Goal: Information Seeking & Learning: Learn about a topic

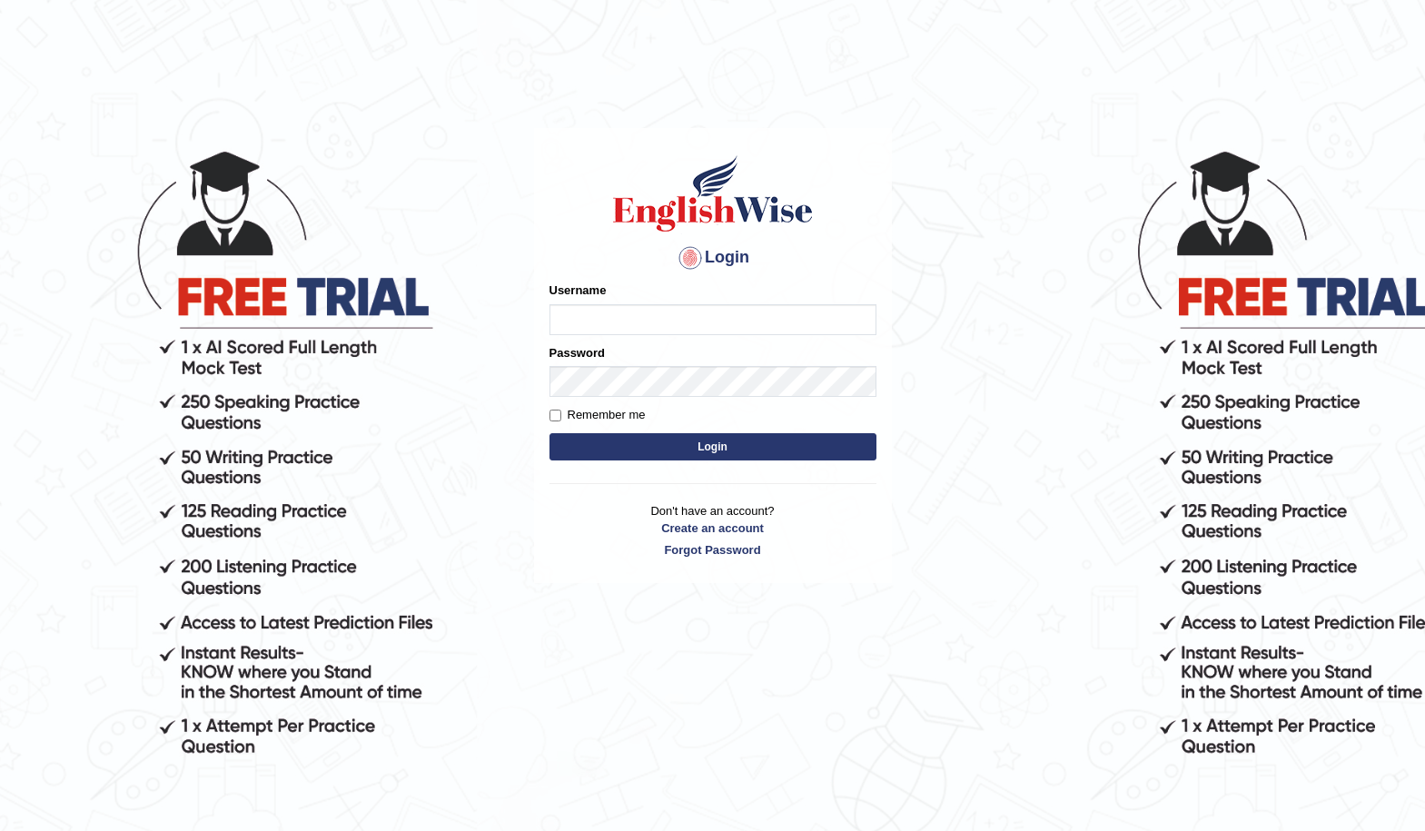
type input "04081984"
click at [688, 439] on button "Login" at bounding box center [713, 446] width 327 height 27
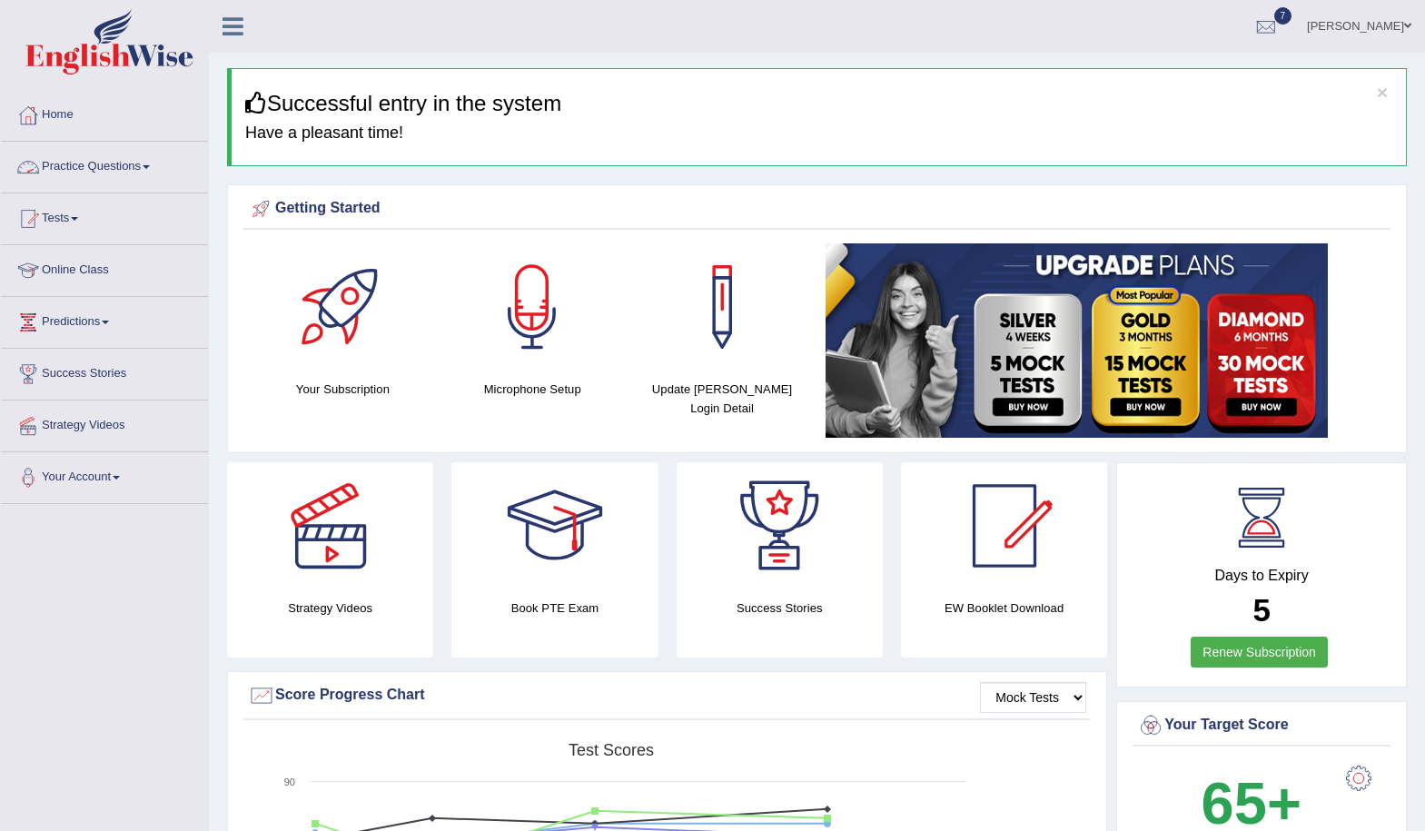
click at [128, 164] on link "Practice Questions" at bounding box center [104, 164] width 207 height 45
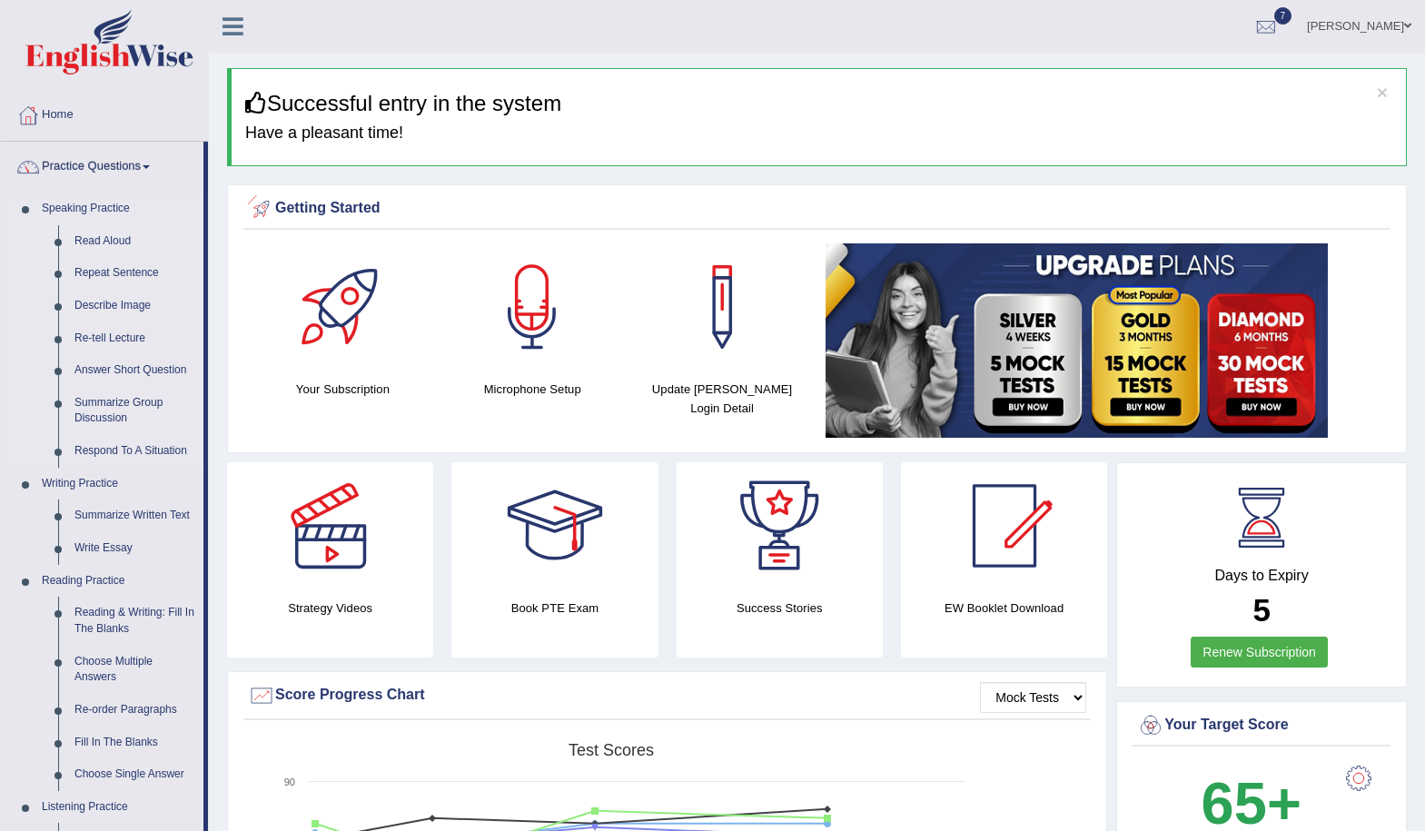
click at [114, 240] on link "Read Aloud" at bounding box center [134, 241] width 137 height 33
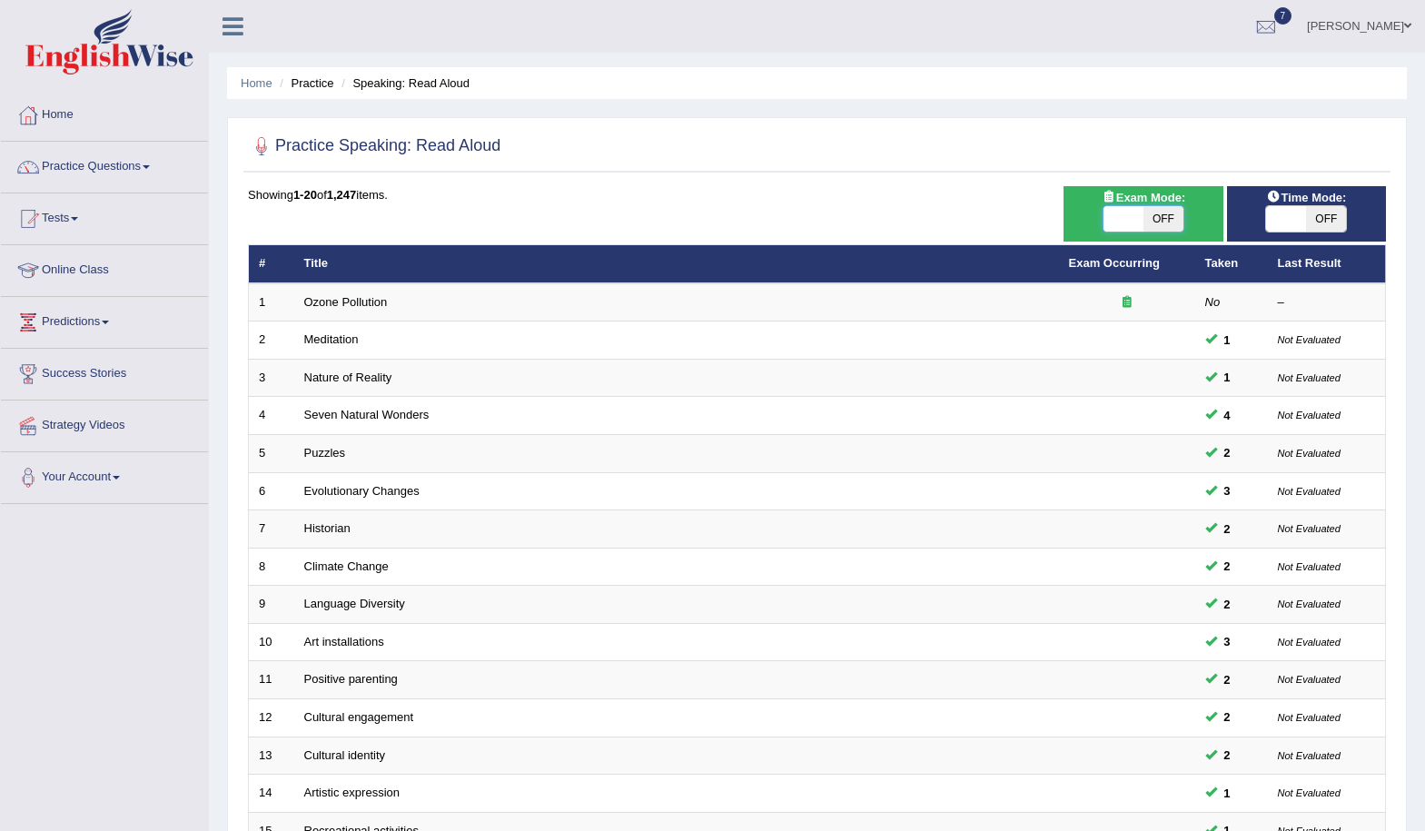
click at [1116, 222] on span at bounding box center [1124, 218] width 40 height 25
checkbox input "true"
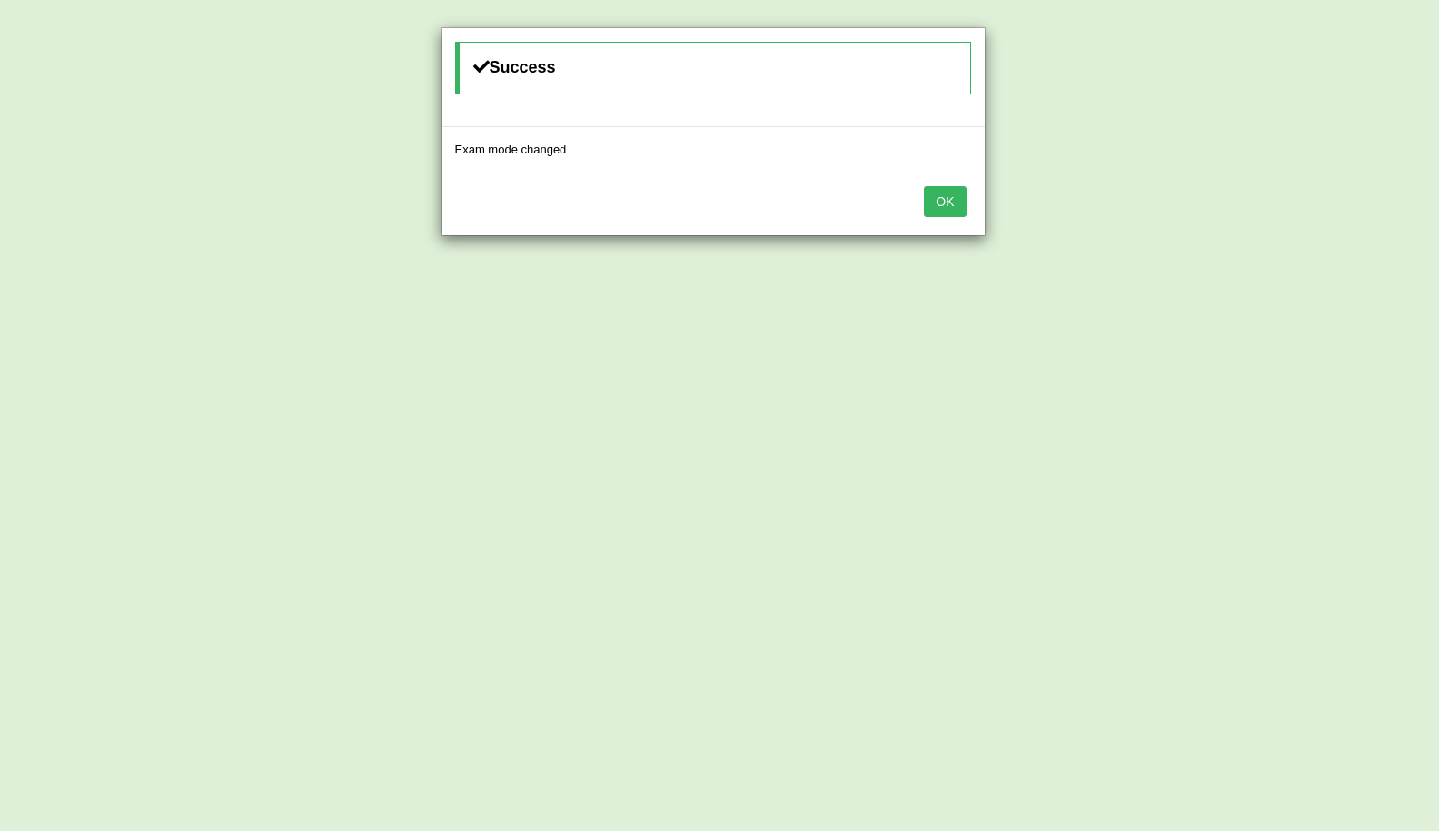
click at [942, 207] on button "OK" at bounding box center [945, 201] width 42 height 31
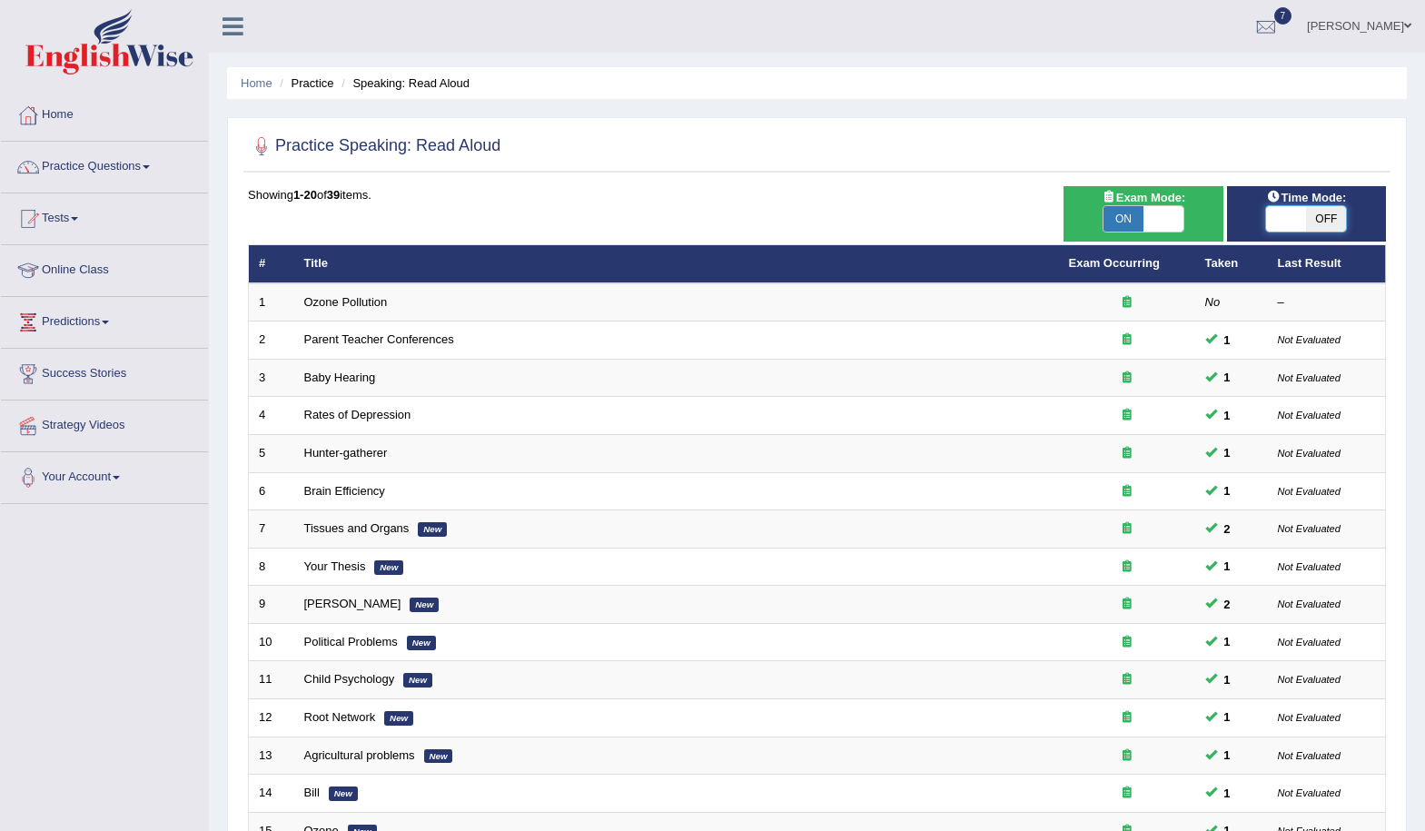
click at [1285, 223] on span at bounding box center [1286, 218] width 40 height 25
checkbox input "true"
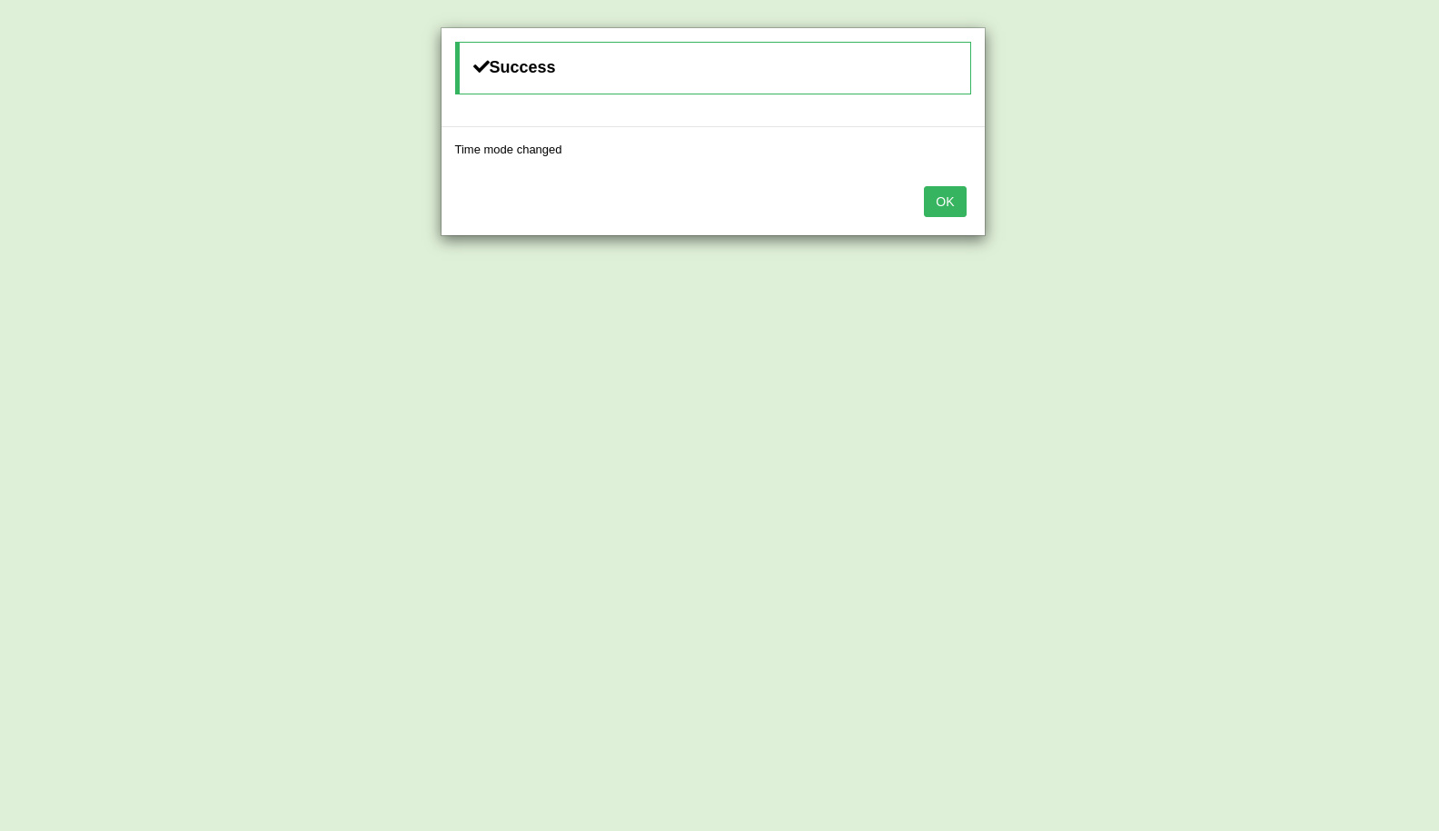
click at [958, 206] on button "OK" at bounding box center [945, 201] width 42 height 31
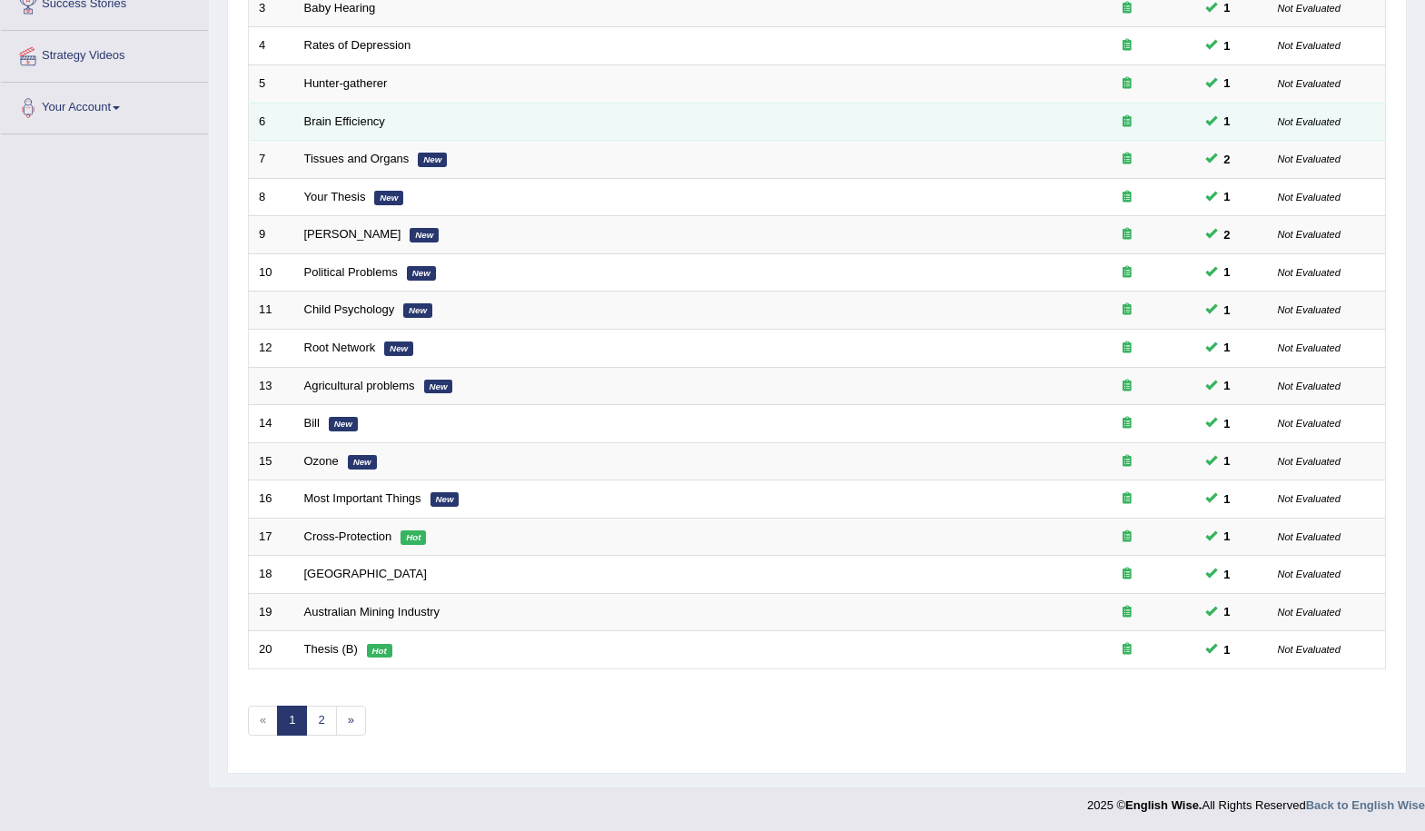
scroll to position [372, 0]
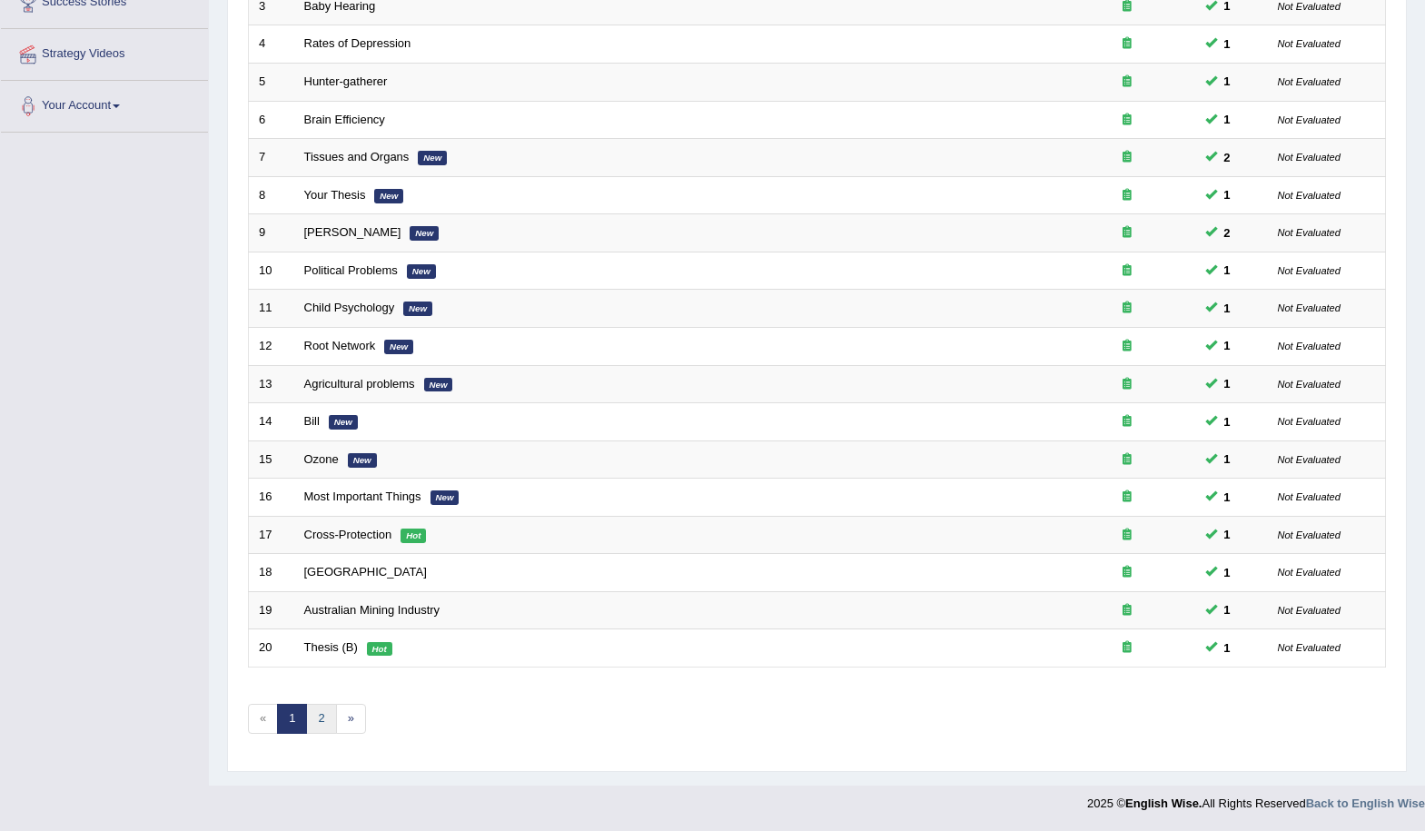
click at [317, 721] on link "2" at bounding box center [321, 719] width 30 height 30
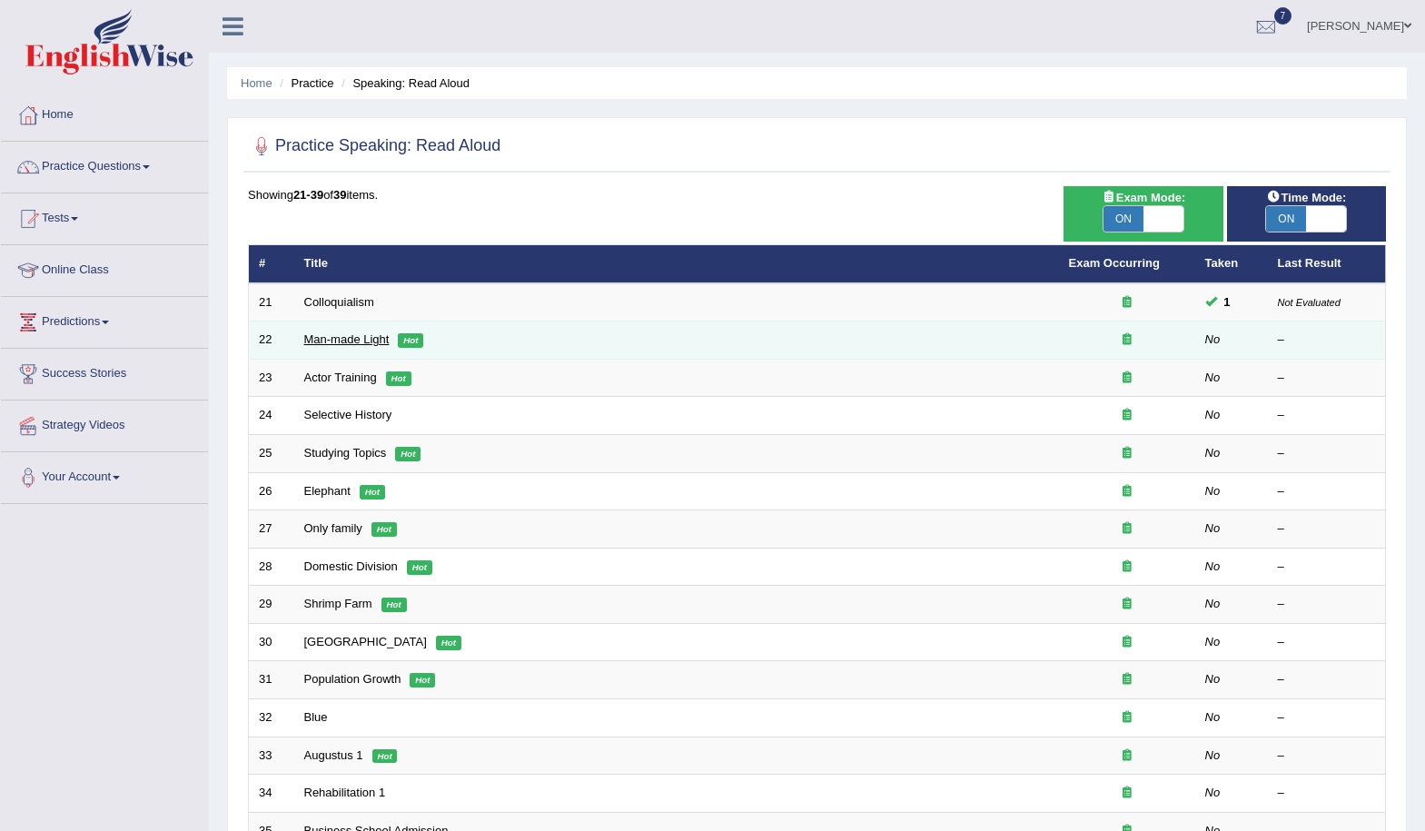
click at [351, 346] on link "Man-made Light" at bounding box center [346, 339] width 85 height 14
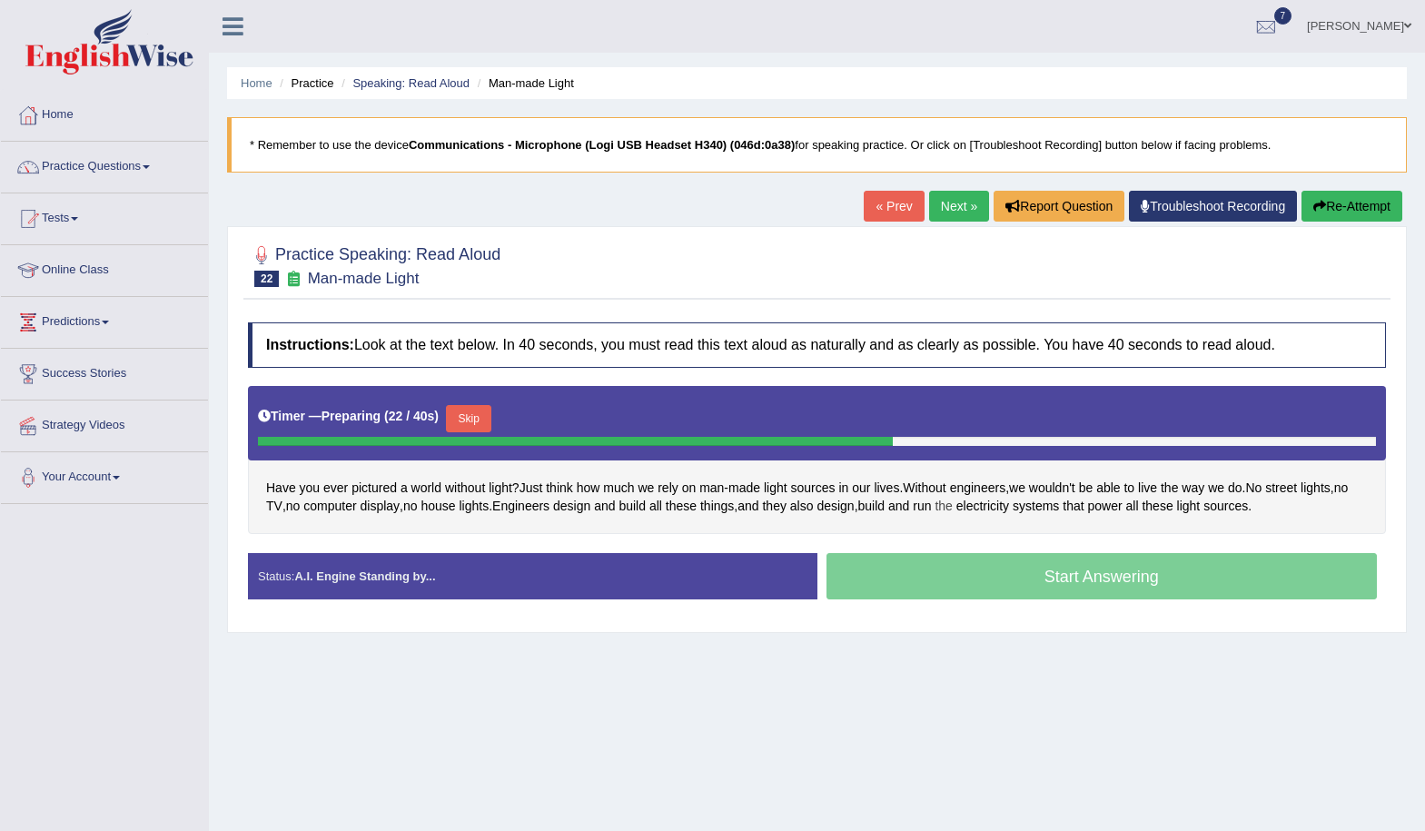
drag, startPoint x: 955, startPoint y: 534, endPoint x: 969, endPoint y: 511, distance: 27.7
click at [969, 511] on div "Instructions: Look at the text below. In 40 seconds, you must read this text al…" at bounding box center [816, 468] width 1147 height 310
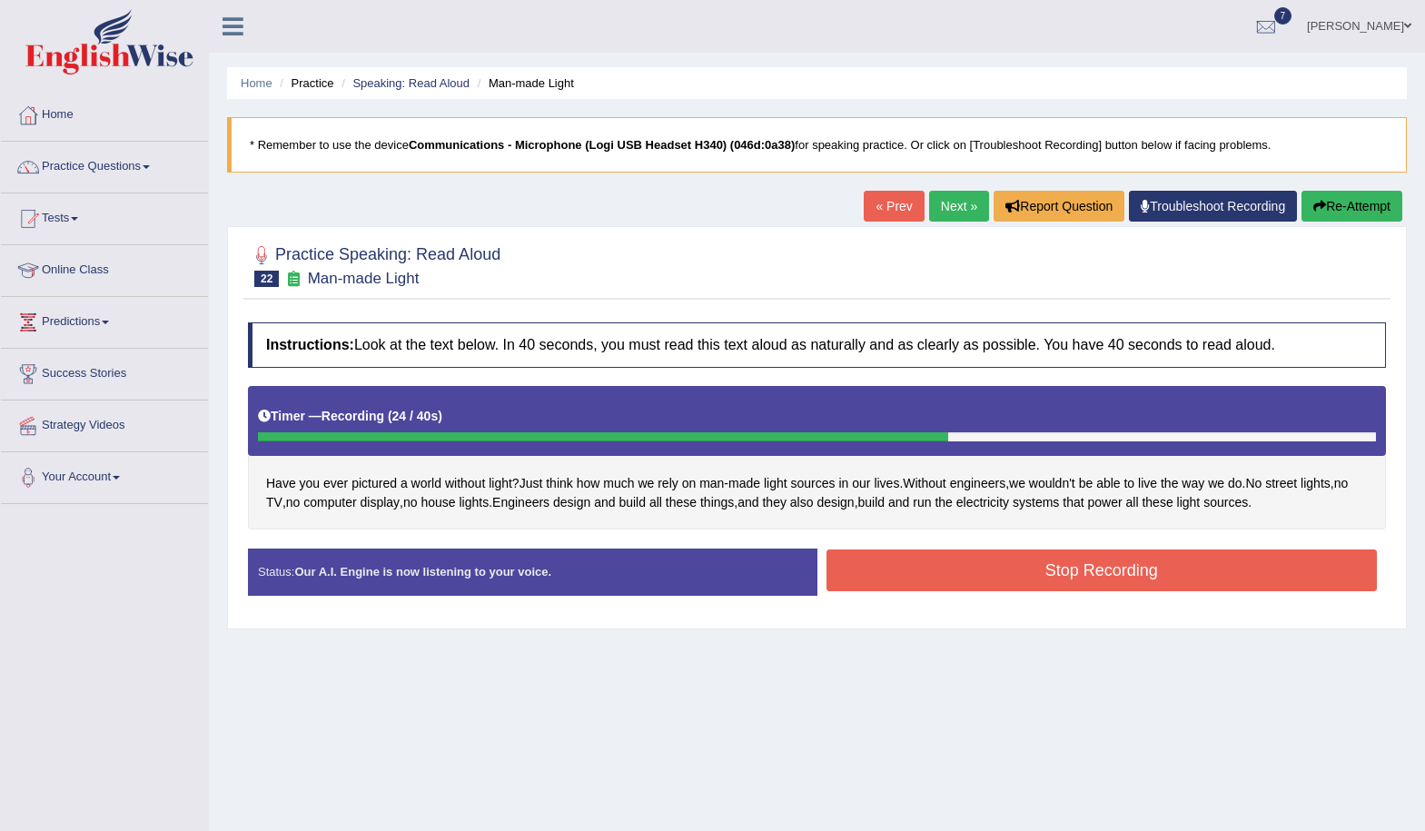
click at [1034, 571] on button "Stop Recording" at bounding box center [1102, 571] width 551 height 42
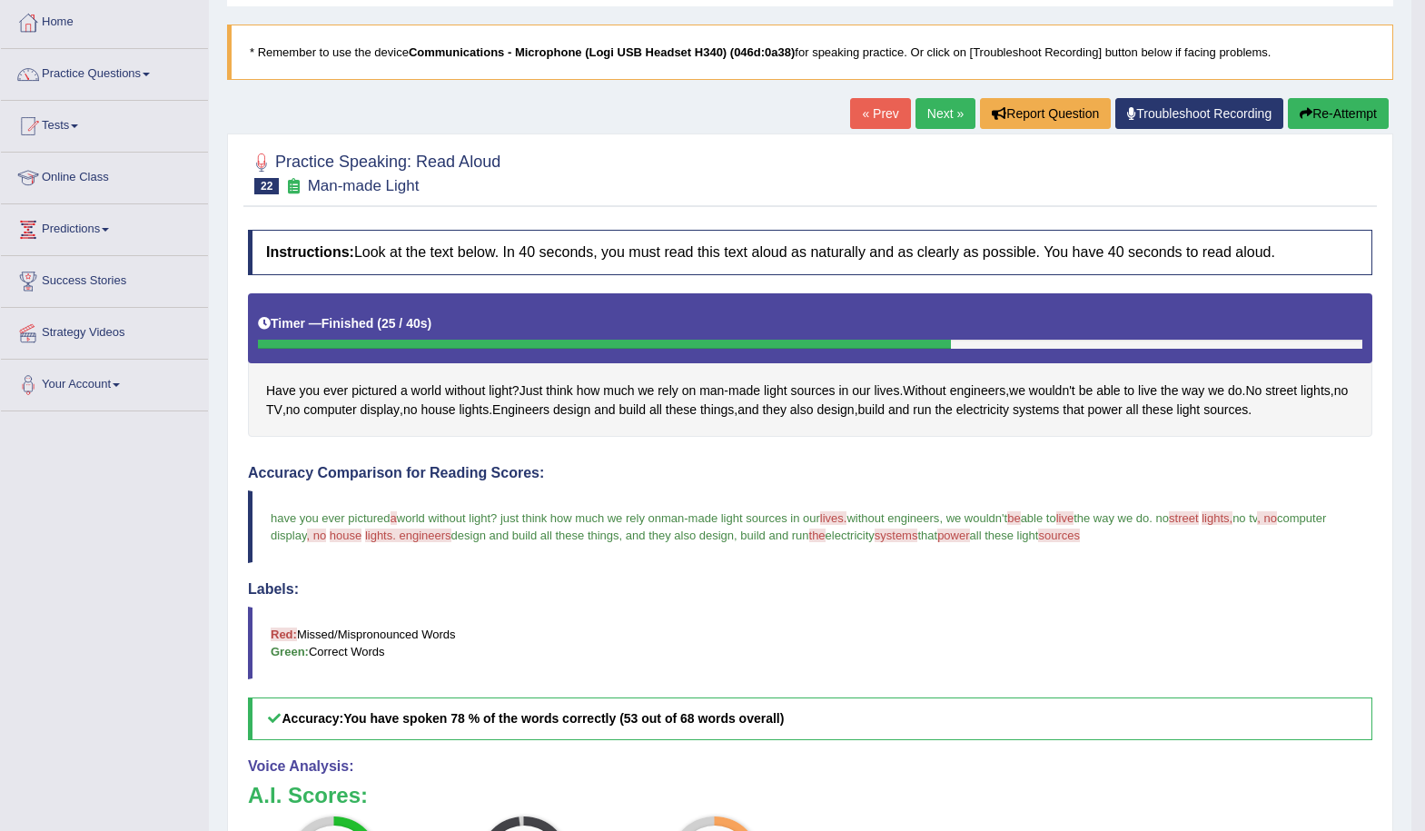
scroll to position [91, 0]
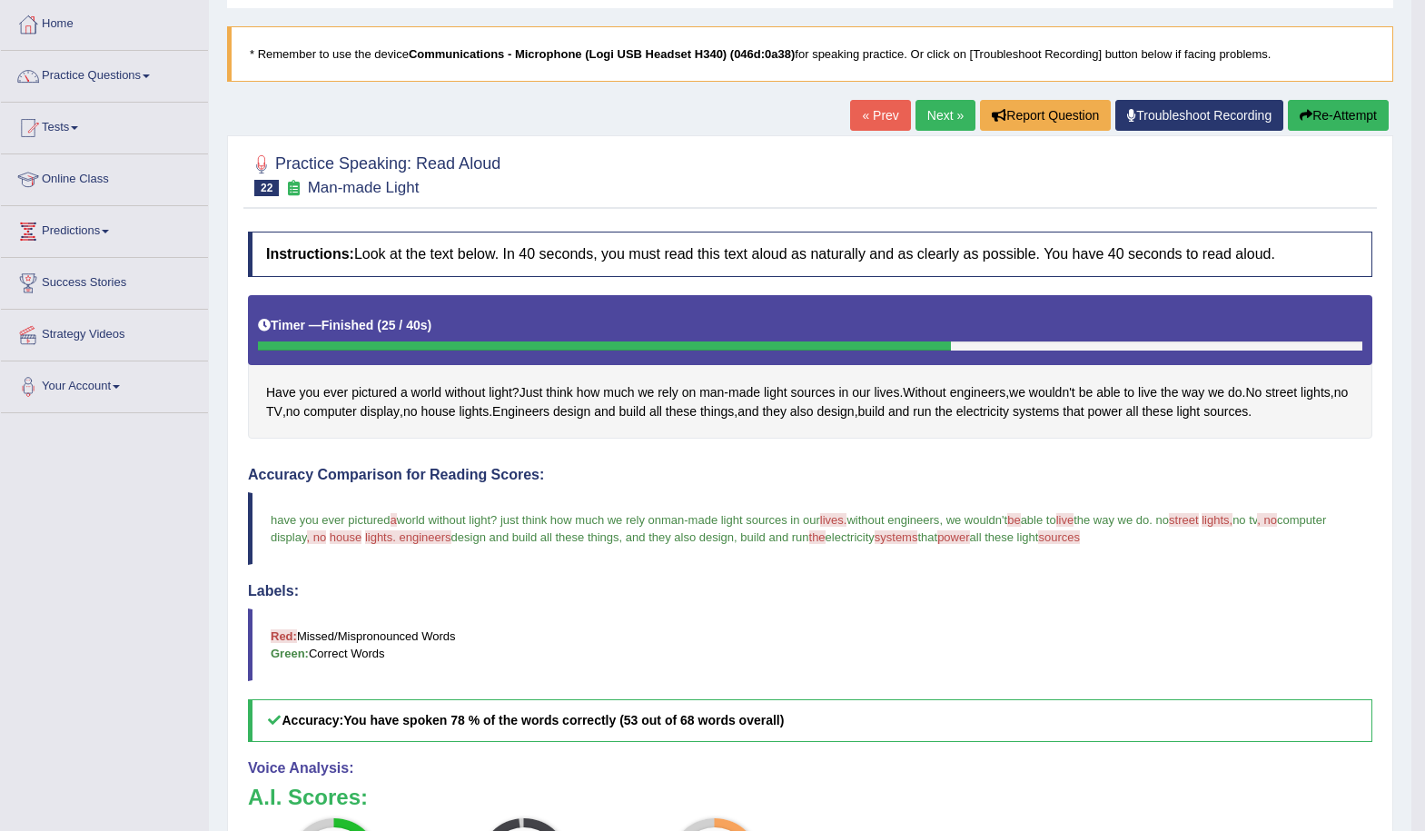
click at [943, 119] on link "Next »" at bounding box center [946, 115] width 60 height 31
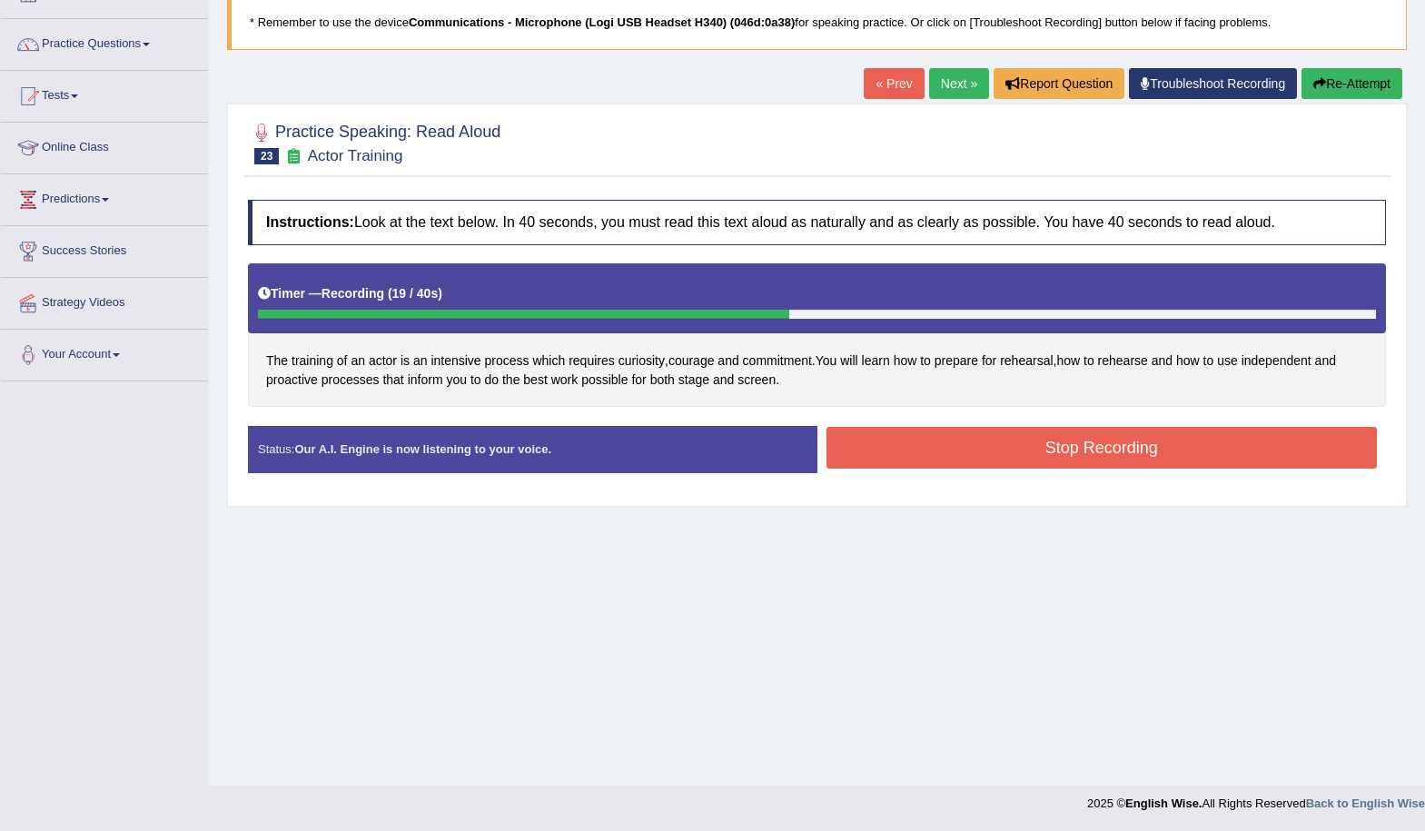
click at [888, 447] on button "Stop Recording" at bounding box center [1102, 448] width 551 height 42
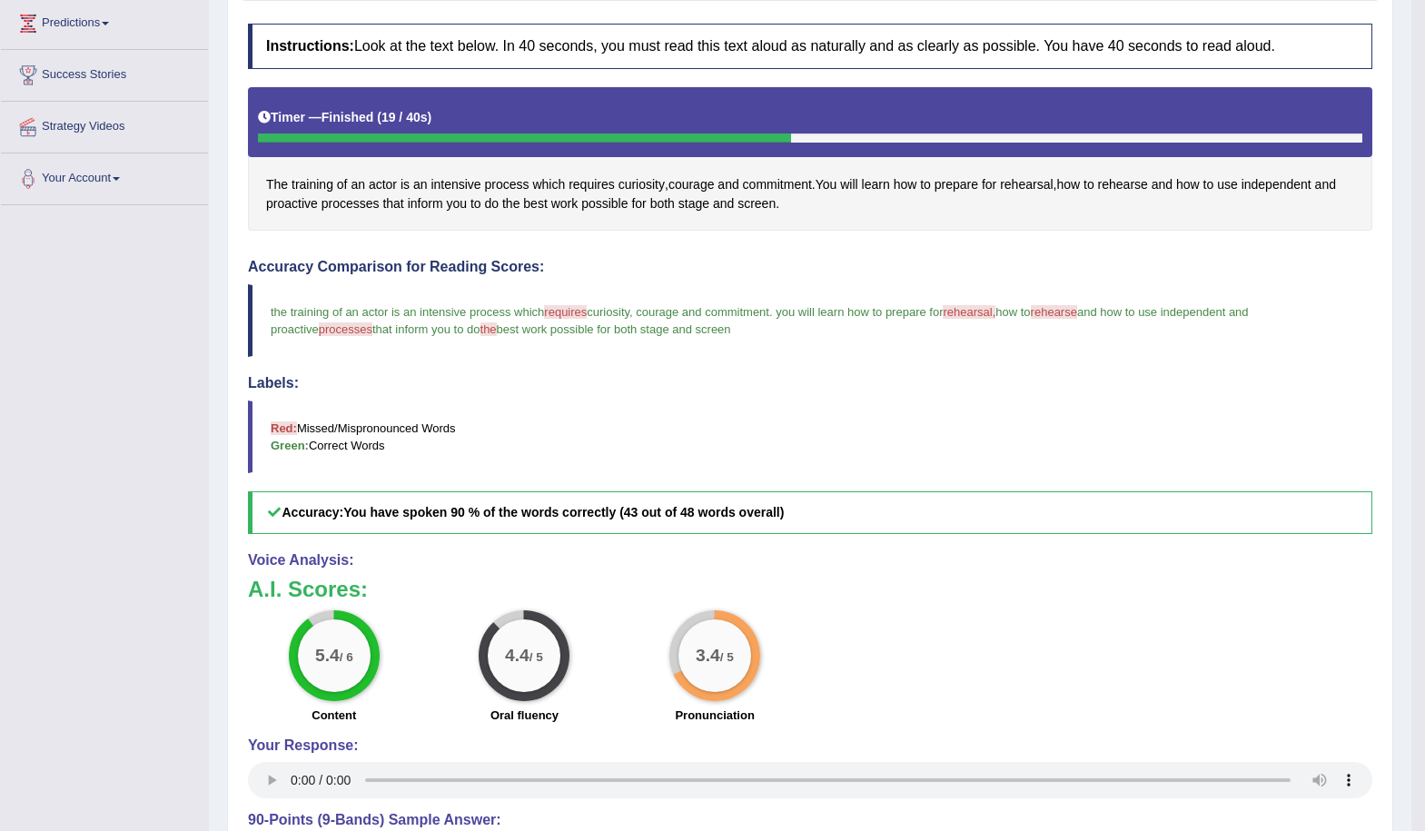
scroll to position [123, 0]
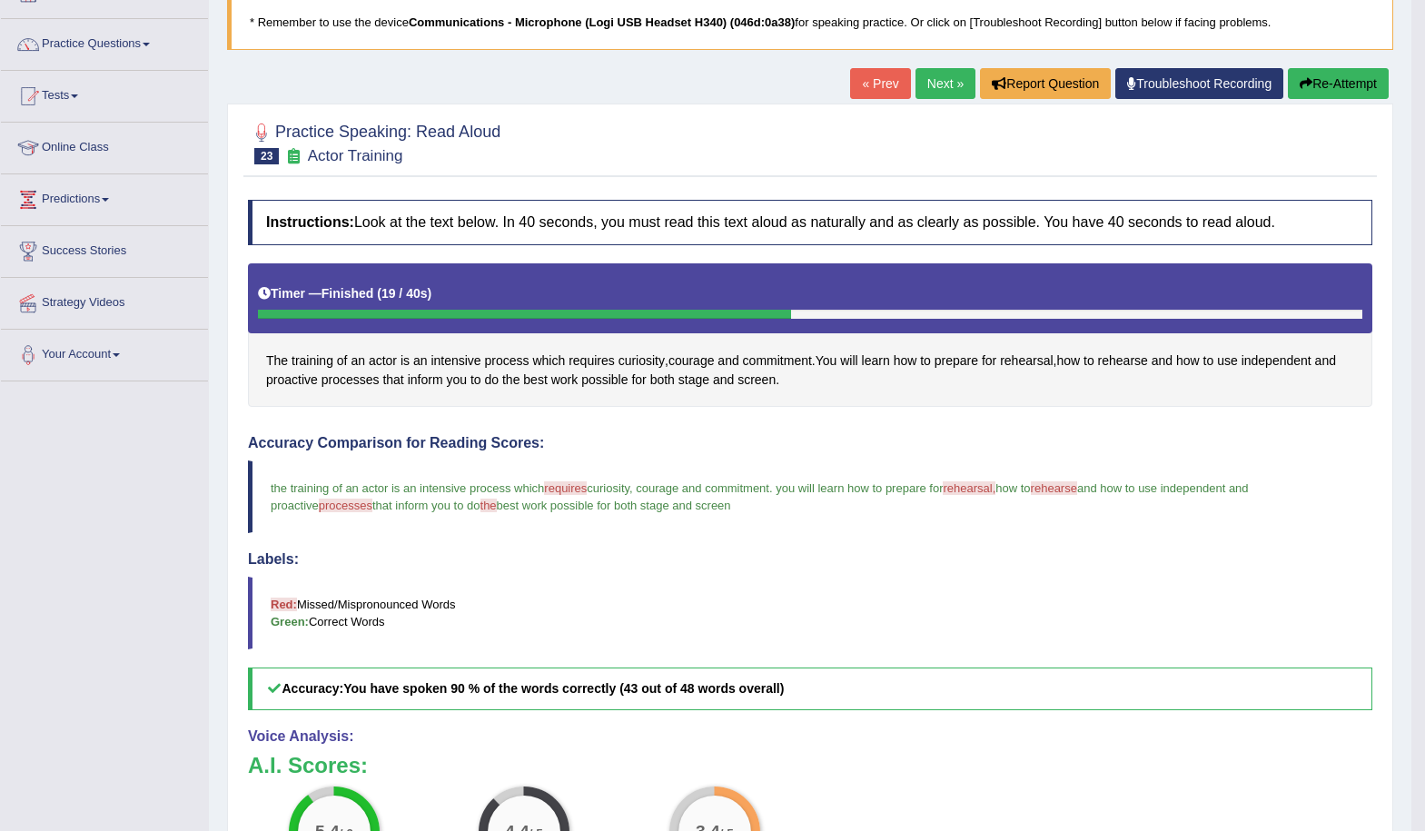
click at [924, 90] on link "Next »" at bounding box center [946, 83] width 60 height 31
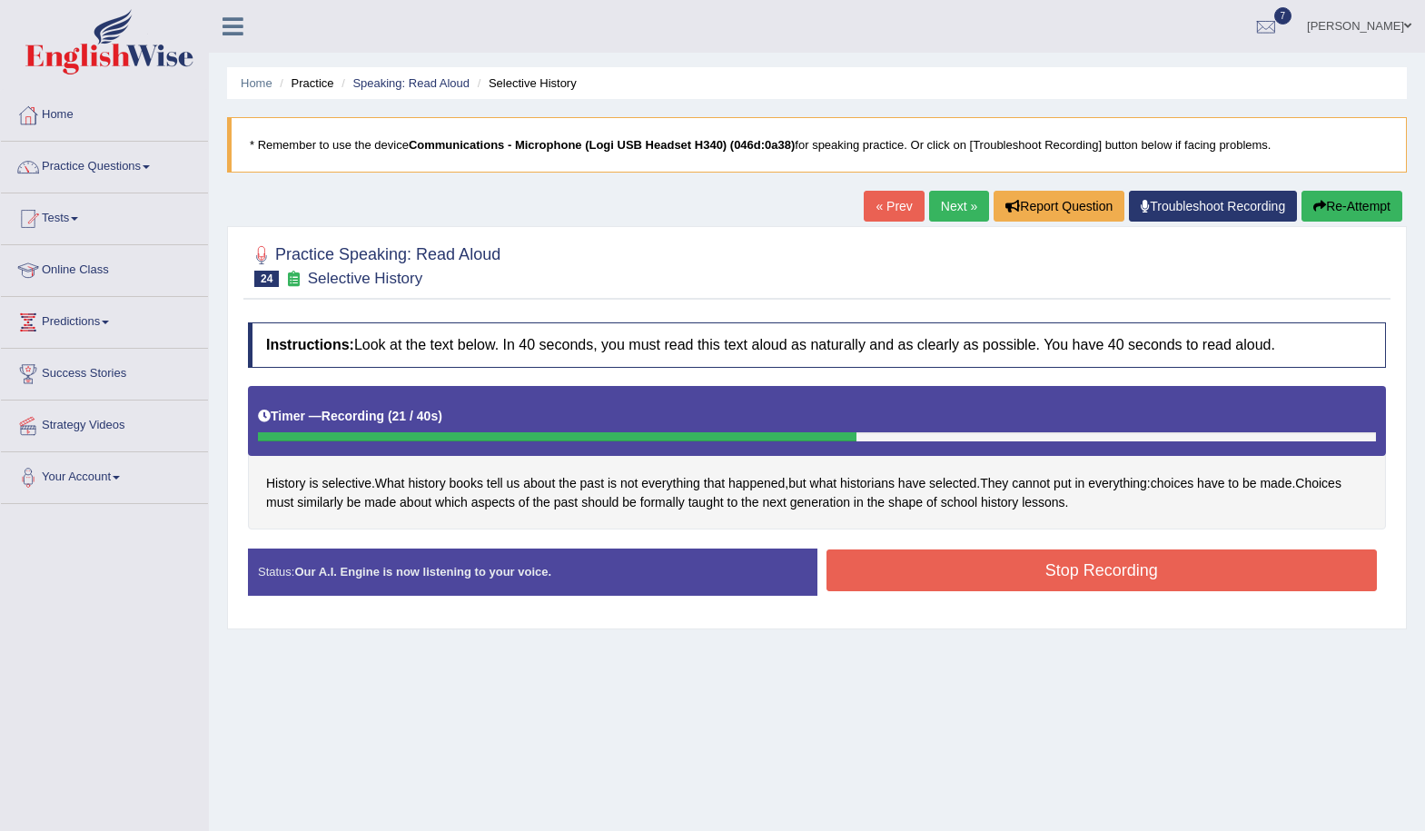
click at [937, 562] on button "Stop Recording" at bounding box center [1102, 571] width 551 height 42
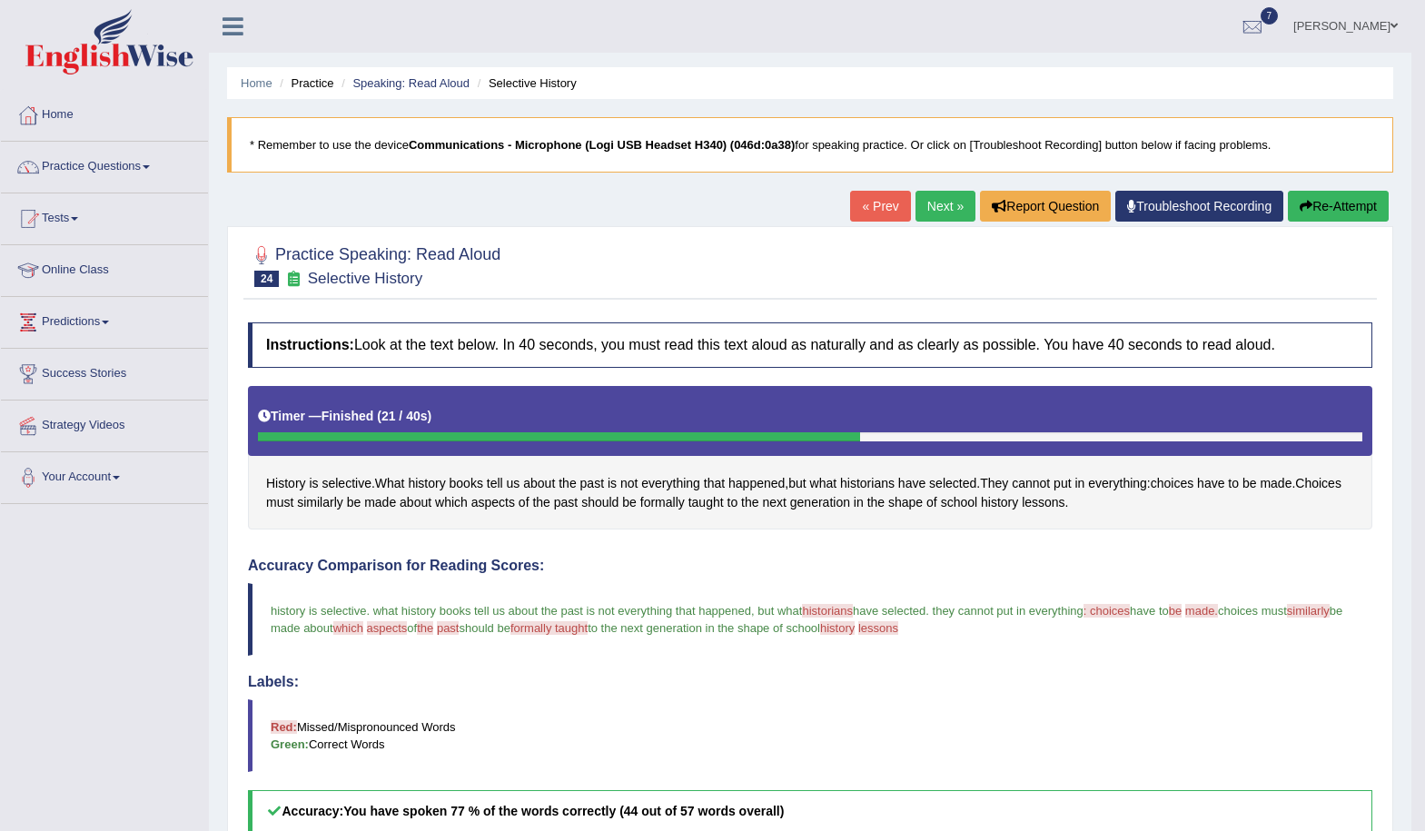
click at [928, 211] on link "Next »" at bounding box center [946, 206] width 60 height 31
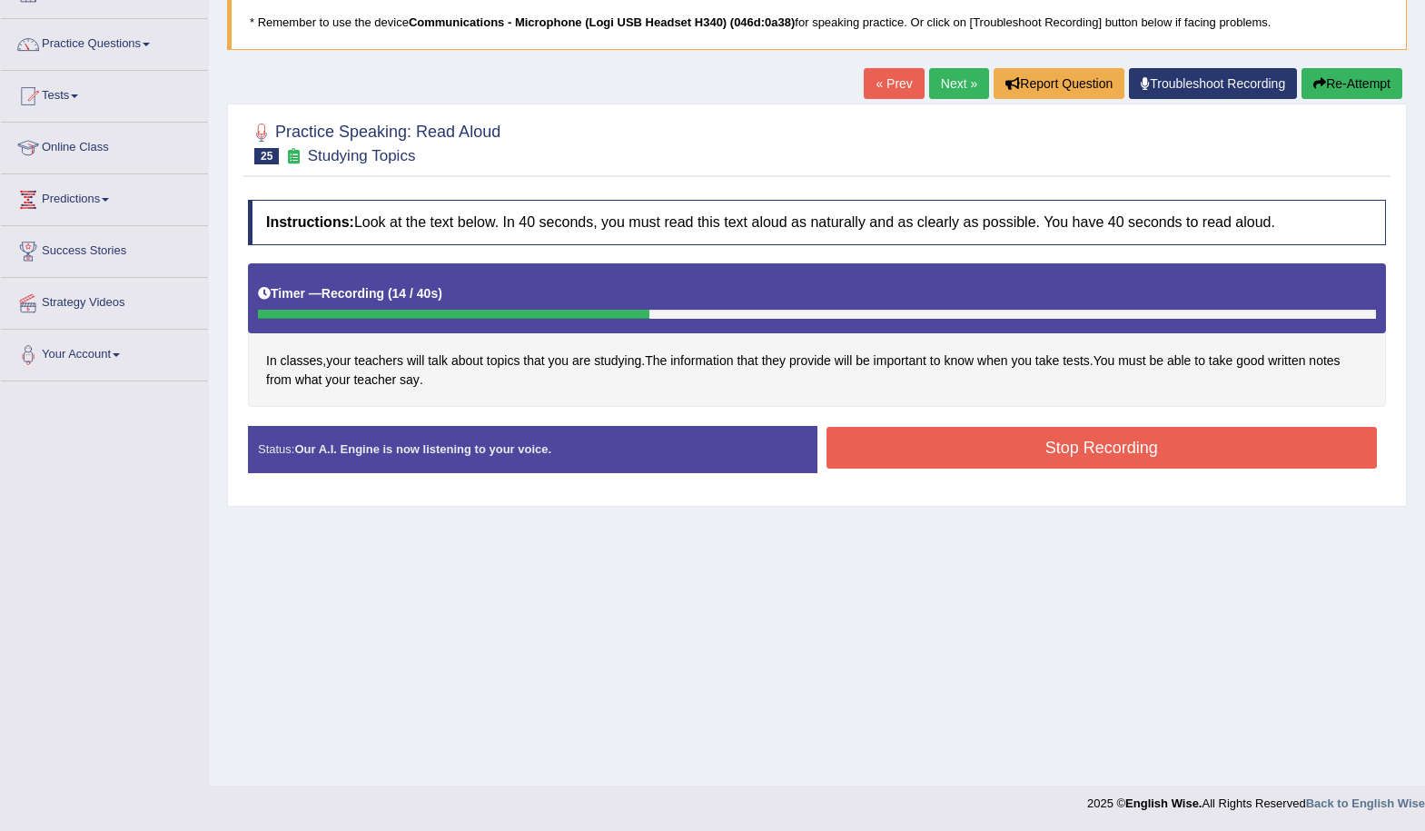
drag, startPoint x: 892, startPoint y: 447, endPoint x: 826, endPoint y: 463, distance: 68.3
click at [892, 449] on button "Stop Recording" at bounding box center [1102, 448] width 551 height 42
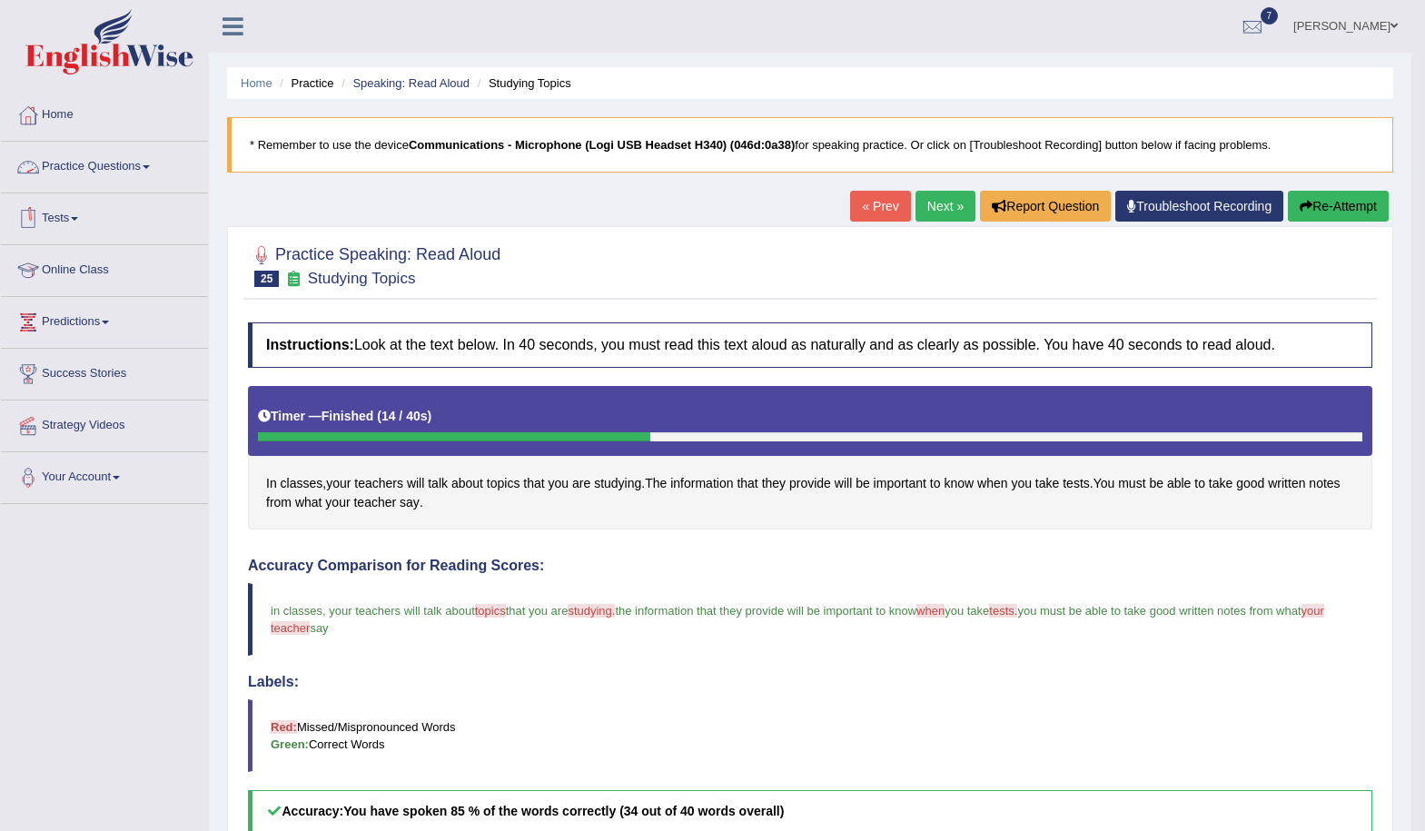
click at [125, 171] on link "Practice Questions" at bounding box center [104, 164] width 207 height 45
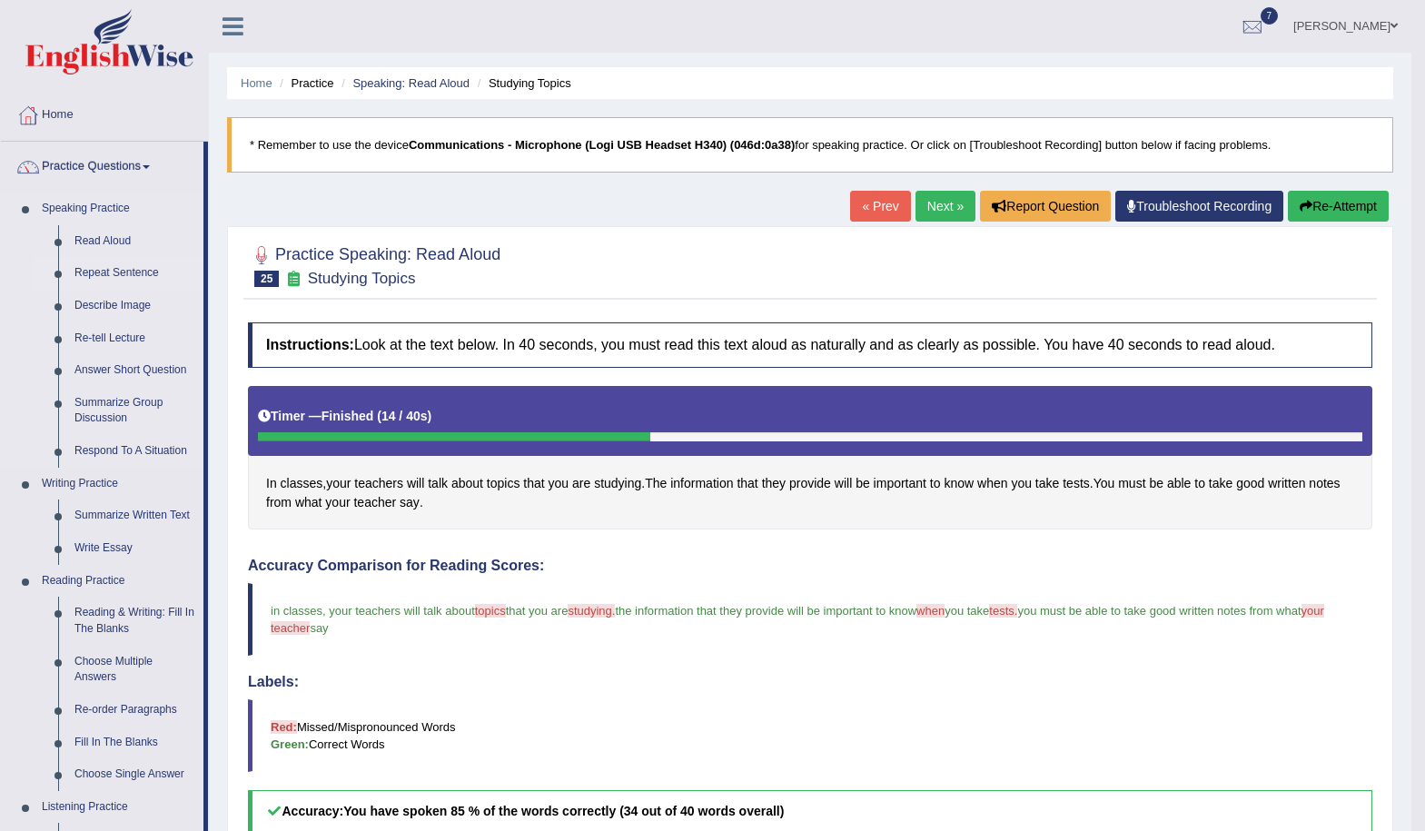
click at [139, 266] on link "Repeat Sentence" at bounding box center [134, 273] width 137 height 33
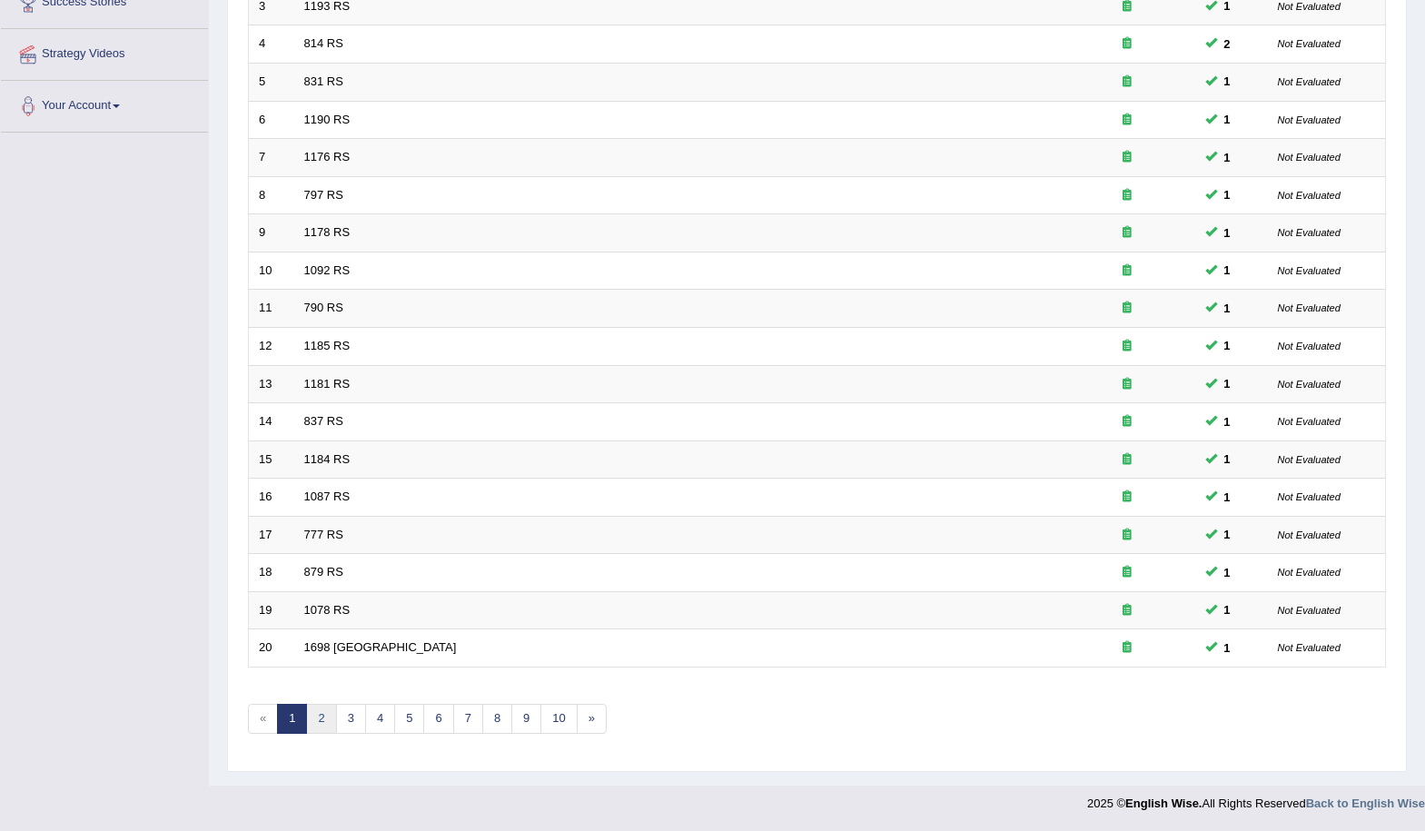
drag, startPoint x: 320, startPoint y: 723, endPoint x: 403, endPoint y: 687, distance: 91.1
click at [320, 721] on link "2" at bounding box center [321, 719] width 30 height 30
click at [344, 720] on link "3" at bounding box center [351, 719] width 30 height 30
click at [378, 710] on link "4" at bounding box center [380, 719] width 30 height 30
click at [407, 728] on link "5" at bounding box center [409, 719] width 30 height 30
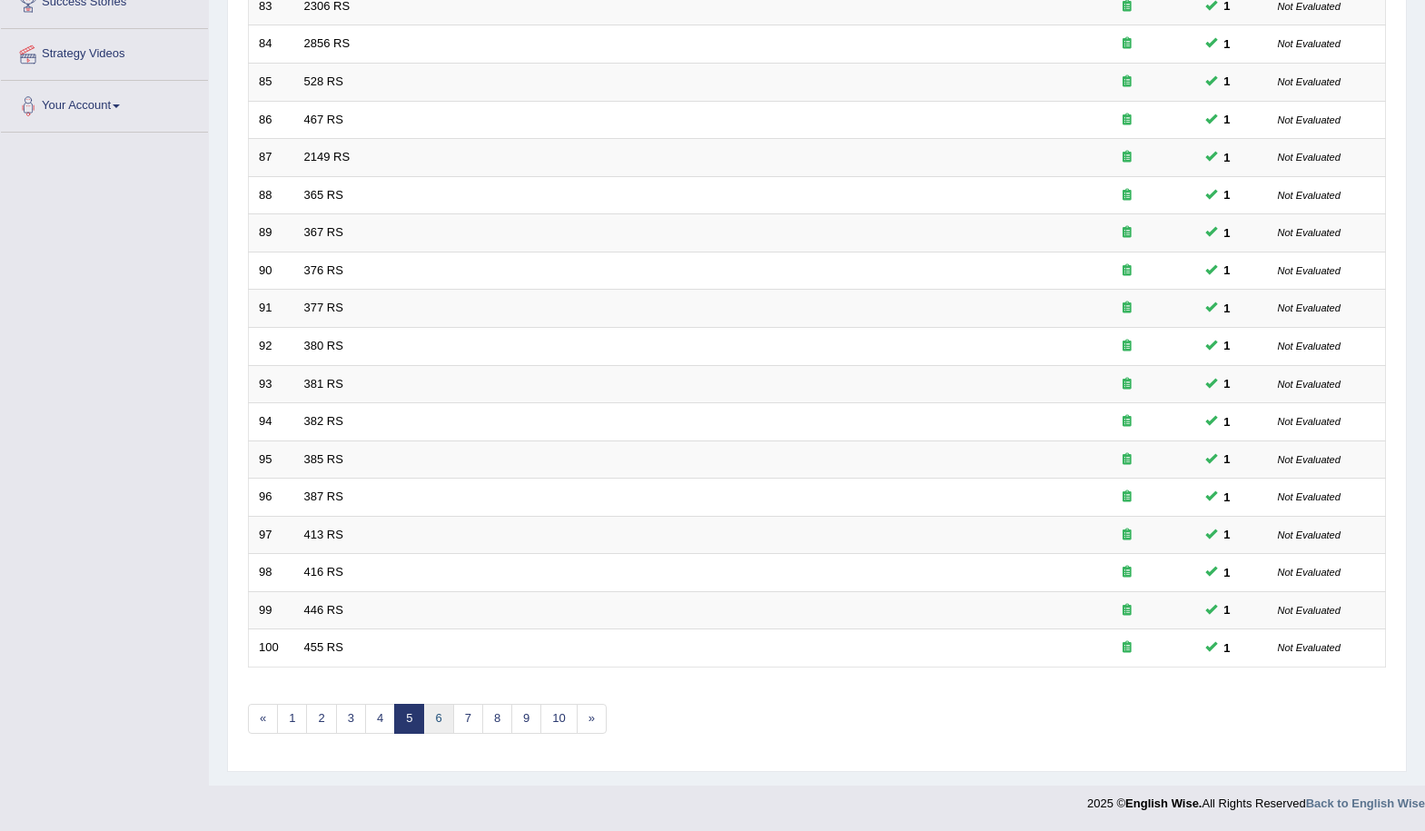
click at [428, 722] on link "6" at bounding box center [438, 719] width 30 height 30
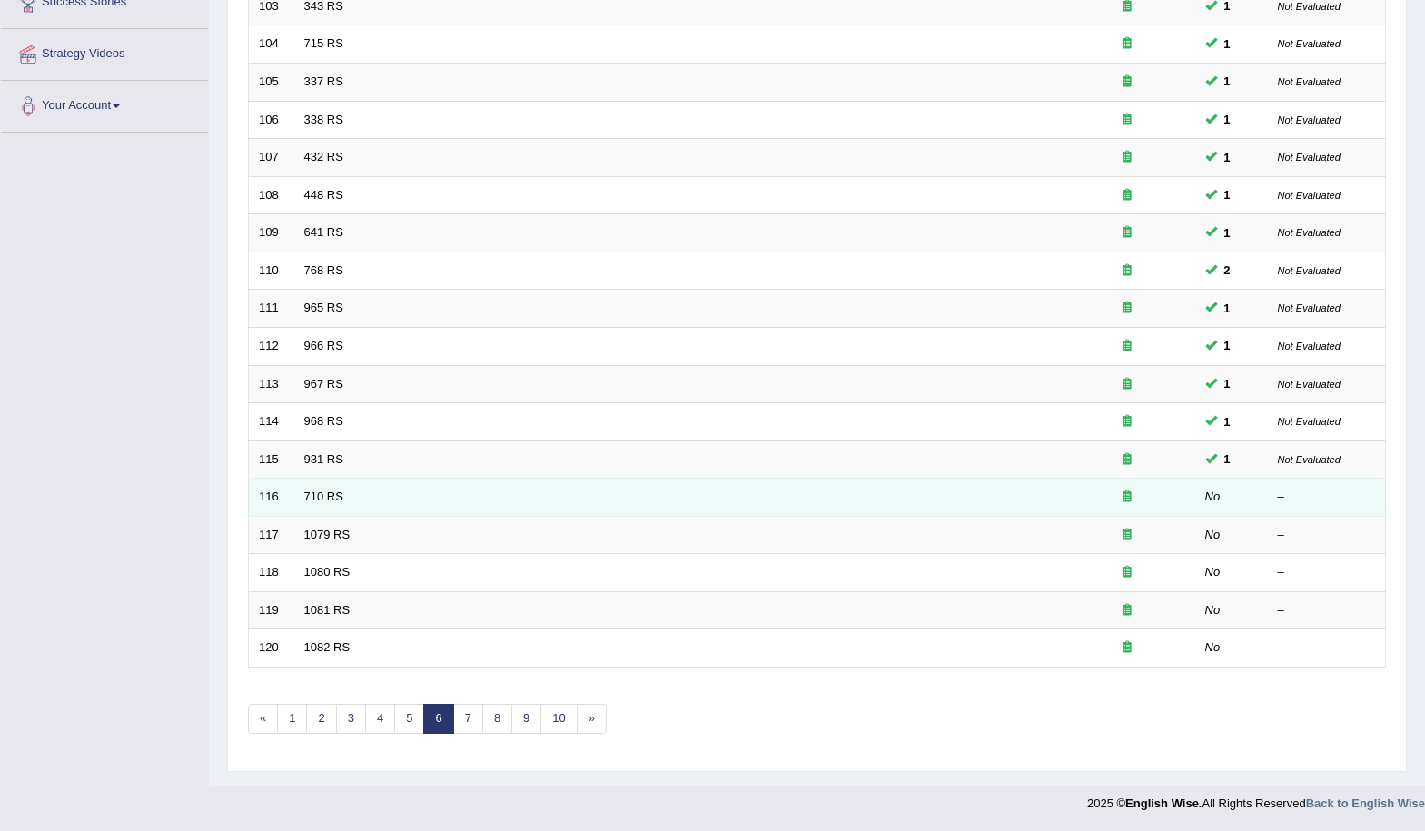
scroll to position [372, 0]
click at [336, 495] on link "710 RS" at bounding box center [323, 497] width 39 height 14
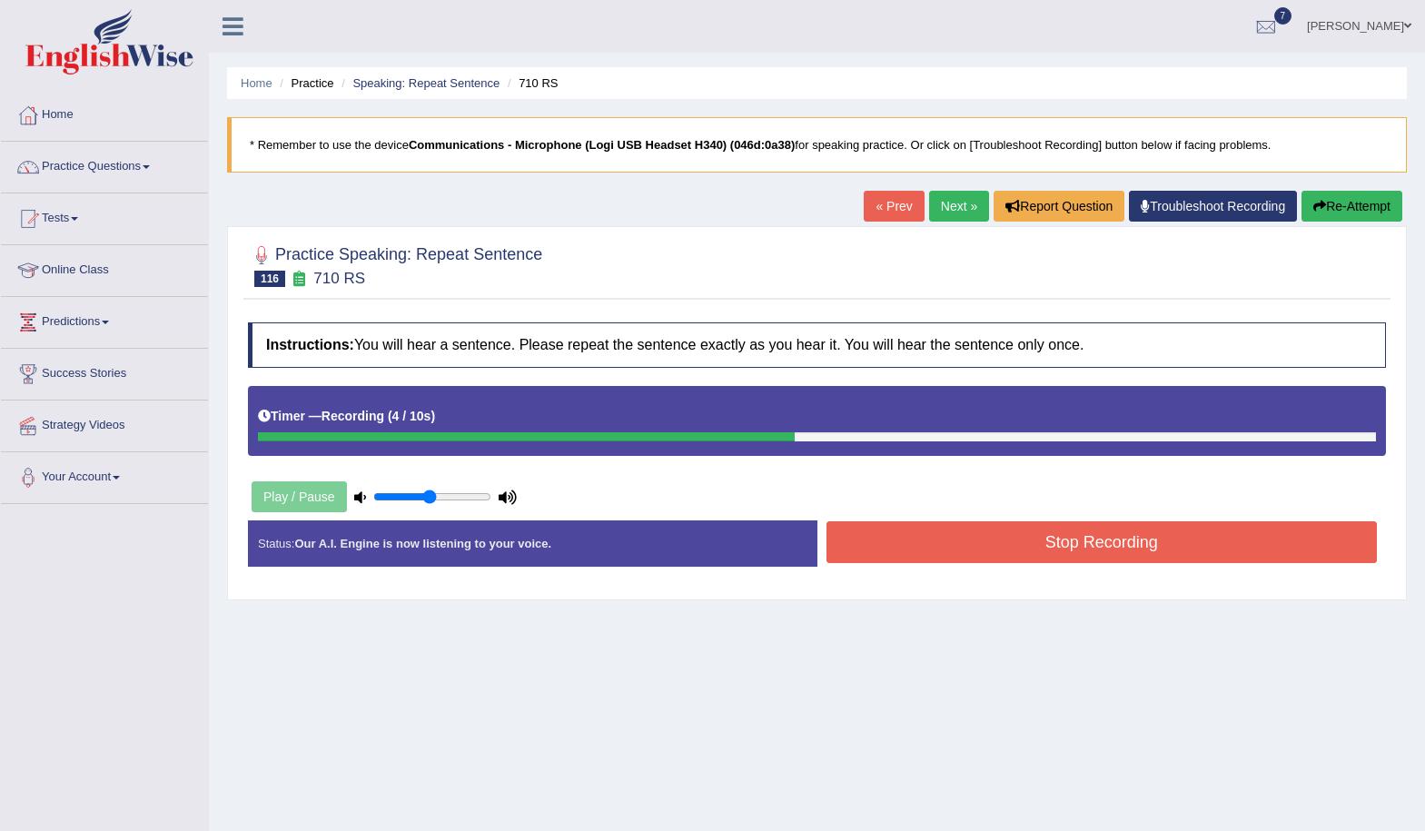
click at [878, 555] on button "Stop Recording" at bounding box center [1102, 542] width 551 height 42
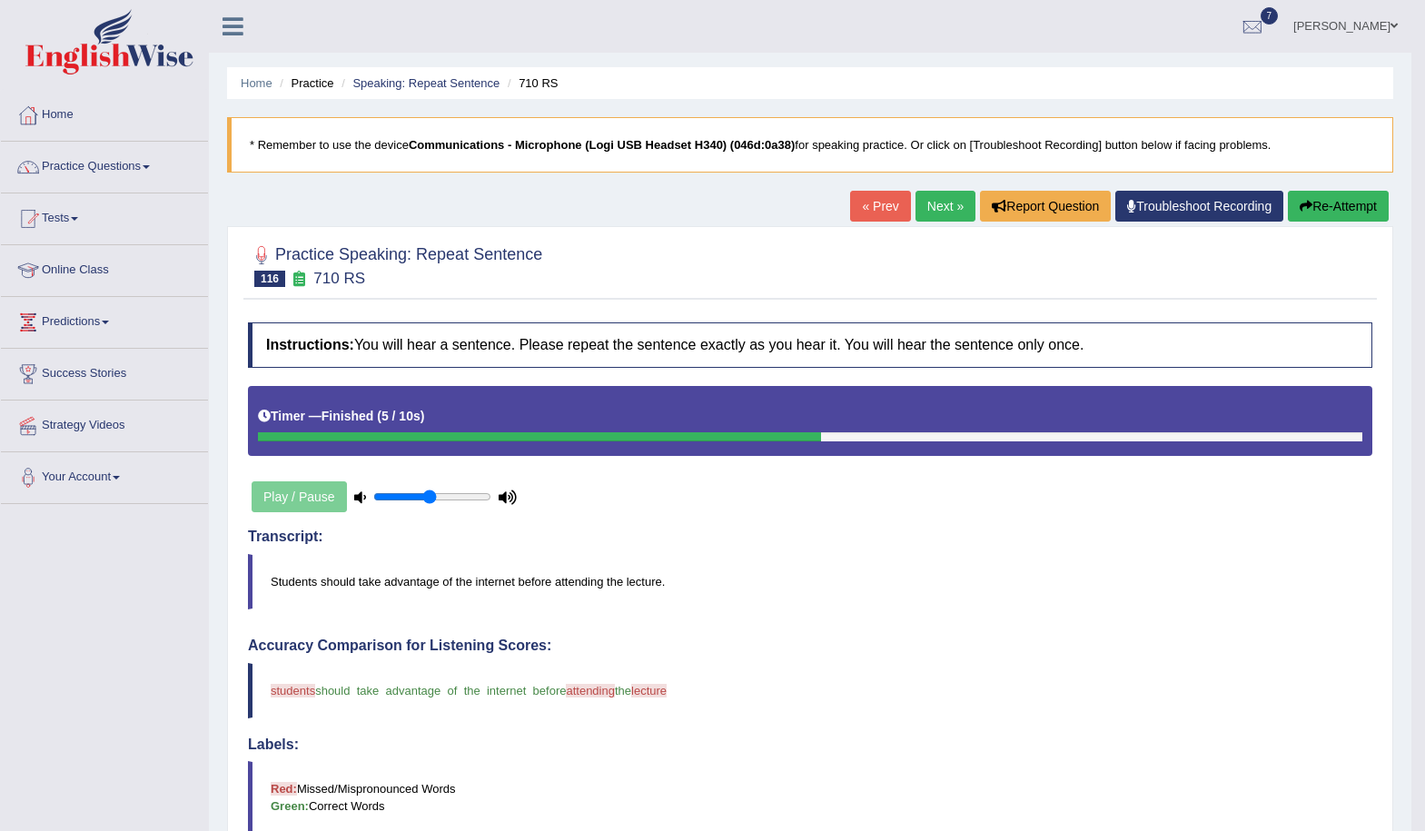
drag, startPoint x: 920, startPoint y: 204, endPoint x: 998, endPoint y: 357, distance: 171.5
click at [920, 205] on link "Next »" at bounding box center [946, 206] width 60 height 31
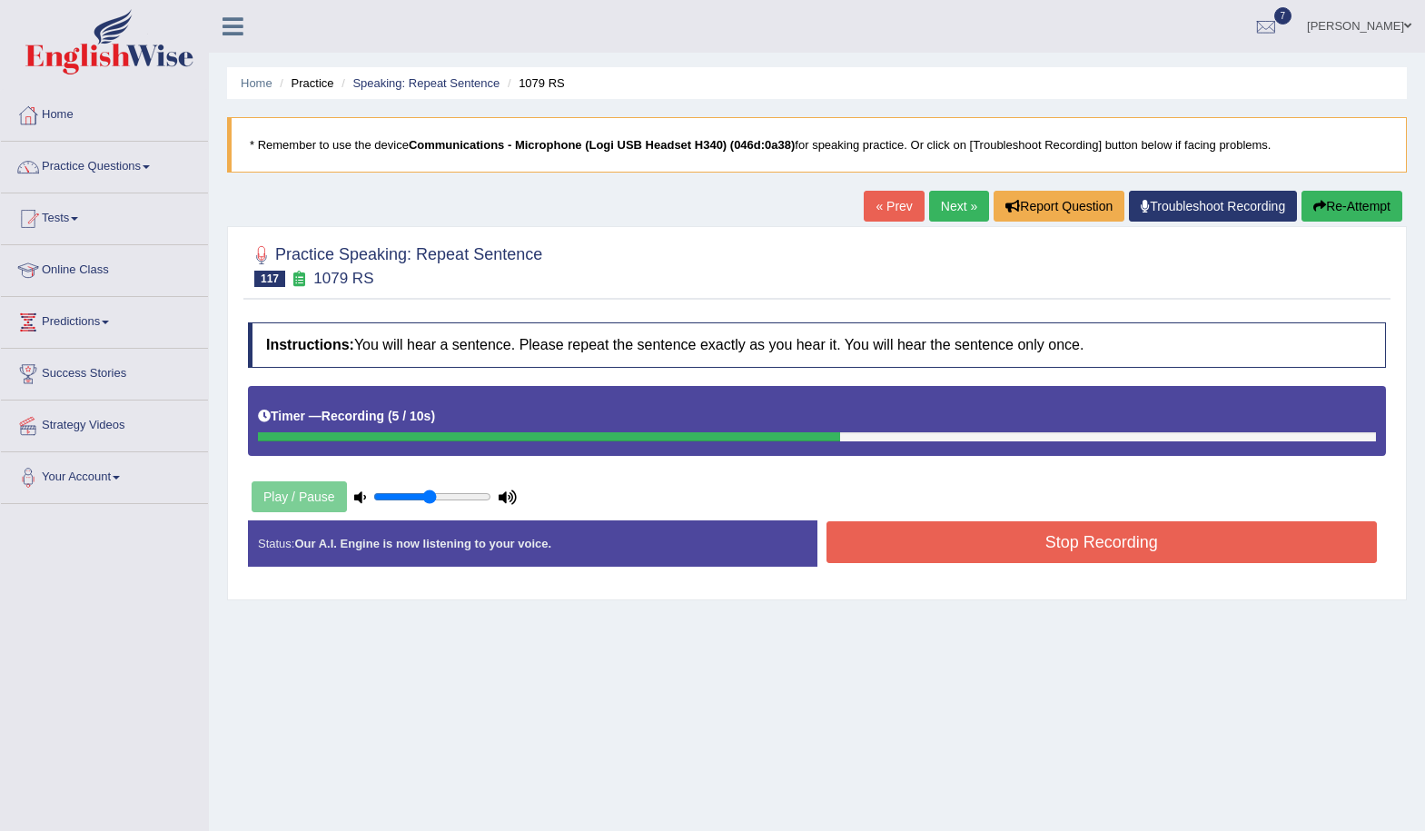
click at [898, 551] on button "Stop Recording" at bounding box center [1102, 542] width 551 height 42
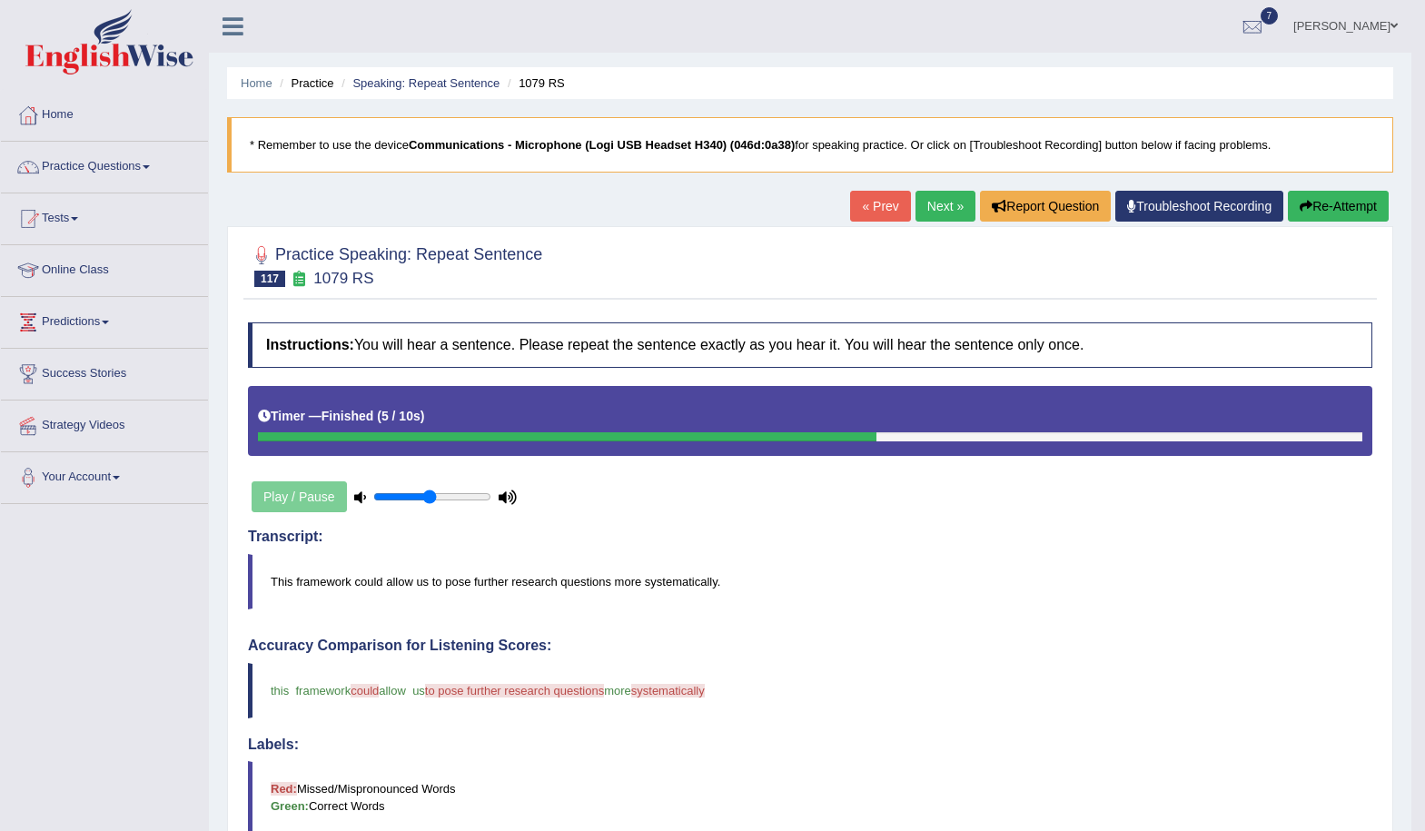
click at [939, 207] on link "Next »" at bounding box center [946, 206] width 60 height 31
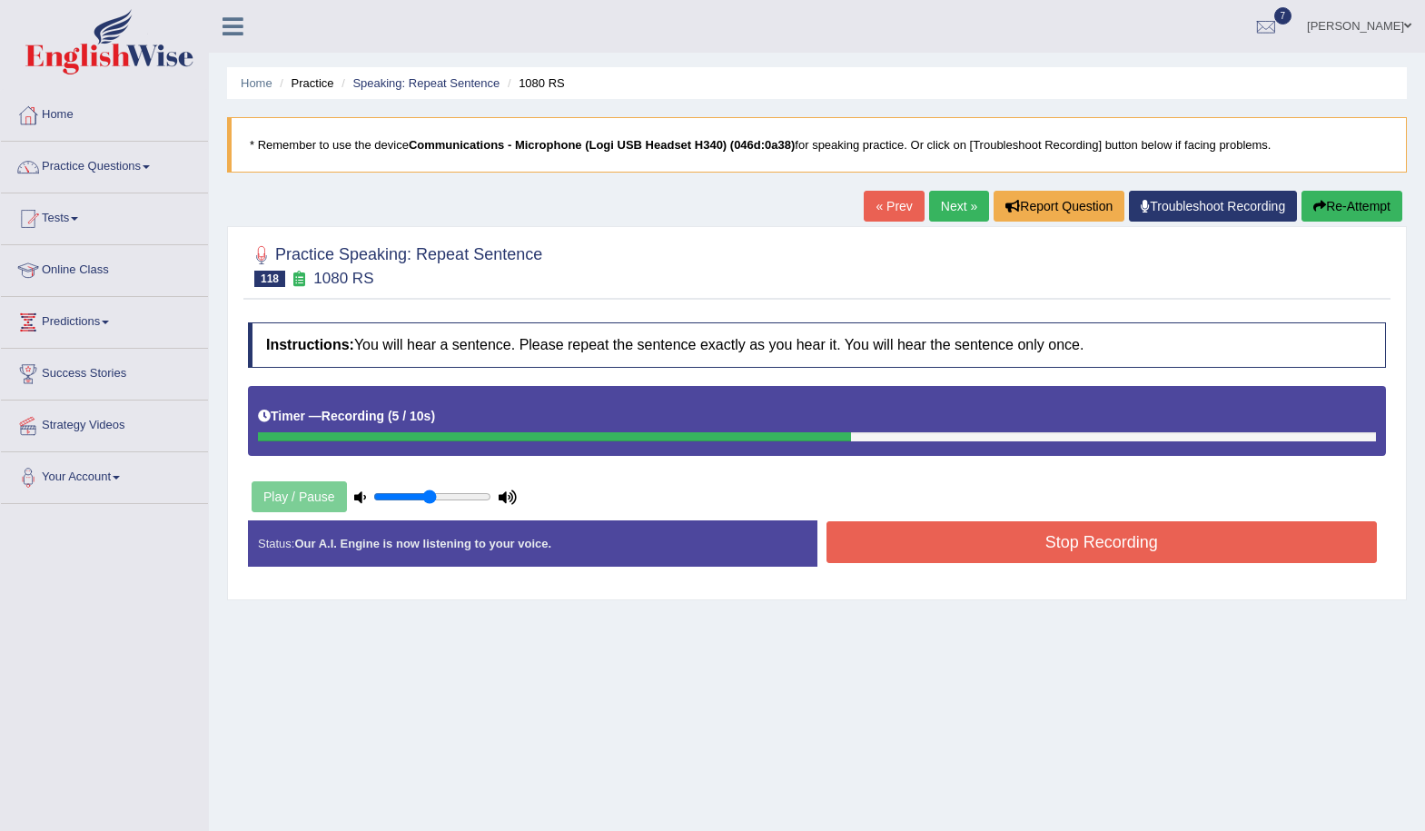
click at [1026, 550] on button "Stop Recording" at bounding box center [1102, 542] width 551 height 42
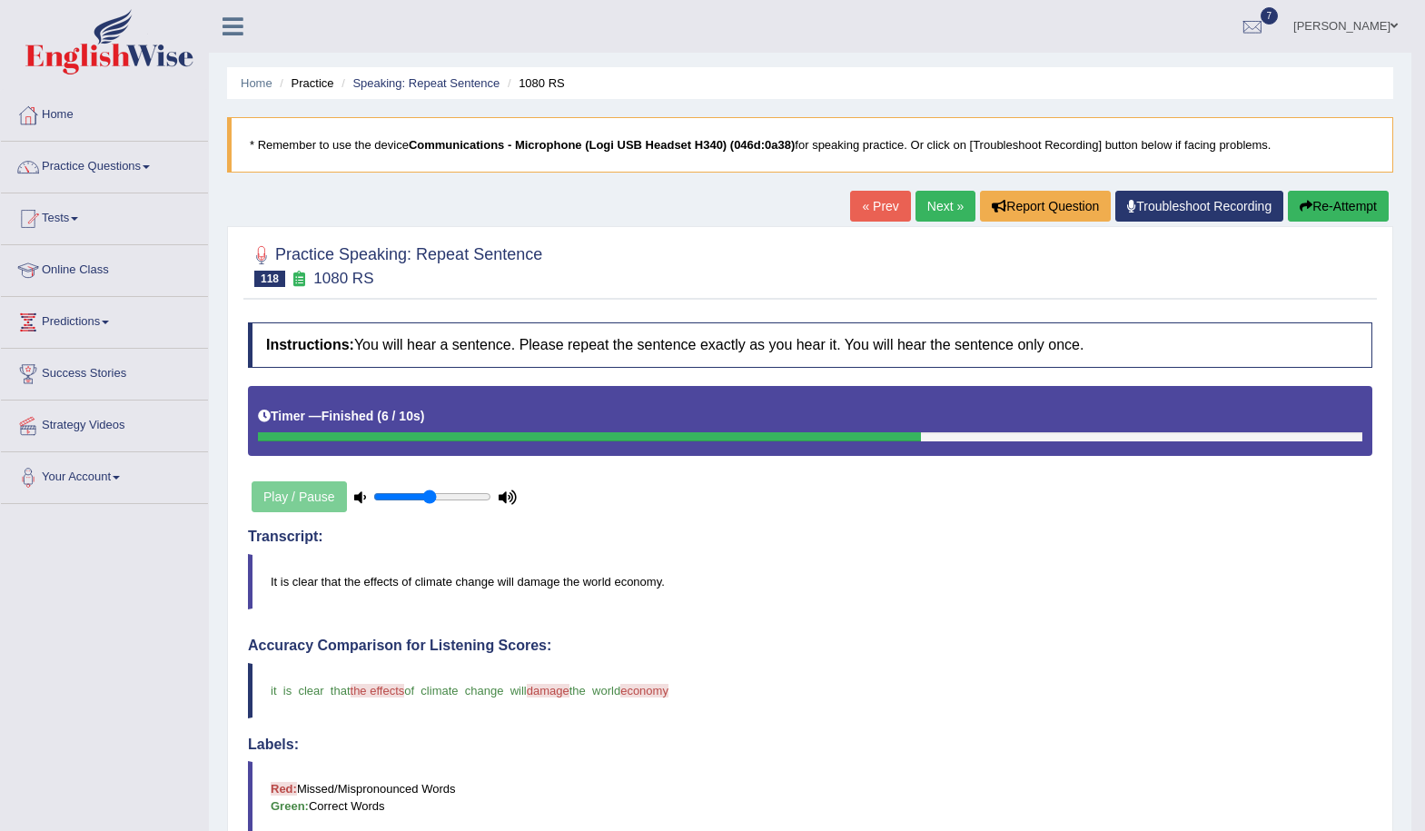
click at [935, 204] on link "Next »" at bounding box center [946, 206] width 60 height 31
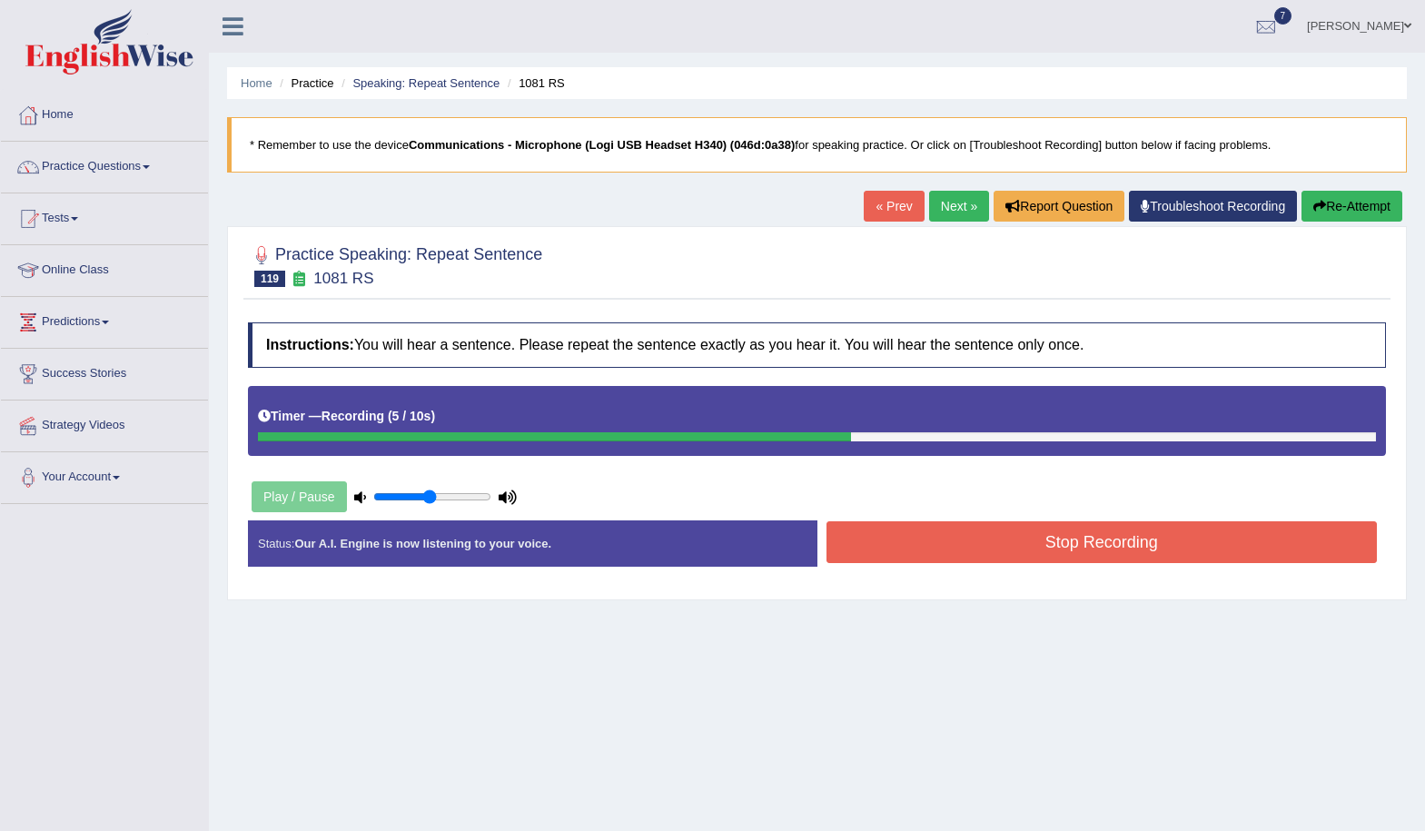
click at [1097, 549] on button "Stop Recording" at bounding box center [1102, 542] width 551 height 42
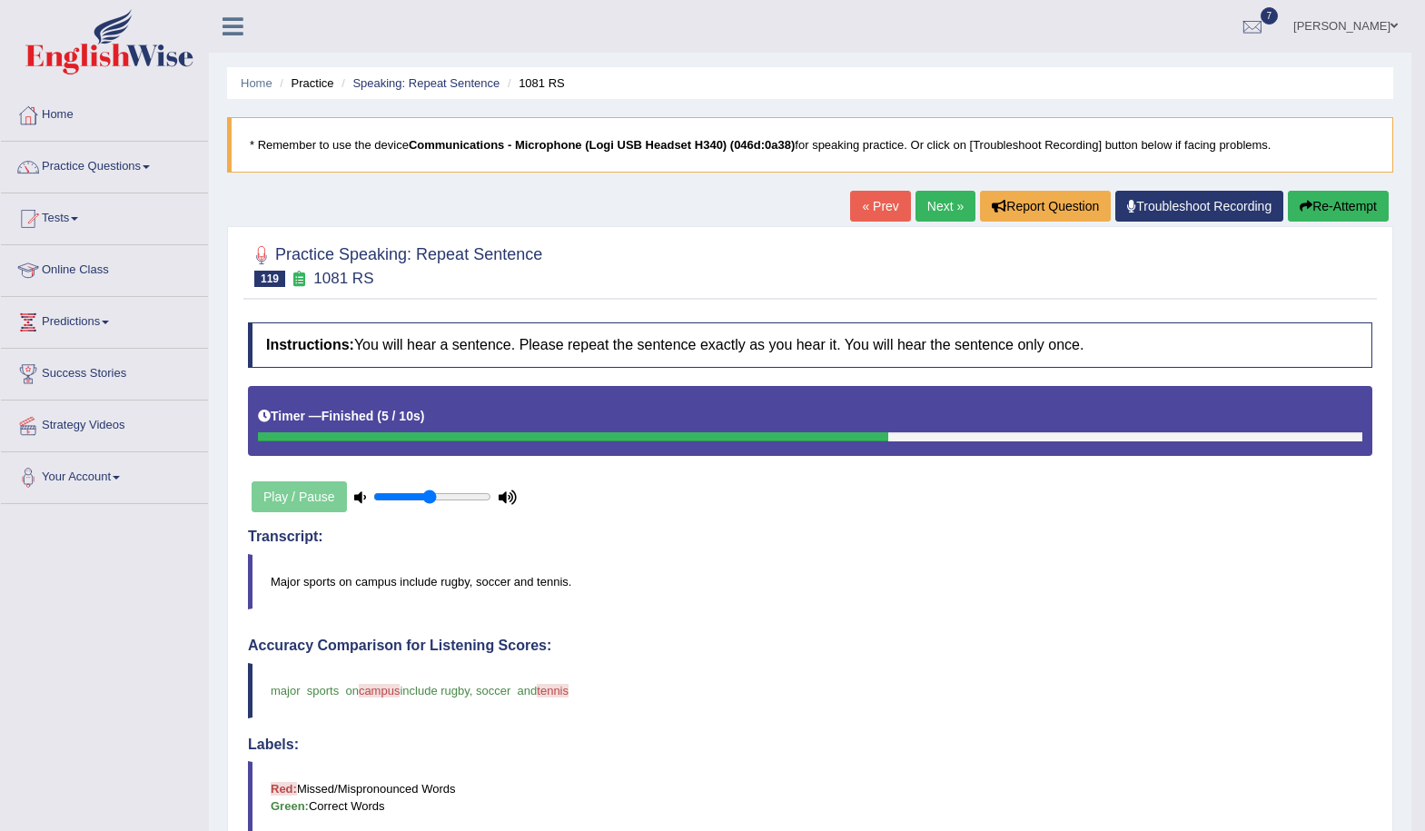
click at [944, 210] on link "Next »" at bounding box center [946, 206] width 60 height 31
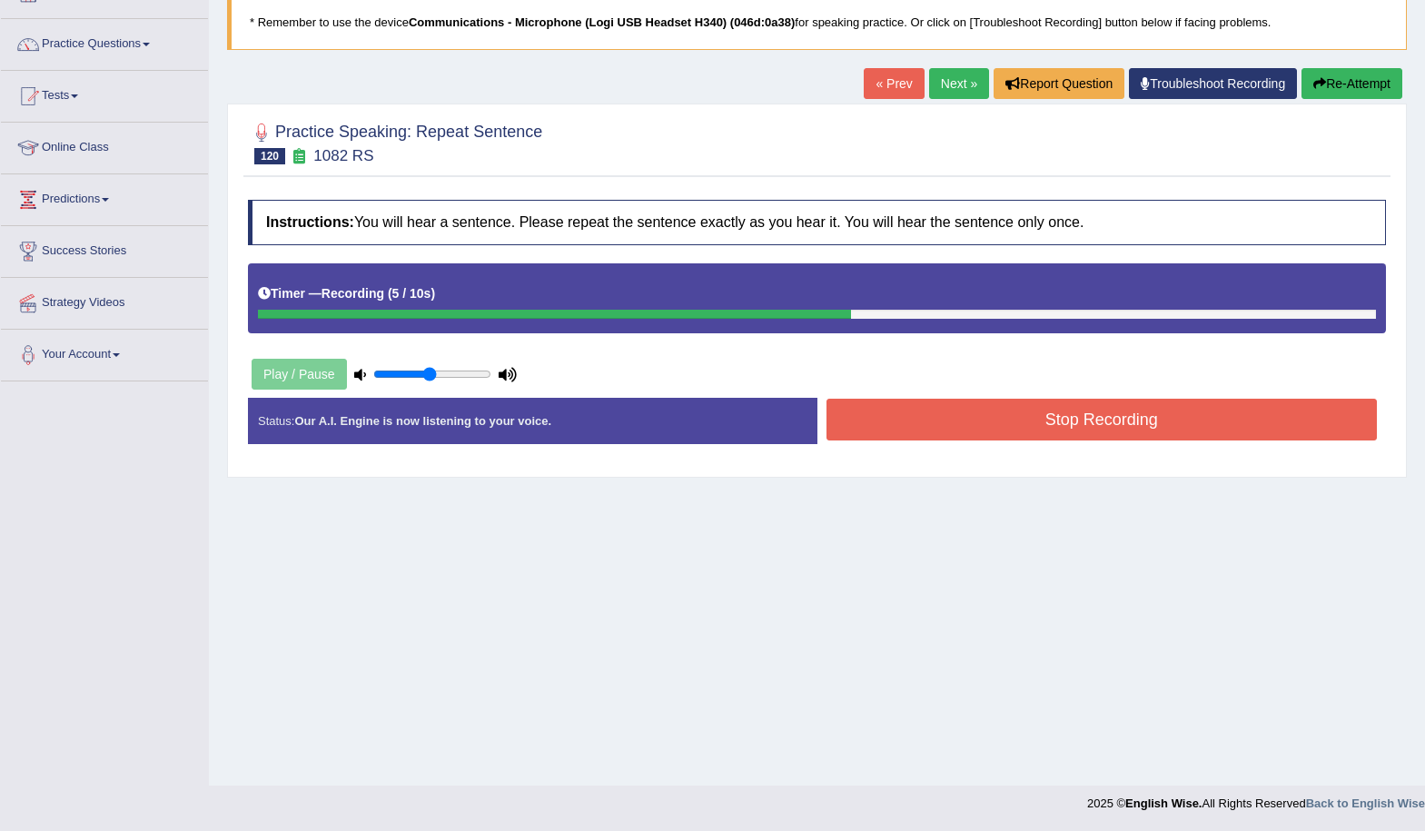
click at [1056, 425] on button "Stop Recording" at bounding box center [1102, 420] width 551 height 42
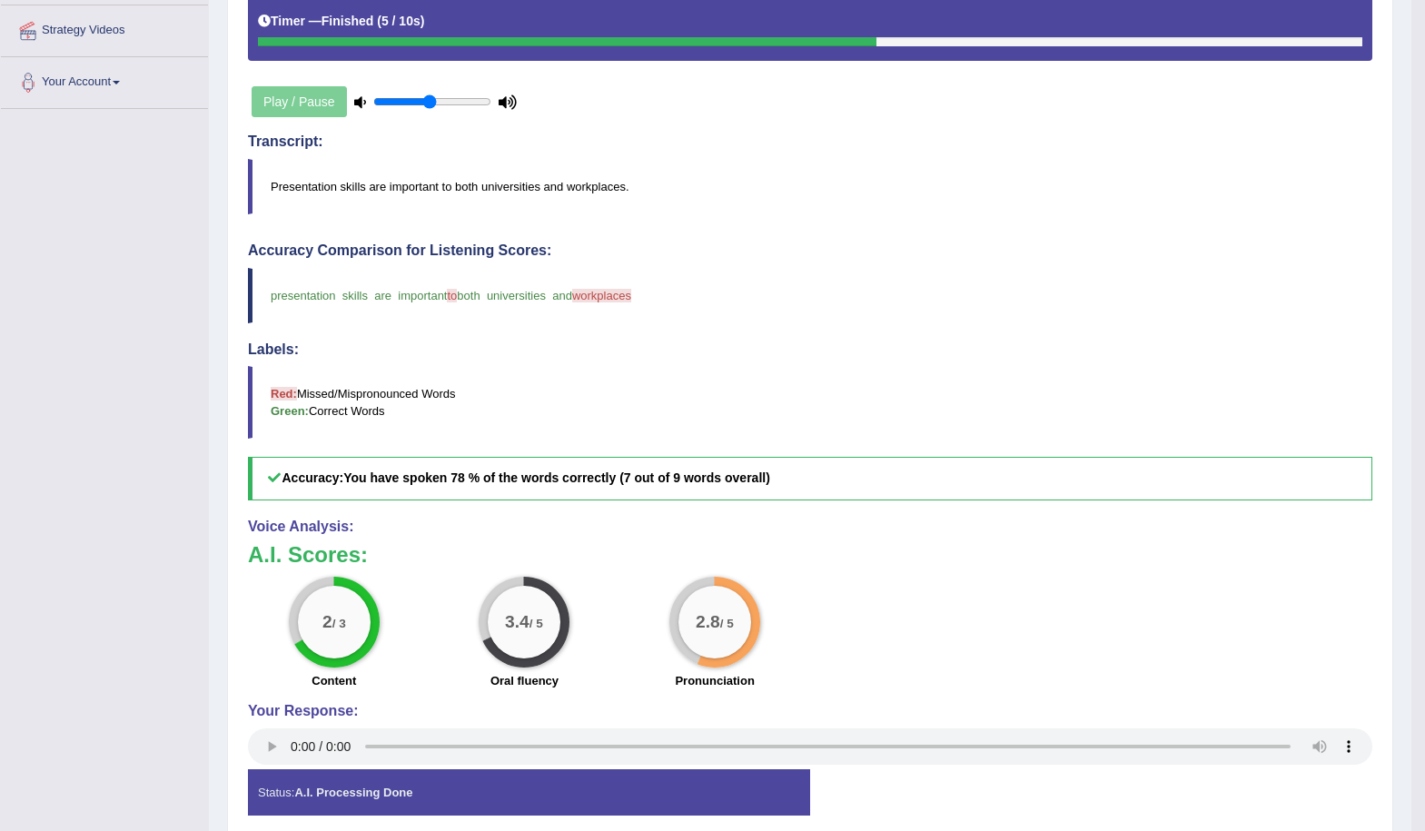
scroll to position [32, 0]
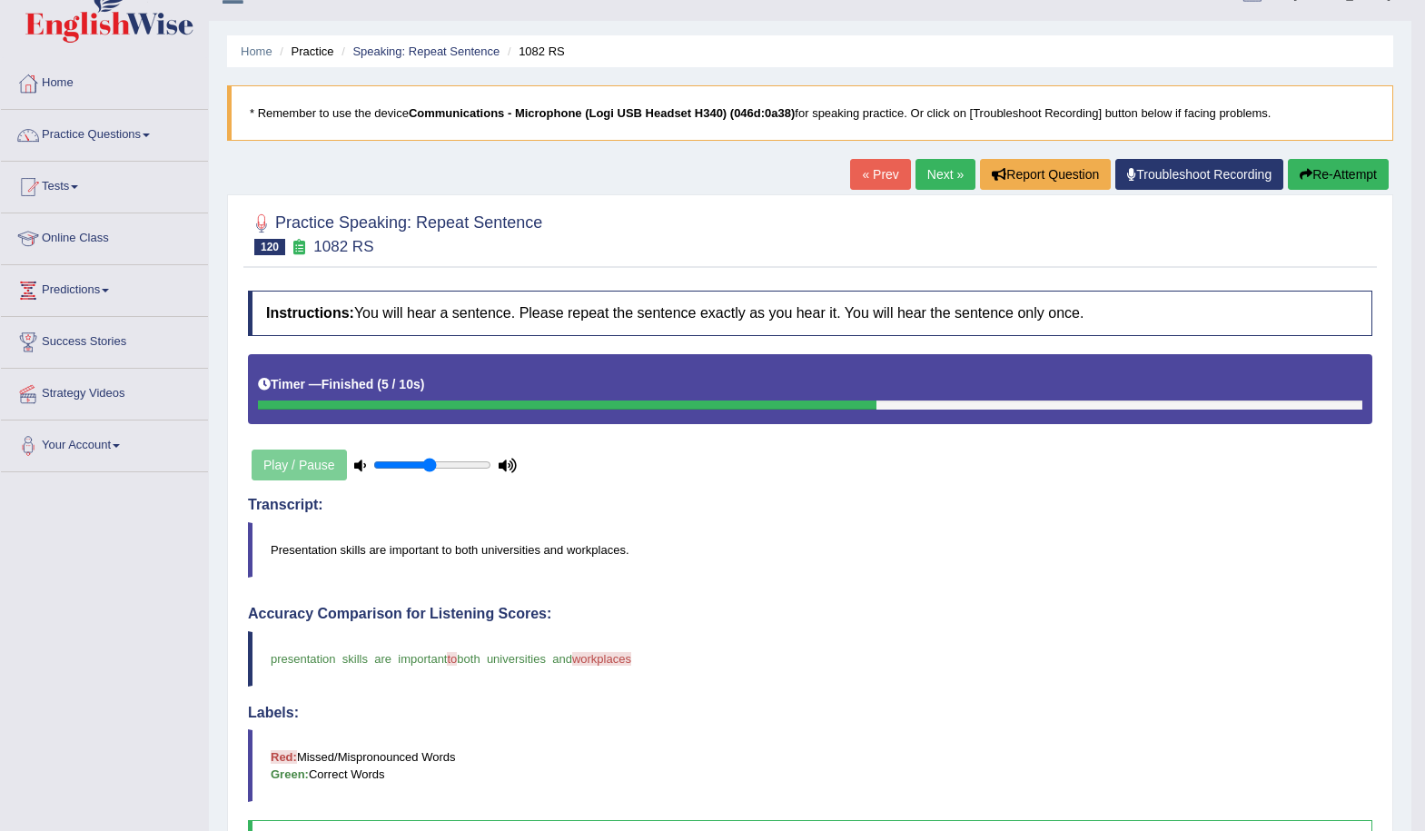
click at [927, 183] on link "Next »" at bounding box center [946, 174] width 60 height 31
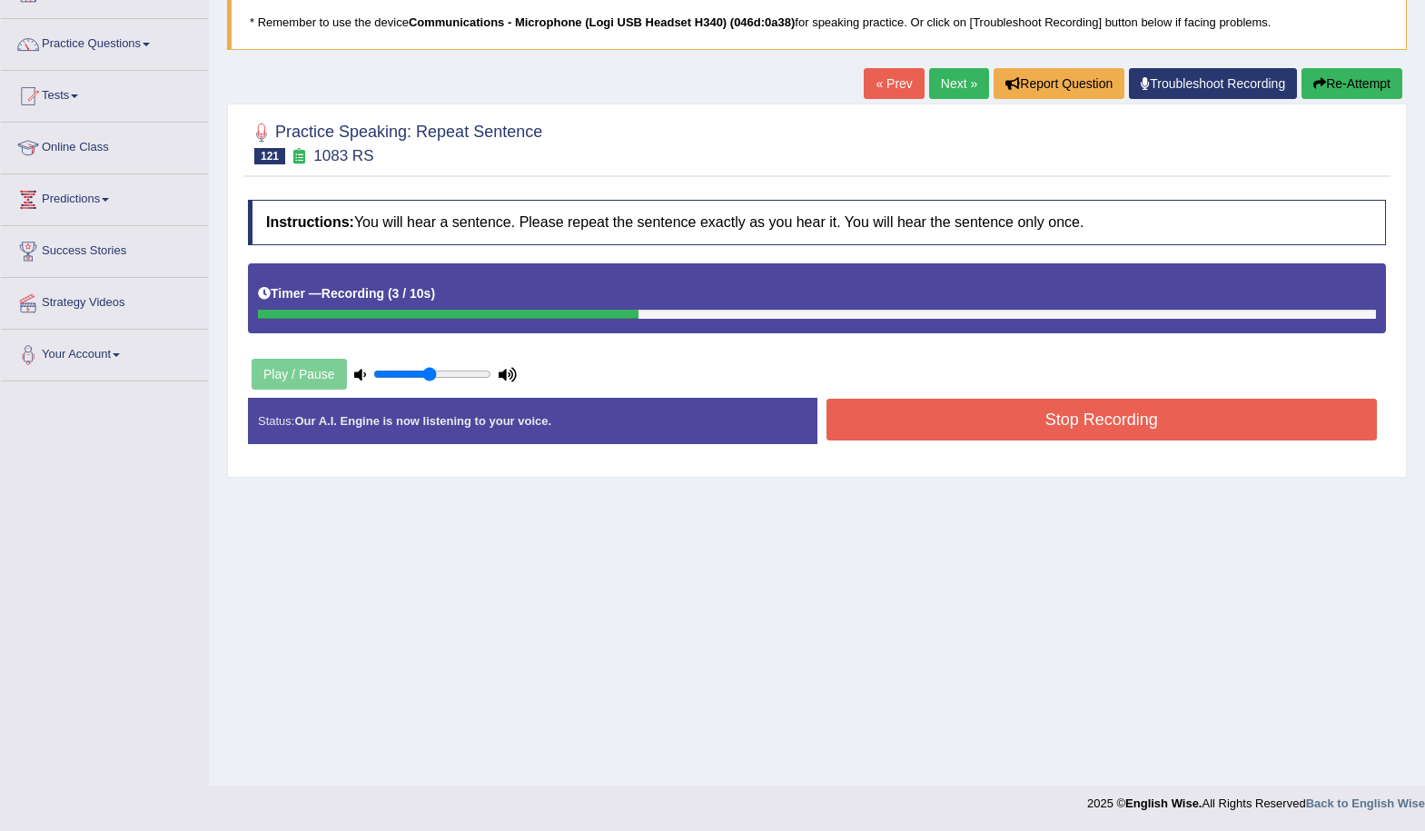
click at [978, 422] on button "Stop Recording" at bounding box center [1102, 420] width 551 height 42
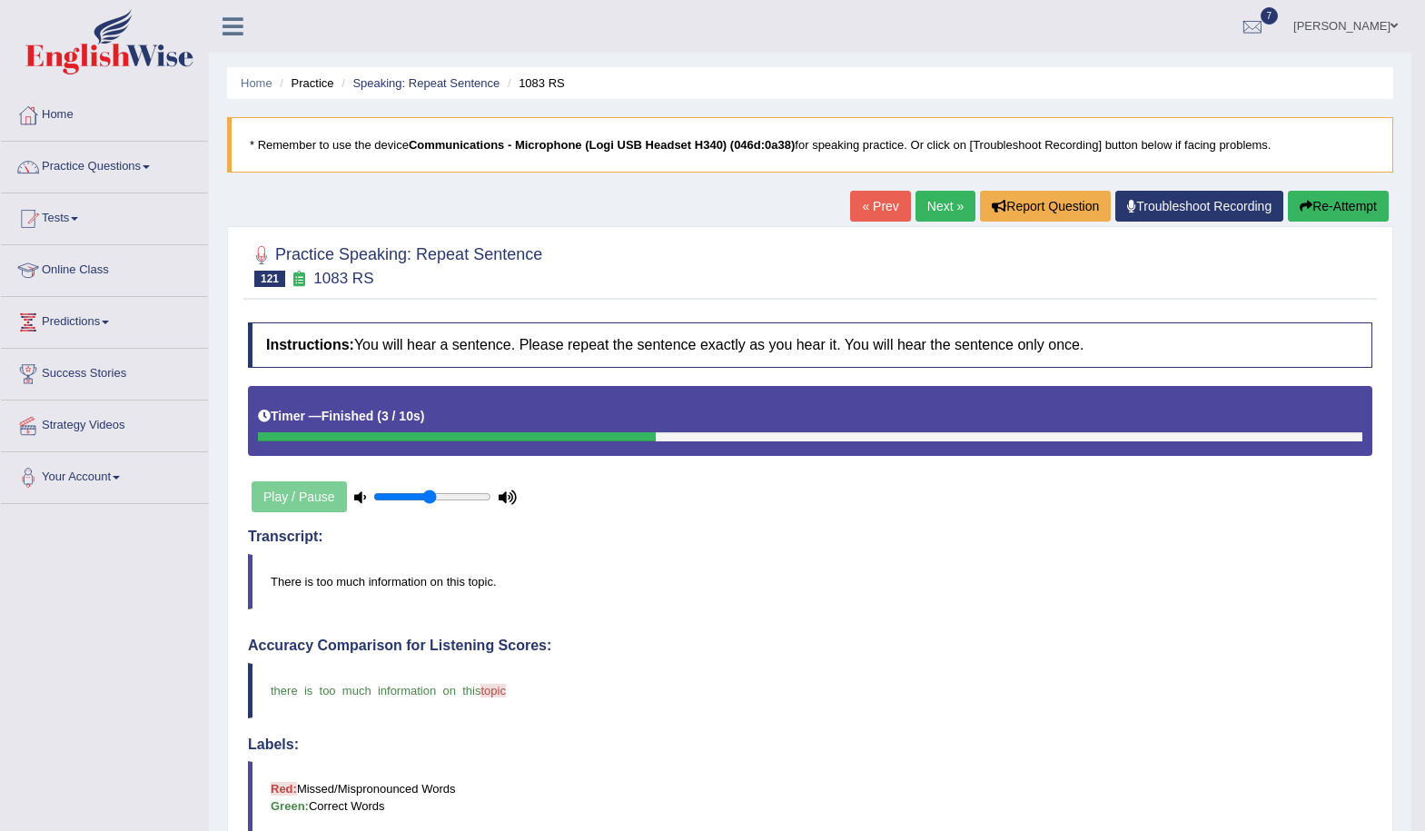
click at [933, 210] on link "Next »" at bounding box center [946, 206] width 60 height 31
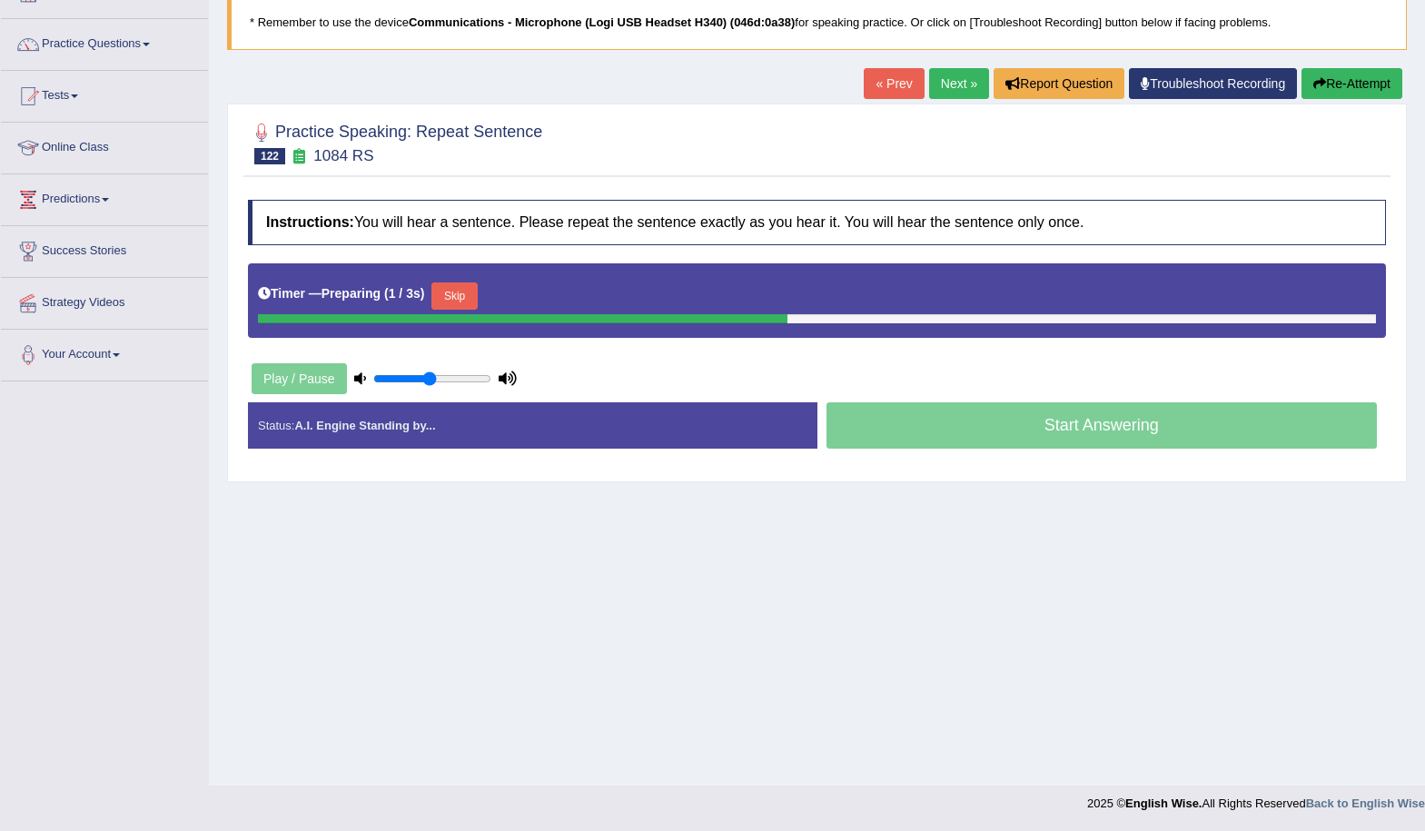
scroll to position [123, 0]
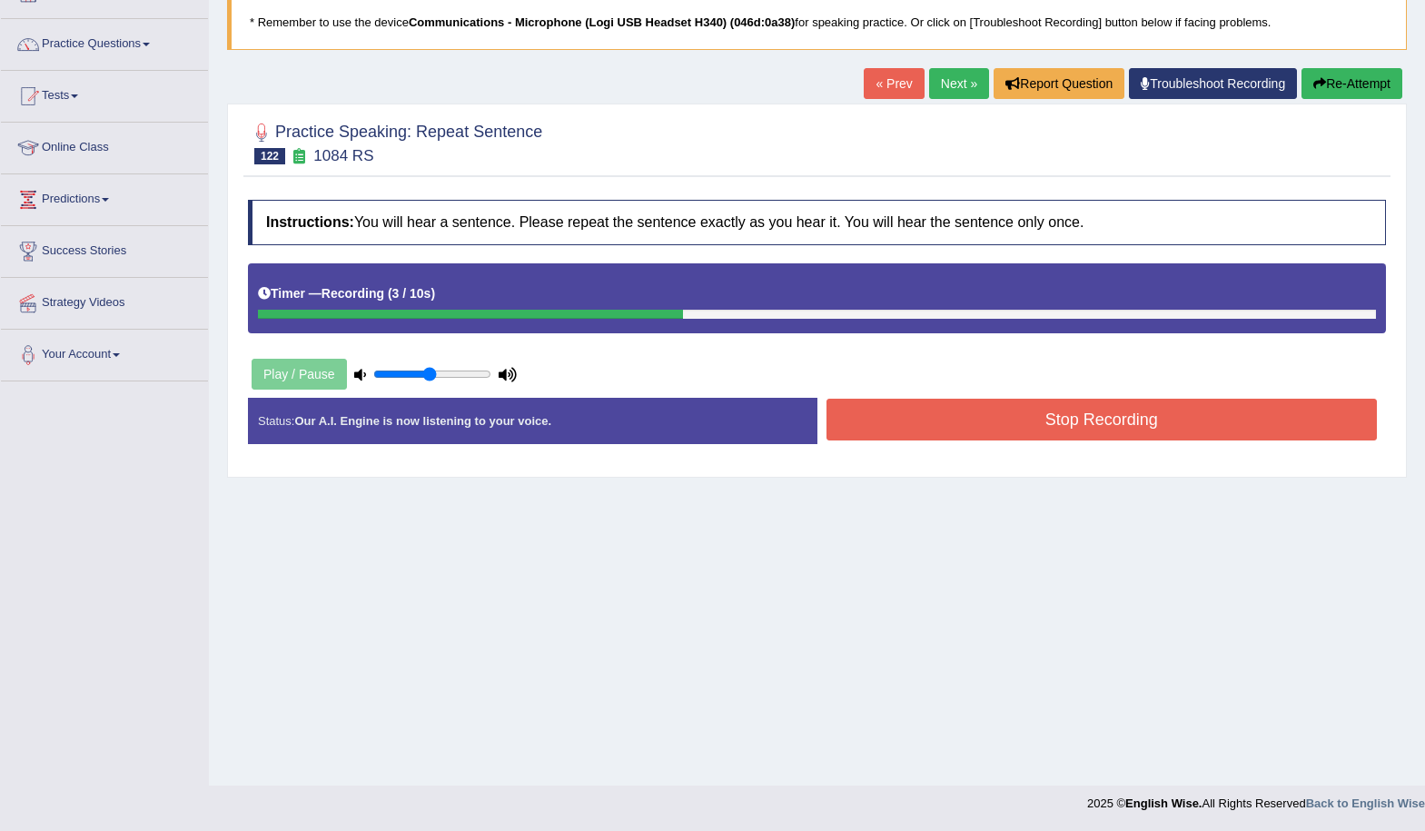
click at [992, 432] on button "Stop Recording" at bounding box center [1102, 420] width 551 height 42
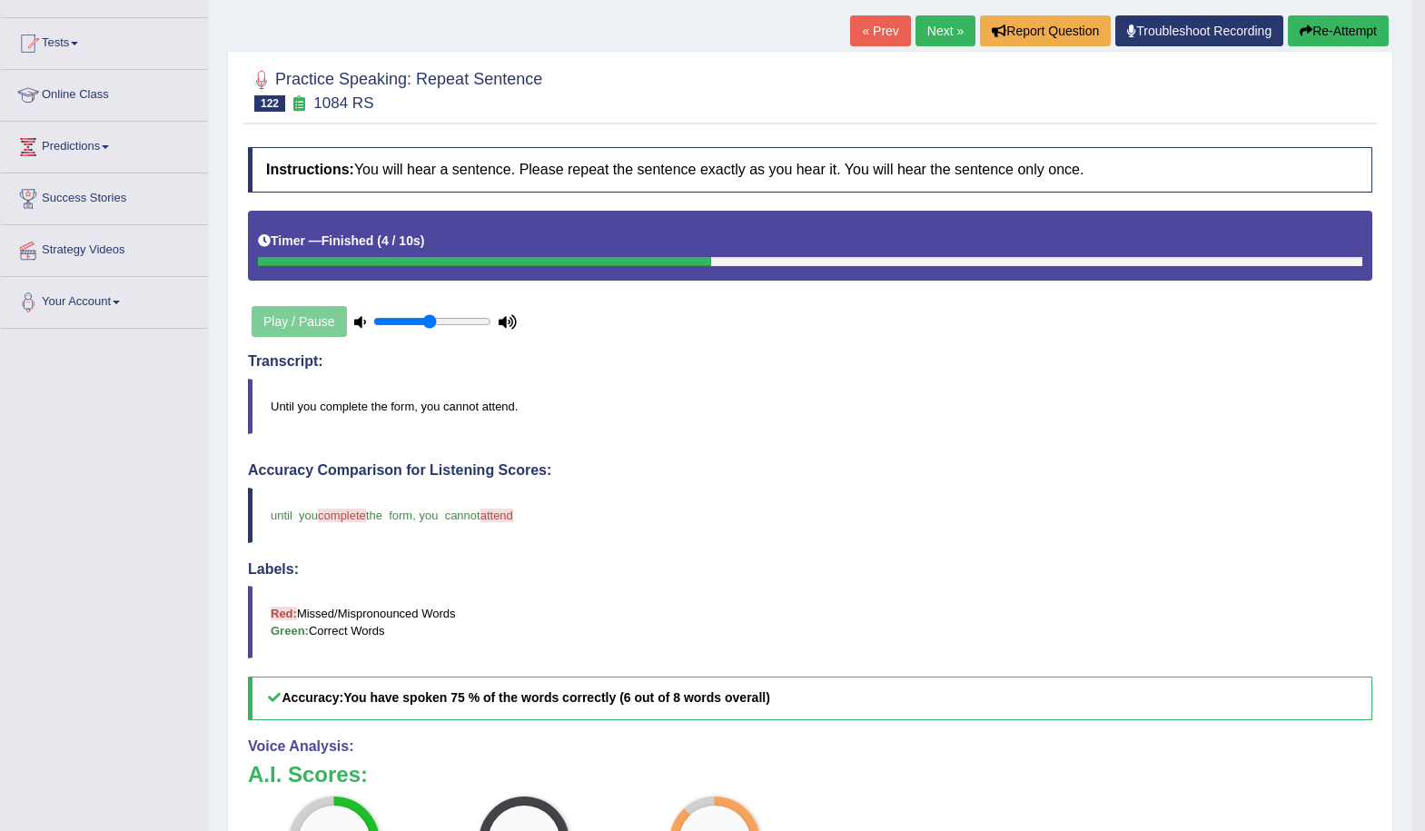
scroll to position [0, 0]
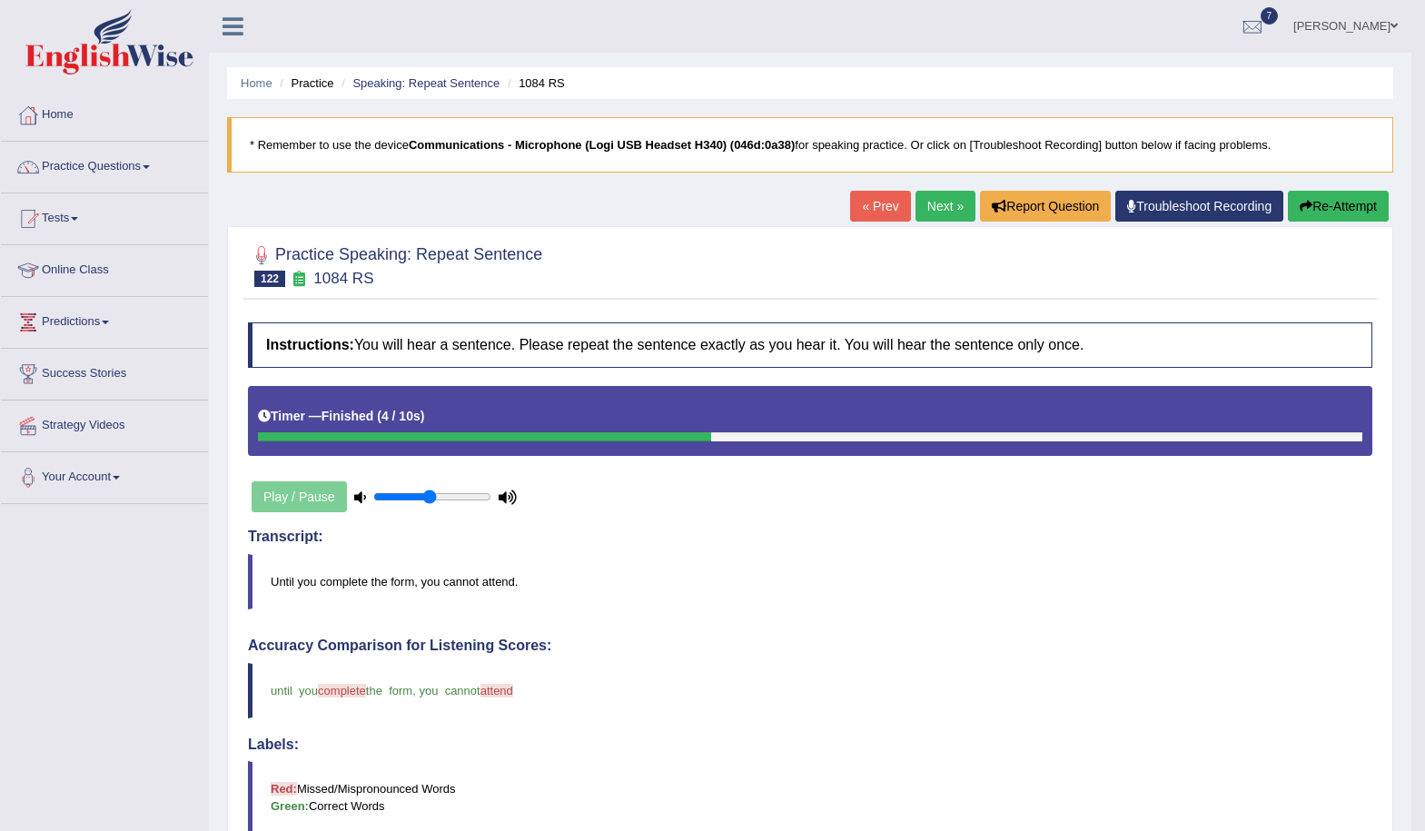
click at [934, 206] on link "Next »" at bounding box center [946, 206] width 60 height 31
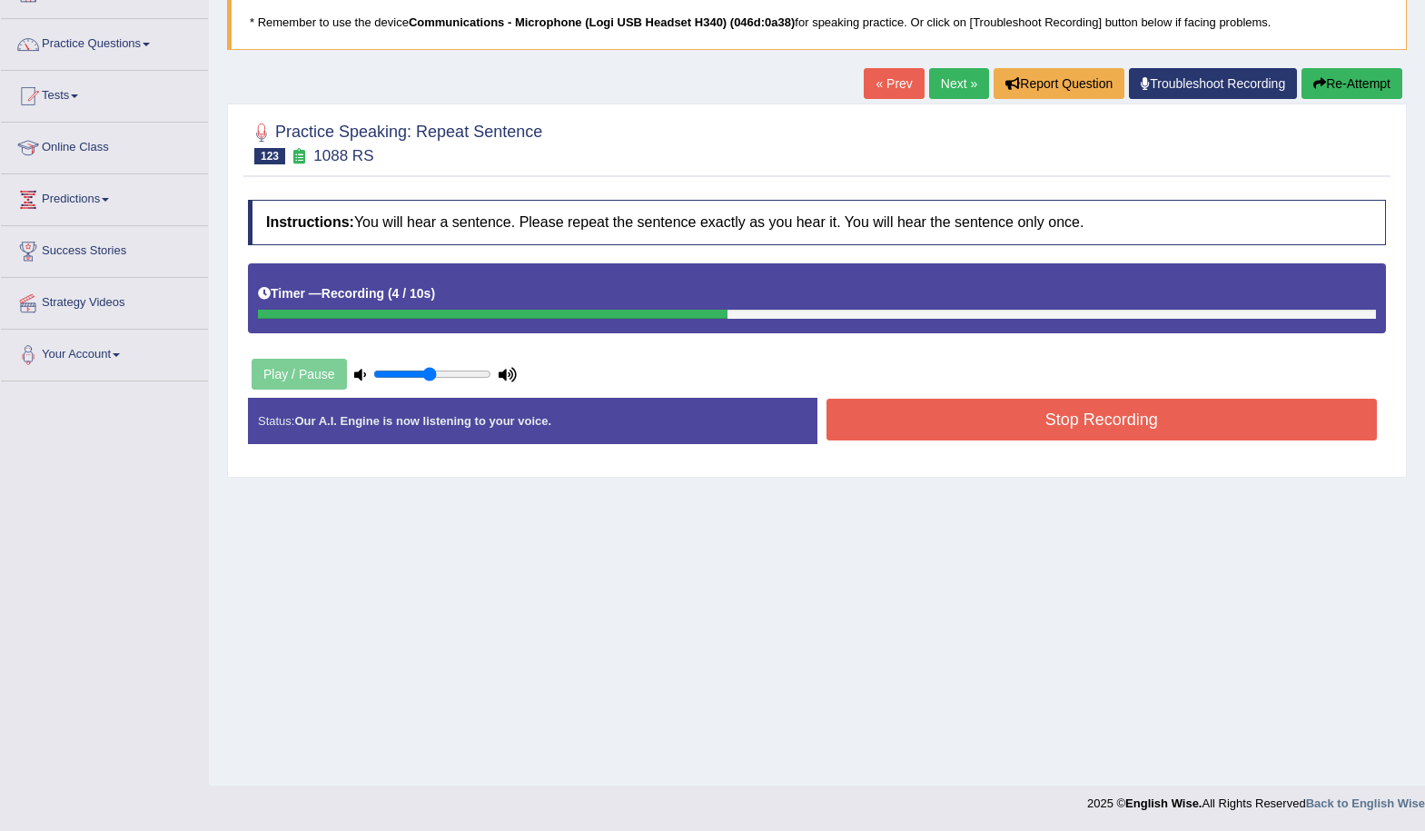
click at [1022, 423] on button "Stop Recording" at bounding box center [1102, 420] width 551 height 42
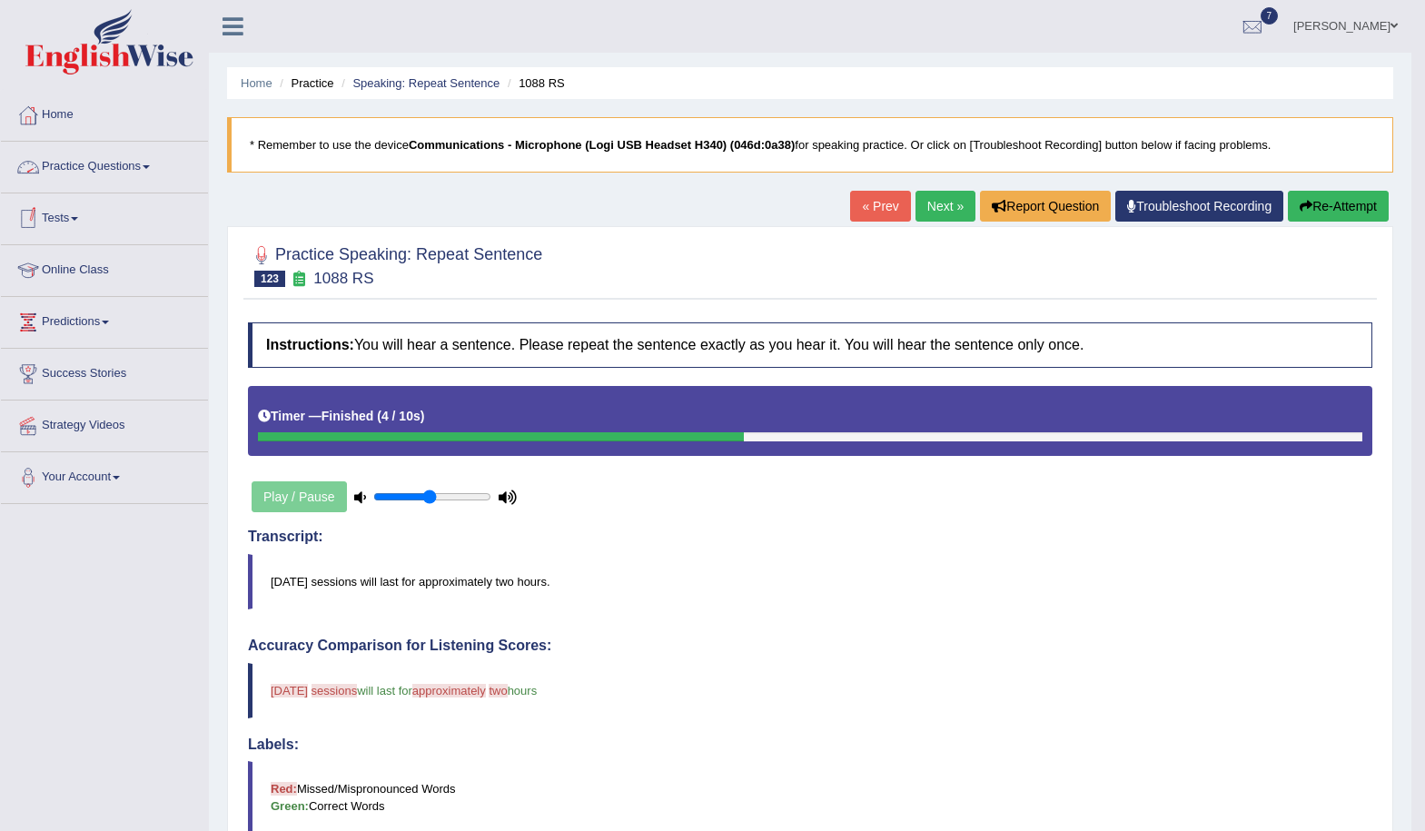
click at [129, 155] on link "Practice Questions" at bounding box center [104, 164] width 207 height 45
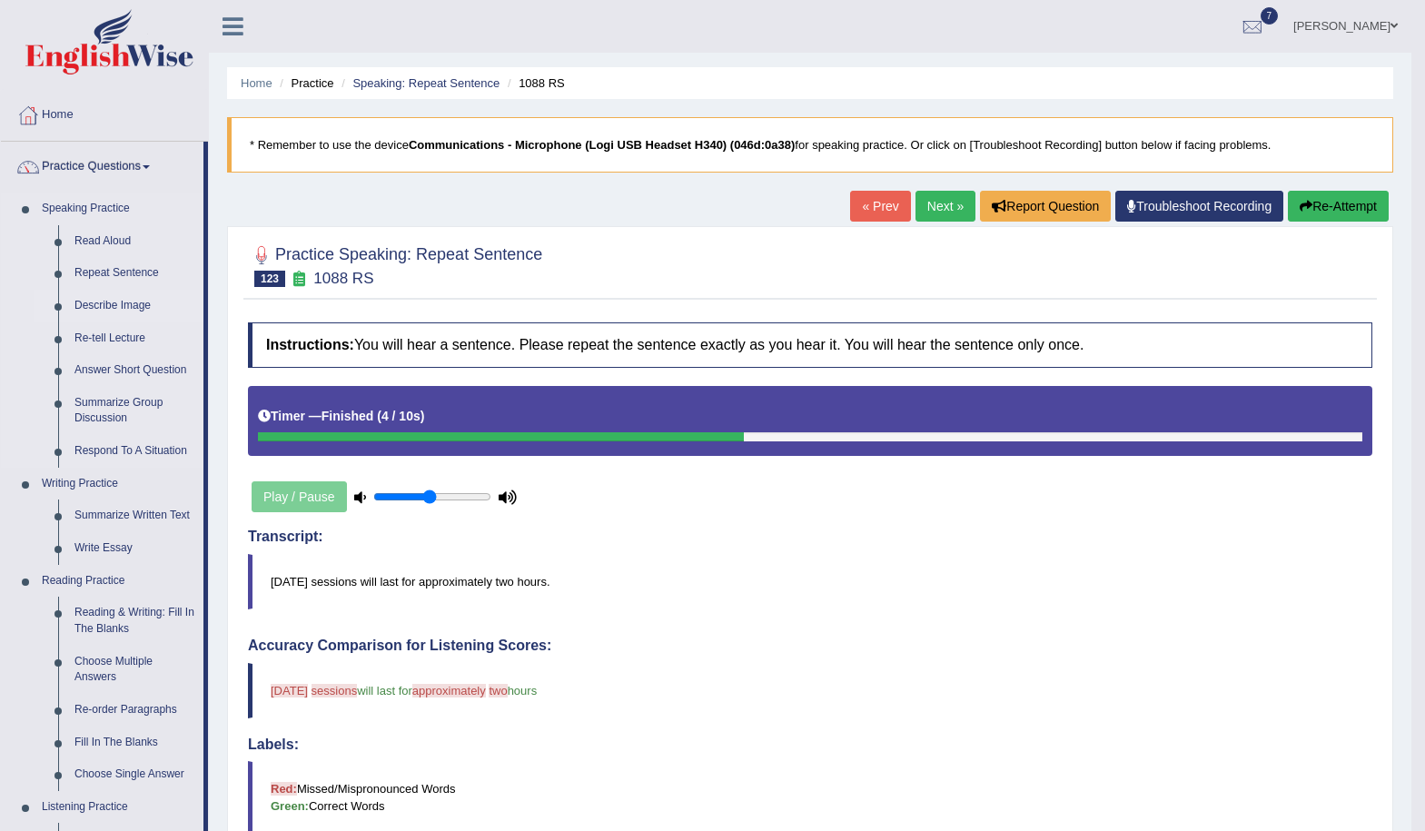
click at [133, 305] on link "Describe Image" at bounding box center [134, 306] width 137 height 33
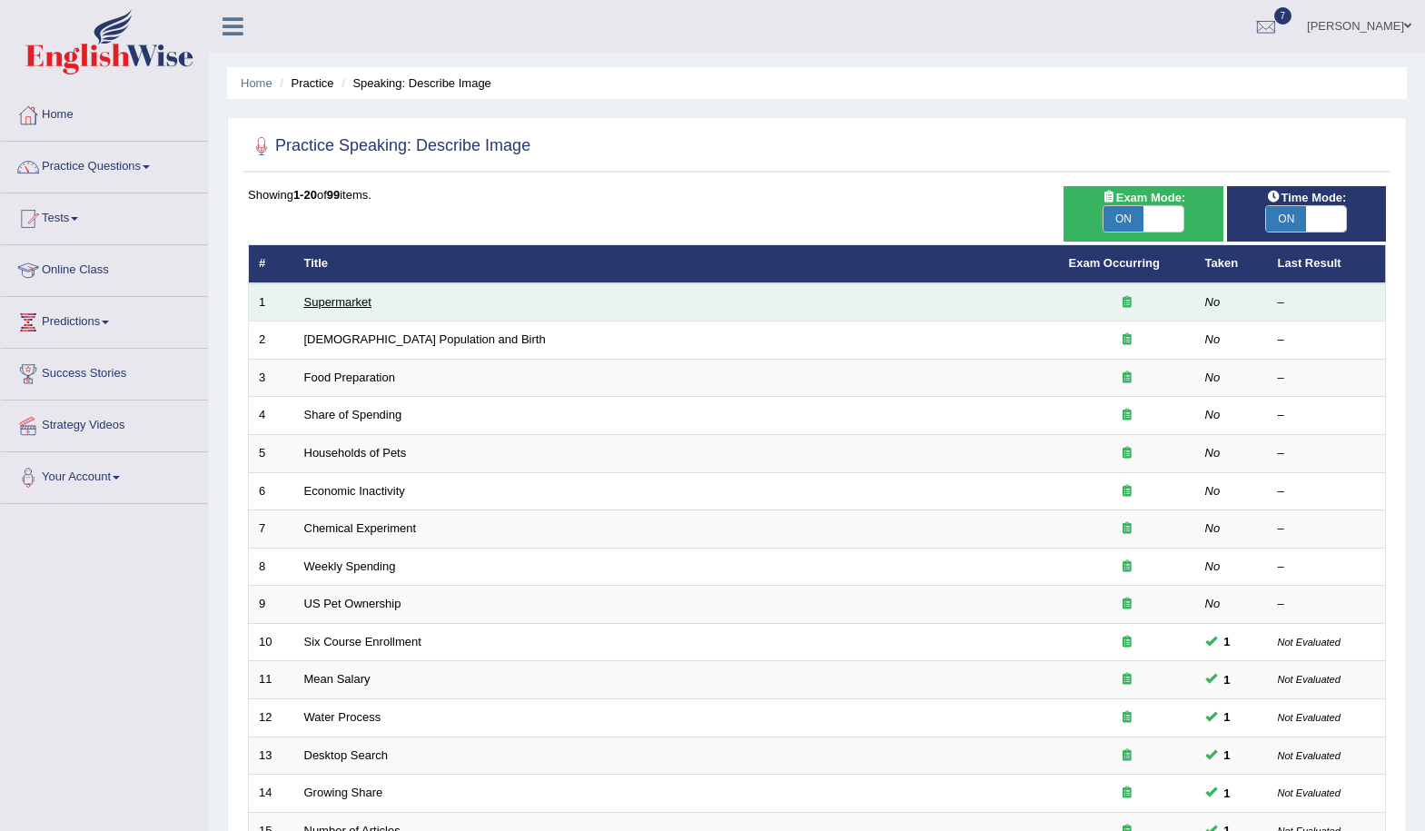
click at [338, 302] on link "Supermarket" at bounding box center [337, 302] width 67 height 14
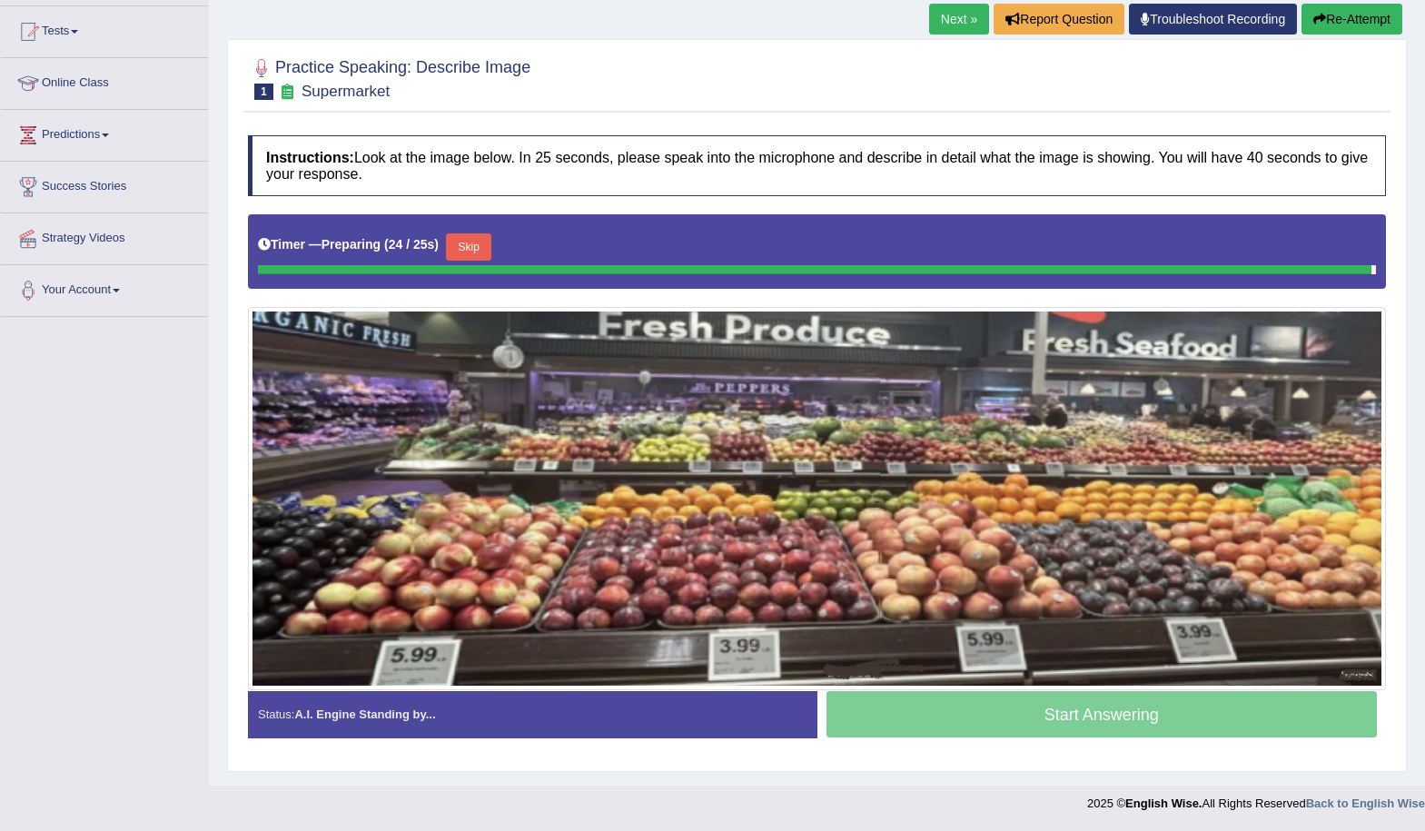
scroll to position [183, 0]
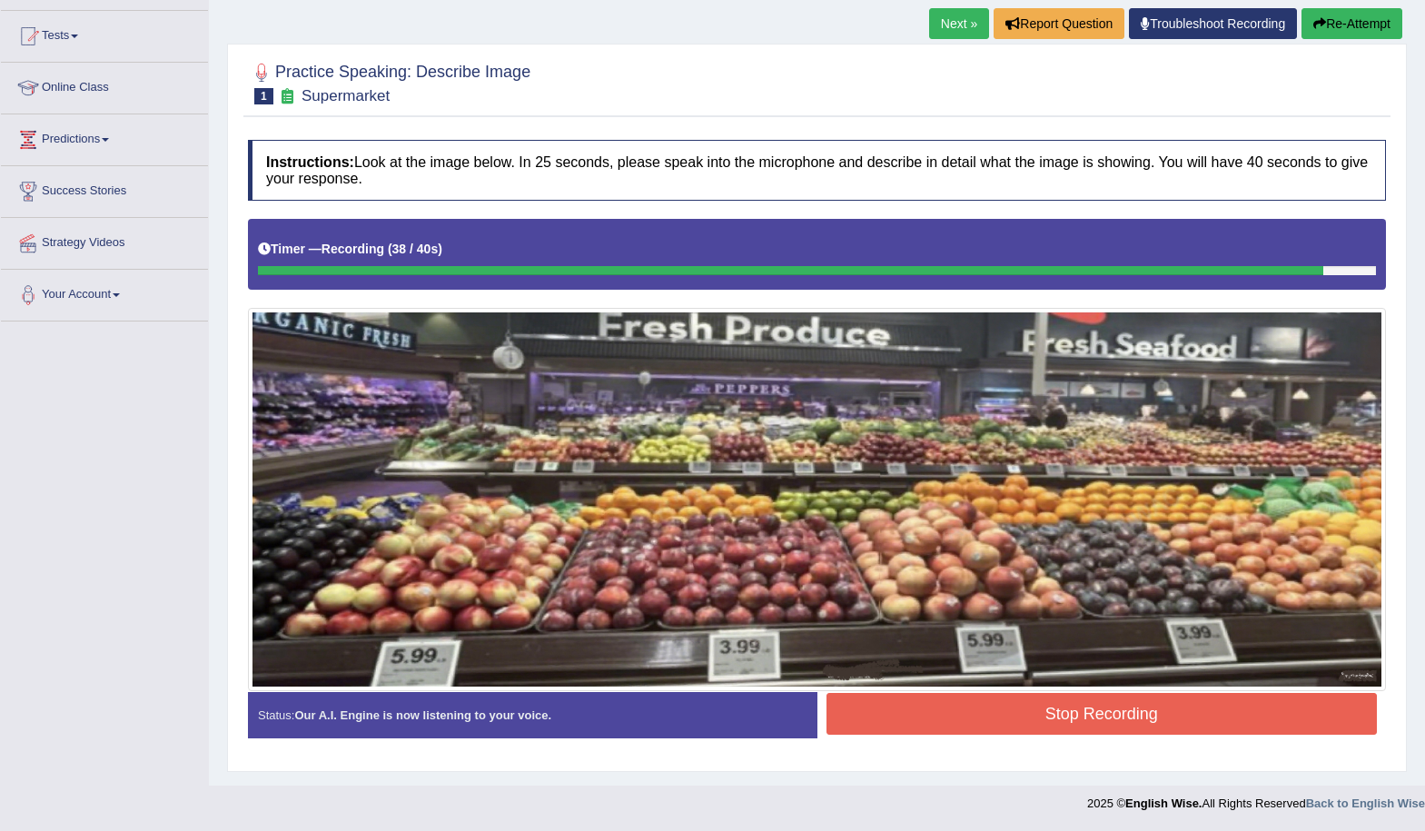
click at [1114, 711] on button "Stop Recording" at bounding box center [1102, 714] width 551 height 42
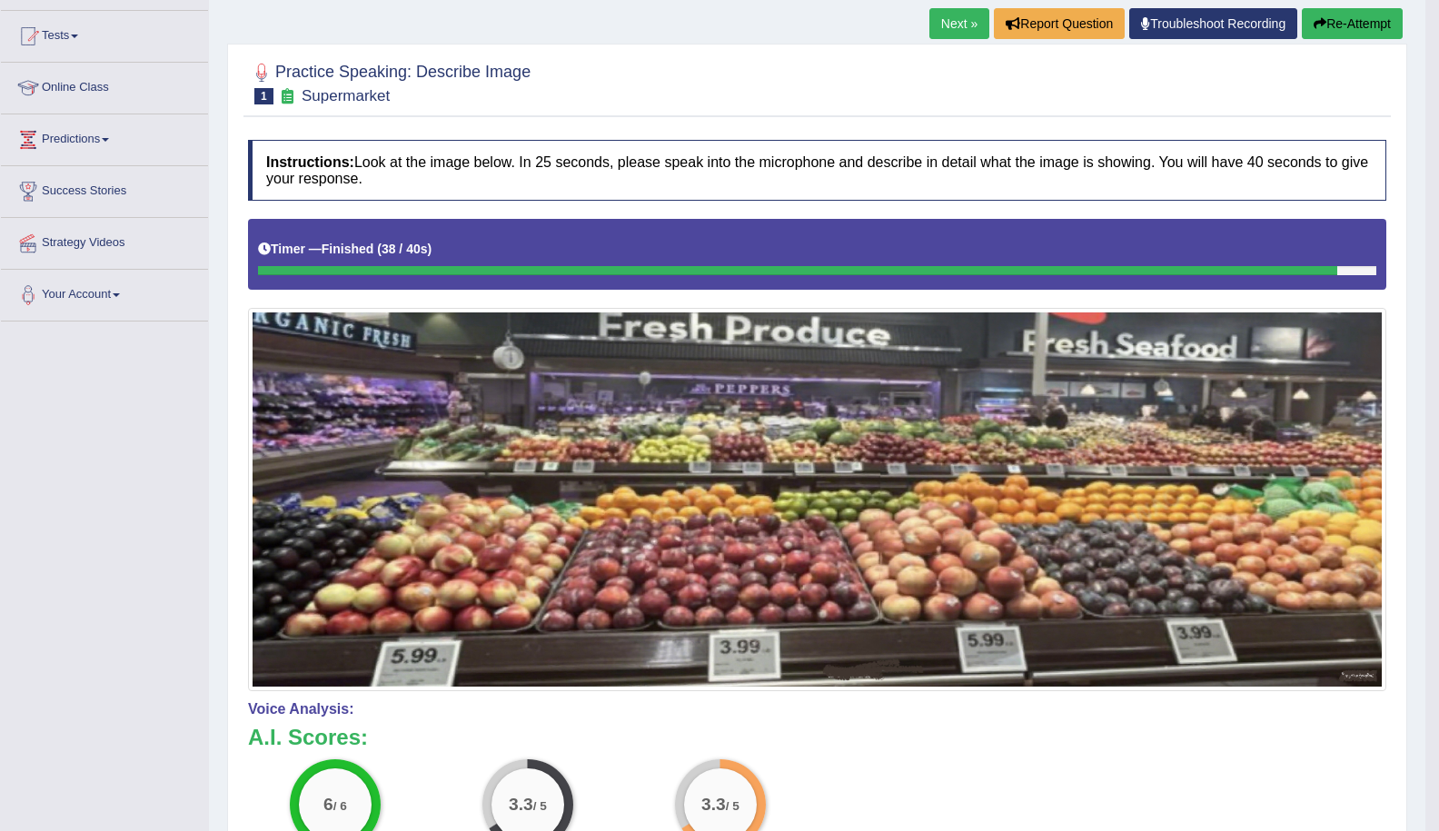
click at [929, 23] on link "Next »" at bounding box center [959, 23] width 60 height 31
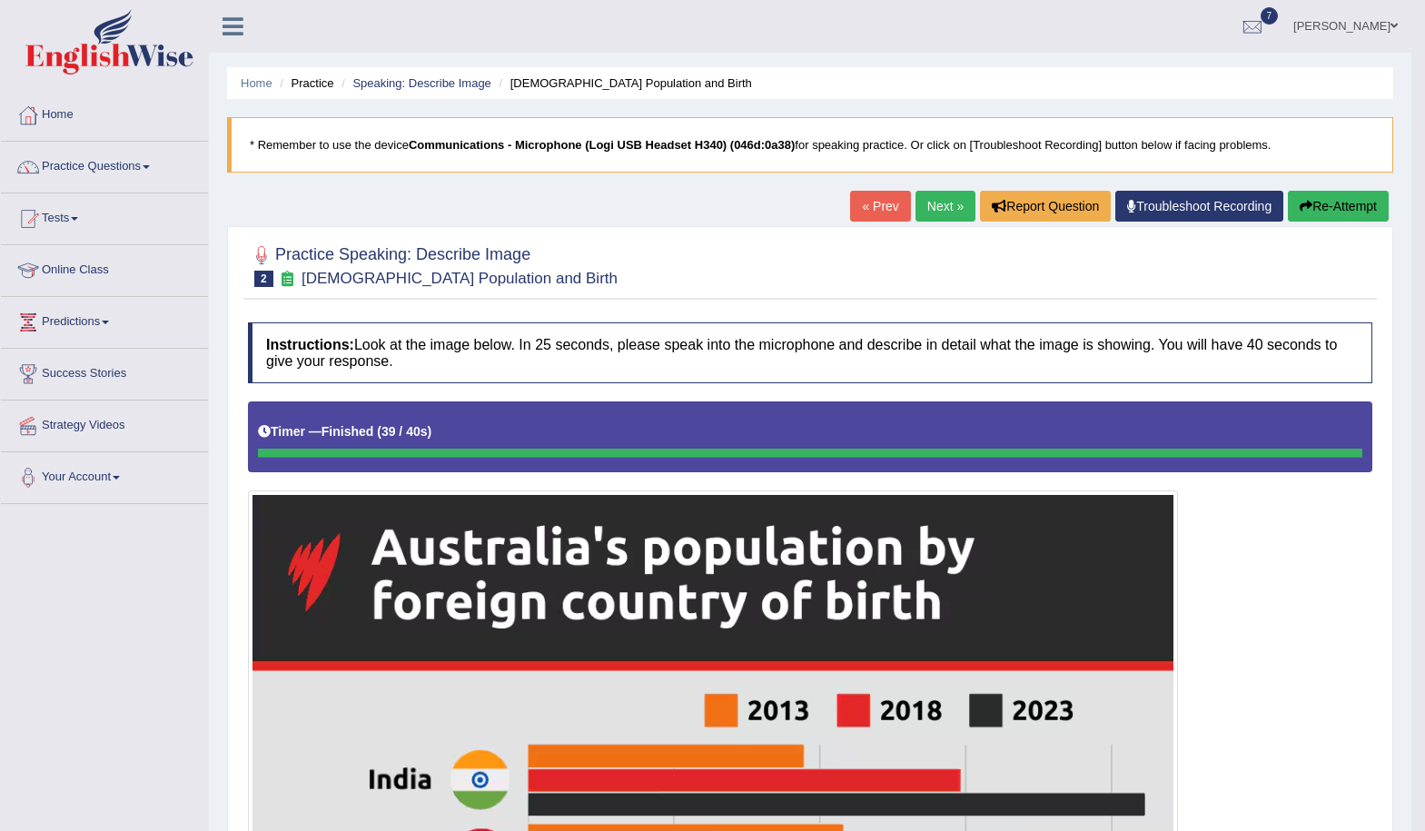
click at [938, 205] on link "Next »" at bounding box center [946, 206] width 60 height 31
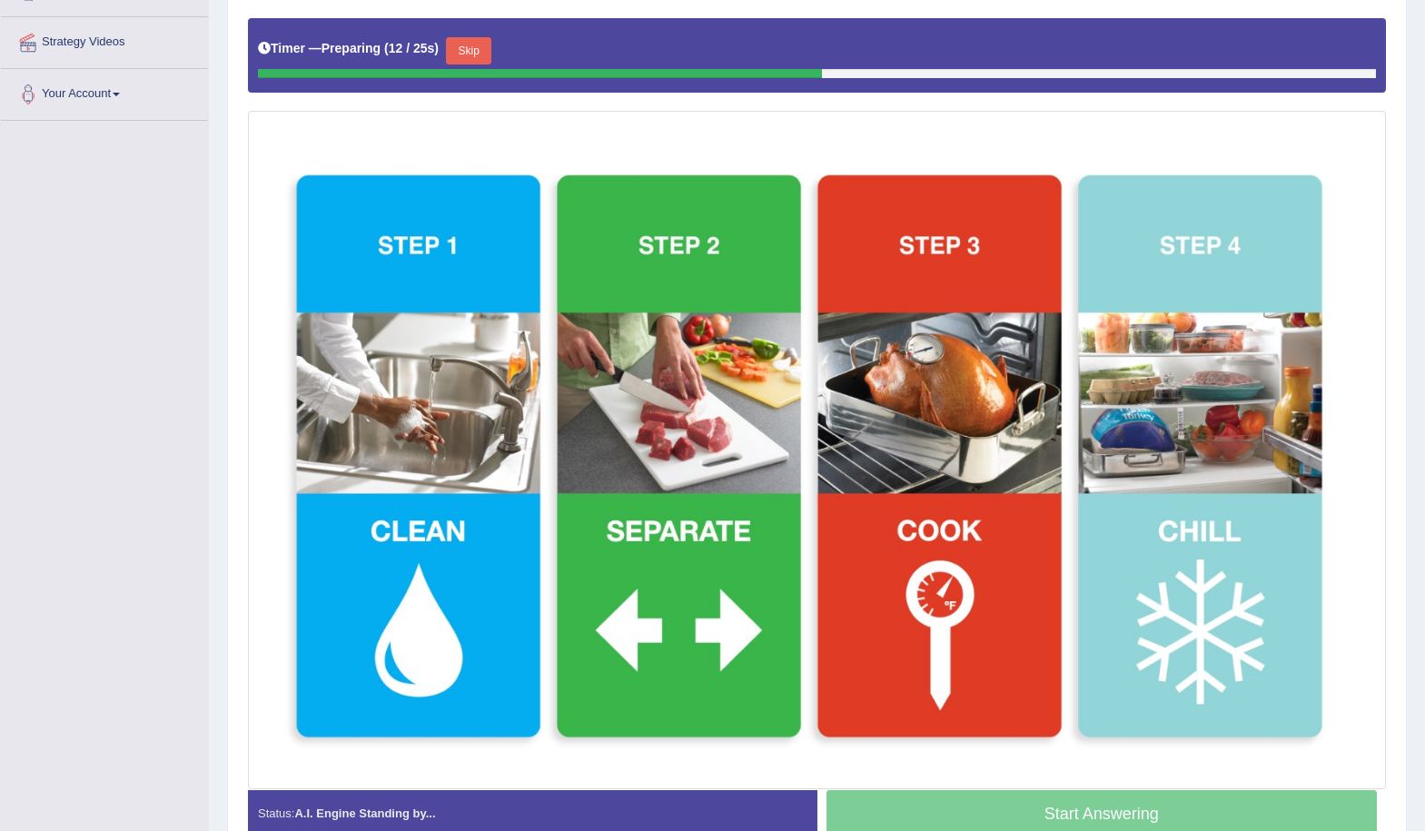
scroll to position [392, 0]
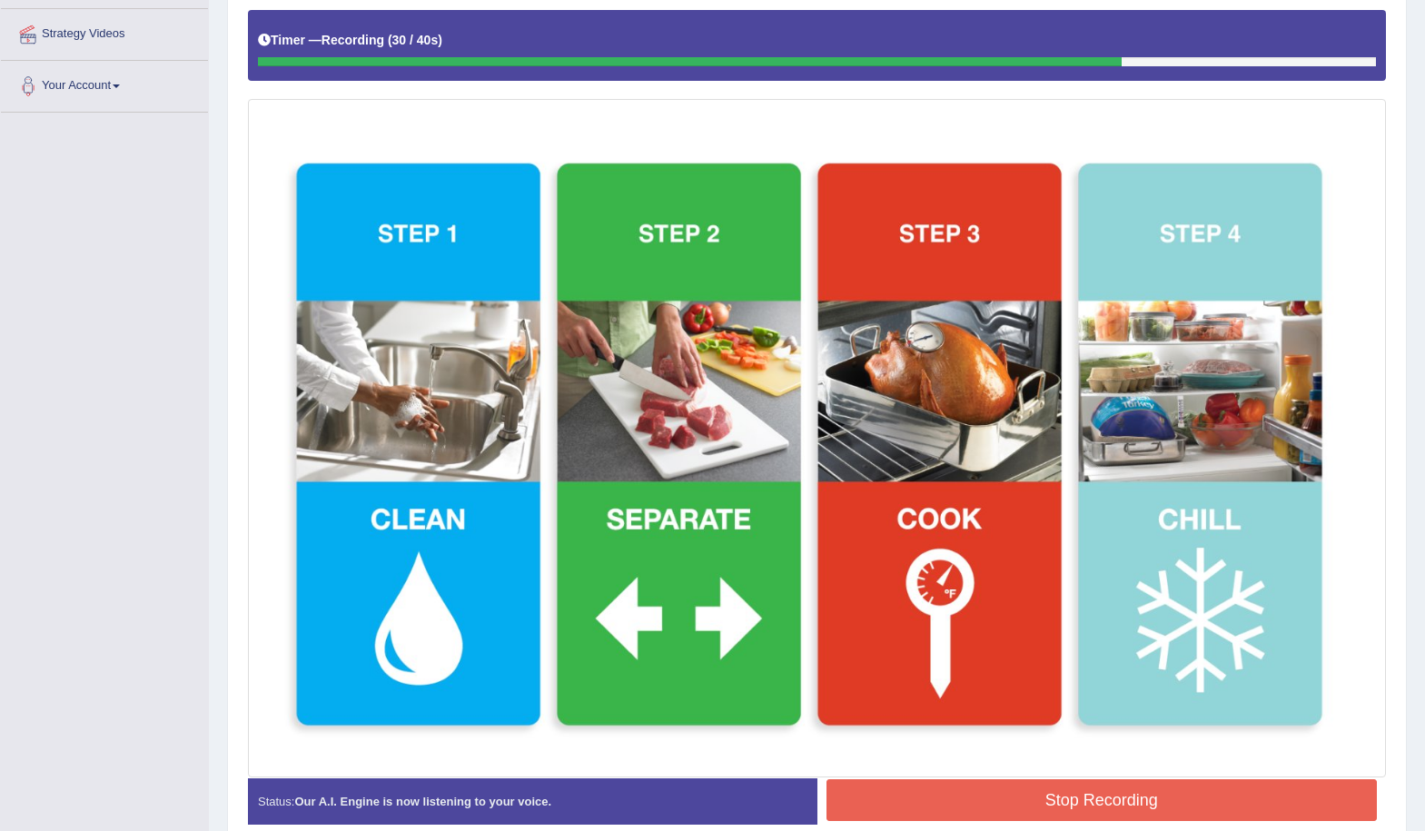
click at [1168, 787] on button "Stop Recording" at bounding box center [1102, 800] width 551 height 42
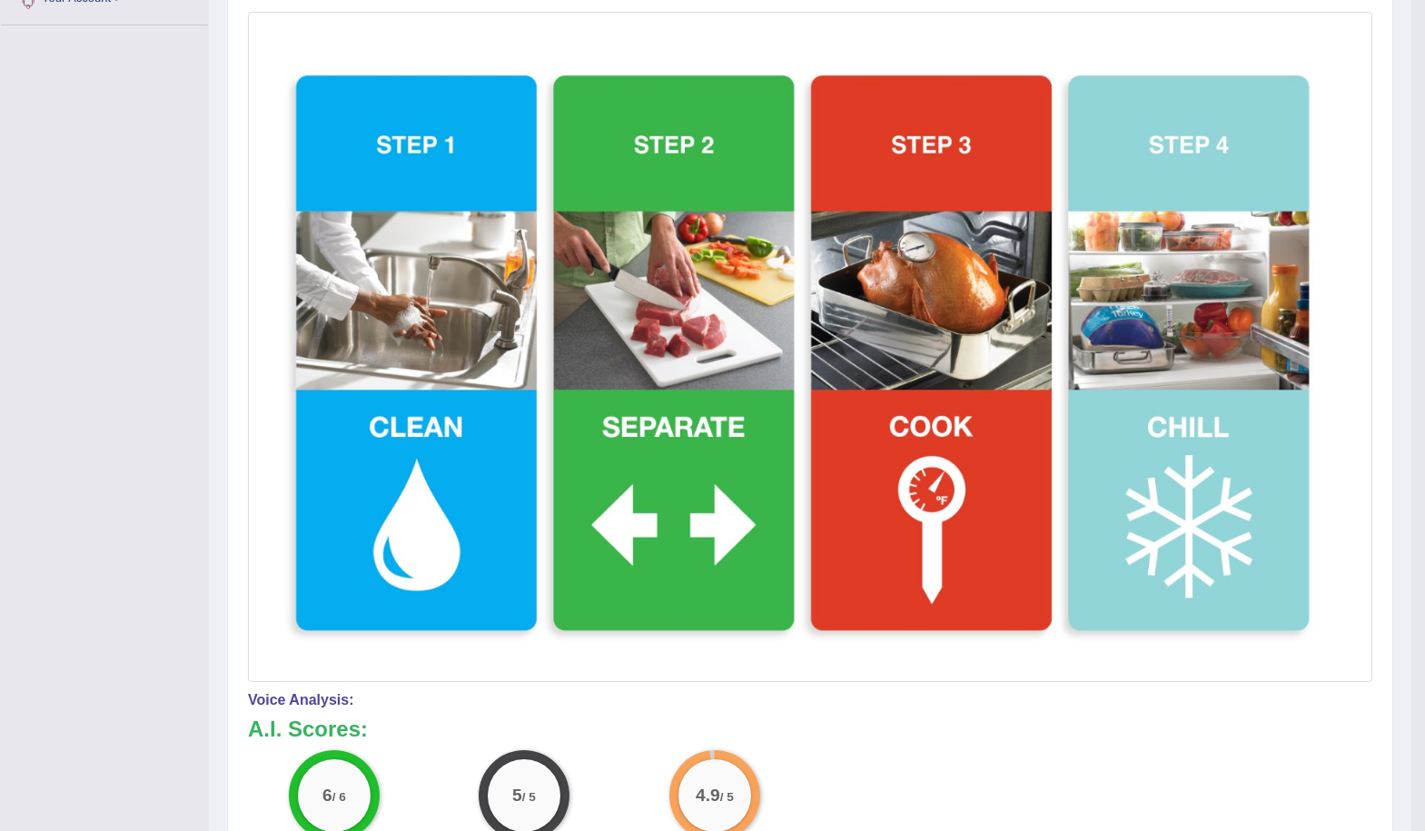
scroll to position [119, 0]
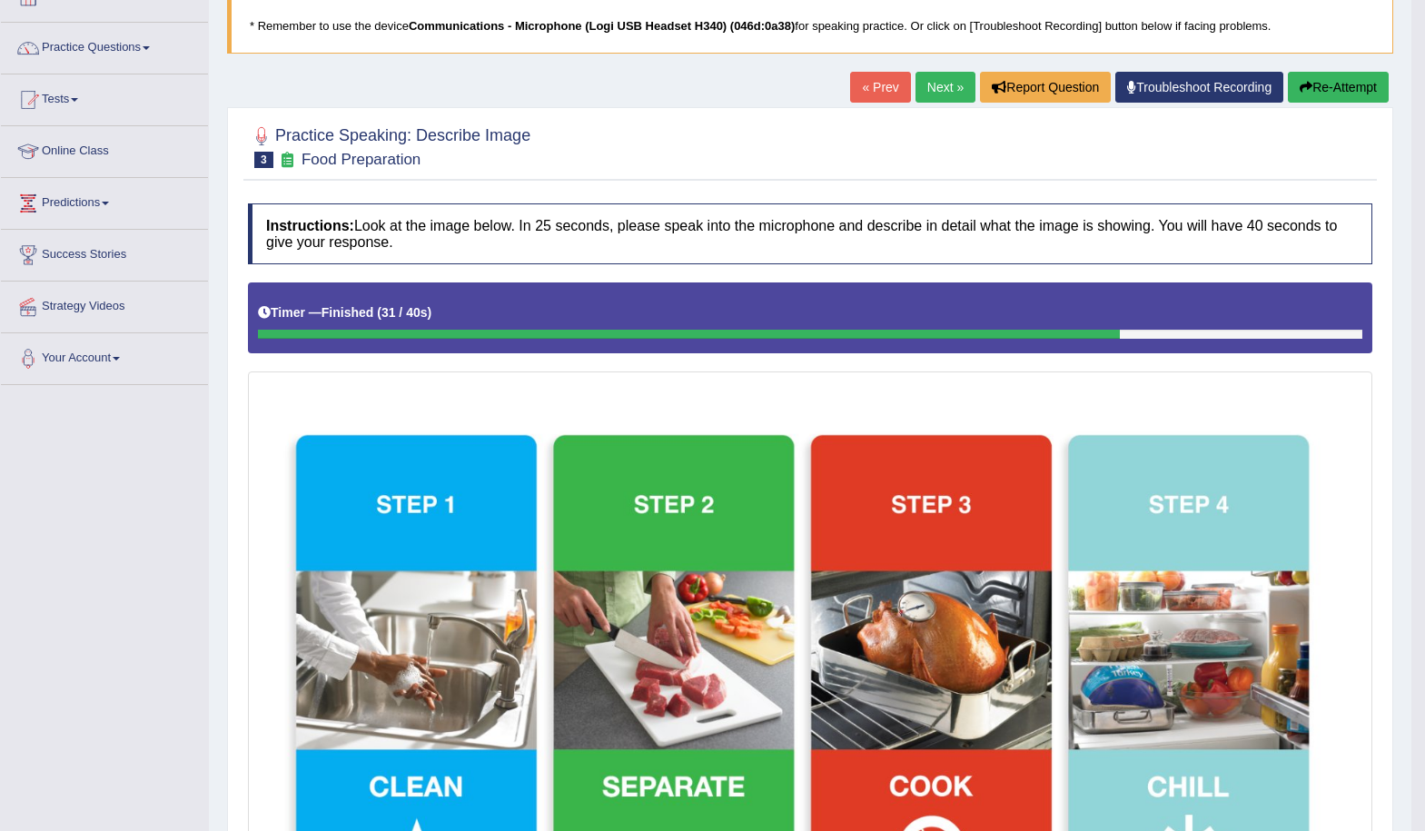
click at [933, 84] on link "Next »" at bounding box center [946, 87] width 60 height 31
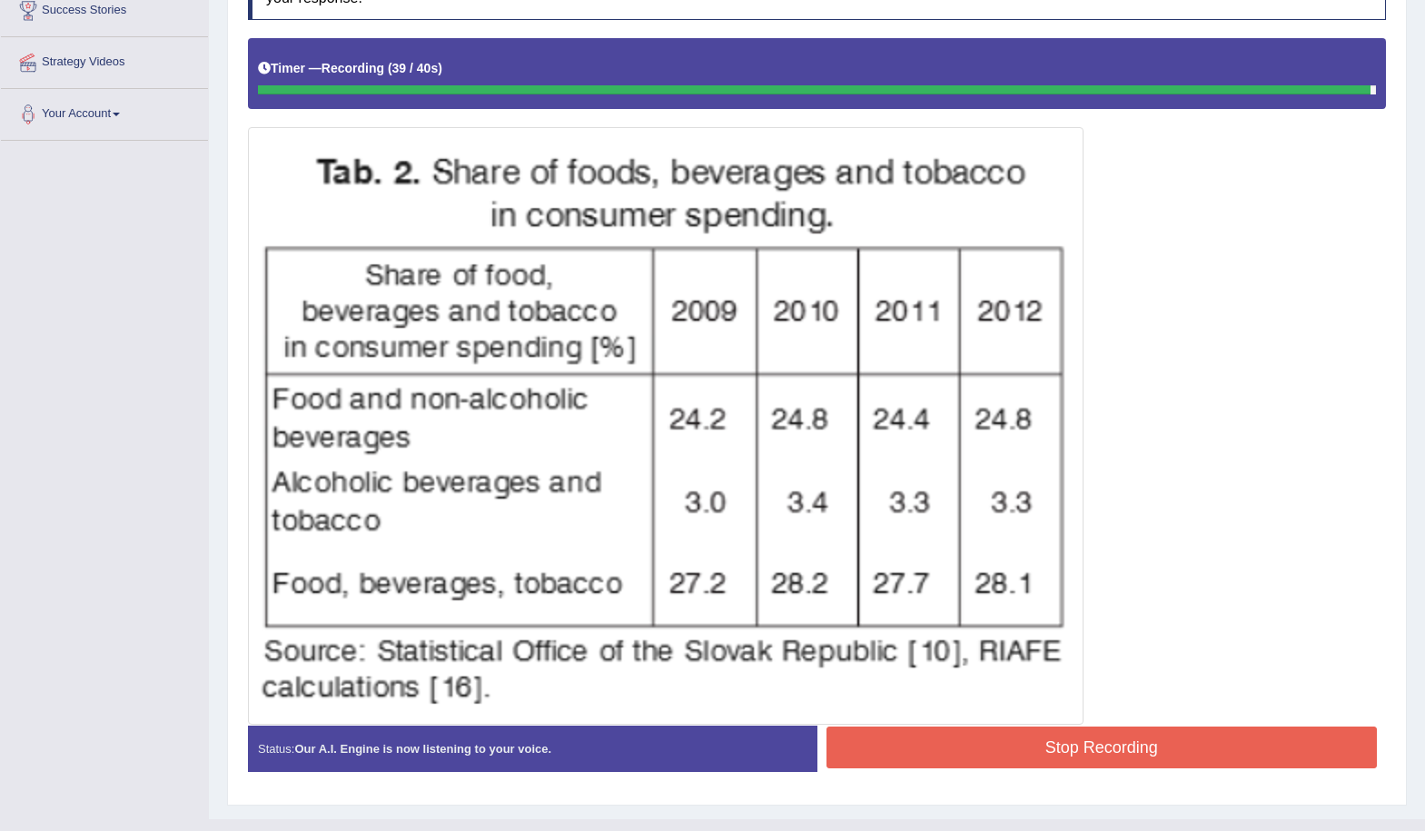
click at [1166, 753] on button "Stop Recording" at bounding box center [1102, 748] width 551 height 42
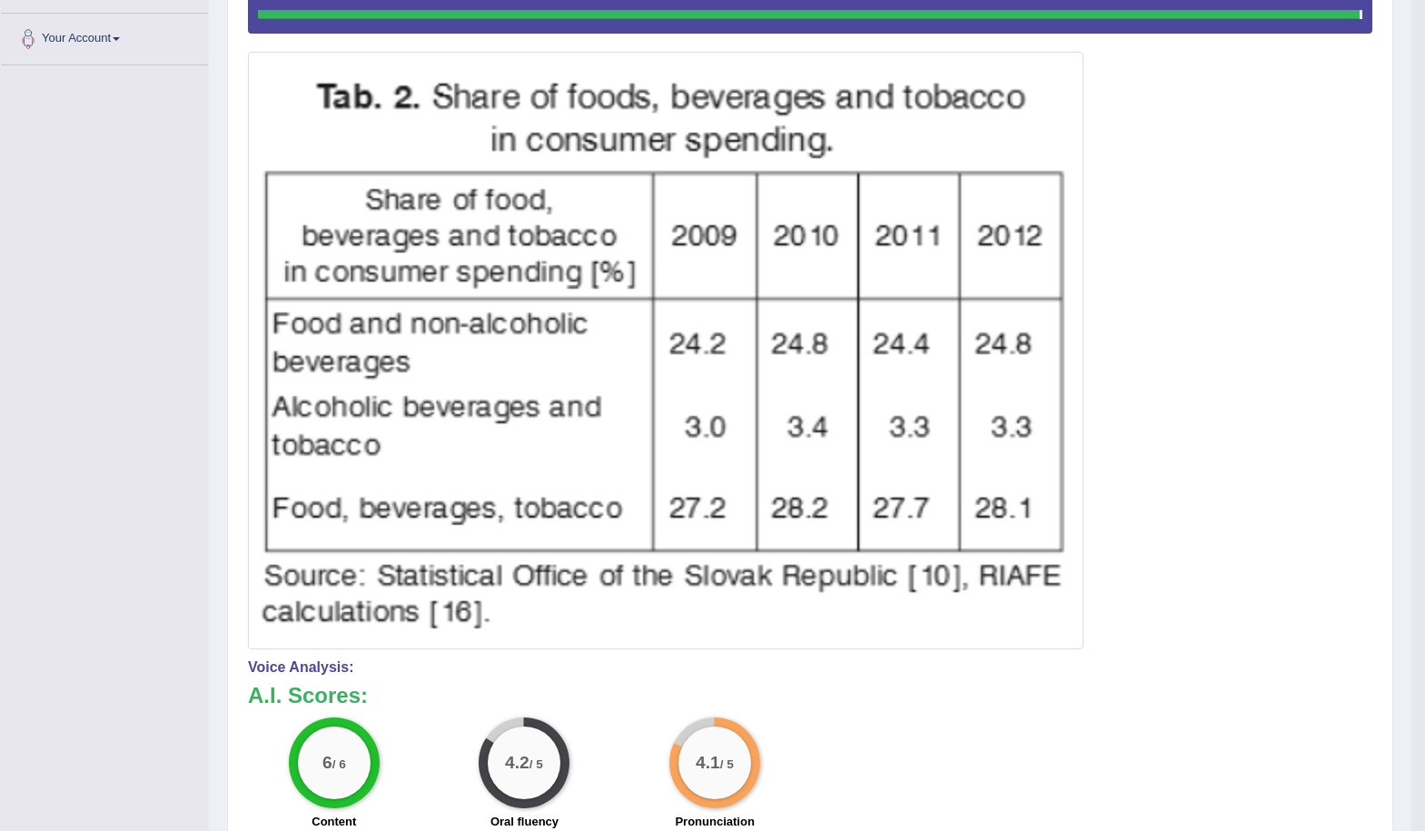
scroll to position [182, 0]
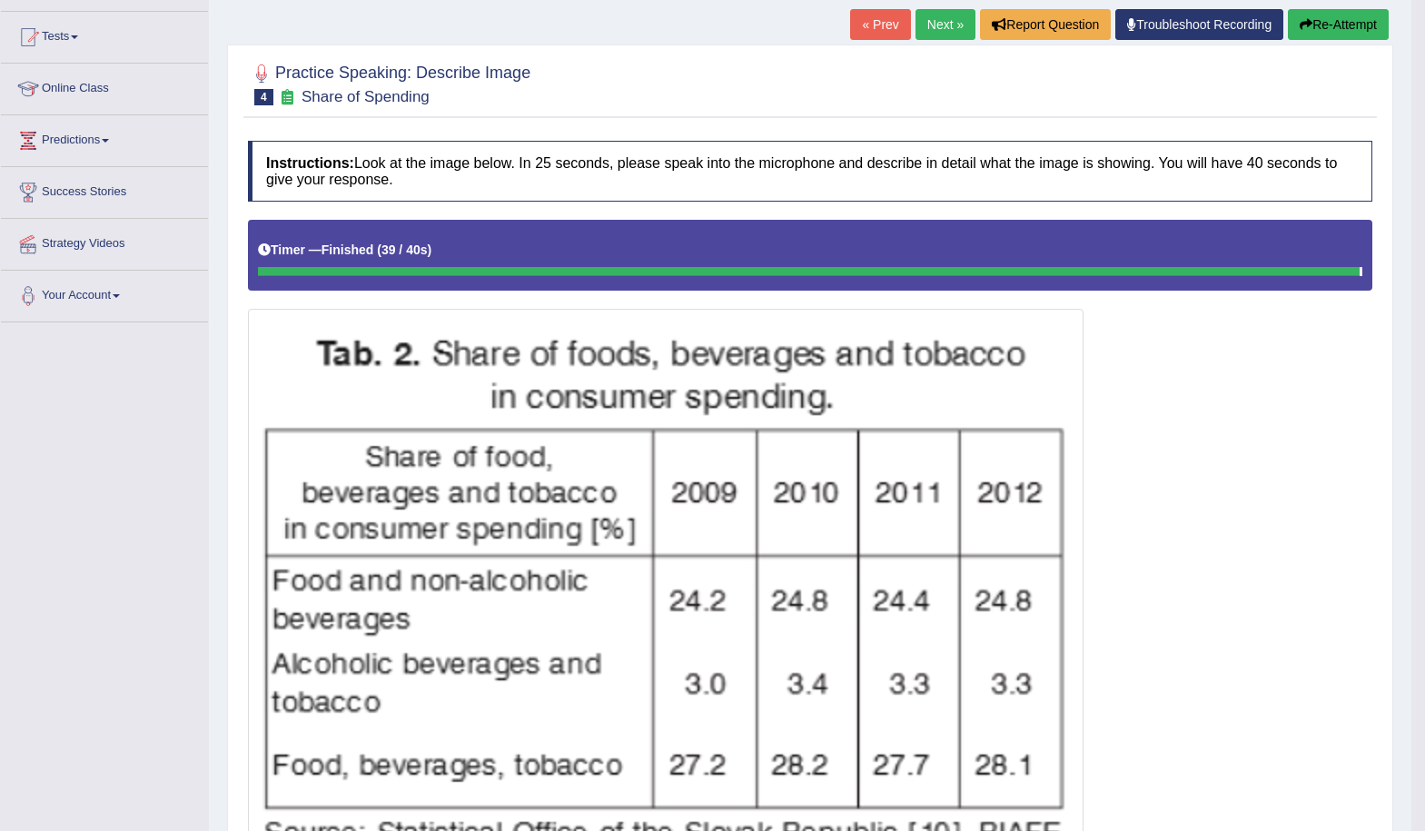
click at [917, 34] on link "Next »" at bounding box center [946, 24] width 60 height 31
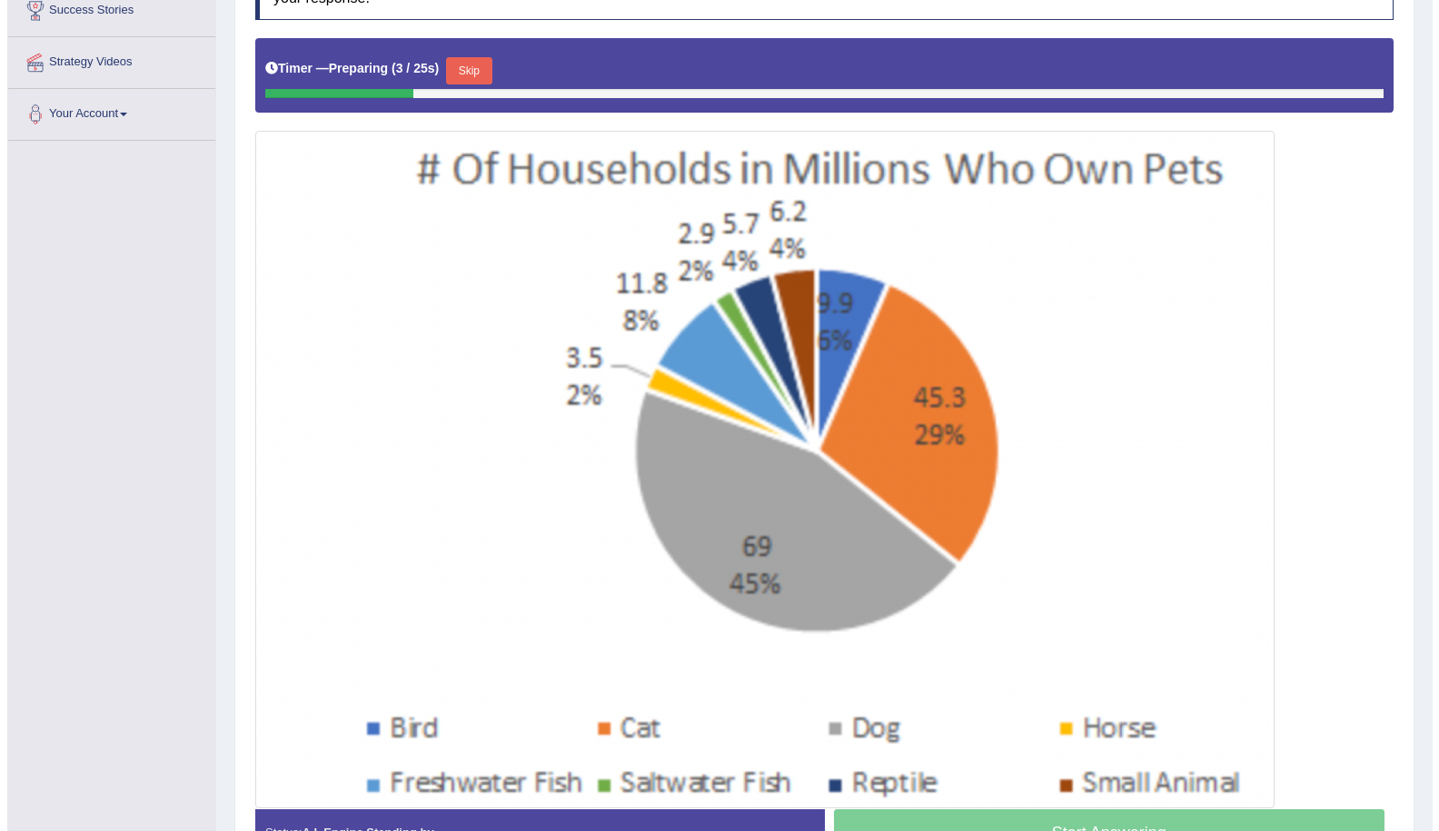
scroll to position [454, 0]
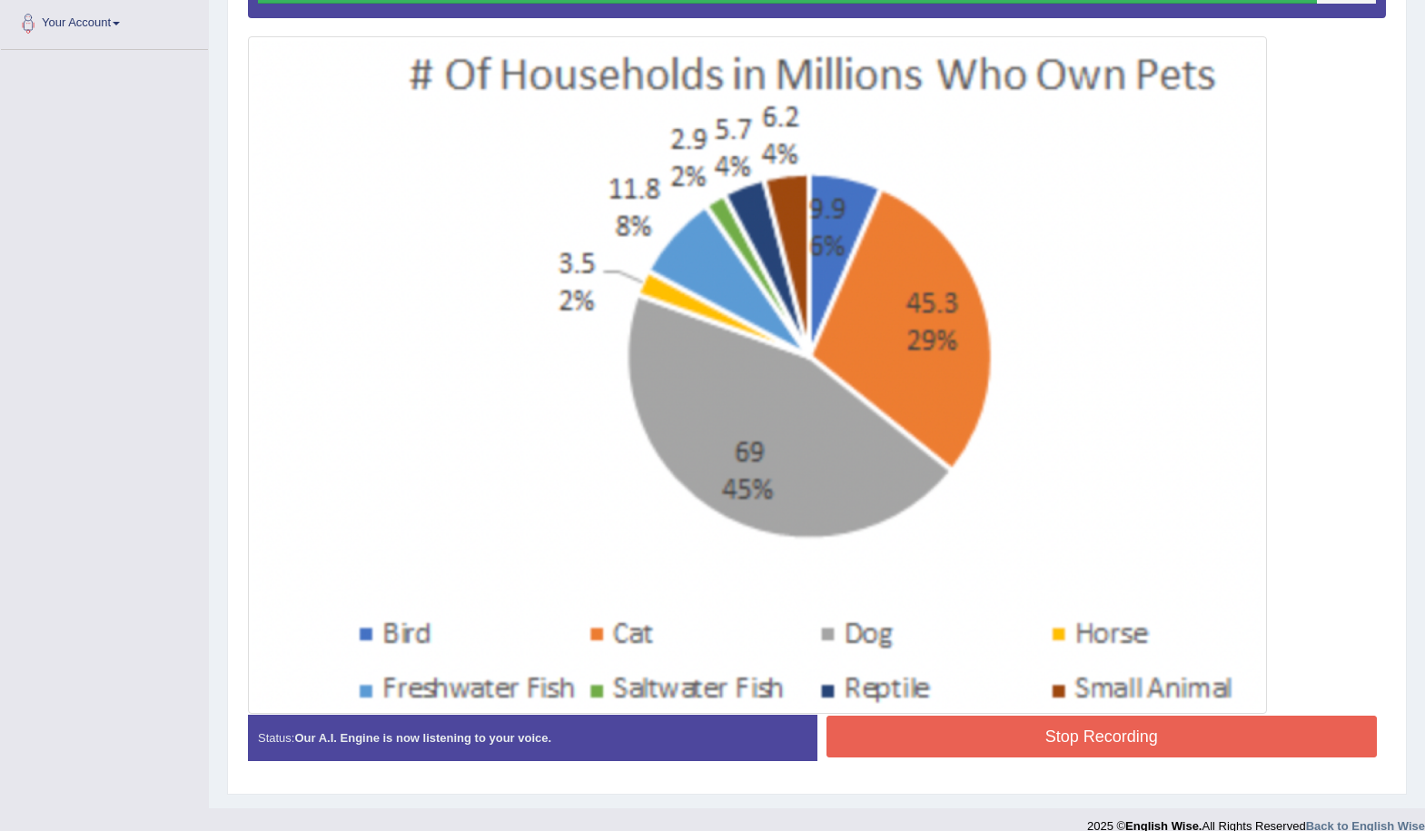
click at [1198, 735] on button "Stop Recording" at bounding box center [1102, 737] width 551 height 42
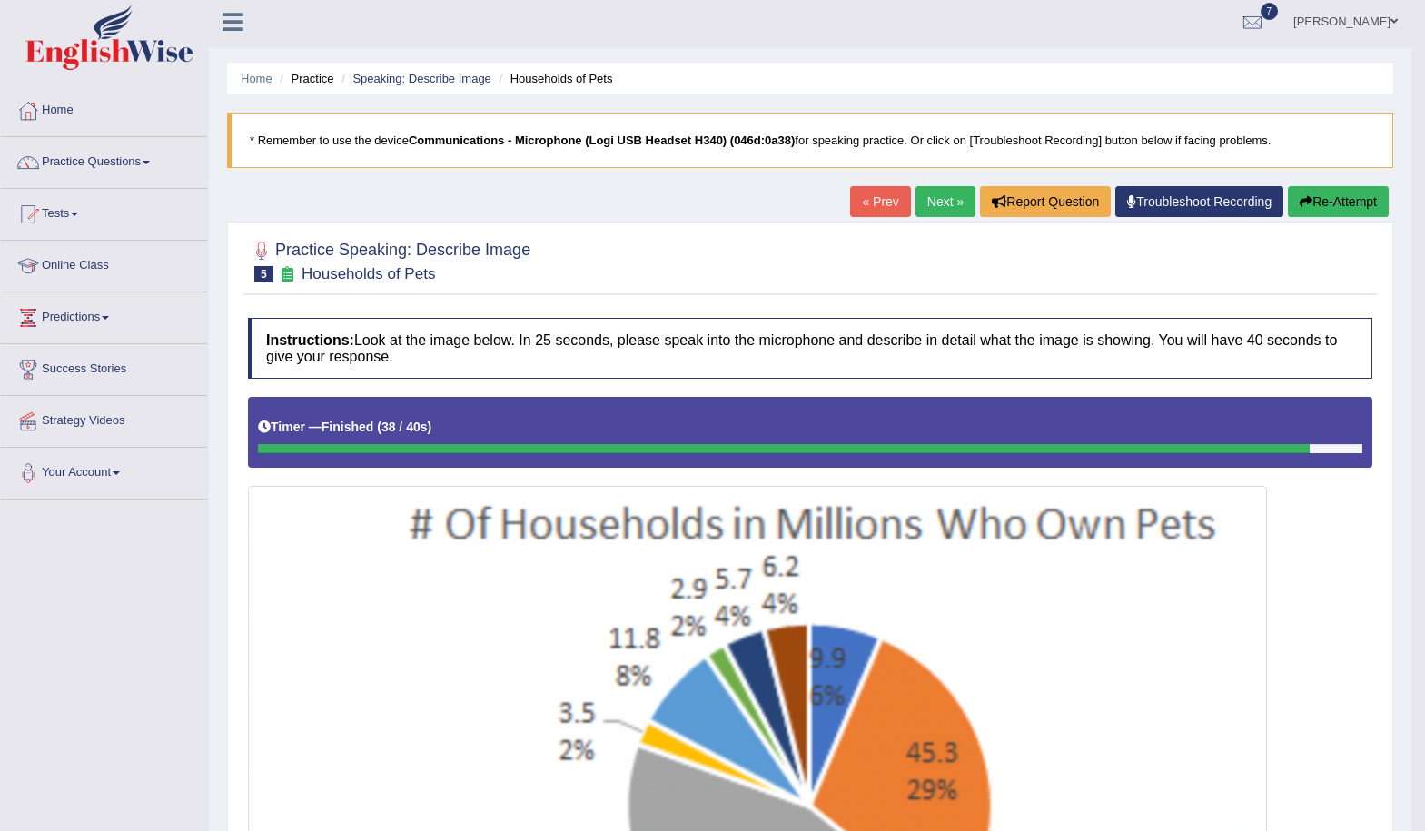
scroll to position [0, 0]
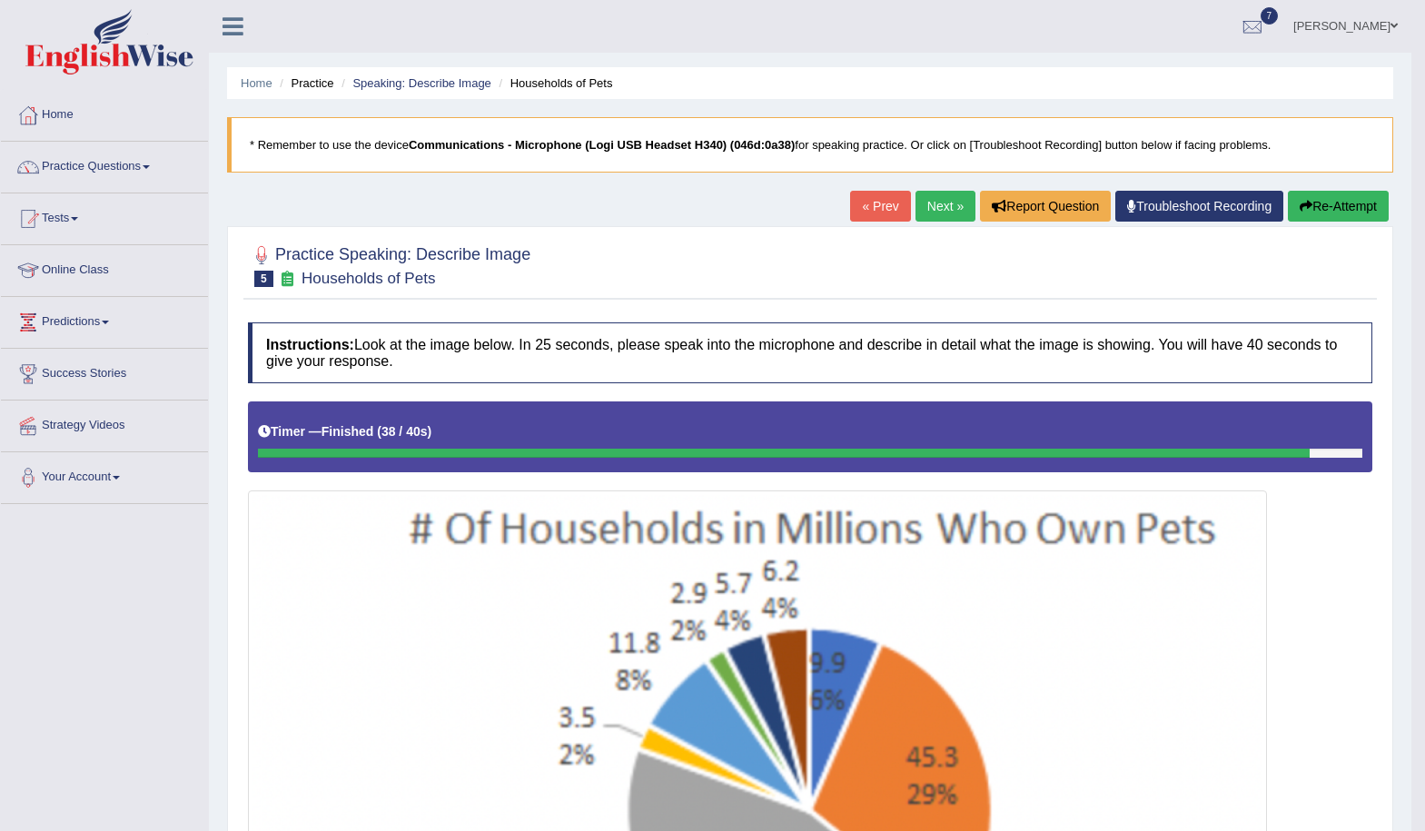
click at [939, 208] on link "Next »" at bounding box center [946, 206] width 60 height 31
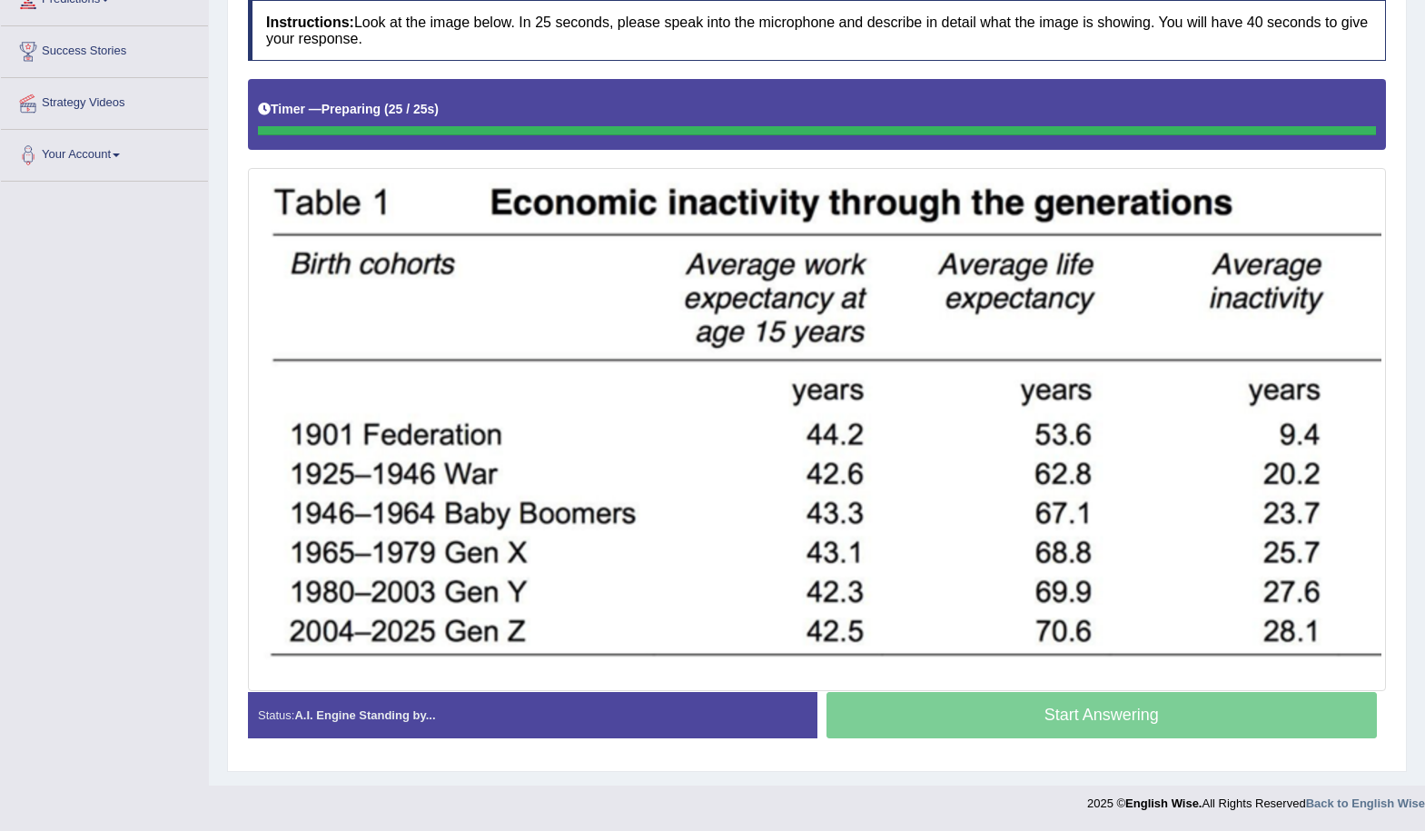
scroll to position [323, 0]
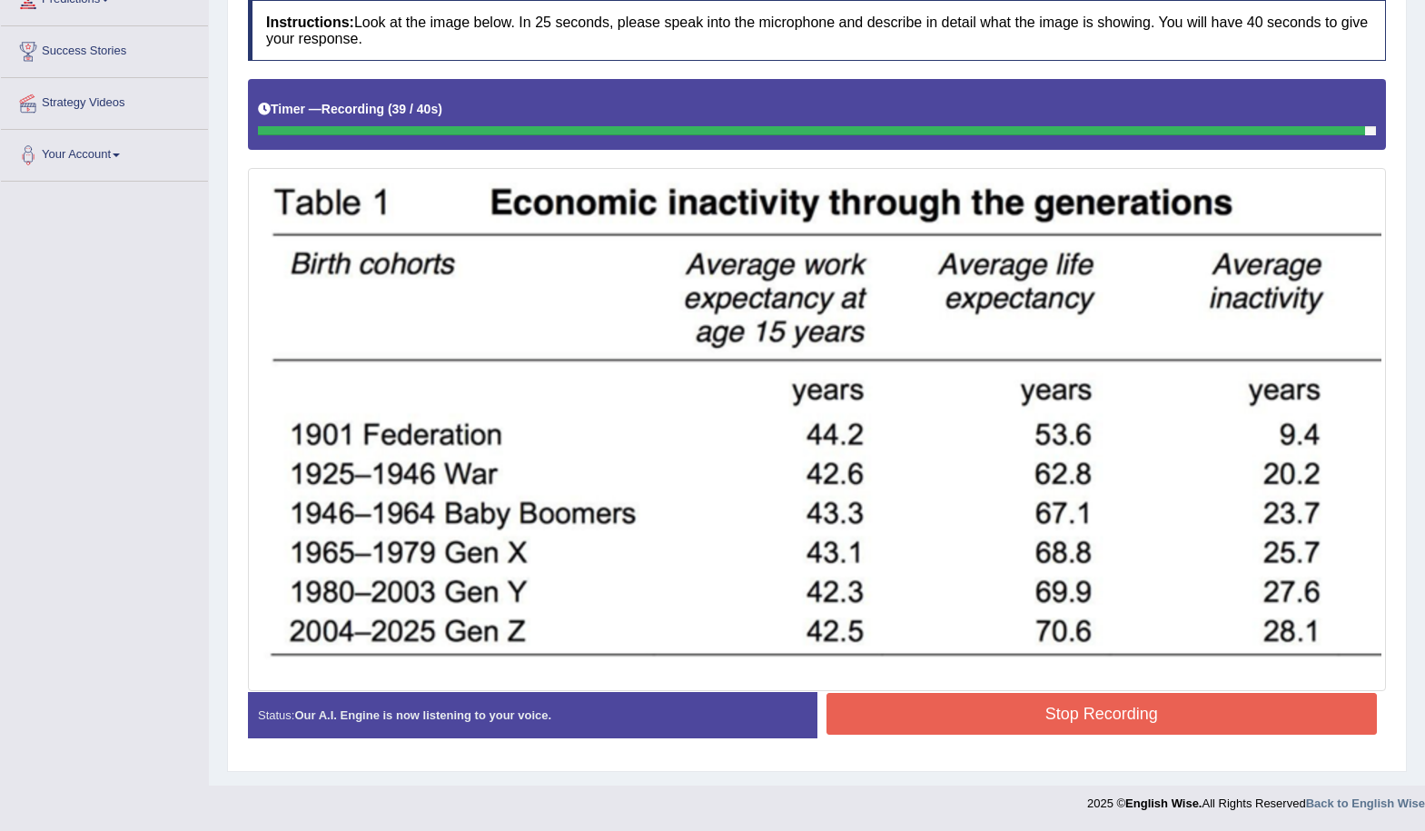
click at [1205, 715] on button "Stop Recording" at bounding box center [1102, 714] width 551 height 42
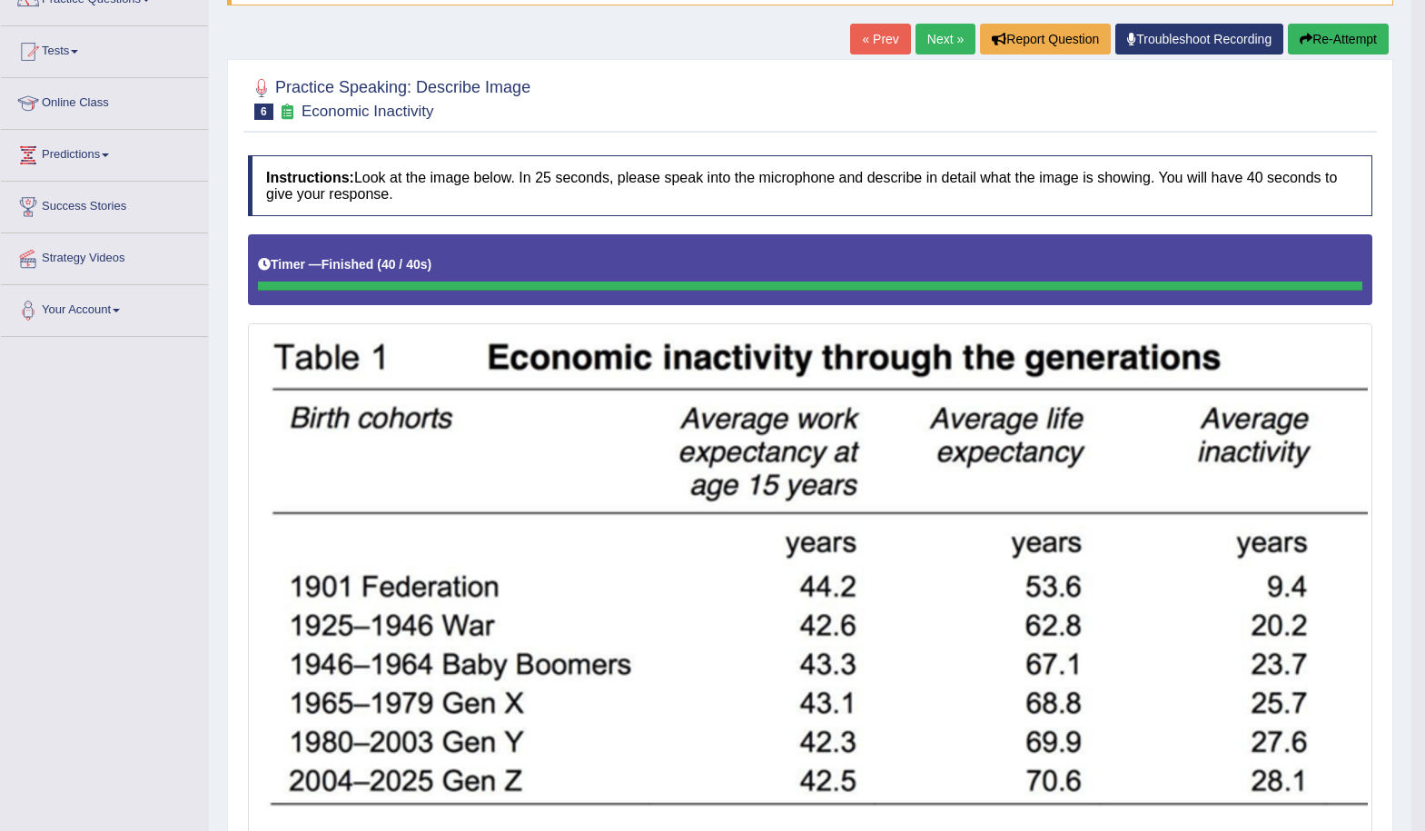
scroll to position [0, 0]
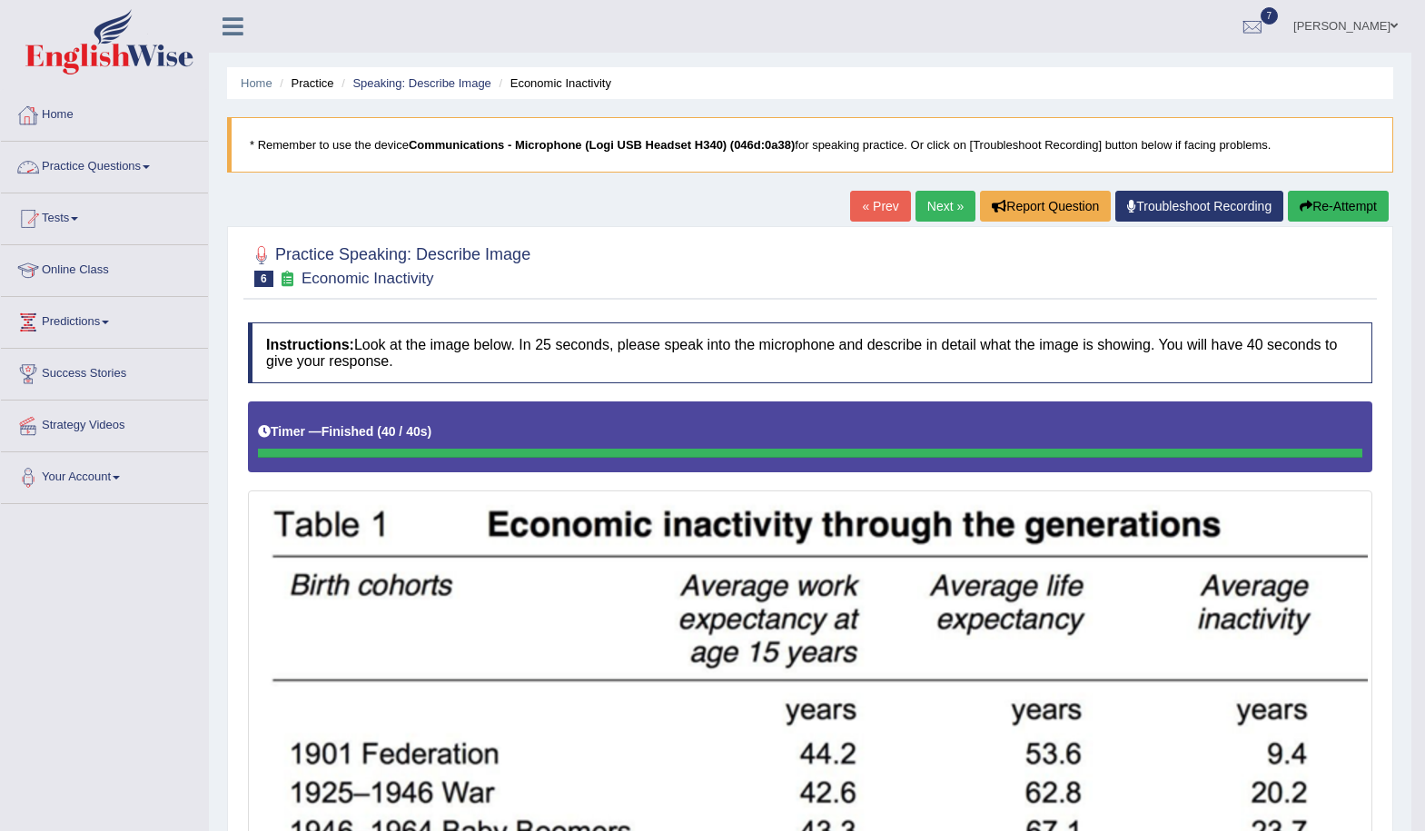
click at [148, 174] on link "Practice Questions" at bounding box center [104, 164] width 207 height 45
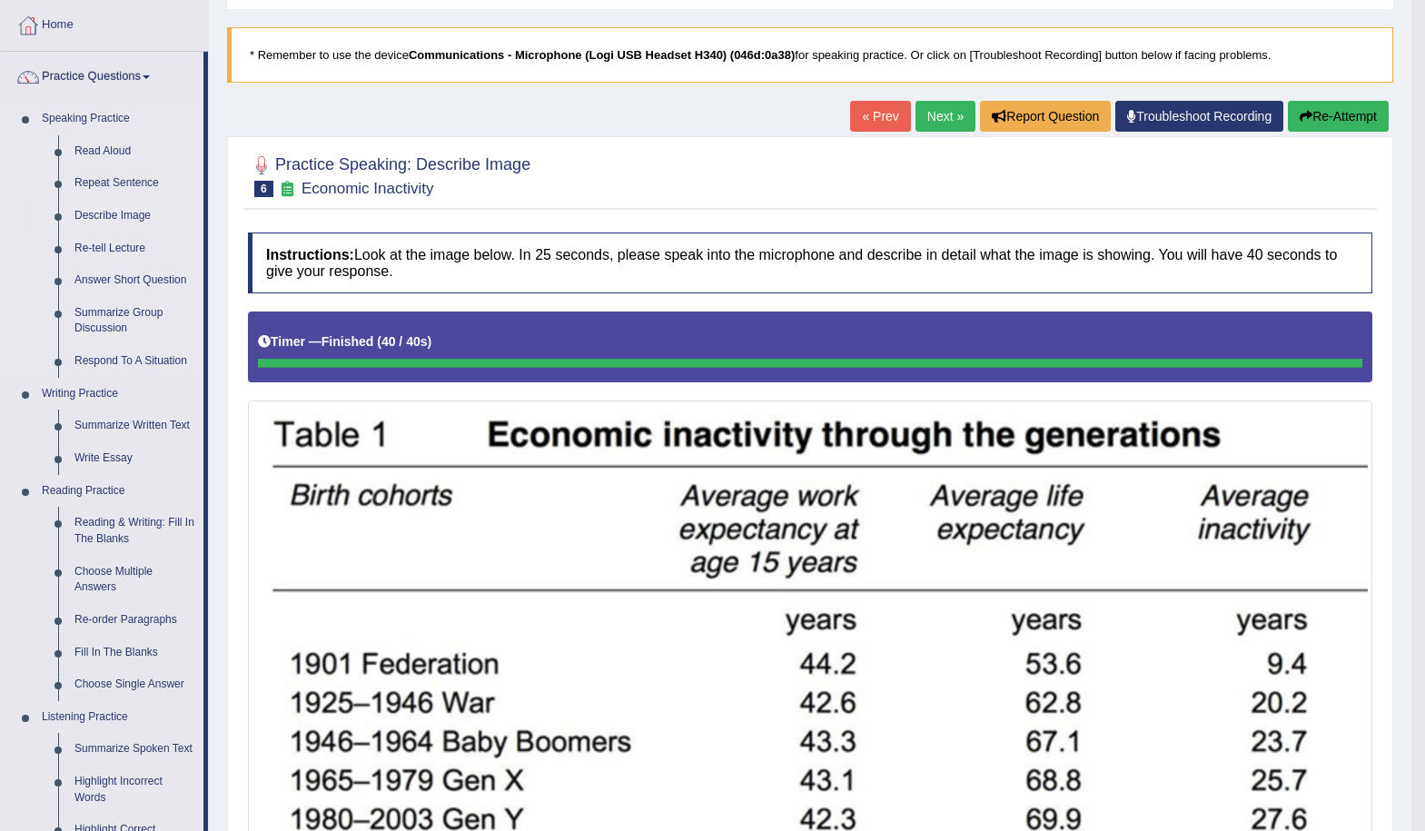
scroll to position [91, 0]
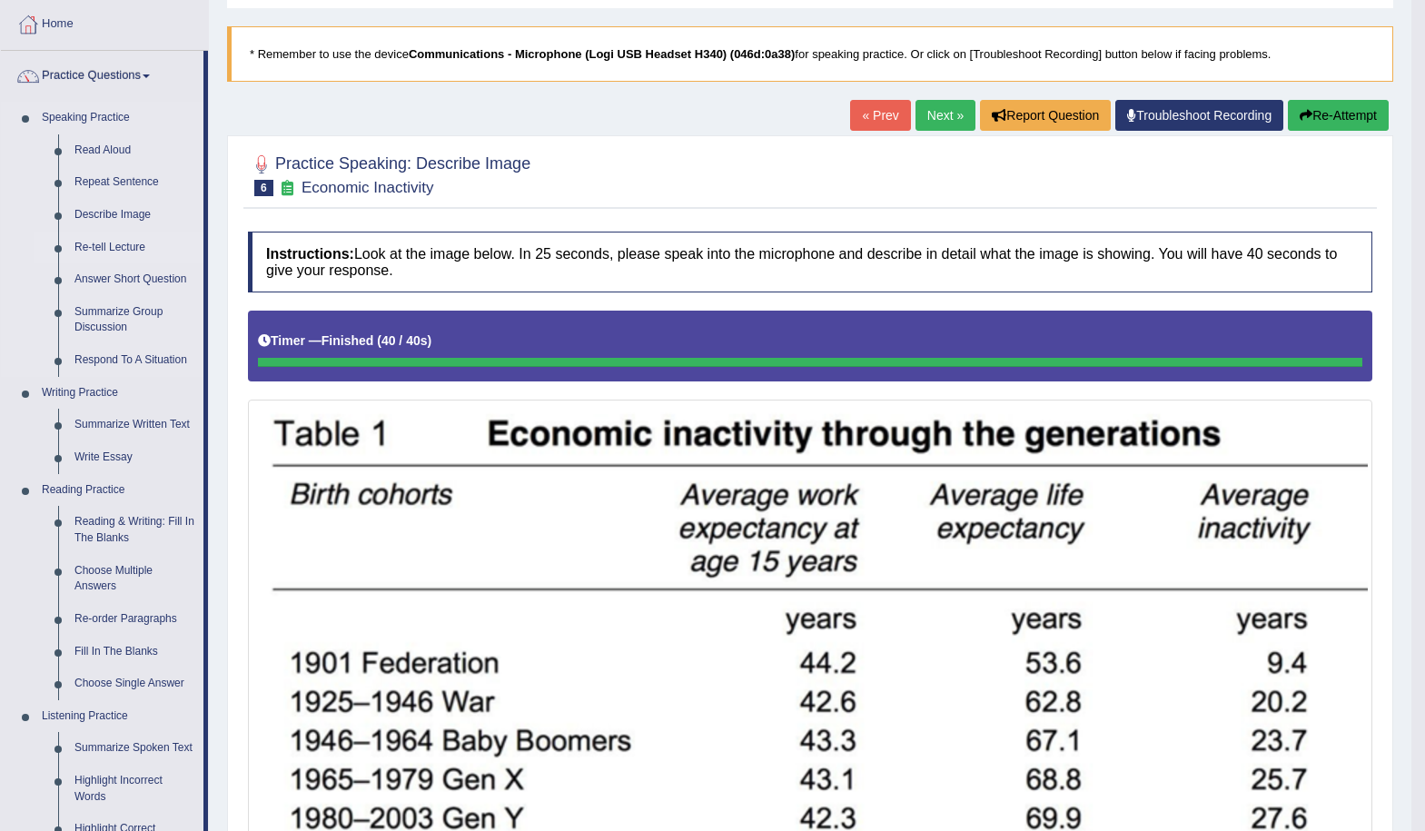
click at [117, 245] on link "Re-tell Lecture" at bounding box center [134, 248] width 137 height 33
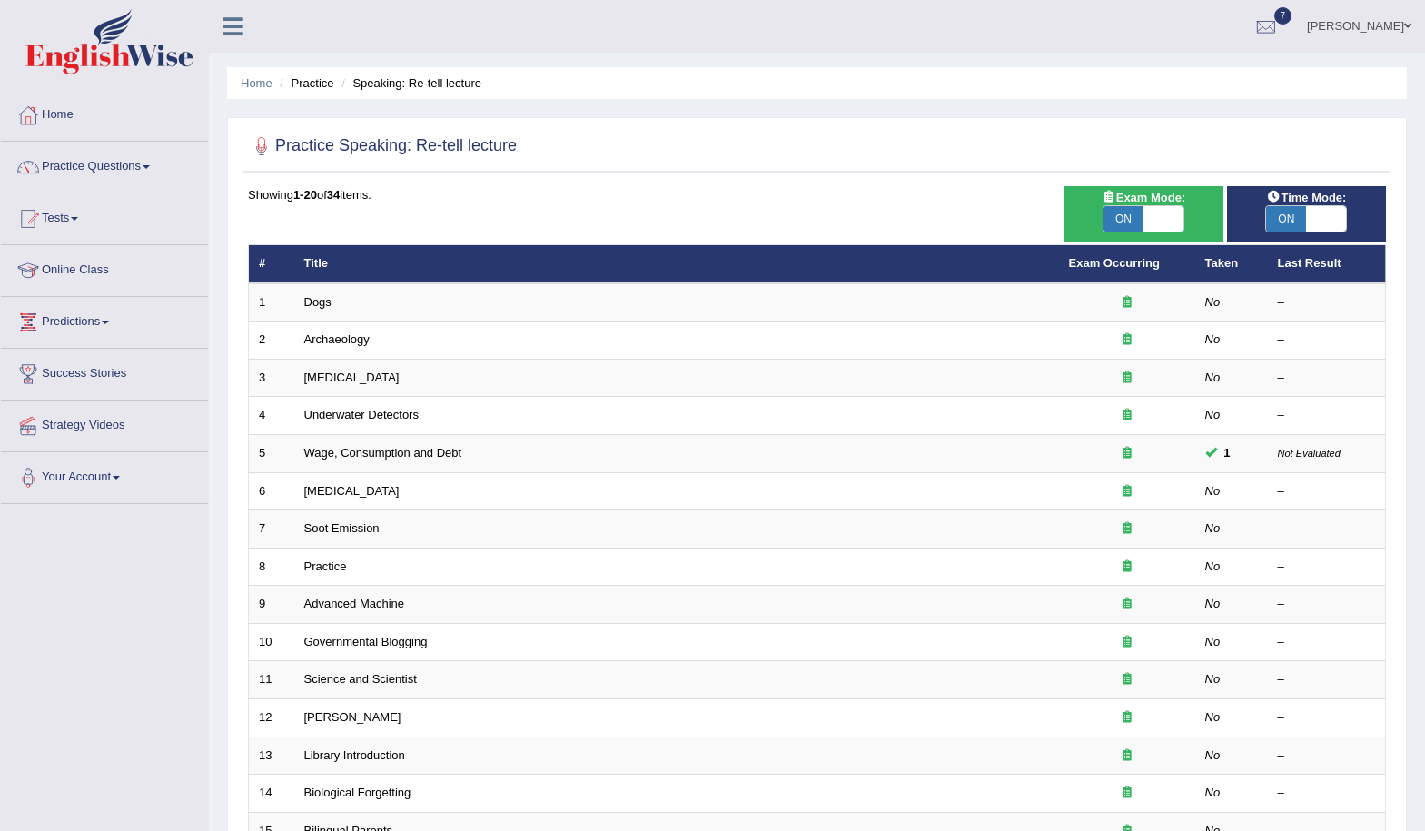
click at [323, 306] on link "Dogs" at bounding box center [317, 302] width 27 height 14
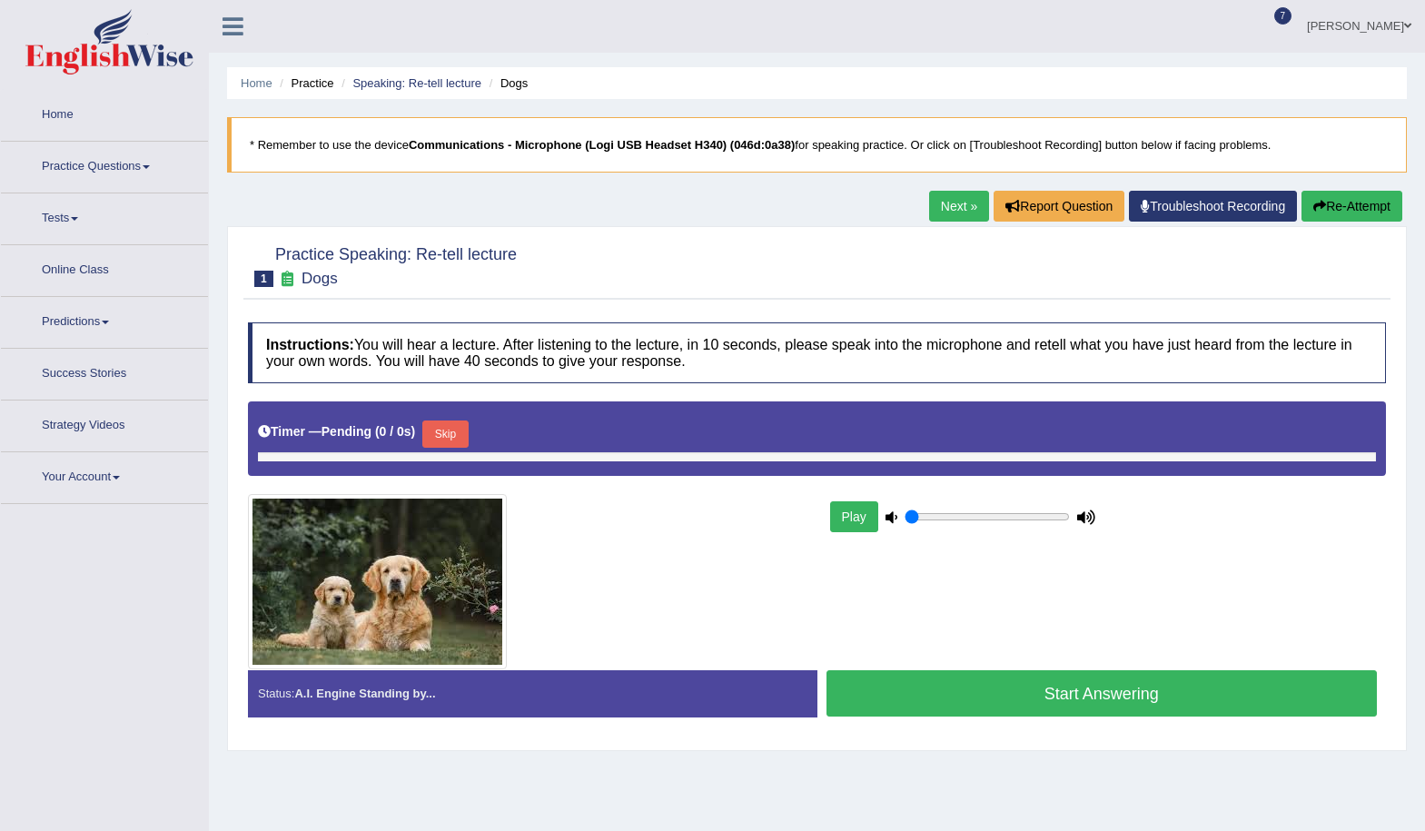
type input "0.5"
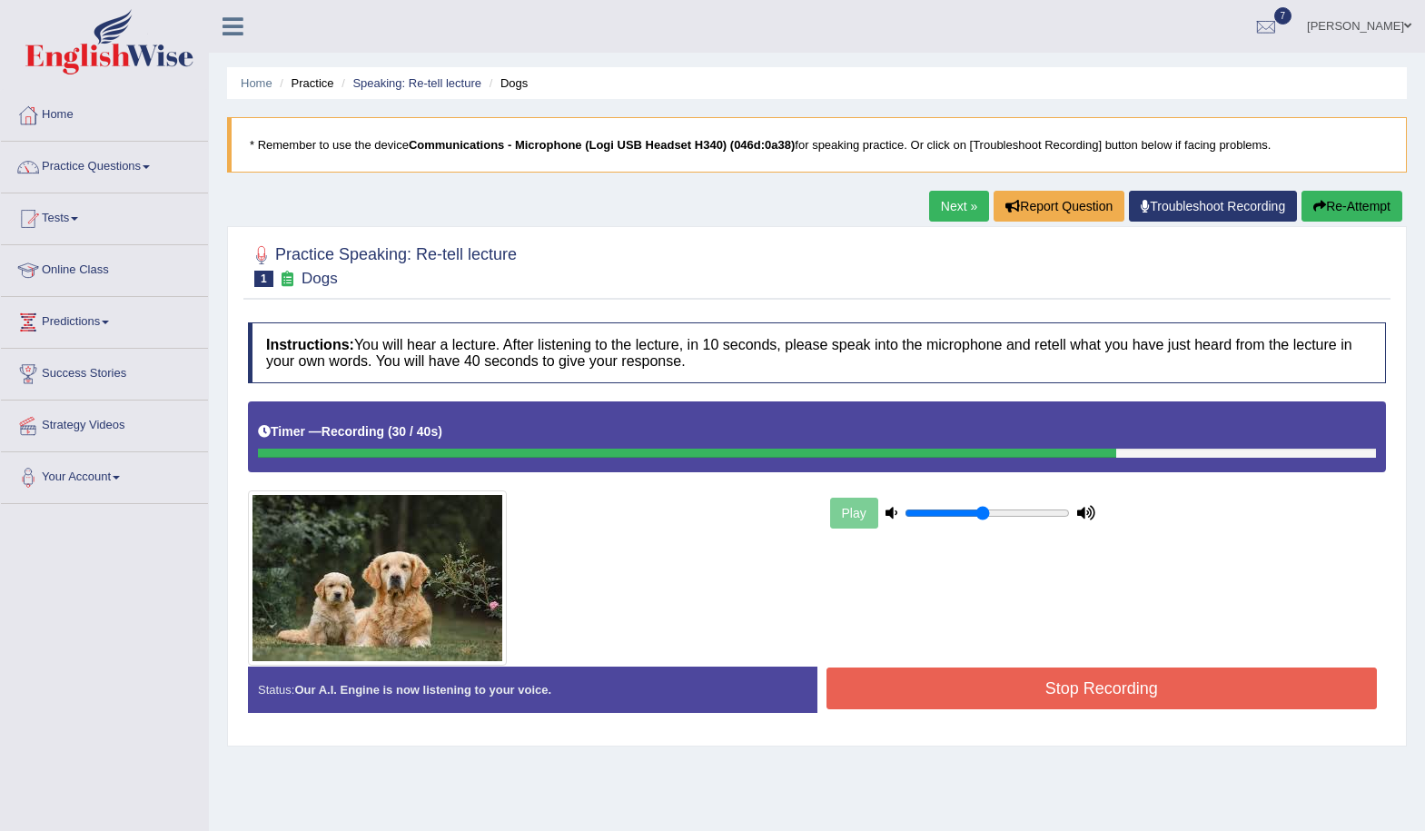
click at [948, 694] on button "Stop Recording" at bounding box center [1102, 689] width 551 height 42
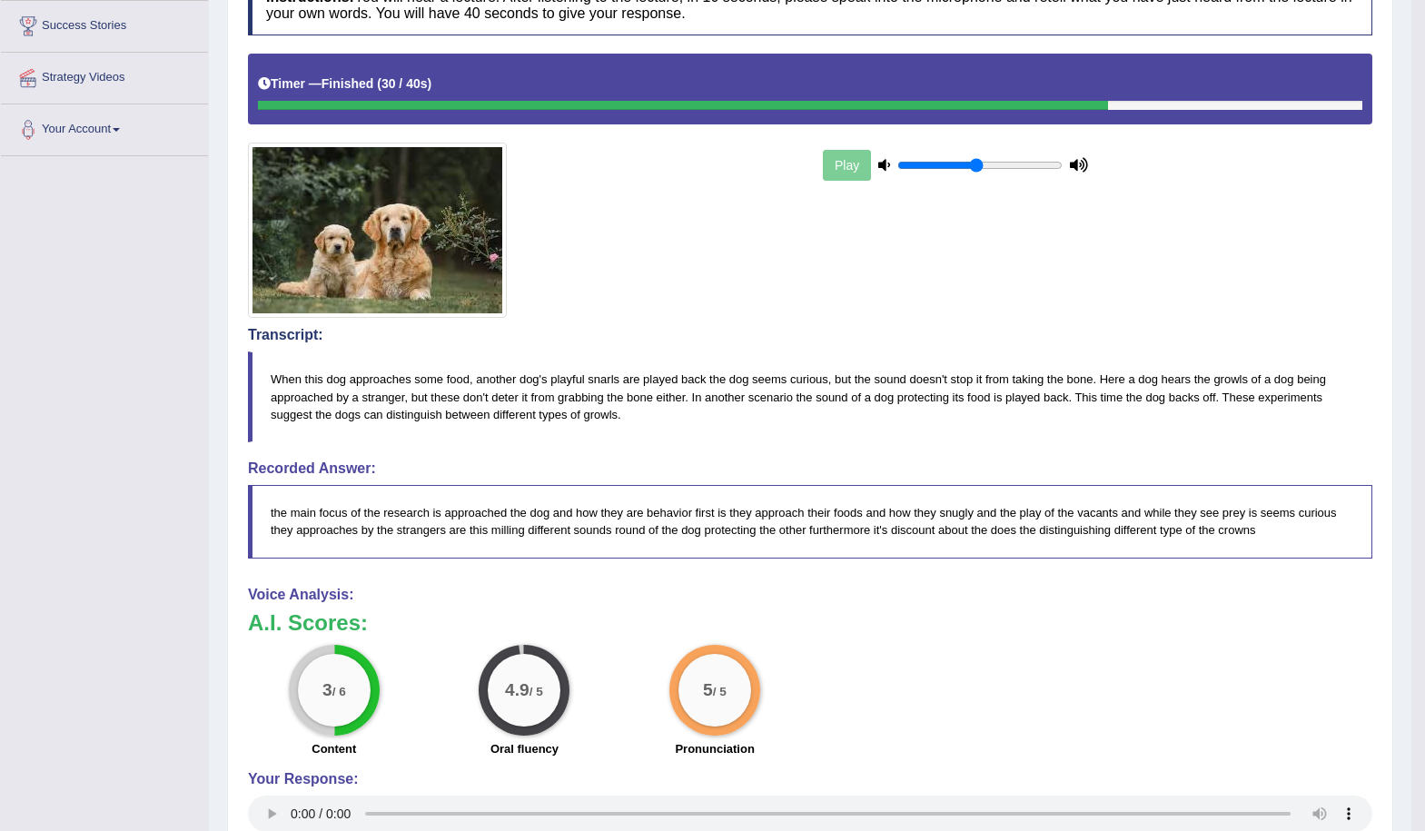
scroll to position [91, 0]
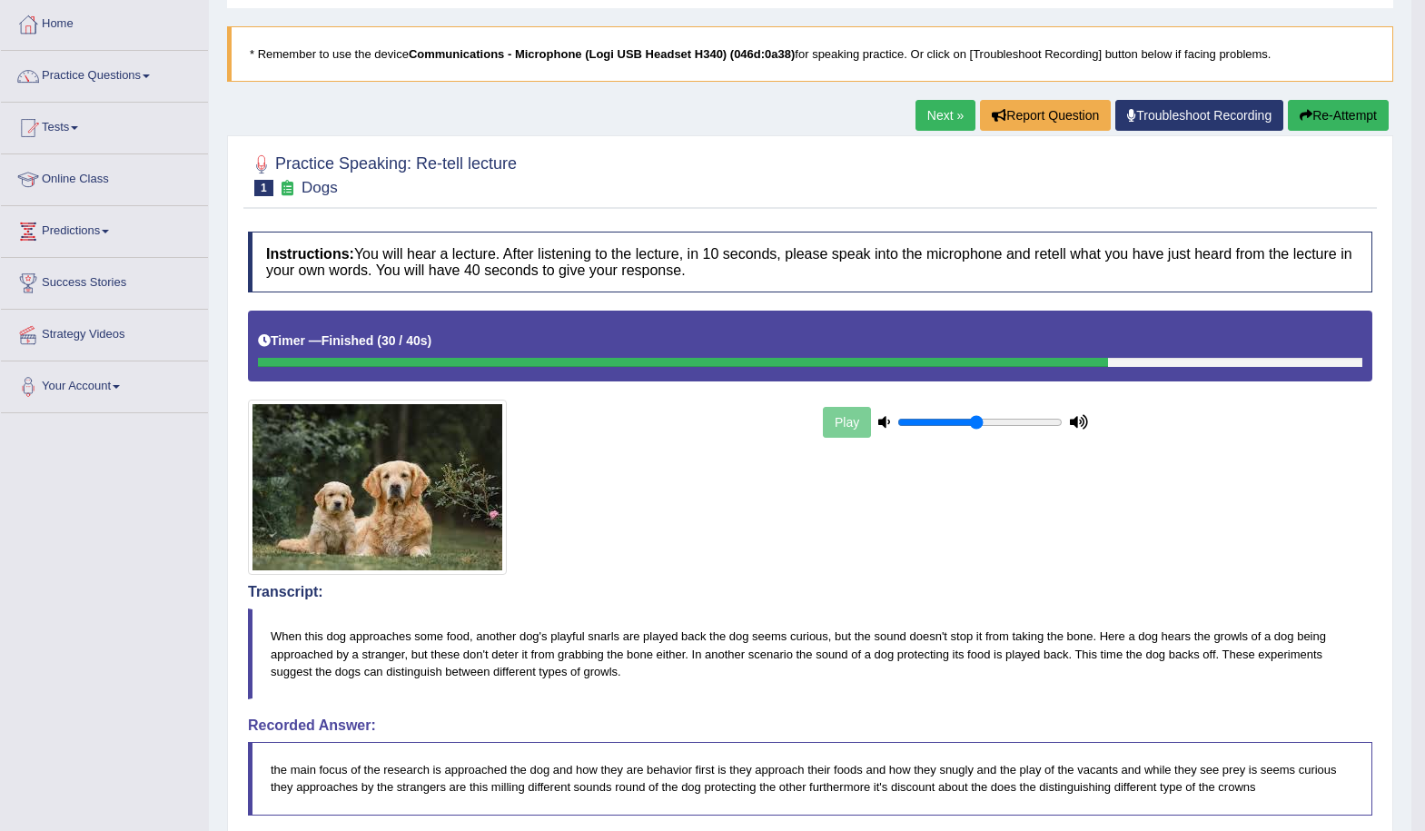
drag, startPoint x: 940, startPoint y: 112, endPoint x: 984, endPoint y: 135, distance: 49.6
click at [941, 114] on link "Next »" at bounding box center [946, 115] width 60 height 31
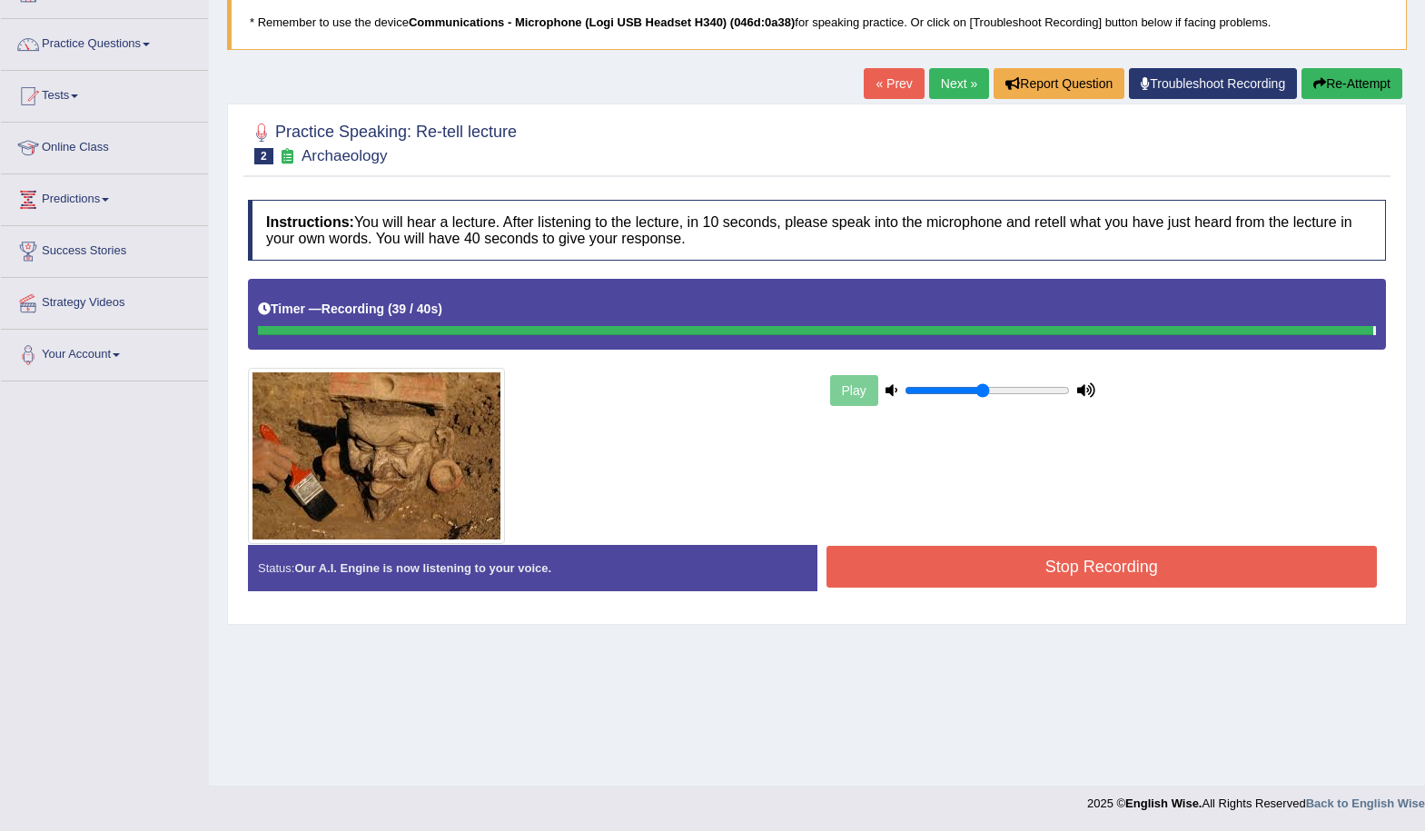
click at [1153, 580] on div "Instructions: You will hear a lecture. After listening to the lecture, in 10 se…" at bounding box center [816, 403] width 1147 height 424
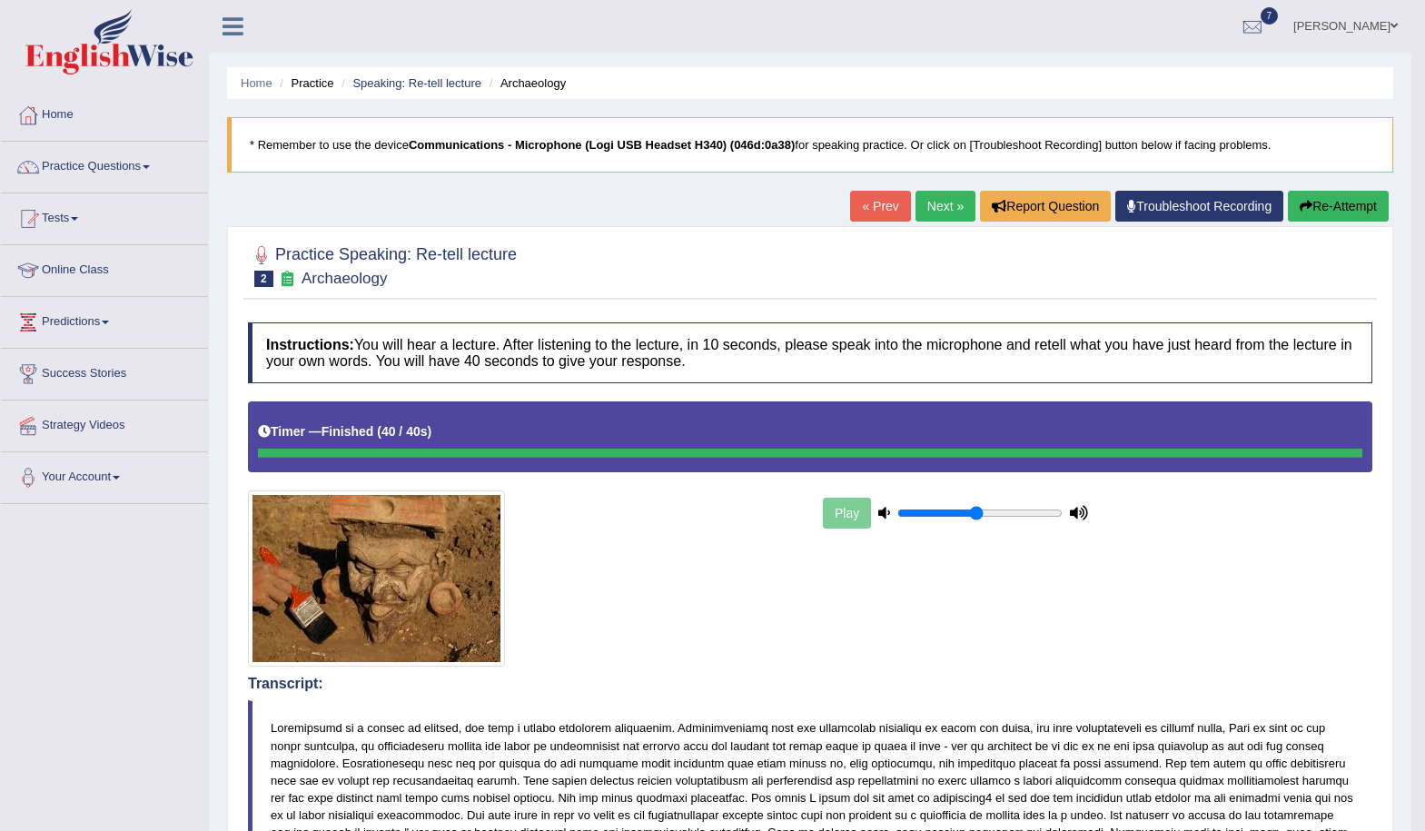
click at [932, 218] on link "Next »" at bounding box center [946, 206] width 60 height 31
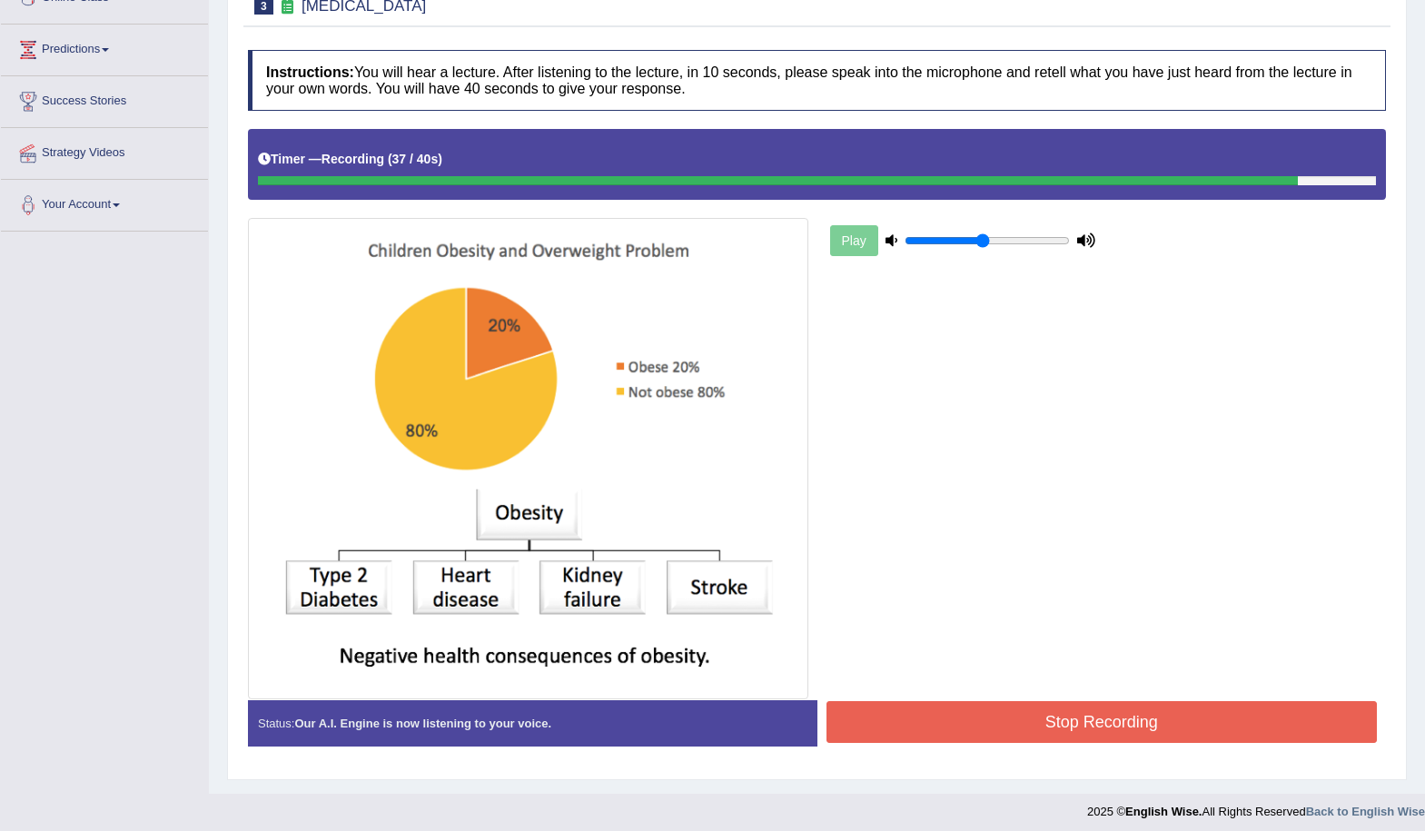
click at [1072, 726] on button "Stop Recording" at bounding box center [1102, 722] width 551 height 42
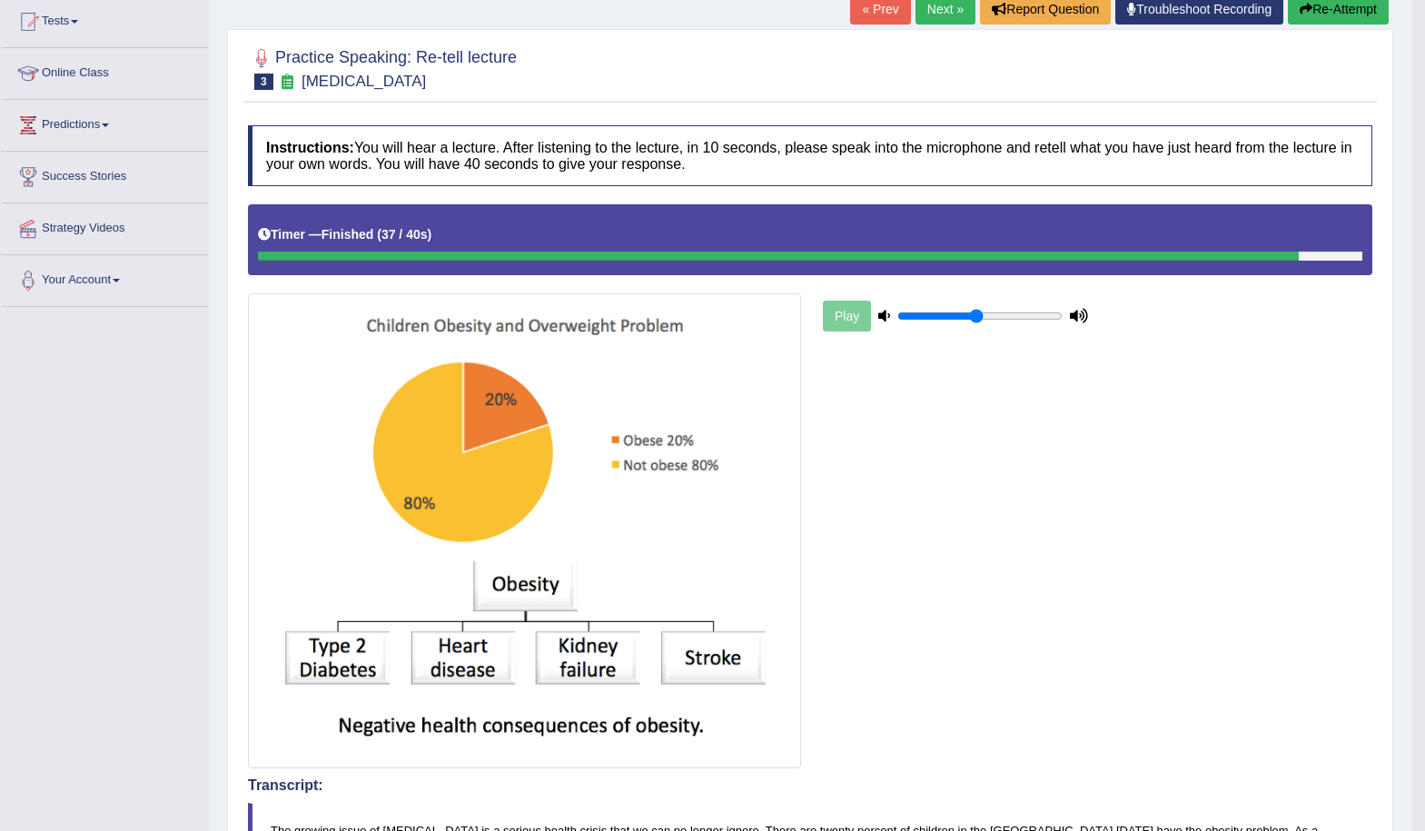
scroll to position [148, 0]
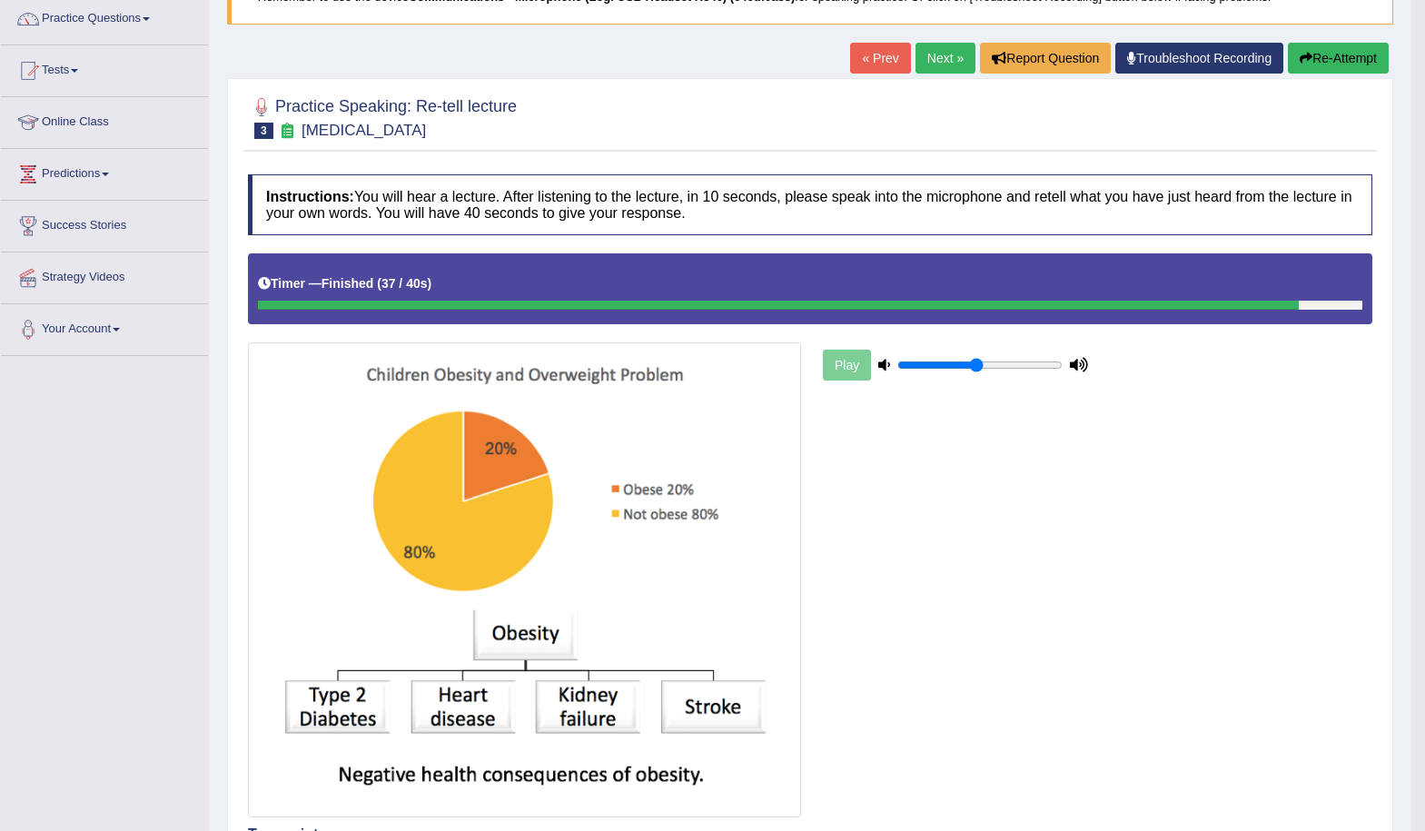
click at [935, 64] on link "Next »" at bounding box center [946, 58] width 60 height 31
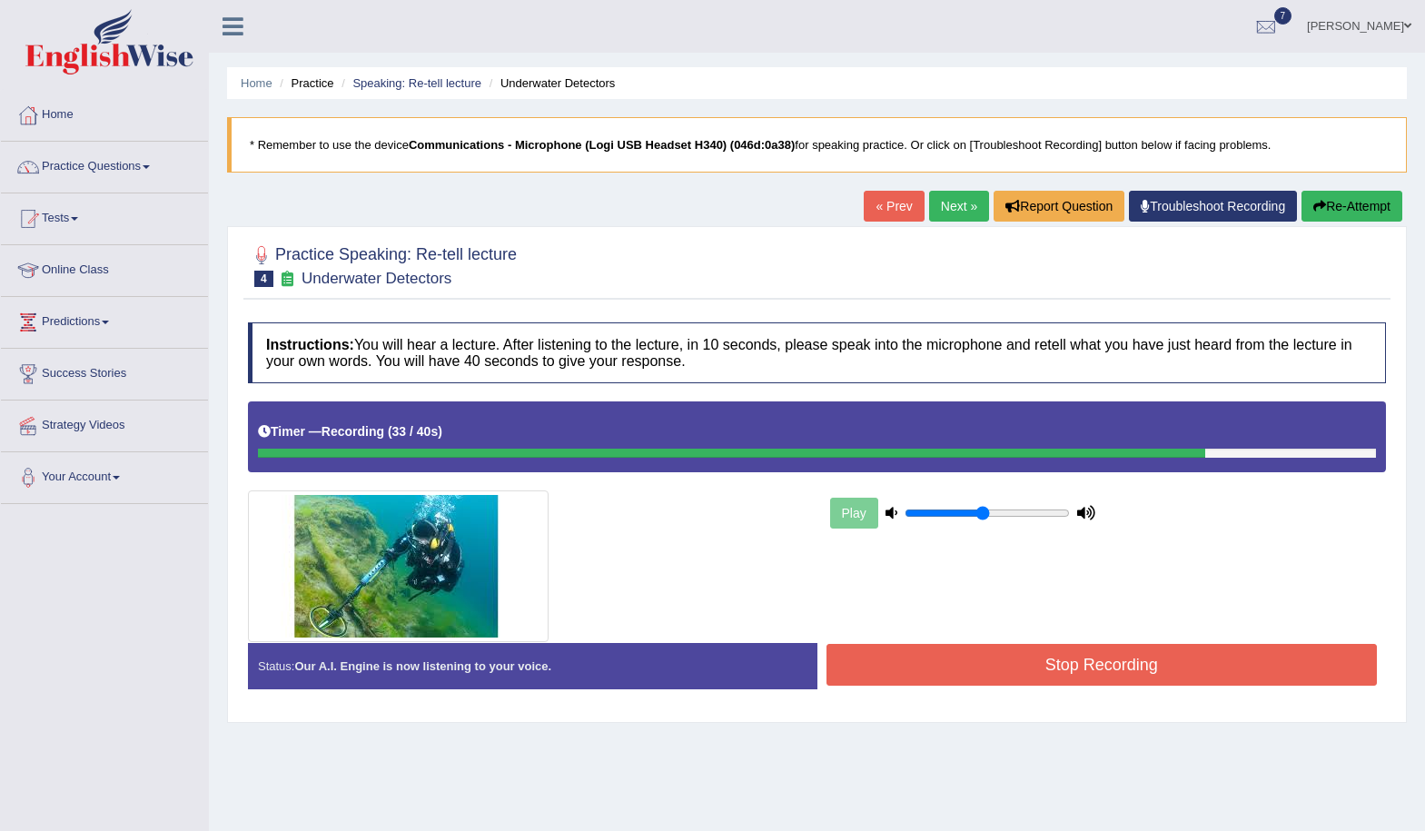
click at [1076, 673] on button "Stop Recording" at bounding box center [1102, 665] width 551 height 42
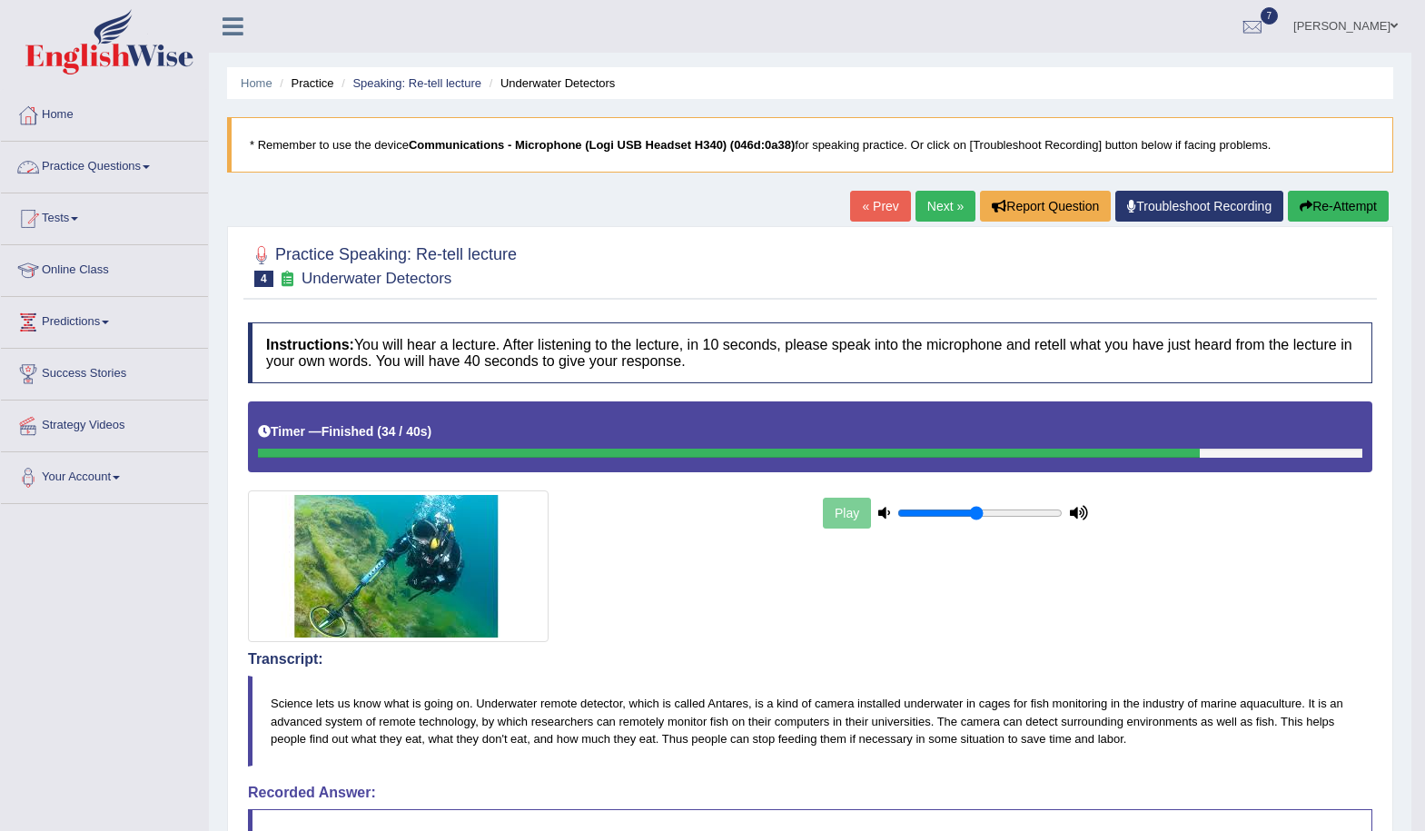
click at [134, 163] on link "Practice Questions" at bounding box center [104, 164] width 207 height 45
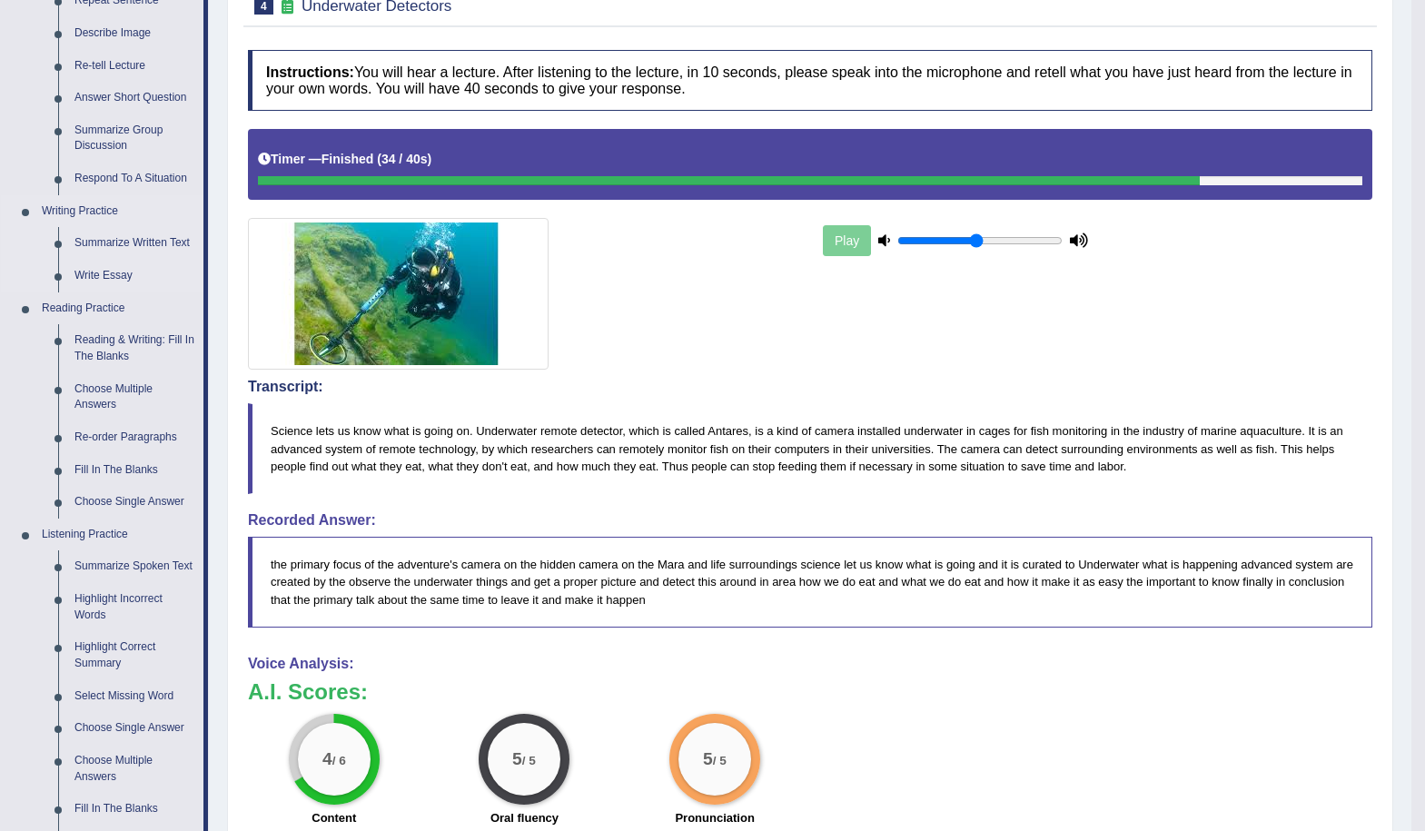
scroll to position [182, 0]
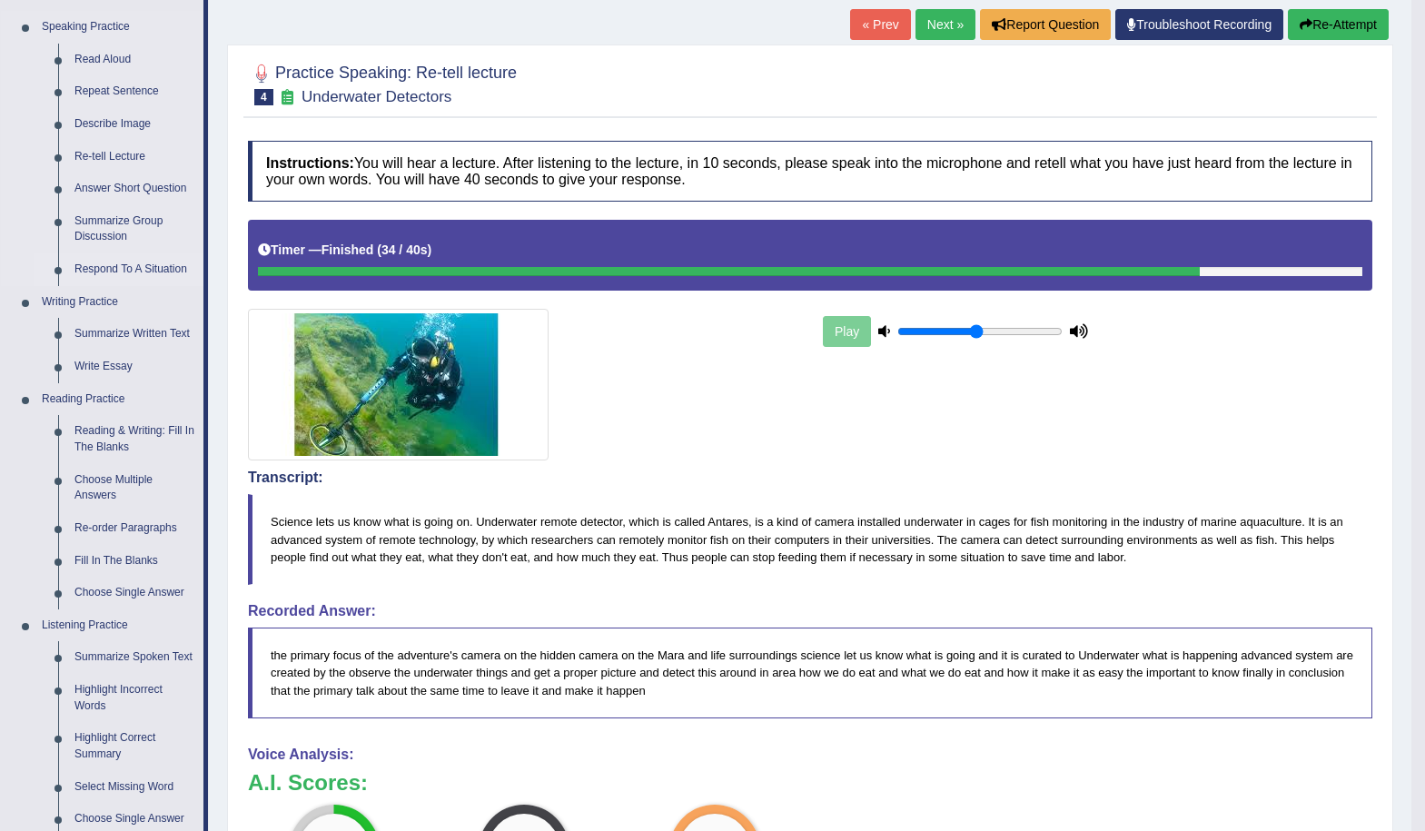
click at [144, 271] on link "Respond To A Situation" at bounding box center [134, 269] width 137 height 33
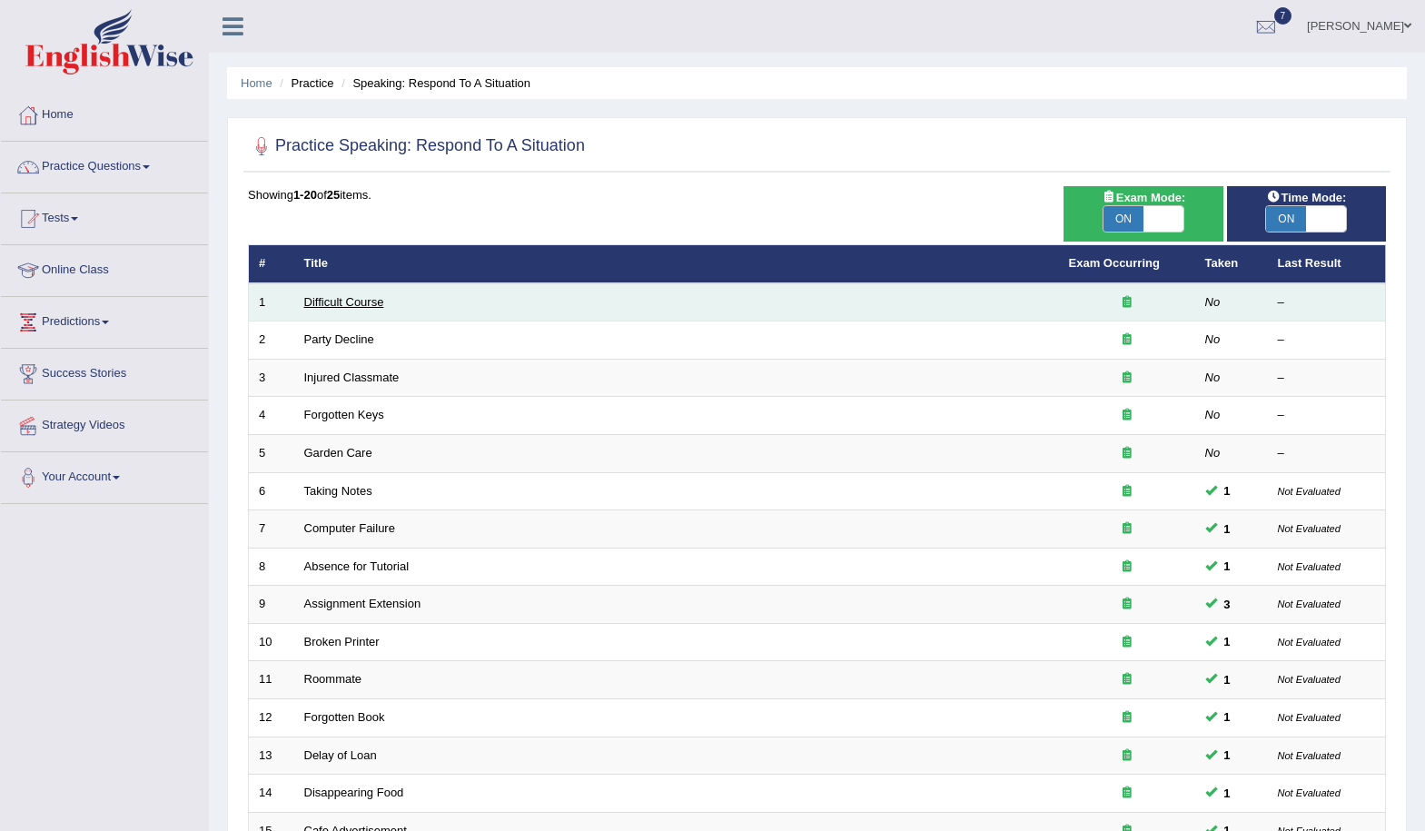
click at [352, 305] on link "Difficult Course" at bounding box center [344, 302] width 80 height 14
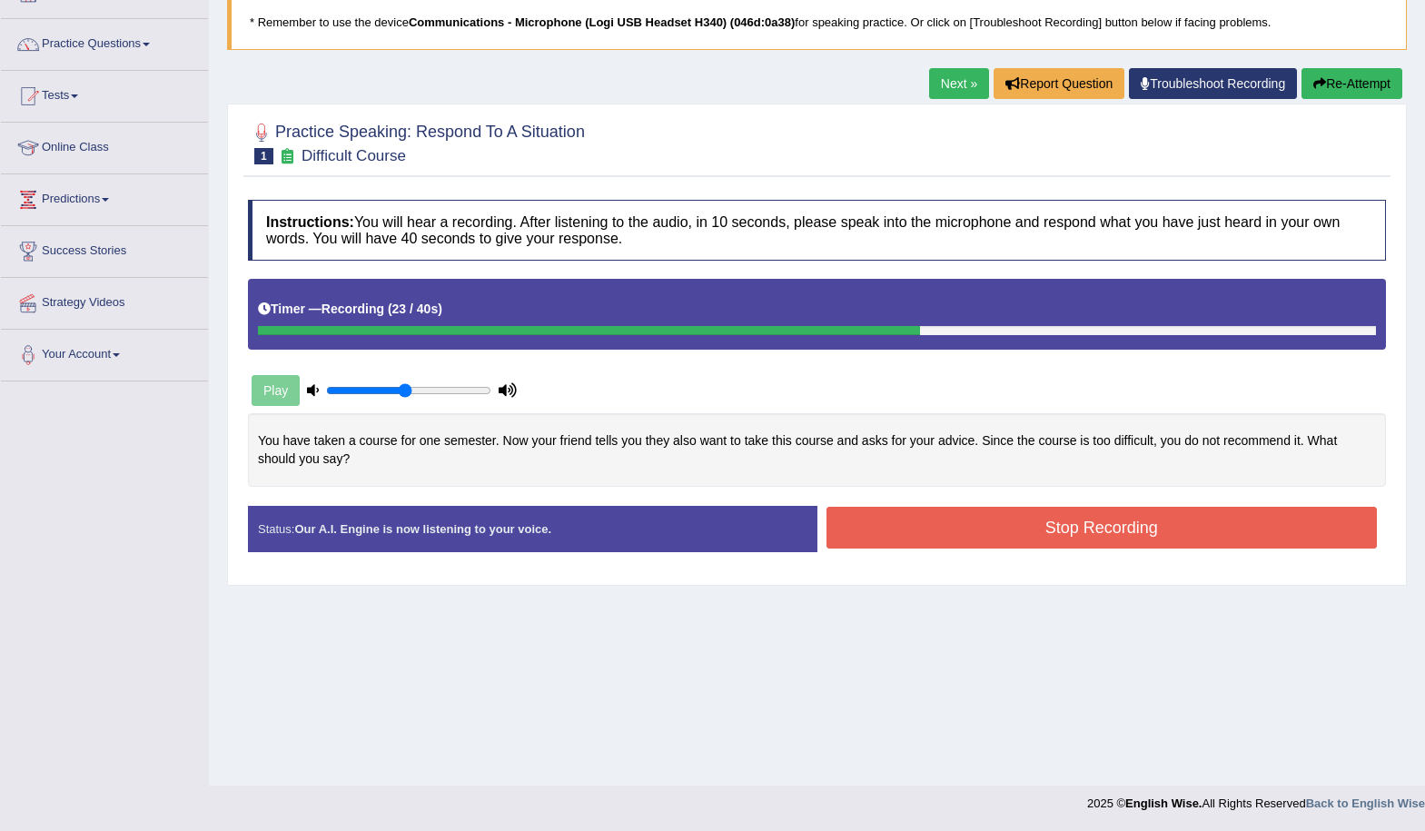
click at [1112, 525] on button "Stop Recording" at bounding box center [1102, 528] width 551 height 42
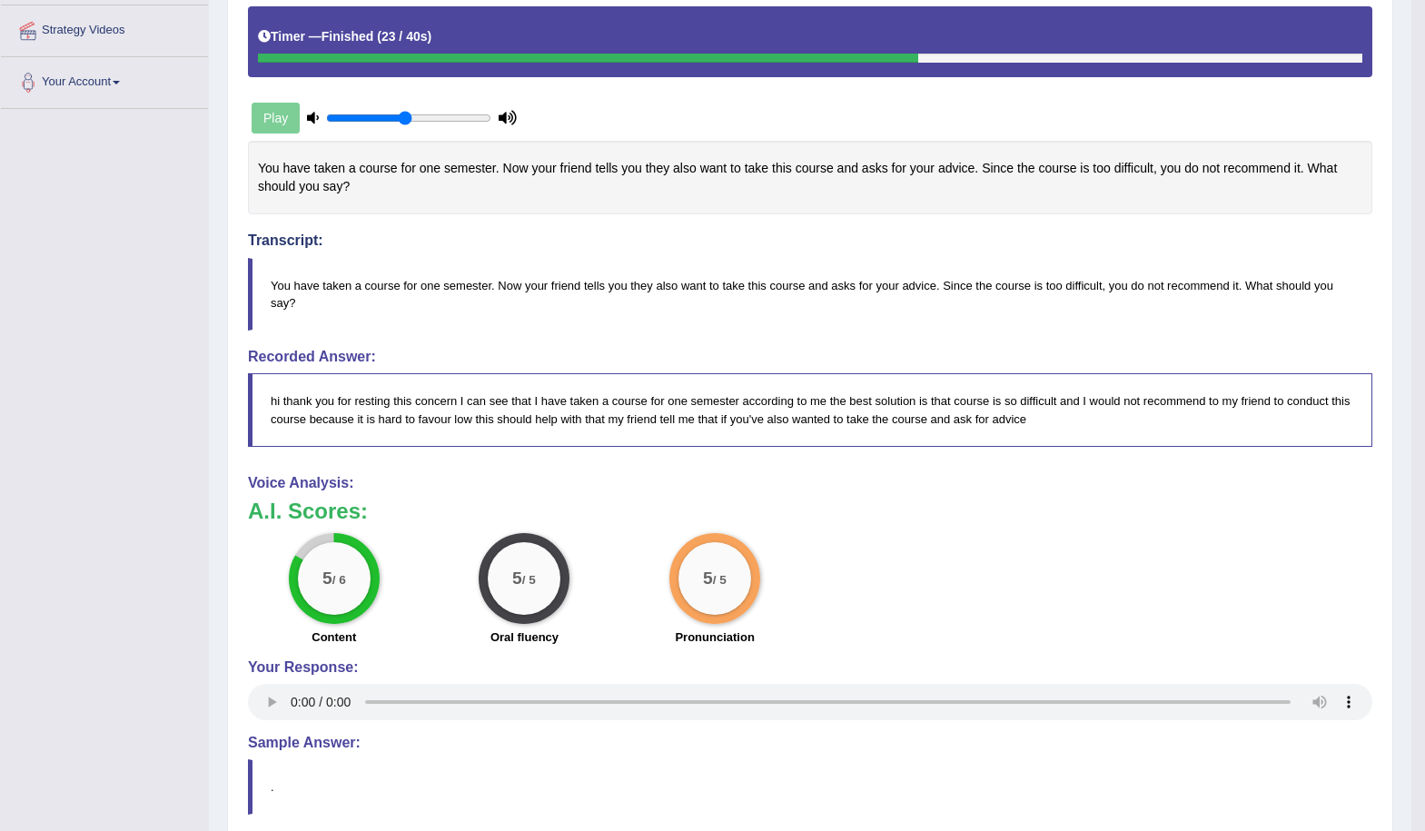
scroll to position [32, 0]
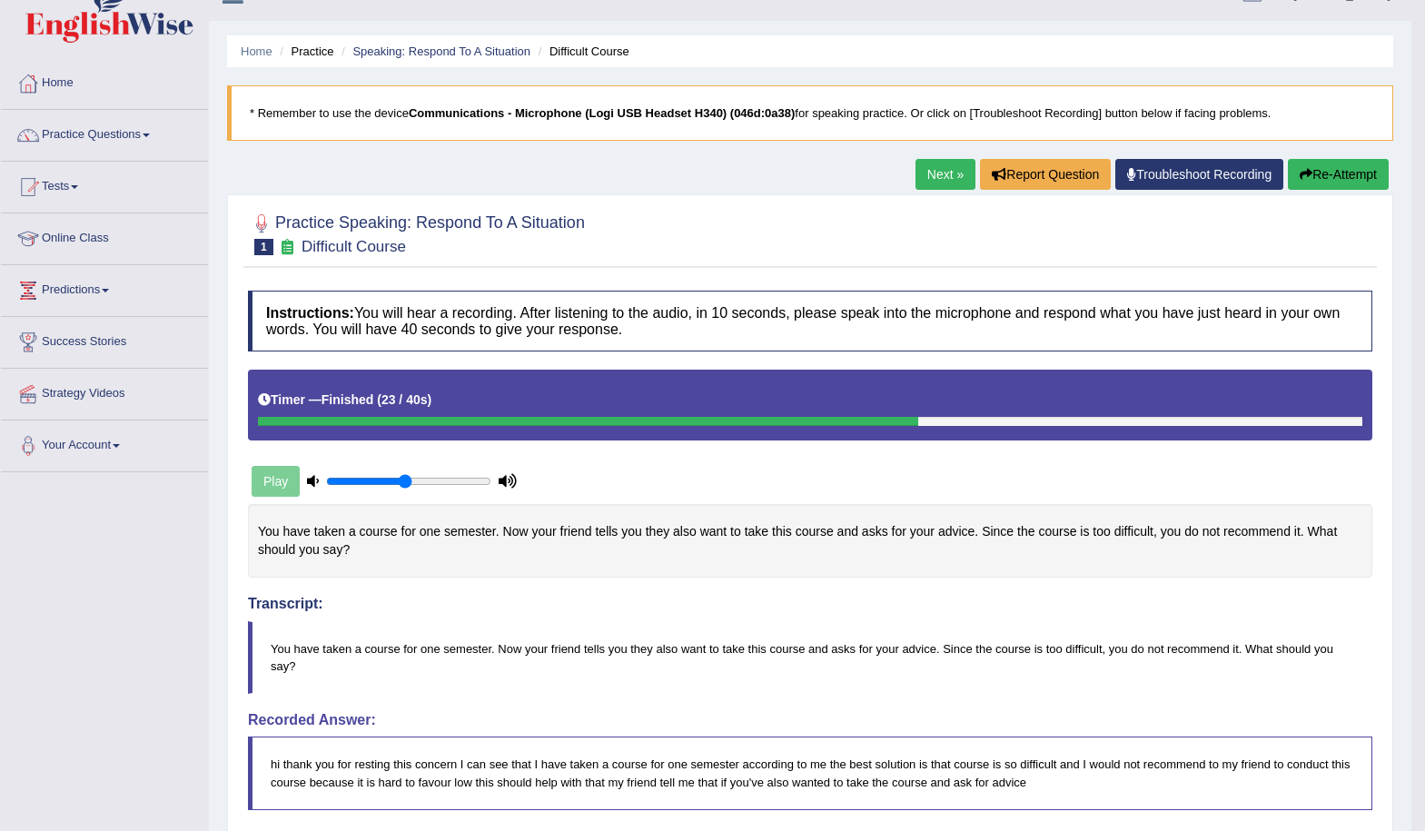
click at [938, 175] on link "Next »" at bounding box center [946, 174] width 60 height 31
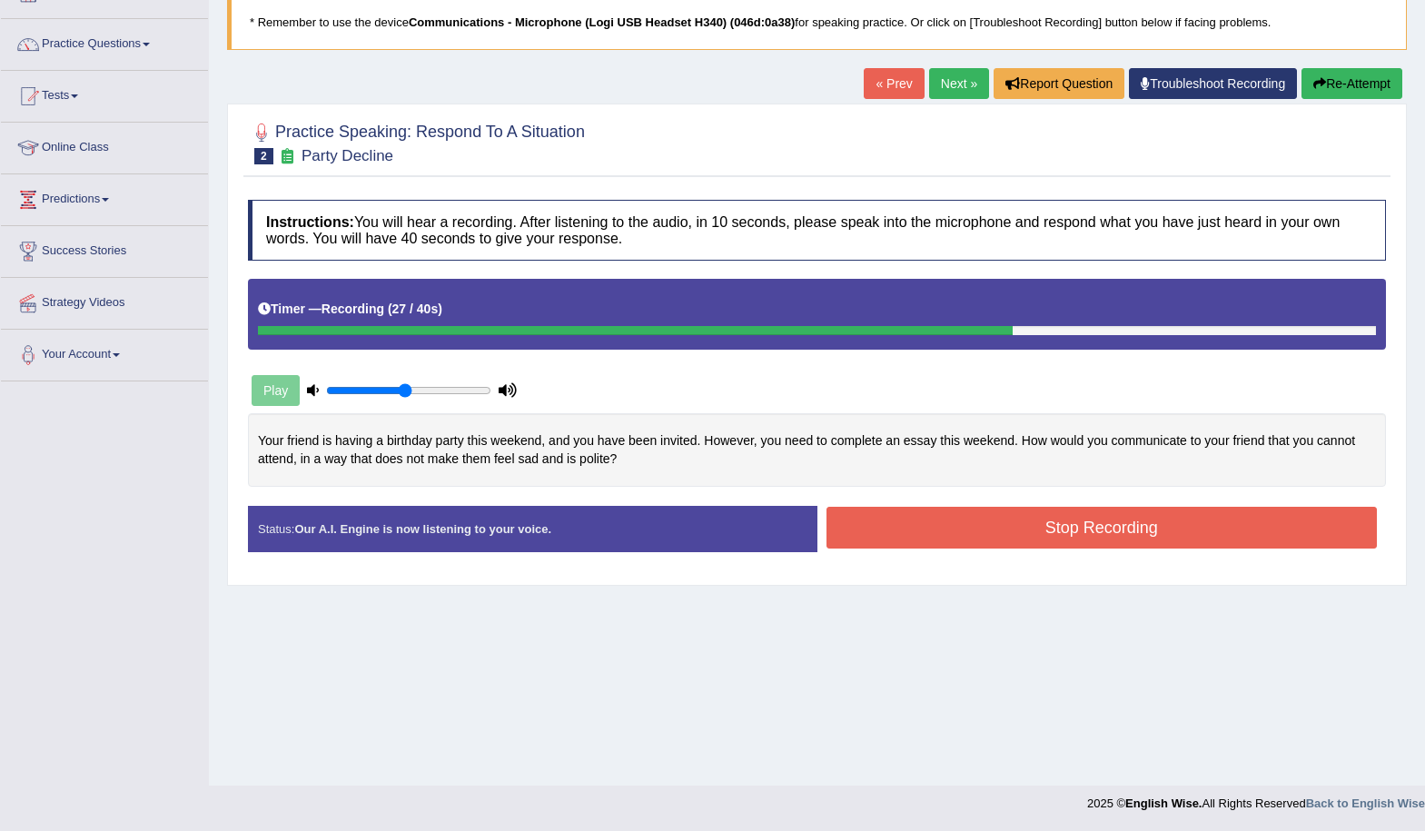
click at [1117, 530] on button "Stop Recording" at bounding box center [1102, 528] width 551 height 42
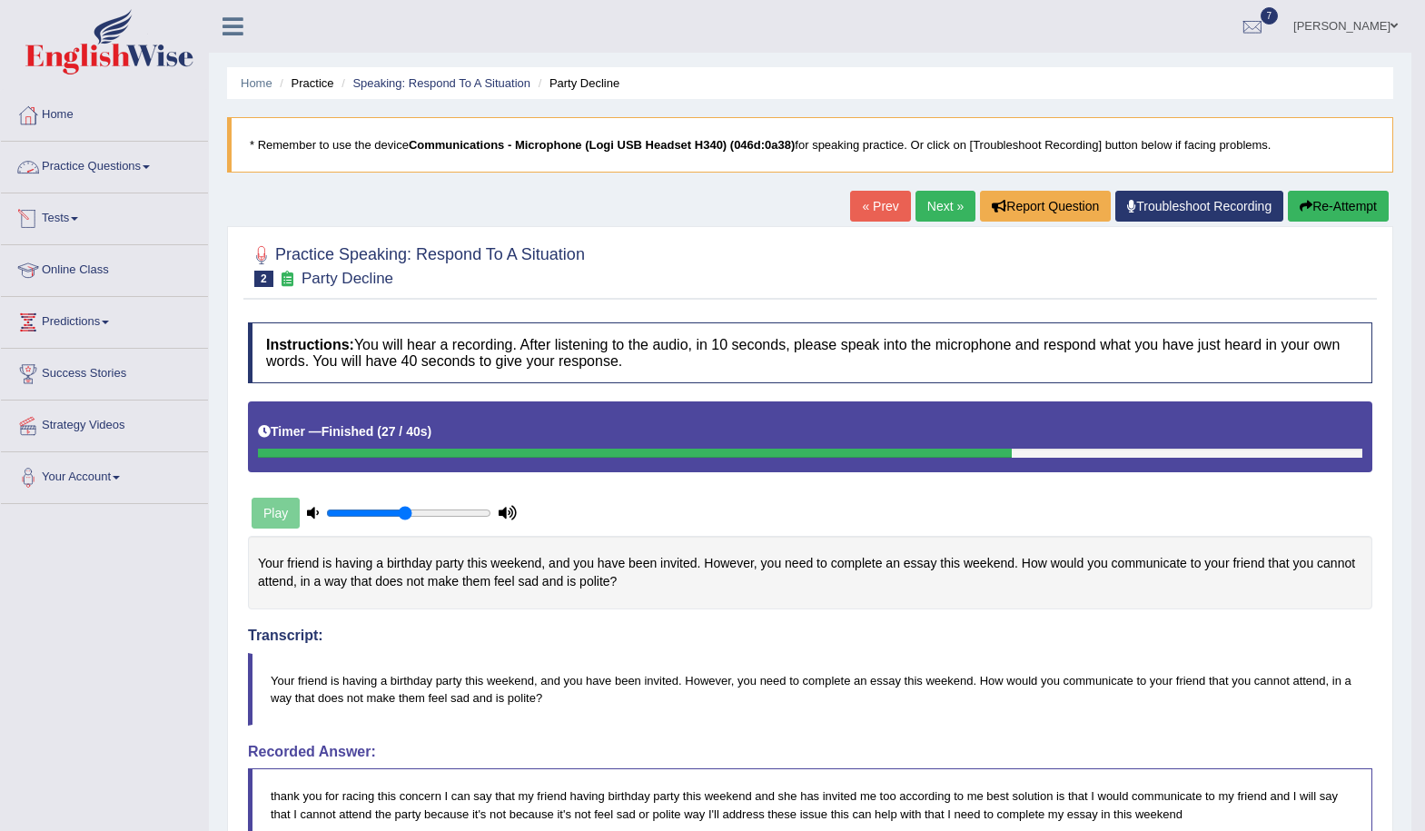
click at [105, 161] on link "Practice Questions" at bounding box center [104, 164] width 207 height 45
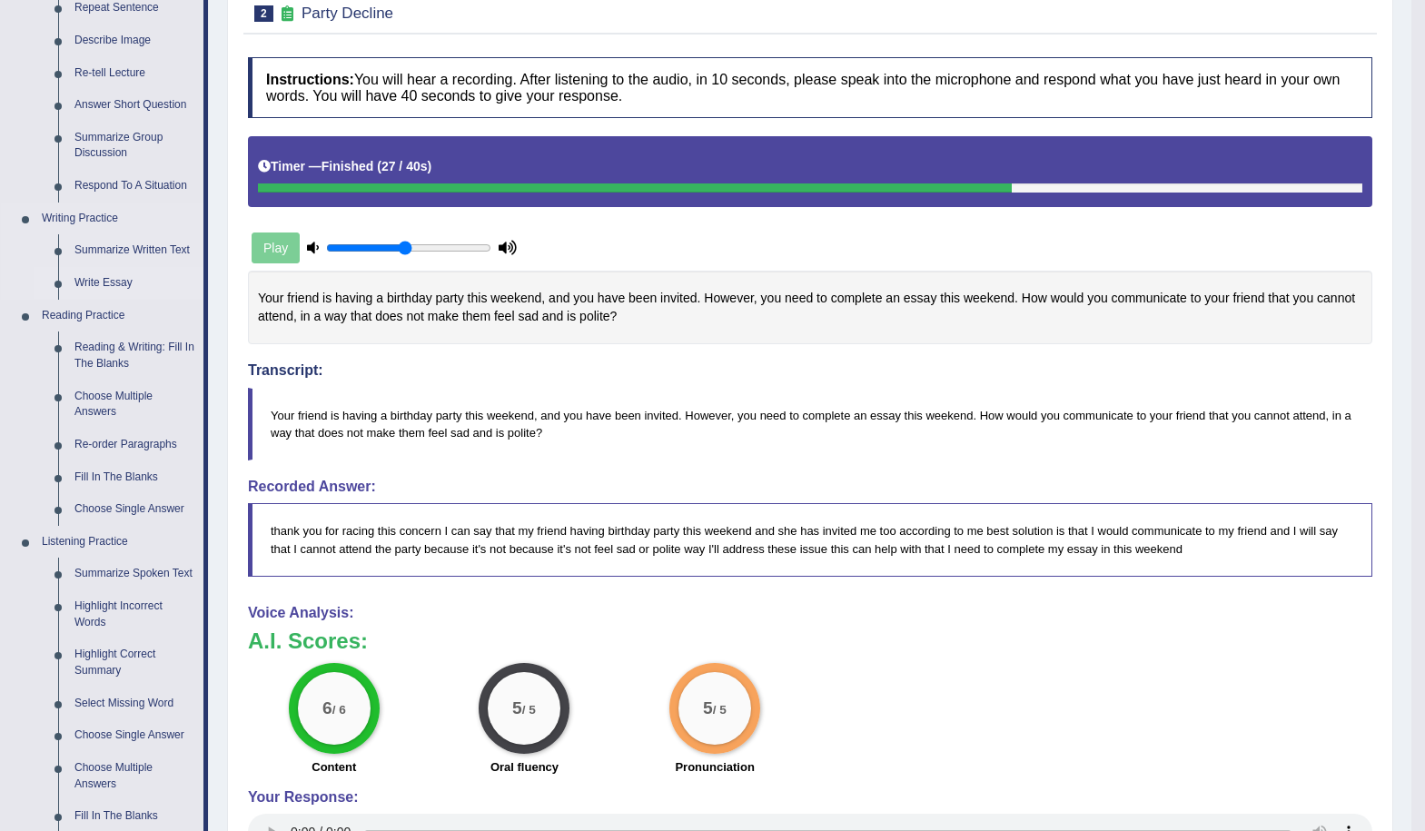
scroll to position [273, 0]
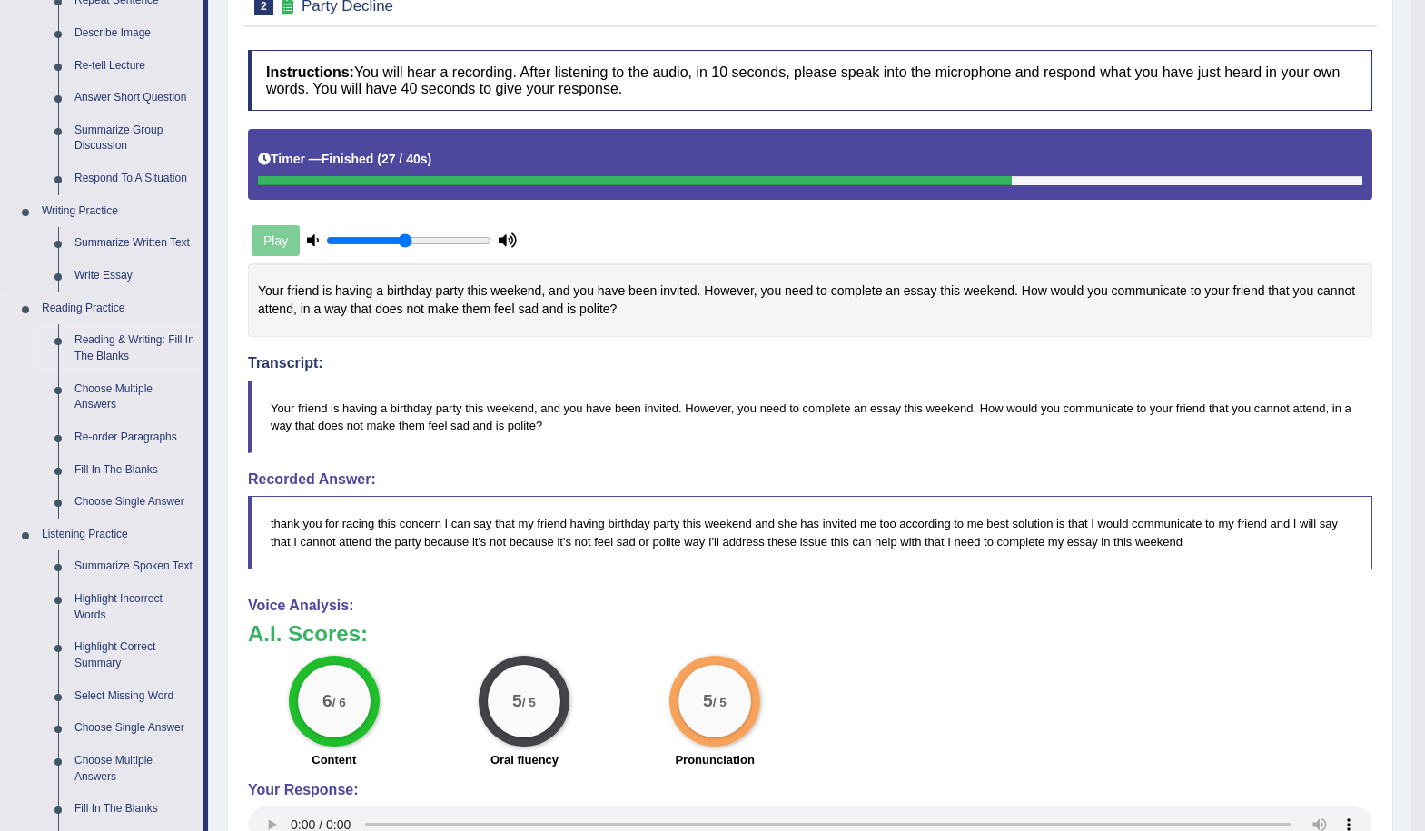
click at [122, 341] on link "Reading & Writing: Fill In The Blanks" at bounding box center [134, 348] width 137 height 48
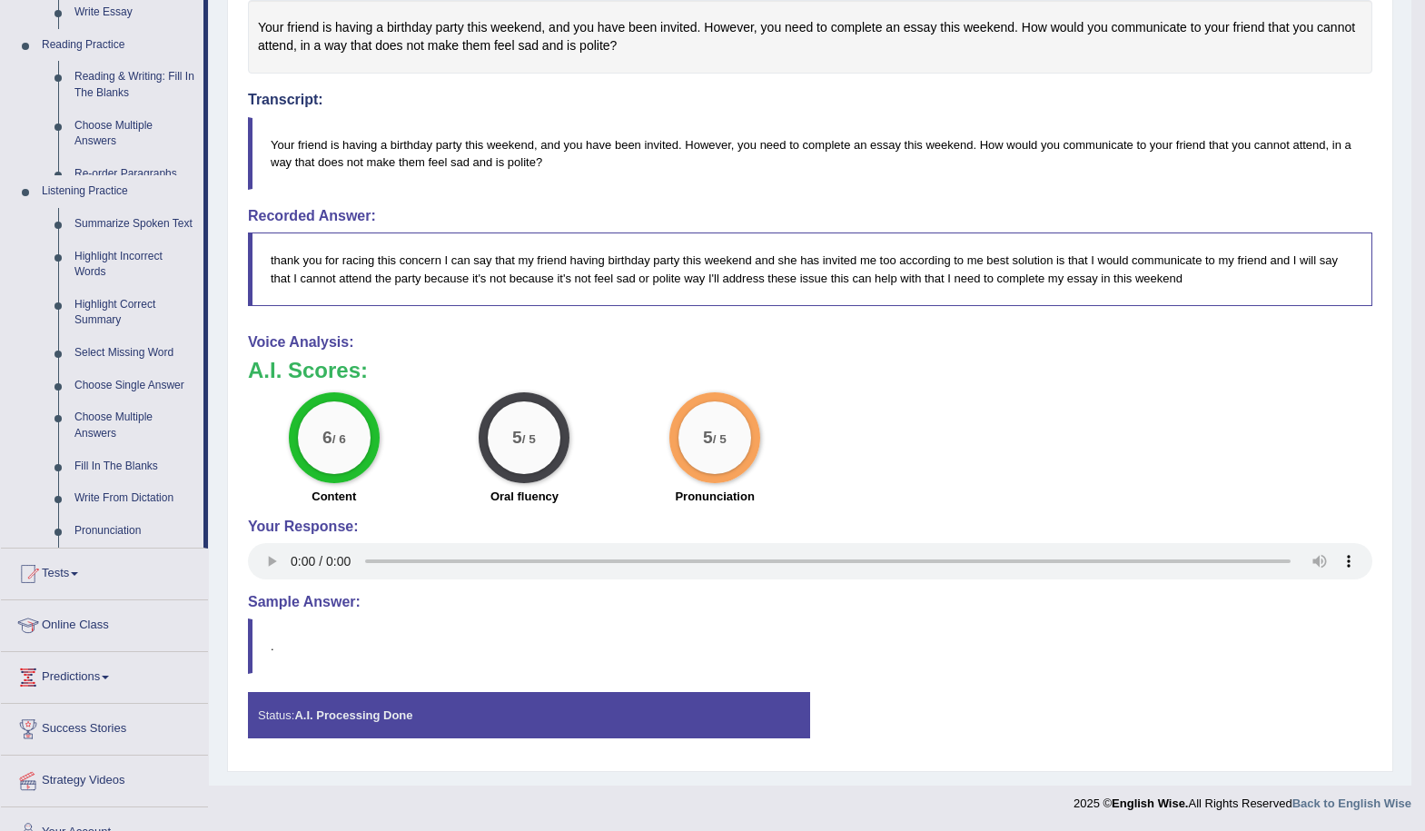
scroll to position [551, 0]
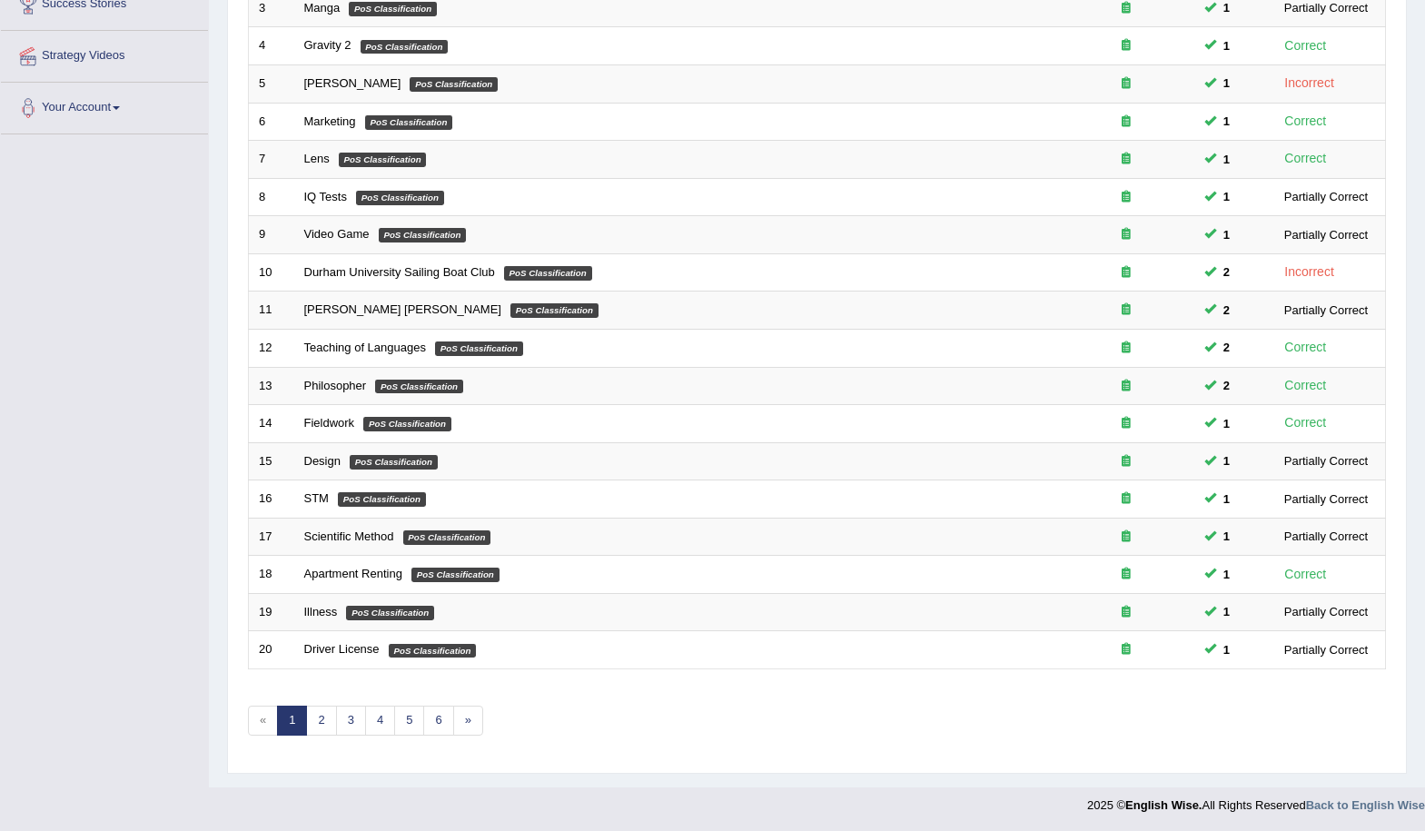
scroll to position [372, 0]
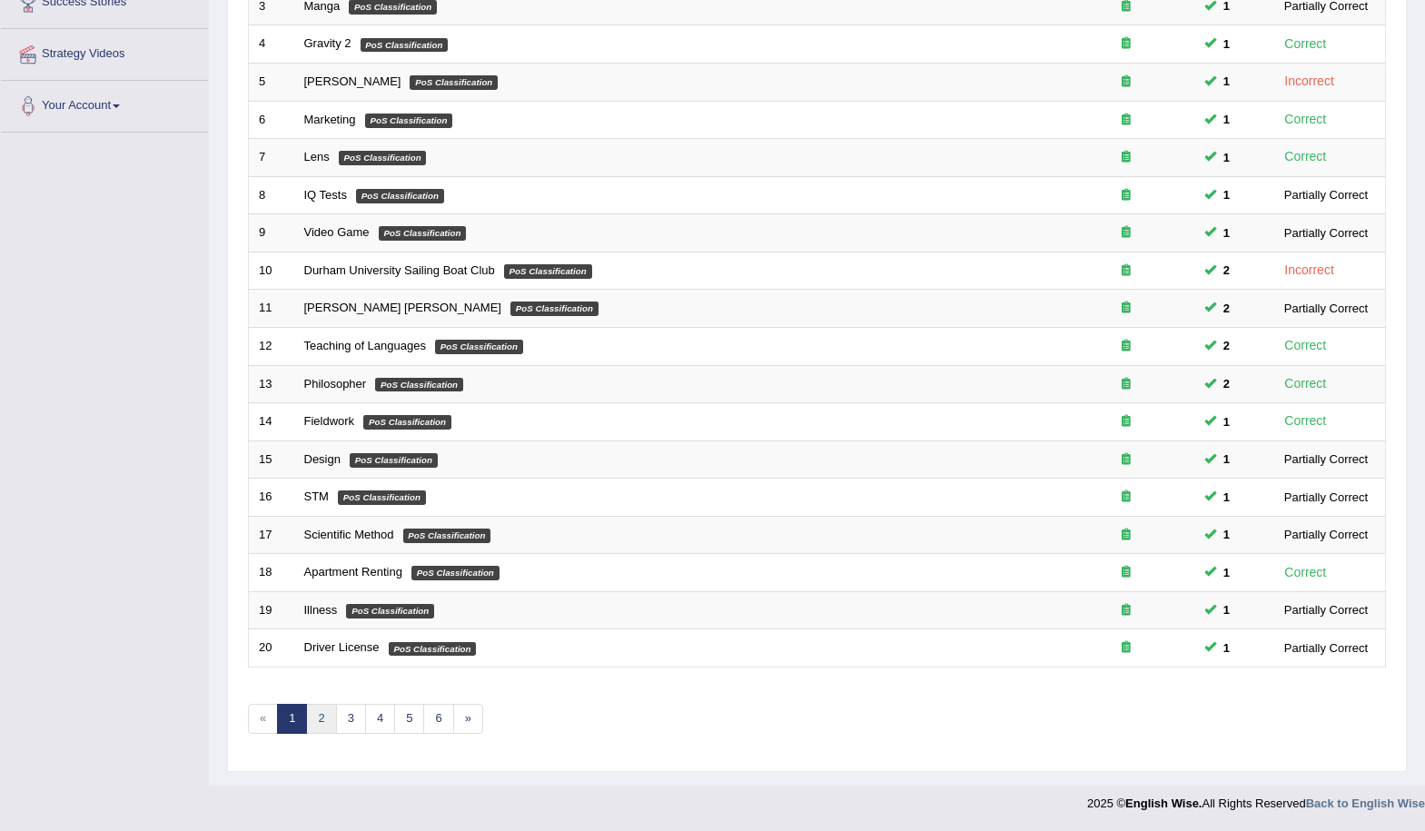
click at [319, 717] on link "2" at bounding box center [321, 719] width 30 height 30
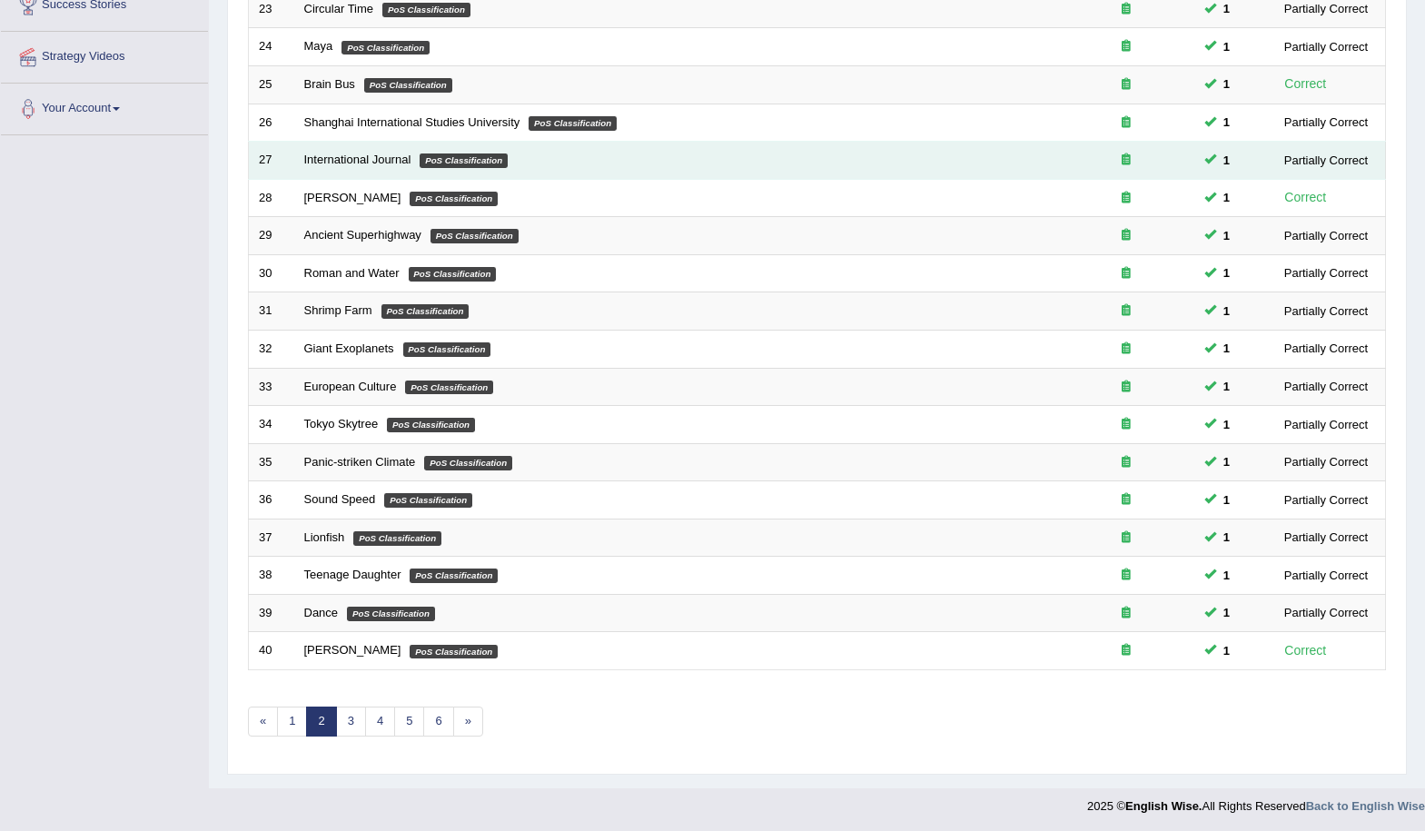
scroll to position [372, 0]
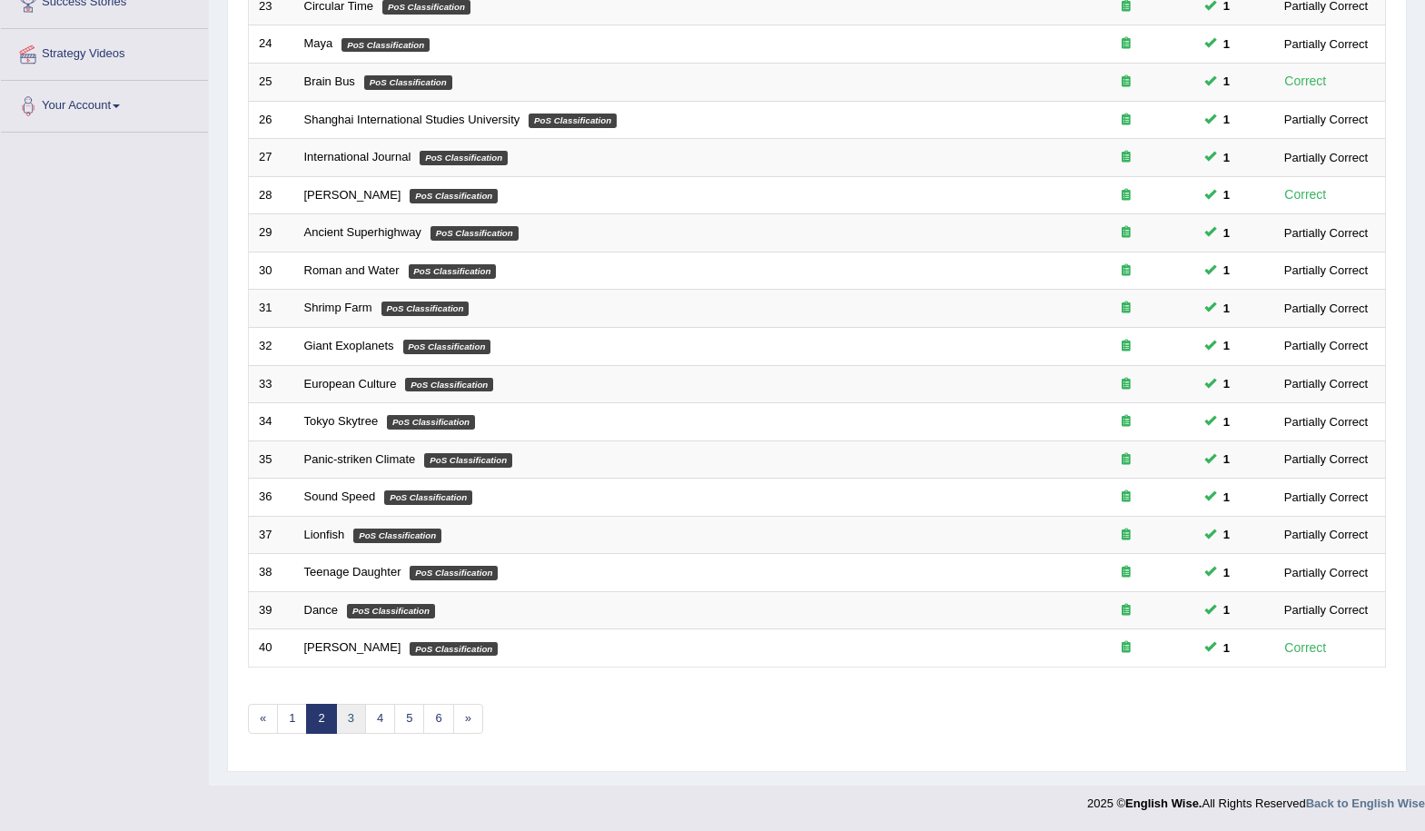
click at [347, 726] on link "3" at bounding box center [351, 719] width 30 height 30
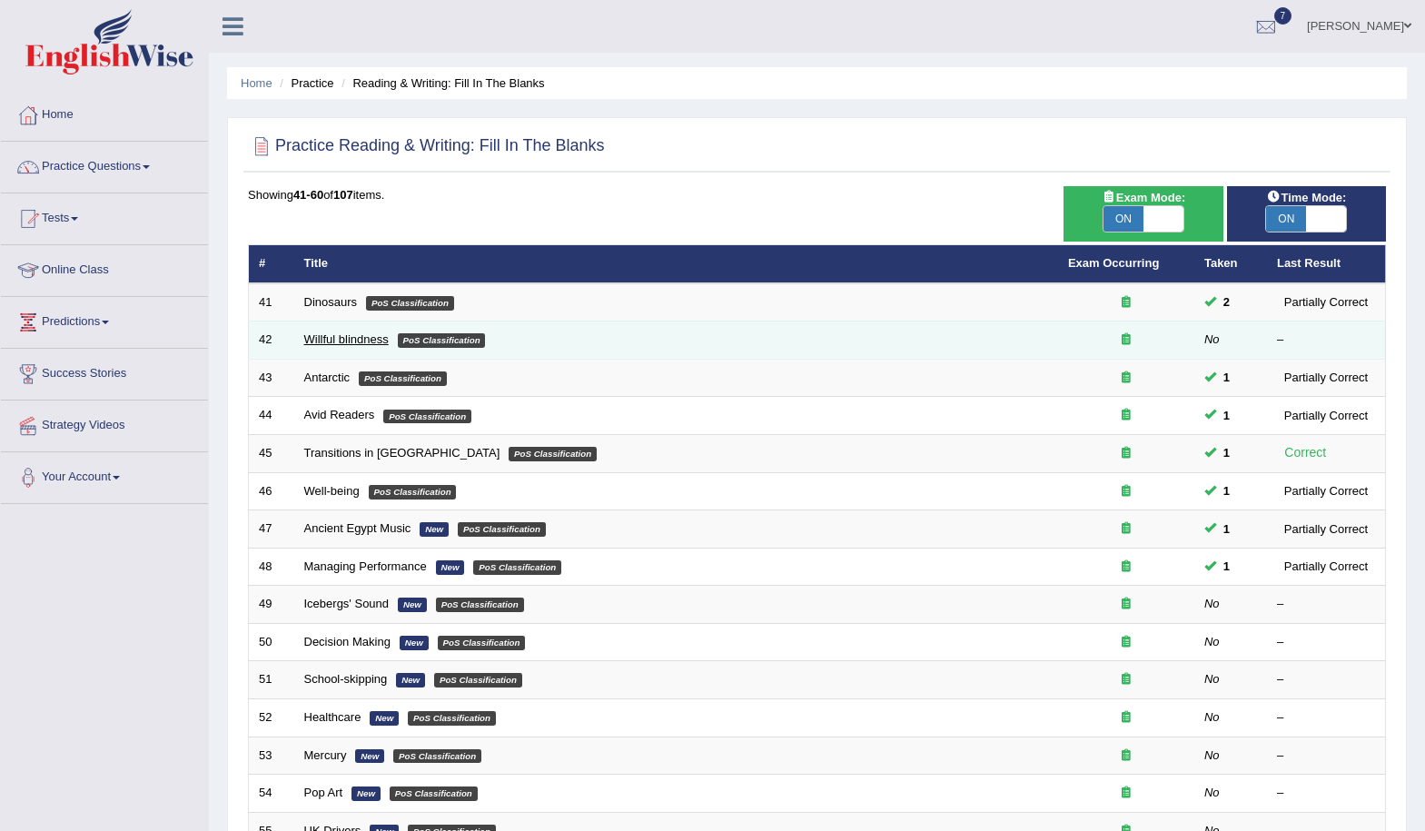
click at [346, 334] on link "Willful blindness" at bounding box center [346, 339] width 84 height 14
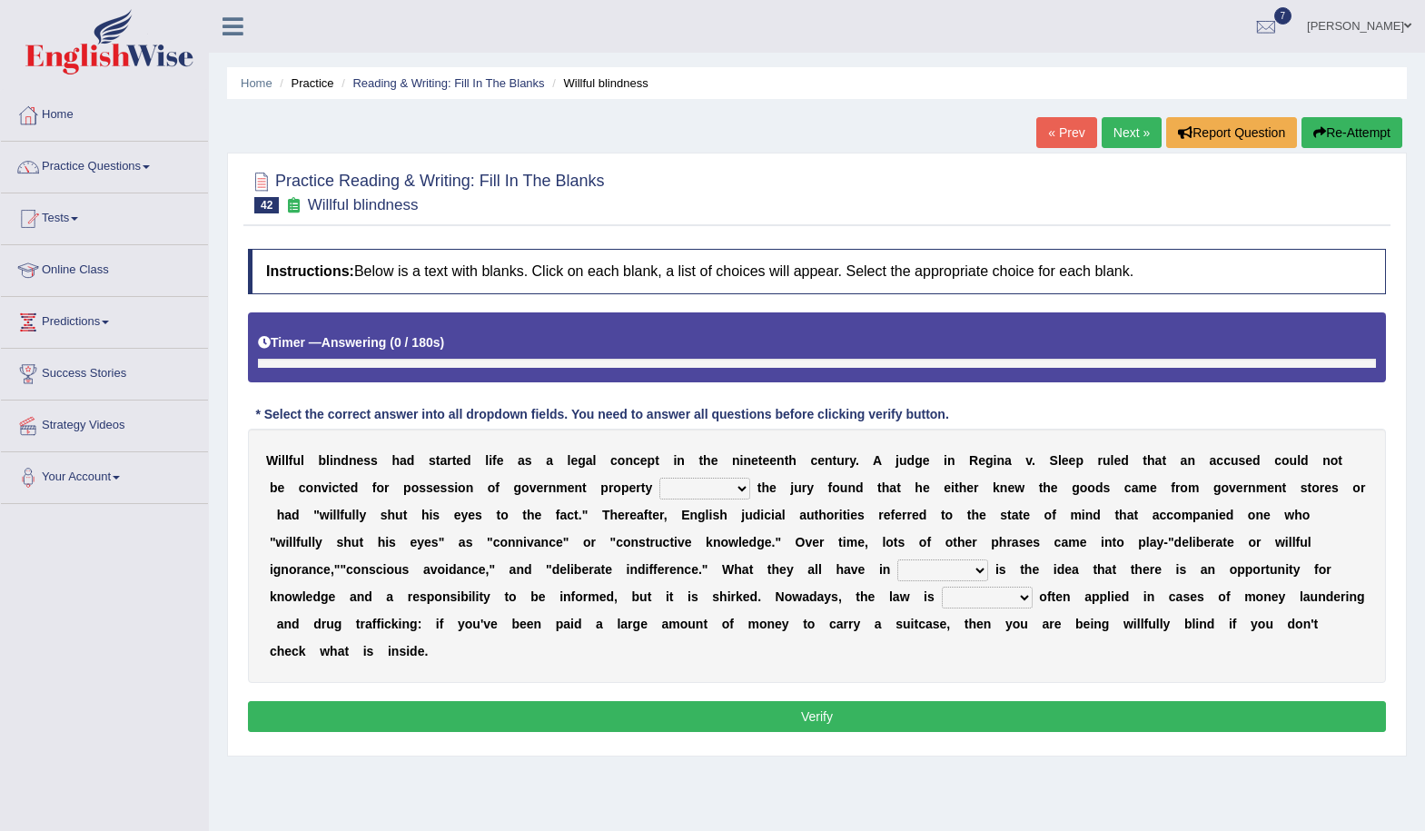
click at [728, 484] on select "since unless although thereby" at bounding box center [705, 489] width 91 height 22
click at [777, 745] on div "Instructions: Below is a text with blanks. Click on each blank, a list of choic…" at bounding box center [816, 493] width 1147 height 507
click at [719, 491] on select "since unless although thereby" at bounding box center [705, 489] width 91 height 22
select select "unless"
click at [660, 478] on select "since unless although thereby" at bounding box center [705, 489] width 91 height 22
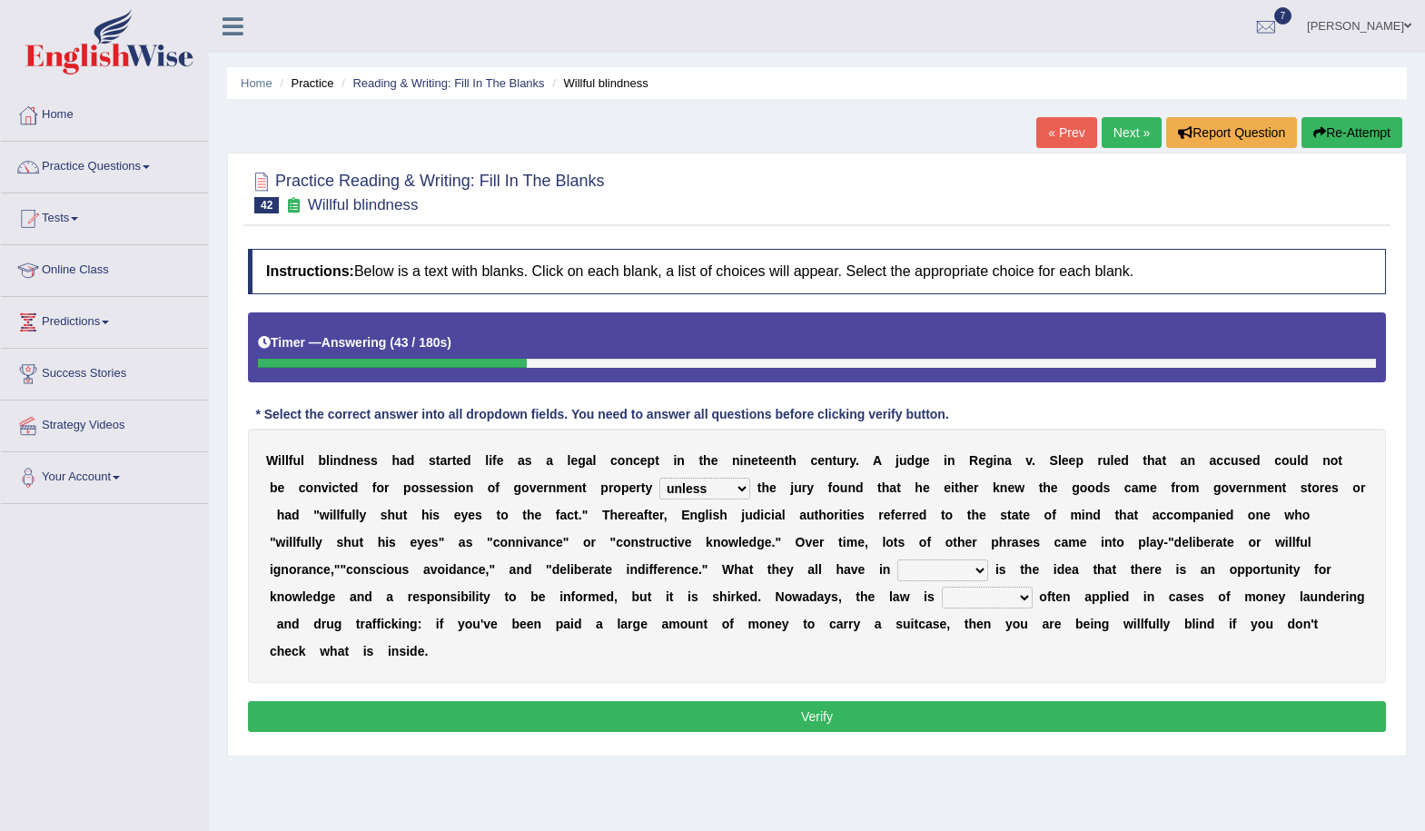
click at [939, 575] on select "contrast total relation common" at bounding box center [943, 571] width 91 height 22
click at [829, 760] on div "Home Practice Reading & Writing: Fill In The Blanks Willful blindness « Prev Ne…" at bounding box center [817, 454] width 1216 height 908
click at [1004, 602] on select "little few most less" at bounding box center [987, 598] width 91 height 22
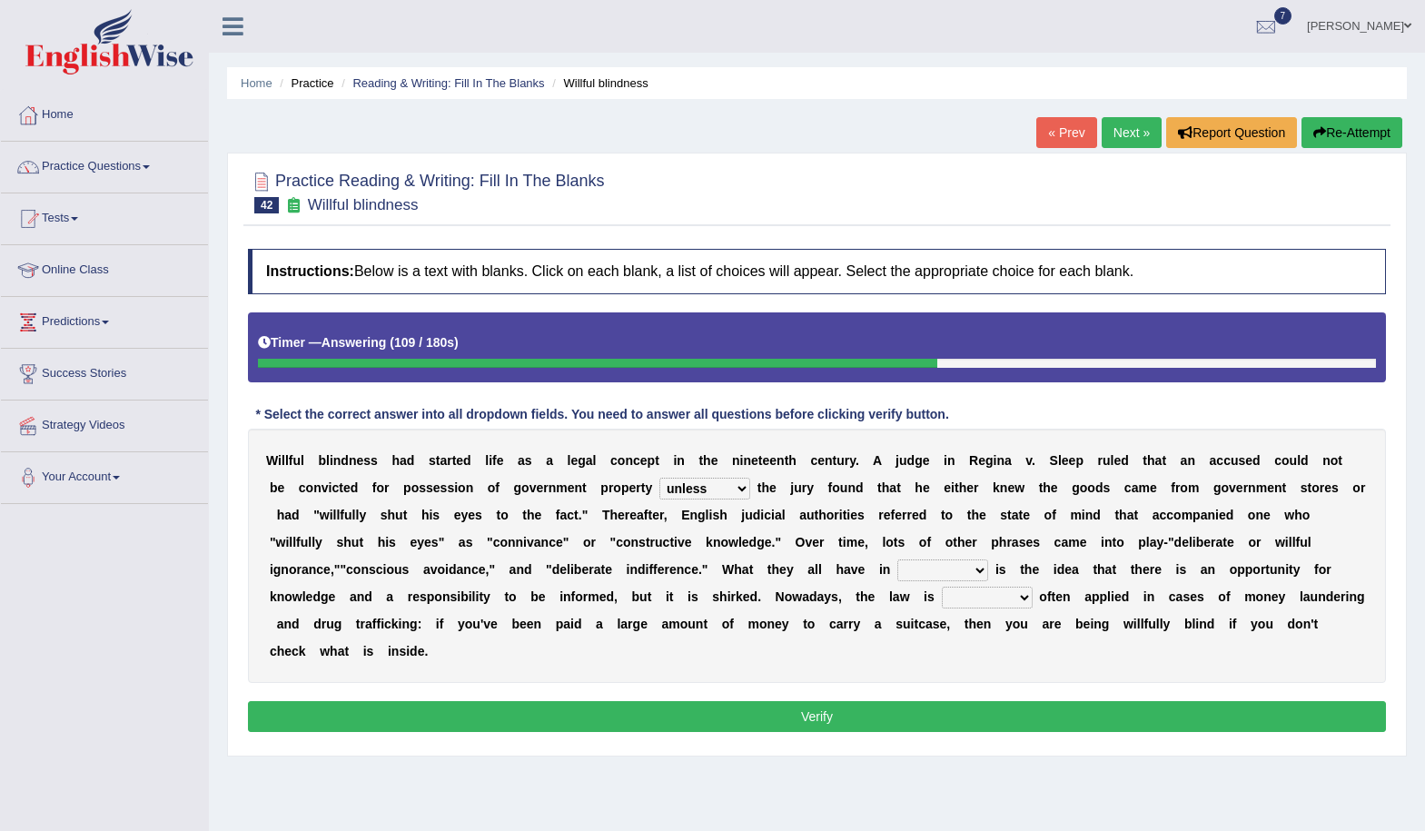
click at [850, 806] on div "Home Practice Reading & Writing: Fill In The Blanks Willful blindness « Prev Ne…" at bounding box center [817, 454] width 1216 height 908
click at [988, 602] on select "little few most less" at bounding box center [987, 598] width 91 height 22
click at [952, 571] on select "contrast total relation common" at bounding box center [943, 571] width 91 height 22
select select "common"
click at [898, 560] on select "contrast total relation common" at bounding box center [943, 571] width 91 height 22
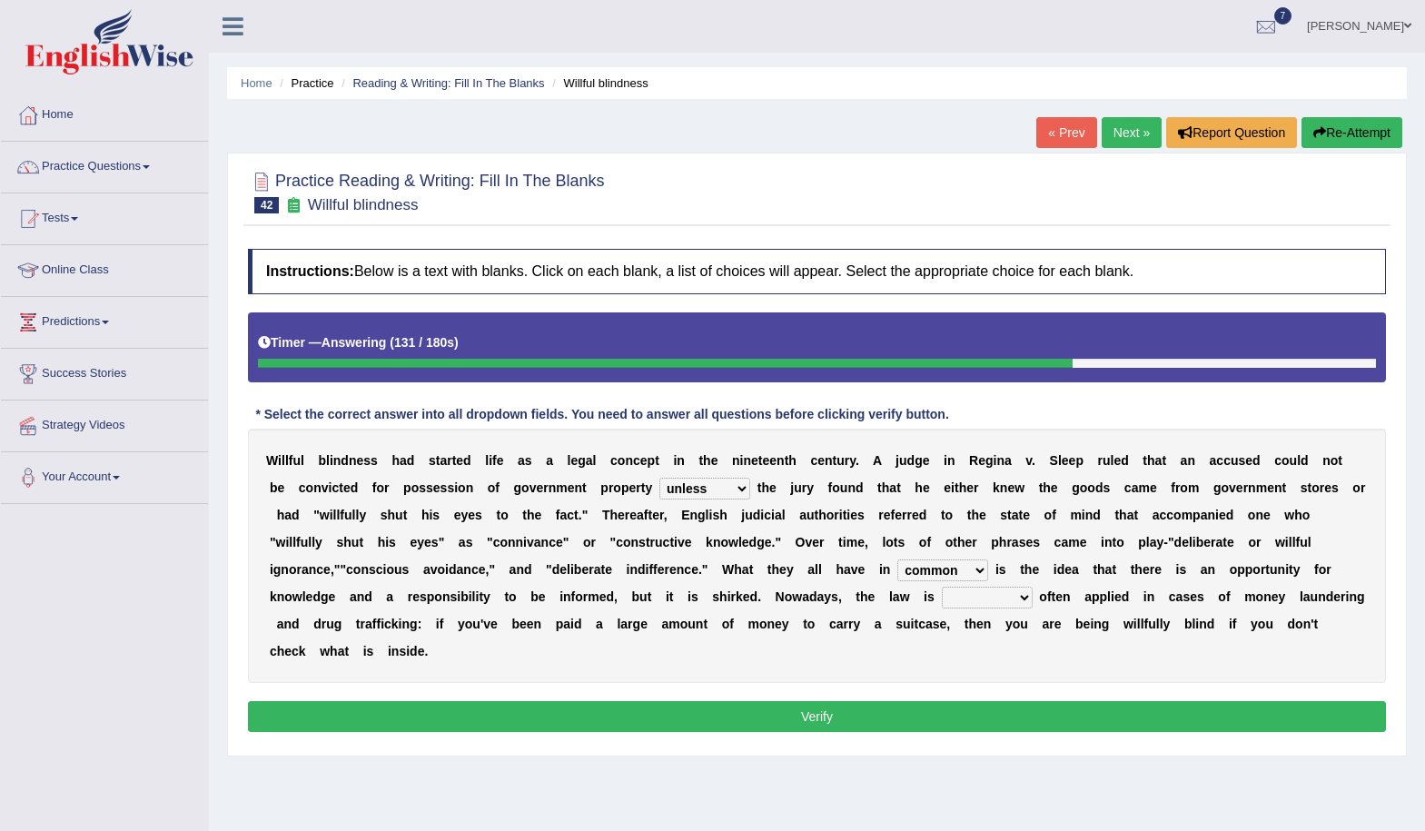
click at [1004, 604] on select "little few most less" at bounding box center [987, 598] width 91 height 22
click at [911, 661] on div "W i l l f u l b l i n d n e s s h a d s t a r t e d l i f e a s a l e g a l c o…" at bounding box center [817, 556] width 1138 height 254
click at [993, 603] on select "little few most less" at bounding box center [987, 598] width 91 height 22
select select "most"
click at [942, 587] on select "little few most less" at bounding box center [987, 598] width 91 height 22
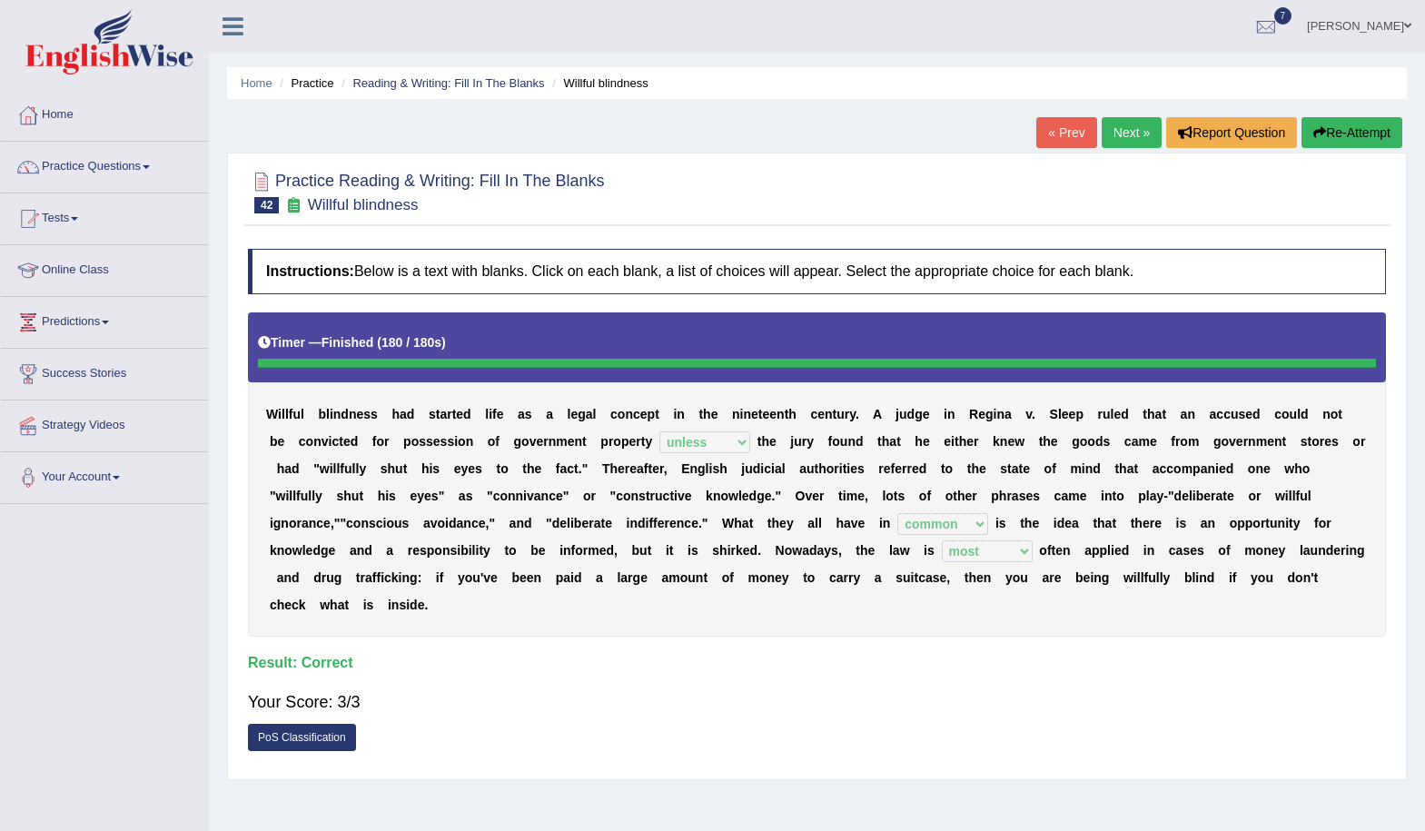
click at [1118, 131] on link "Next »" at bounding box center [1132, 132] width 60 height 31
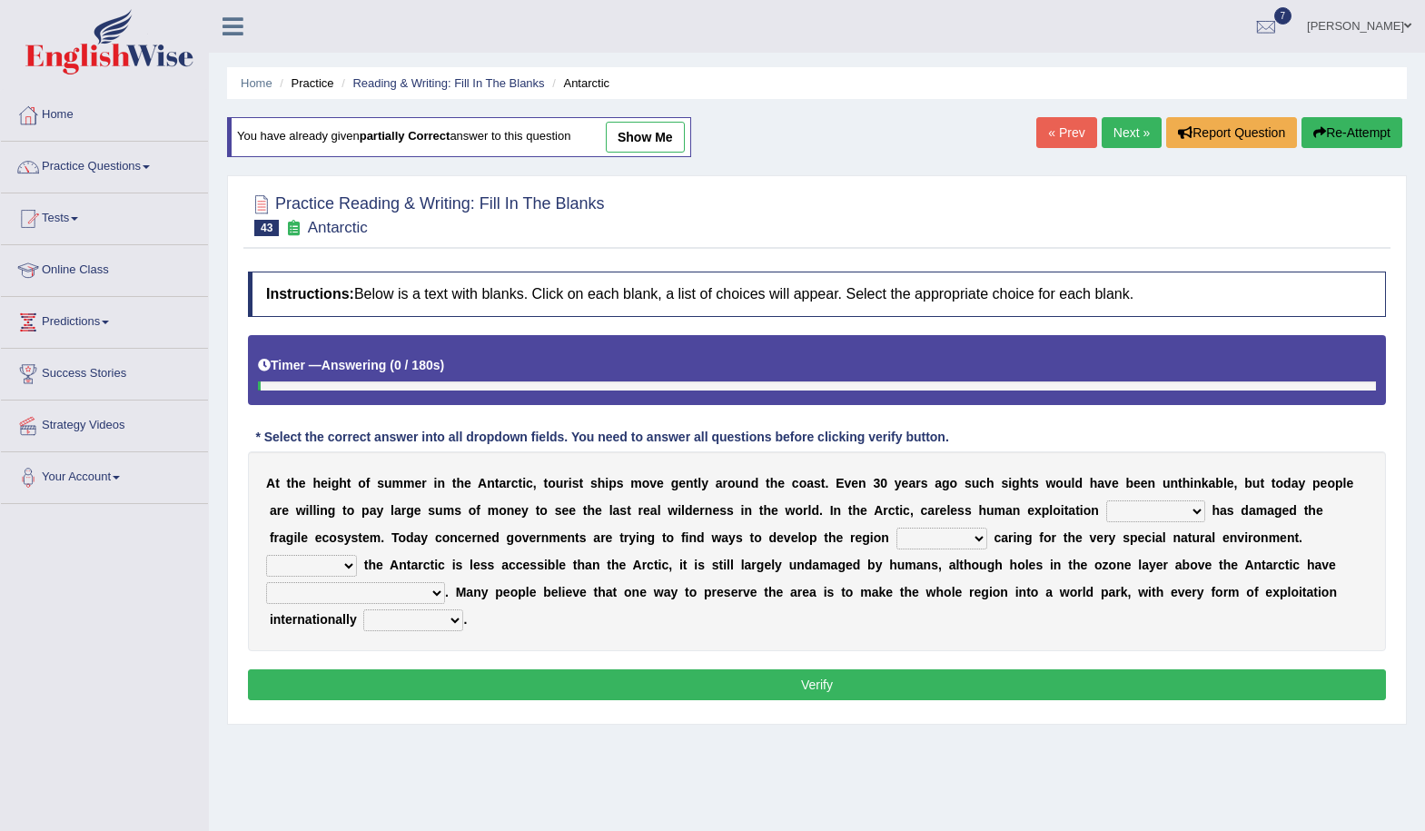
click at [1188, 501] on select "in the future ever before on one side in the past" at bounding box center [1156, 512] width 99 height 22
click at [137, 155] on link "Practice Questions" at bounding box center [104, 164] width 207 height 45
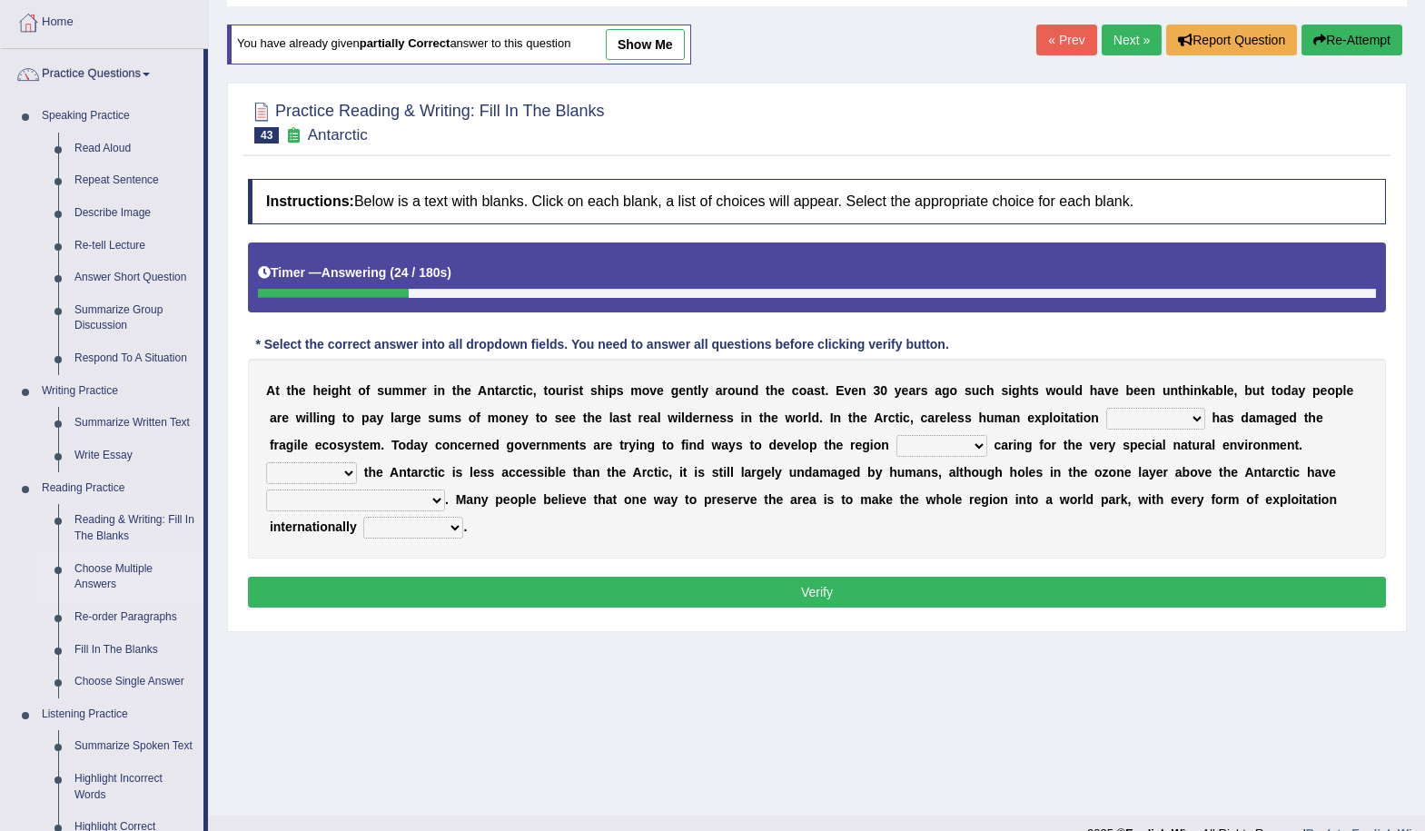
scroll to position [182, 0]
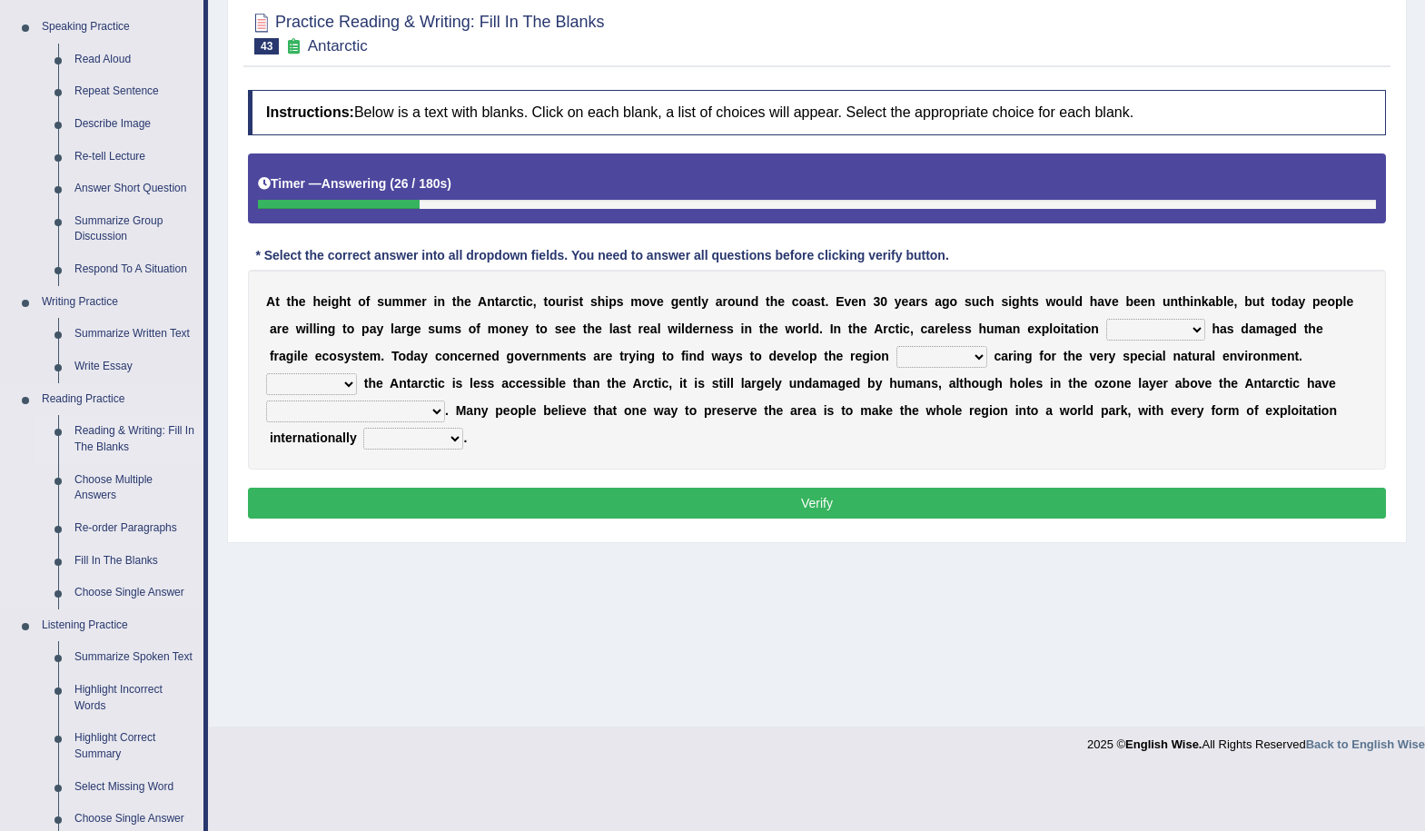
click at [128, 432] on link "Reading & Writing: Fill In The Blanks" at bounding box center [134, 439] width 137 height 48
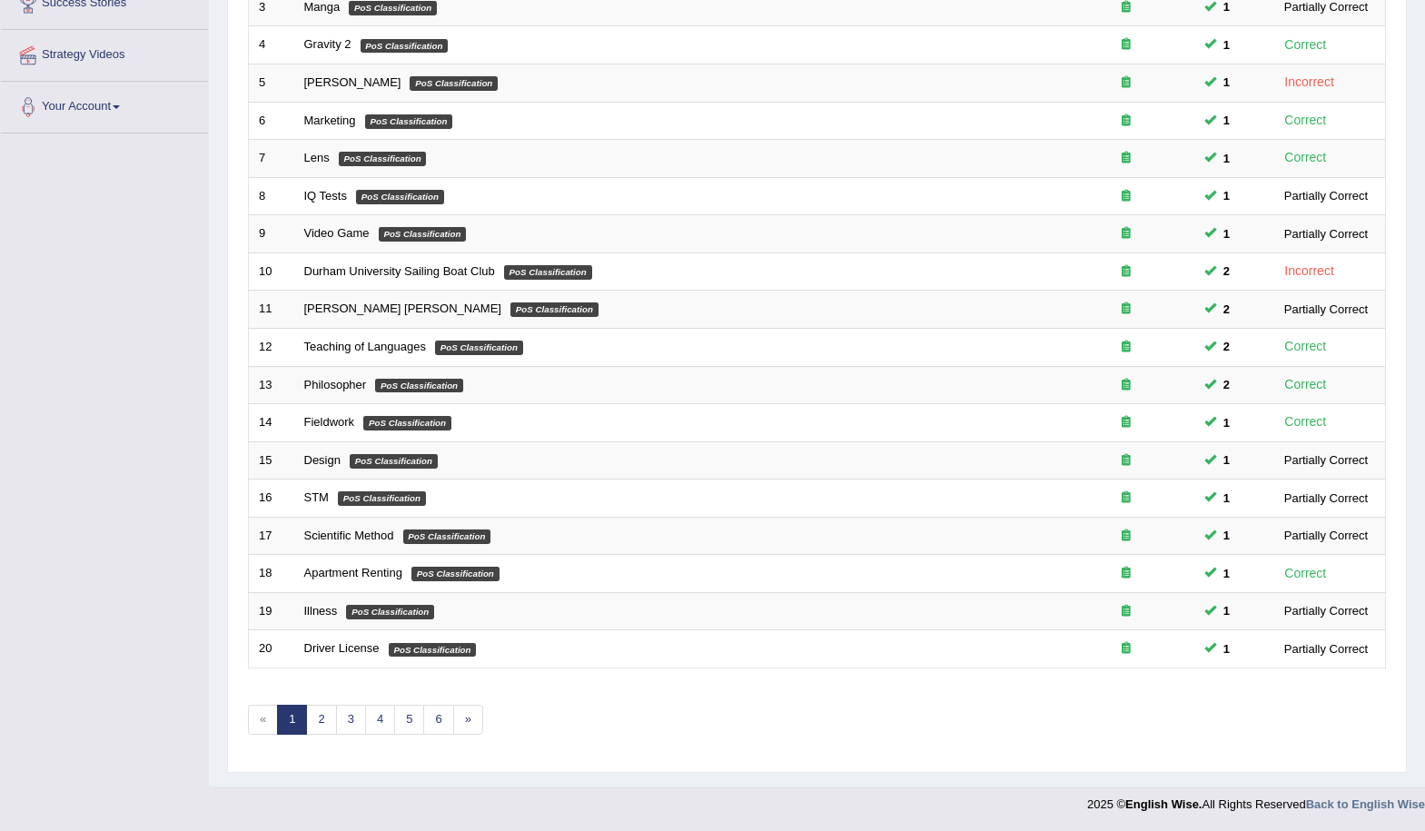
scroll to position [372, 0]
click at [328, 716] on link "2" at bounding box center [321, 719] width 30 height 30
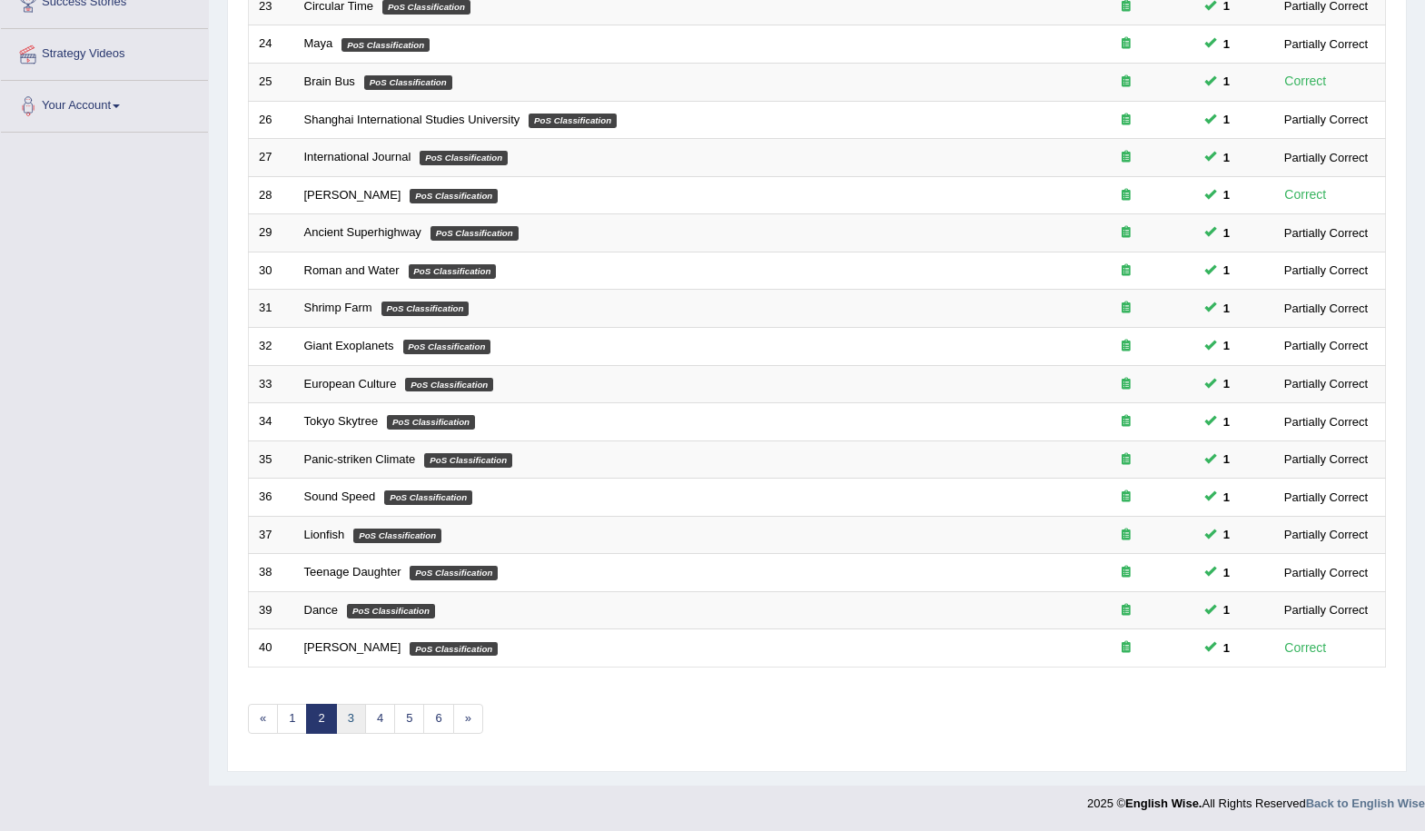
click at [345, 712] on link "3" at bounding box center [351, 719] width 30 height 30
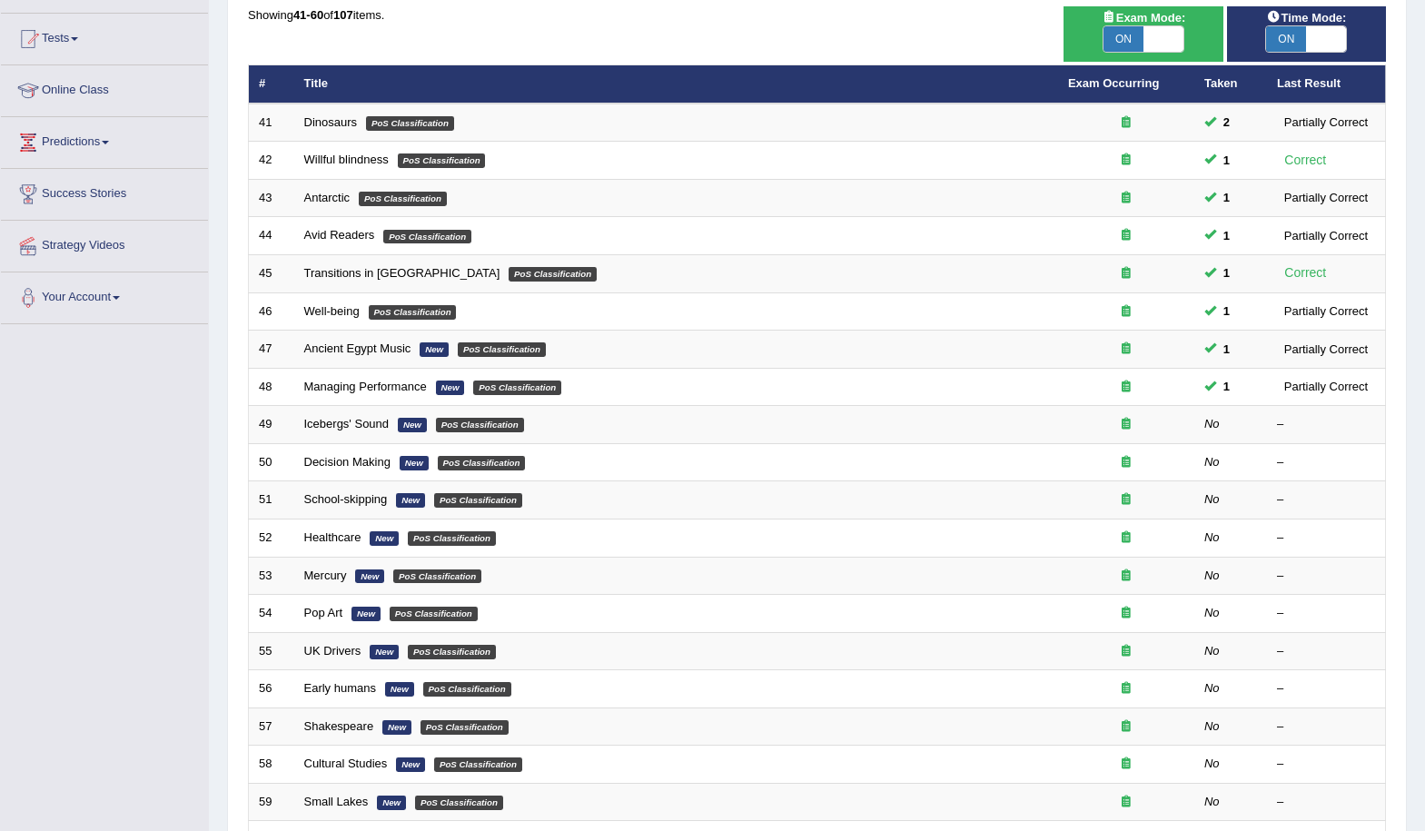
scroll to position [182, 0]
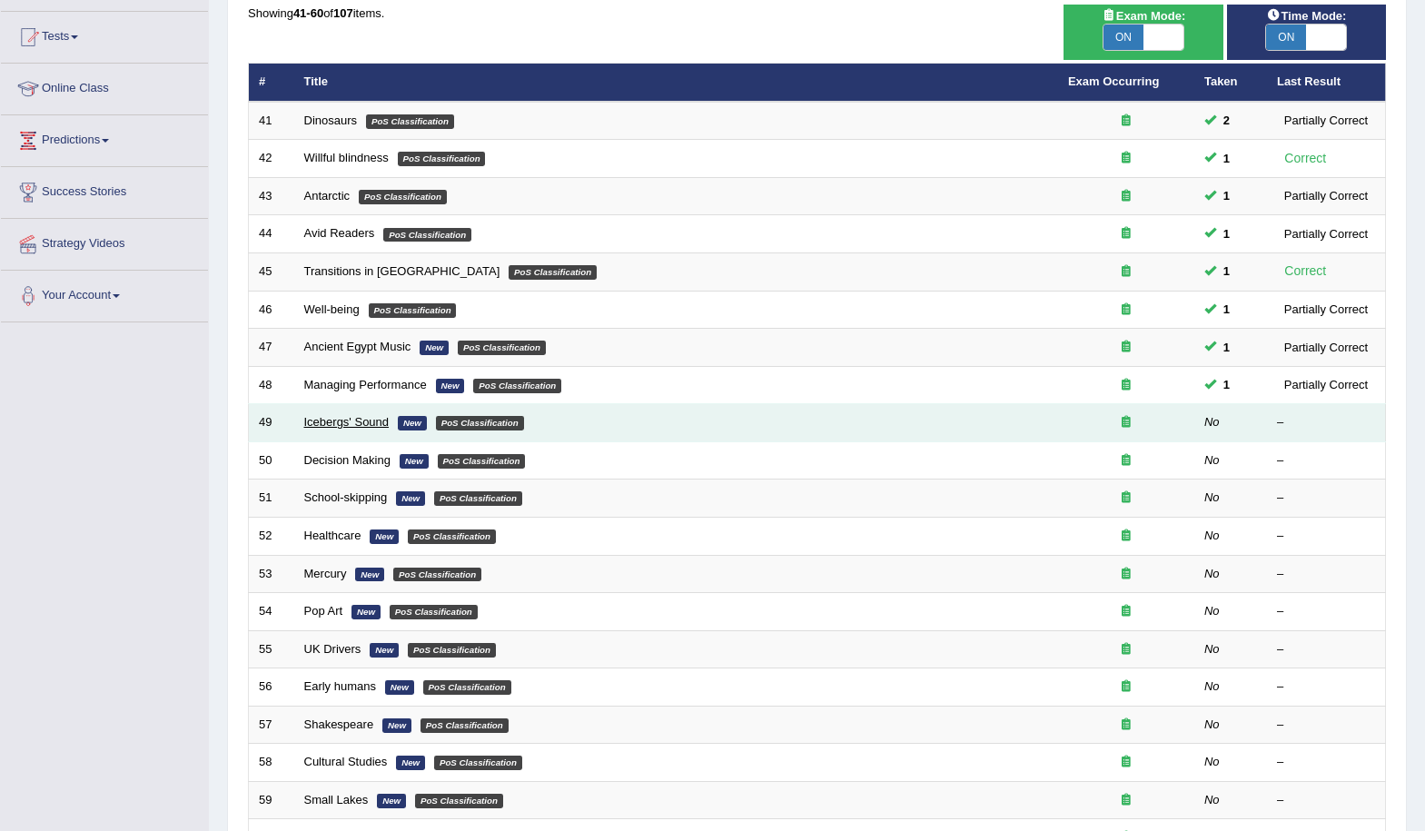
click at [368, 422] on link "Icebergs' Sound" at bounding box center [346, 422] width 85 height 14
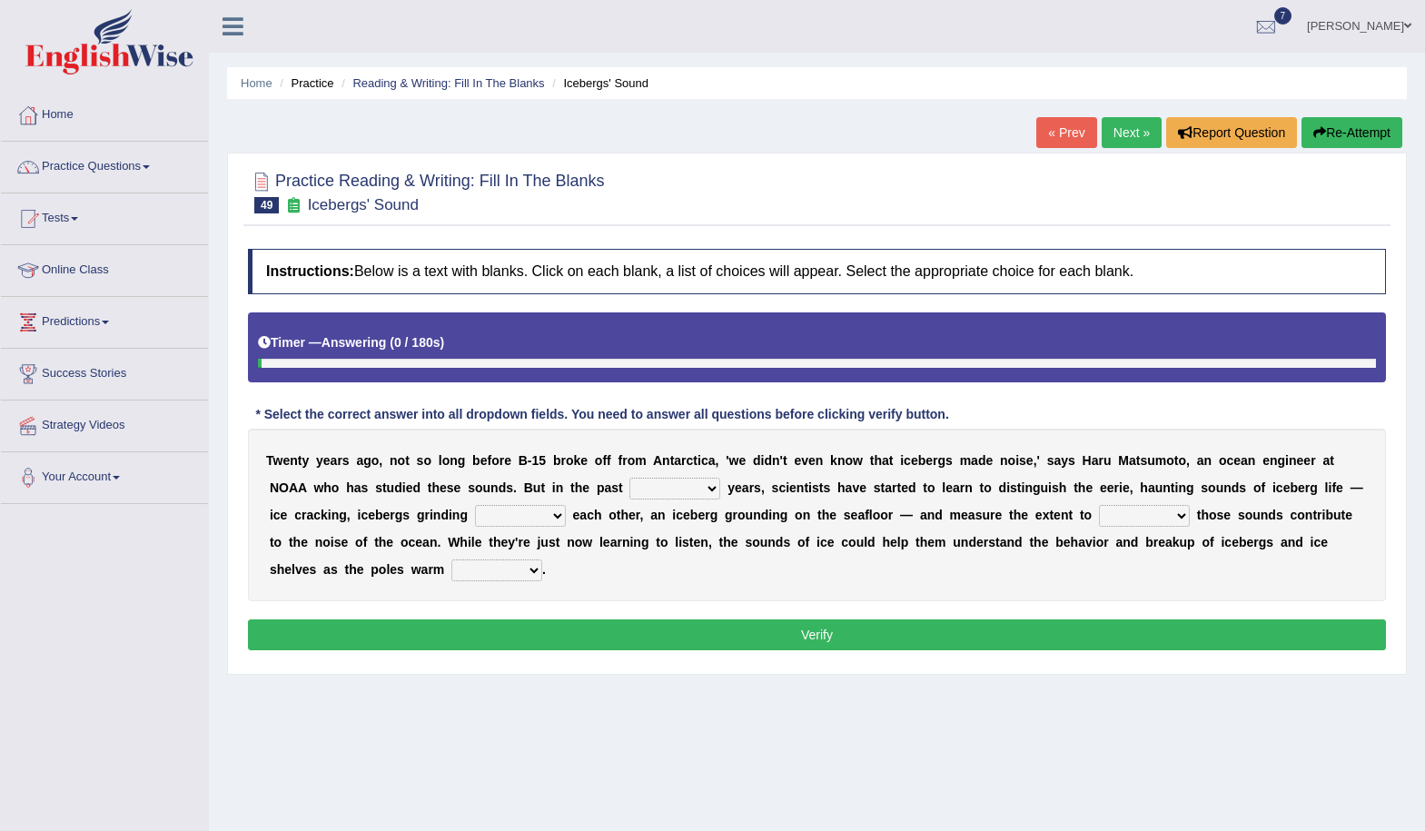
click at [694, 487] on select "for more much few" at bounding box center [675, 489] width 91 height 22
select select "few"
click at [630, 478] on select "for more much few" at bounding box center [675, 489] width 91 height 22
click at [537, 516] on select "within about through against" at bounding box center [520, 516] width 91 height 22
drag, startPoint x: 762, startPoint y: 581, endPoint x: 884, endPoint y: 569, distance: 122.3
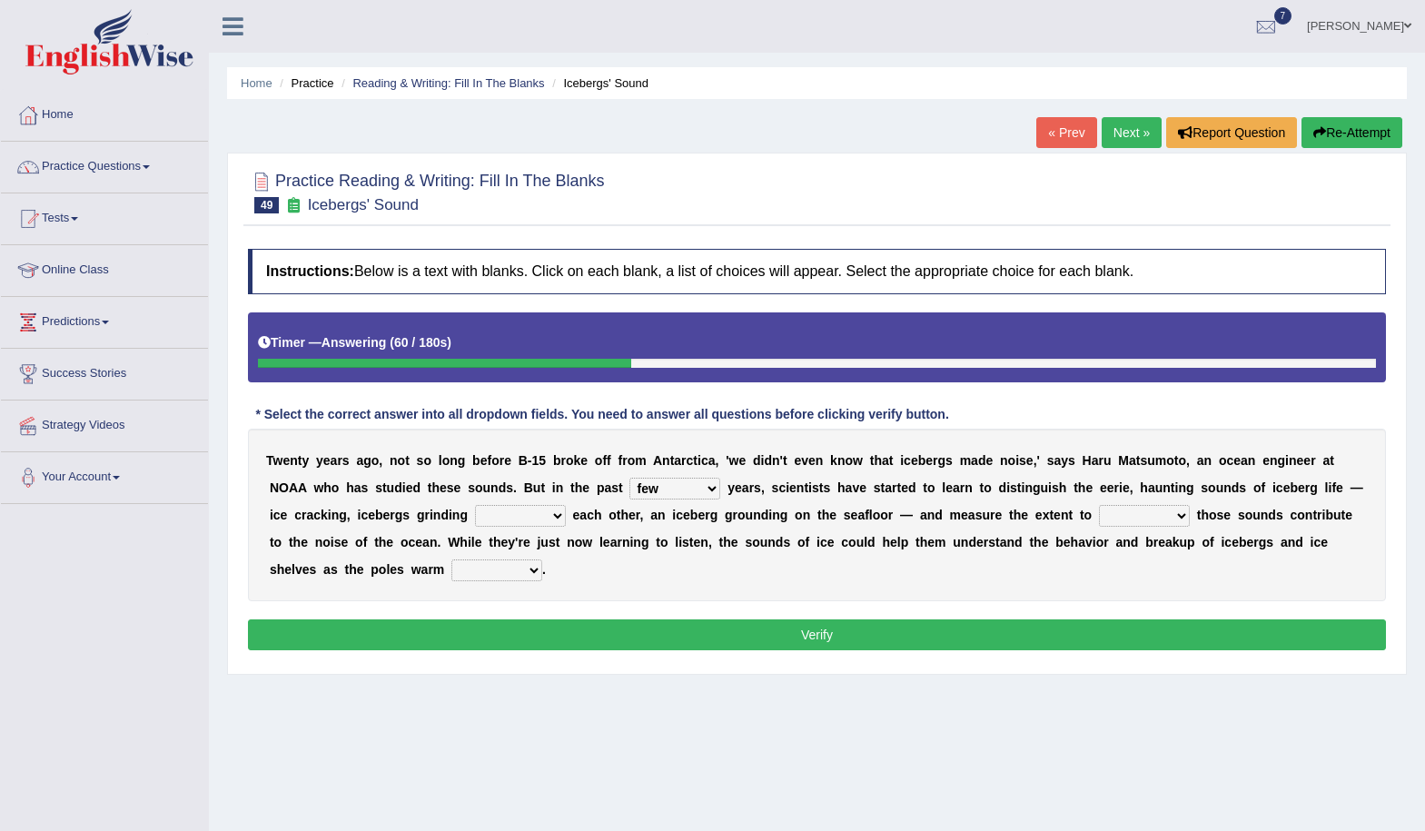
click at [783, 579] on div "T w e n t y y e a r s a g o , n o t s o l o n g b e f o r e B - 1 5 b r o k e o…" at bounding box center [817, 515] width 1138 height 173
click at [558, 511] on select "within about through against" at bounding box center [520, 516] width 91 height 22
select select "through"
click at [475, 505] on select "within about through against" at bounding box center [520, 516] width 91 height 22
drag, startPoint x: 1119, startPoint y: 511, endPoint x: 1128, endPoint y: 519, distance: 12.2
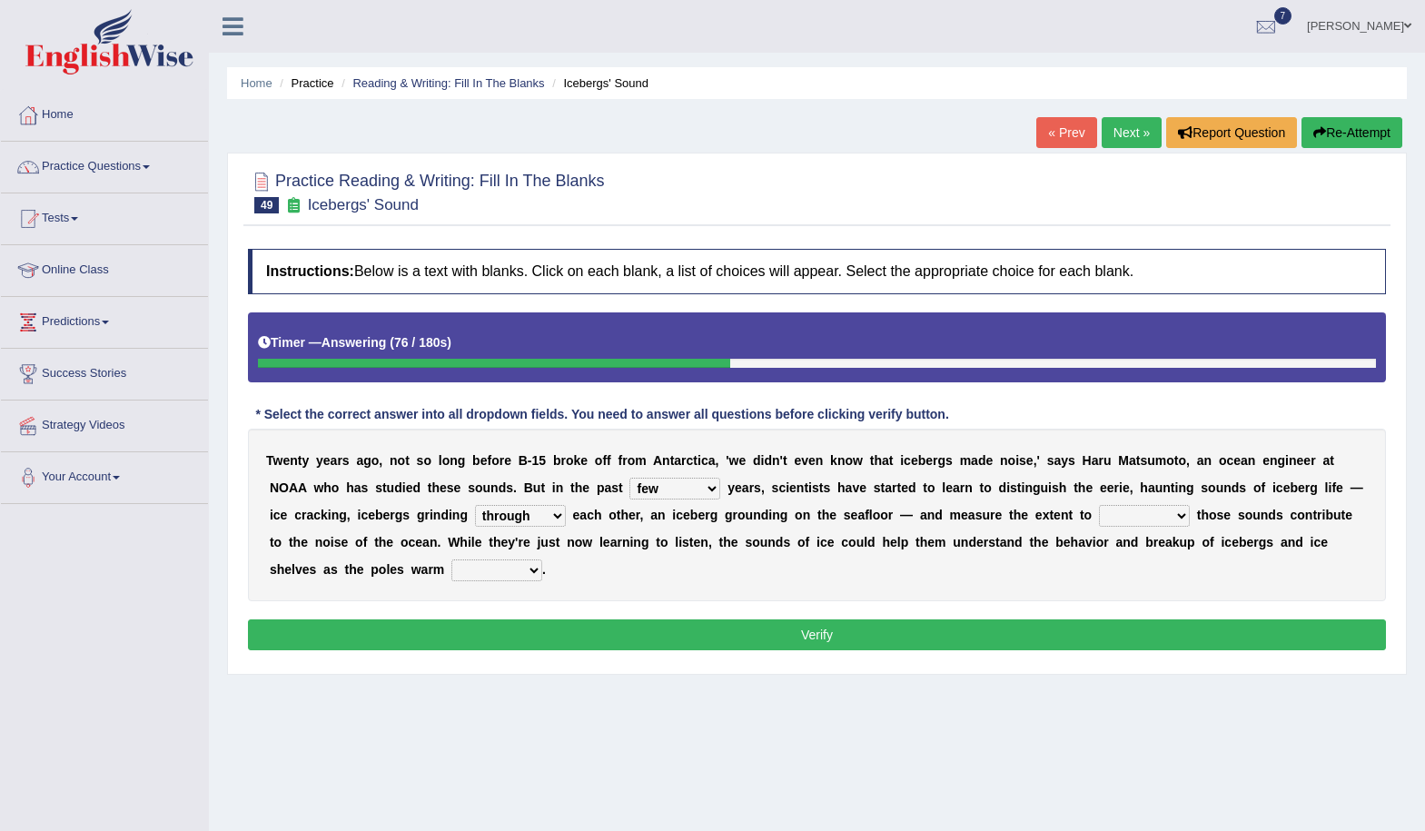
click at [1120, 512] on select "which why what whether" at bounding box center [1144, 516] width 91 height 22
click at [973, 610] on div "Instructions: Below is a text with blanks. Click on each blank, a list of choic…" at bounding box center [816, 452] width 1147 height 425
click at [526, 575] on select "away out up off" at bounding box center [497, 571] width 91 height 22
select select "up"
click at [452, 560] on select "away out up off" at bounding box center [497, 571] width 91 height 22
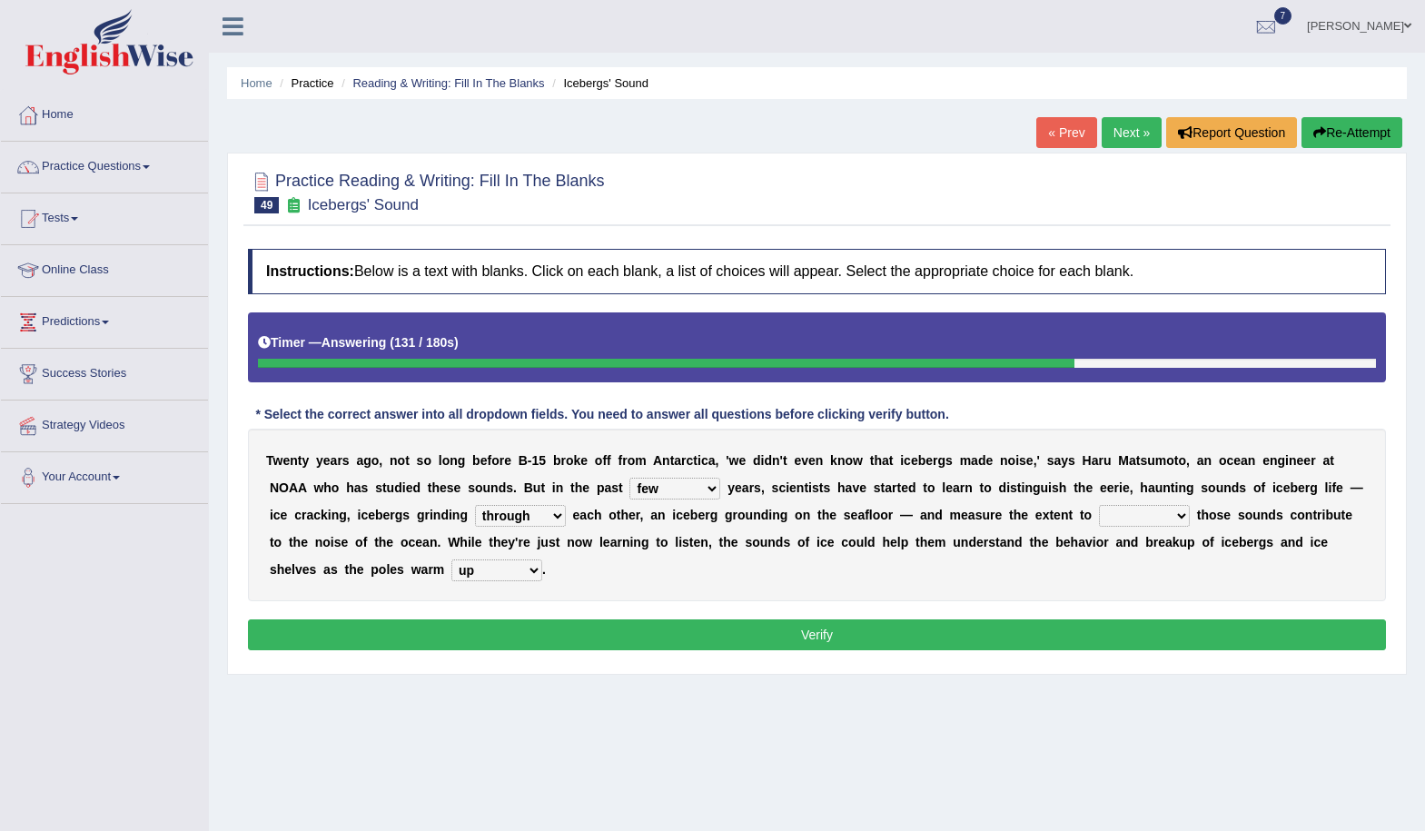
click at [1158, 515] on select "which why what whether" at bounding box center [1144, 516] width 91 height 22
select select "what"
click at [1099, 505] on select "which why what whether" at bounding box center [1144, 516] width 91 height 22
click at [946, 630] on button "Verify" at bounding box center [817, 635] width 1138 height 31
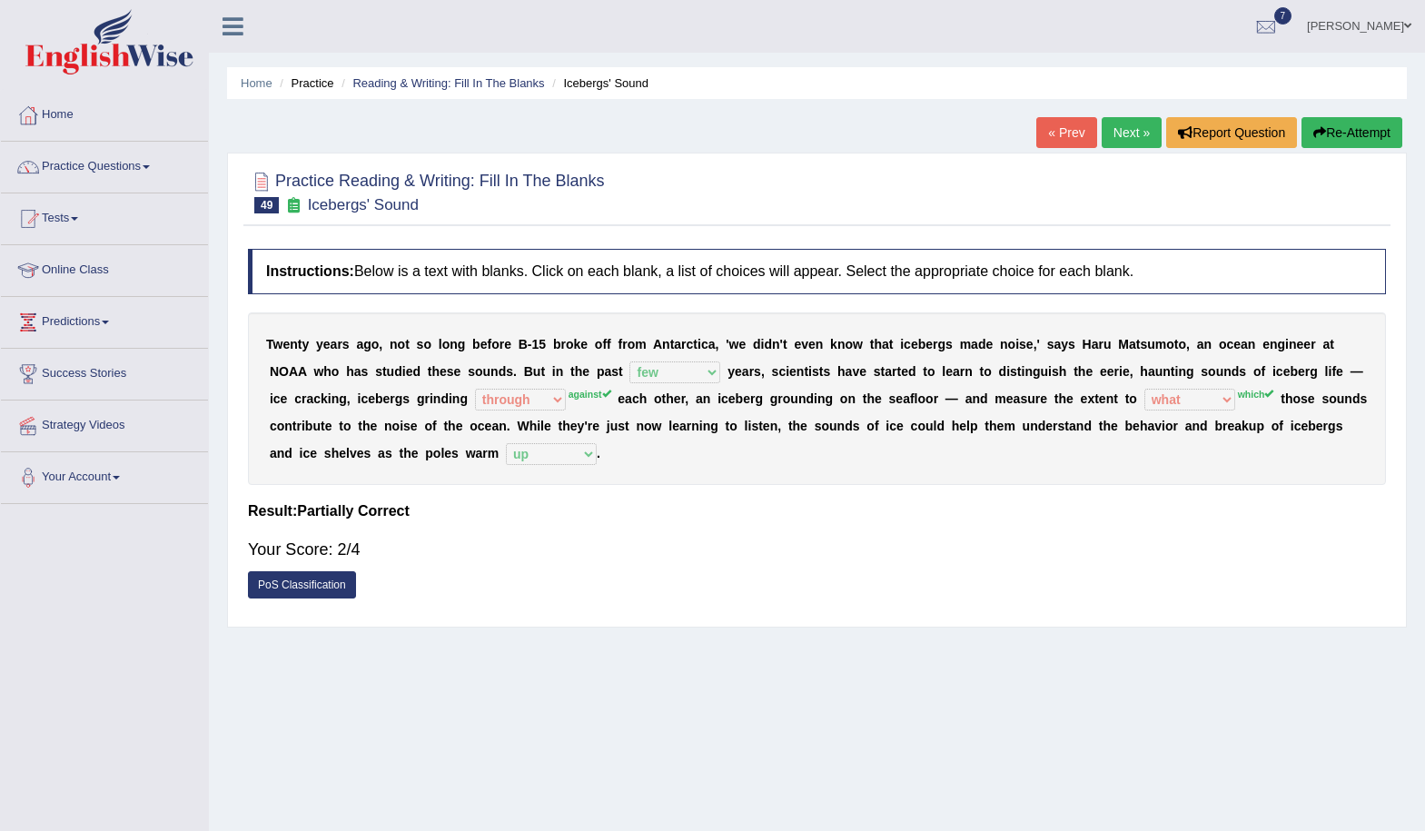
click at [1132, 128] on link "Next »" at bounding box center [1132, 132] width 60 height 31
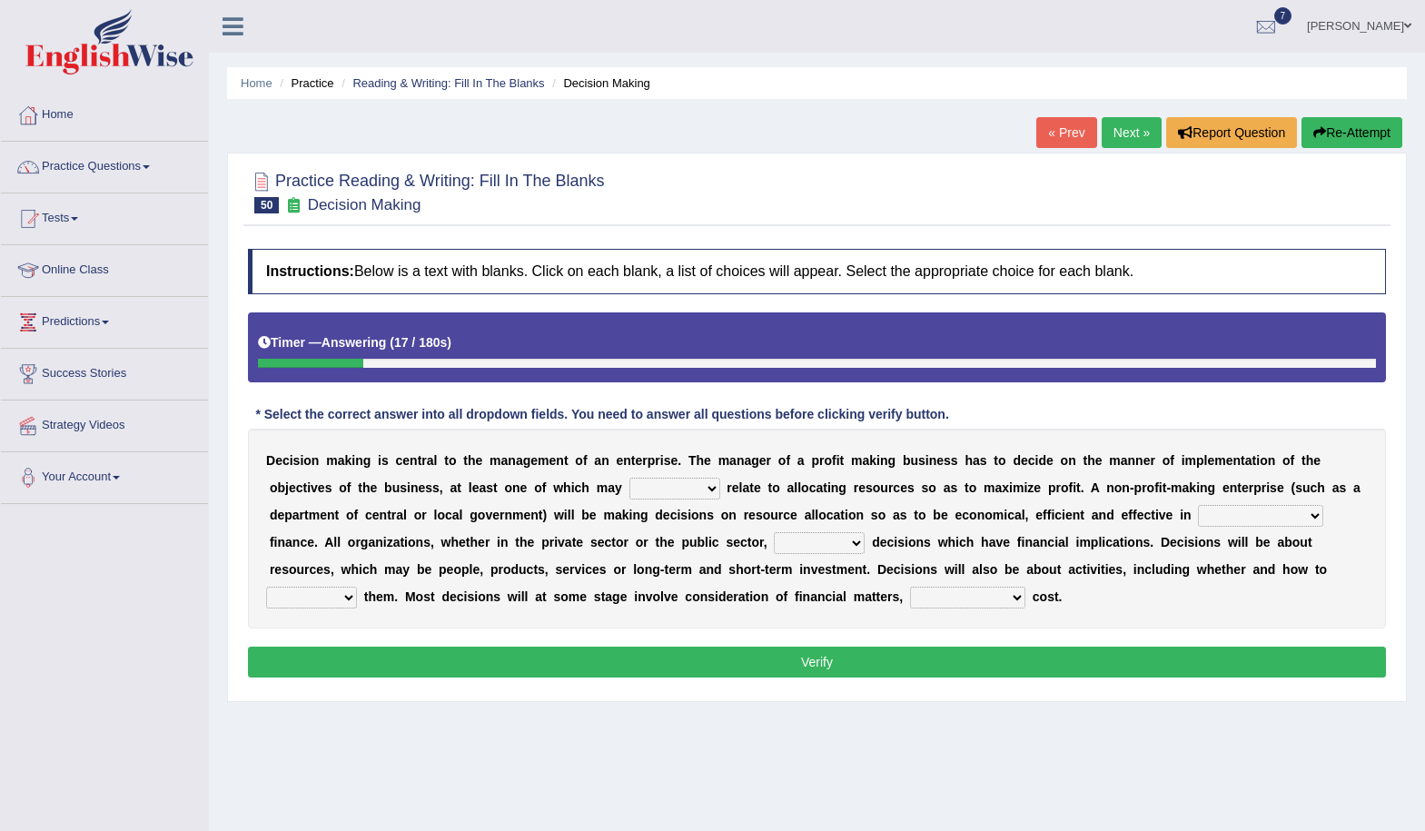
click at [701, 492] on select "better well best thereby" at bounding box center [675, 489] width 91 height 22
select select "best"
click at [630, 478] on select "better well best thereby" at bounding box center [675, 489] width 91 height 22
click at [1265, 522] on select "its use of its using of using of accordance with" at bounding box center [1260, 516] width 125 height 22
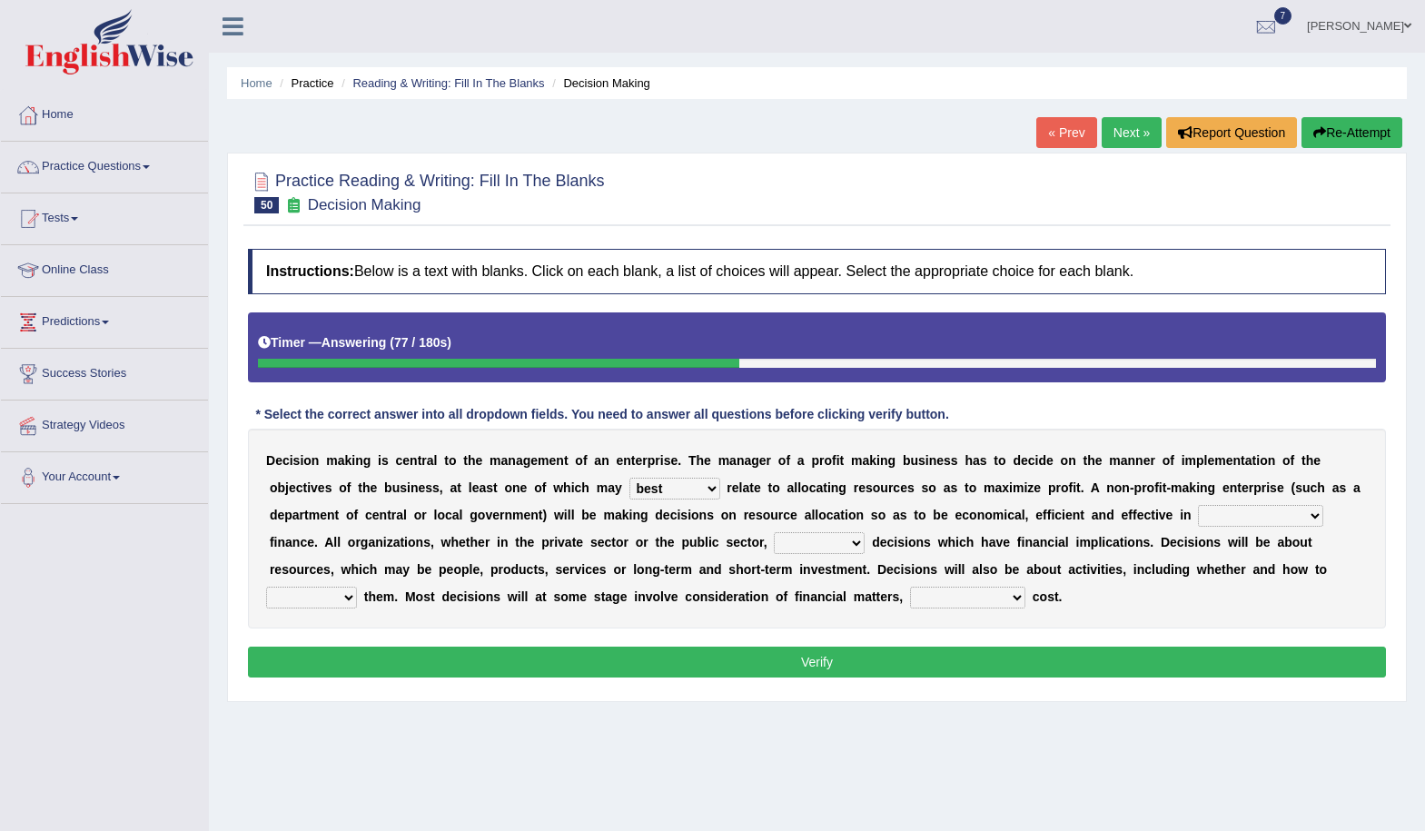
select select "using of"
click at [1198, 505] on select "its use of its using of using of accordance with" at bounding box center [1260, 516] width 125 height 22
click at [855, 553] on select "do adapt take beget" at bounding box center [819, 543] width 91 height 22
select select "take"
click at [774, 532] on select "do adapt take beget" at bounding box center [819, 543] width 91 height 22
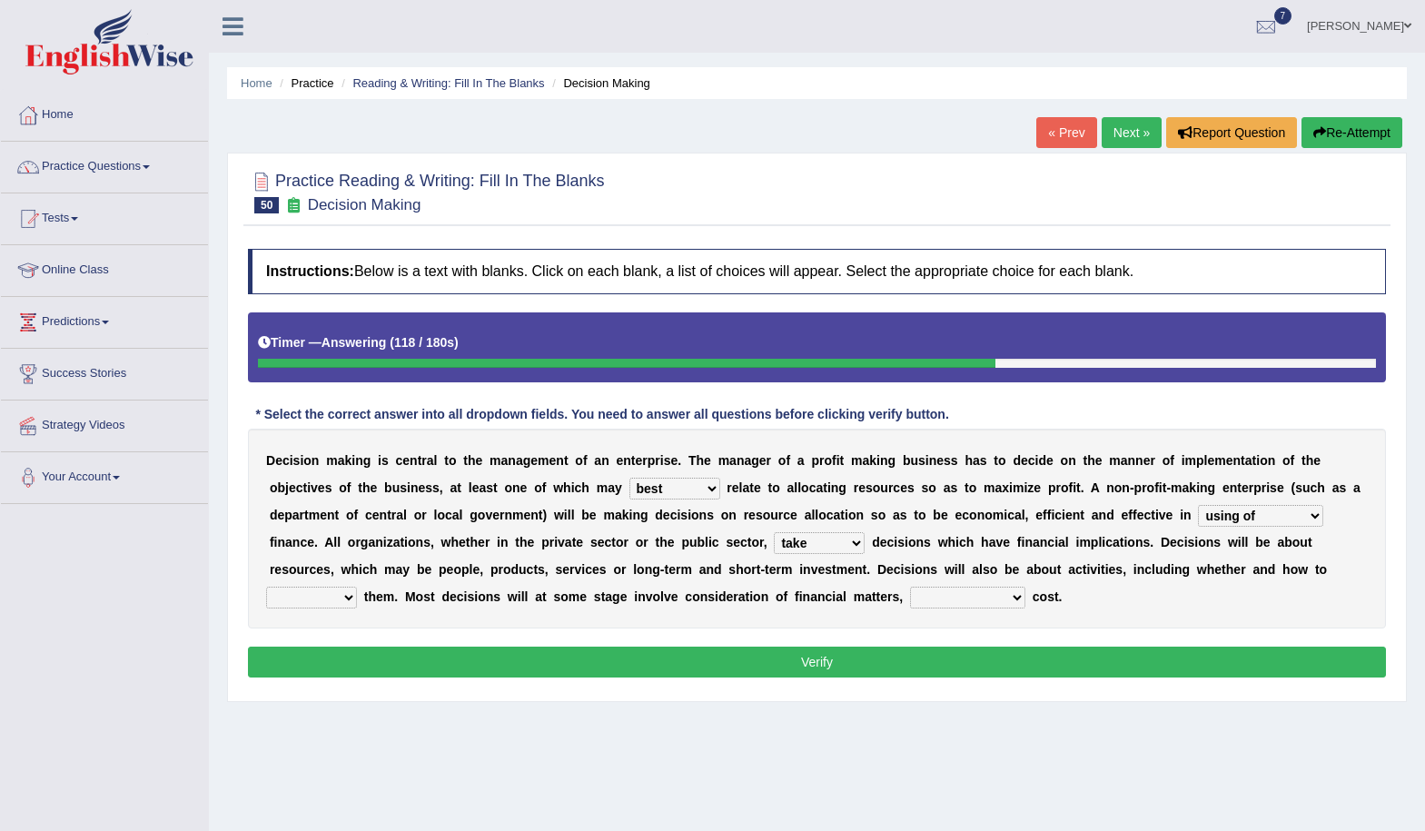
click at [331, 601] on select "overload overlook undertake underpin" at bounding box center [311, 598] width 91 height 22
select select "undertake"
click at [266, 587] on select "overload overlook undertake underpin" at bounding box center [311, 598] width 91 height 22
click at [975, 596] on select "eventually consequently particularly spontaneously" at bounding box center [967, 598] width 115 height 22
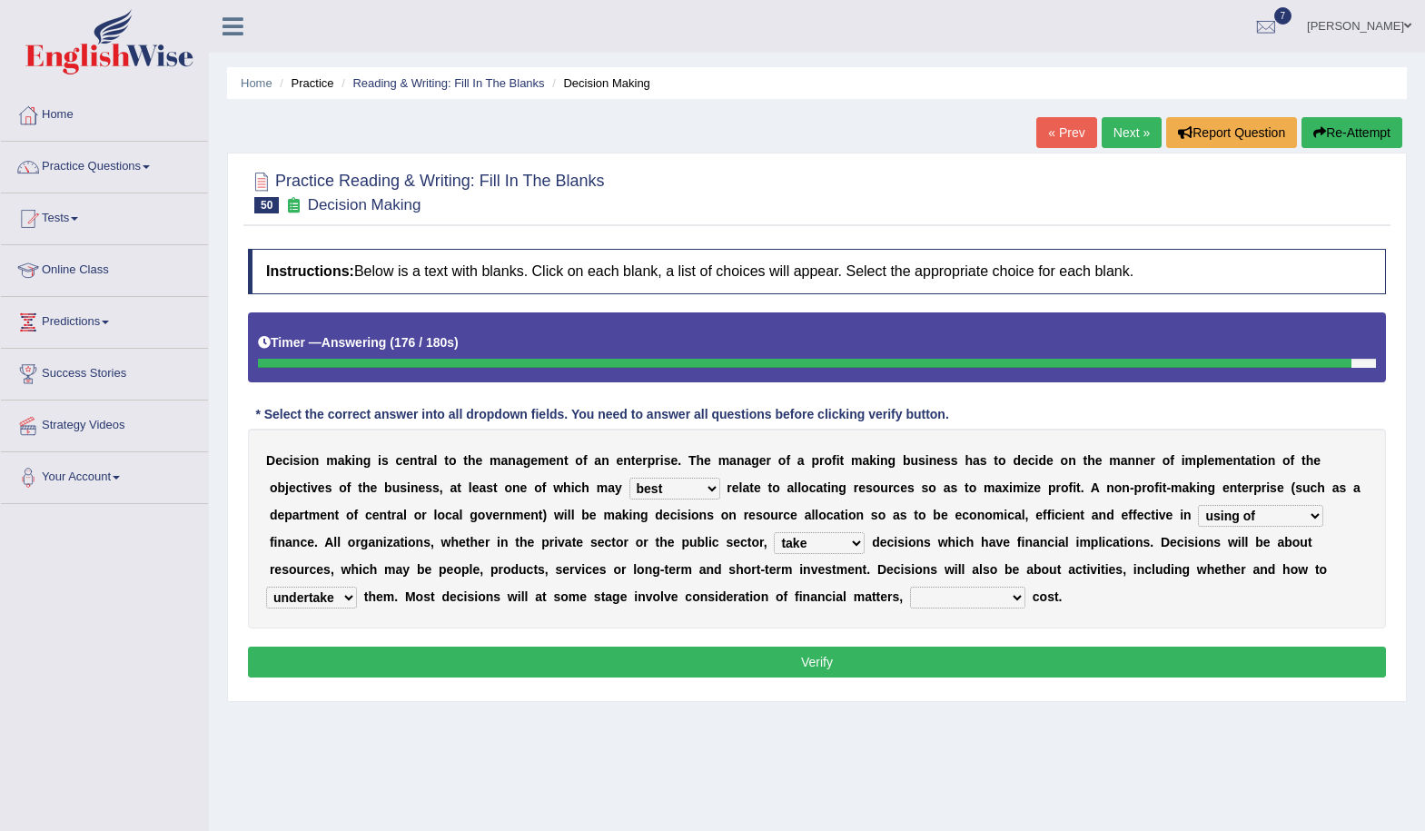
select select "particularly"
click at [910, 587] on select "eventually consequently particularly spontaneously" at bounding box center [967, 598] width 115 height 22
click at [913, 662] on button "Verify" at bounding box center [817, 662] width 1138 height 31
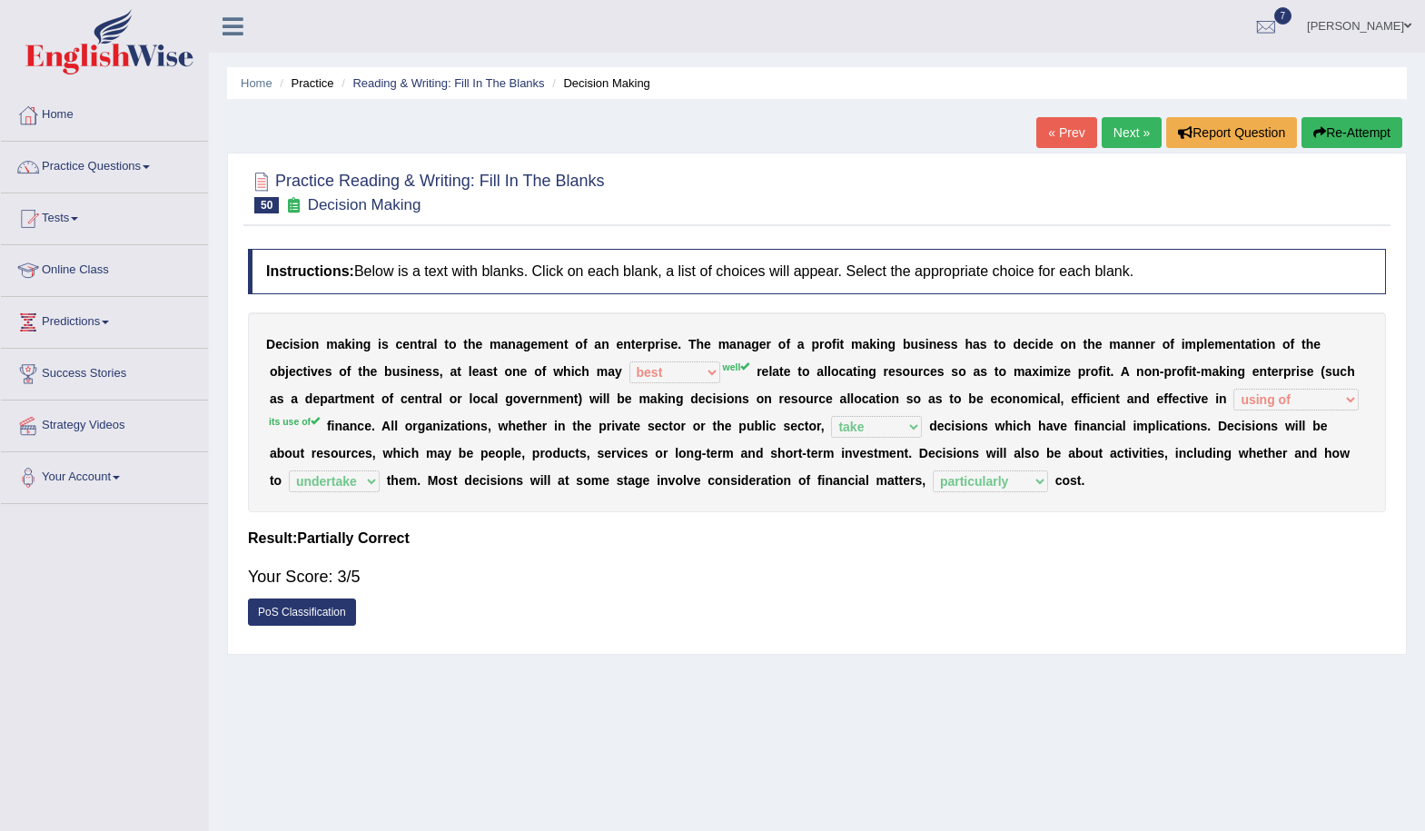
click at [1128, 142] on link "Next »" at bounding box center [1132, 132] width 60 height 31
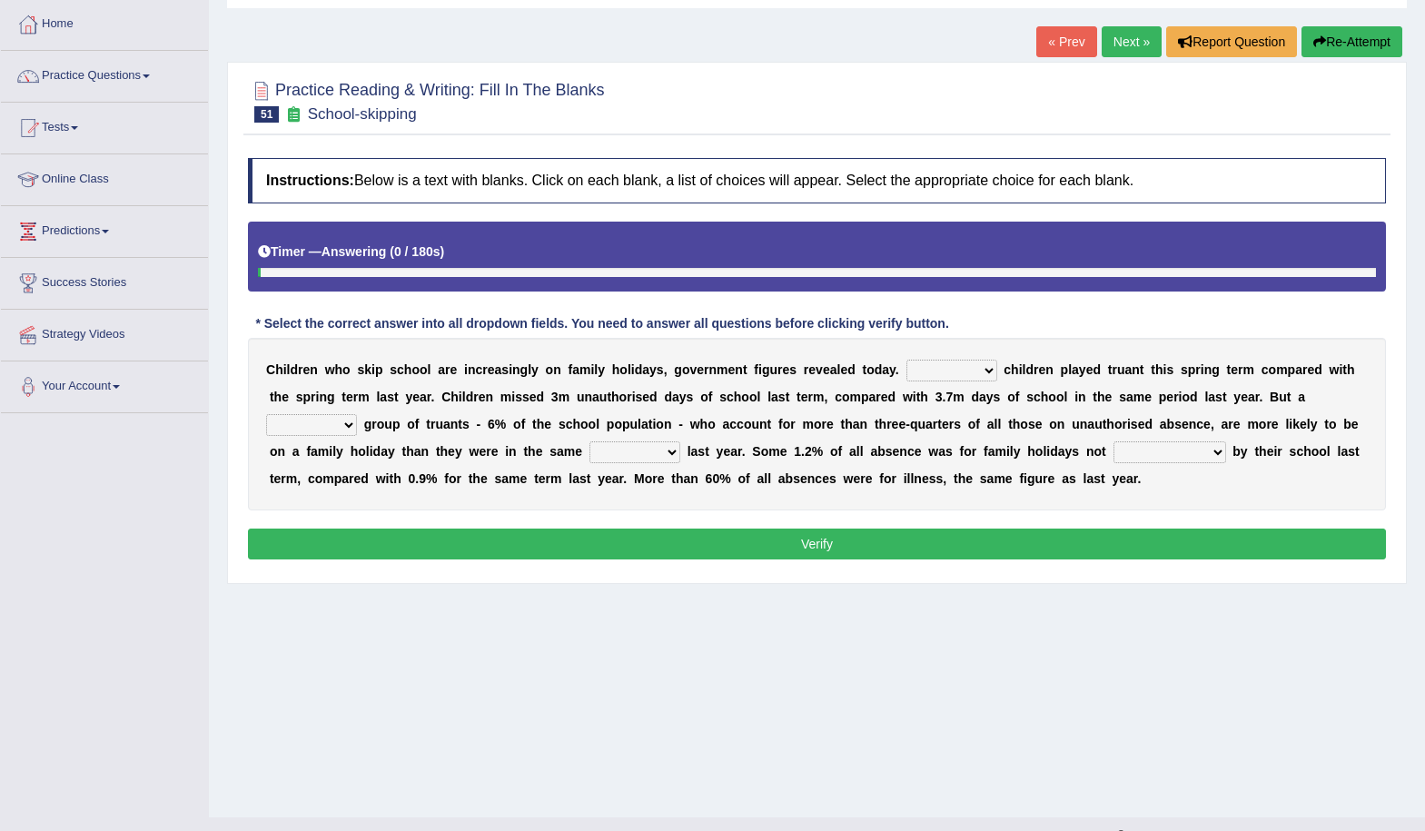
scroll to position [91, 0]
click at [968, 372] on select "Same More Fewer Less" at bounding box center [952, 371] width 91 height 22
click at [992, 586] on div "Home Practice Reading & Writing: Fill In The Blanks School-skipping « Prev Next…" at bounding box center [817, 363] width 1216 height 908
click at [960, 377] on select "Same More Fewer Less" at bounding box center [952, 371] width 91 height 22
select select "More"
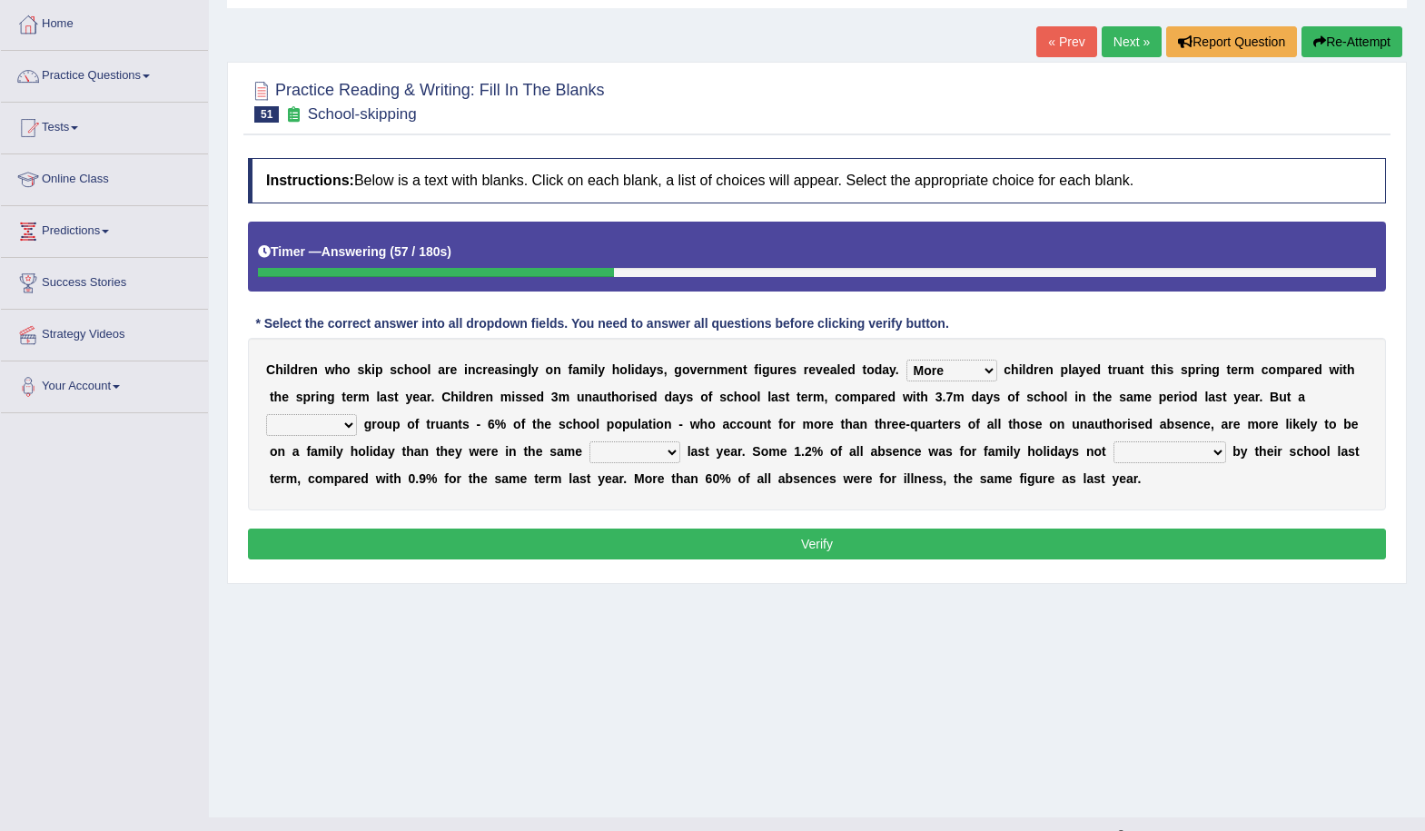
click at [907, 360] on select "Same More Fewer Less" at bounding box center [952, 371] width 91 height 22
click at [350, 435] on select "mere hardcore residual flimsy" at bounding box center [311, 425] width 91 height 22
click at [471, 564] on div "Instructions: Below is a text with blanks. Click on each blank, a list of choic…" at bounding box center [816, 361] width 1147 height 425
click at [660, 457] on select "time span period duration" at bounding box center [635, 453] width 91 height 22
select select "time"
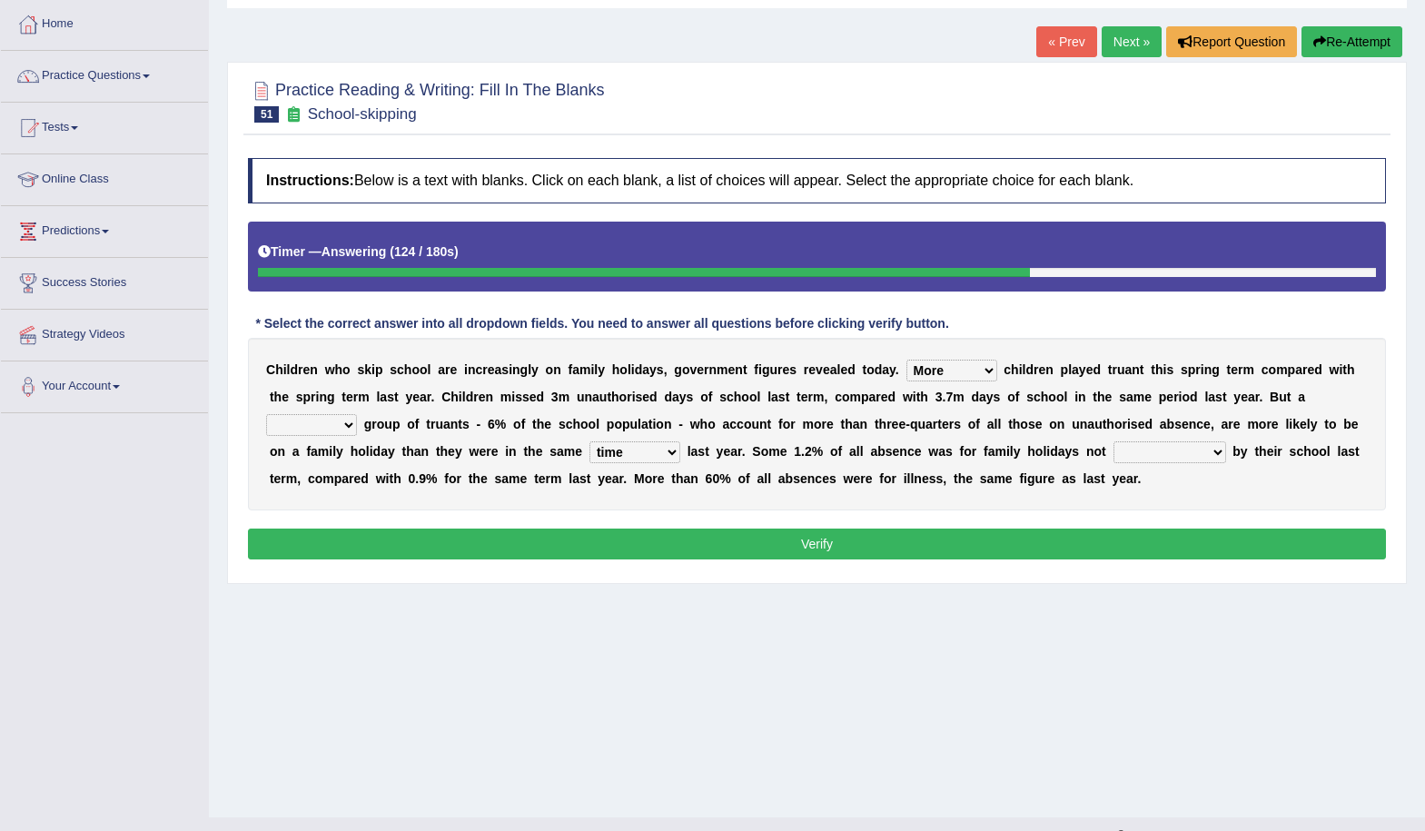
click at [590, 442] on select "time span period duration" at bounding box center [635, 453] width 91 height 22
click at [1190, 449] on select "consent recommended agreed contradicted" at bounding box center [1170, 453] width 113 height 22
click at [1005, 627] on div "Home Practice Reading & Writing: Fill In The Blanks School-skipping « Prev Next…" at bounding box center [817, 363] width 1216 height 908
click at [1190, 454] on select "consent recommended agreed contradicted" at bounding box center [1170, 453] width 113 height 22
select select "consent"
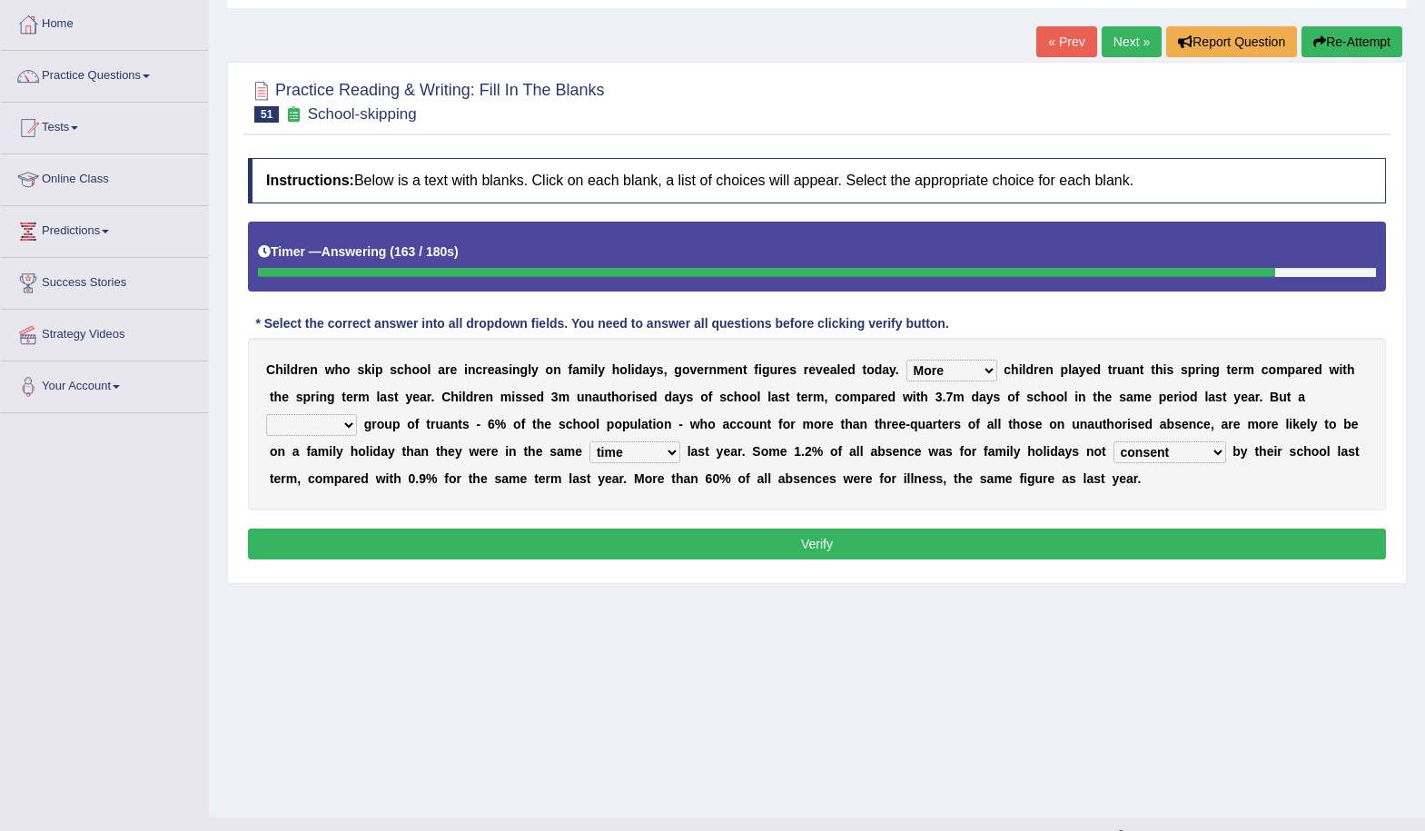
click at [1114, 442] on select "consent recommended agreed contradicted" at bounding box center [1170, 453] width 113 height 22
click at [346, 430] on select "mere hardcore residual flimsy" at bounding box center [311, 425] width 91 height 22
click at [1195, 449] on select "consent recommended agreed contradicted" at bounding box center [1170, 453] width 113 height 22
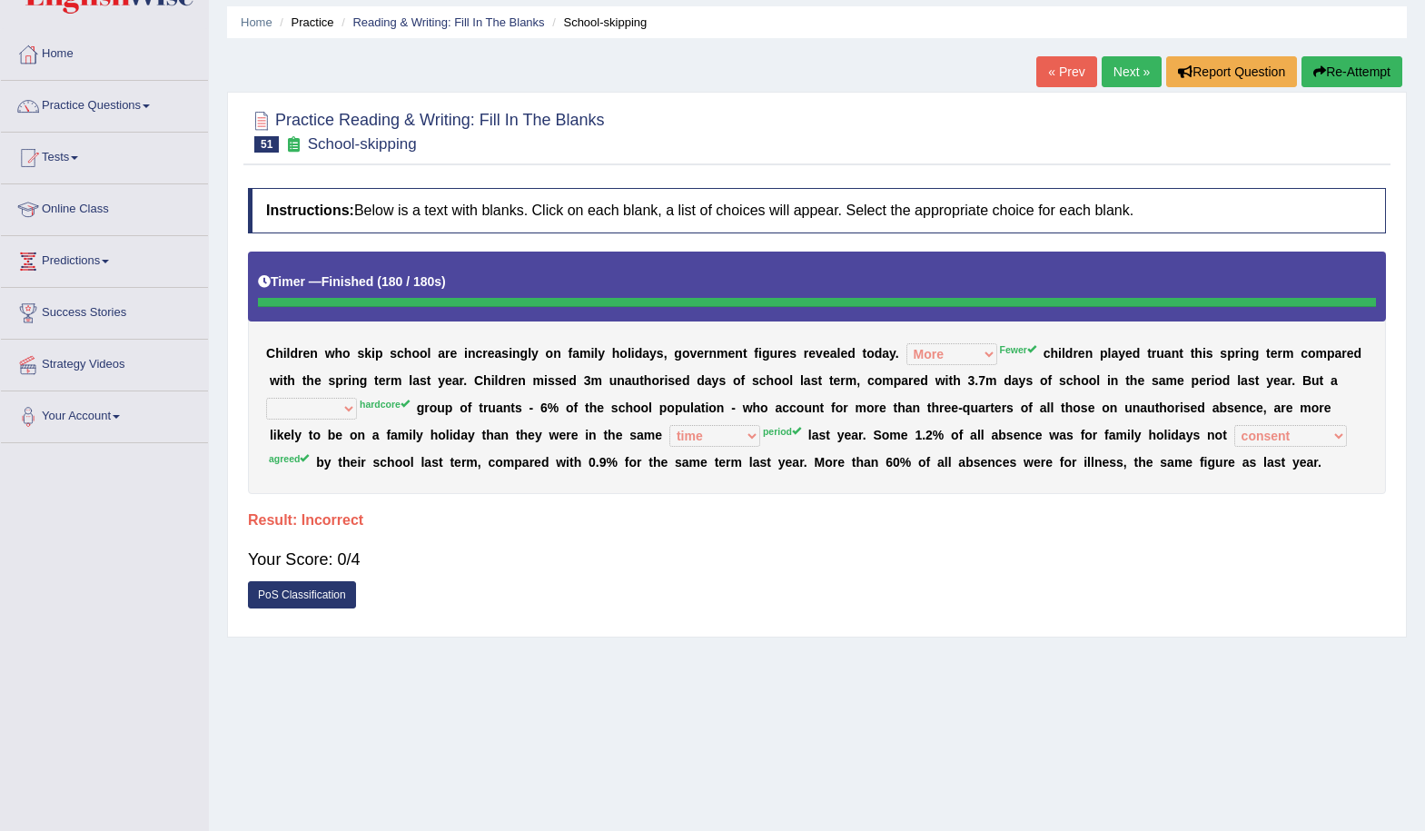
scroll to position [0, 0]
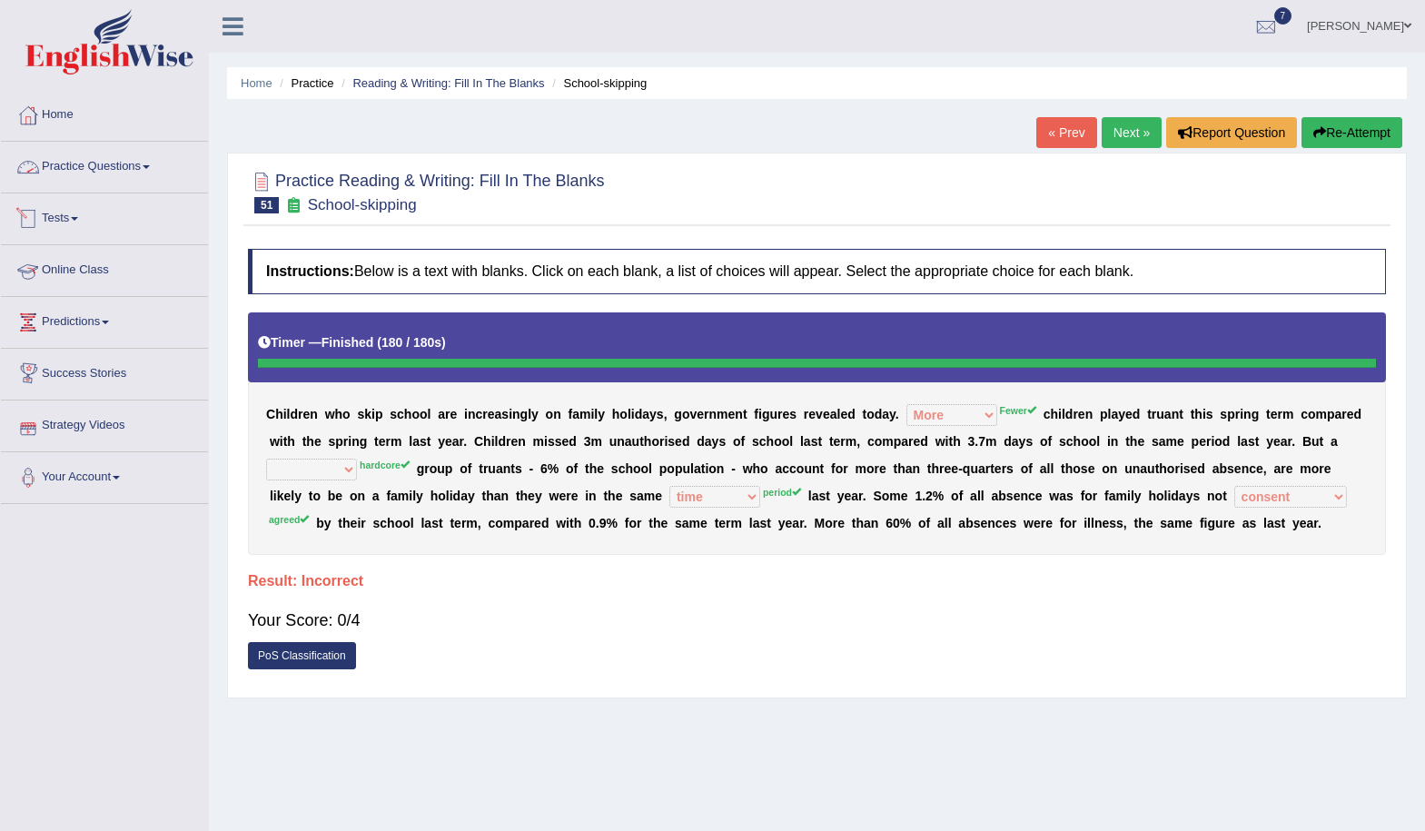
click at [104, 171] on link "Practice Questions" at bounding box center [104, 164] width 207 height 45
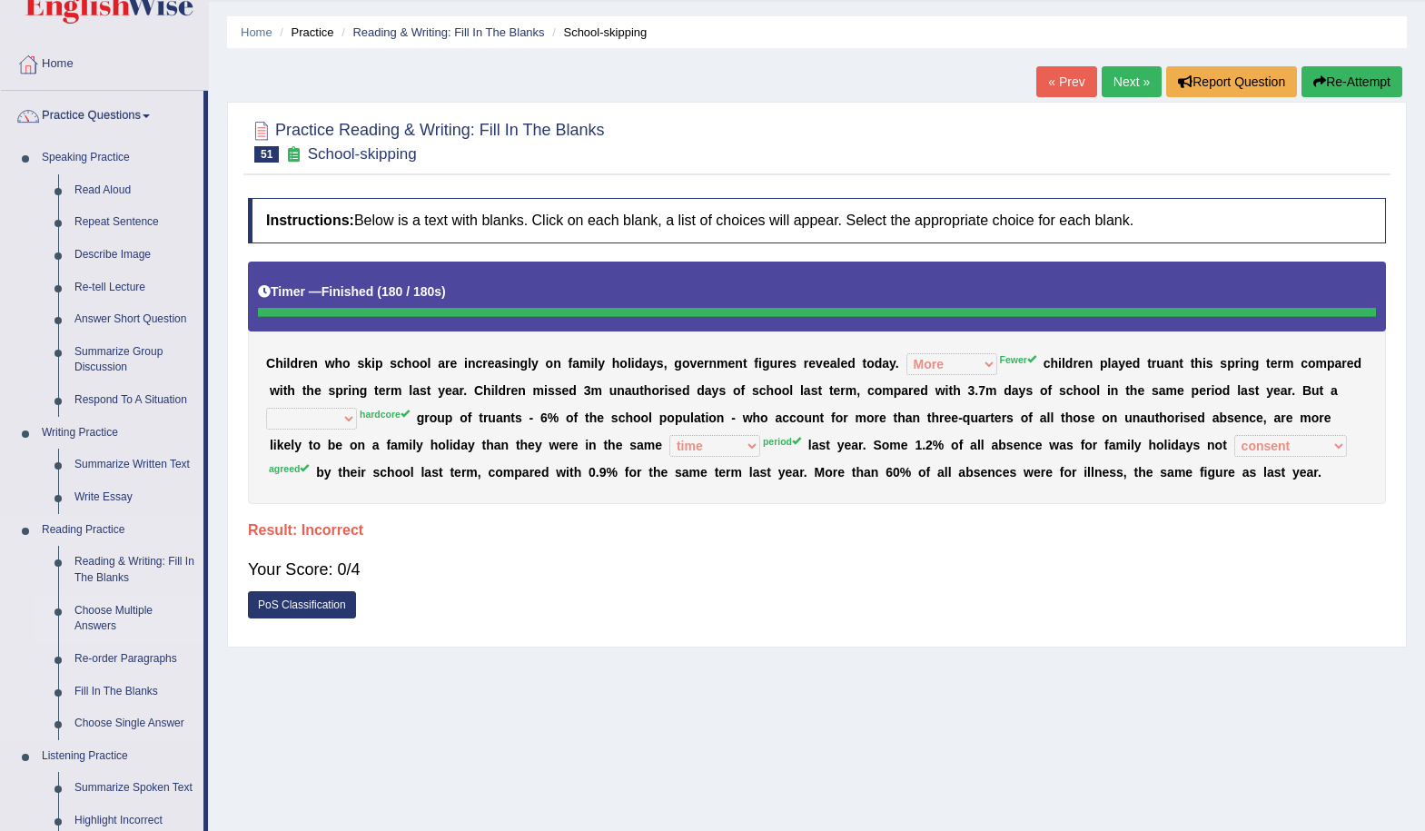
scroll to position [91, 0]
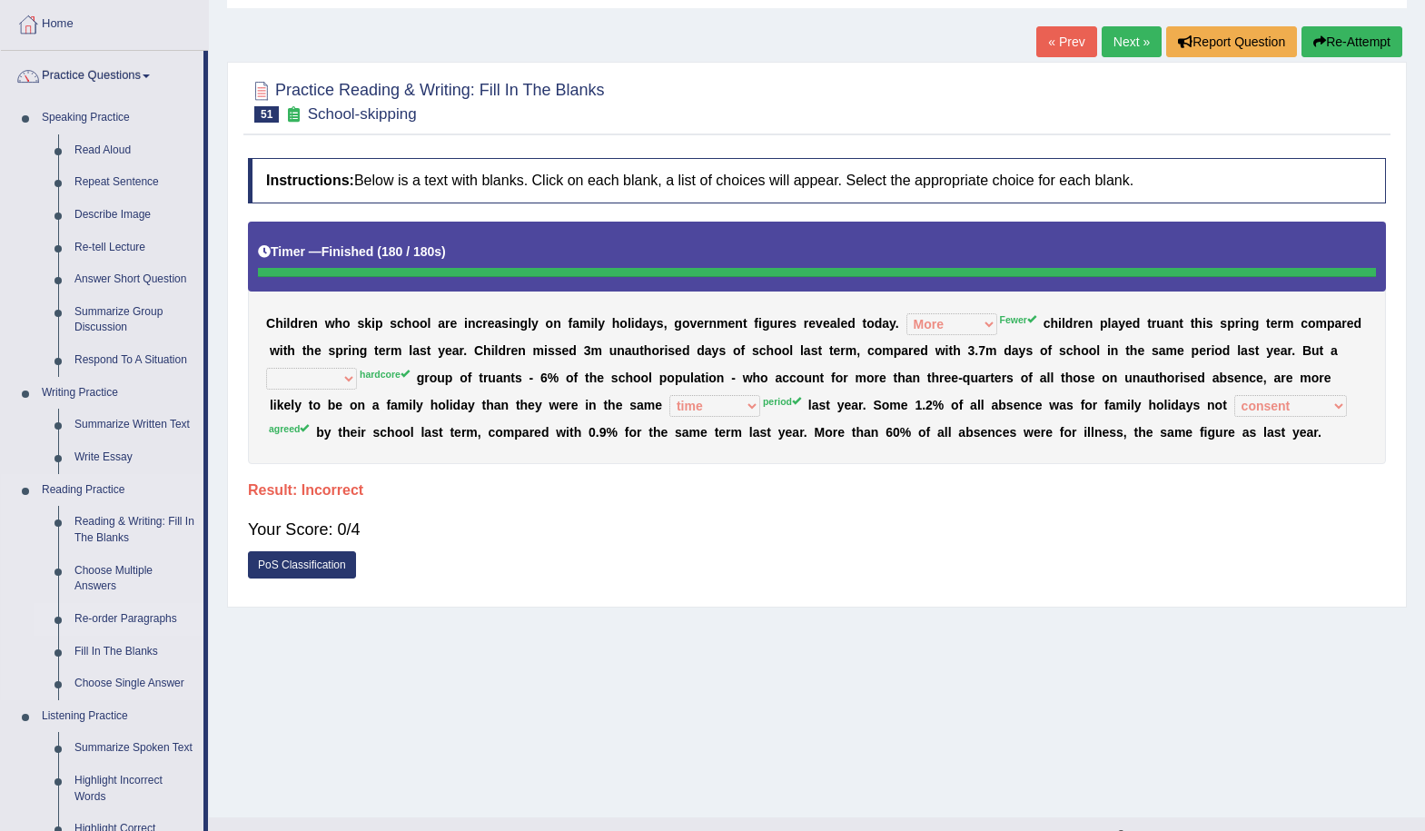
click at [138, 621] on link "Re-order Paragraphs" at bounding box center [134, 619] width 137 height 33
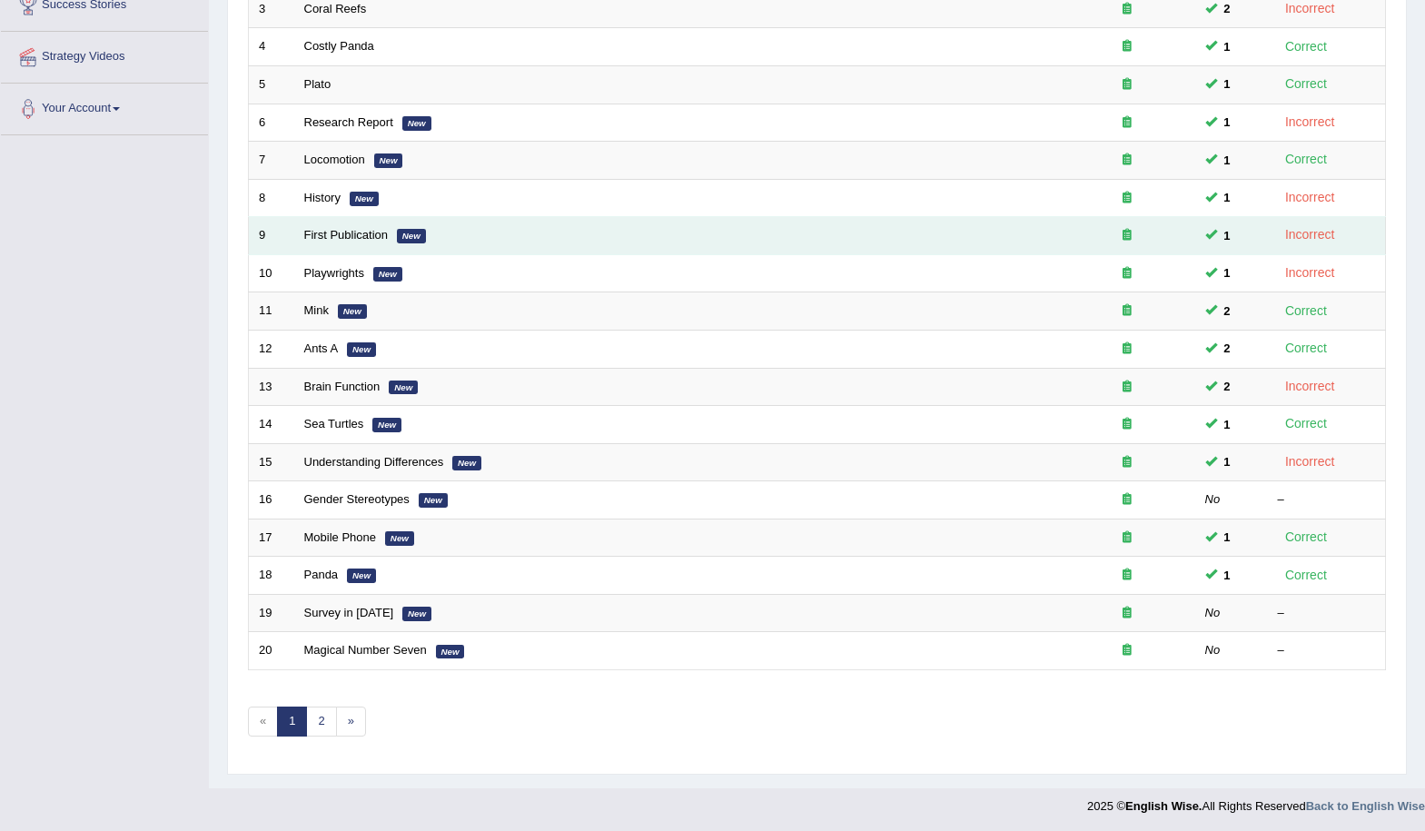
scroll to position [372, 0]
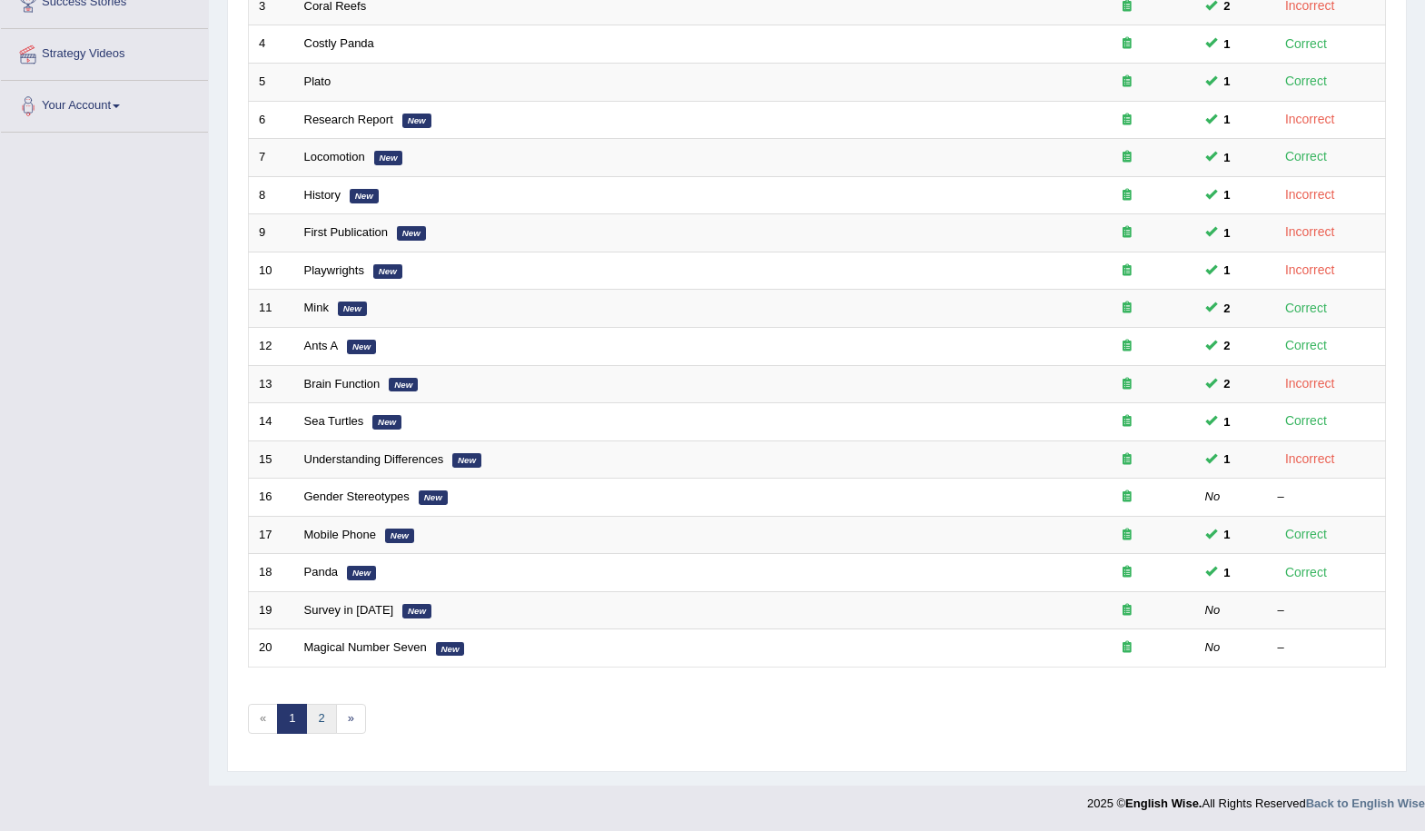
click at [319, 718] on link "2" at bounding box center [321, 719] width 30 height 30
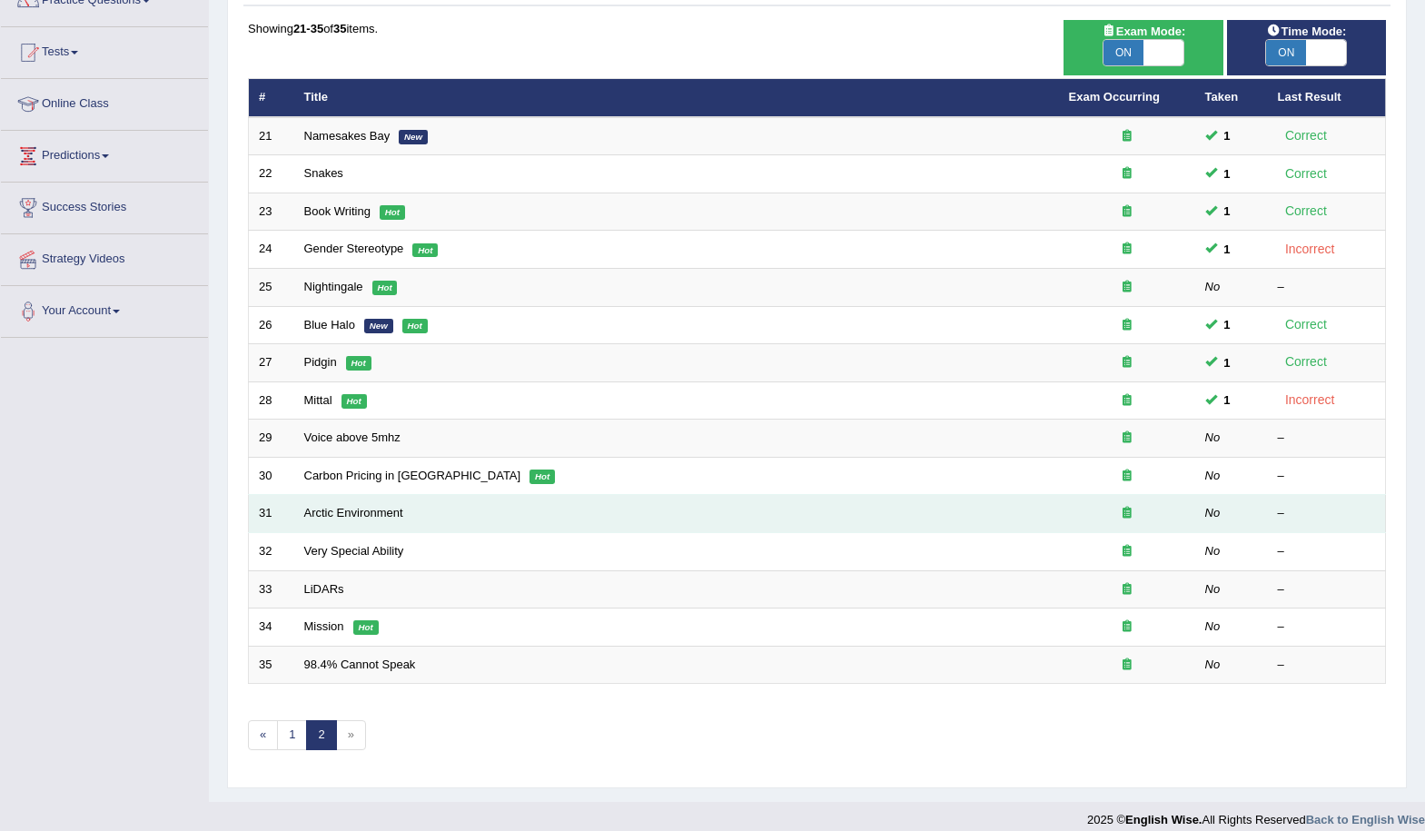
scroll to position [183, 0]
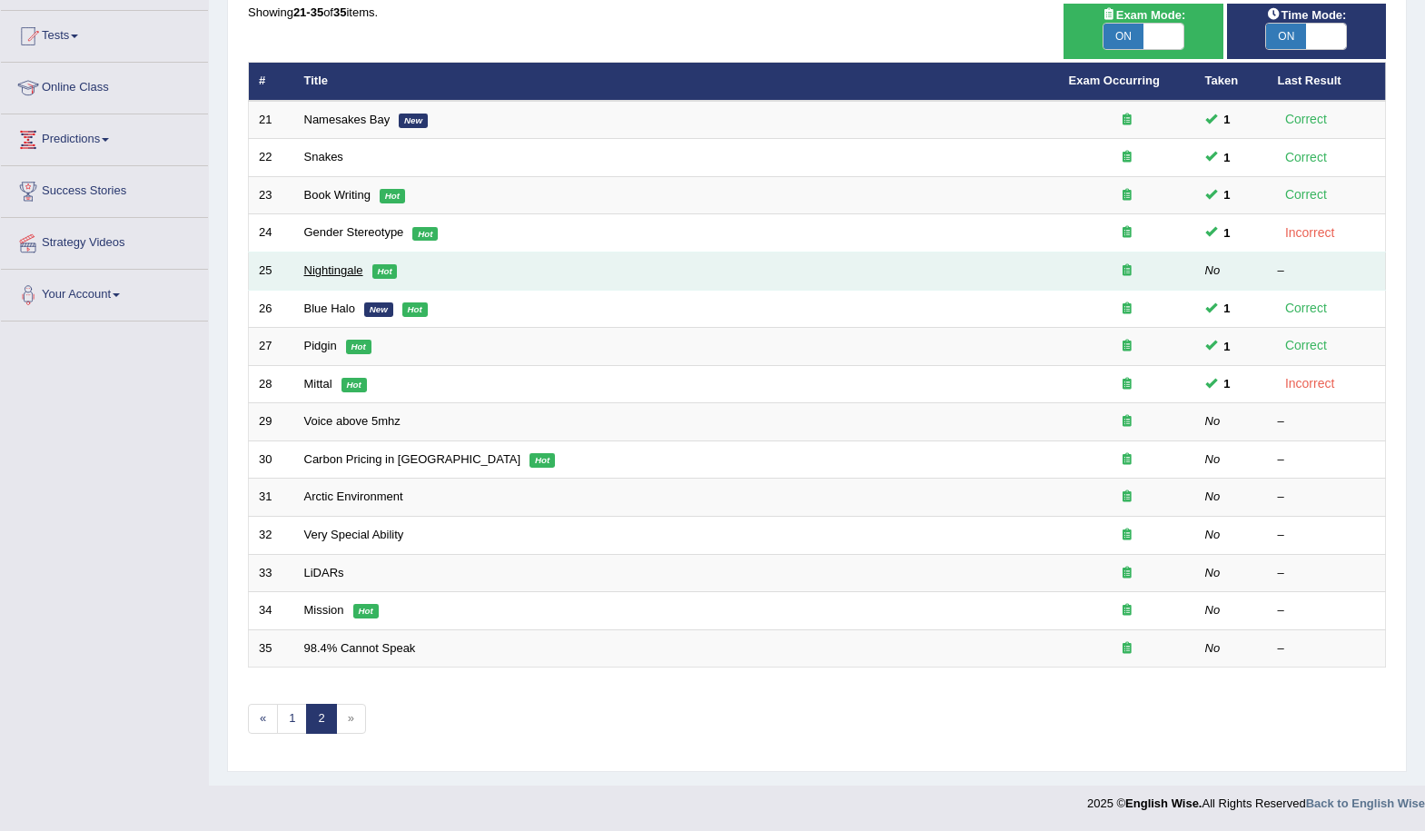
click at [323, 275] on link "Nightingale" at bounding box center [333, 270] width 59 height 14
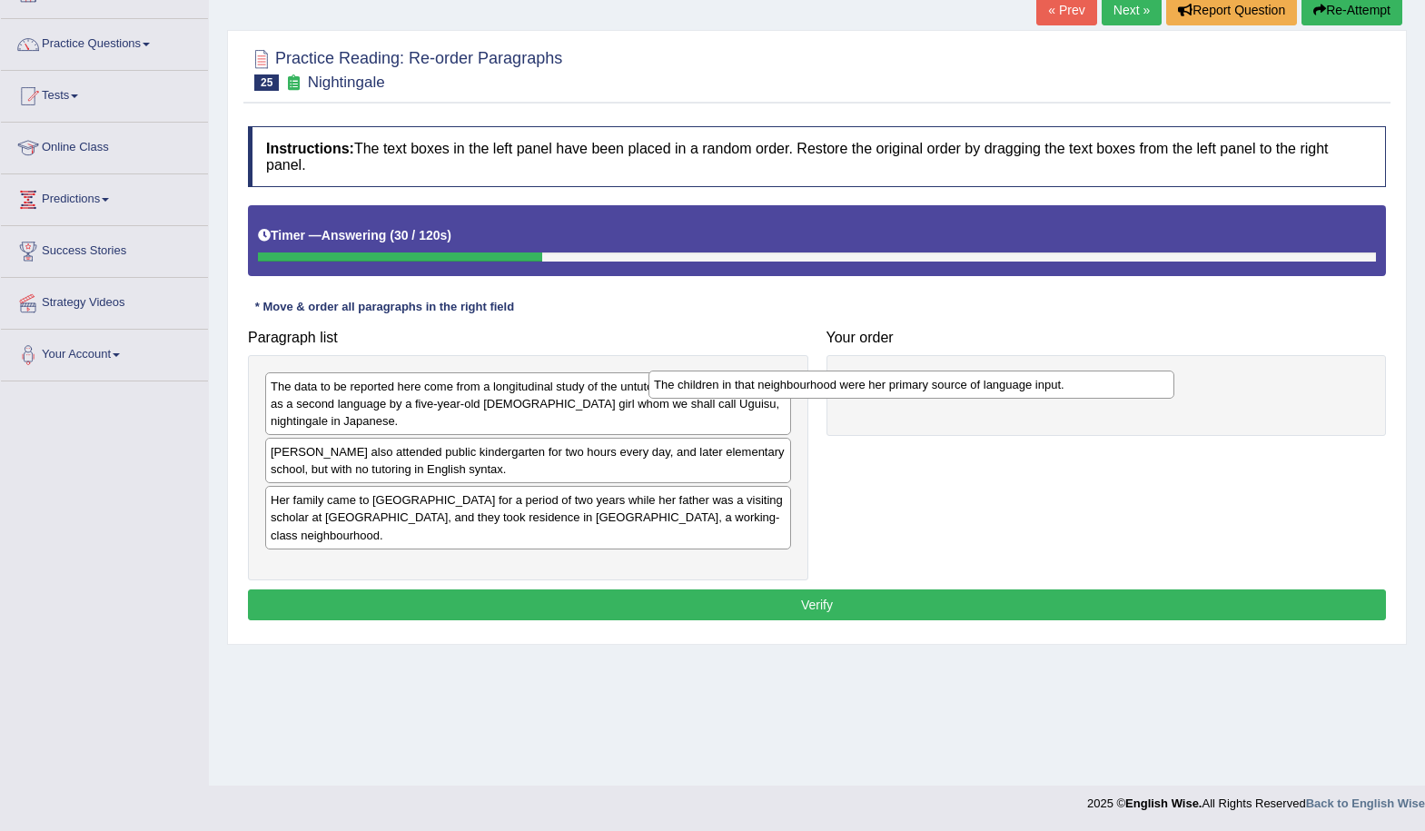
drag, startPoint x: 638, startPoint y: 392, endPoint x: 1056, endPoint y: 378, distance: 418.1
click at [1056, 379] on div "The children in that neighbourhood were her primary source of language input." at bounding box center [912, 385] width 526 height 28
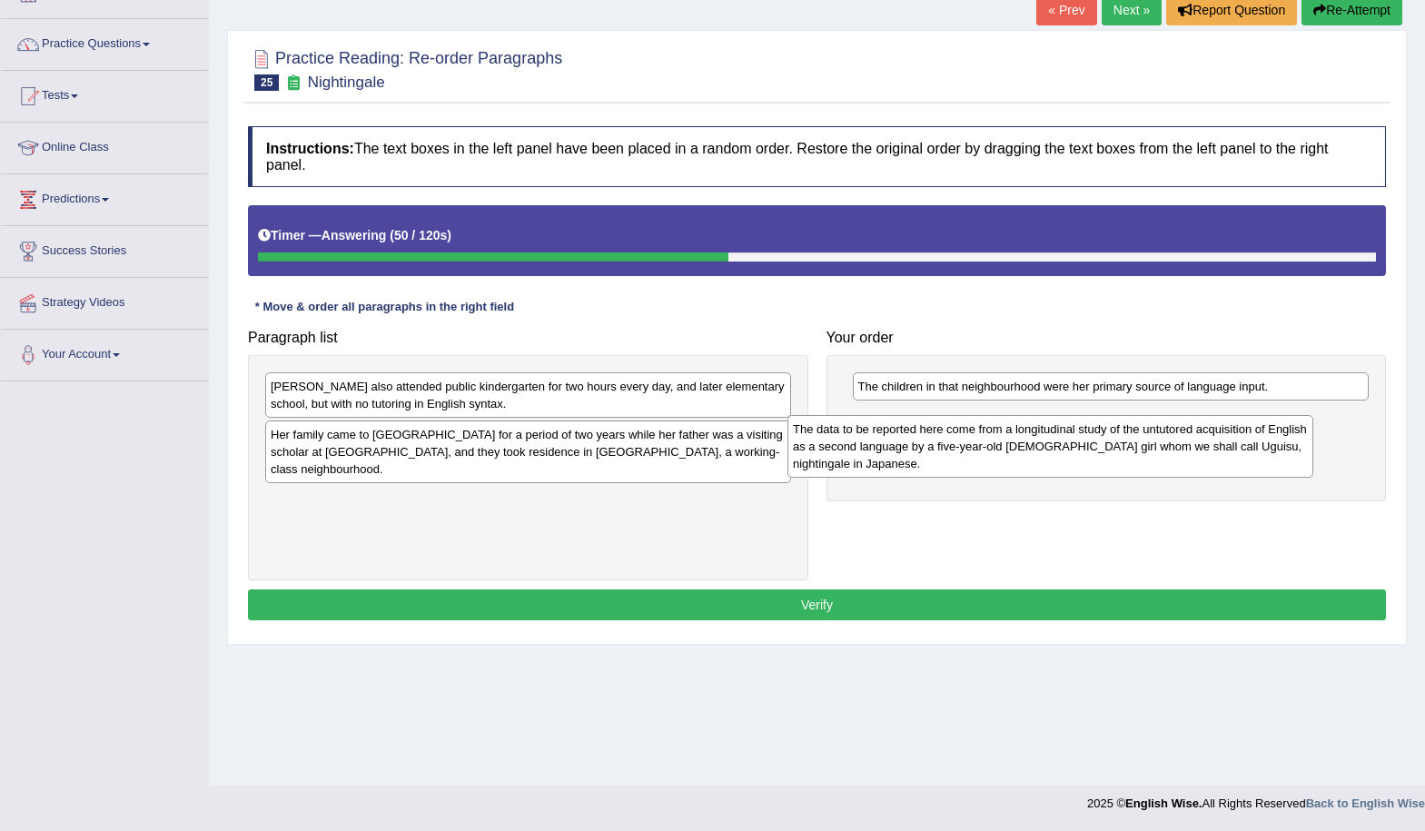
drag, startPoint x: 578, startPoint y: 400, endPoint x: 1053, endPoint y: 423, distance: 475.7
click at [1100, 442] on div "The data to be reported here come from a longitudinal study of the untutored ac…" at bounding box center [1051, 446] width 526 height 63
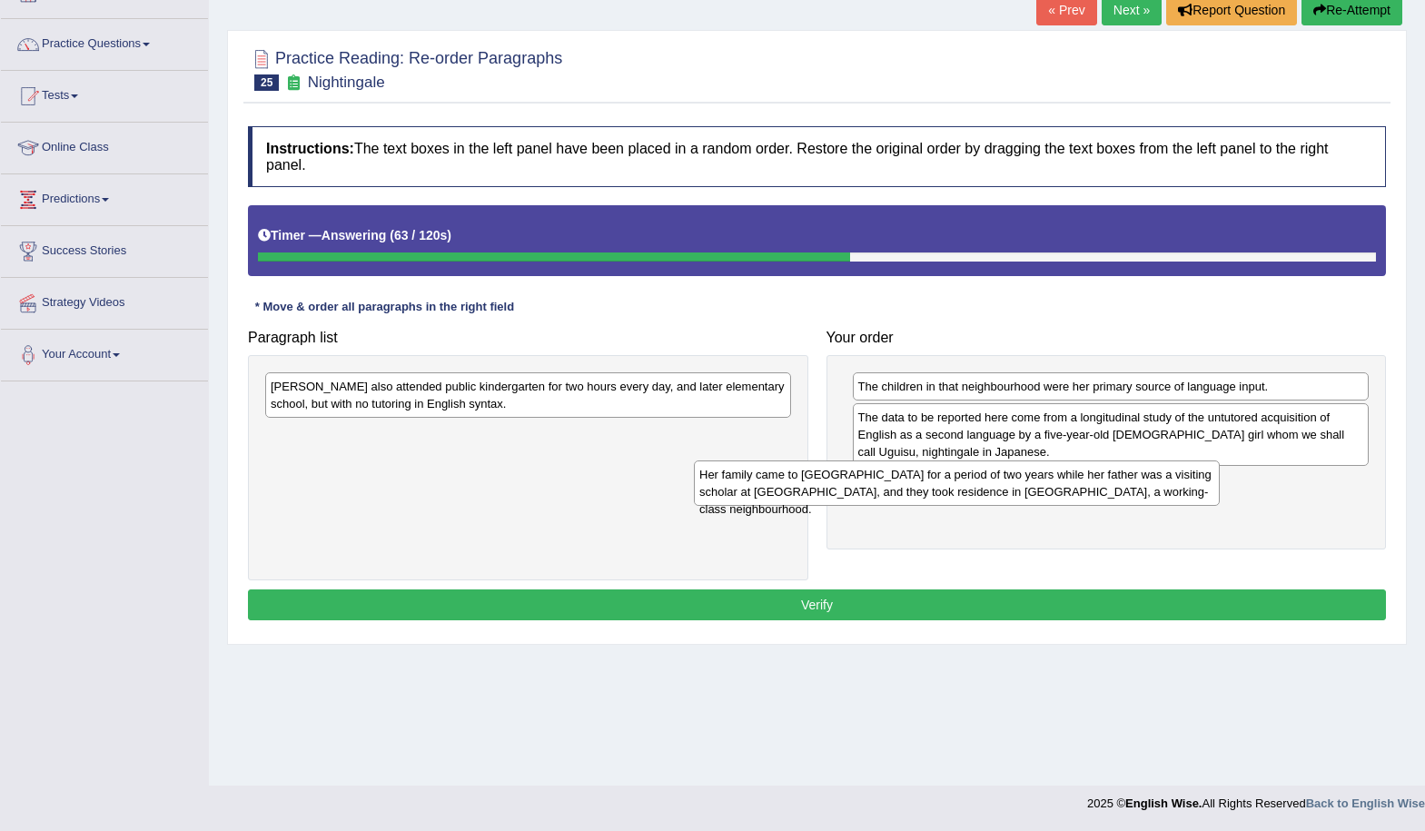
drag, startPoint x: 505, startPoint y: 452, endPoint x: 776, endPoint y: 480, distance: 272.2
click at [932, 491] on div "Her family came to the United States for a period of two years while her father…" at bounding box center [957, 483] width 526 height 45
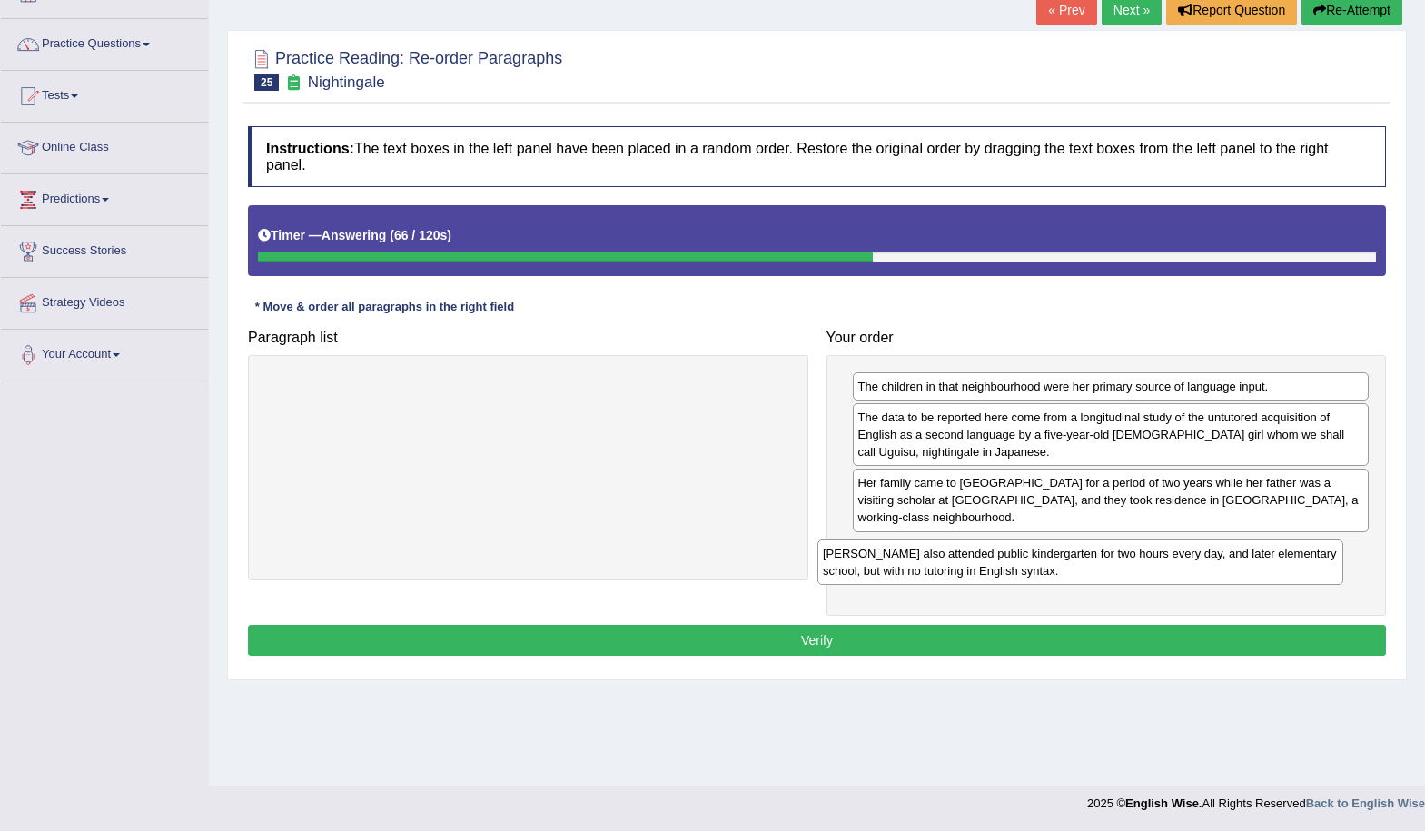
drag, startPoint x: 614, startPoint y: 404, endPoint x: 1166, endPoint y: 571, distance: 577.1
click at [1166, 571] on div "Uguisu also attended public kindergarten for two hours every day, and later ele…" at bounding box center [1081, 562] width 526 height 45
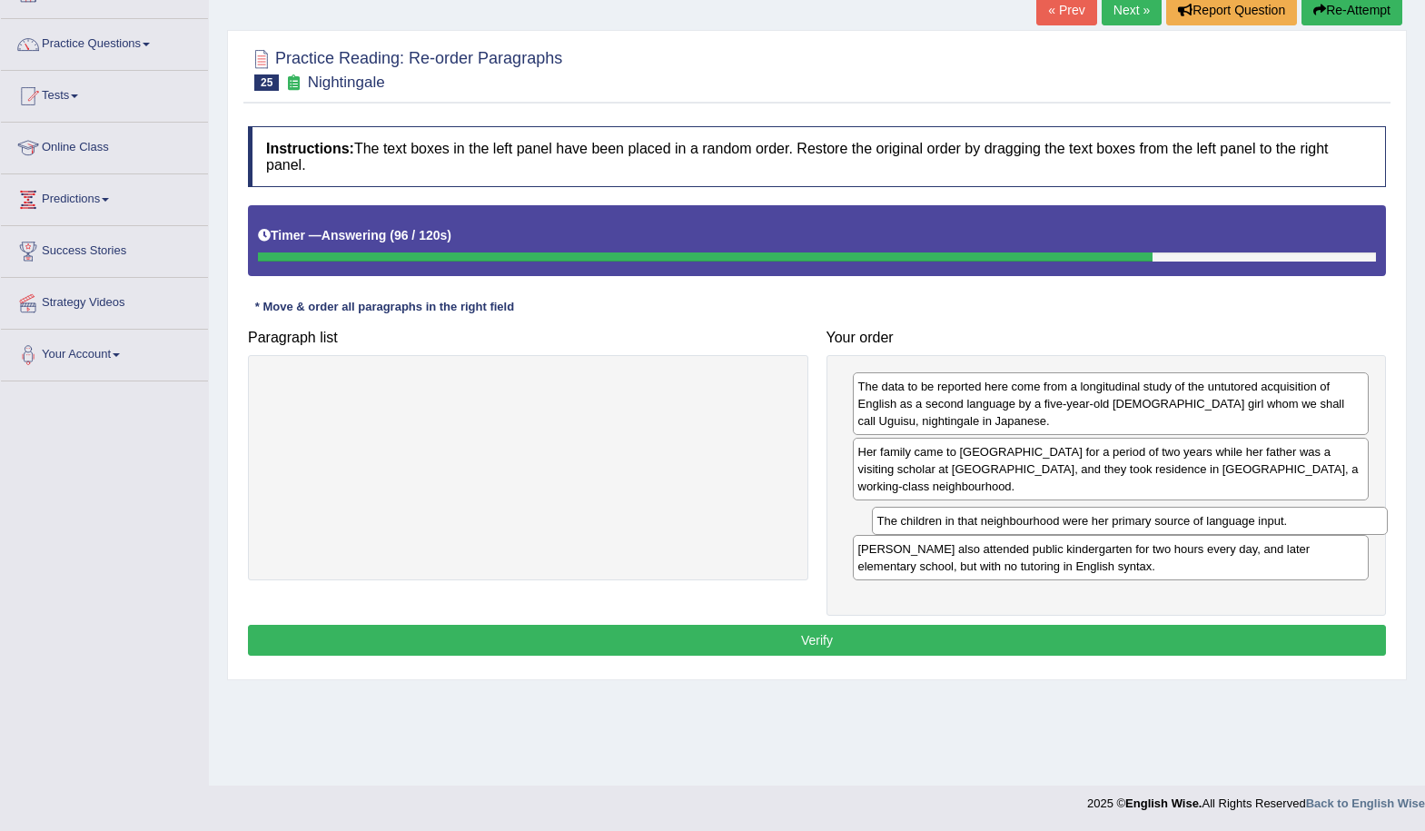
drag, startPoint x: 1127, startPoint y: 386, endPoint x: 1145, endPoint y: 520, distance: 134.7
click at [1145, 520] on div "The children in that neighbourhood were her primary source of language input." at bounding box center [1130, 521] width 517 height 28
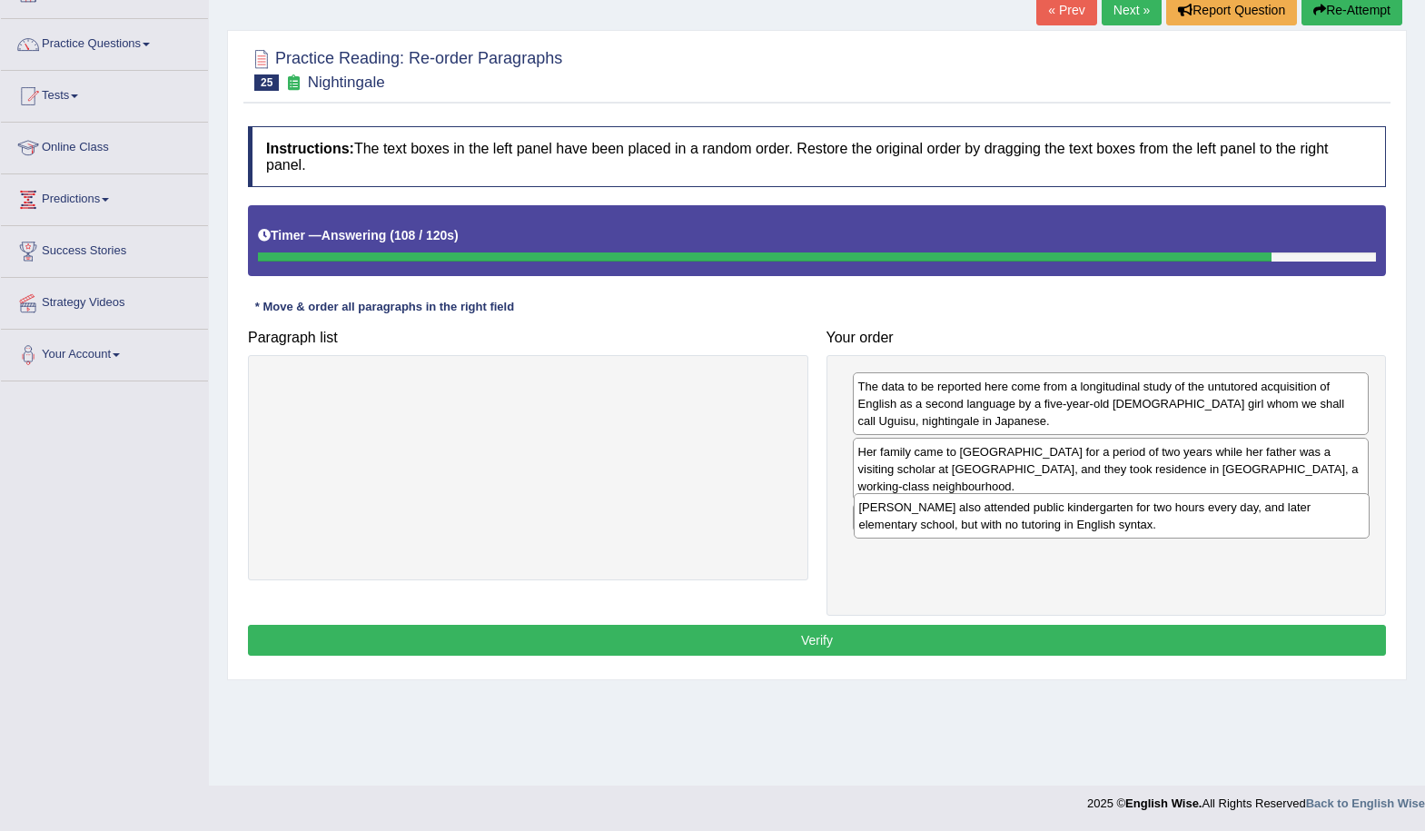
drag, startPoint x: 1022, startPoint y: 567, endPoint x: 1023, endPoint y: 525, distance: 41.8
click at [1023, 525] on div "Uguisu also attended public kindergarten for two hours every day, and later ele…" at bounding box center [1112, 515] width 517 height 45
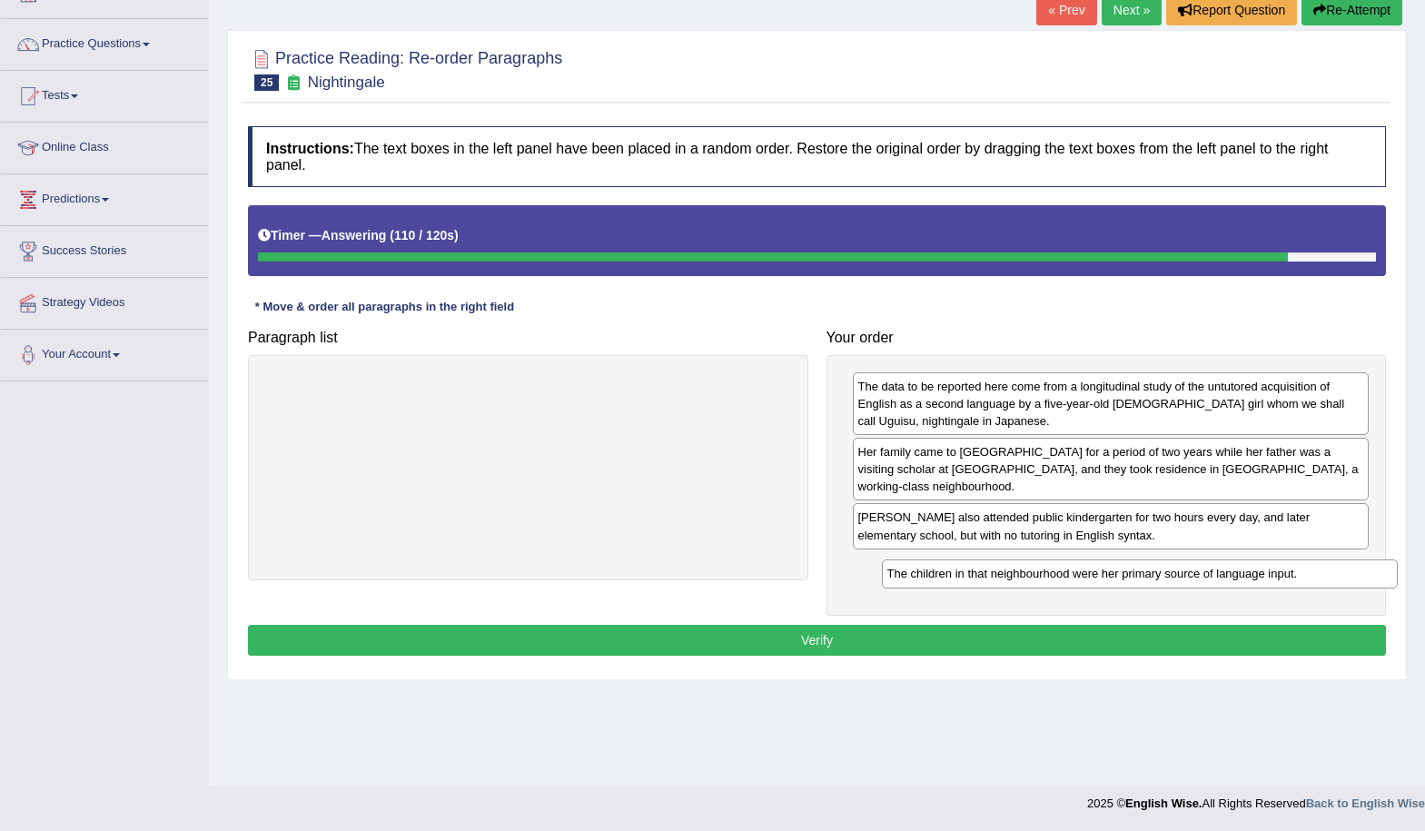
drag, startPoint x: 1023, startPoint y: 525, endPoint x: 1052, endPoint y: 581, distance: 63.4
click at [1052, 581] on div "The children in that neighbourhood were her primary source of language input." at bounding box center [1140, 574] width 517 height 28
click at [995, 642] on button "Verify" at bounding box center [817, 640] width 1138 height 31
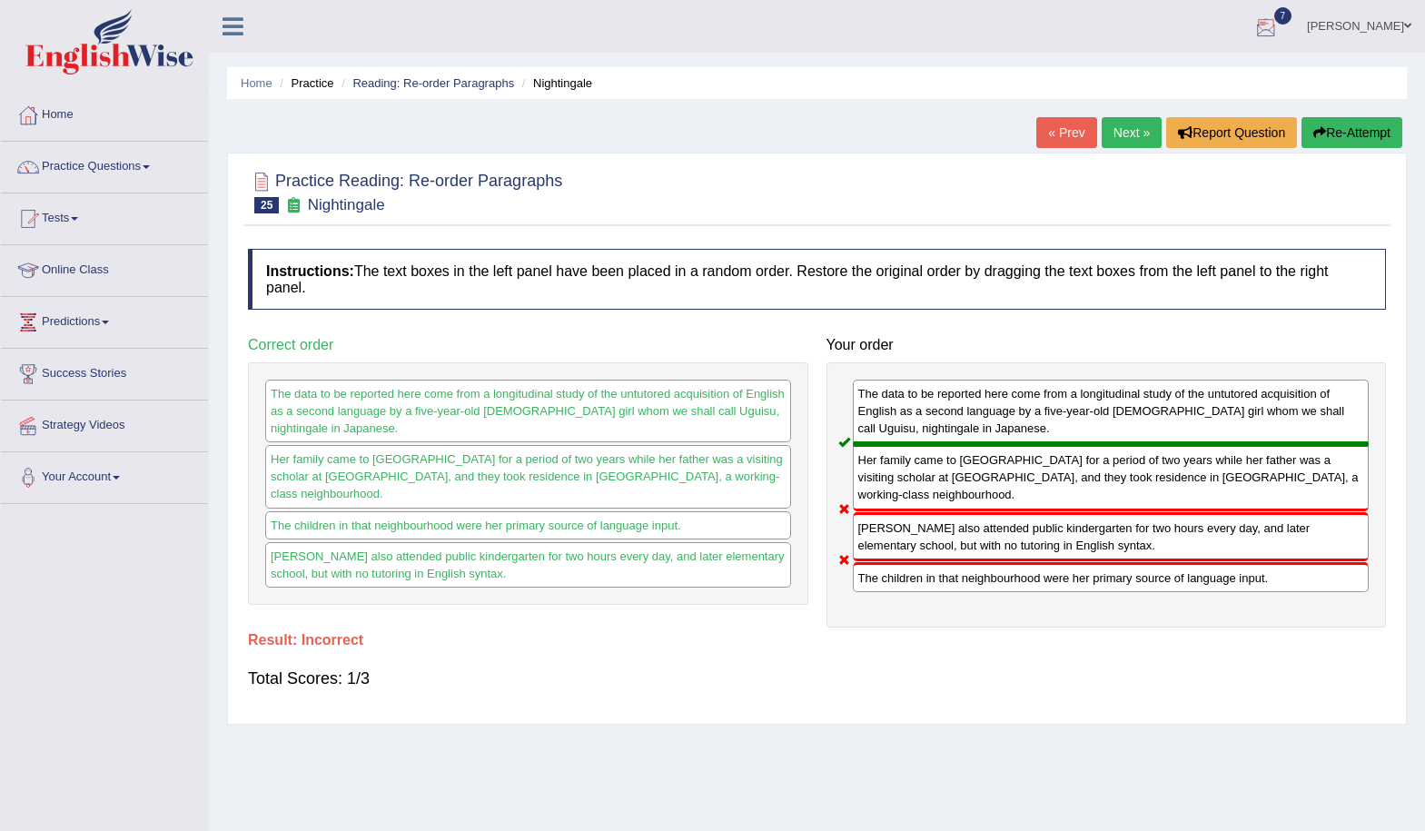
click at [1125, 139] on link "Next »" at bounding box center [1132, 132] width 60 height 31
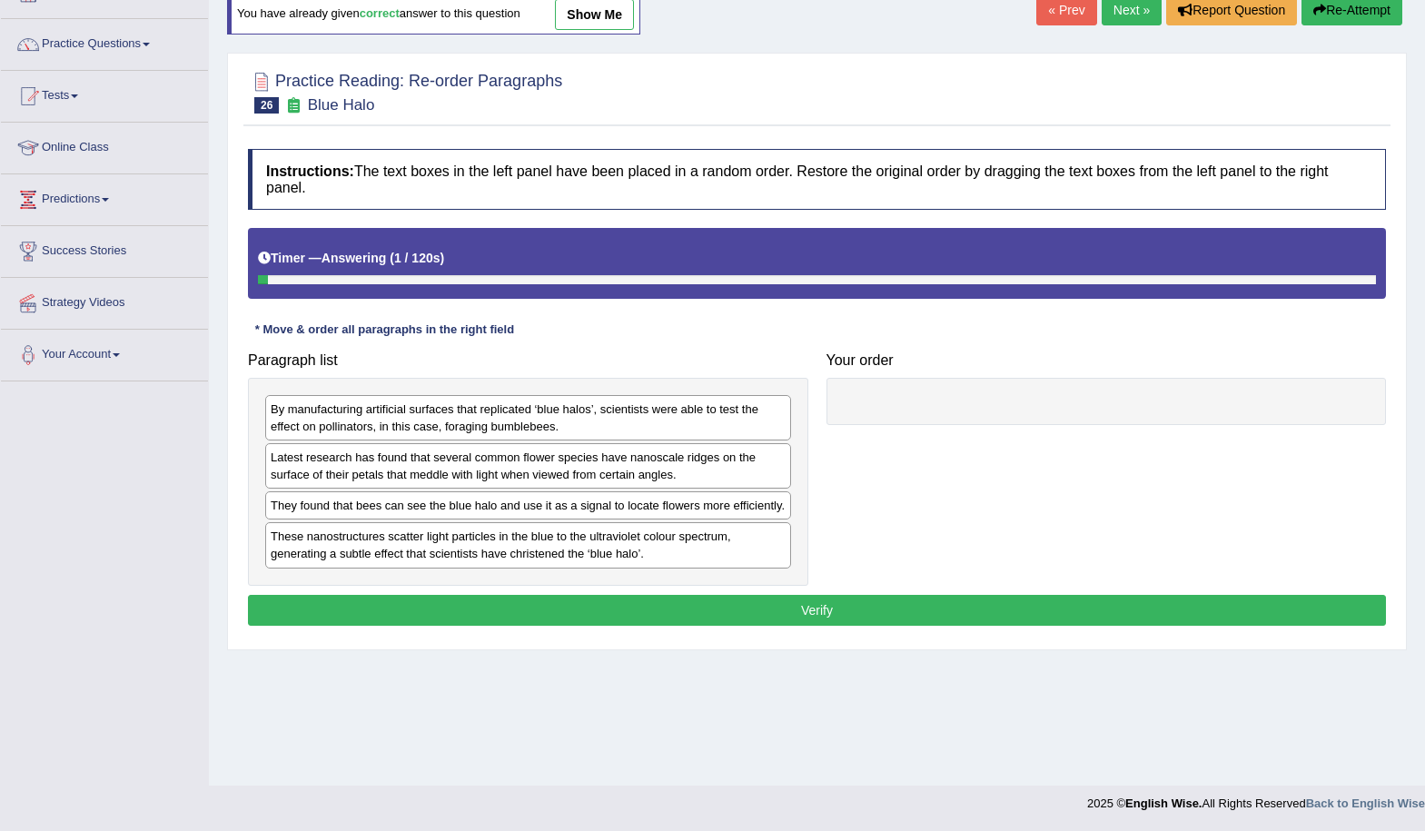
scroll to position [123, 0]
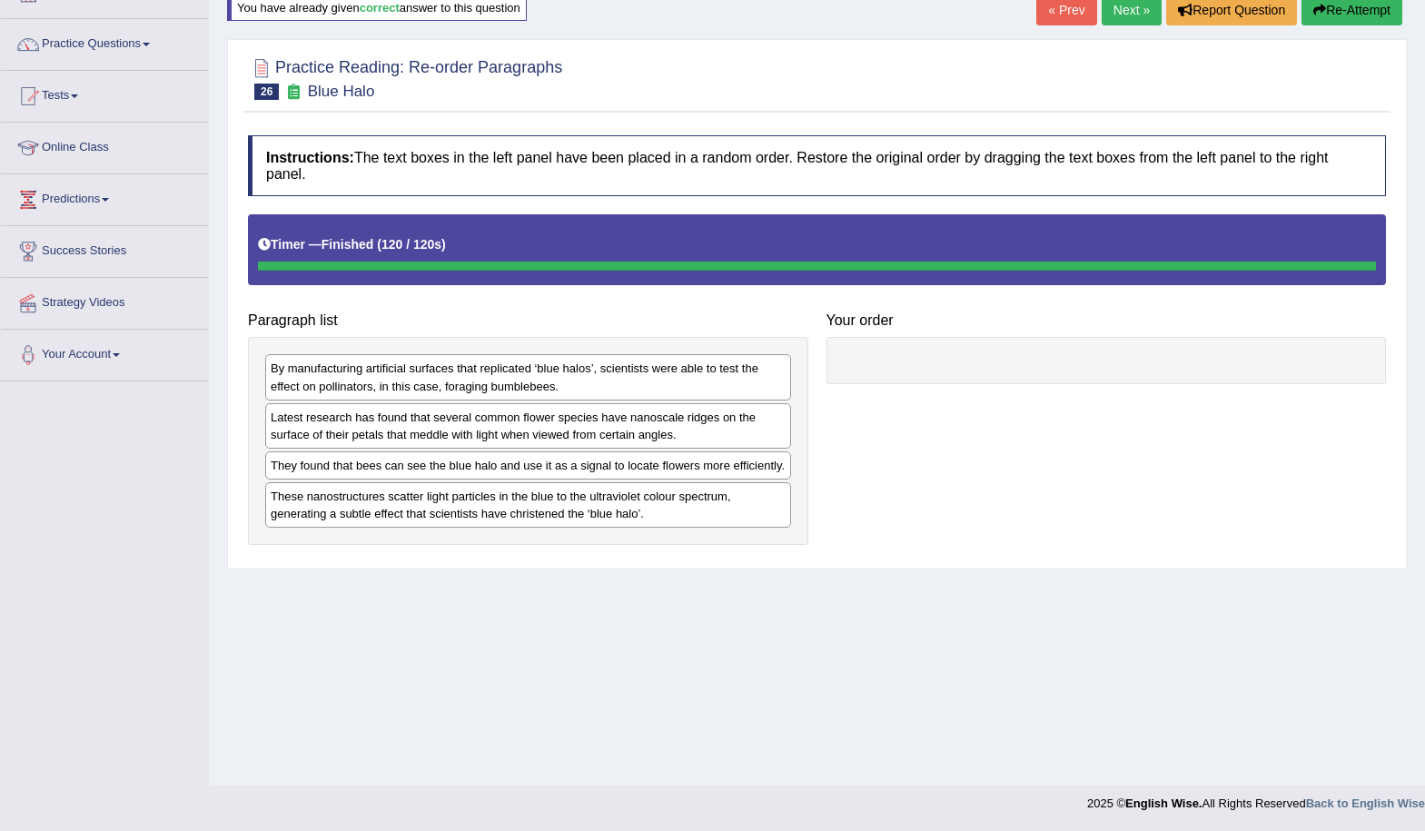
click at [904, 538] on div "Paragraph list By manufacturing artificial surfaces that replicated ‘blue halos…" at bounding box center [817, 379] width 1156 height 331
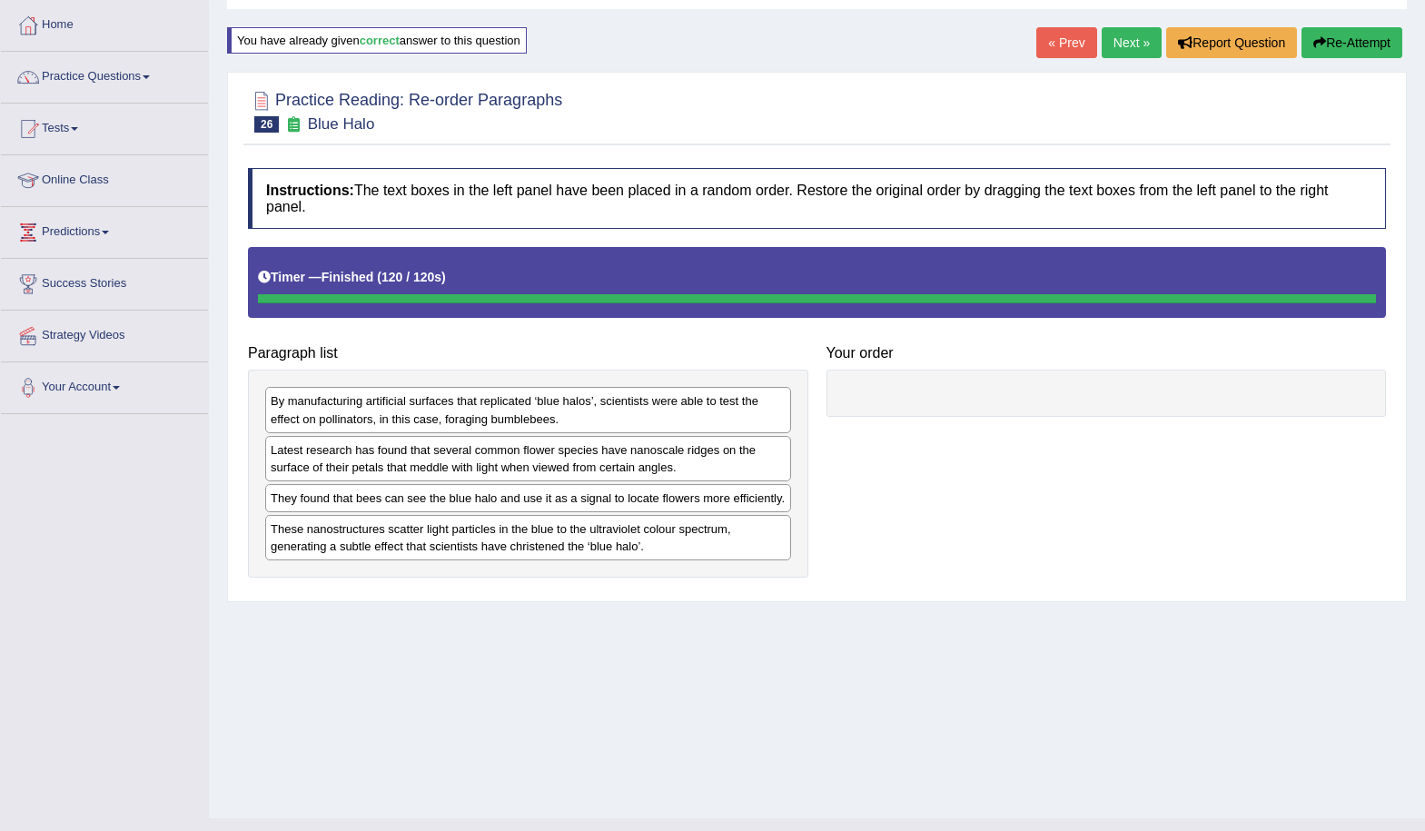
scroll to position [91, 0]
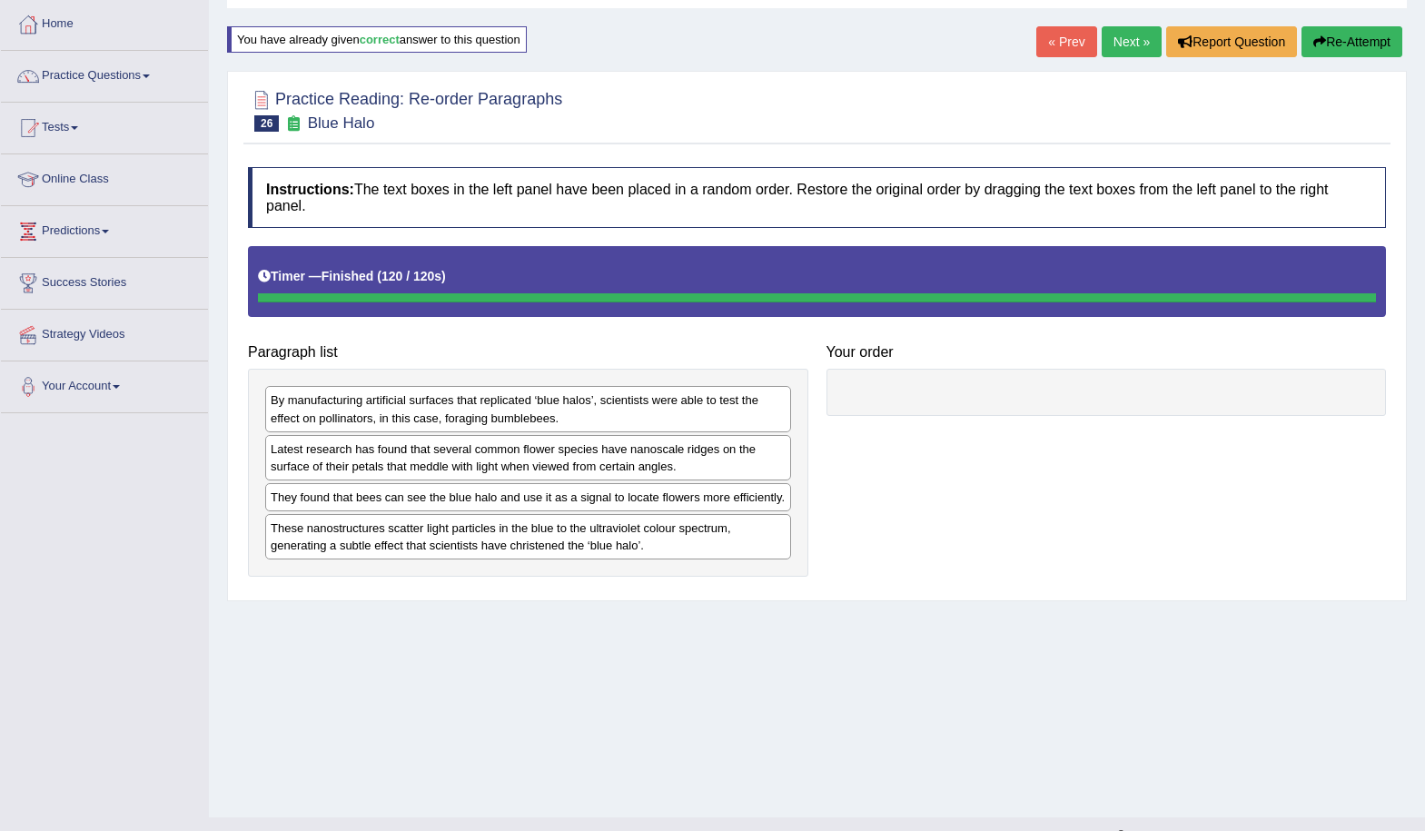
drag, startPoint x: 1335, startPoint y: 47, endPoint x: 1409, endPoint y: 195, distance: 165.8
click at [1339, 54] on button "Re-Attempt" at bounding box center [1352, 41] width 101 height 31
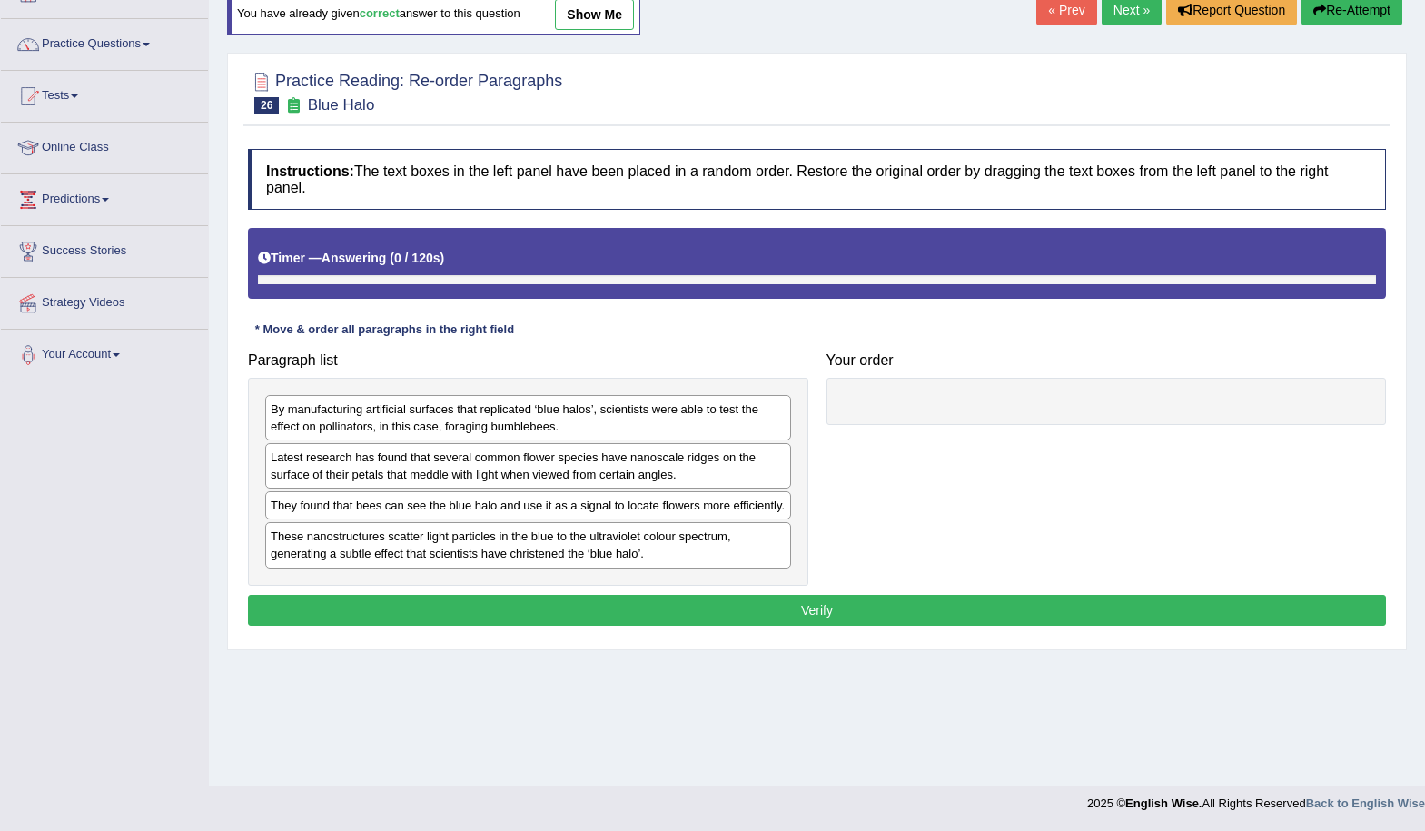
scroll to position [123, 0]
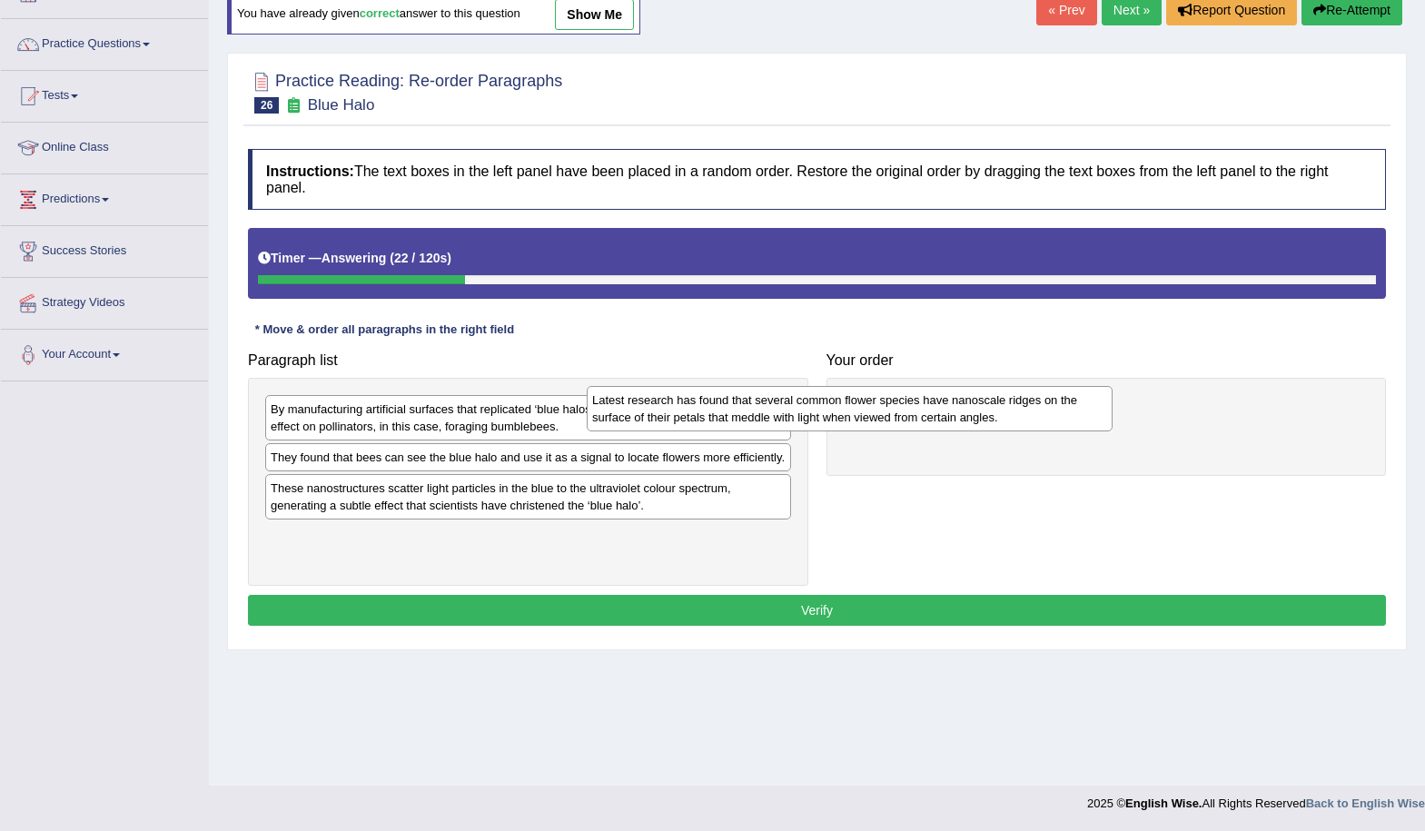
drag, startPoint x: 620, startPoint y: 472, endPoint x: 942, endPoint y: 409, distance: 327.8
click at [942, 409] on div "Latest research has found that several common flower species have nanoscale rid…" at bounding box center [850, 408] width 526 height 45
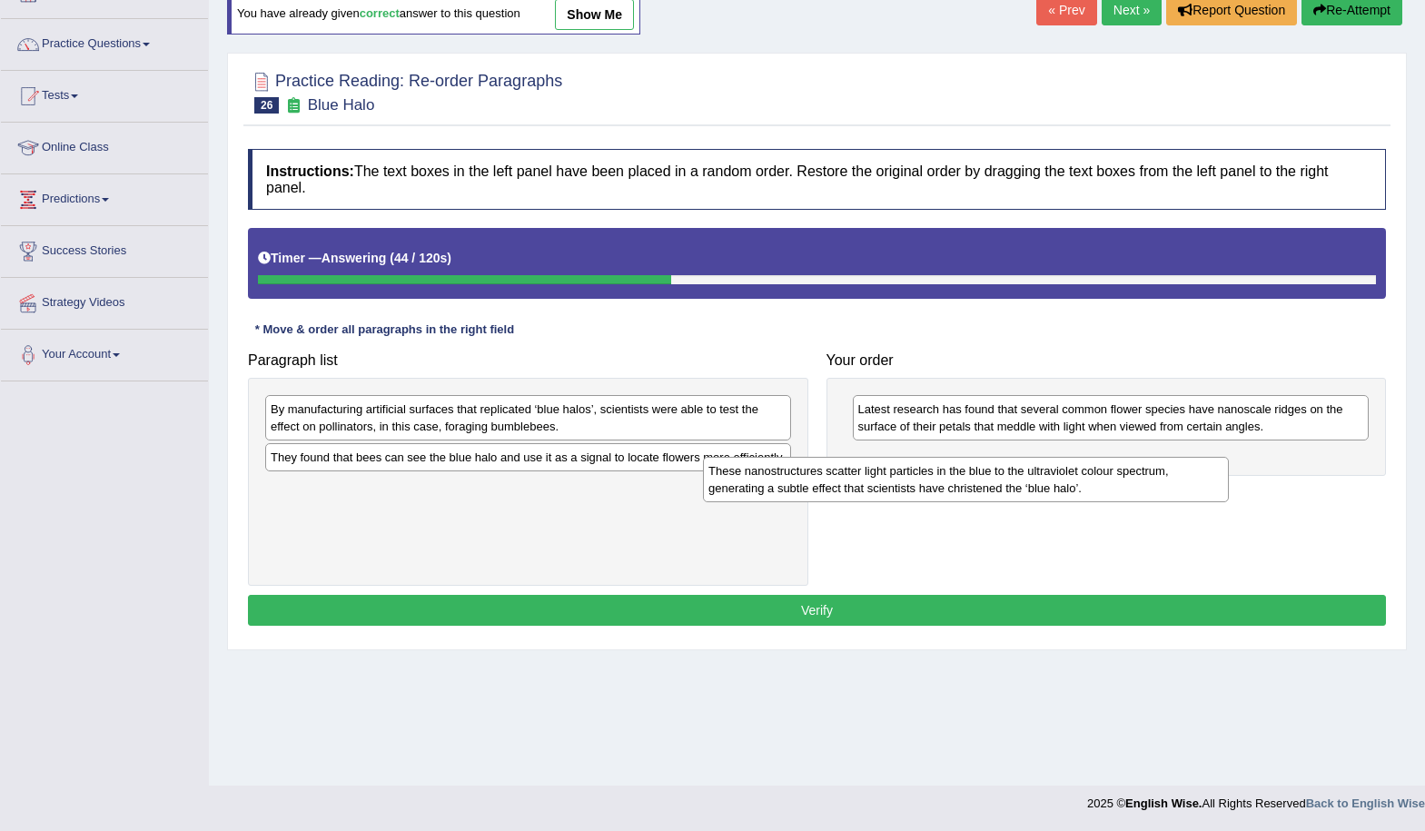
drag, startPoint x: 522, startPoint y: 505, endPoint x: 926, endPoint y: 481, distance: 404.0
click at [960, 485] on div "These nanostructures scatter light particles in the blue to the ultraviolet col…" at bounding box center [966, 479] width 526 height 45
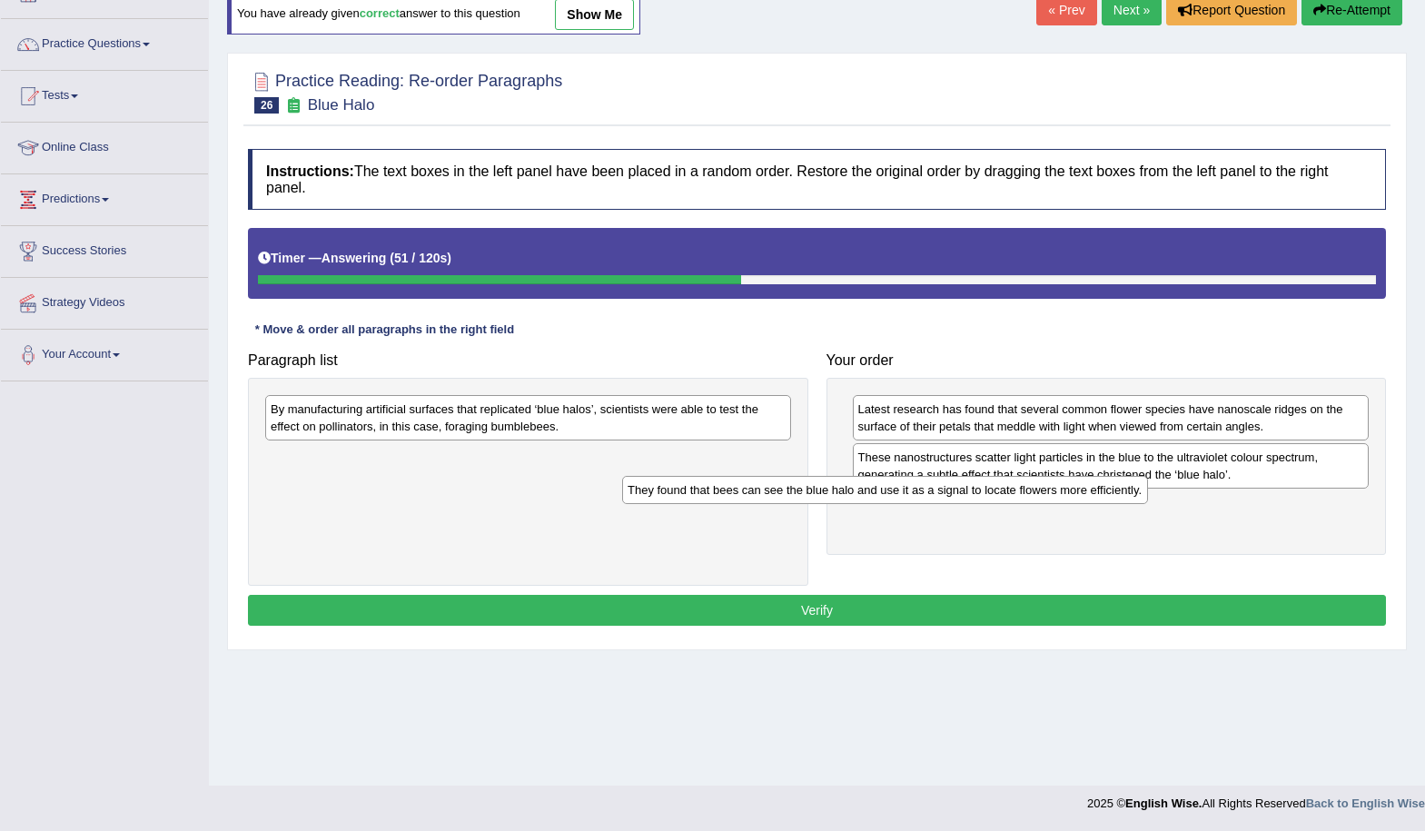
drag, startPoint x: 667, startPoint y: 462, endPoint x: 1024, endPoint y: 494, distance: 358.4
click at [1024, 494] on div "They found that bees can see the blue halo and use it as a signal to locate flo…" at bounding box center [885, 490] width 526 height 28
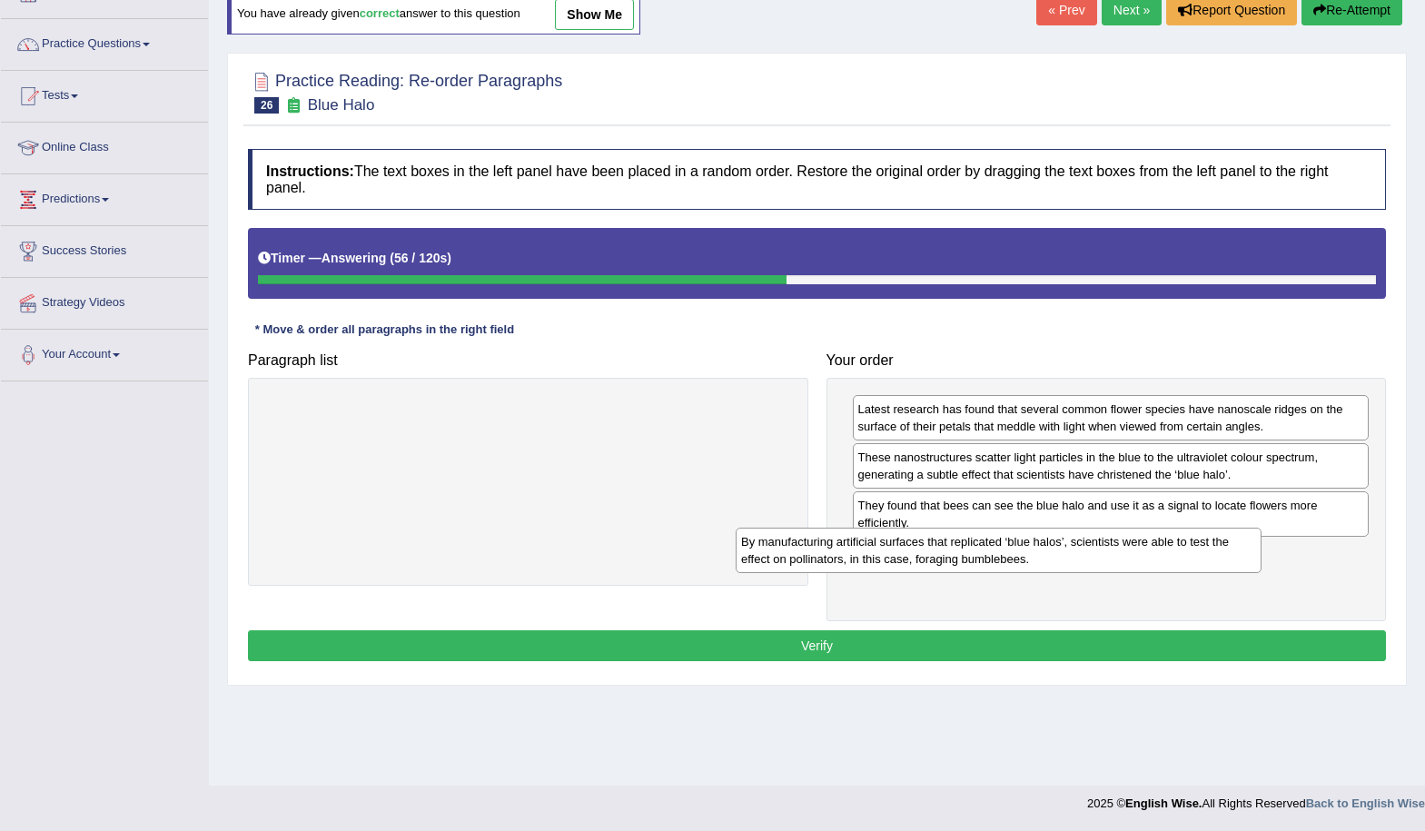
drag, startPoint x: 594, startPoint y: 422, endPoint x: 1065, endPoint y: 555, distance: 488.9
click at [1065, 555] on div "By manufacturing artificial surfaces that replicated ‘blue halos’, scientists w…" at bounding box center [999, 550] width 526 height 45
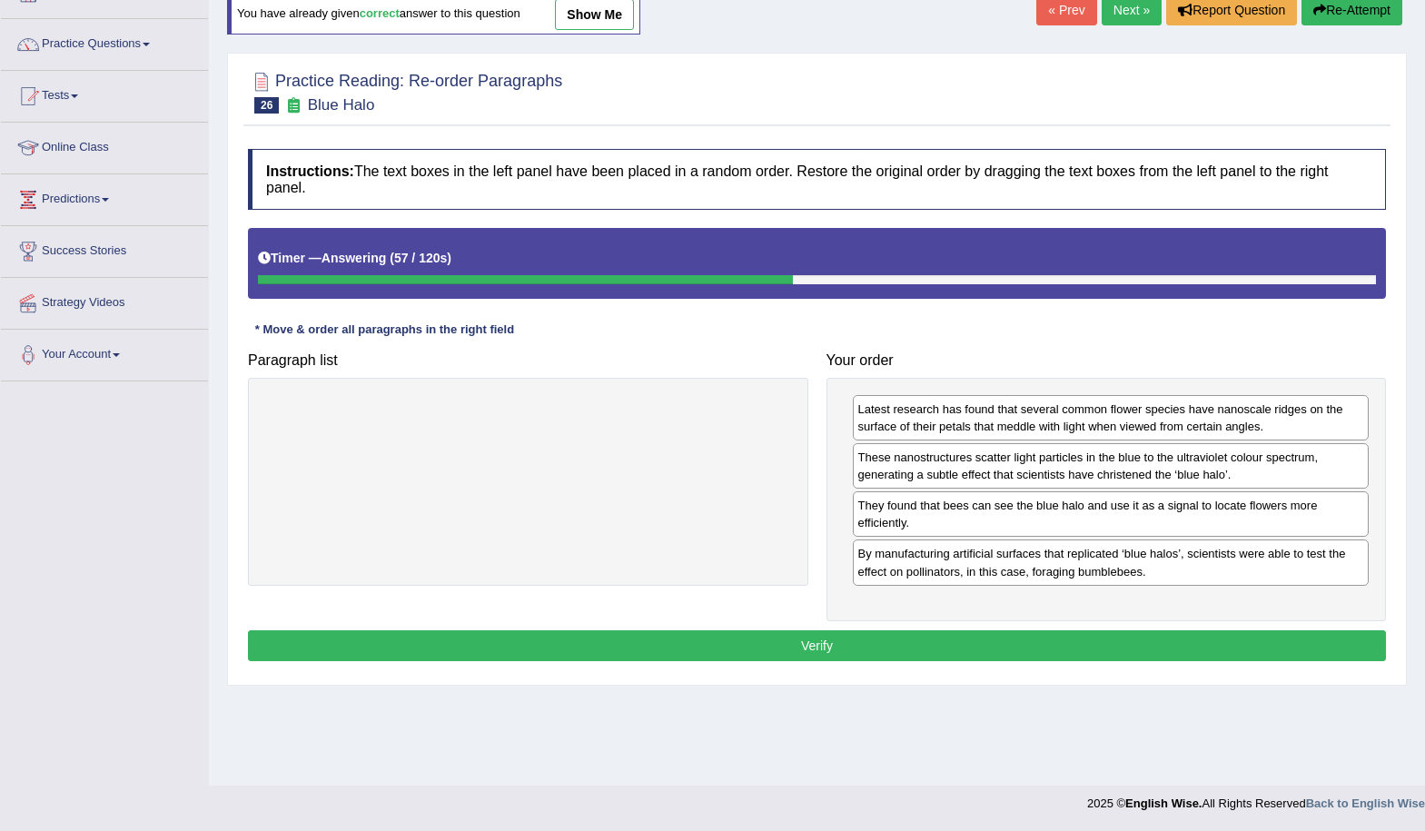
click at [941, 640] on button "Verify" at bounding box center [817, 645] width 1138 height 31
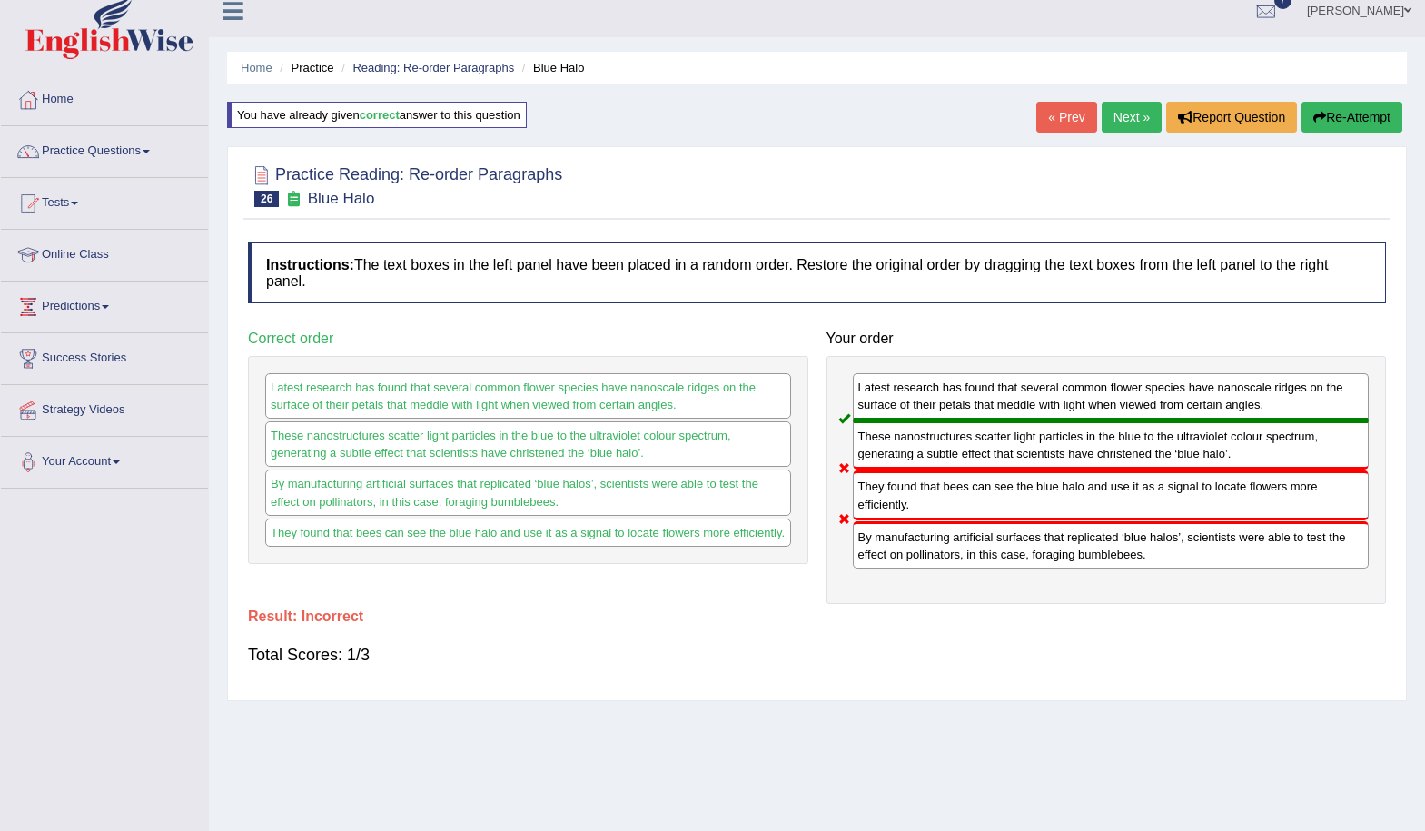
scroll to position [0, 0]
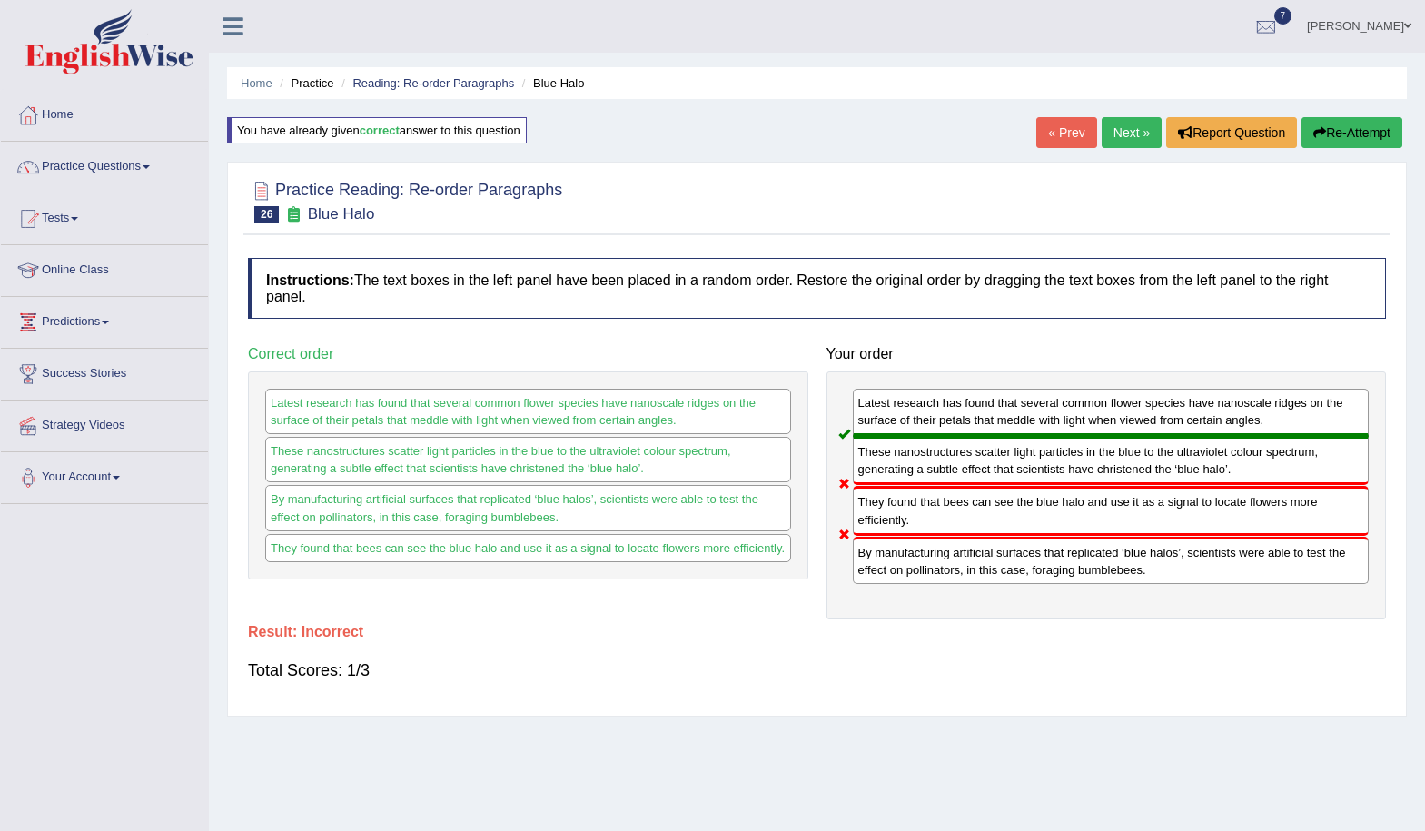
click at [1125, 128] on link "Next »" at bounding box center [1132, 132] width 60 height 31
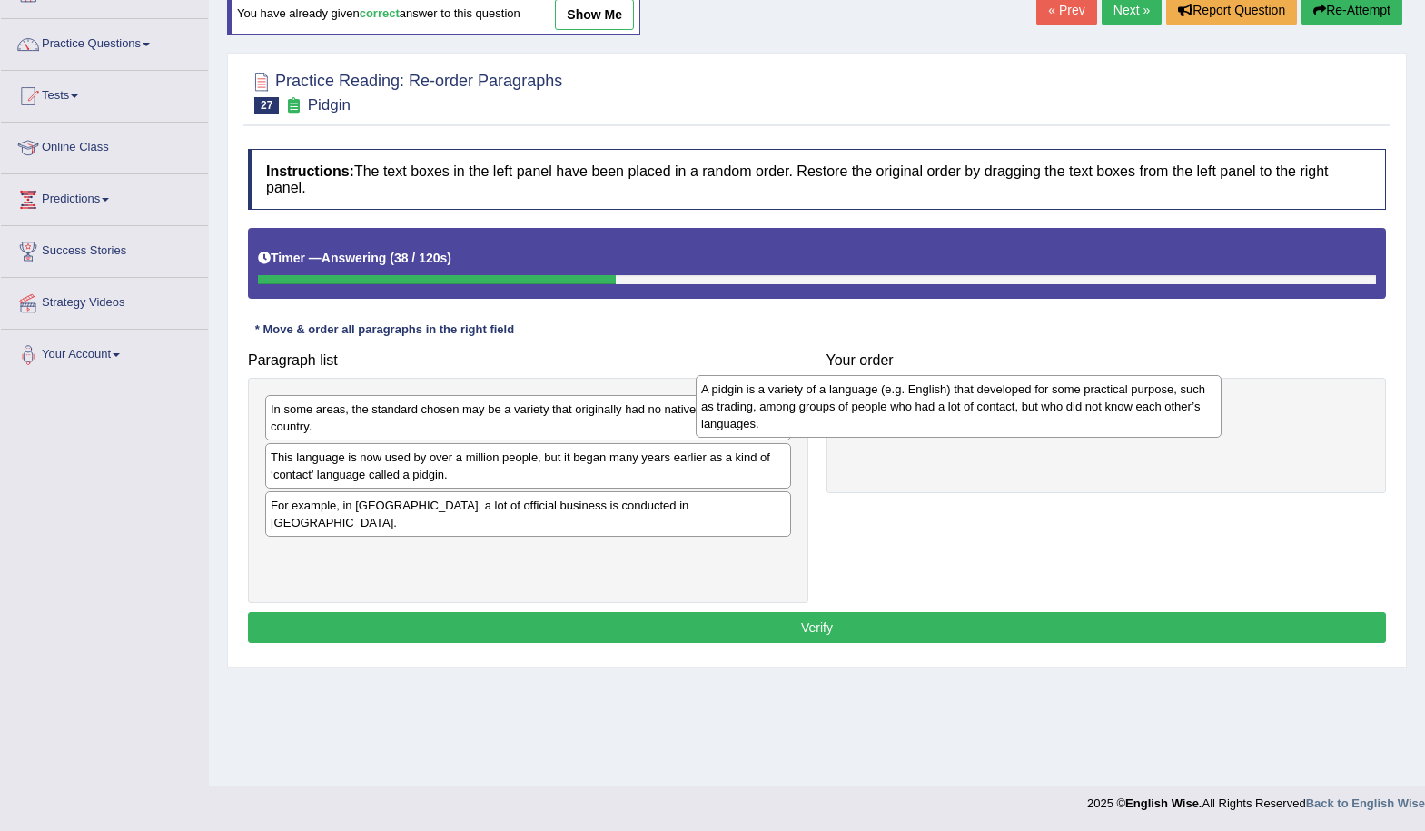
drag, startPoint x: 638, startPoint y: 432, endPoint x: 1068, endPoint y: 412, distance: 431.1
click at [1068, 412] on div "A pidgin is a variety of a language (e.g. English) that developed for some prac…" at bounding box center [959, 406] width 526 height 63
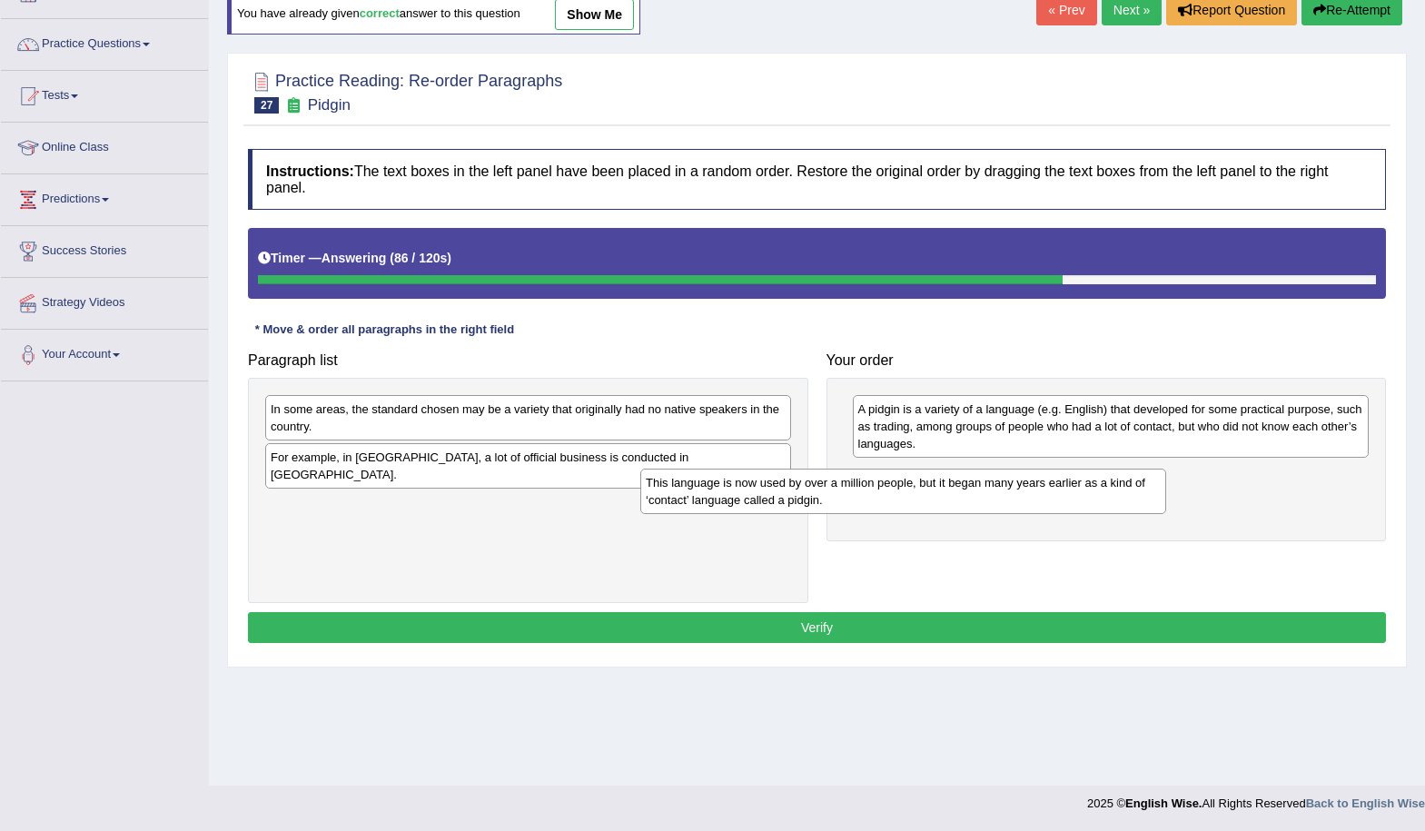
drag, startPoint x: 612, startPoint y: 470, endPoint x: 996, endPoint y: 488, distance: 383.8
click at [996, 488] on div "This language is now used by over a million people, but it began many years ear…" at bounding box center [903, 491] width 526 height 45
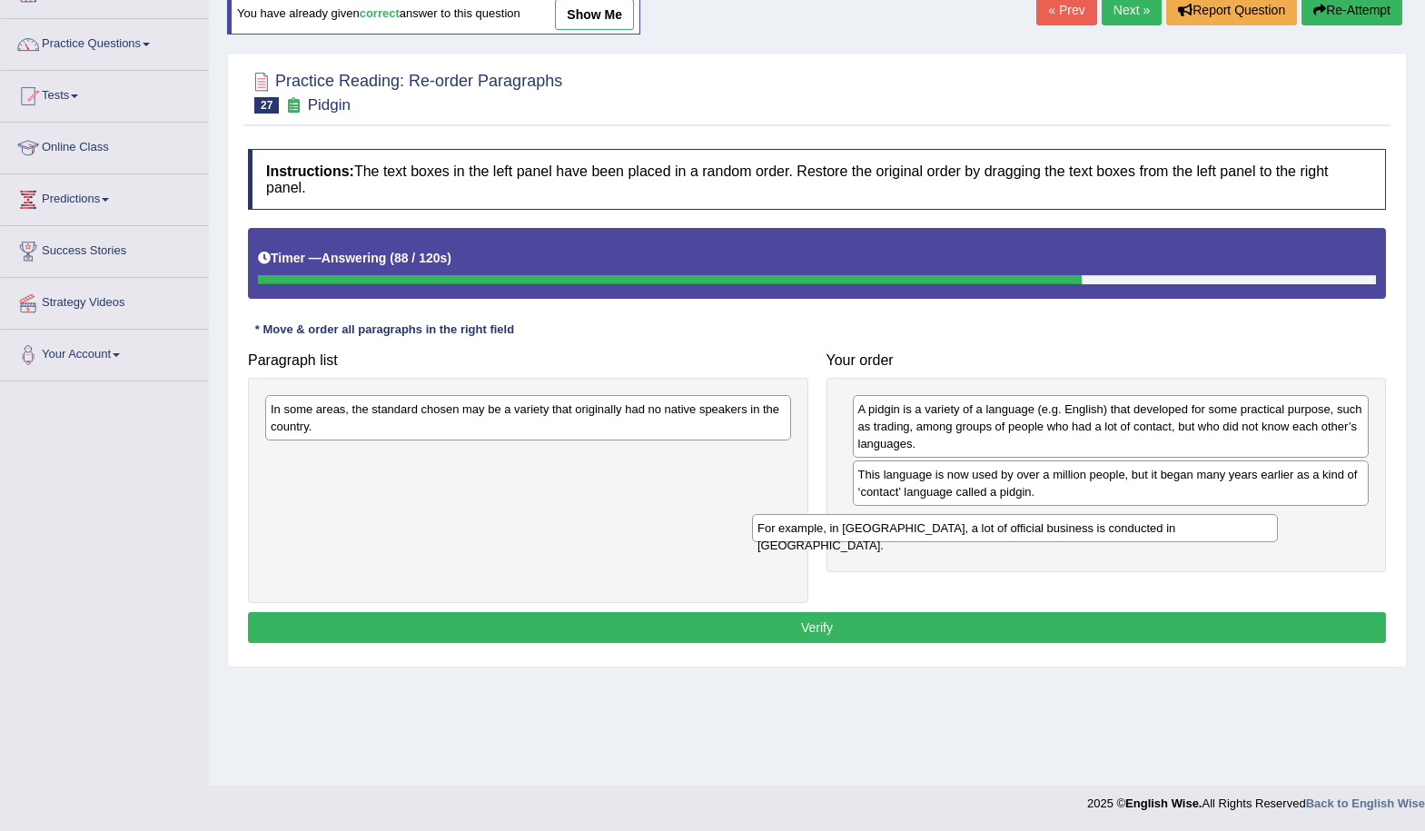
drag, startPoint x: 615, startPoint y: 466, endPoint x: 1102, endPoint y: 536, distance: 491.9
click at [1102, 536] on div "For example, in Papua New Guinea, a lot of official business is conducted in To…" at bounding box center [1015, 528] width 526 height 28
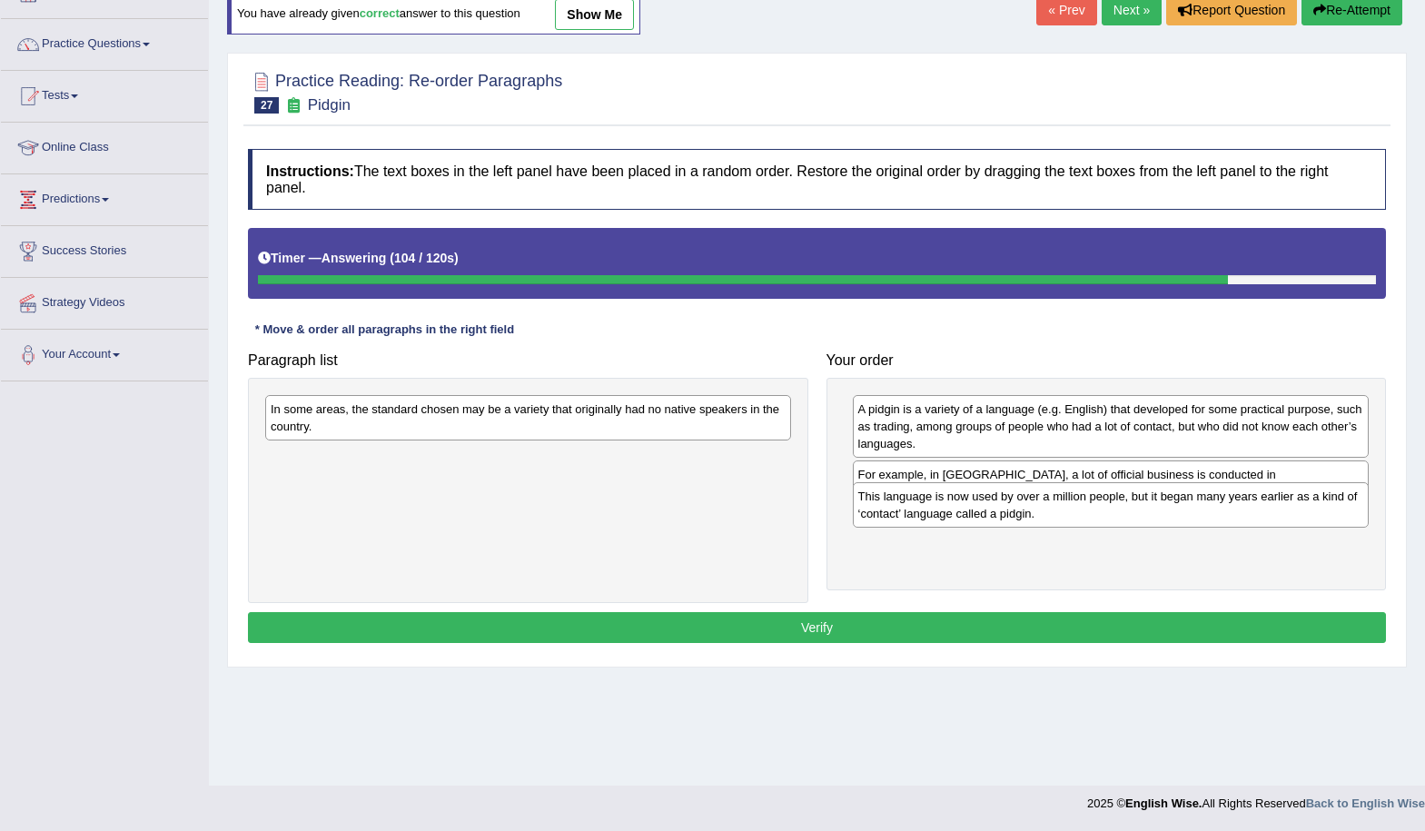
drag, startPoint x: 952, startPoint y: 492, endPoint x: 949, endPoint y: 512, distance: 20.2
click at [950, 512] on div "This language is now used by over a million people, but it began many years ear…" at bounding box center [1111, 504] width 517 height 45
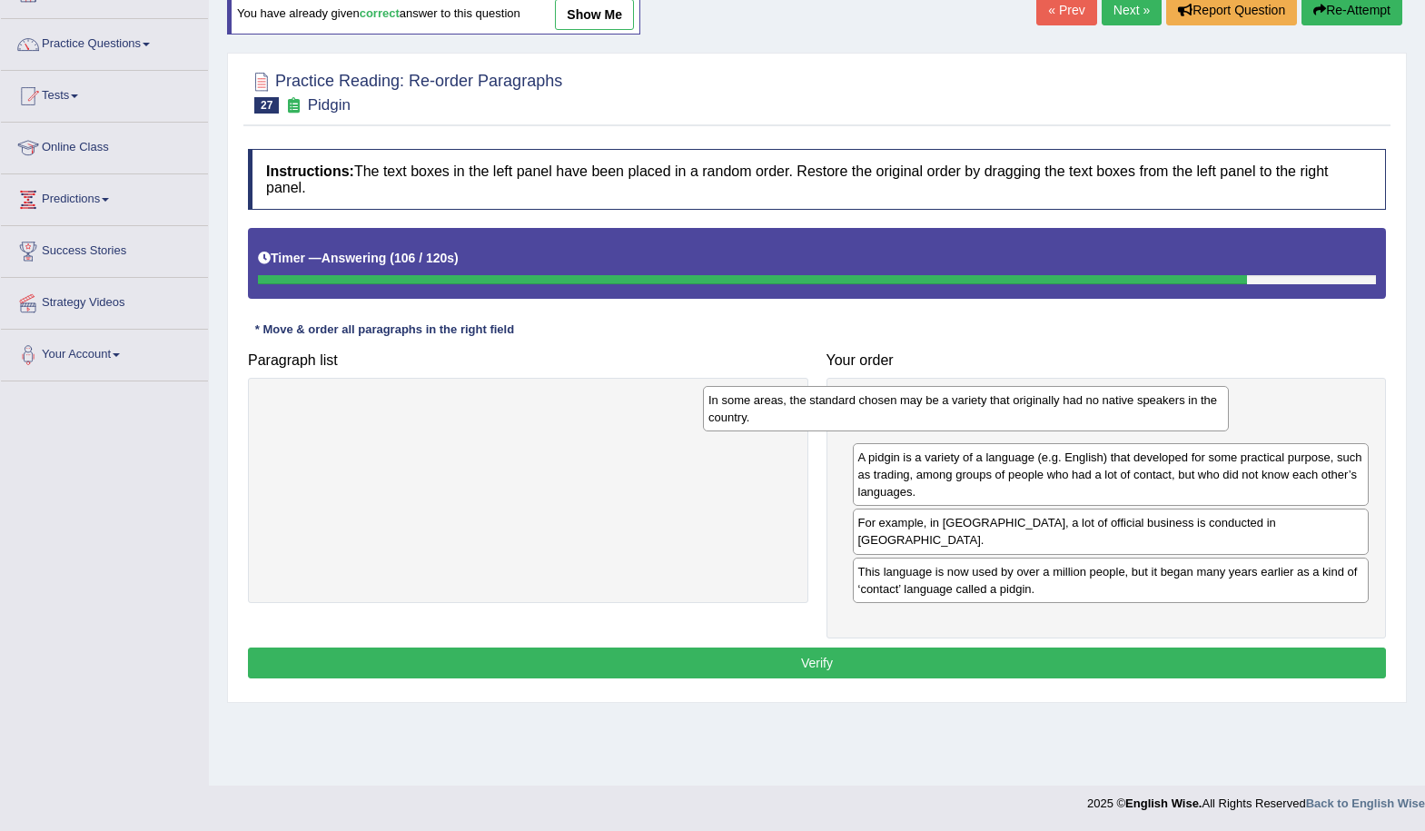
drag, startPoint x: 640, startPoint y: 413, endPoint x: 1080, endPoint y: 404, distance: 439.8
click at [1080, 404] on div "In some areas, the standard chosen may be a variety that originally had no nati…" at bounding box center [966, 408] width 526 height 45
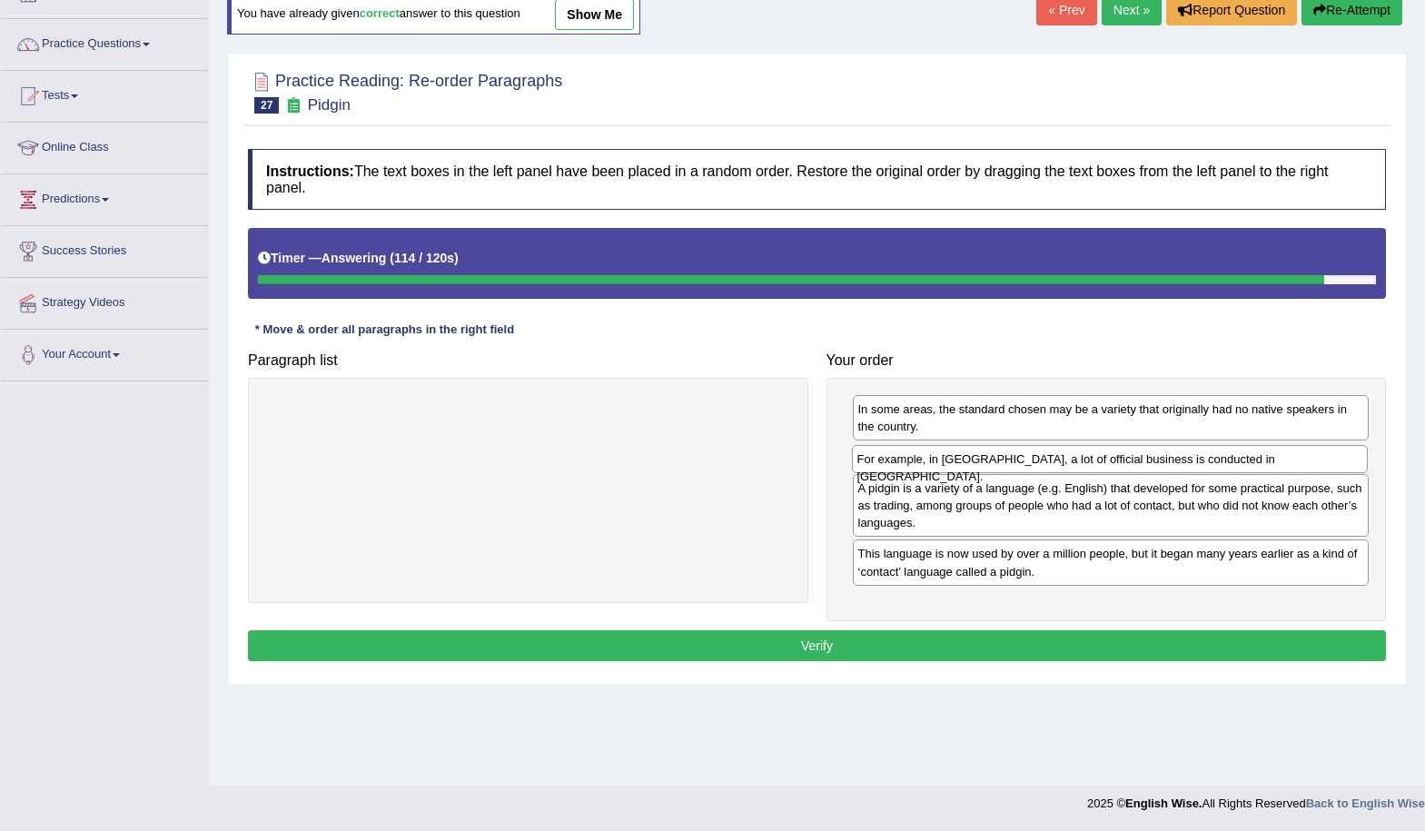
drag, startPoint x: 998, startPoint y: 531, endPoint x: 997, endPoint y: 463, distance: 67.2
click at [997, 463] on div "For example, in Papua New Guinea, a lot of official business is conducted in To…" at bounding box center [1110, 459] width 517 height 28
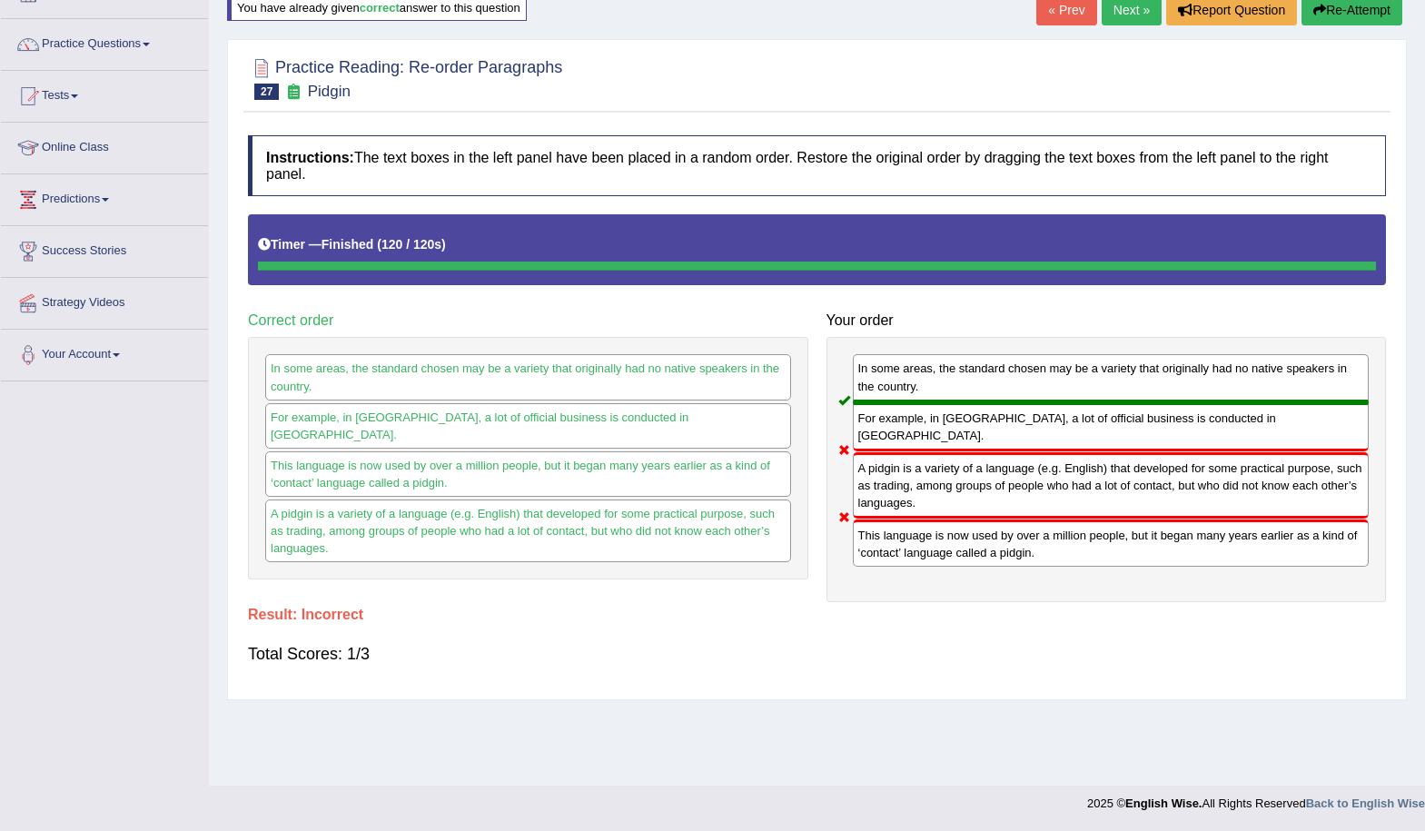
click at [1109, 15] on link "Next »" at bounding box center [1132, 10] width 60 height 31
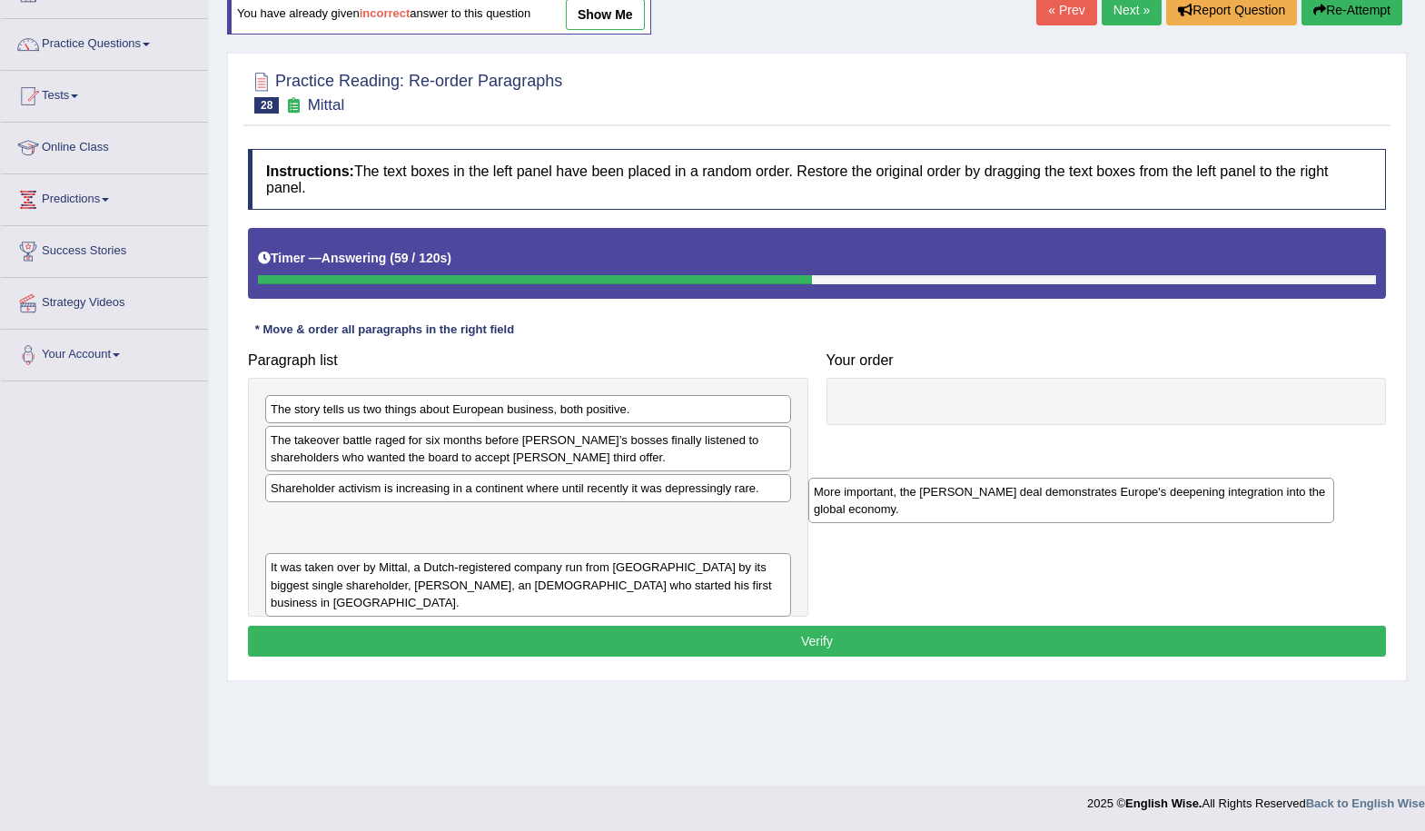
drag, startPoint x: 330, startPoint y: 503, endPoint x: 906, endPoint y: 491, distance: 576.1
click at [906, 491] on div "More important, the Arcelor Mittal deal demonstrates Europe's deepening integra…" at bounding box center [1072, 500] width 526 height 45
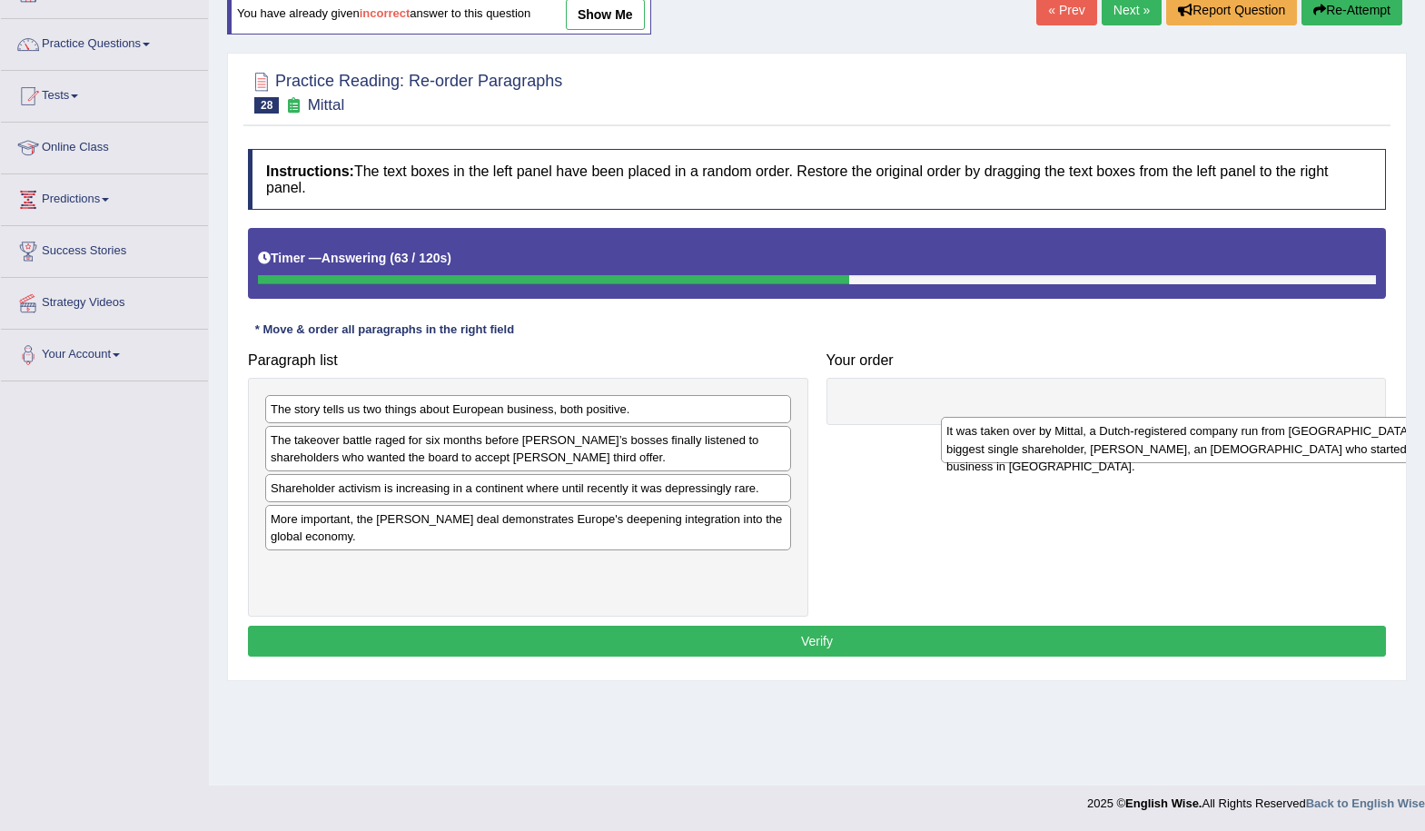
drag, startPoint x: 438, startPoint y: 583, endPoint x: 1100, endPoint y: 447, distance: 676.1
click at [1100, 447] on div "It was taken over by Mittal, a Dutch-registered company run from London by its …" at bounding box center [1204, 439] width 526 height 45
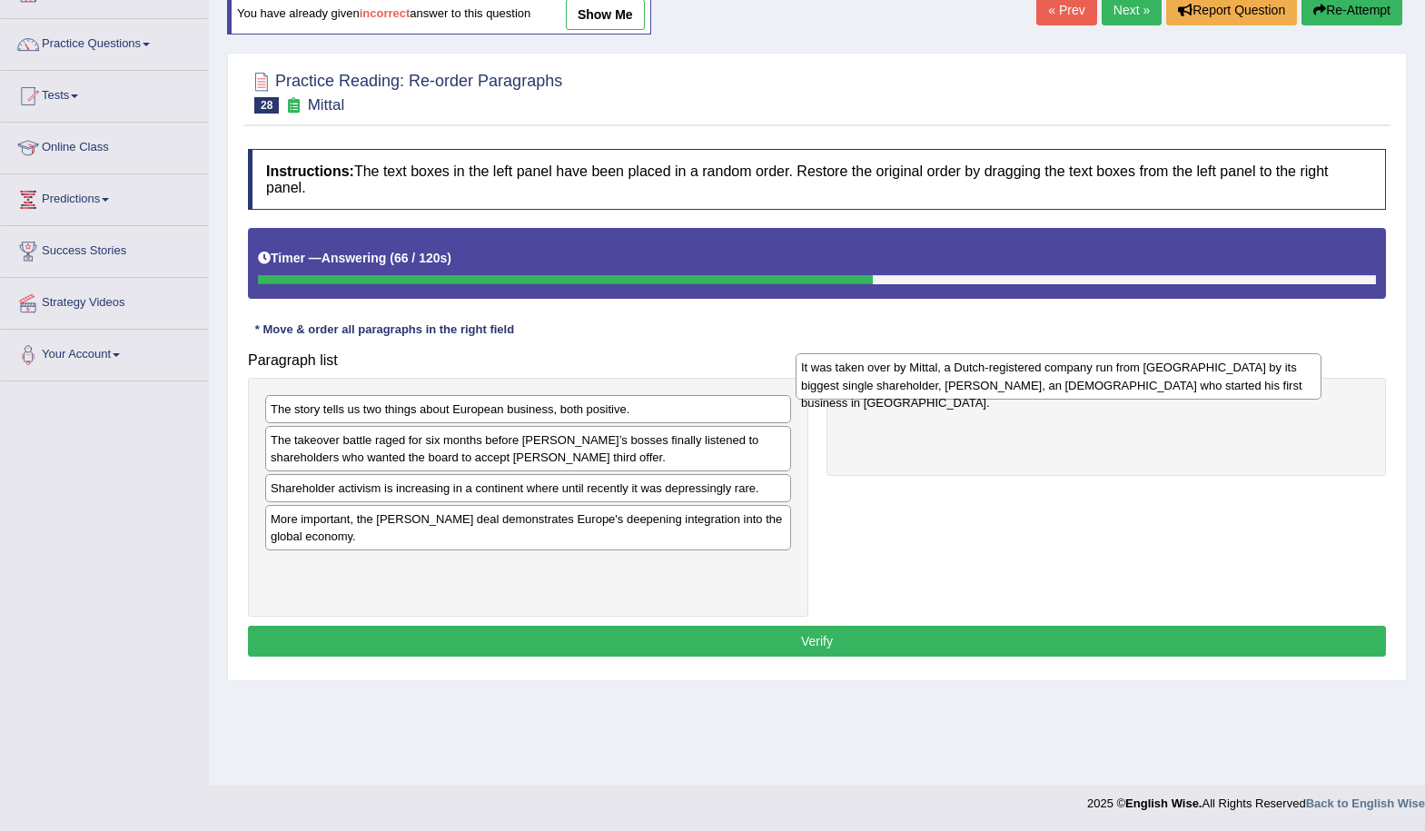
drag, startPoint x: 703, startPoint y: 574, endPoint x: 1234, endPoint y: 382, distance: 564.4
click at [1234, 375] on div "It was taken over by Mittal, a Dutch-registered company run from London by its …" at bounding box center [1059, 375] width 526 height 45
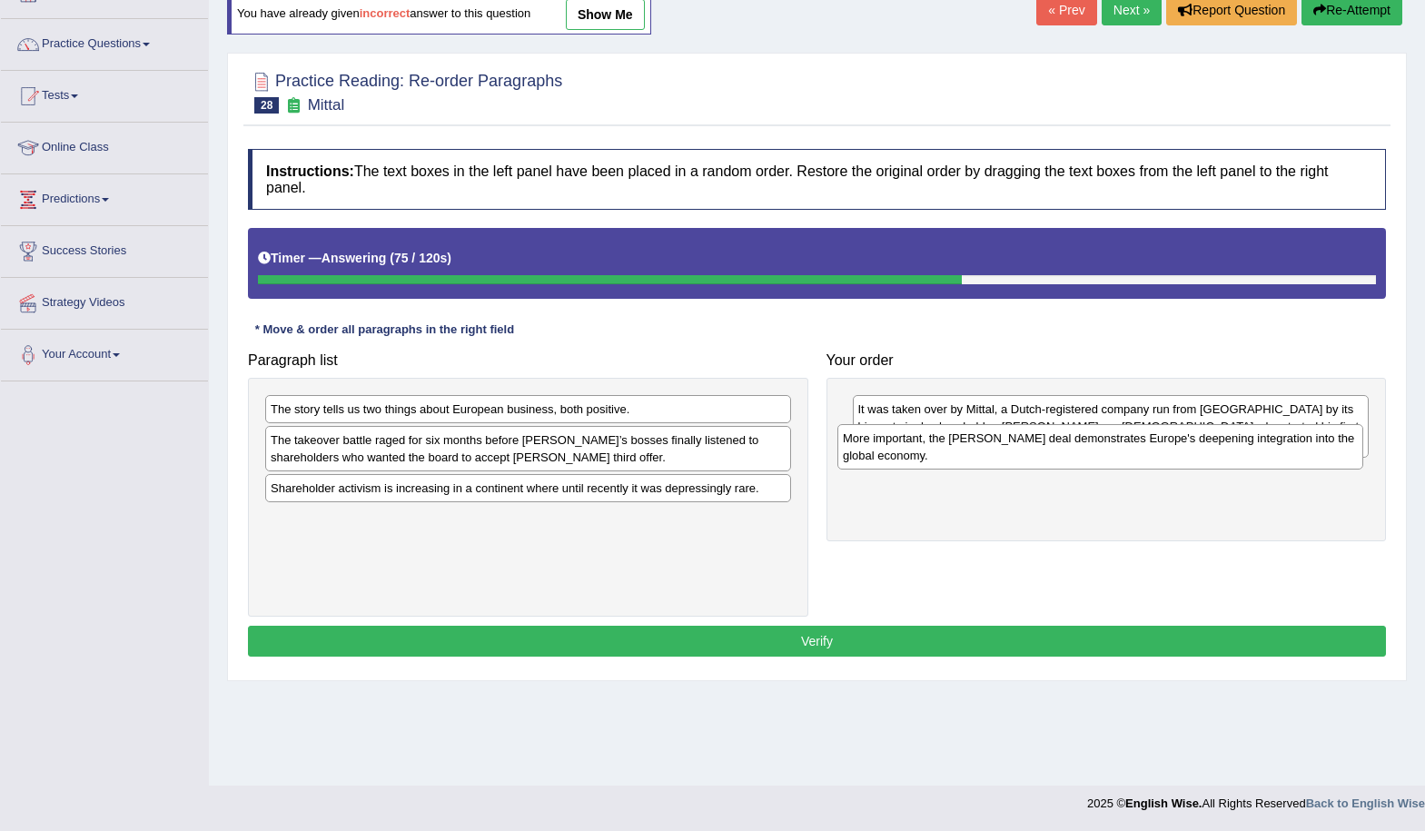
drag, startPoint x: 342, startPoint y: 535, endPoint x: 915, endPoint y: 454, distance: 578.0
click at [915, 454] on div "More important, the Arcelor Mittal deal demonstrates Europe's deepening integra…" at bounding box center [1101, 446] width 526 height 45
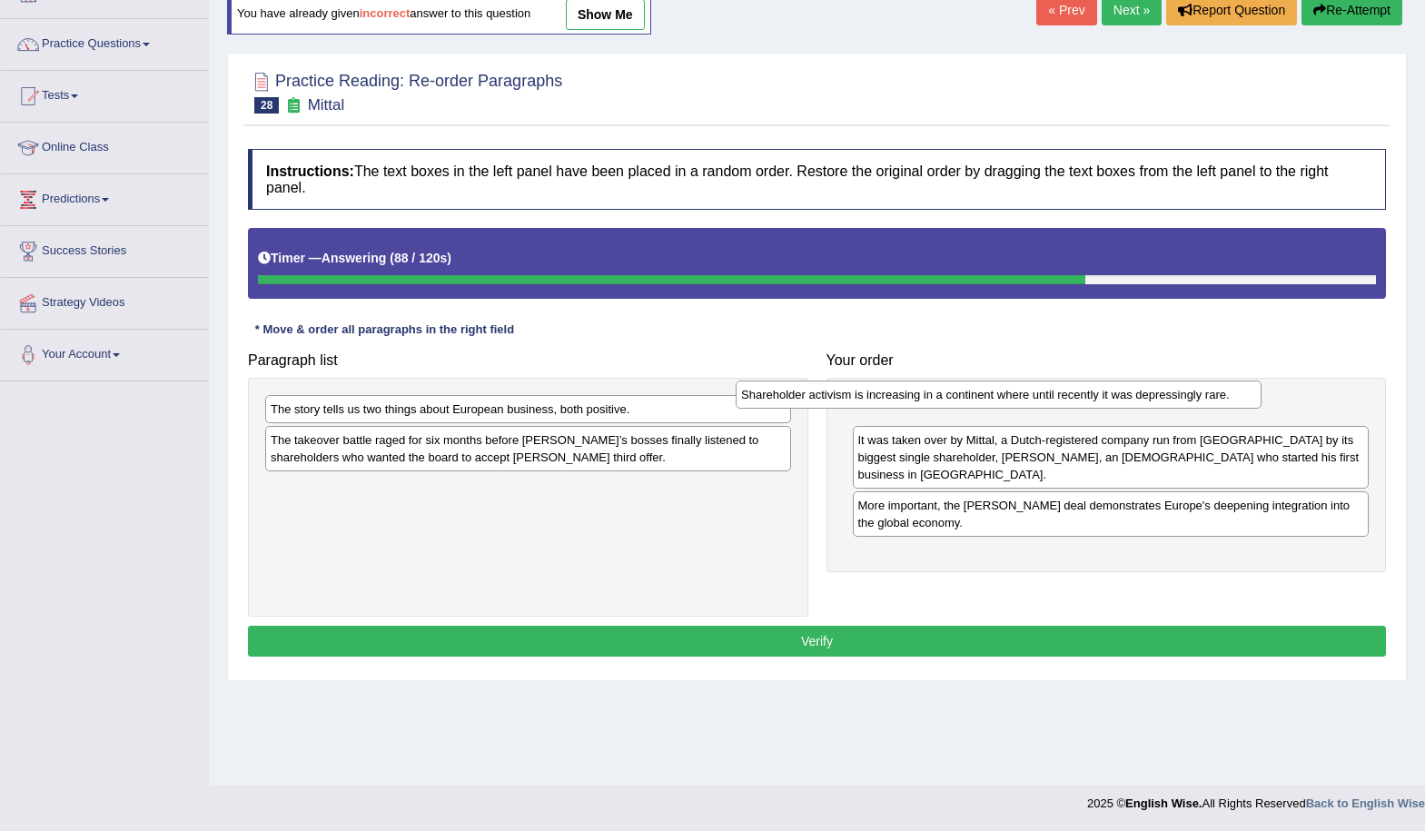
drag, startPoint x: 555, startPoint y: 501, endPoint x: 1026, endPoint y: 407, distance: 479.8
click at [1026, 407] on div "Shareholder activism is increasing in a continent where until recently it was d…" at bounding box center [999, 395] width 526 height 28
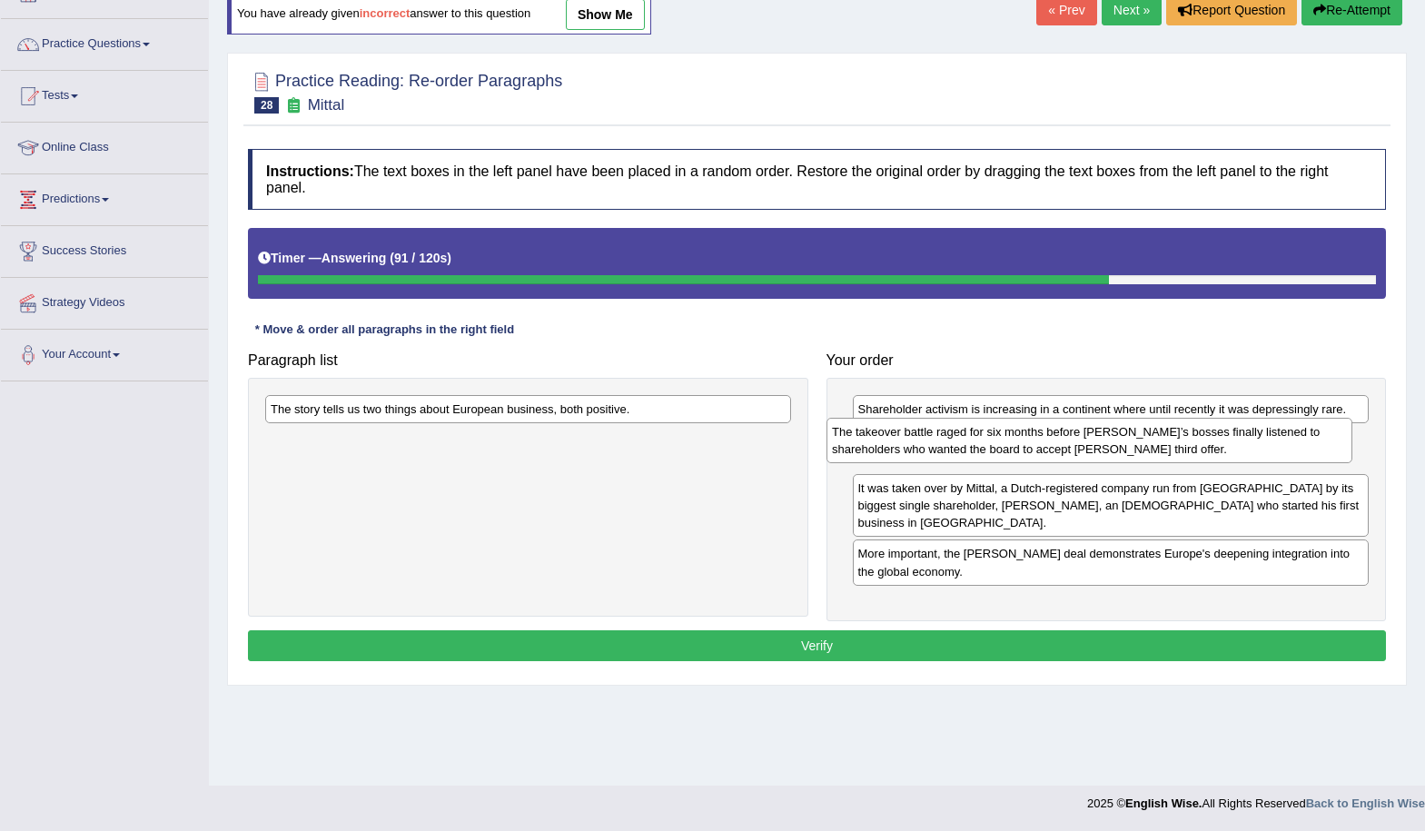
drag, startPoint x: 595, startPoint y: 458, endPoint x: 1156, endPoint y: 450, distance: 561.5
click at [1156, 450] on div "The takeover battle raged for six months before Arcelor’s bosses finally listen…" at bounding box center [1090, 440] width 526 height 45
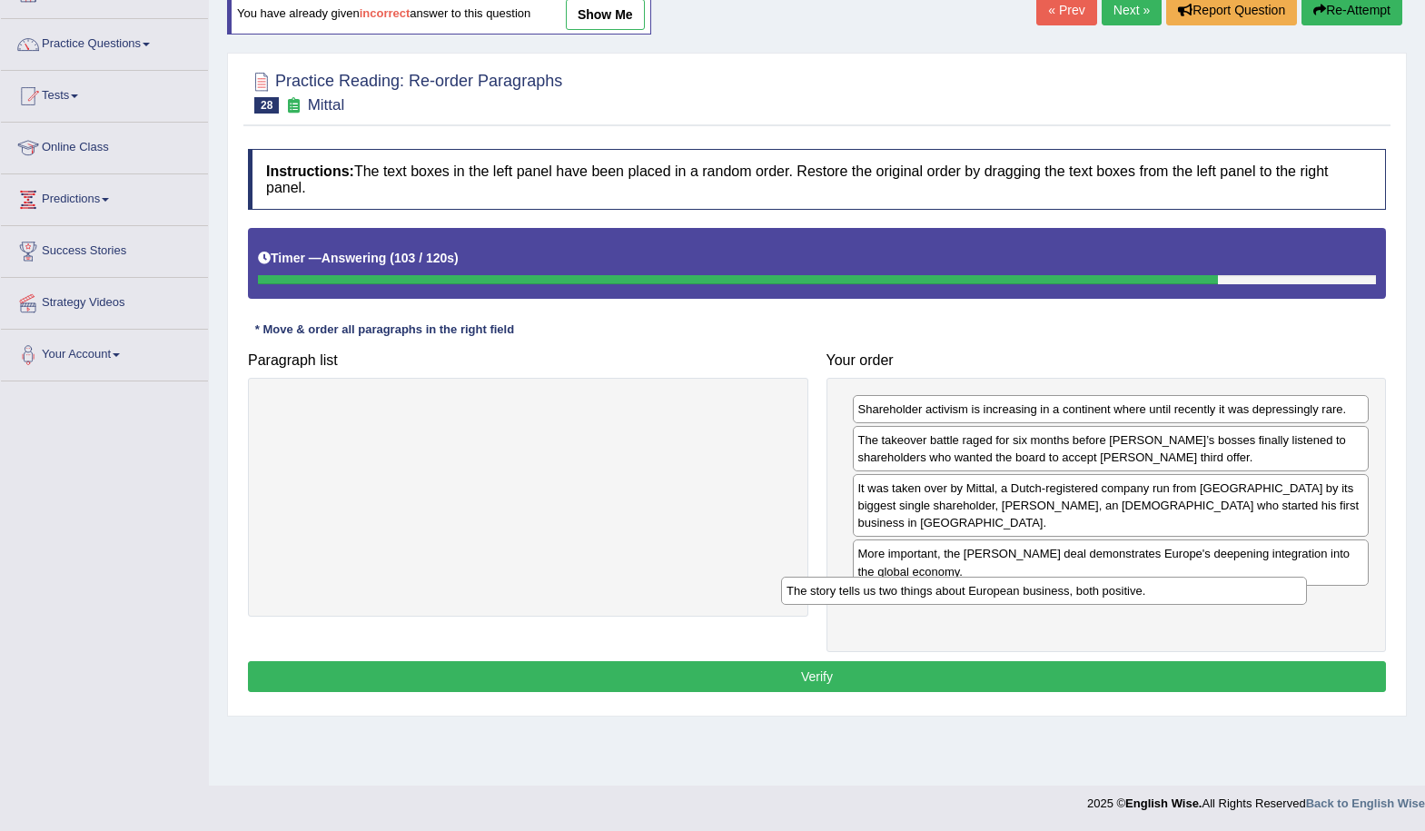
drag, startPoint x: 519, startPoint y: 414, endPoint x: 1031, endPoint y: 593, distance: 542.7
click at [1036, 596] on div "The story tells us two things about European business, both positive." at bounding box center [1044, 591] width 526 height 28
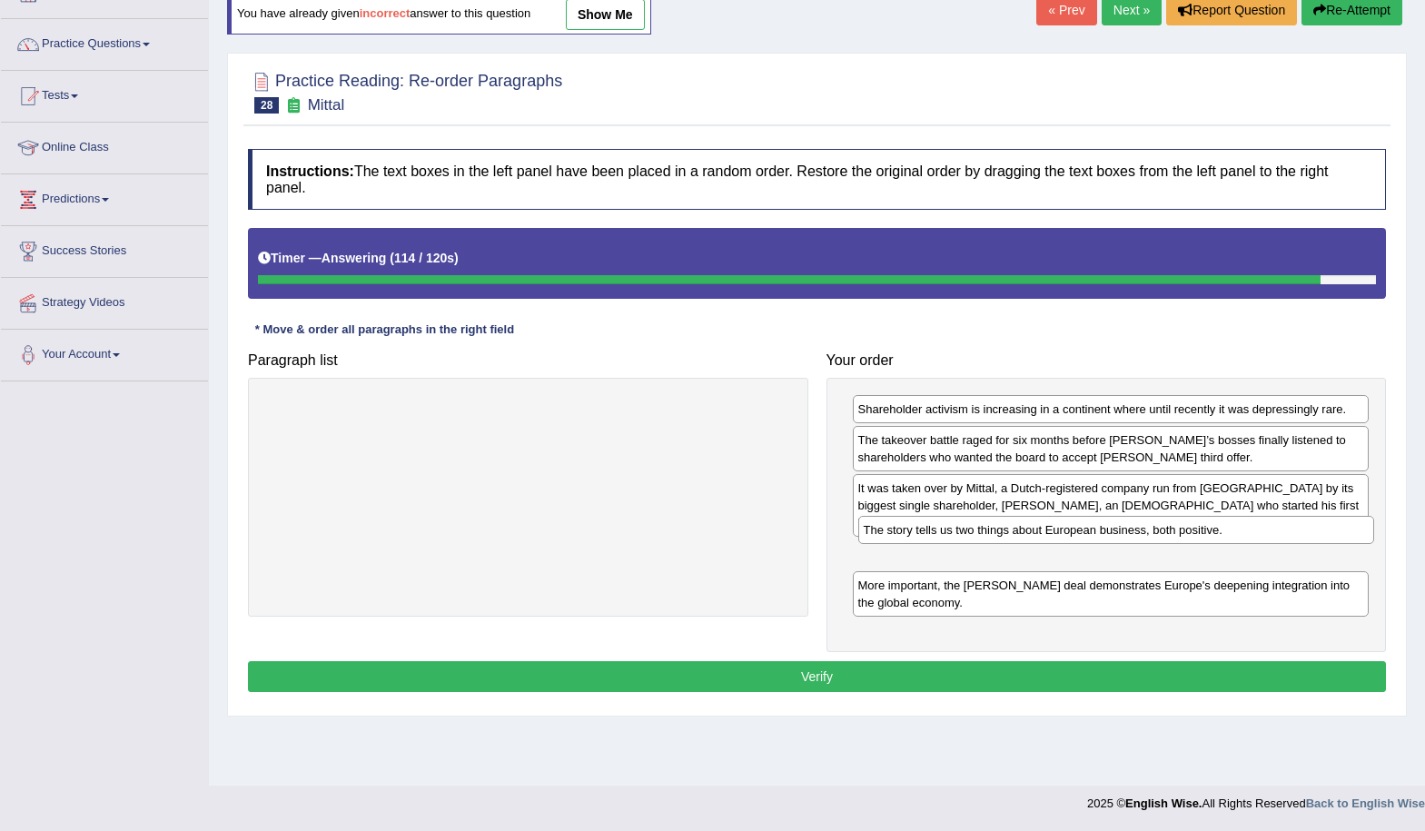
drag, startPoint x: 917, startPoint y: 590, endPoint x: 922, endPoint y: 534, distance: 55.7
click at [922, 534] on div "The story tells us two things about European business, both positive." at bounding box center [1116, 530] width 517 height 28
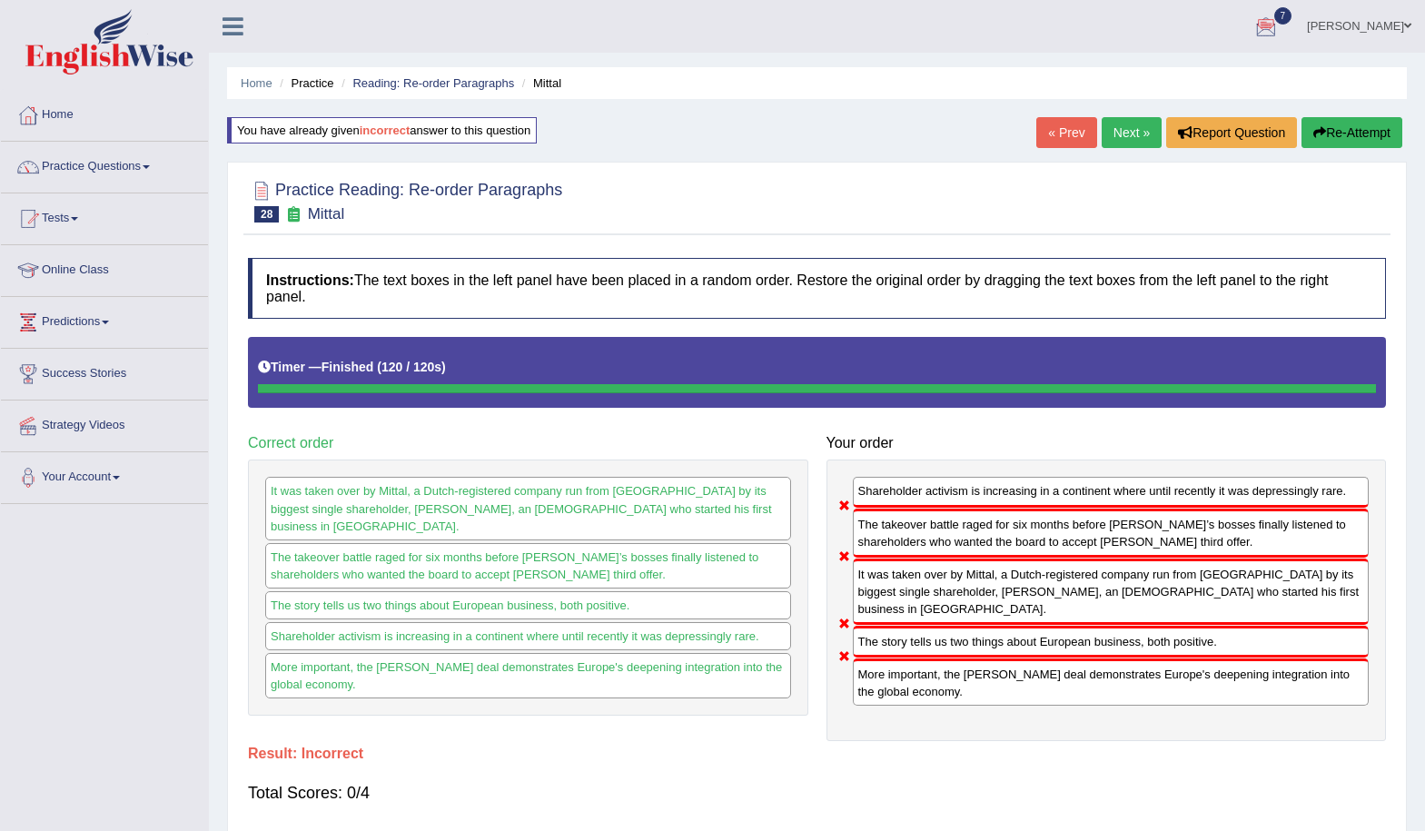
click at [1128, 128] on link "Next »" at bounding box center [1132, 132] width 60 height 31
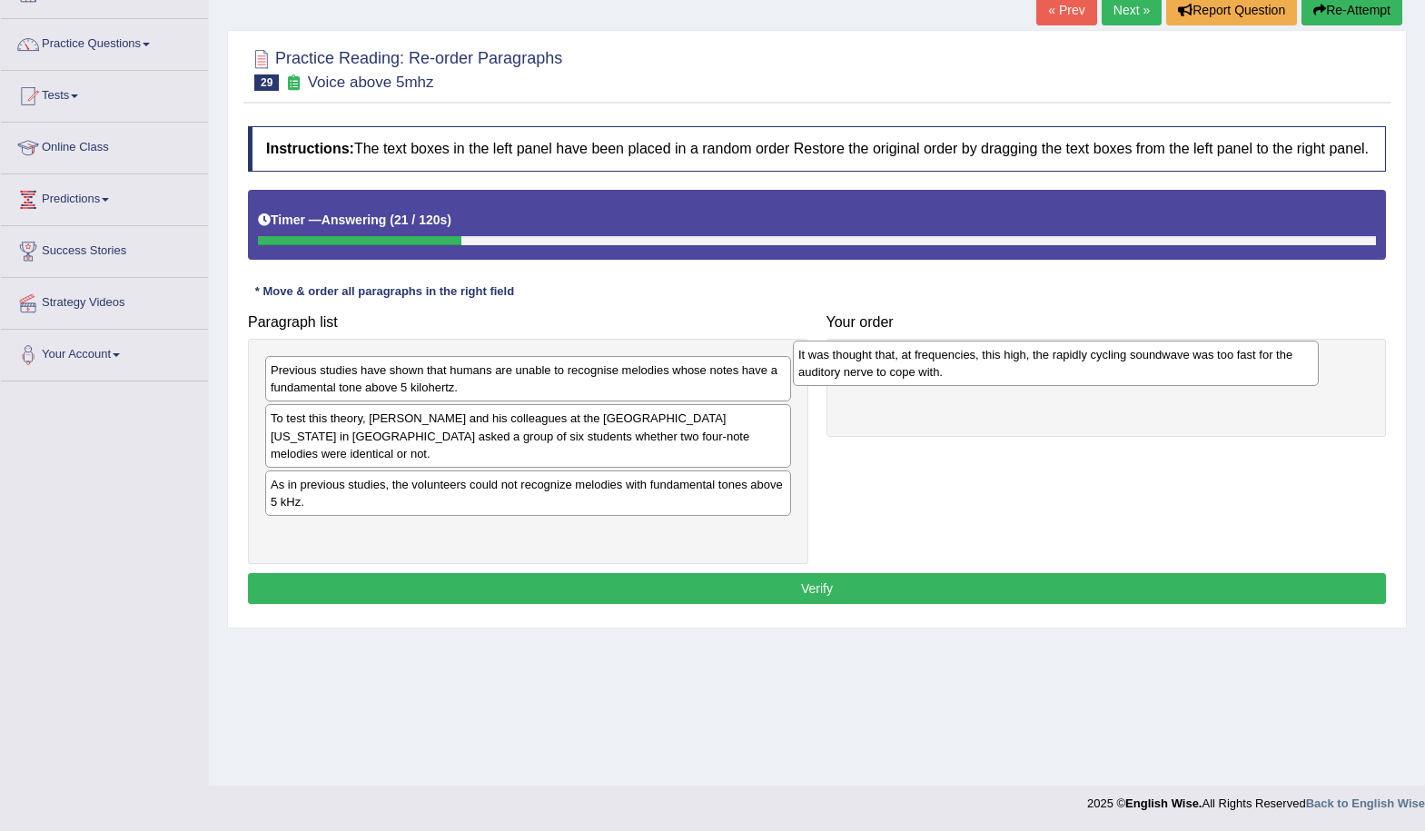
drag, startPoint x: 380, startPoint y: 487, endPoint x: 908, endPoint y: 374, distance: 539.7
click at [908, 374] on div "It was thought that, at frequencies, this high, the rapidly cycling soundwave w…" at bounding box center [1056, 363] width 526 height 45
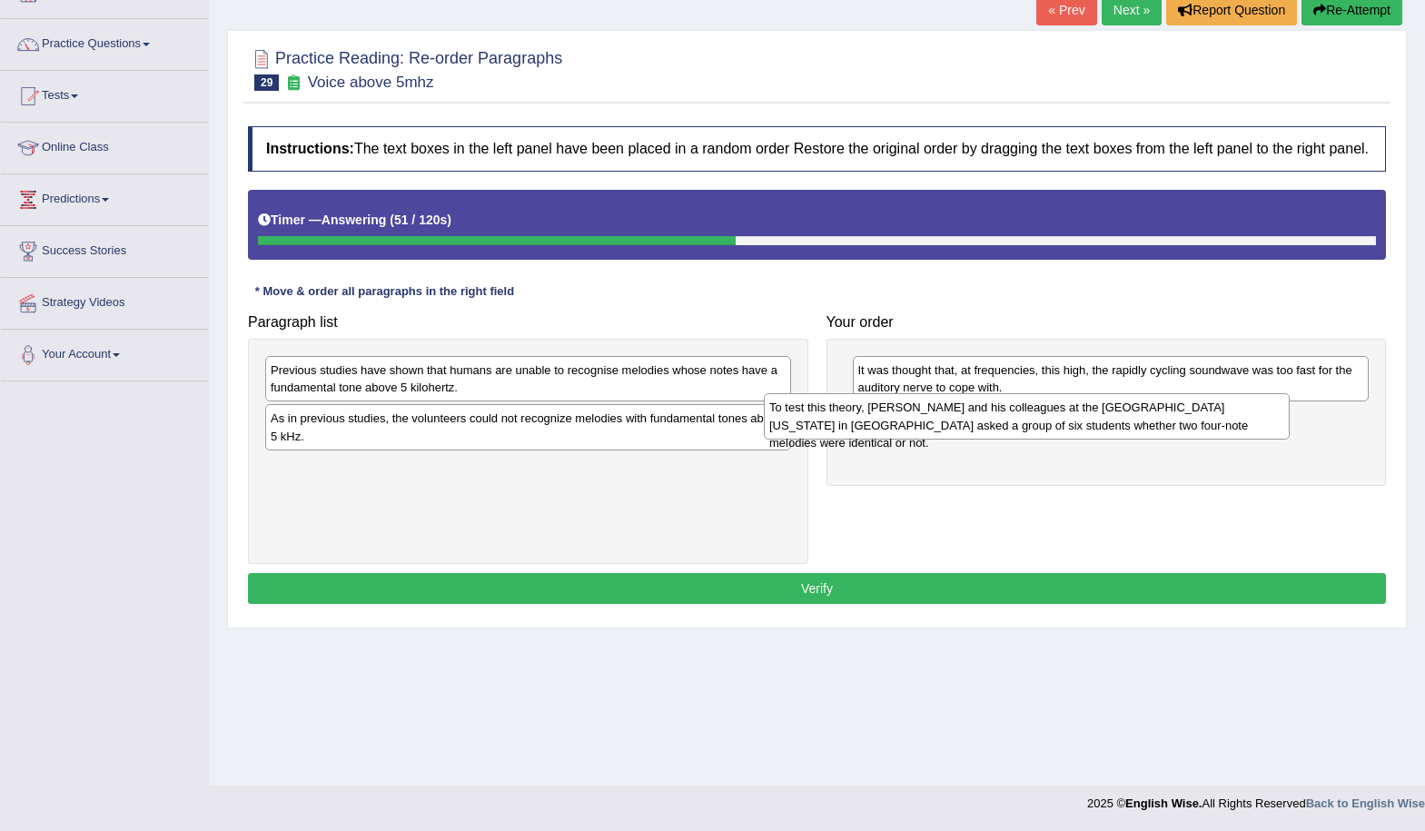
drag, startPoint x: 447, startPoint y: 445, endPoint x: 946, endPoint y: 434, distance: 498.9
click at [946, 434] on div "To test this theory, [PERSON_NAME] and his colleagues at the [GEOGRAPHIC_DATA][…" at bounding box center [1027, 415] width 526 height 45
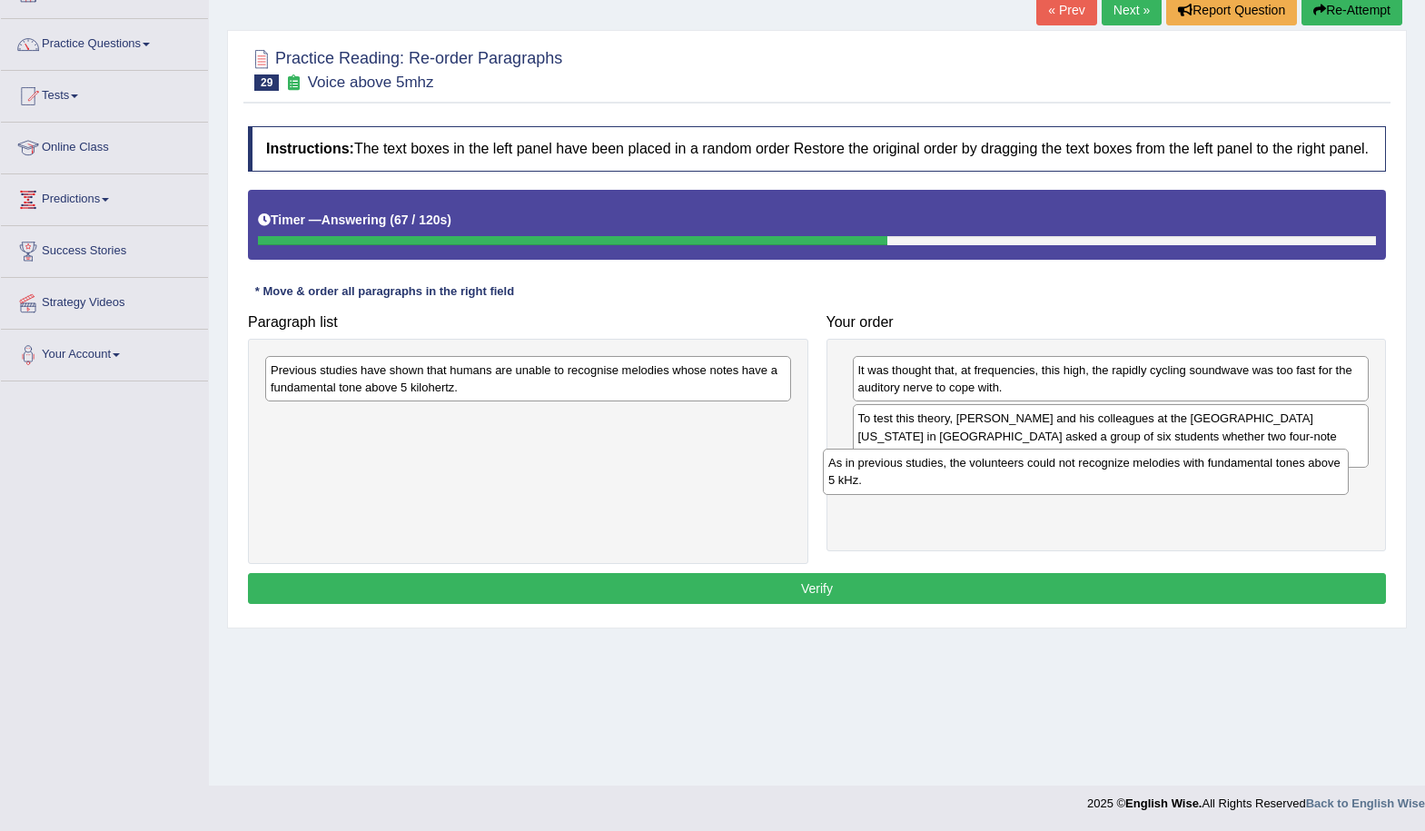
drag, startPoint x: 599, startPoint y: 452, endPoint x: 1156, endPoint y: 497, distance: 559.6
click at [1156, 494] on div "As in previous studies, the volunteers could not recognize melodies with fundam…" at bounding box center [1086, 471] width 526 height 45
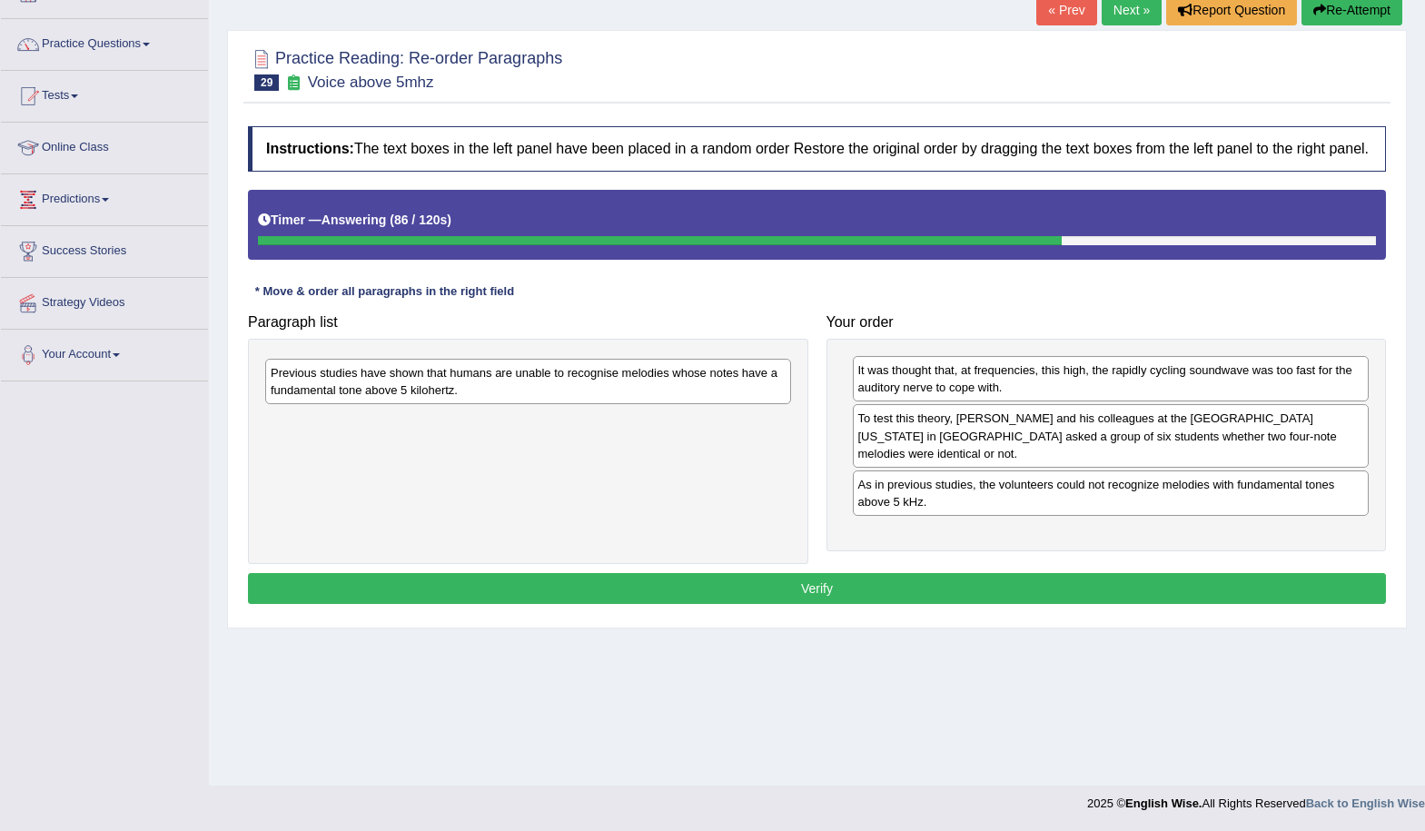
click at [387, 401] on div "Previous studies have shown that humans are unable to recognise melodies whose …" at bounding box center [528, 381] width 526 height 45
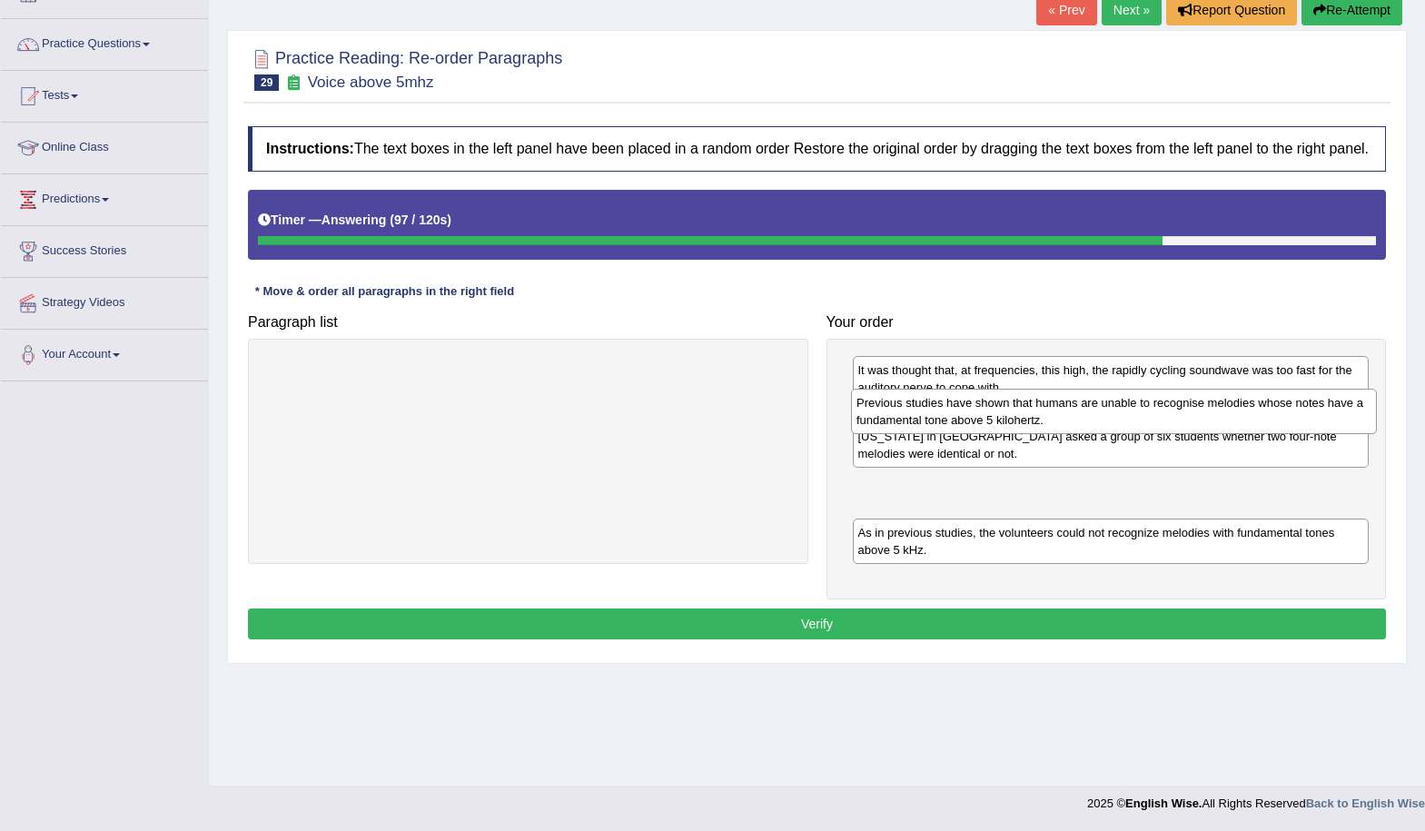
drag, startPoint x: 481, startPoint y: 433, endPoint x: 1025, endPoint y: 448, distance: 543.5
click at [1025, 434] on div "Previous studies have shown that humans are unable to recognise melodies whose …" at bounding box center [1114, 411] width 526 height 45
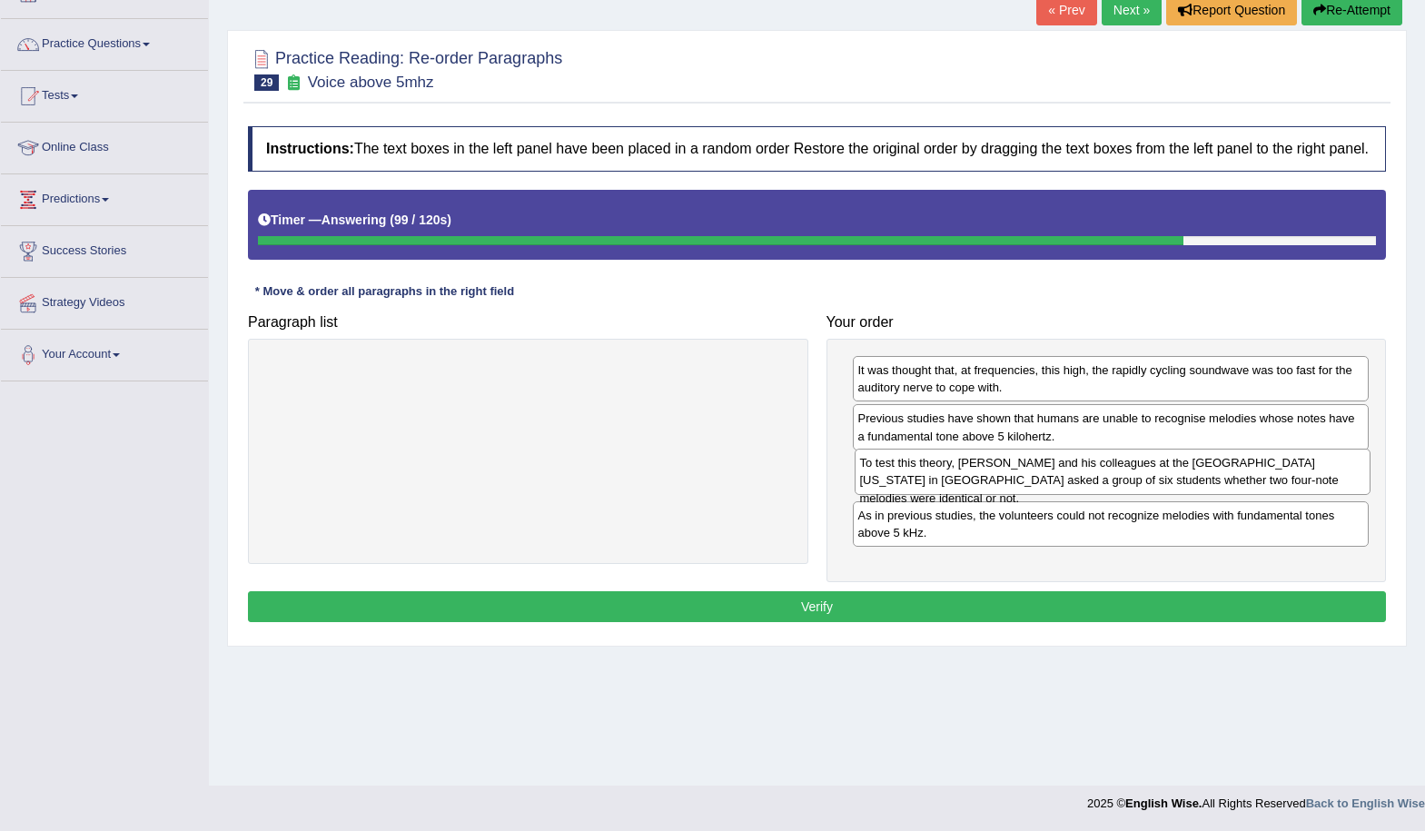
drag, startPoint x: 967, startPoint y: 453, endPoint x: 968, endPoint y: 498, distance: 44.6
click at [968, 494] on div "To test this theory, [PERSON_NAME] and his colleagues at the [GEOGRAPHIC_DATA][…" at bounding box center [1113, 471] width 517 height 45
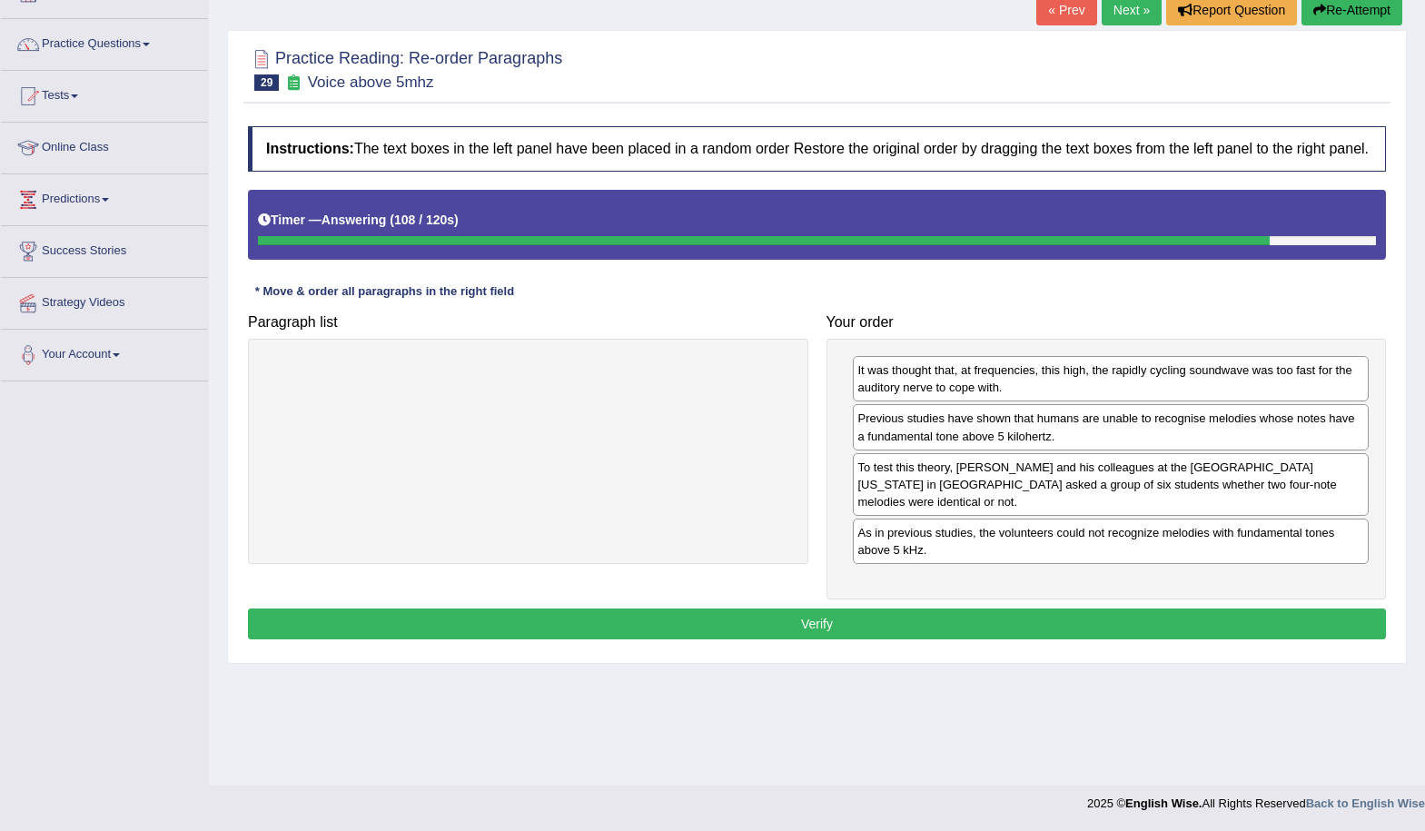
click at [886, 618] on button "Verify" at bounding box center [817, 624] width 1138 height 31
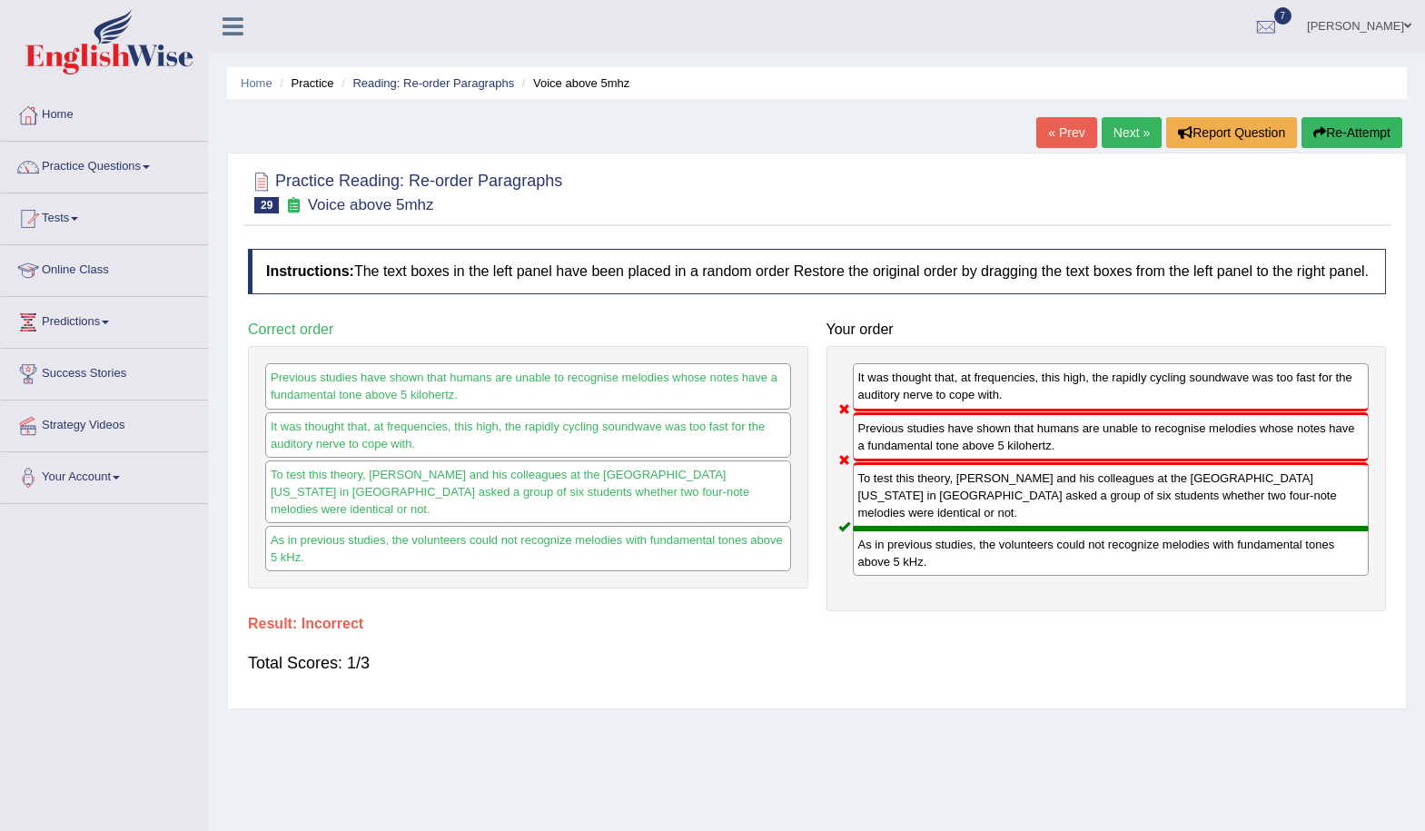
click at [1123, 129] on link "Next »" at bounding box center [1132, 132] width 60 height 31
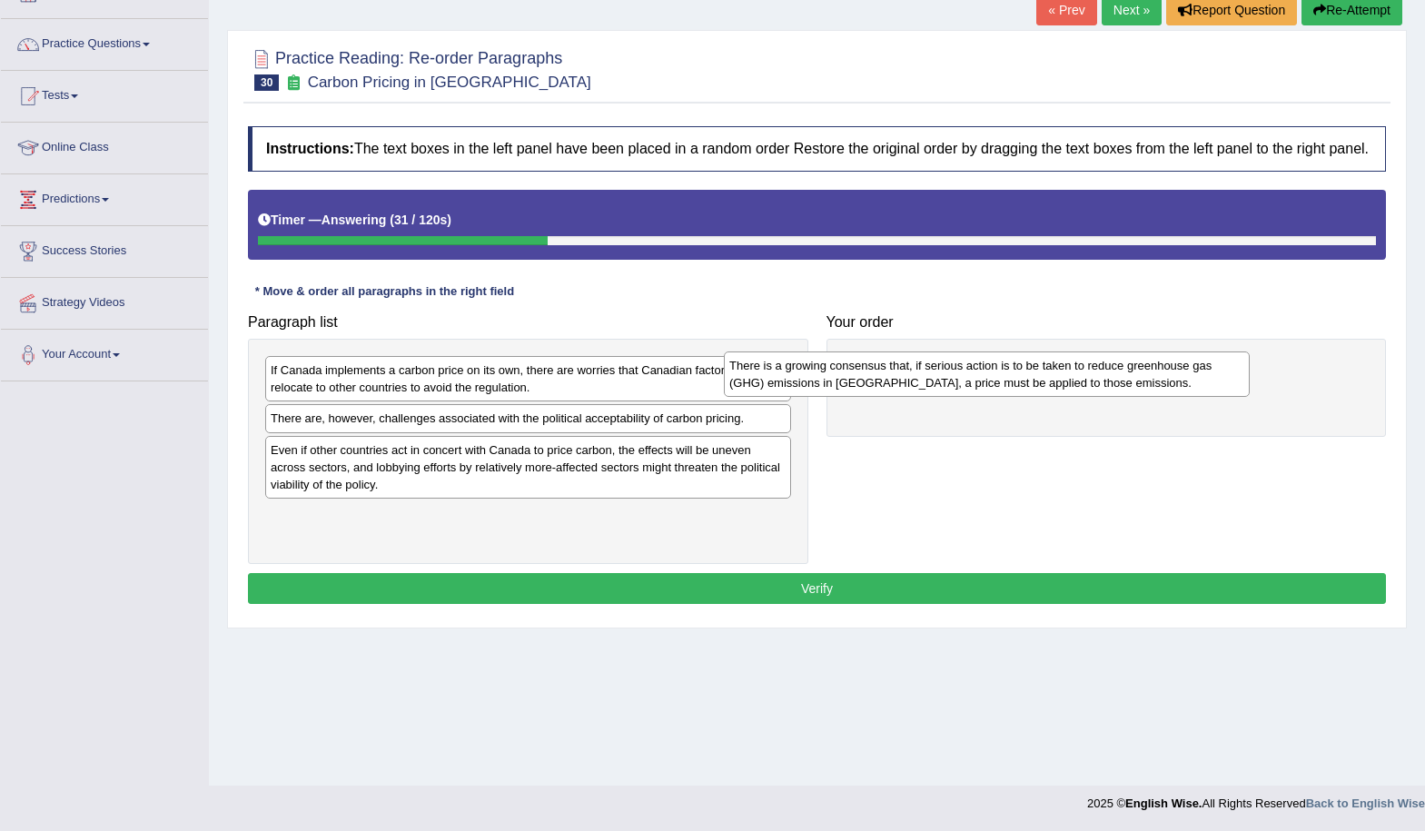
drag, startPoint x: 453, startPoint y: 403, endPoint x: 910, endPoint y: 393, distance: 457.1
click at [910, 393] on div "There is a growing consensus that, if serious action is to be taken to reduce g…" at bounding box center [987, 374] width 526 height 45
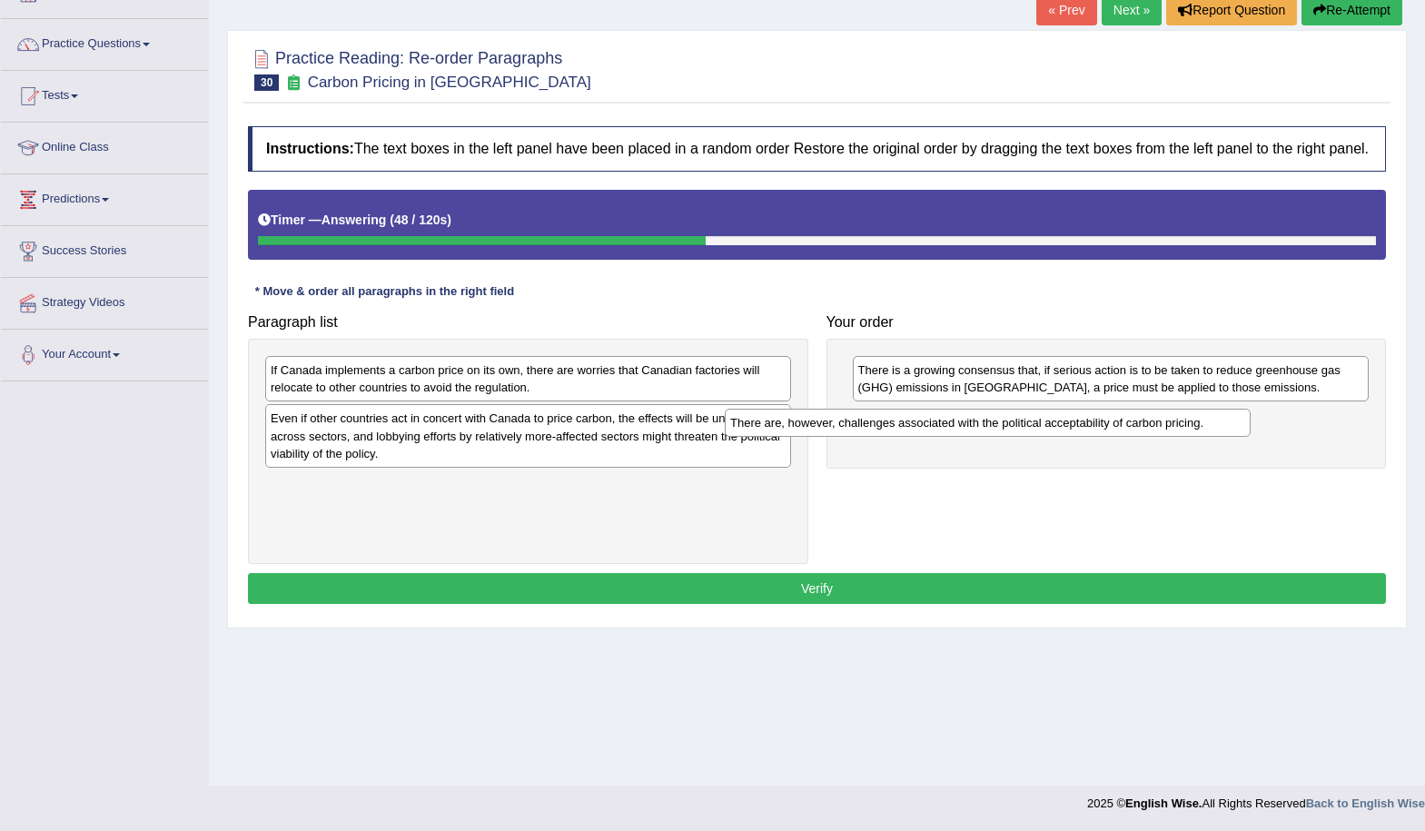
drag, startPoint x: 453, startPoint y: 436, endPoint x: 913, endPoint y: 439, distance: 459.7
click at [913, 437] on div "There are, however, challenges associated with the political acceptability of c…" at bounding box center [988, 423] width 526 height 28
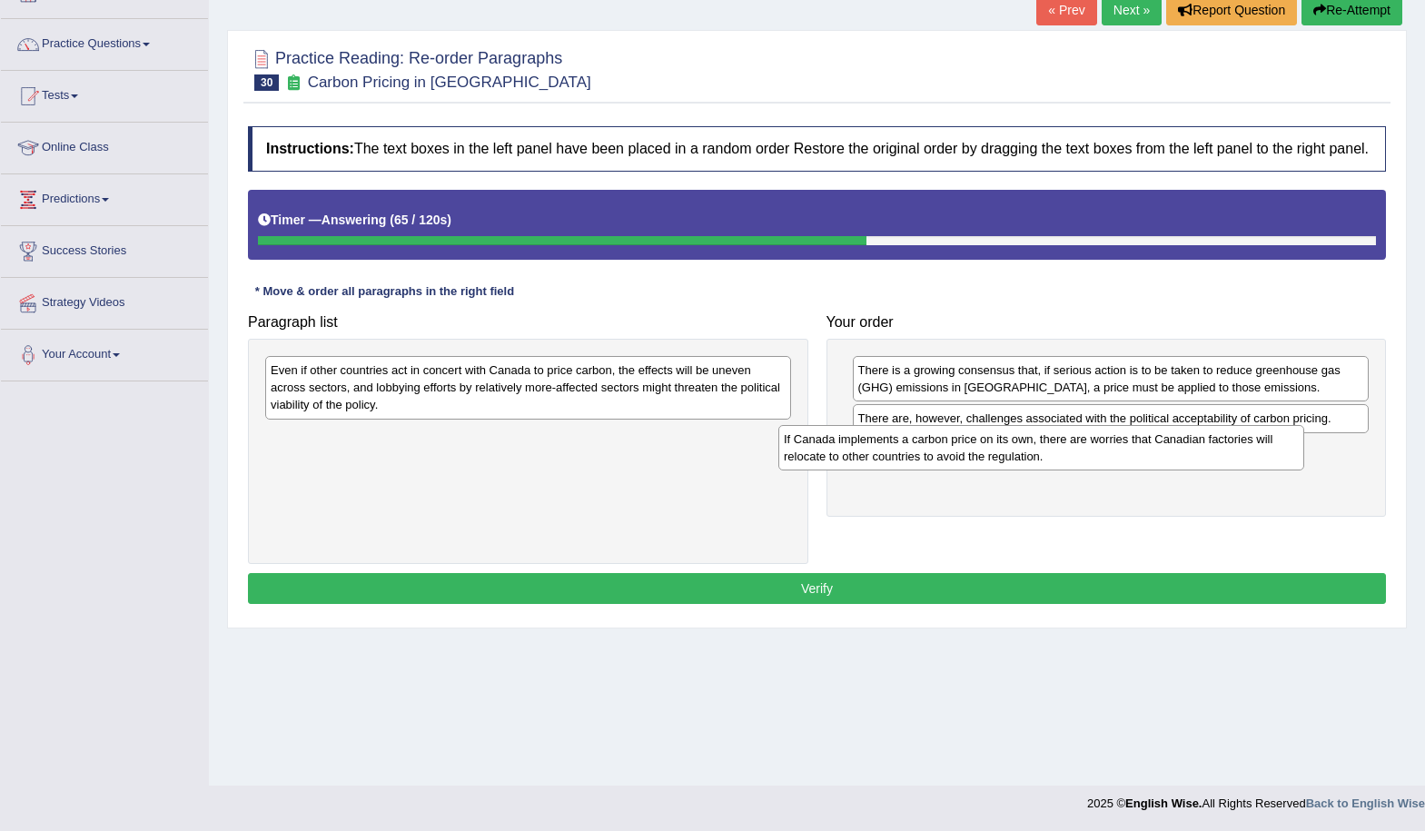
drag, startPoint x: 491, startPoint y: 399, endPoint x: 1000, endPoint y: 468, distance: 513.4
click at [1000, 468] on div "If Canada implements a carbon price on its own, there are worries that Canadian…" at bounding box center [1042, 447] width 526 height 45
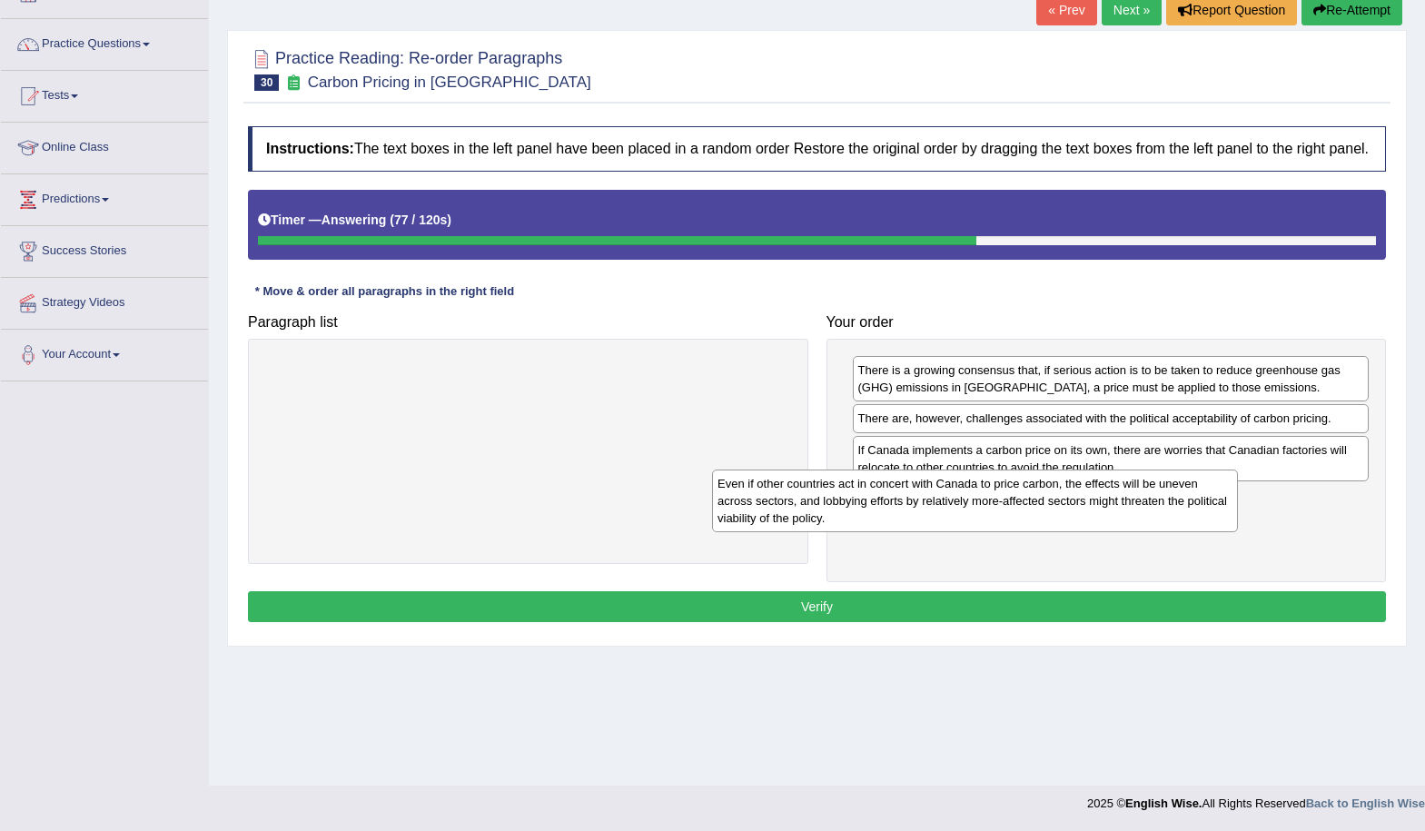
drag, startPoint x: 570, startPoint y: 405, endPoint x: 1017, endPoint y: 519, distance: 461.2
click at [1017, 519] on div "Even if other countries act in concert with Canada to price carbon, the effects…" at bounding box center [975, 501] width 526 height 63
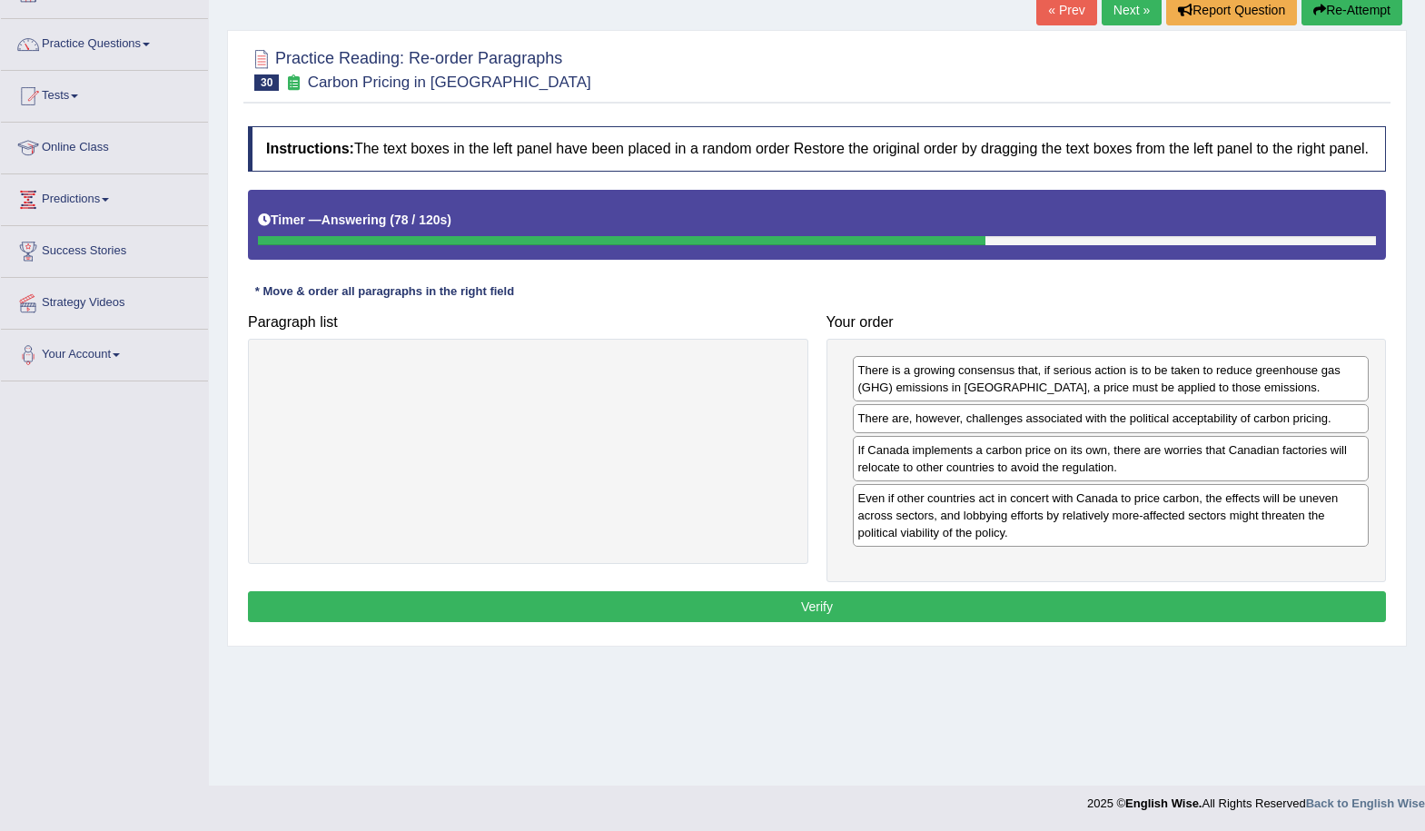
click at [848, 616] on button "Verify" at bounding box center [817, 606] width 1138 height 31
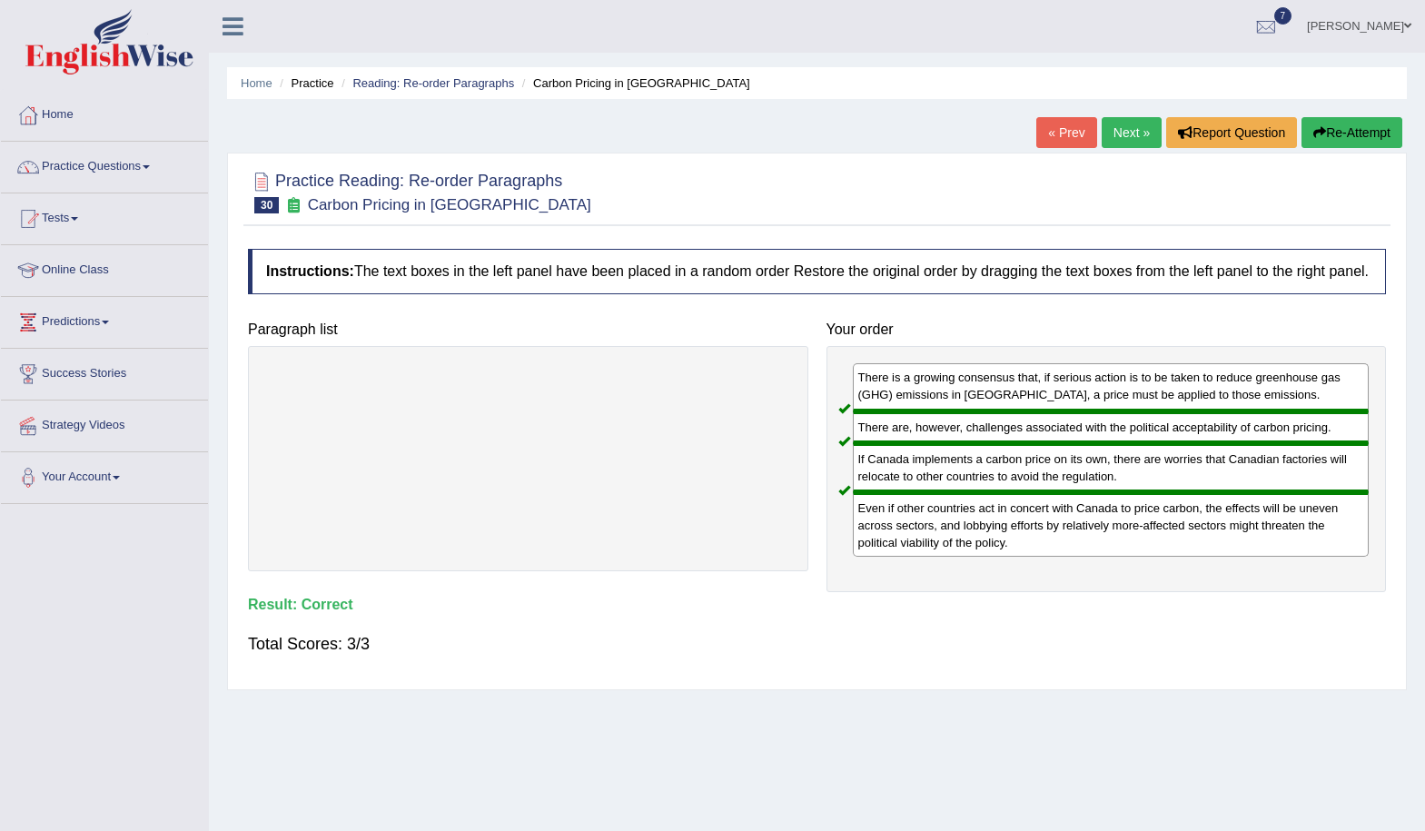
click at [1140, 138] on link "Next »" at bounding box center [1132, 132] width 60 height 31
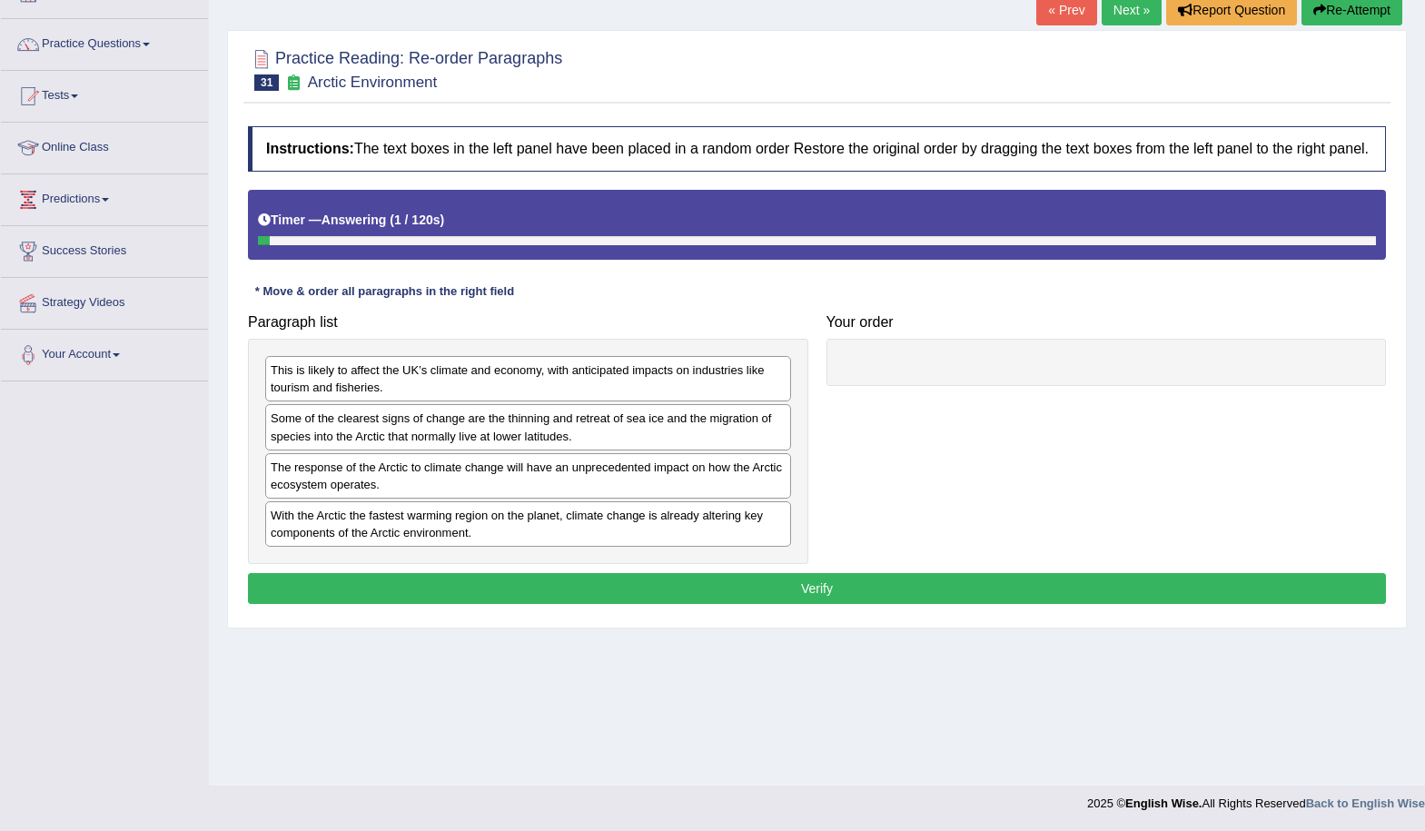
scroll to position [123, 0]
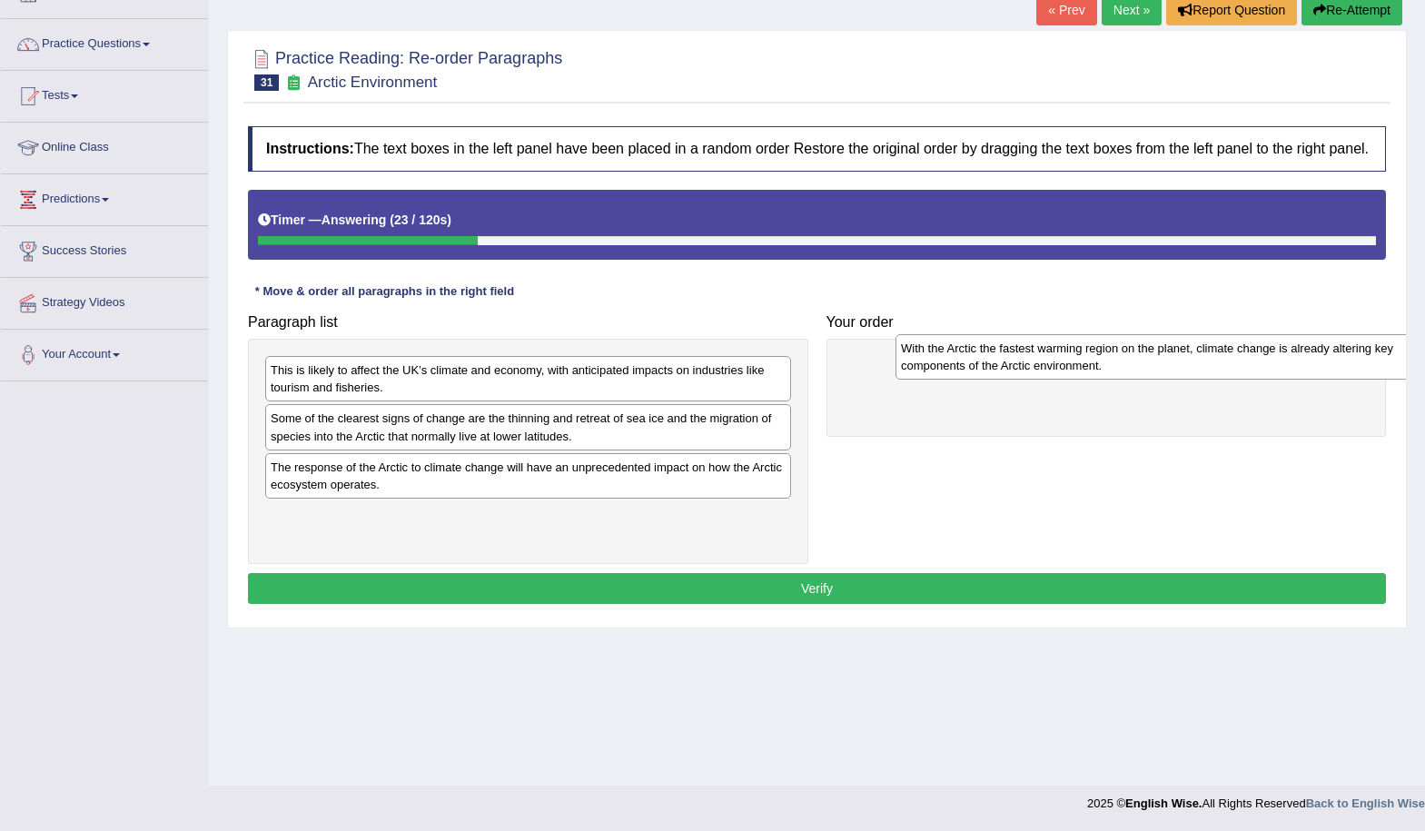
drag, startPoint x: 481, startPoint y: 545, endPoint x: 1088, endPoint y: 399, distance: 625.1
click at [1083, 375] on div "With the Arctic the fastest warming region on the planet, climate change is alr…" at bounding box center [1159, 356] width 526 height 45
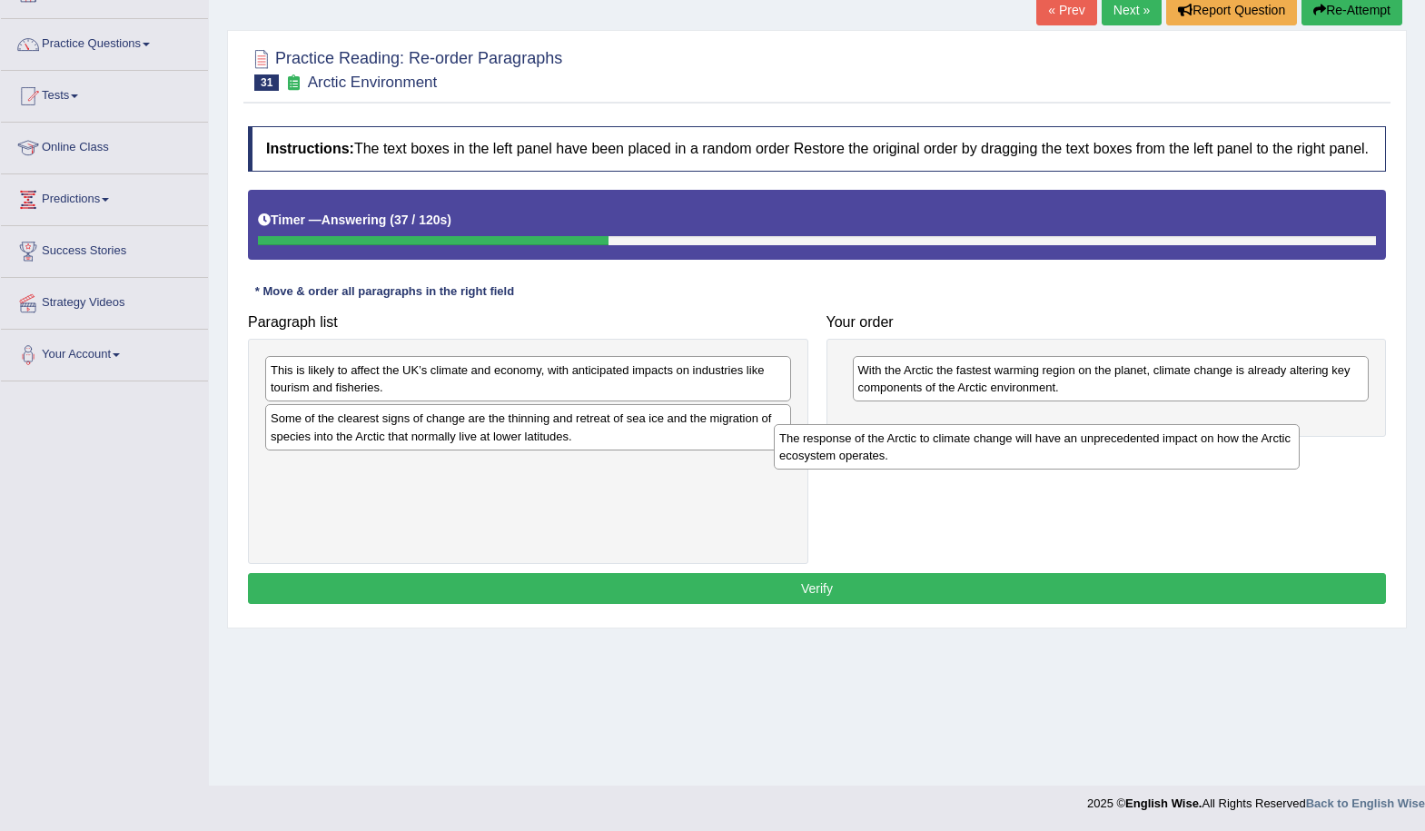
drag, startPoint x: 638, startPoint y: 489, endPoint x: 1140, endPoint y: 445, distance: 504.3
click at [1140, 445] on div "The response of the Arctic to climate change will have an unprecedented impact …" at bounding box center [1037, 446] width 526 height 45
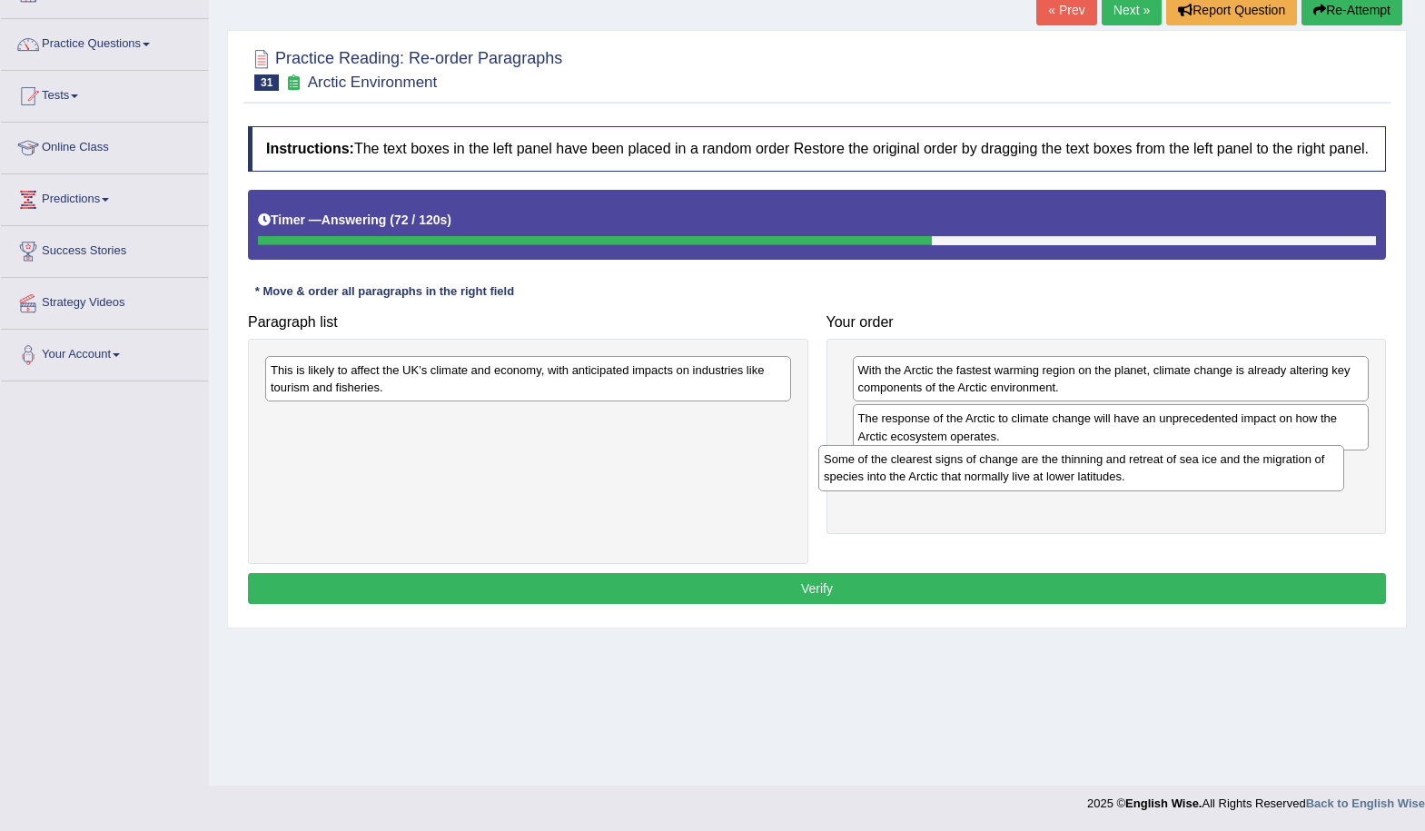
drag, startPoint x: 491, startPoint y: 450, endPoint x: 1044, endPoint y: 491, distance: 554.8
click at [1044, 491] on div "Some of the clearest signs of change are the thinning and retreat of sea ice an…" at bounding box center [1082, 467] width 526 height 45
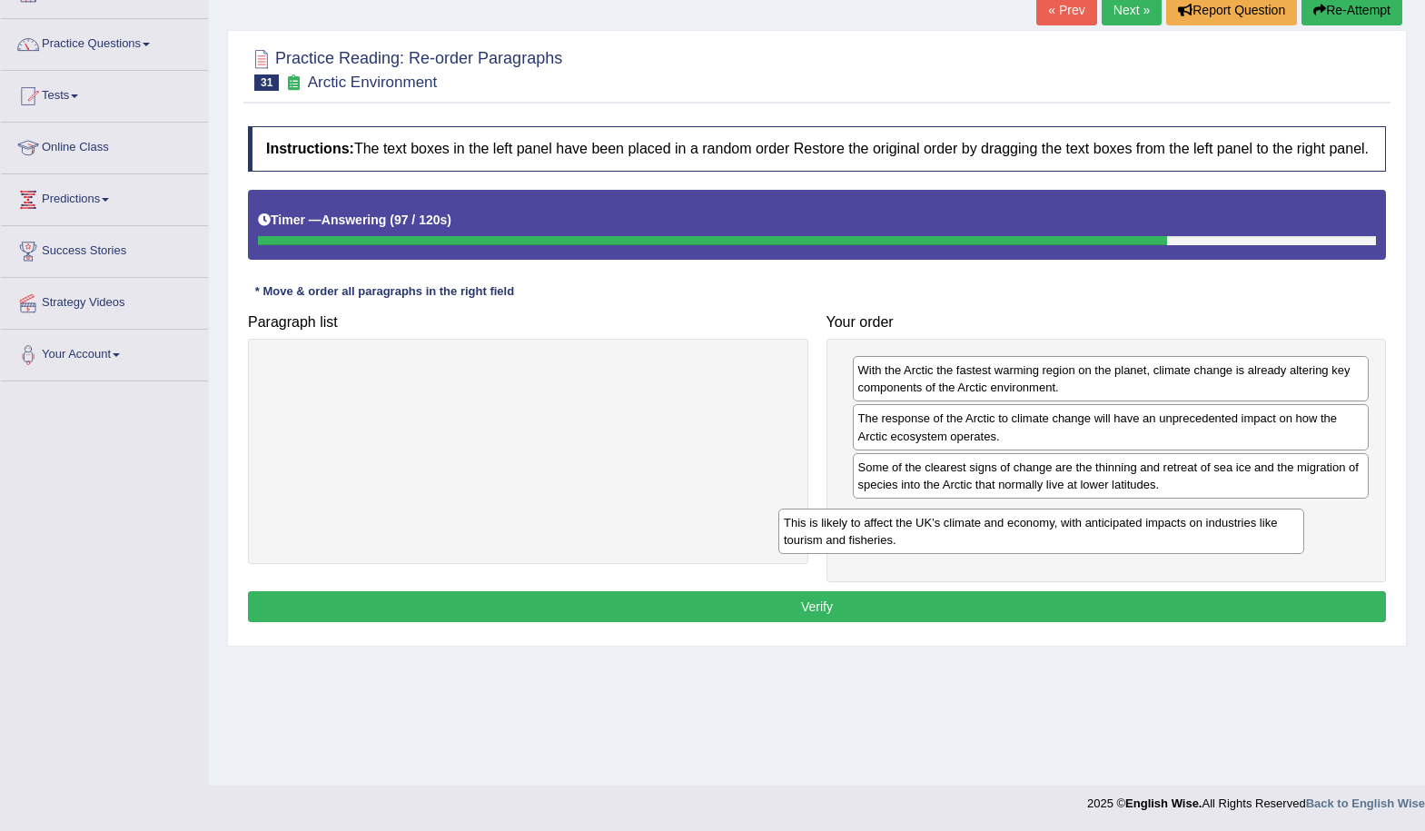
drag, startPoint x: 489, startPoint y: 402, endPoint x: 829, endPoint y: 539, distance: 366.1
click at [980, 541] on div "This is likely to affect the UK’s climate and economy, with anticipated impacts…" at bounding box center [1042, 531] width 526 height 45
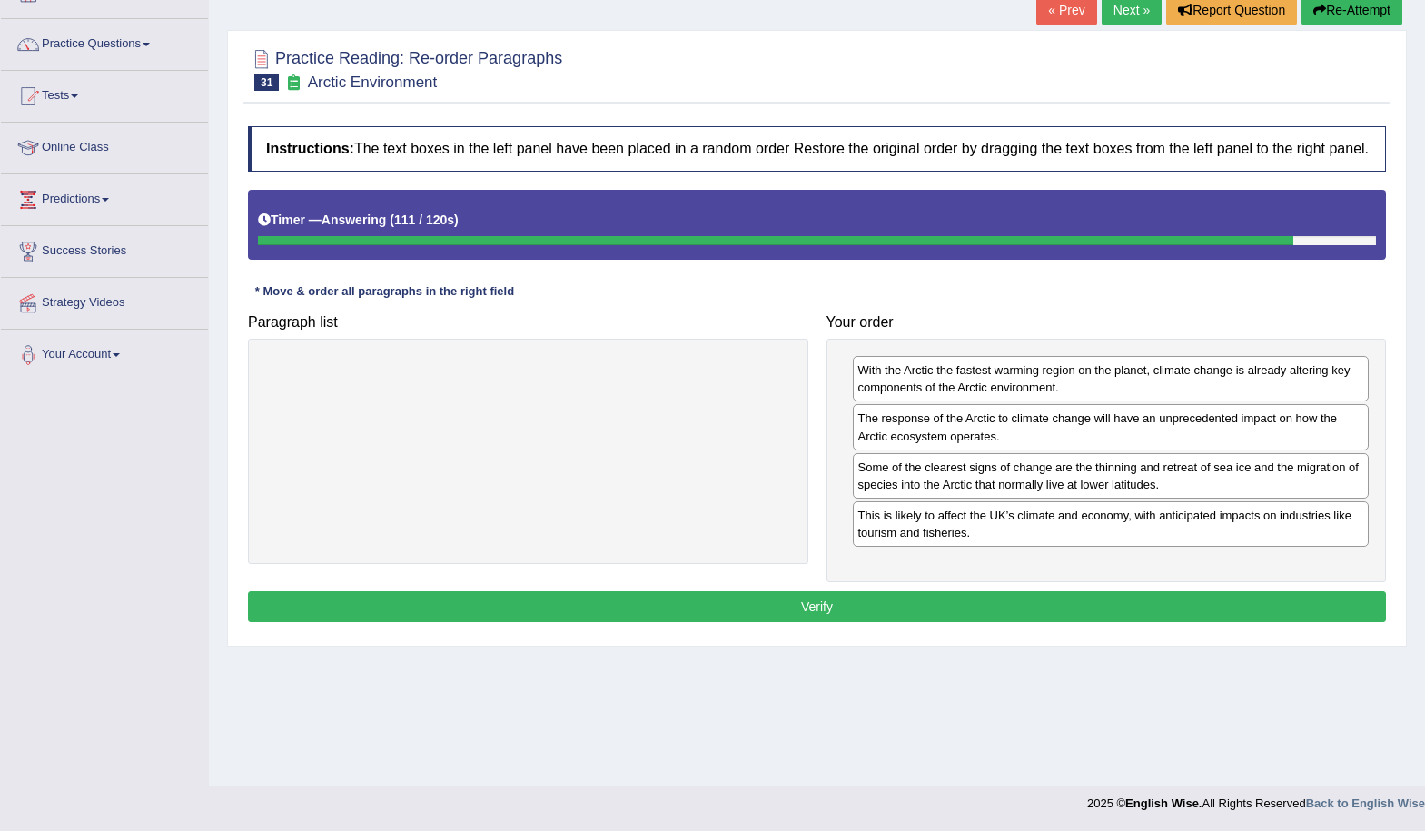
click at [878, 622] on button "Verify" at bounding box center [817, 606] width 1138 height 31
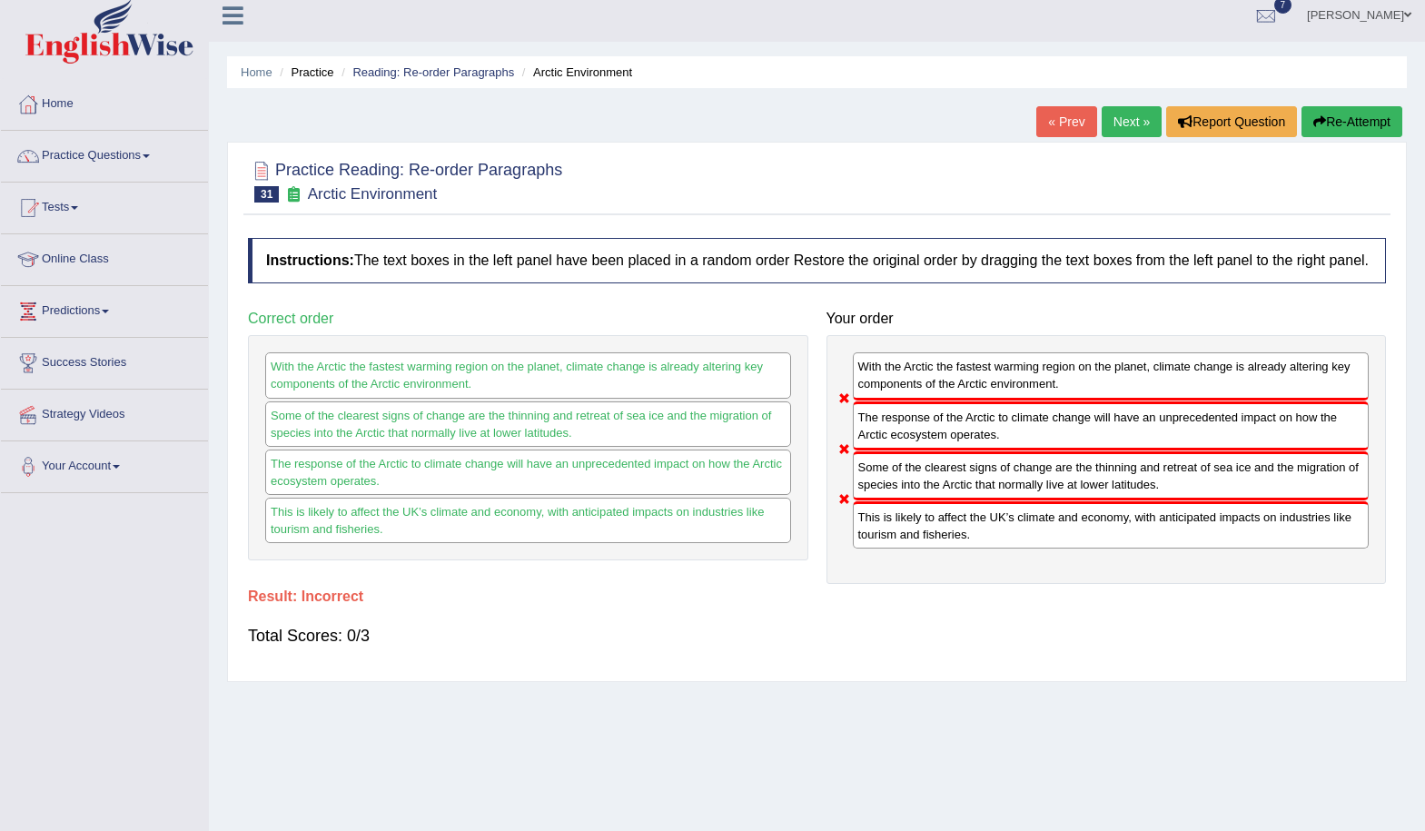
scroll to position [0, 0]
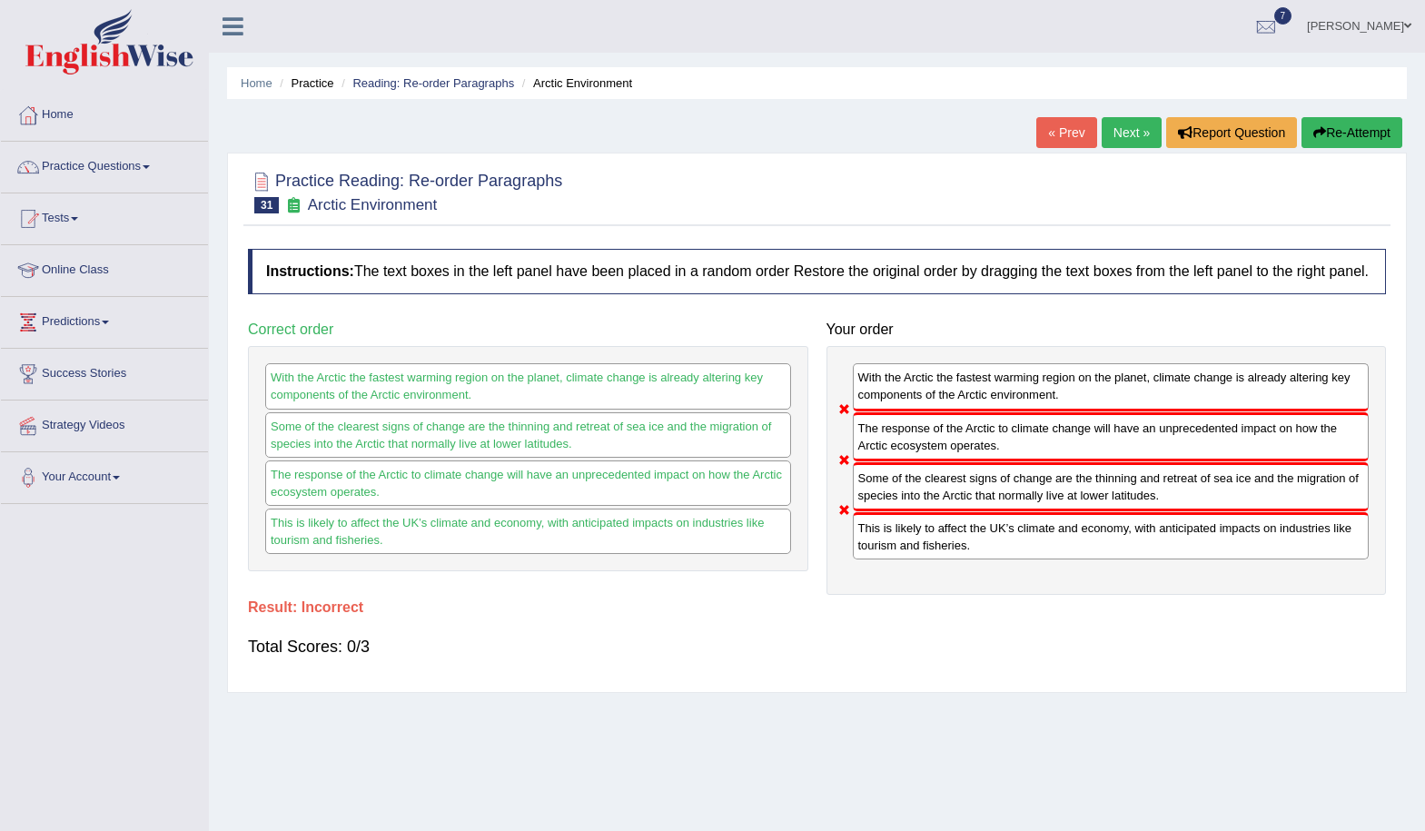
click at [1113, 139] on link "Next »" at bounding box center [1132, 132] width 60 height 31
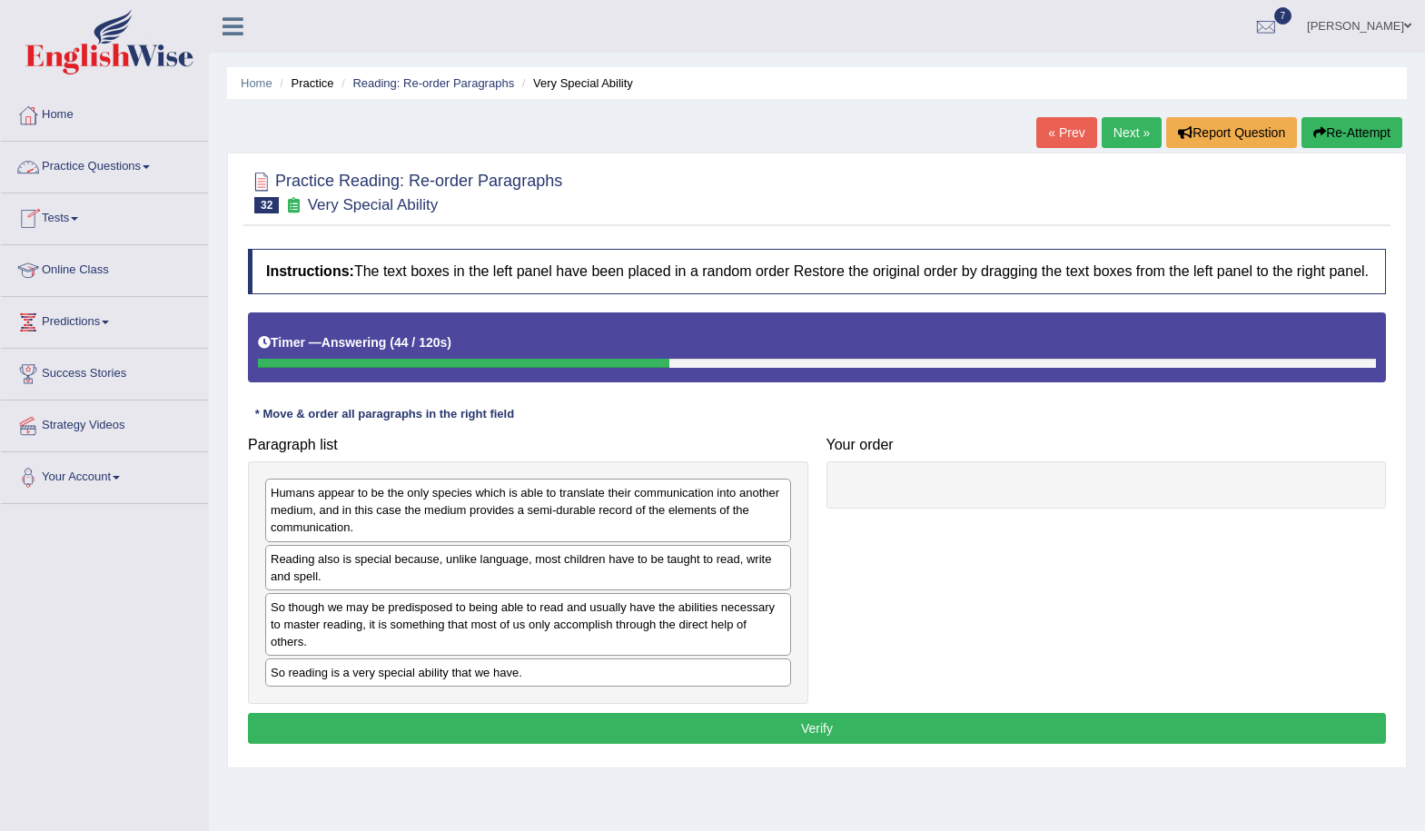
click at [140, 178] on link "Practice Questions" at bounding box center [104, 164] width 207 height 45
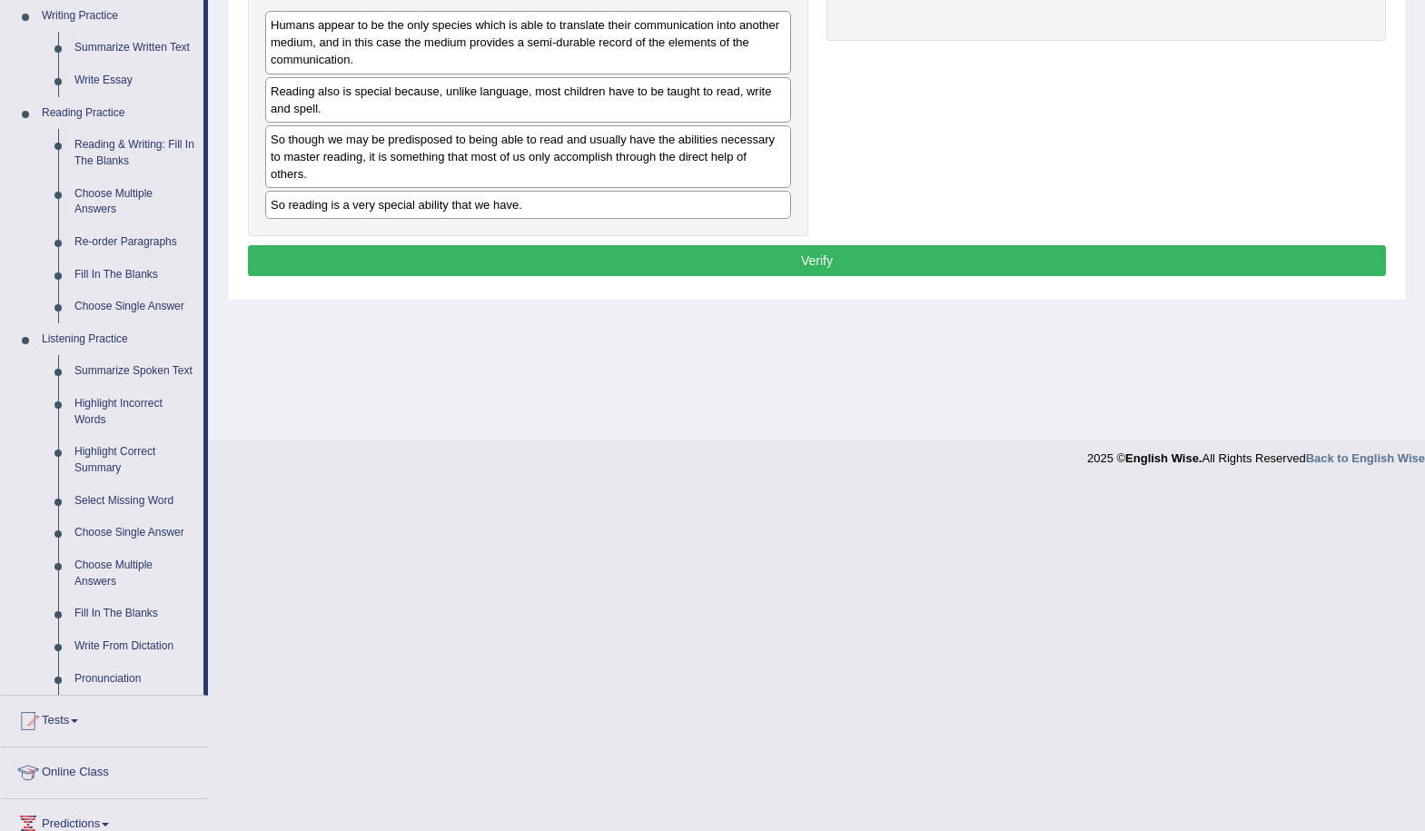
scroll to position [636, 0]
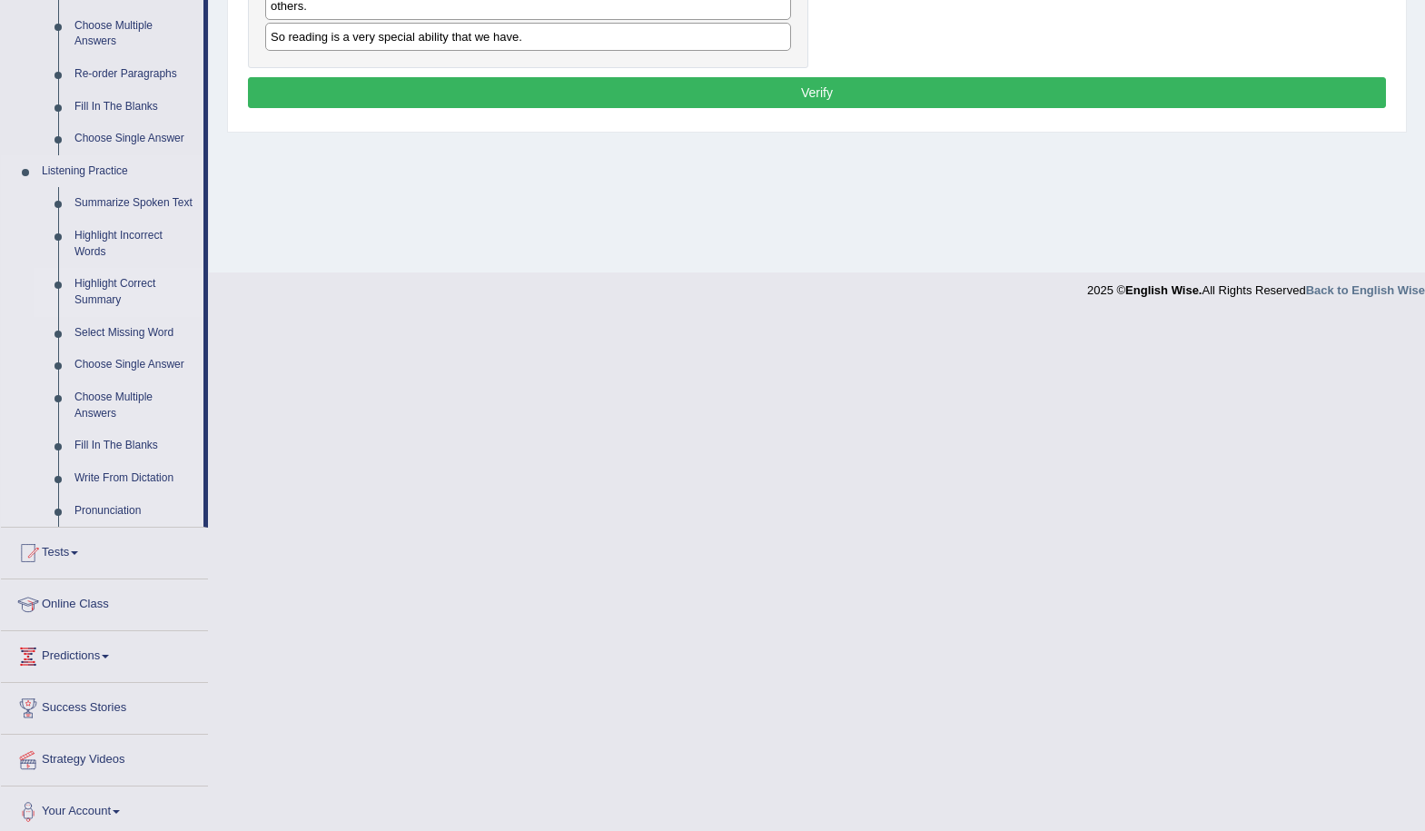
click at [90, 283] on link "Highlight Correct Summary" at bounding box center [134, 292] width 137 height 48
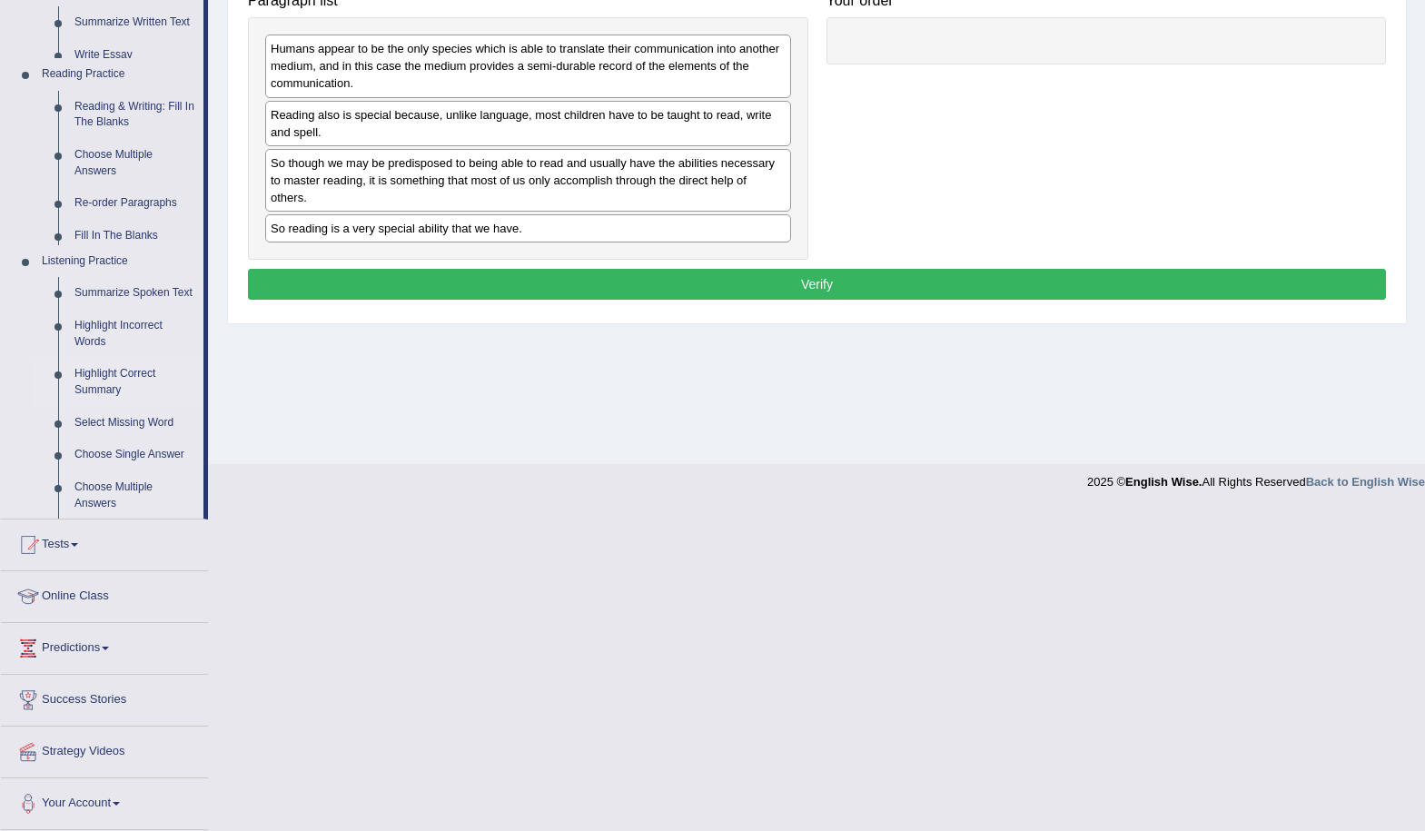
scroll to position [123, 0]
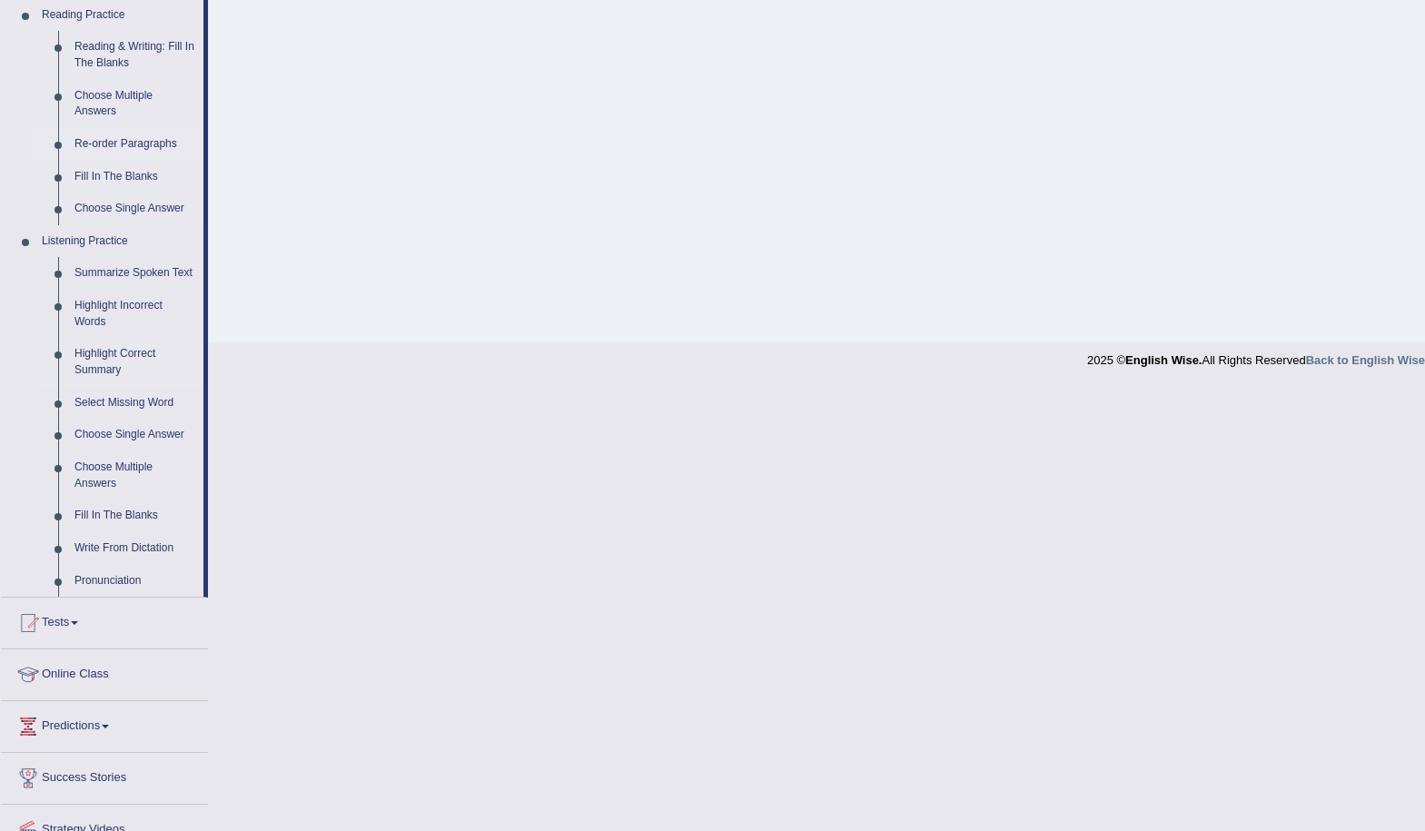
scroll to position [644, 0]
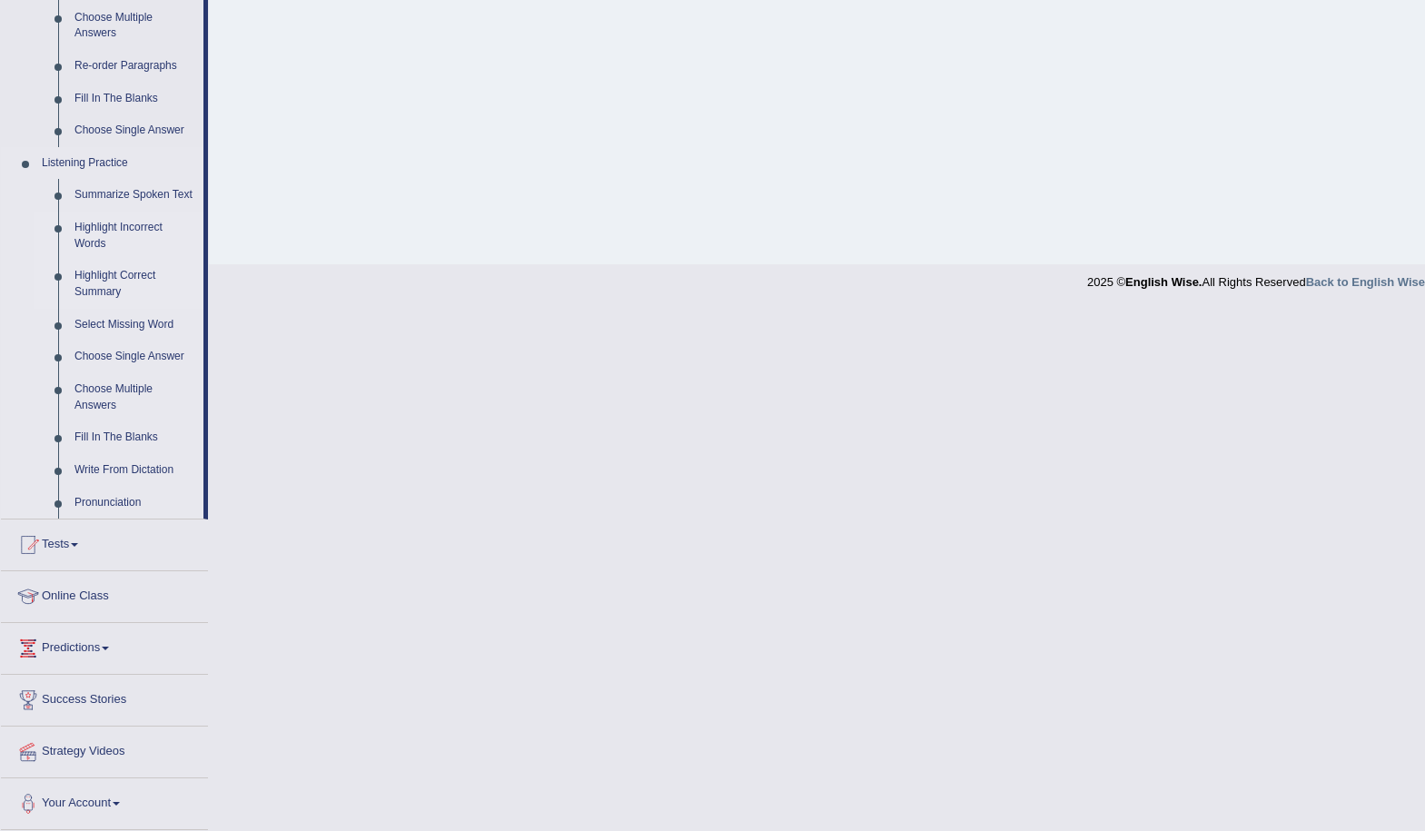
click at [90, 233] on link "Highlight Incorrect Words" at bounding box center [134, 236] width 137 height 48
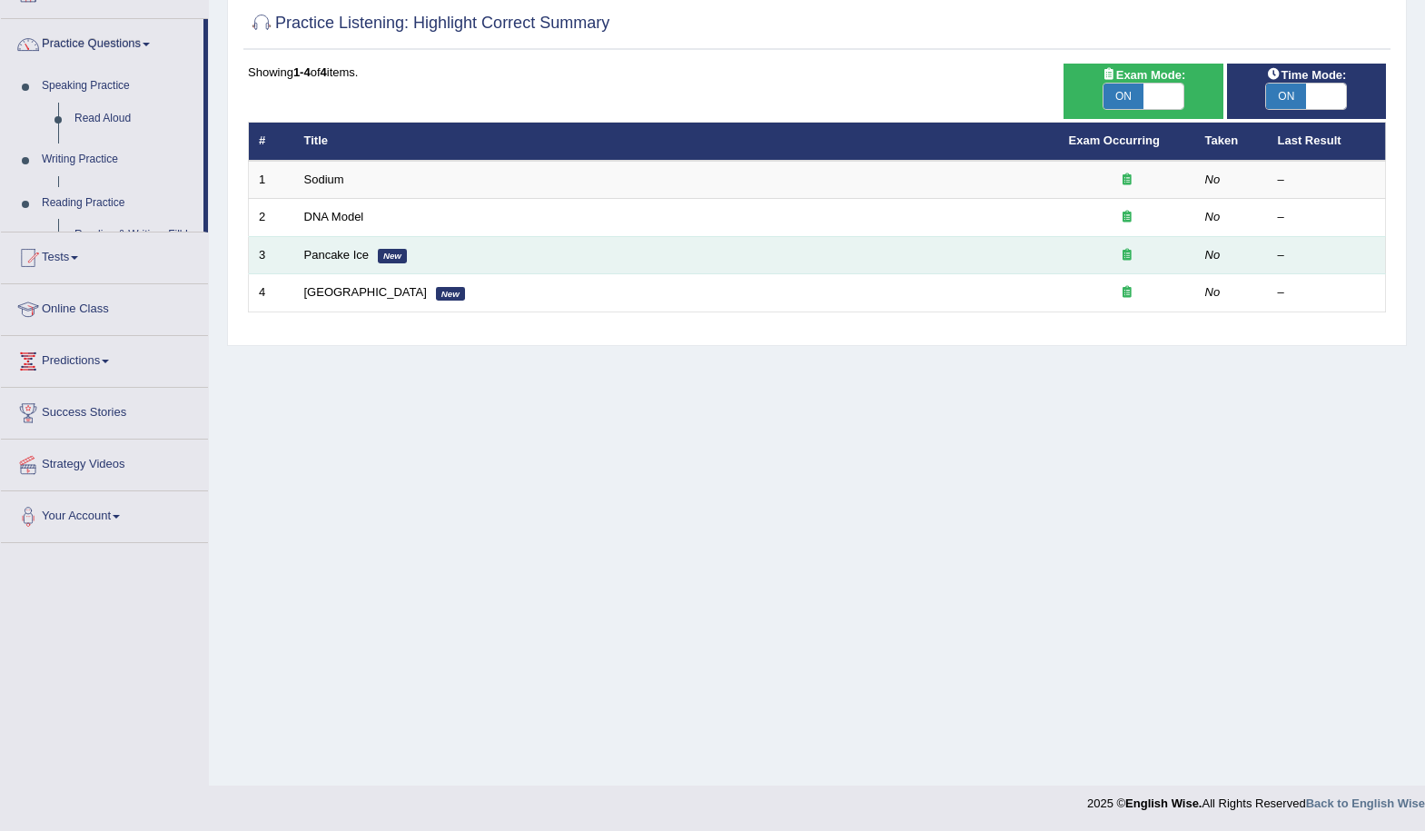
scroll to position [123, 0]
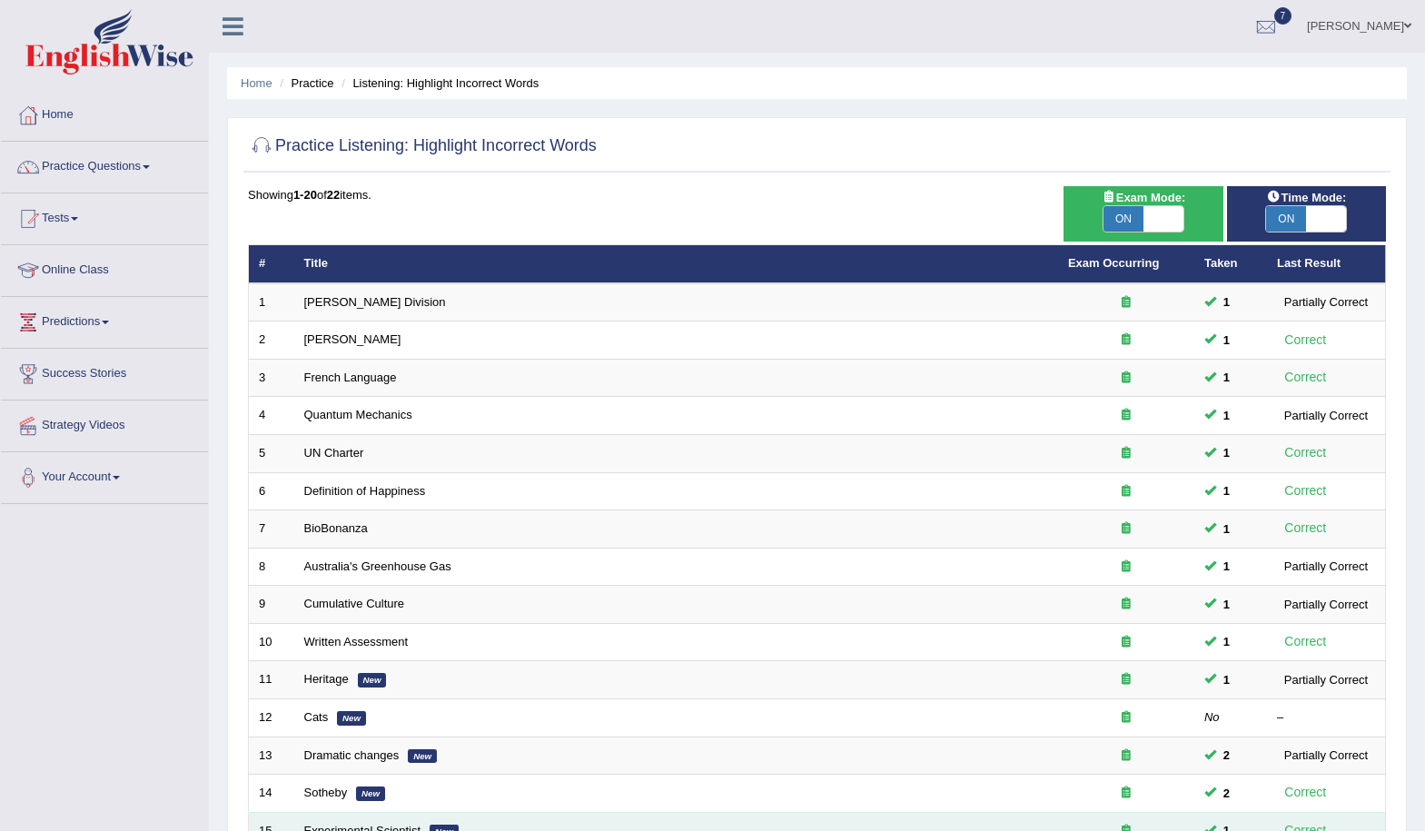
scroll to position [372, 0]
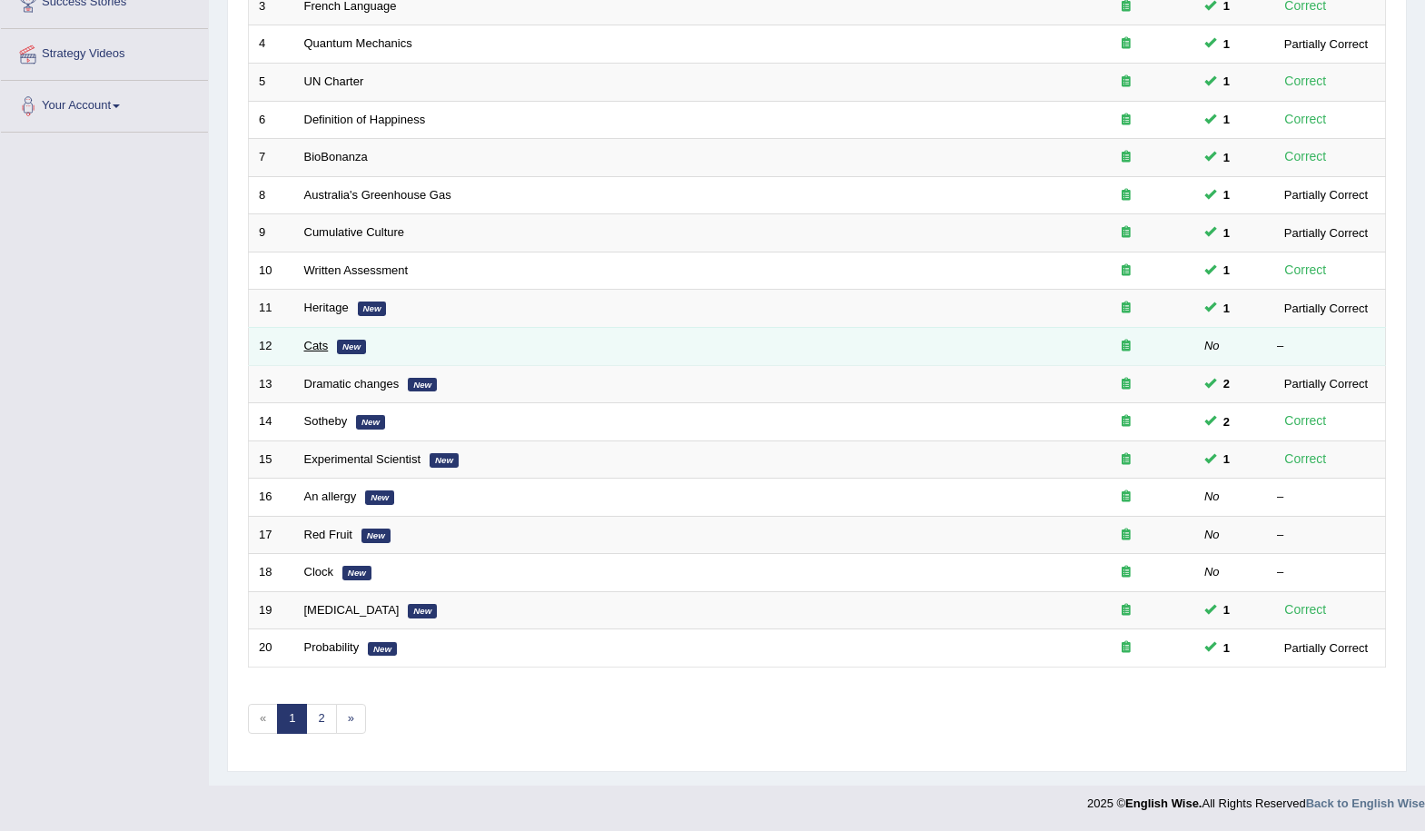
click at [312, 344] on link "Cats" at bounding box center [316, 346] width 25 height 14
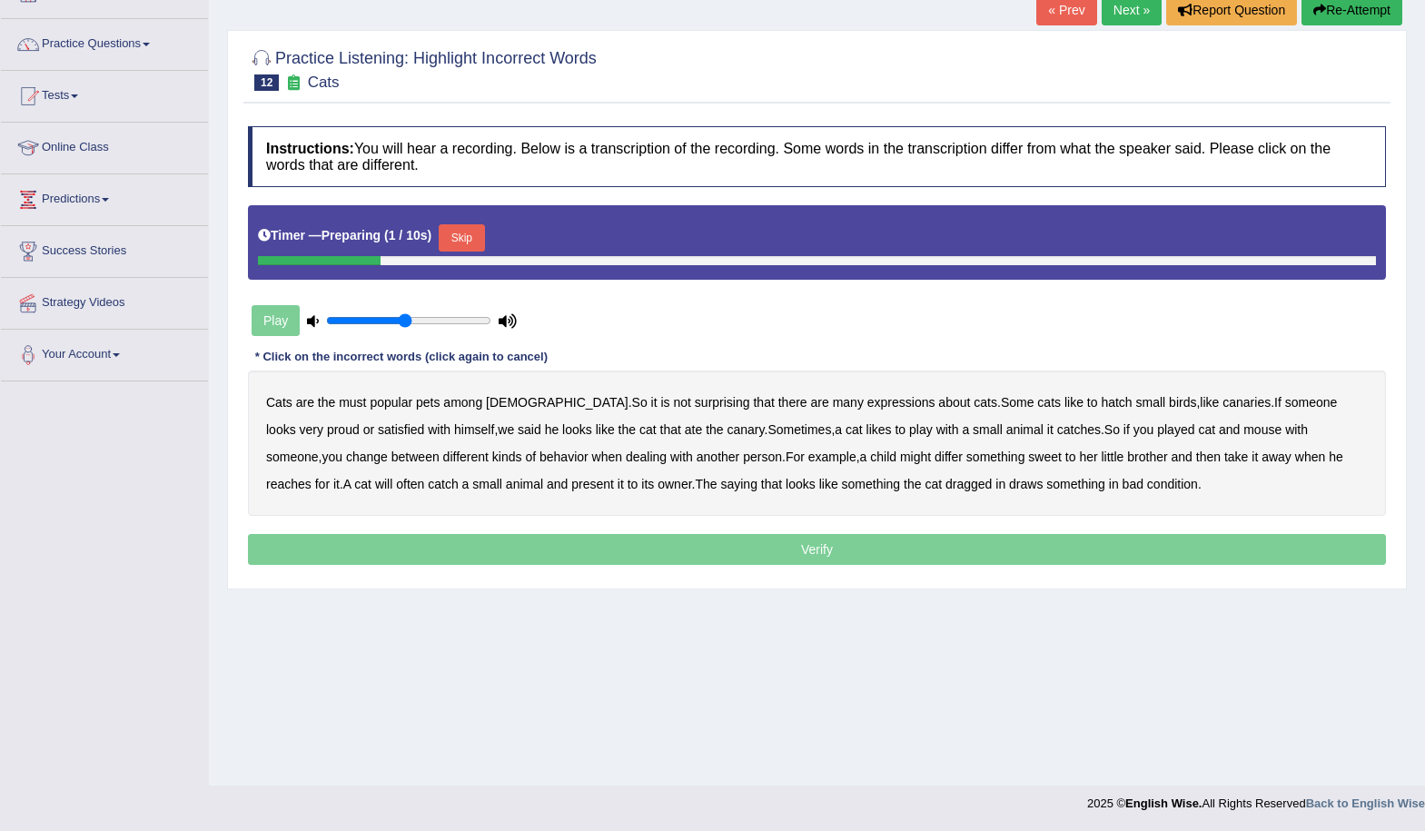
scroll to position [123, 0]
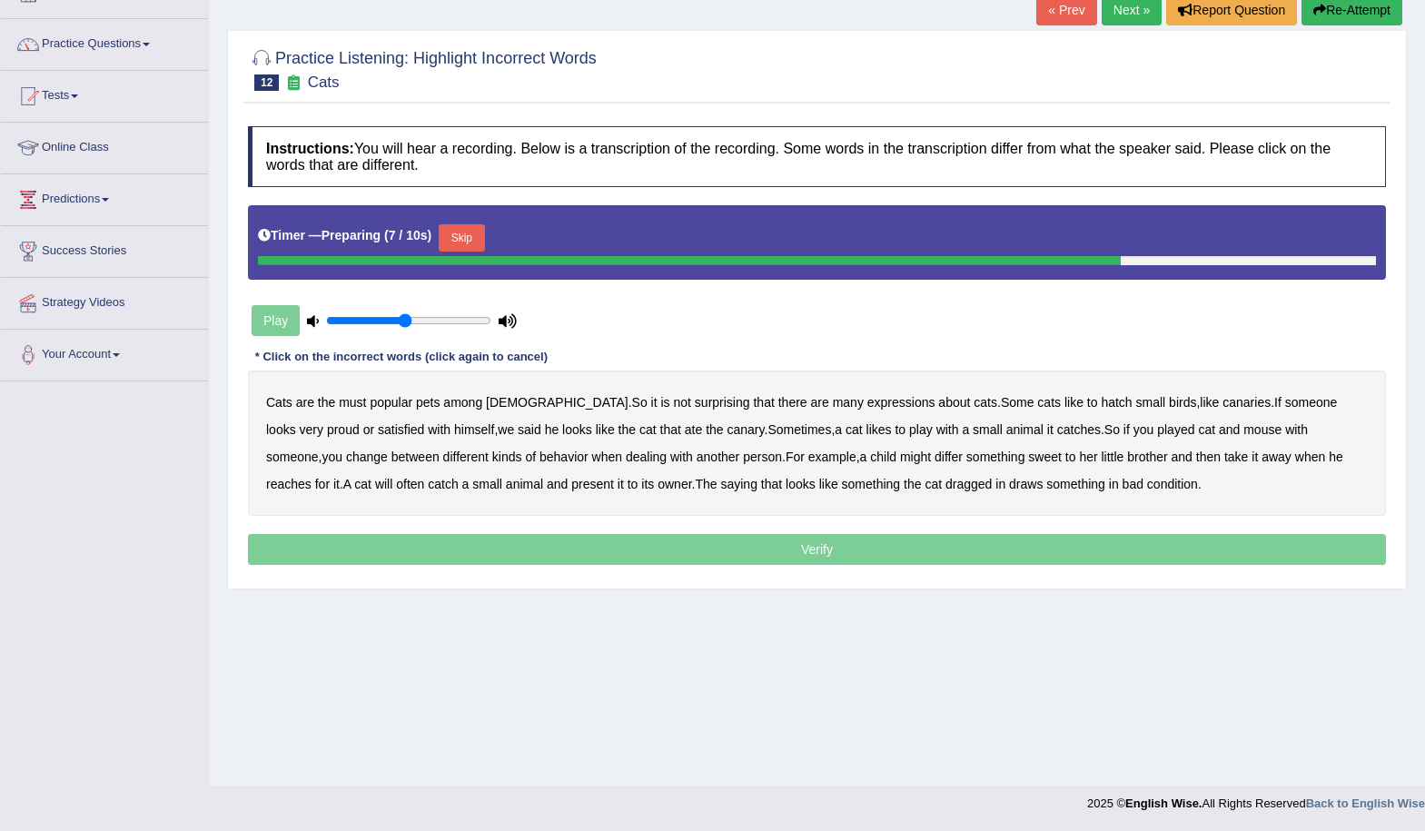
drag, startPoint x: 487, startPoint y: 233, endPoint x: 426, endPoint y: 376, distance: 155.1
click at [484, 236] on button "Skip" at bounding box center [461, 237] width 45 height 27
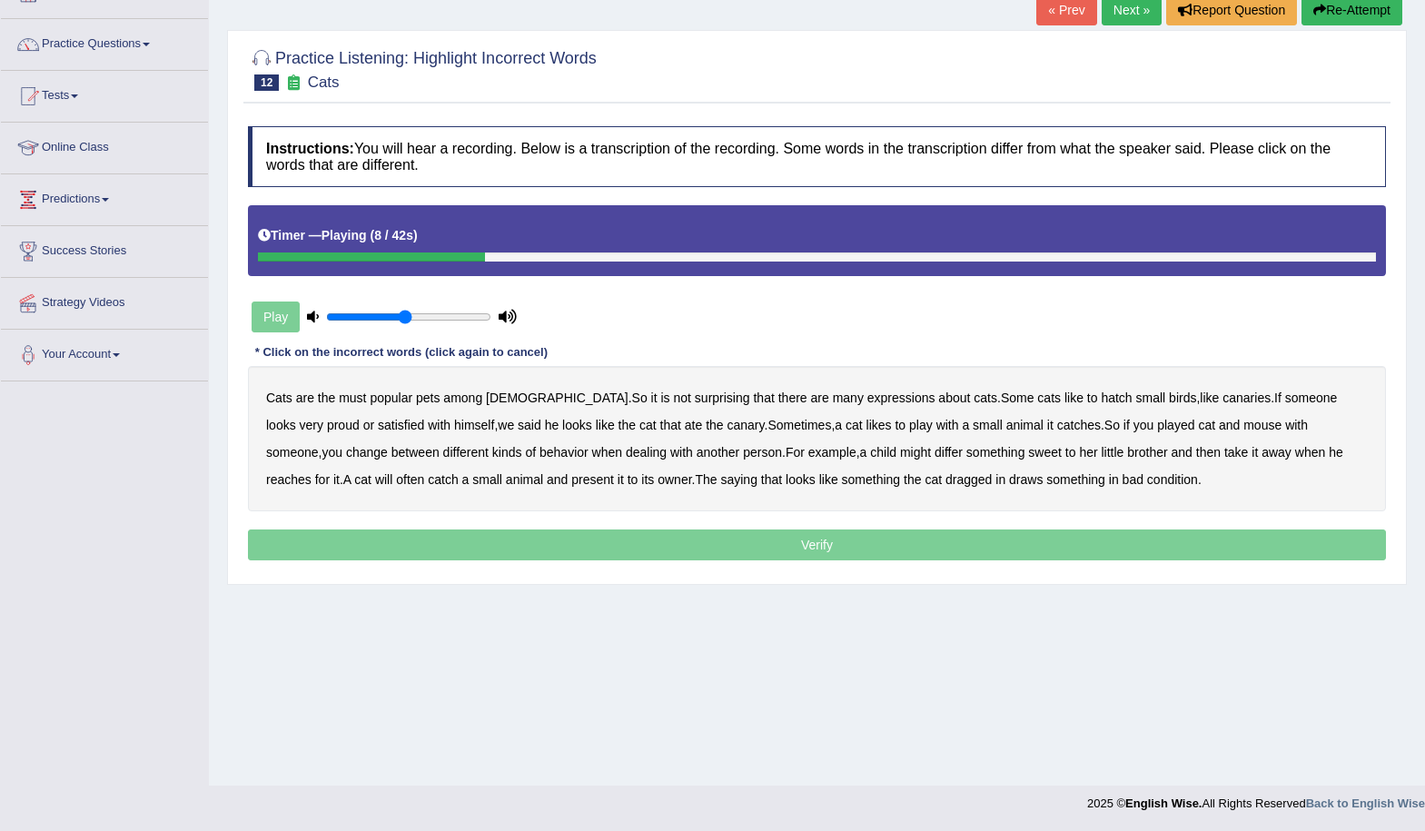
click at [1101, 400] on b "hatch" at bounding box center [1116, 398] width 31 height 15
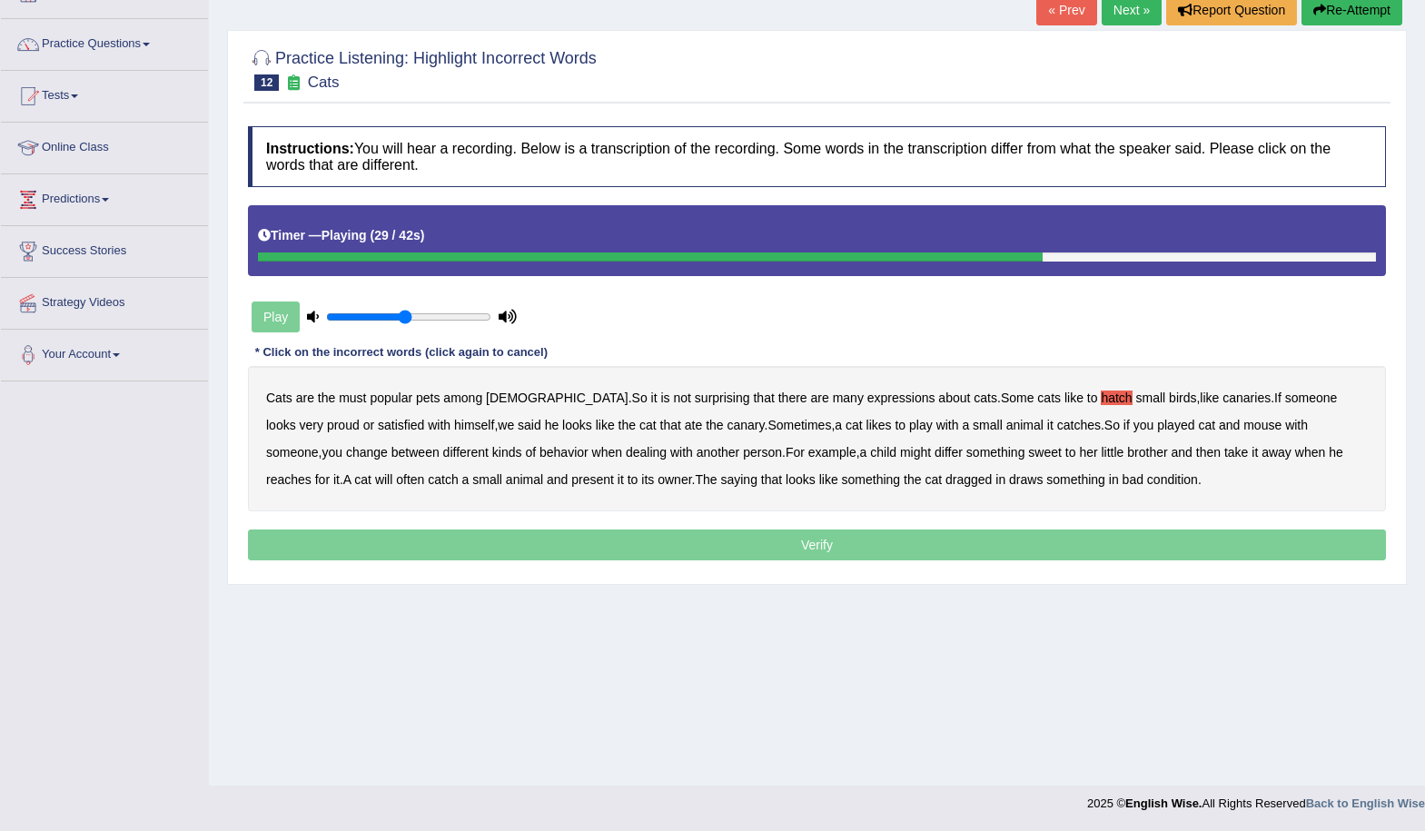
click at [935, 459] on b "differ" at bounding box center [949, 452] width 28 height 15
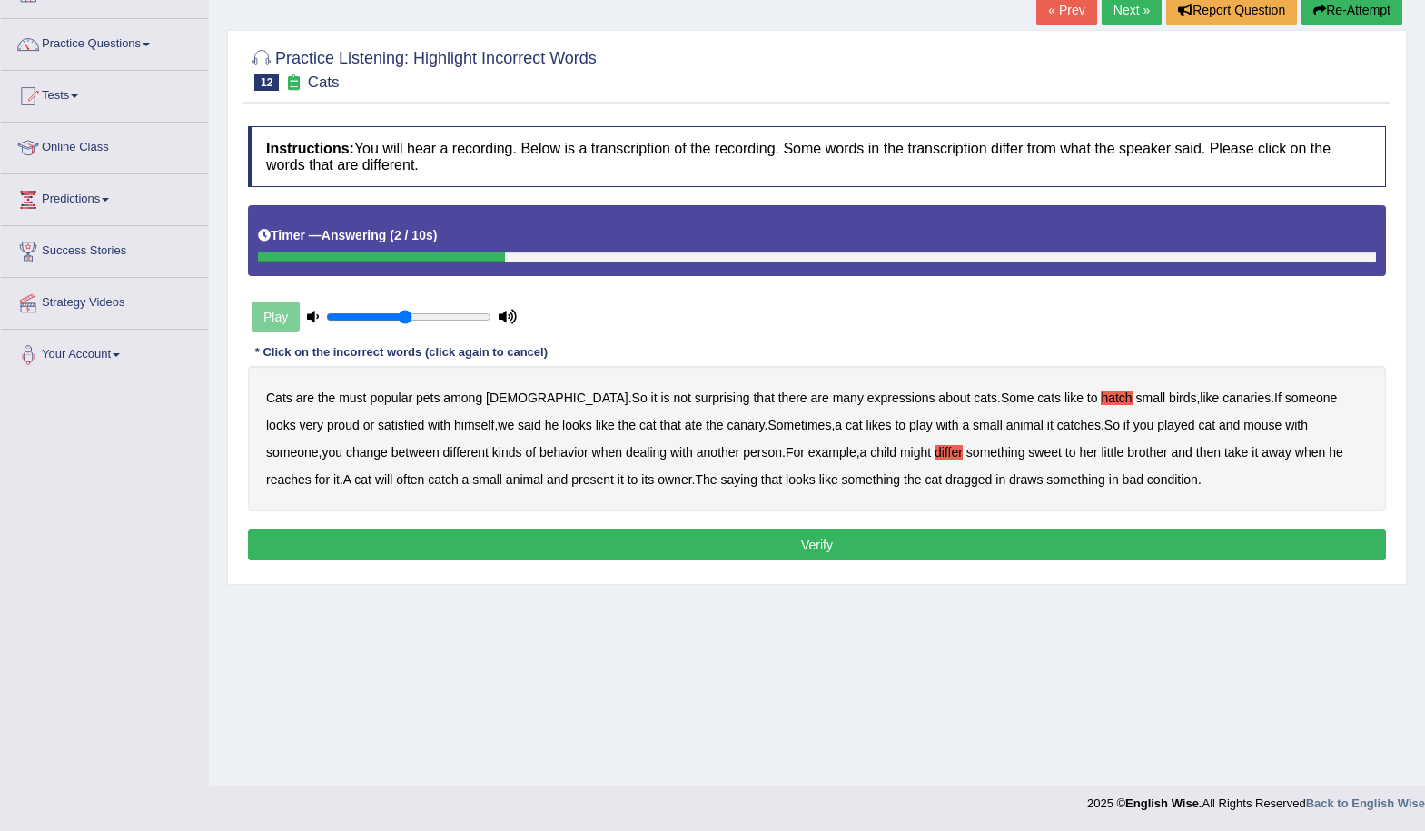
click at [1009, 484] on b "draws" at bounding box center [1026, 479] width 34 height 15
click at [814, 538] on button "Verify" at bounding box center [817, 545] width 1138 height 31
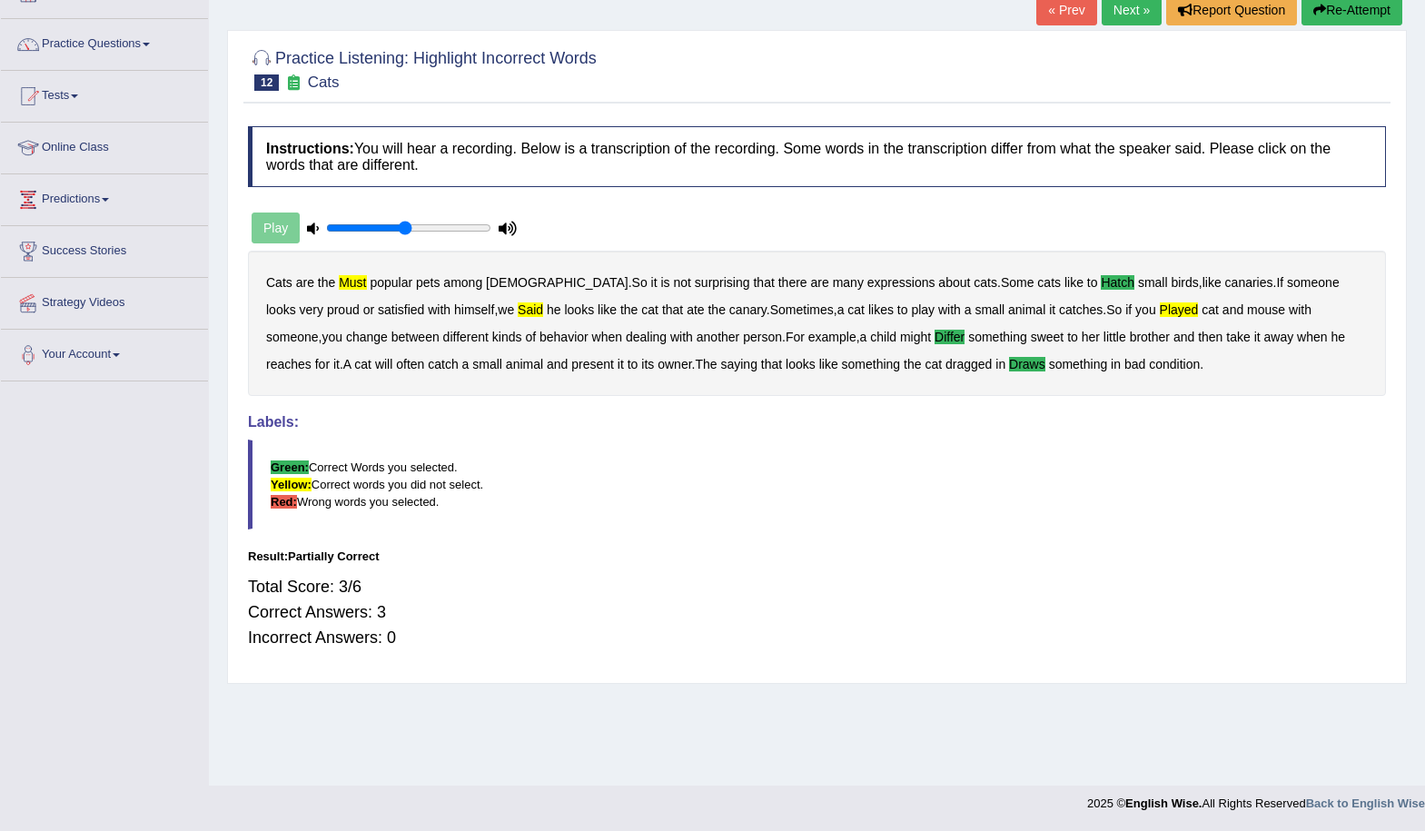
scroll to position [0, 0]
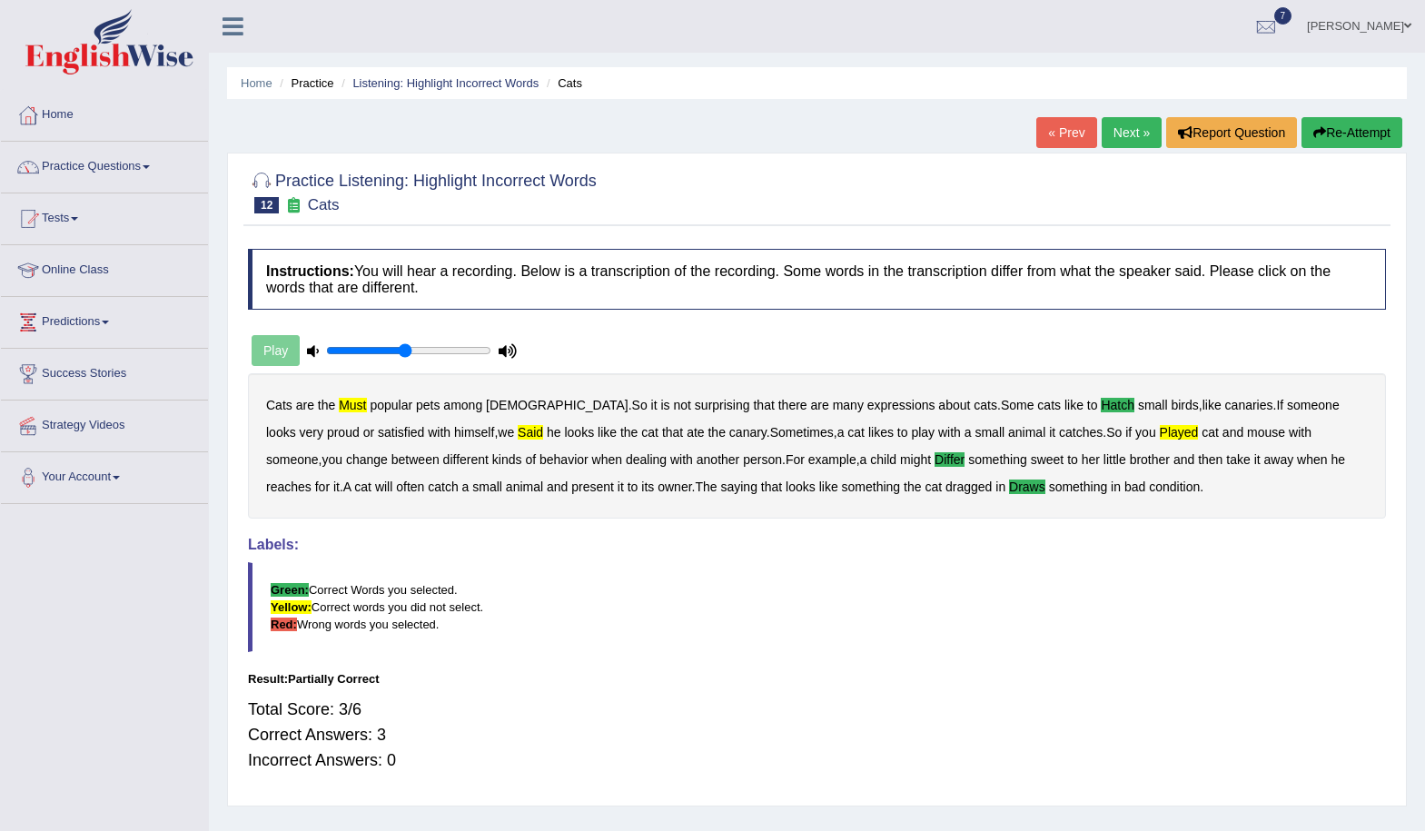
click at [1124, 129] on link "Next »" at bounding box center [1132, 132] width 60 height 31
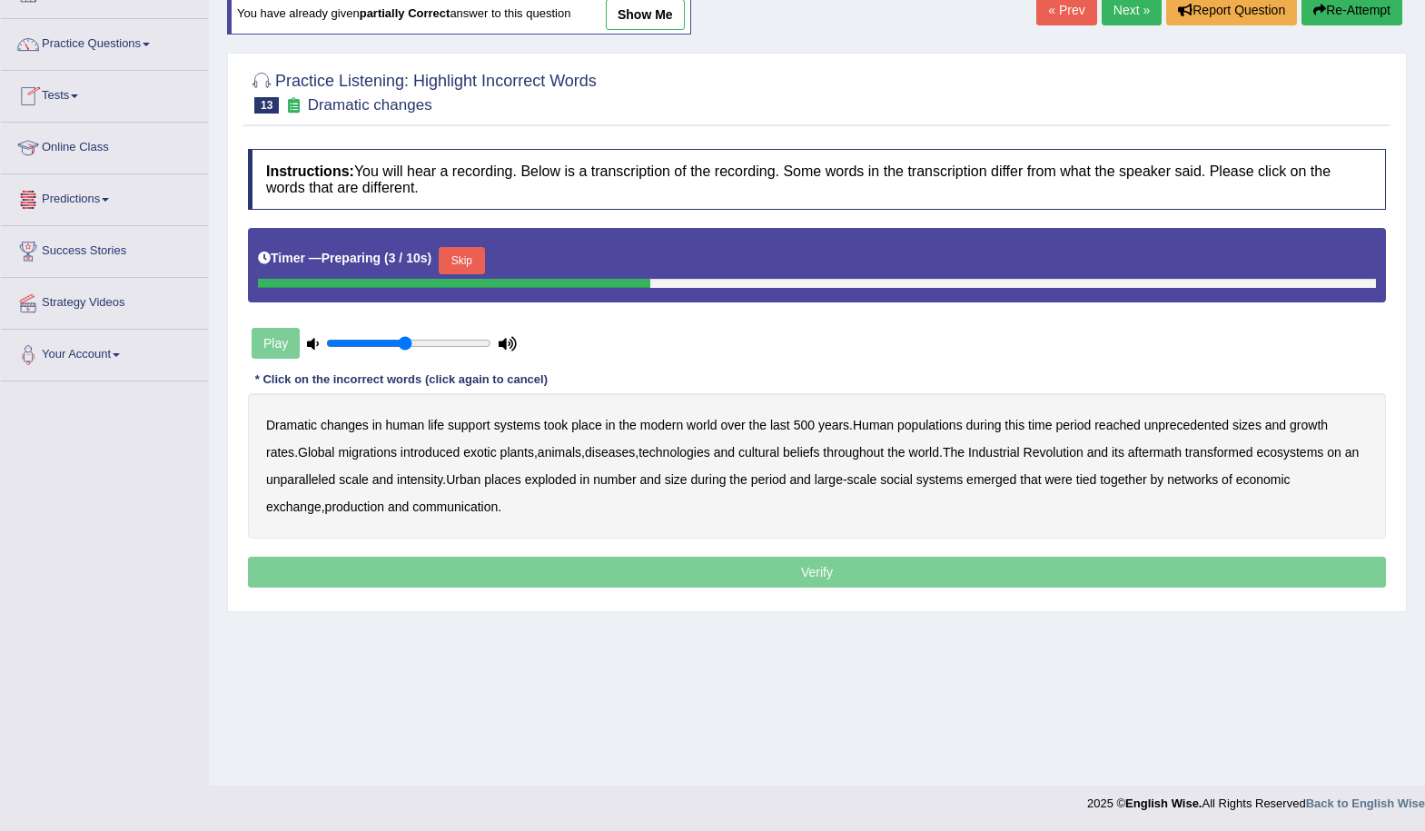
drag, startPoint x: 456, startPoint y: 260, endPoint x: 355, endPoint y: 330, distance: 122.7
click at [450, 266] on button "Skip" at bounding box center [461, 260] width 45 height 27
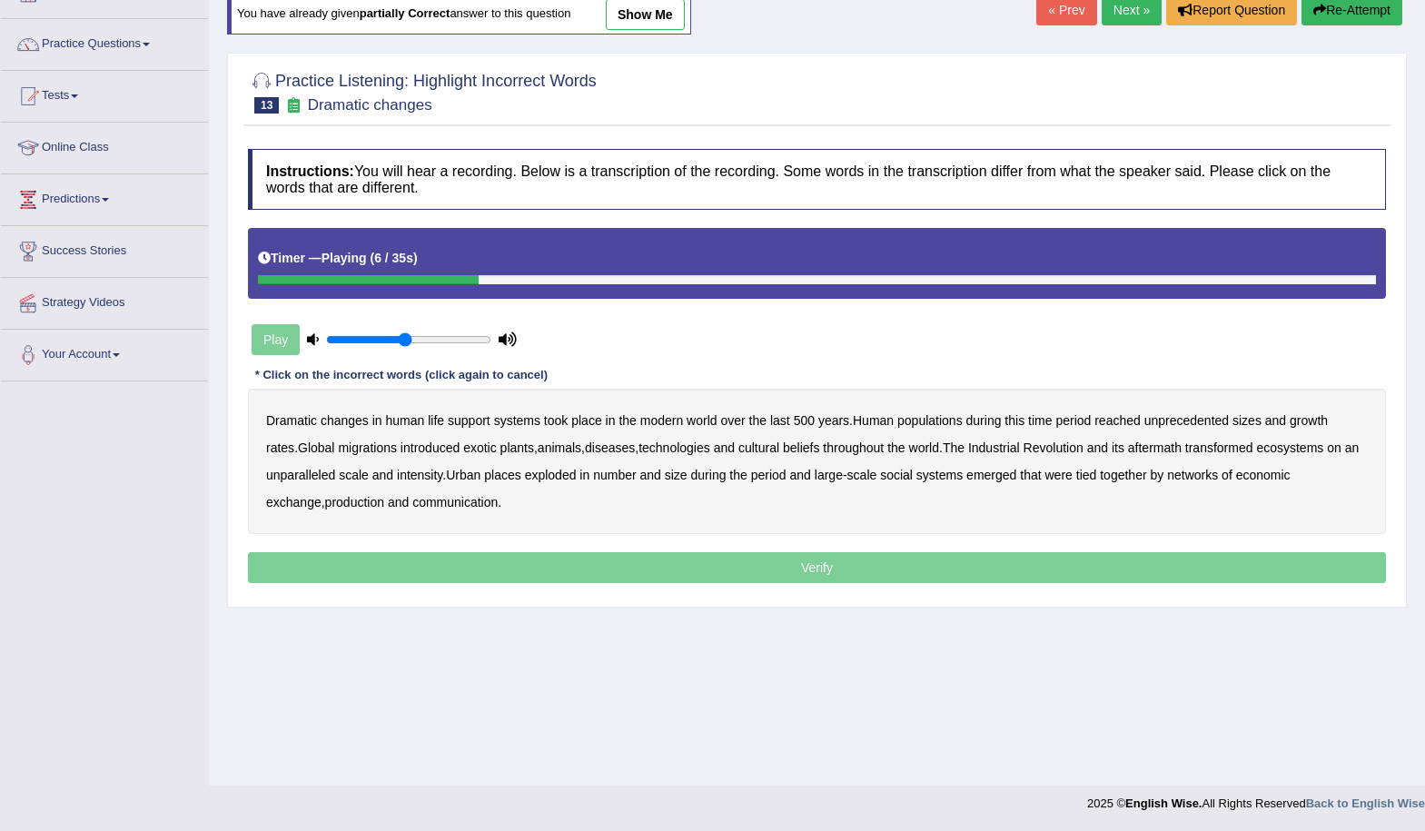
click at [953, 422] on b "populations" at bounding box center [930, 420] width 65 height 15
click at [597, 451] on b "diseases" at bounding box center [610, 448] width 50 height 15
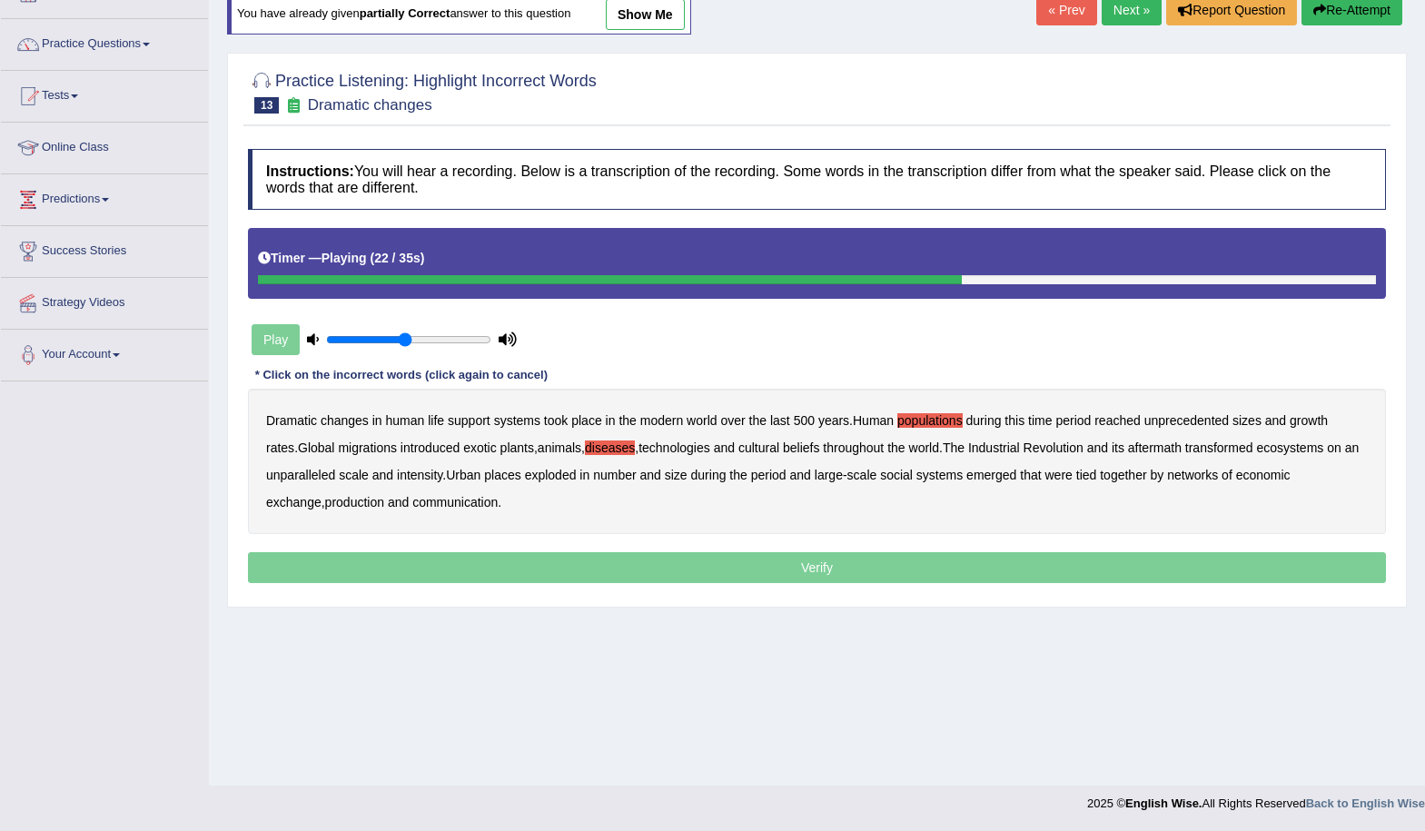
click at [1290, 453] on b "ecosystems" at bounding box center [1289, 448] width 67 height 15
click at [325, 508] on b "production" at bounding box center [354, 502] width 59 height 15
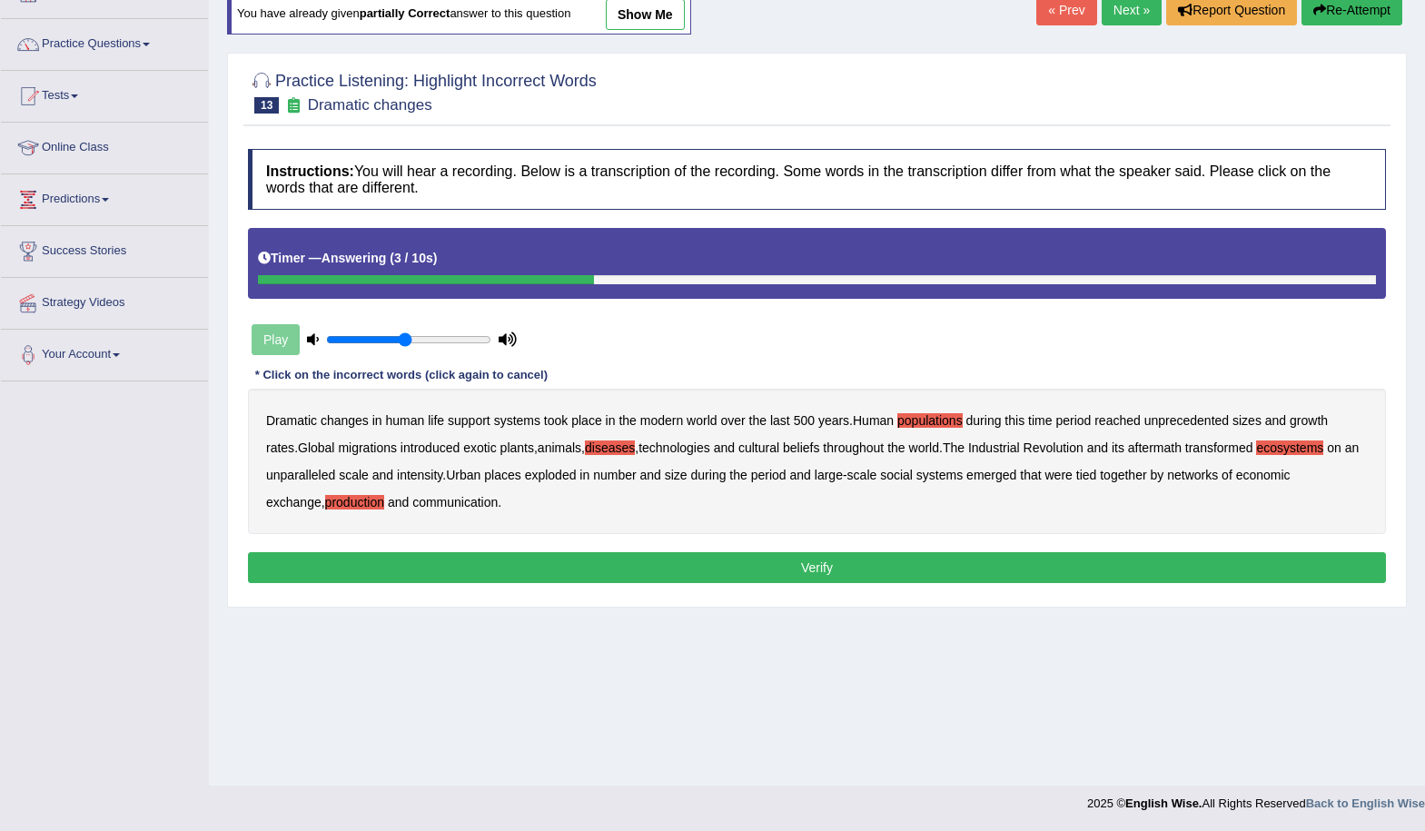
click at [669, 576] on button "Verify" at bounding box center [817, 567] width 1138 height 31
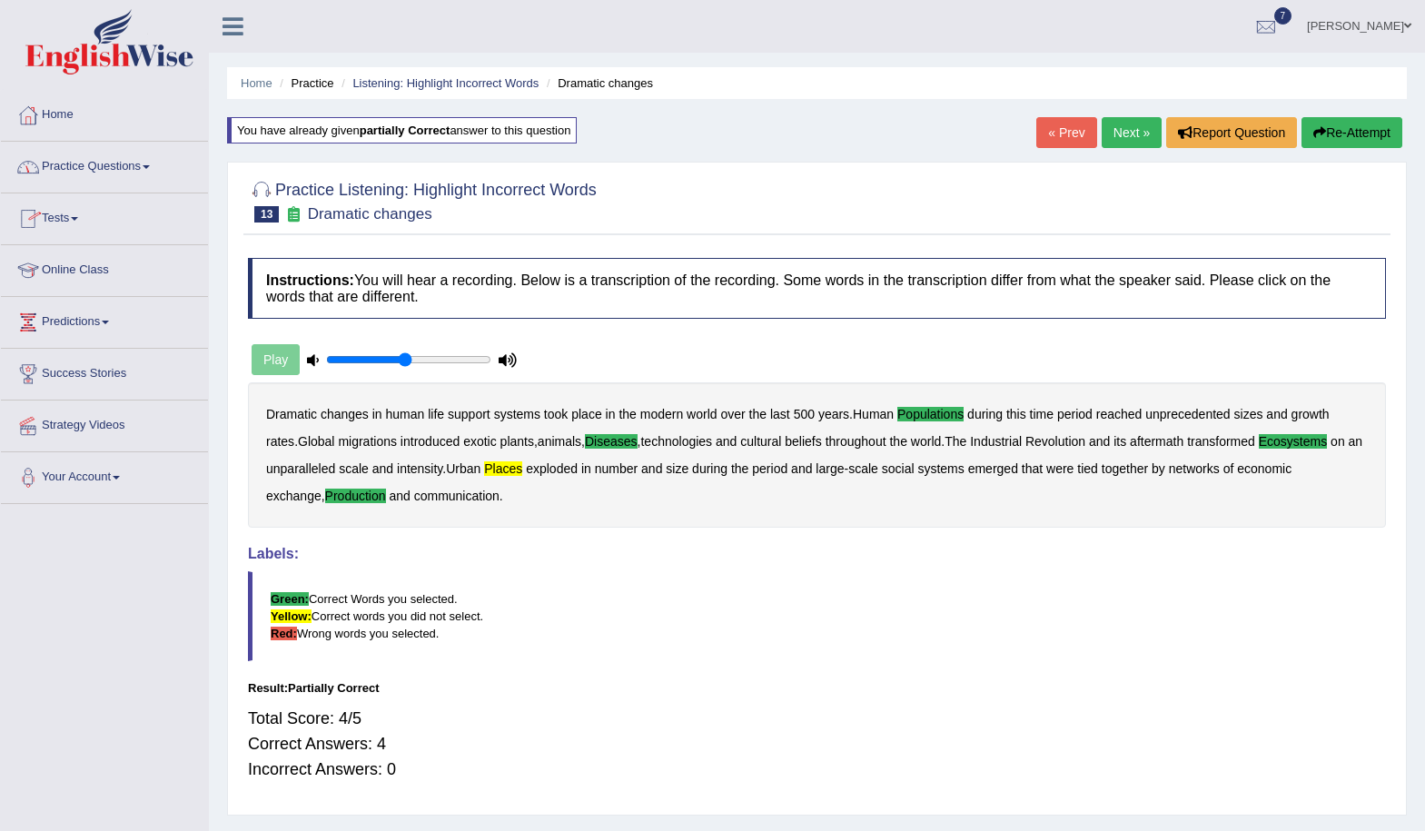
click at [100, 168] on link "Practice Questions" at bounding box center [104, 164] width 207 height 45
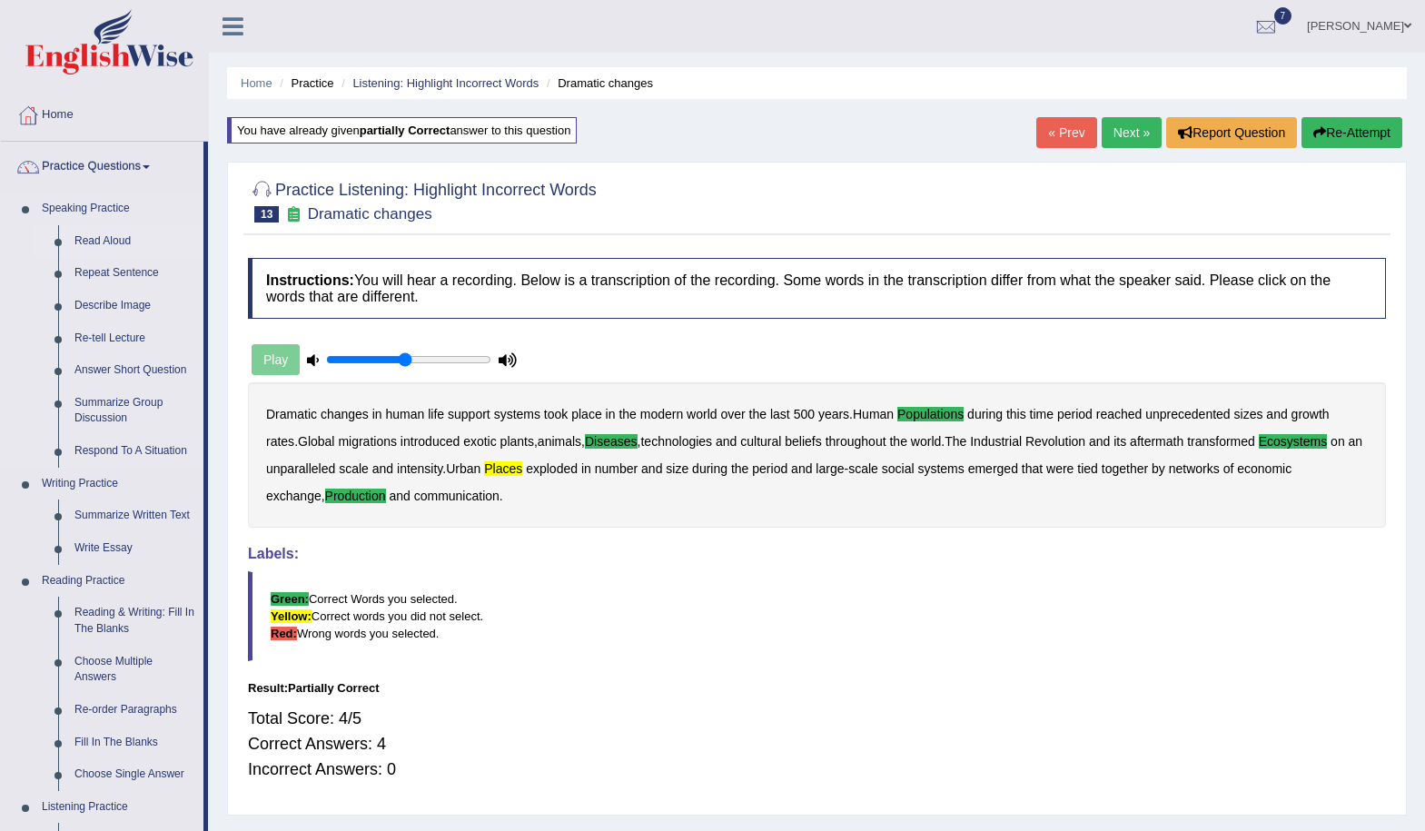
drag, startPoint x: 95, startPoint y: 240, endPoint x: 203, endPoint y: 248, distance: 107.5
click at [95, 239] on link "Read Aloud" at bounding box center [134, 241] width 137 height 33
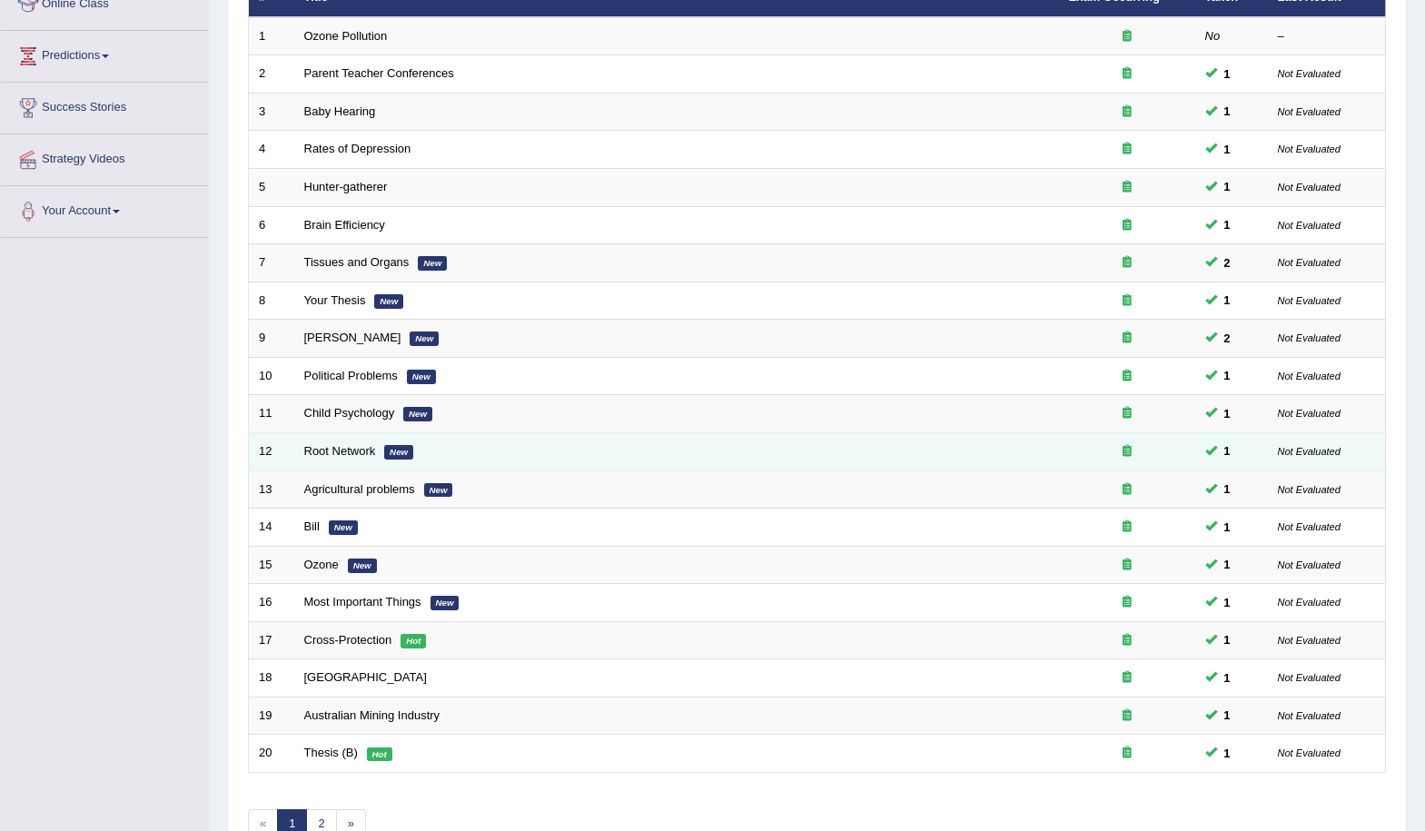
scroll to position [372, 0]
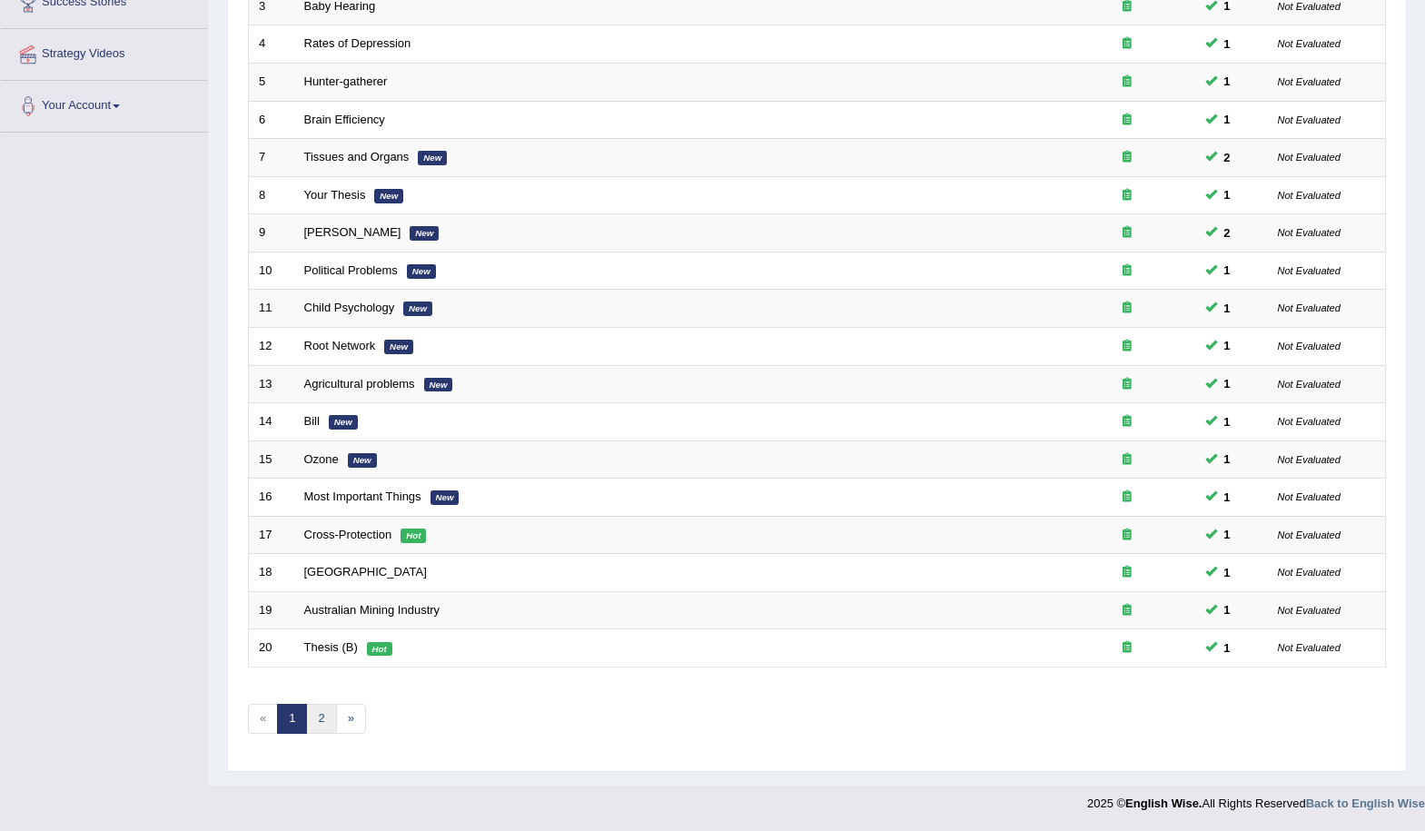
click at [323, 718] on link "2" at bounding box center [321, 719] width 30 height 30
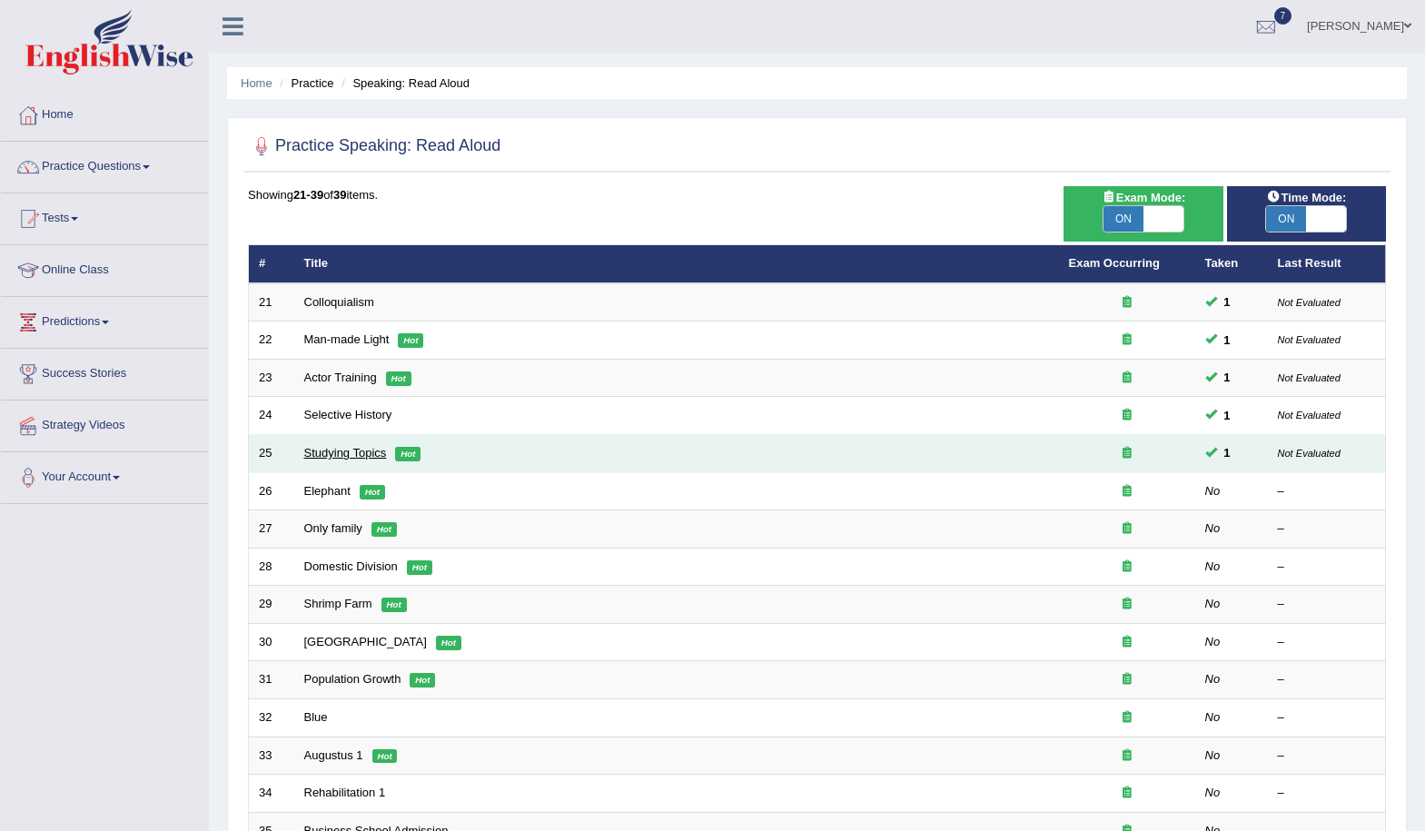
click at [361, 459] on link "Studying Topics" at bounding box center [345, 453] width 83 height 14
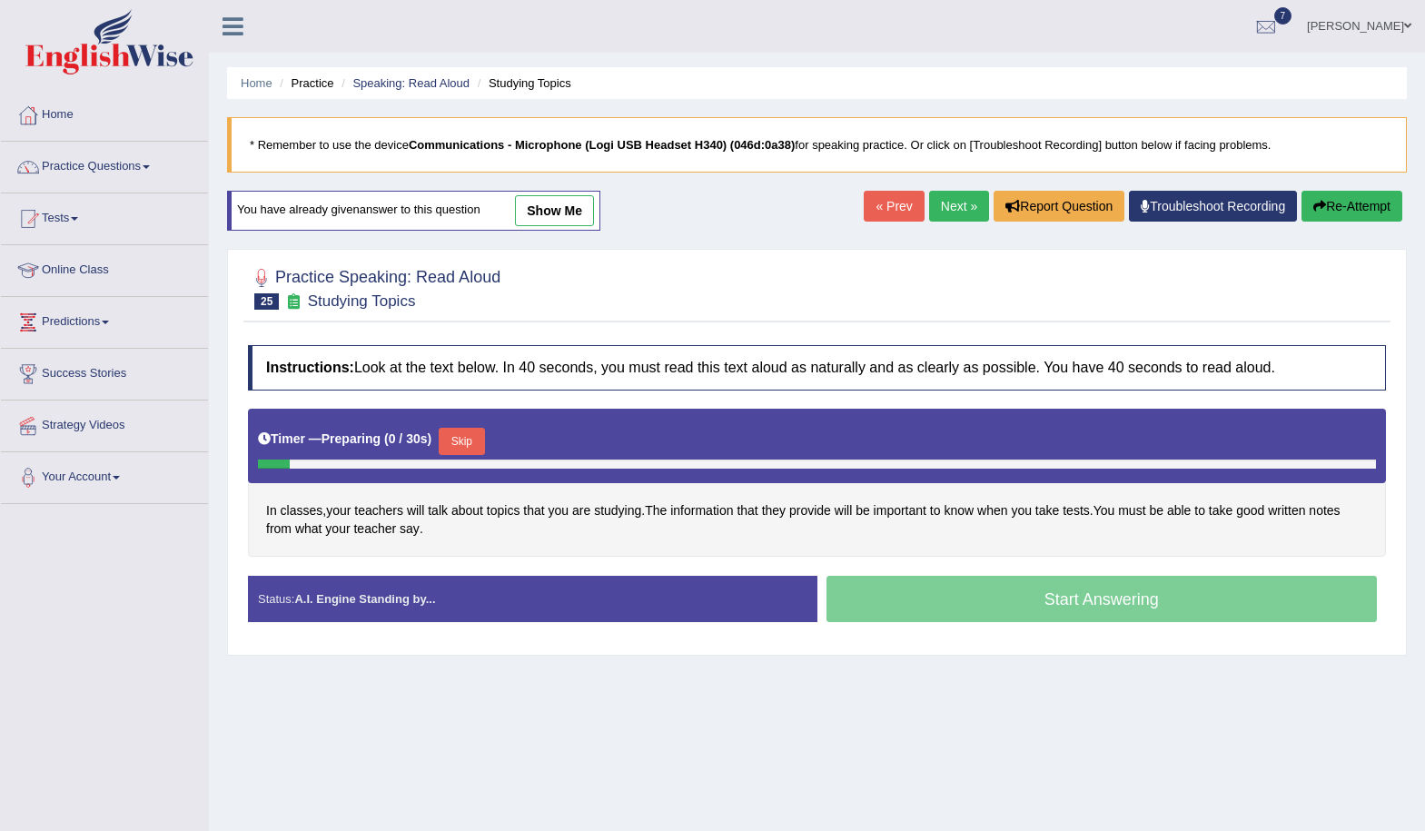
drag, startPoint x: 577, startPoint y: 204, endPoint x: 786, endPoint y: 358, distance: 259.3
click at [577, 205] on link "show me" at bounding box center [554, 210] width 79 height 31
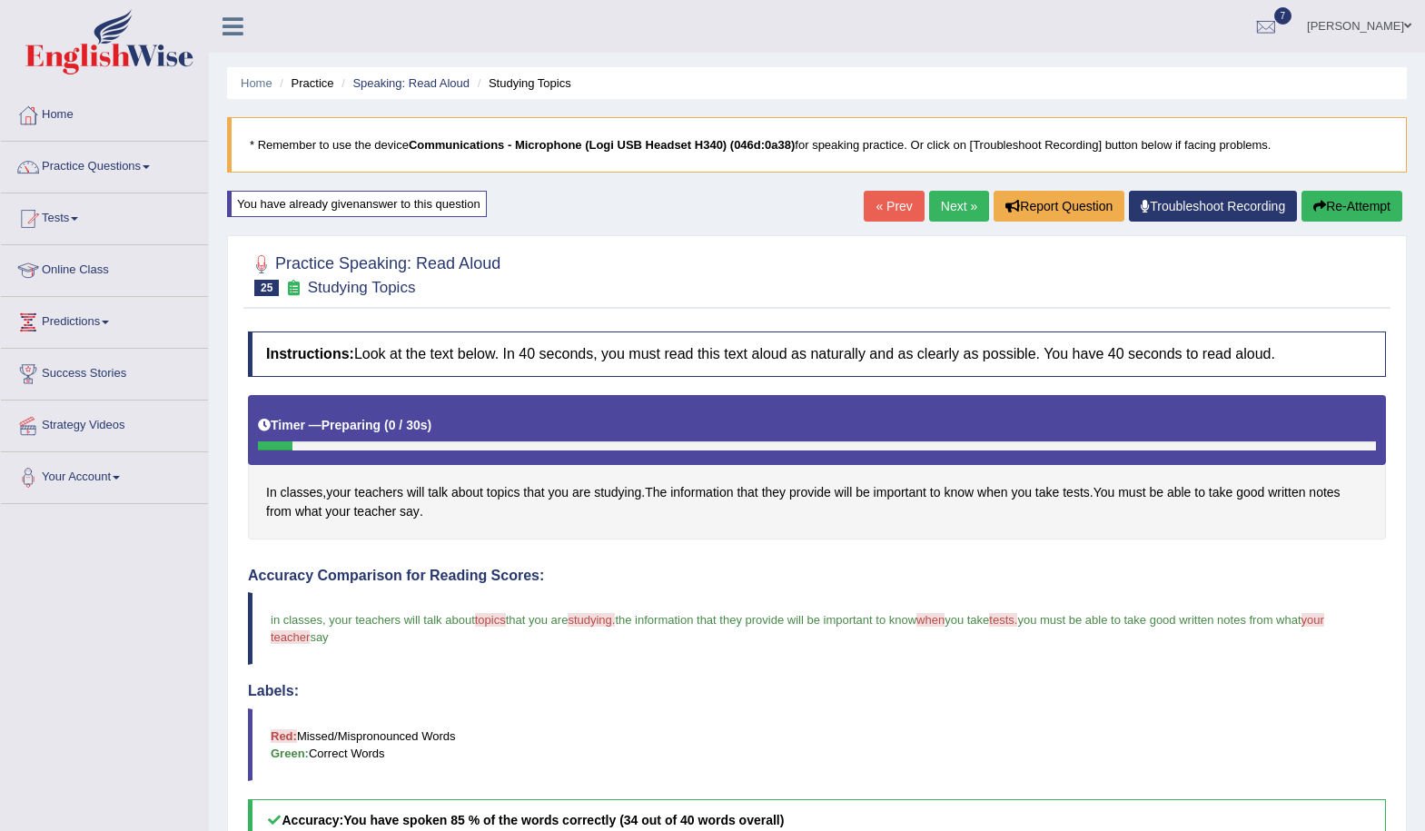
click at [889, 204] on link "« Prev" at bounding box center [894, 206] width 60 height 31
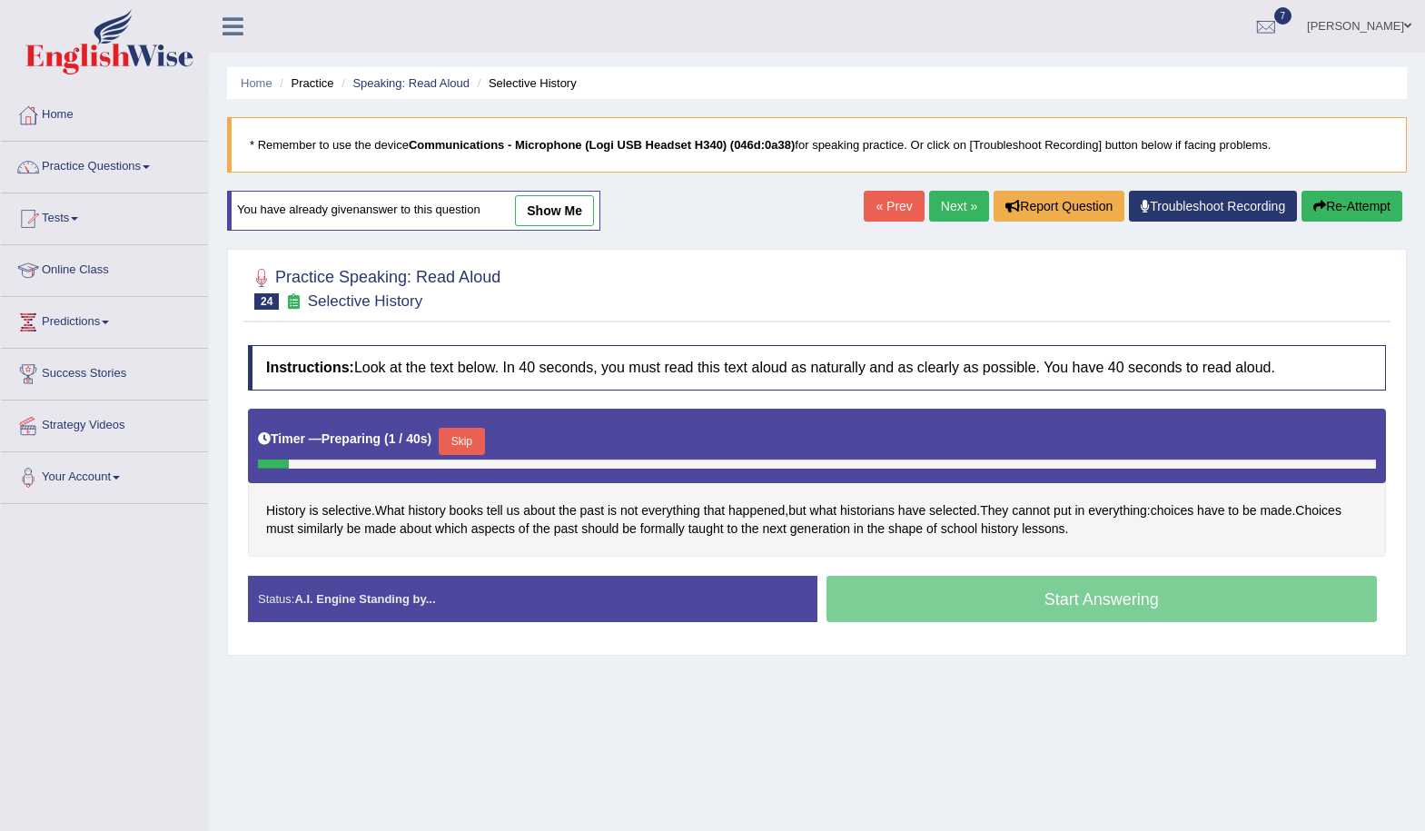
click at [535, 213] on link "show me" at bounding box center [554, 210] width 79 height 31
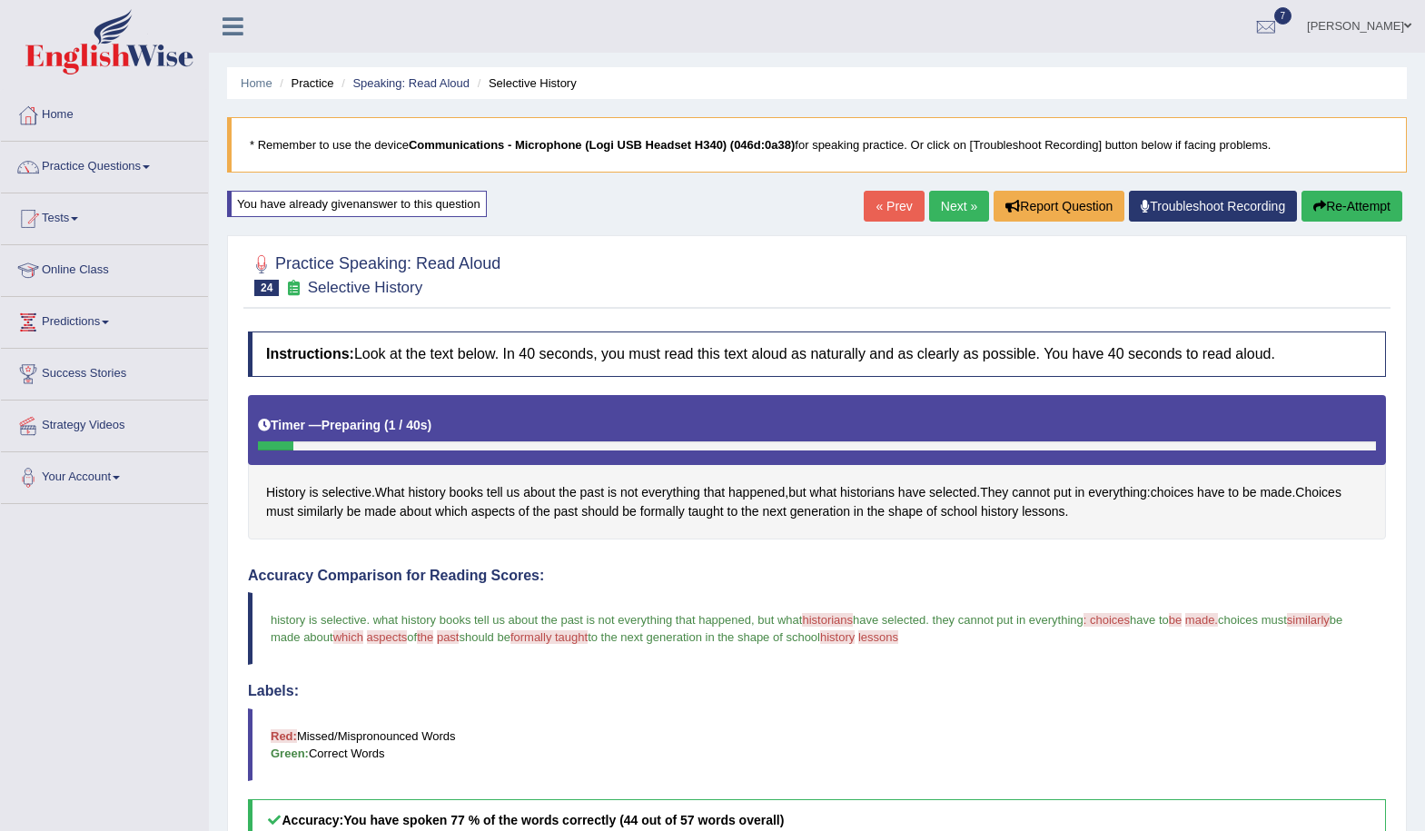
click at [1337, 200] on button "Re-Attempt" at bounding box center [1352, 206] width 101 height 31
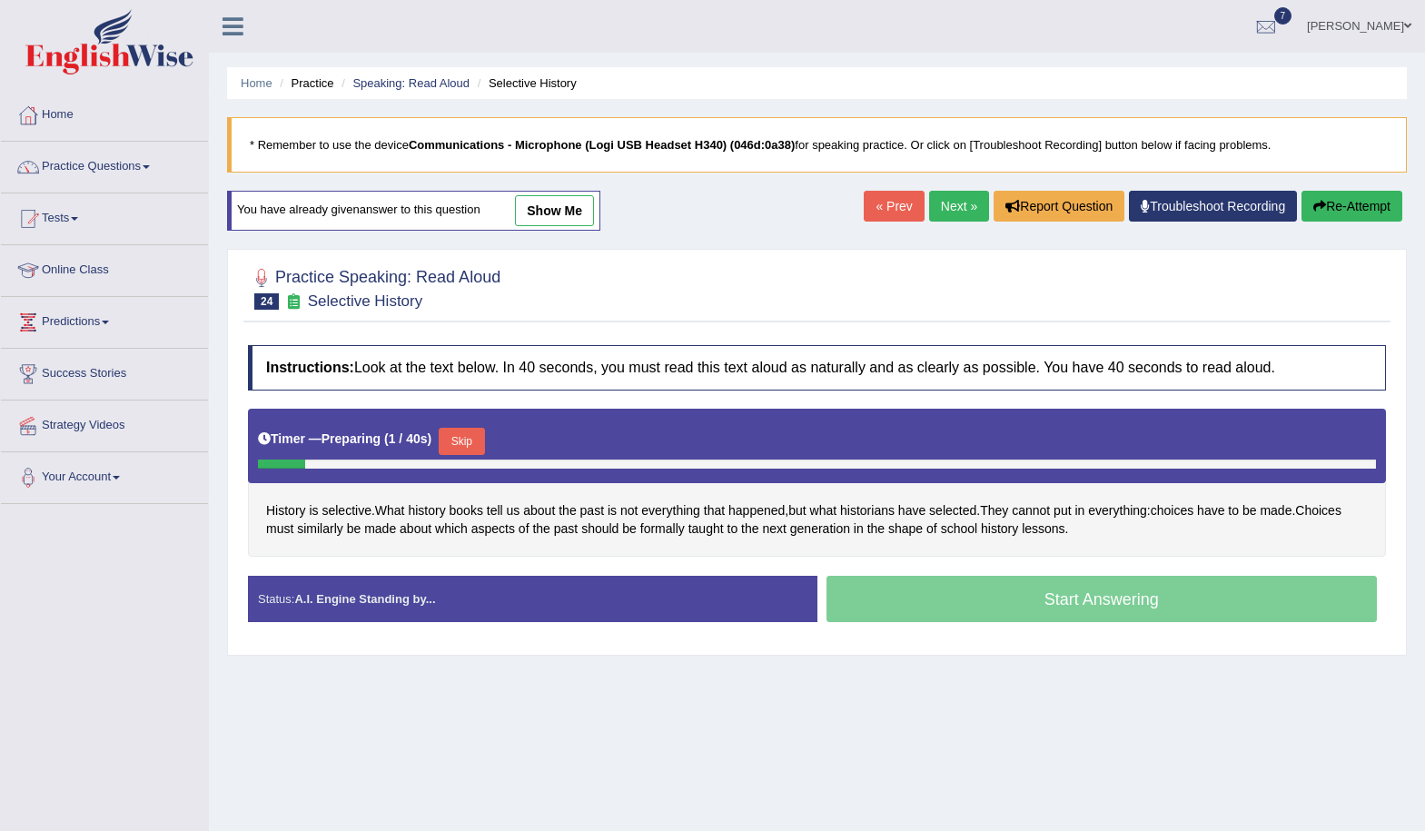
click at [478, 438] on button "Skip" at bounding box center [461, 441] width 45 height 27
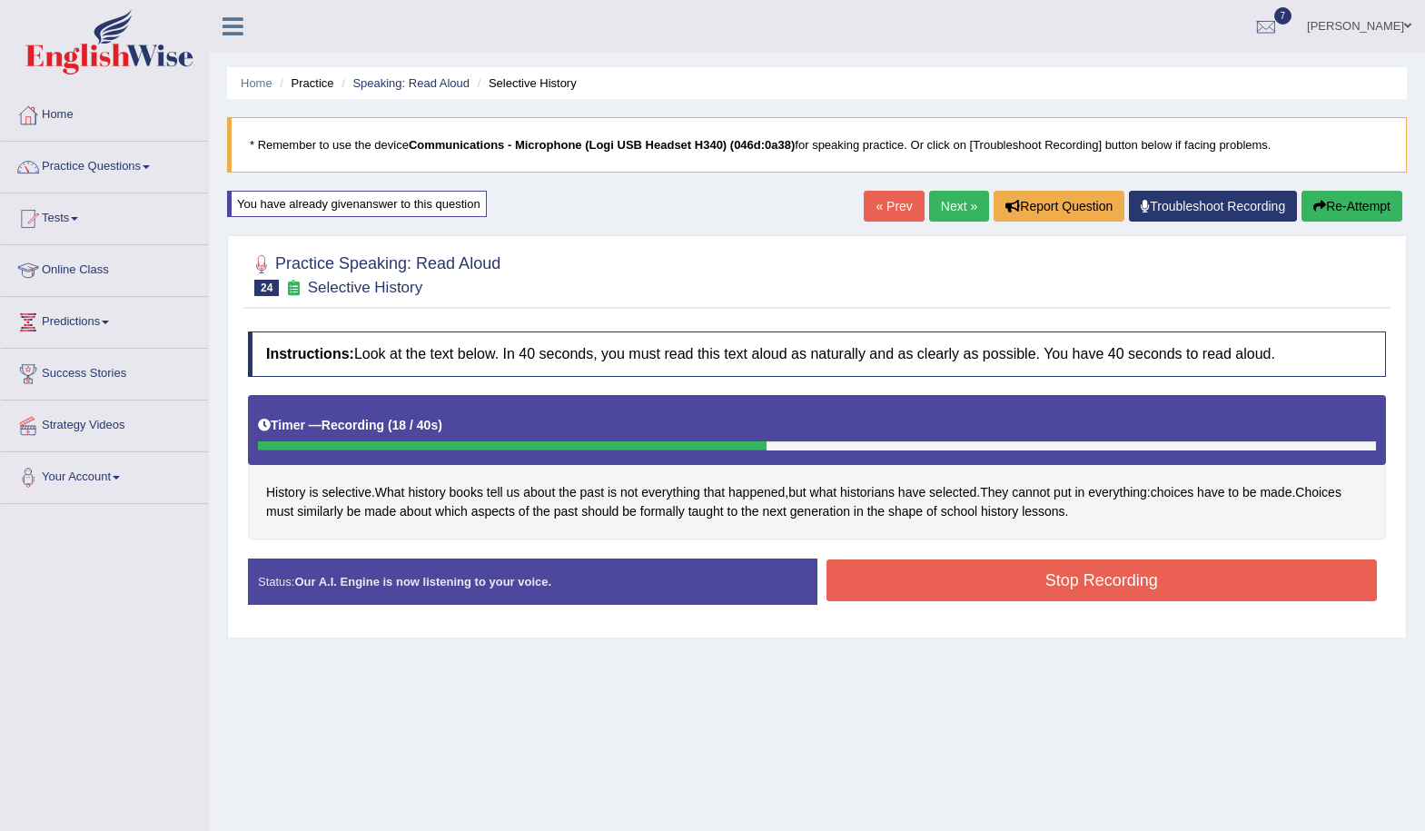
click at [926, 587] on button "Stop Recording" at bounding box center [1102, 581] width 551 height 42
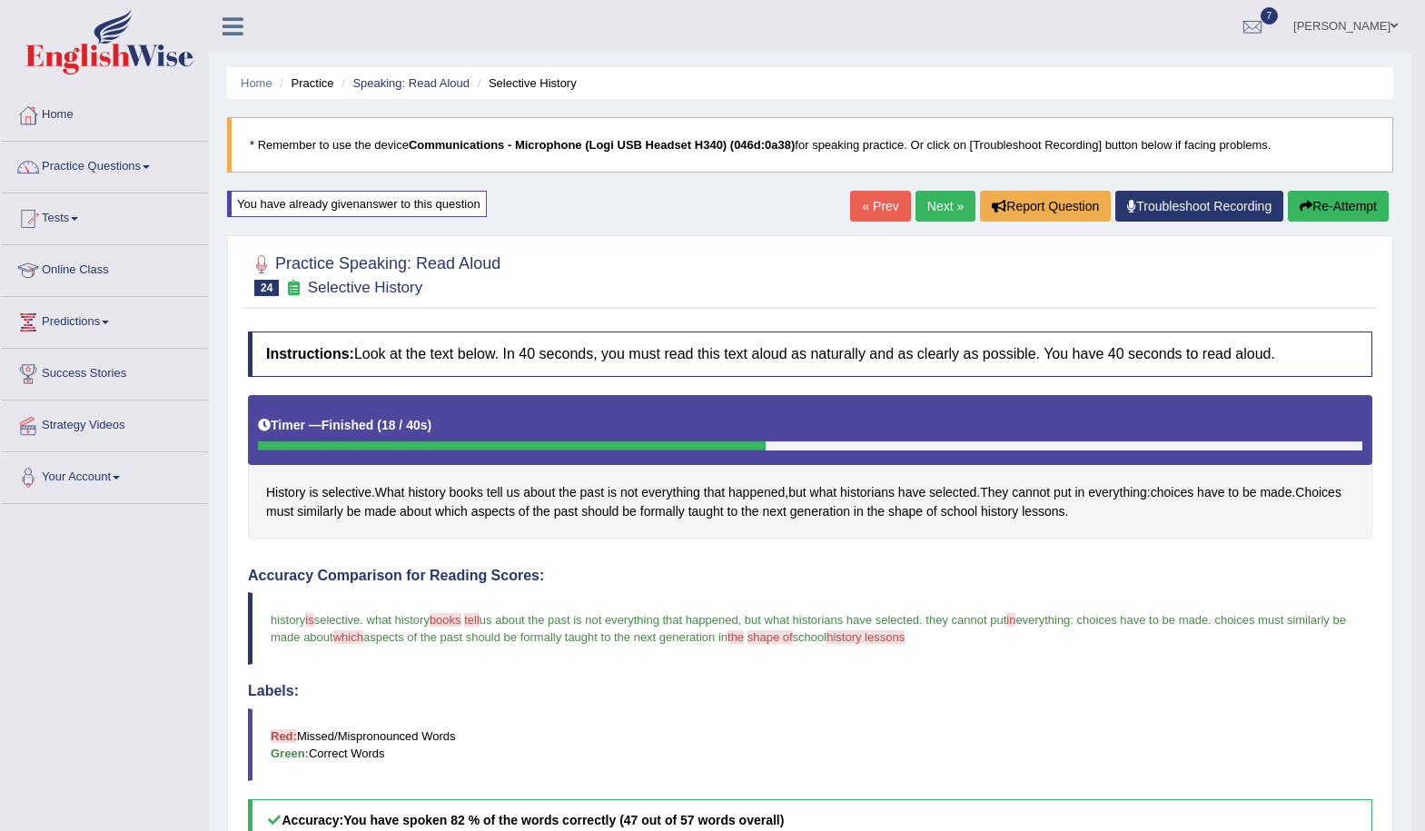
click at [881, 208] on link "« Prev" at bounding box center [880, 206] width 60 height 31
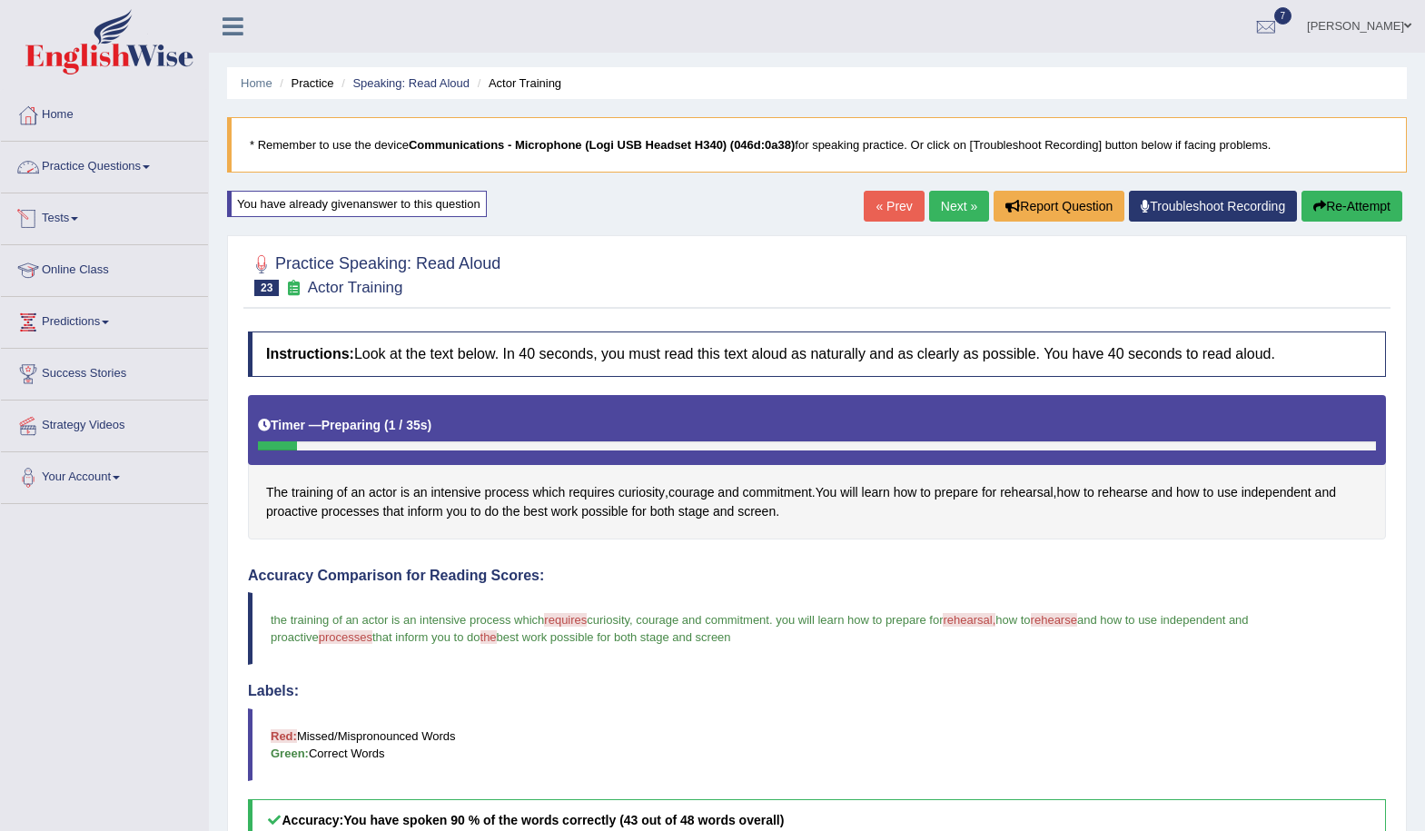
click at [104, 168] on link "Practice Questions" at bounding box center [104, 164] width 207 height 45
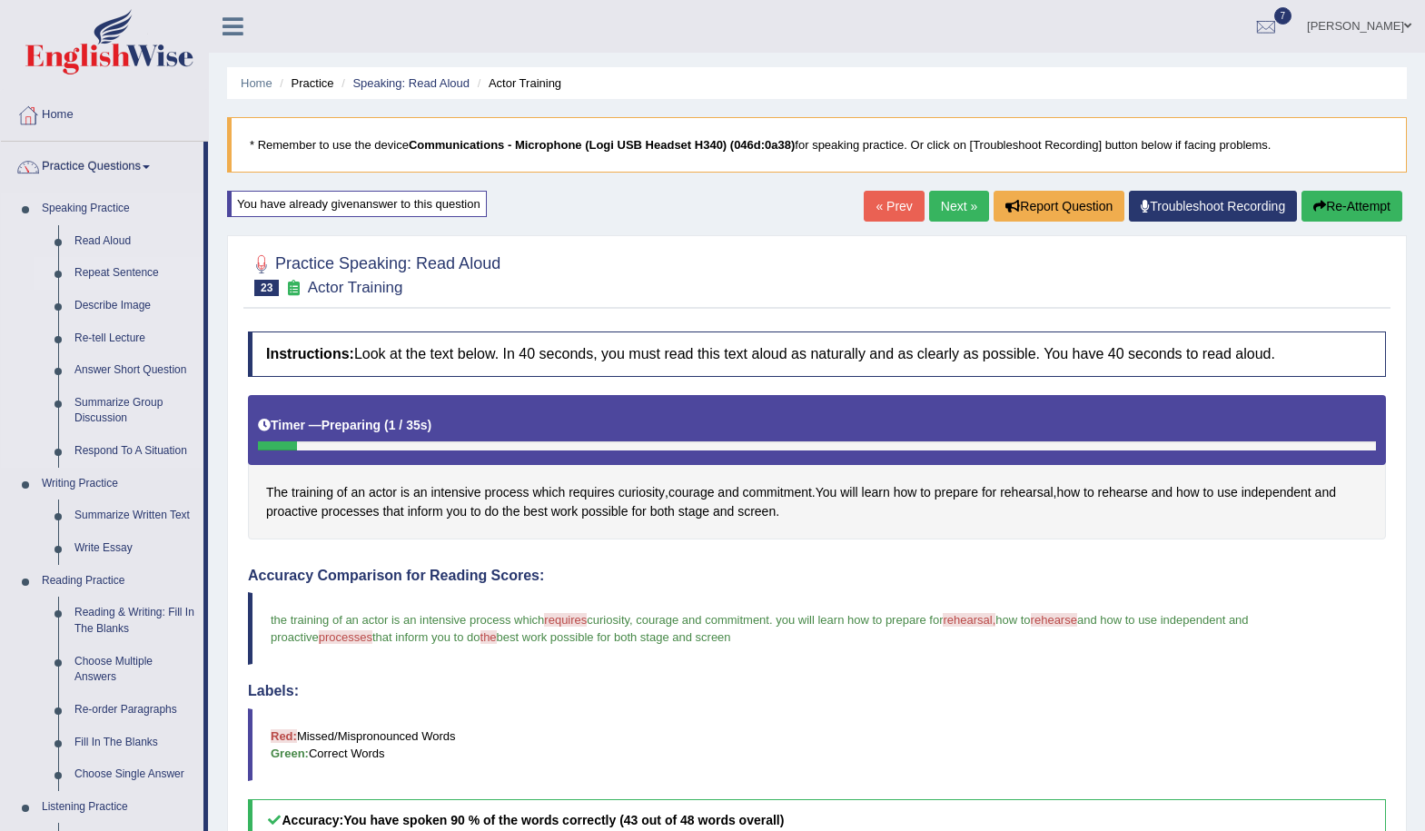
click at [97, 273] on link "Repeat Sentence" at bounding box center [134, 273] width 137 height 33
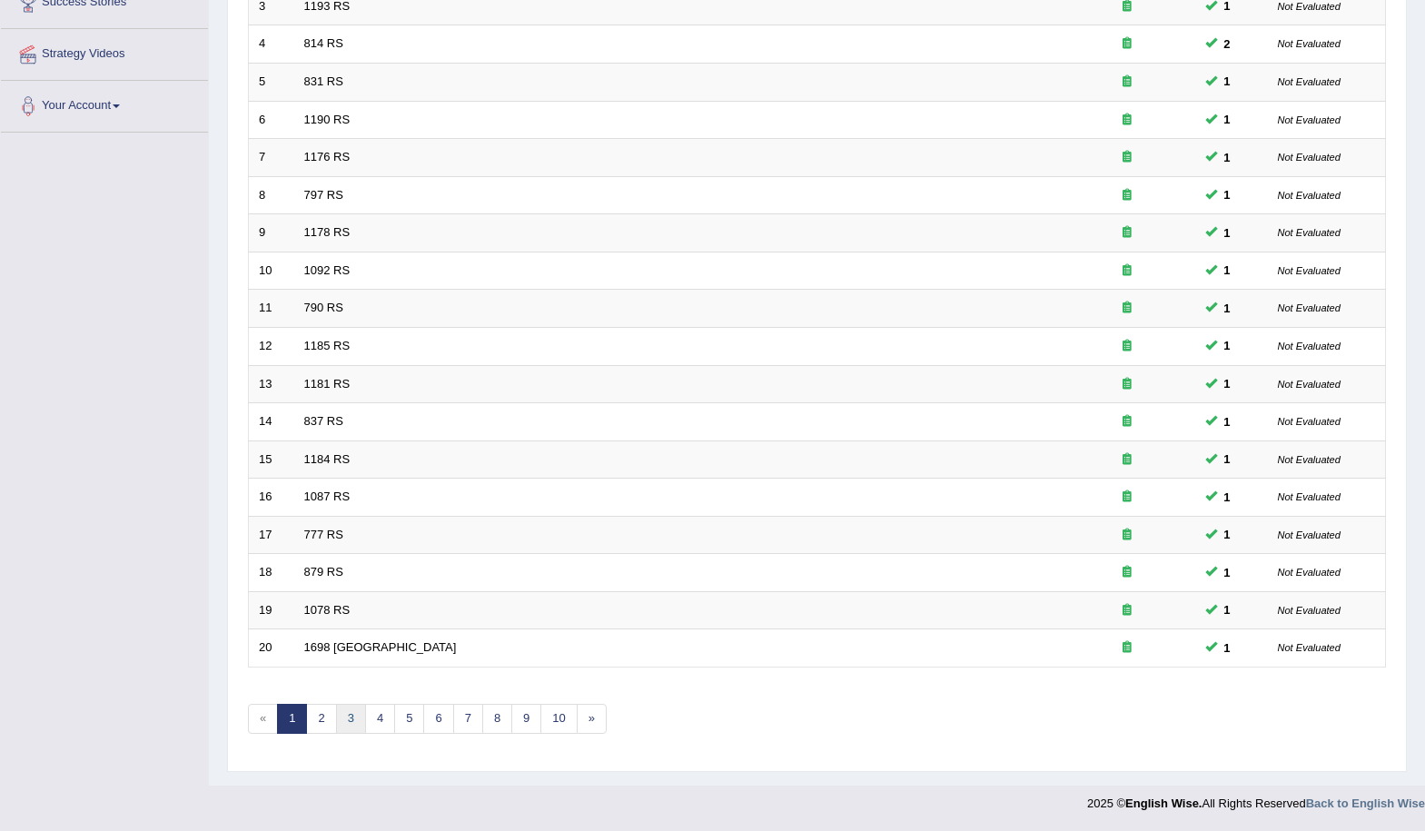
click at [342, 718] on link "3" at bounding box center [351, 719] width 30 height 30
click at [382, 715] on link "4" at bounding box center [380, 719] width 30 height 30
click at [408, 713] on link "5" at bounding box center [409, 719] width 30 height 30
click at [443, 723] on link "6" at bounding box center [438, 719] width 30 height 30
click at [464, 711] on link "7" at bounding box center [468, 719] width 30 height 30
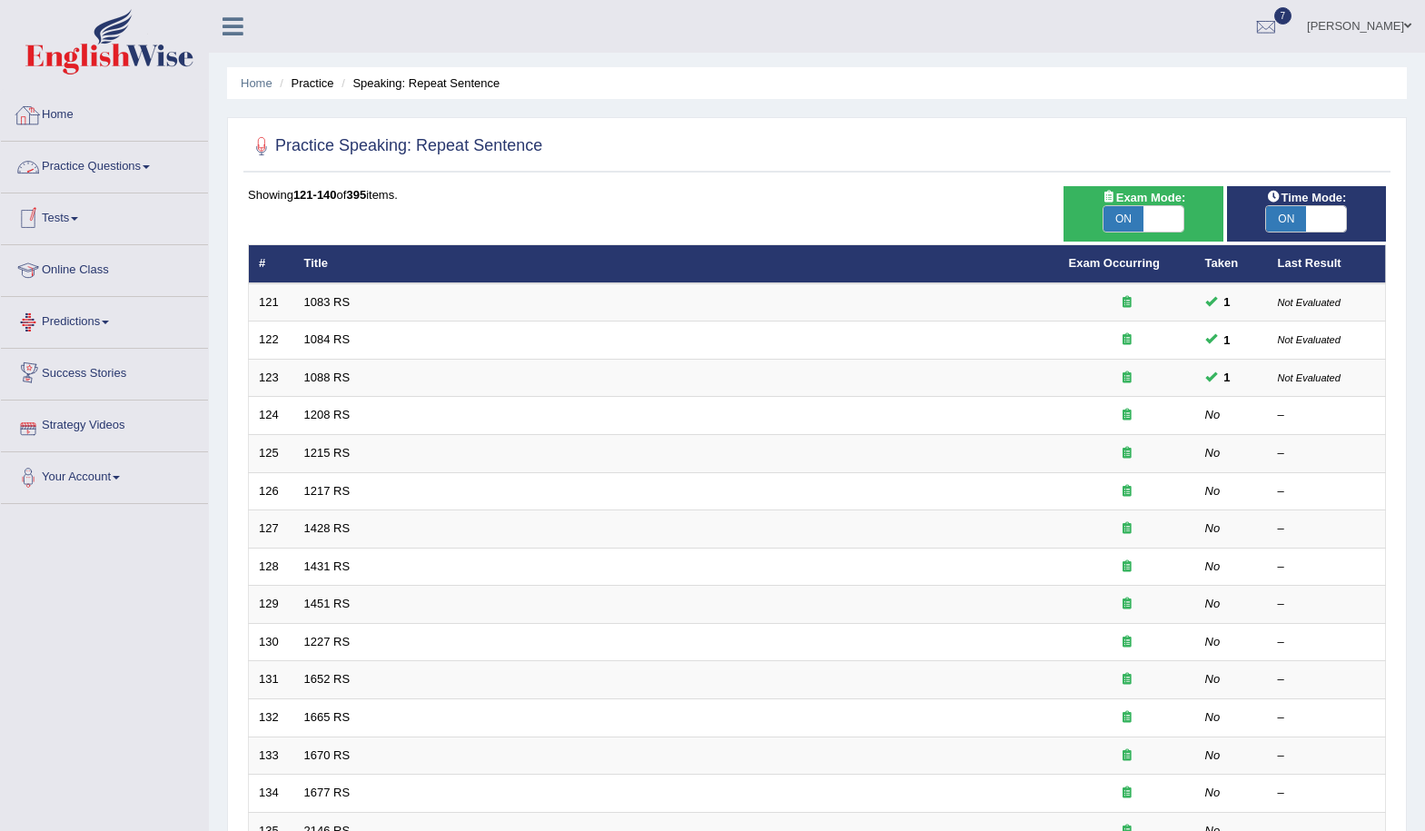
click at [93, 162] on link "Practice Questions" at bounding box center [104, 164] width 207 height 45
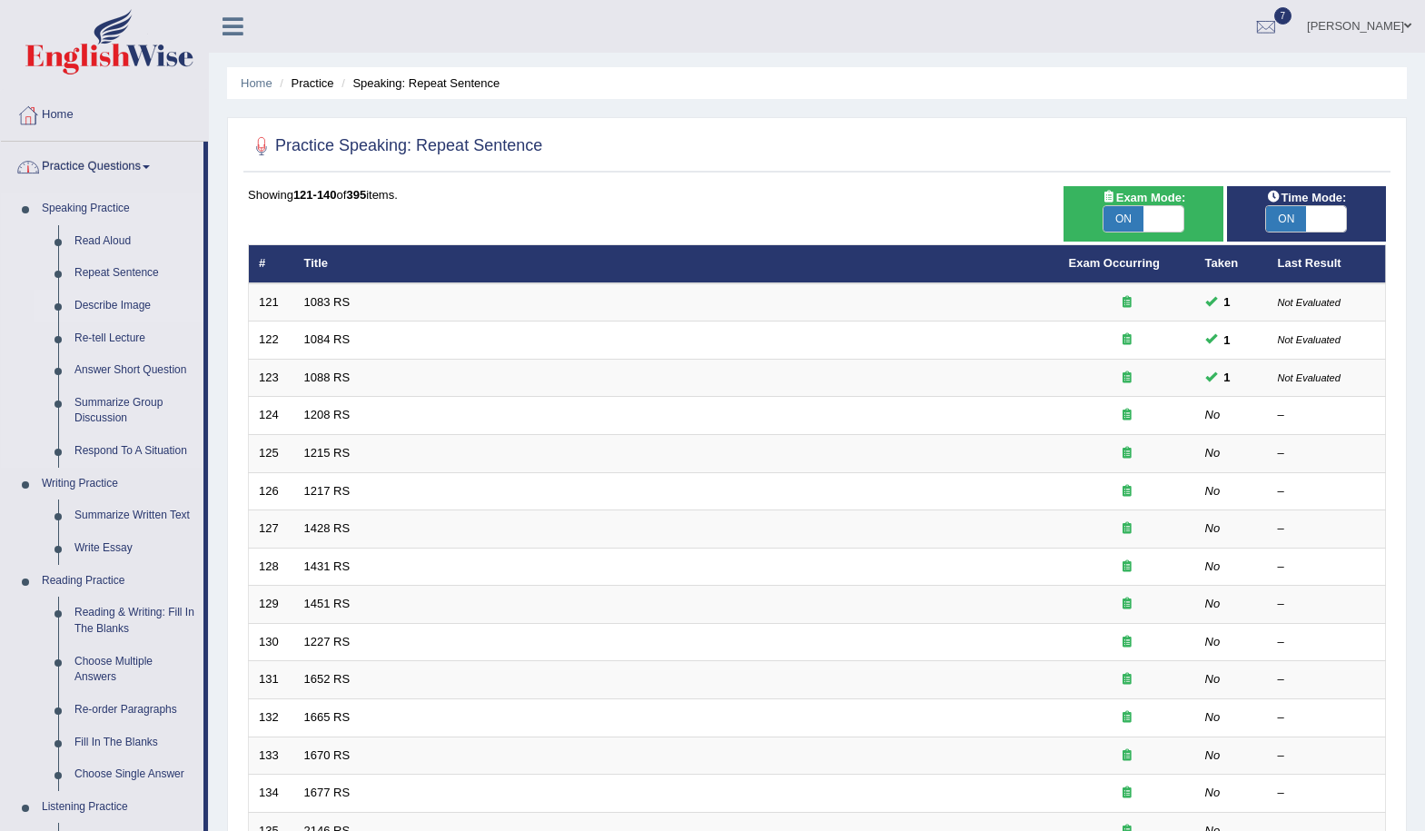
click at [108, 302] on link "Describe Image" at bounding box center [134, 306] width 137 height 33
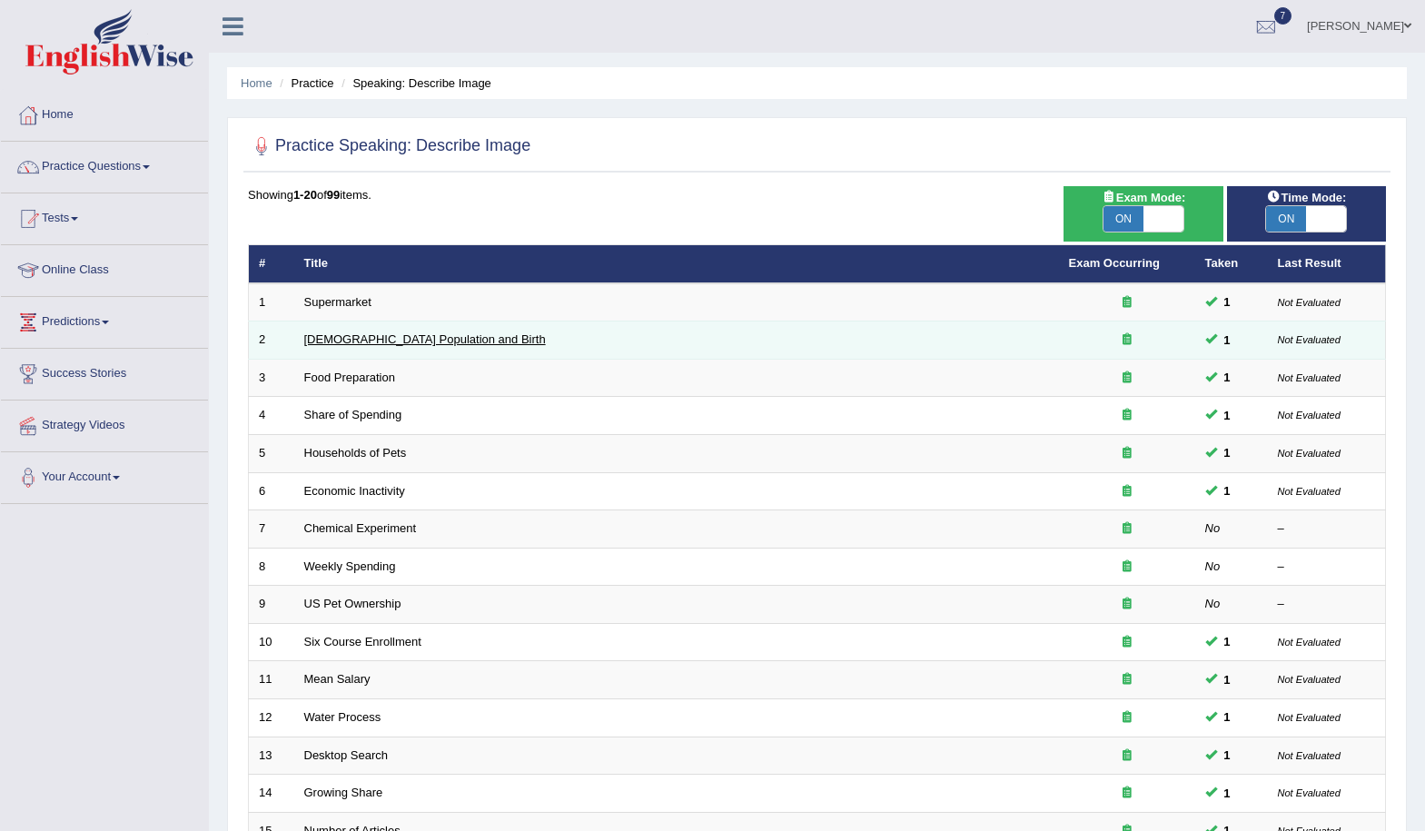
click at [426, 343] on link "[DEMOGRAPHIC_DATA] Population and Birth" at bounding box center [425, 339] width 242 height 14
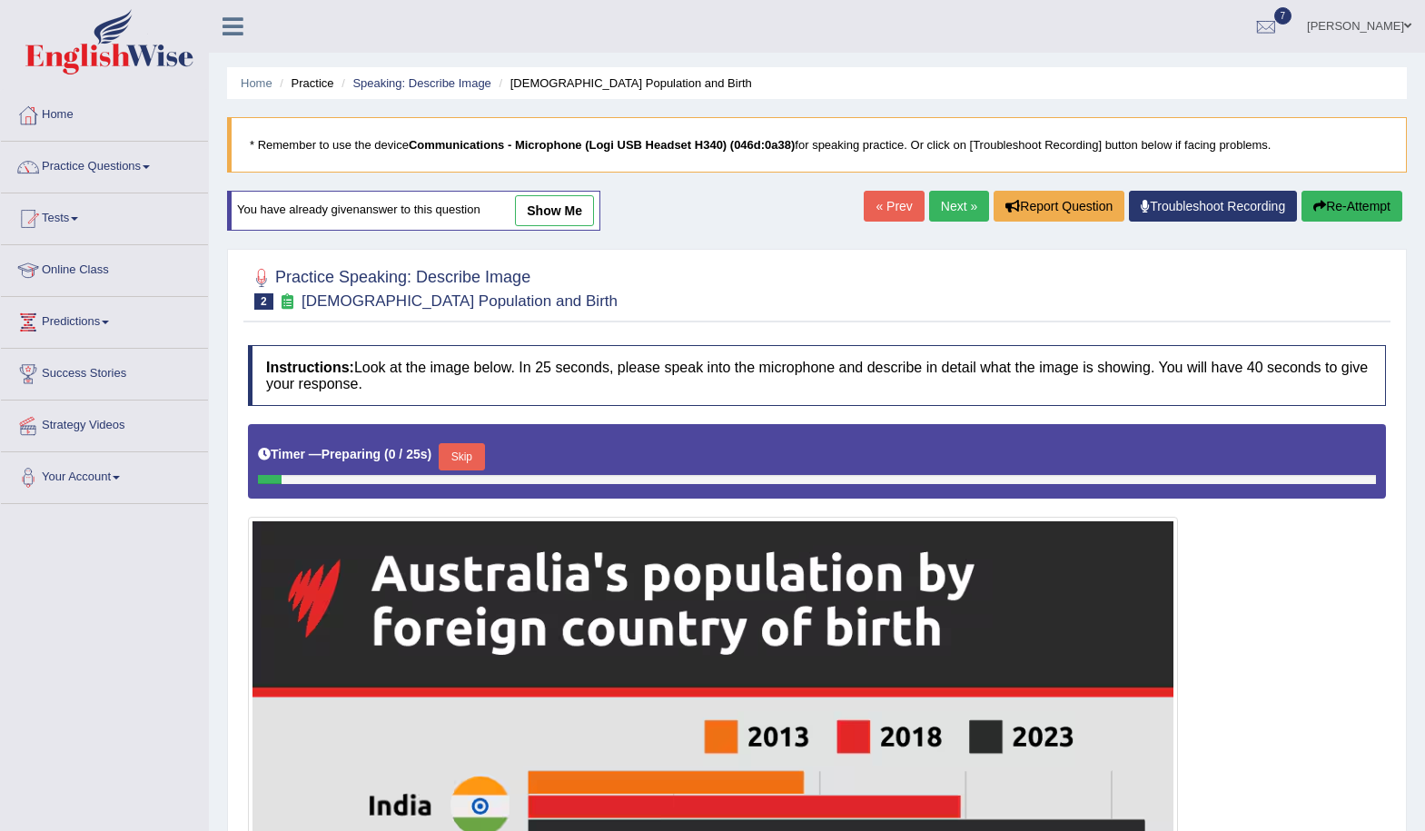
click at [577, 221] on link "show me" at bounding box center [554, 210] width 79 height 31
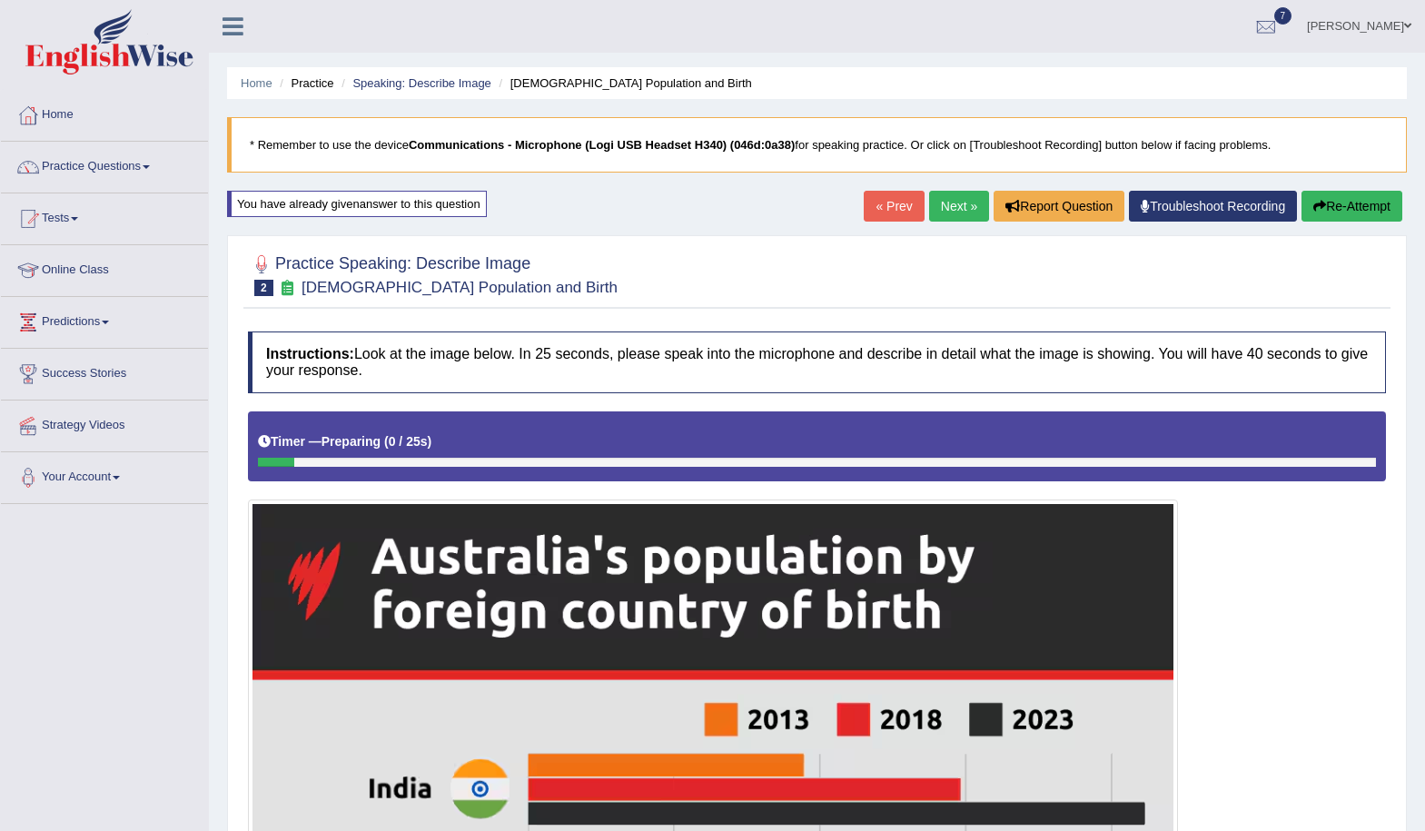
click at [965, 205] on link "Next »" at bounding box center [959, 206] width 60 height 31
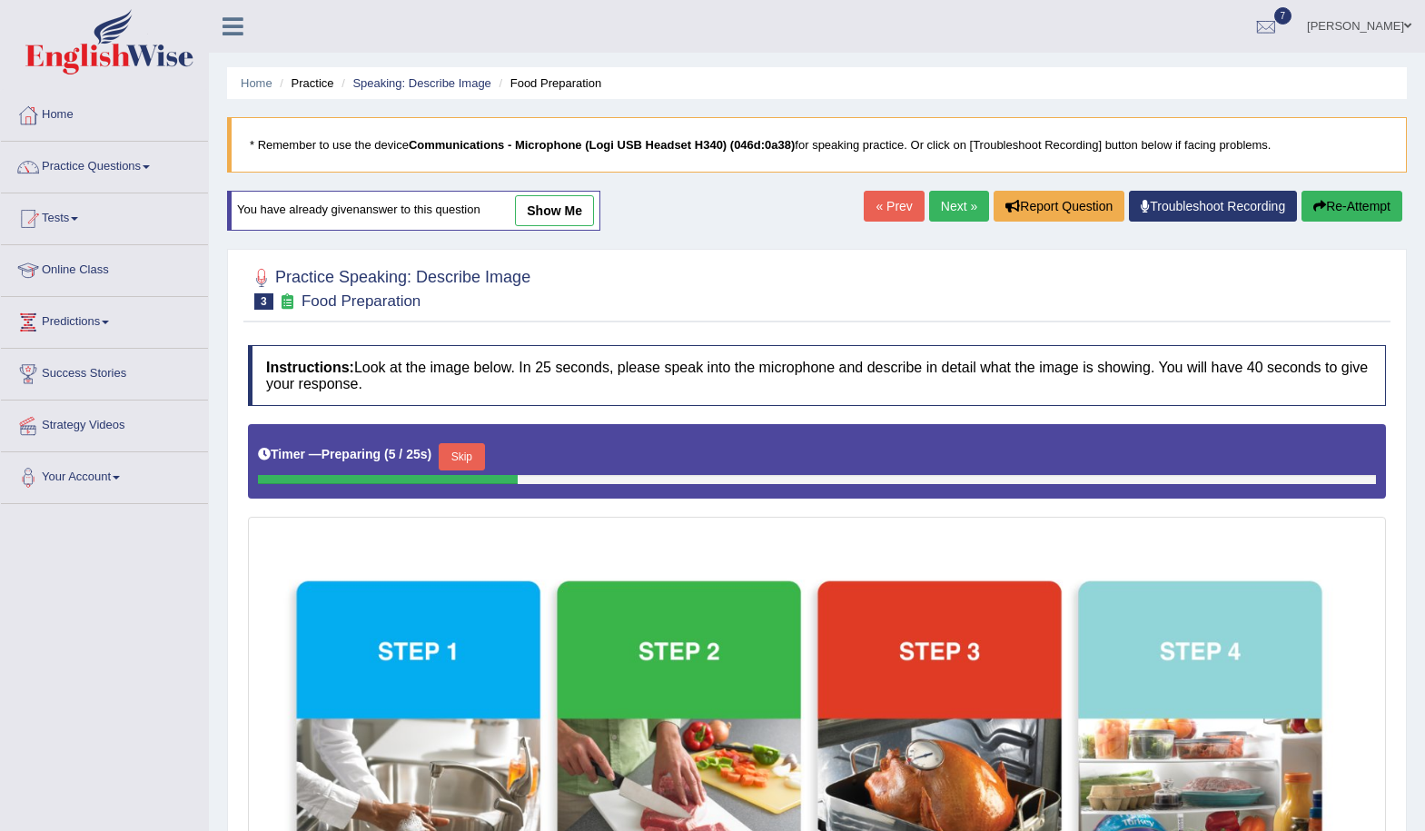
click at [565, 211] on link "show me" at bounding box center [554, 210] width 79 height 31
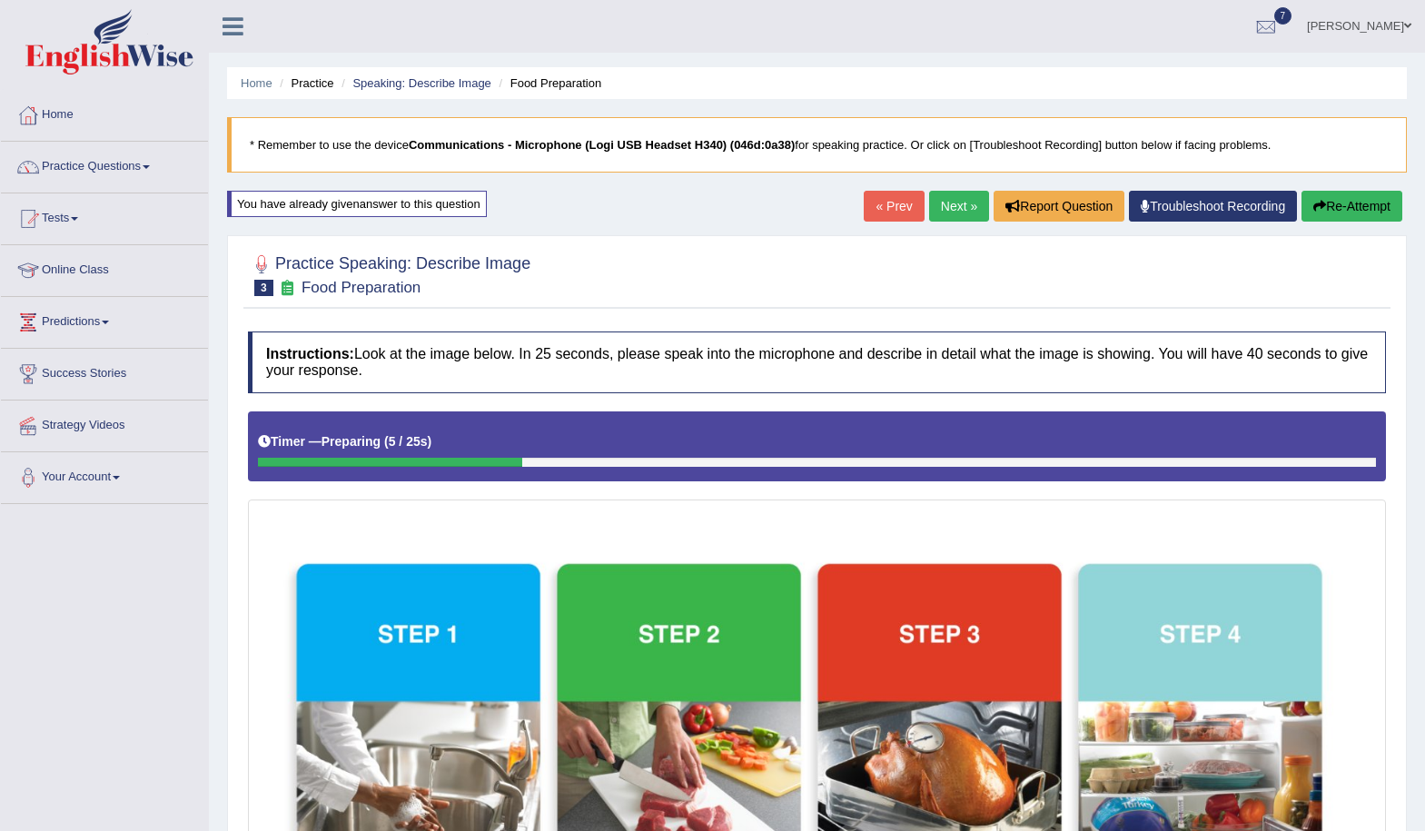
click at [938, 210] on link "Next »" at bounding box center [959, 206] width 60 height 31
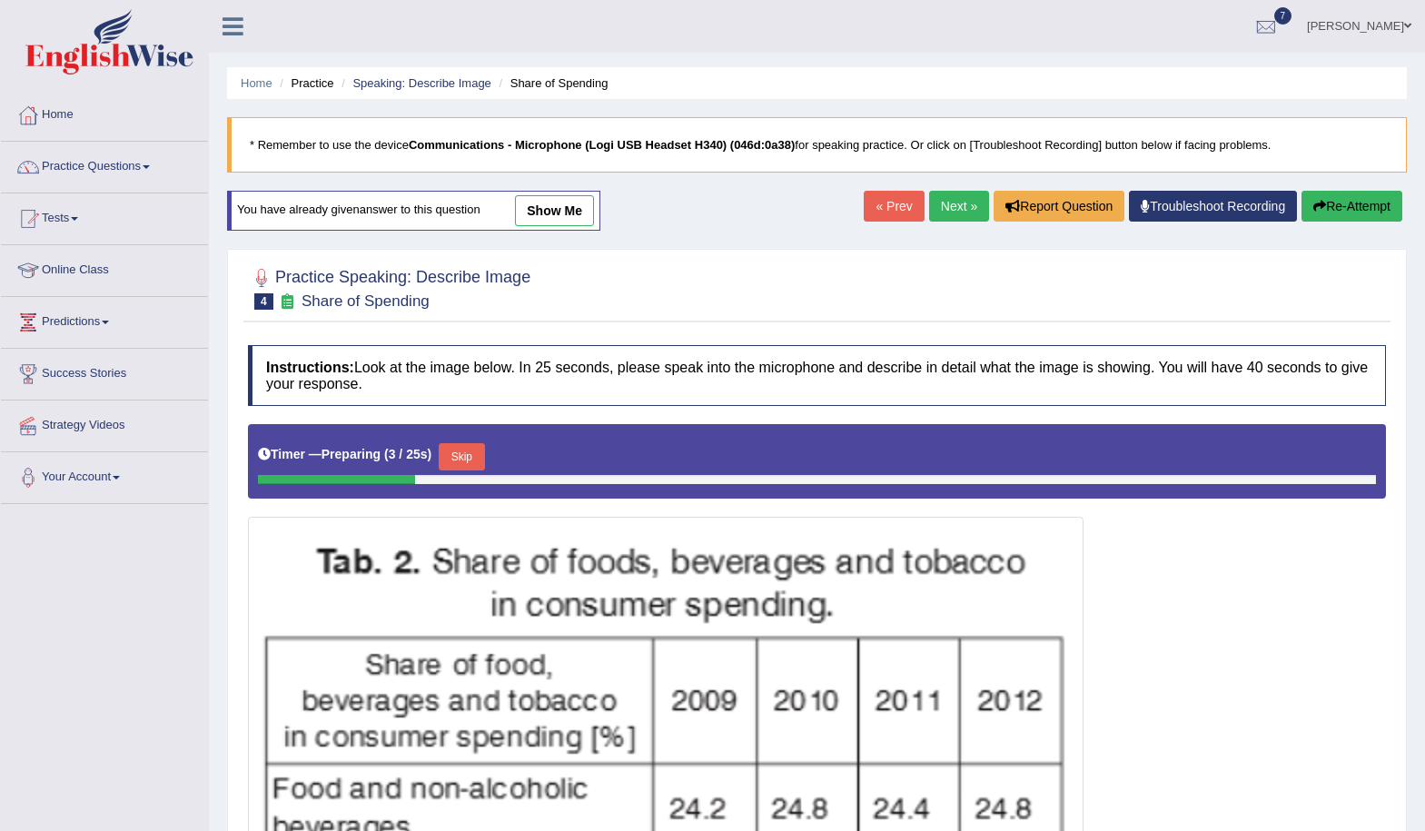
click at [551, 217] on link "show me" at bounding box center [554, 210] width 79 height 31
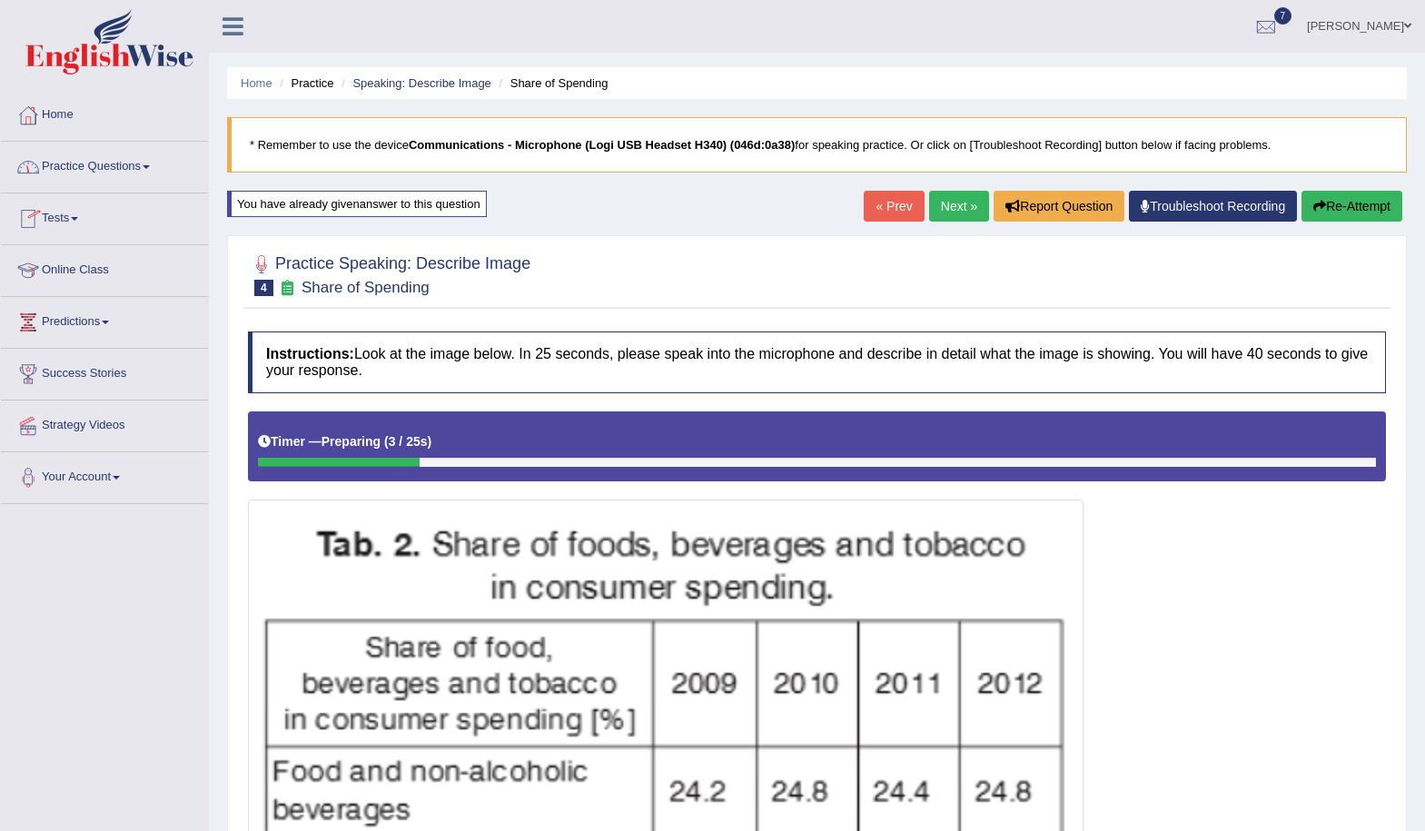
click at [118, 166] on link "Practice Questions" at bounding box center [104, 164] width 207 height 45
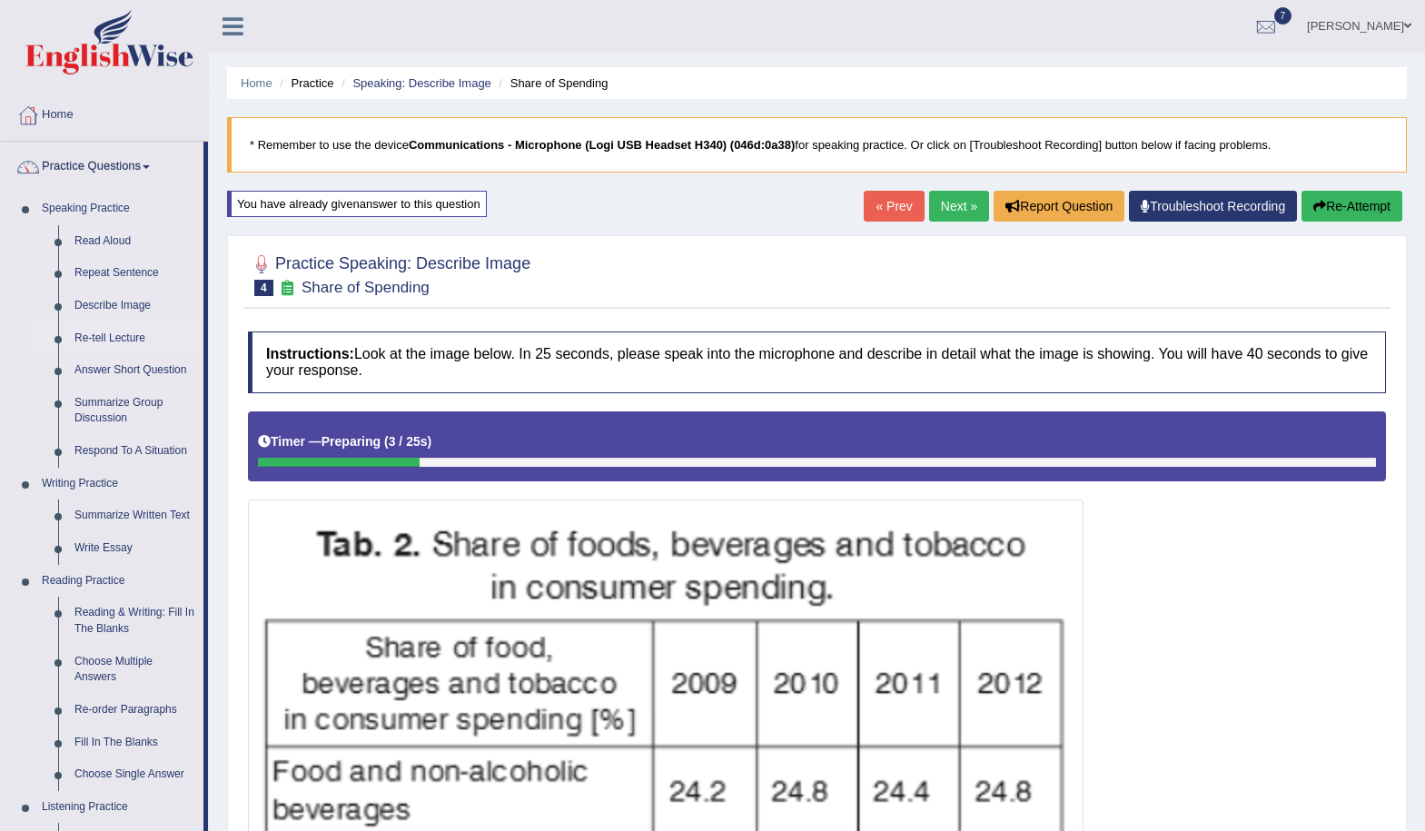
click at [113, 340] on link "Re-tell Lecture" at bounding box center [134, 339] width 137 height 33
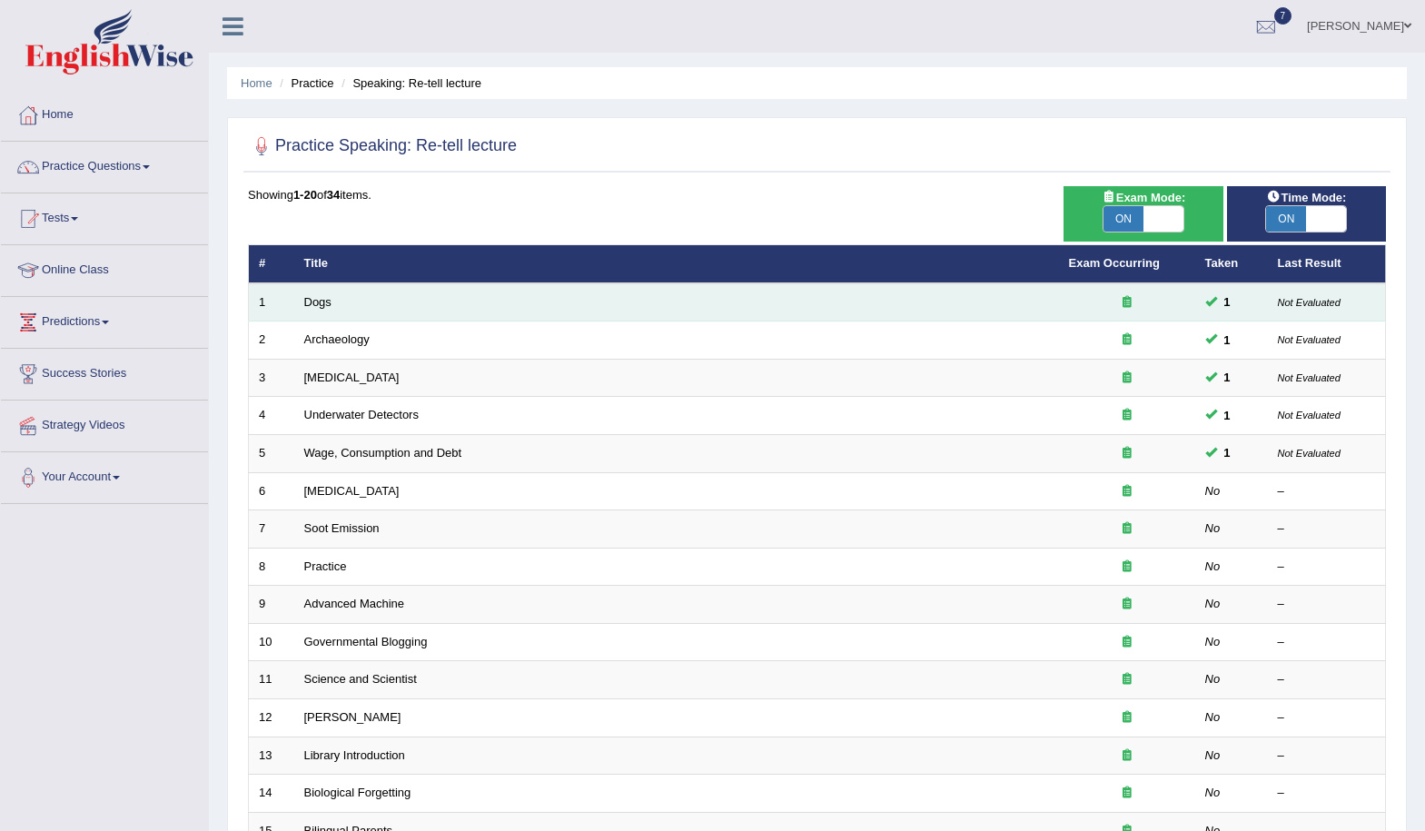
click at [860, 310] on td "Dogs" at bounding box center [676, 302] width 765 height 38
click at [315, 305] on link "Dogs" at bounding box center [317, 302] width 27 height 14
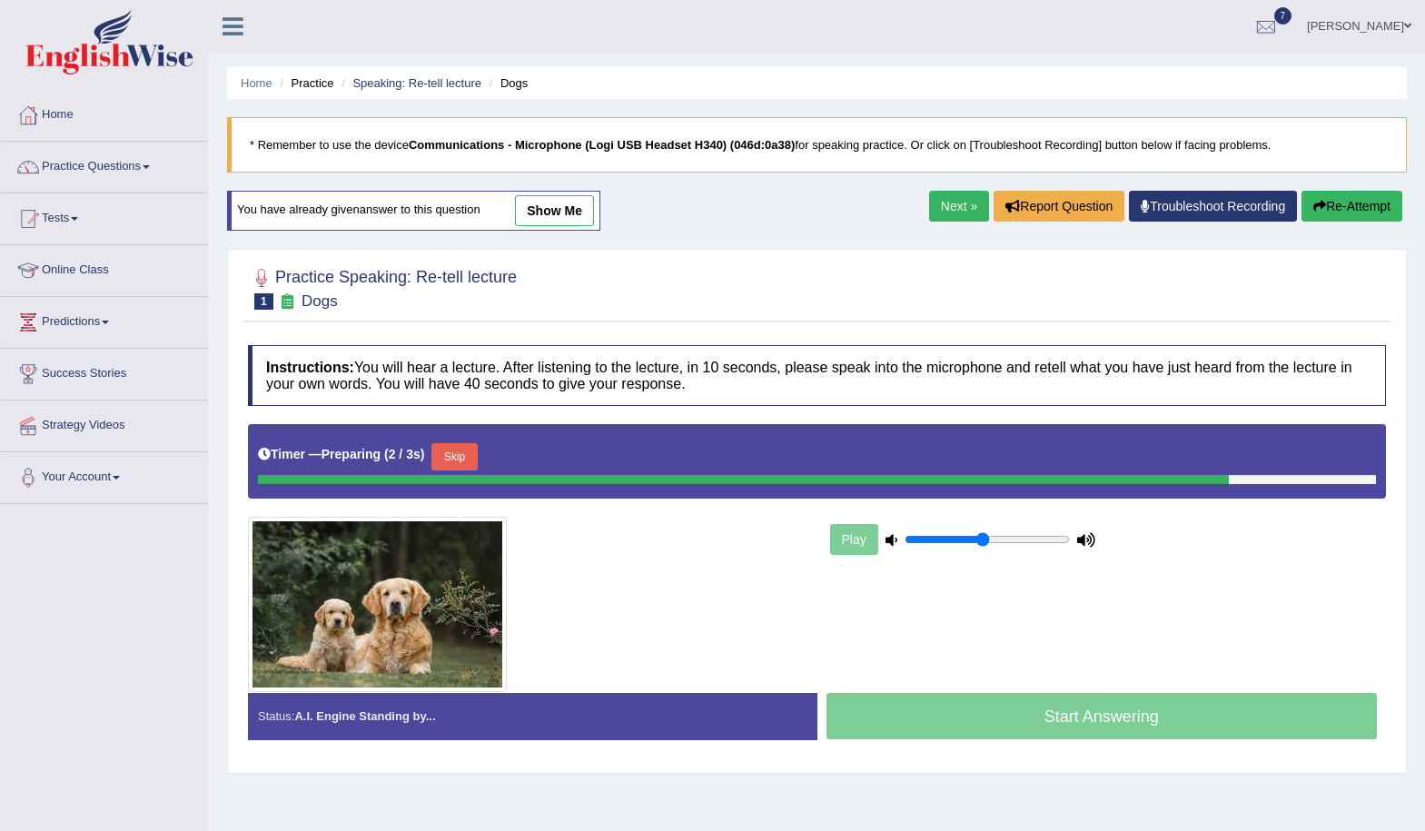
click at [574, 214] on link "show me" at bounding box center [554, 210] width 79 height 31
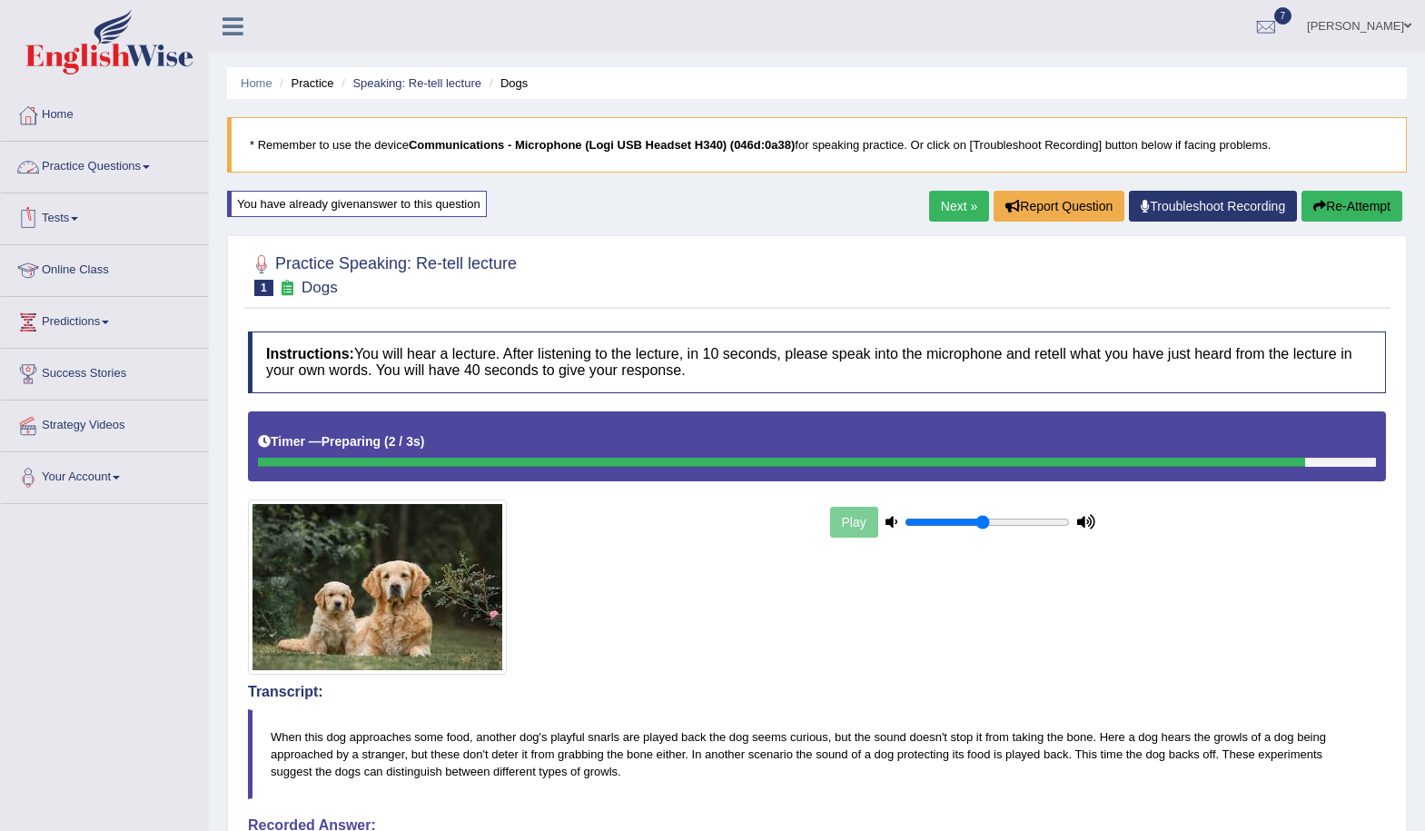
click at [100, 159] on link "Practice Questions" at bounding box center [104, 164] width 207 height 45
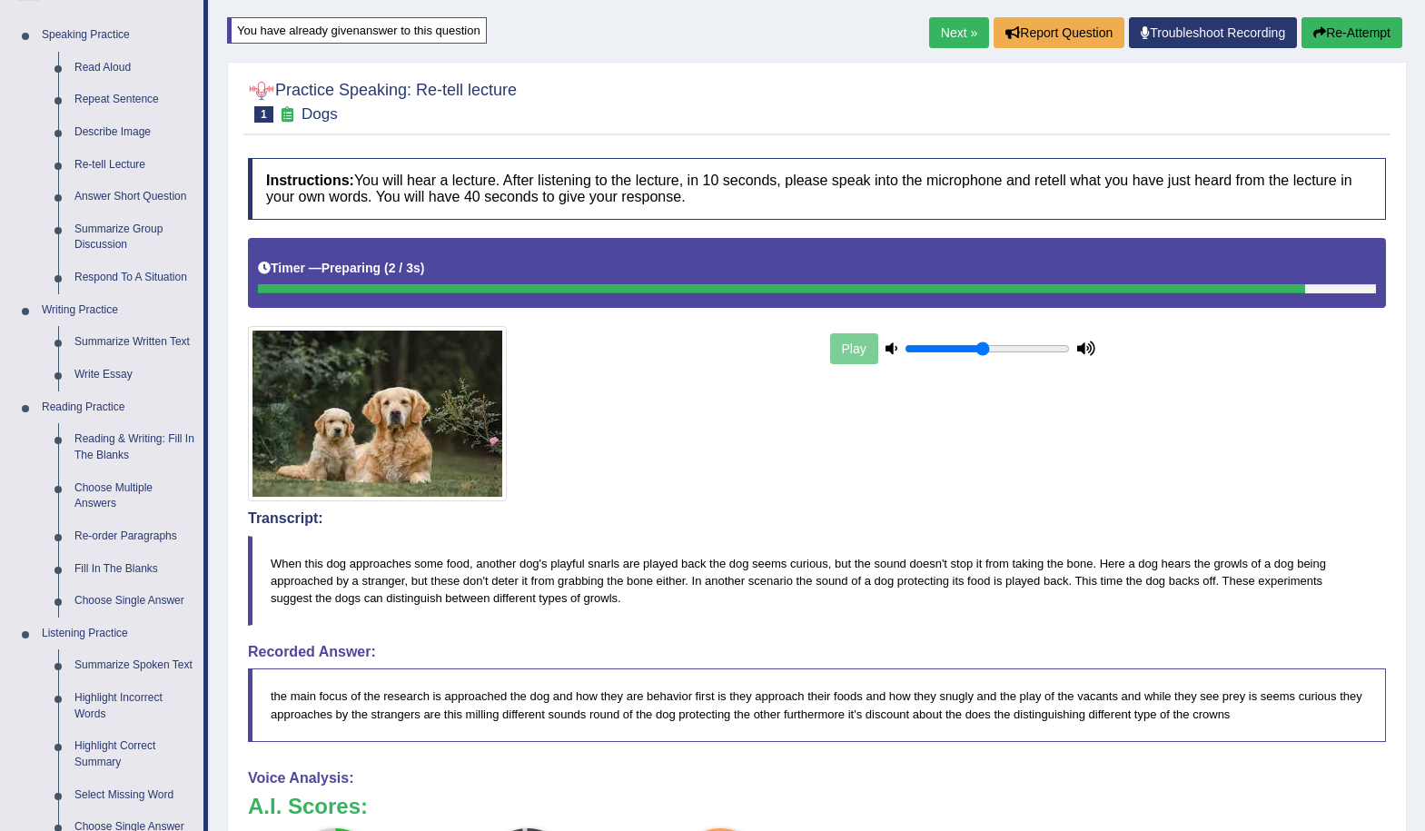
scroll to position [182, 0]
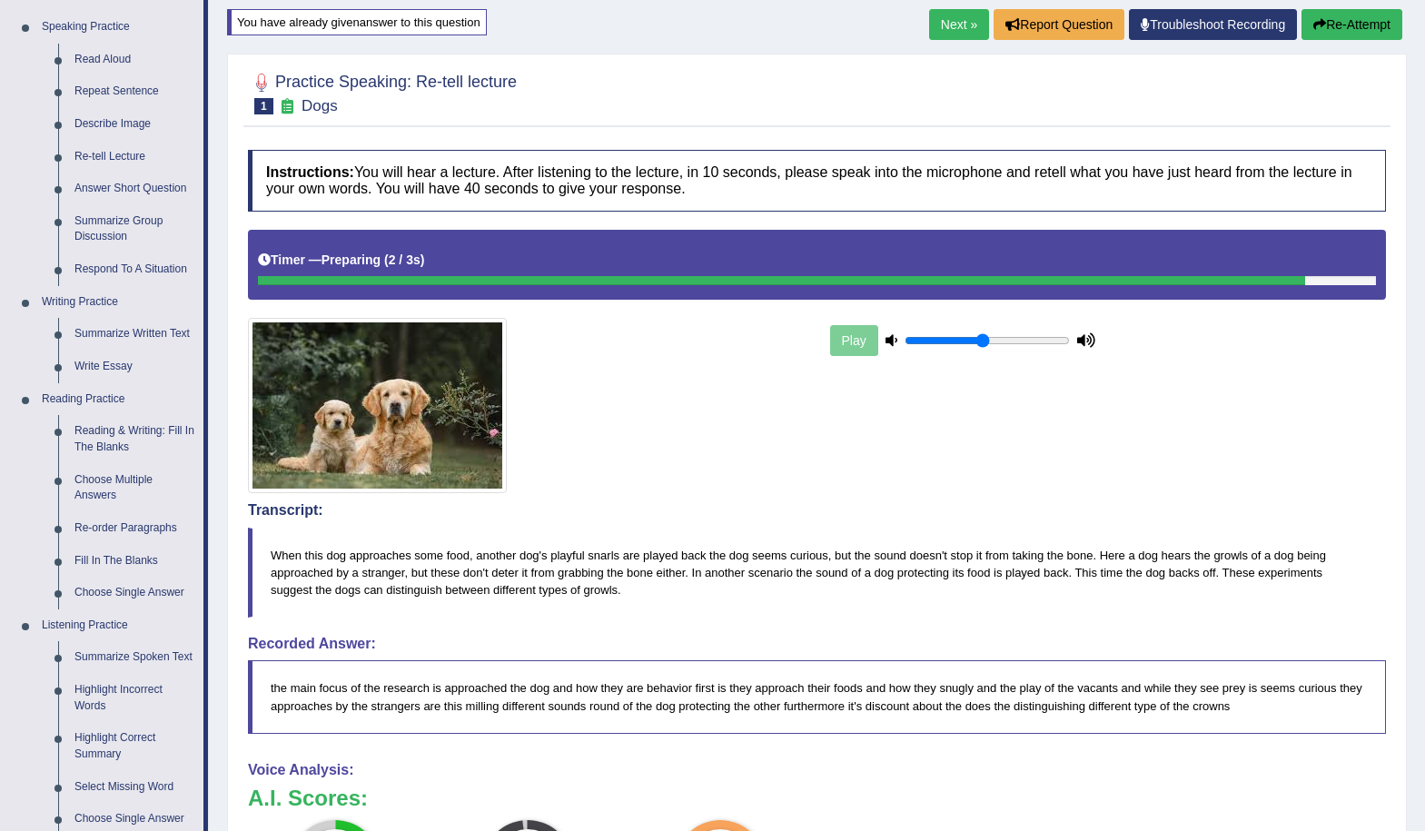
click at [963, 24] on link "Next »" at bounding box center [959, 24] width 60 height 31
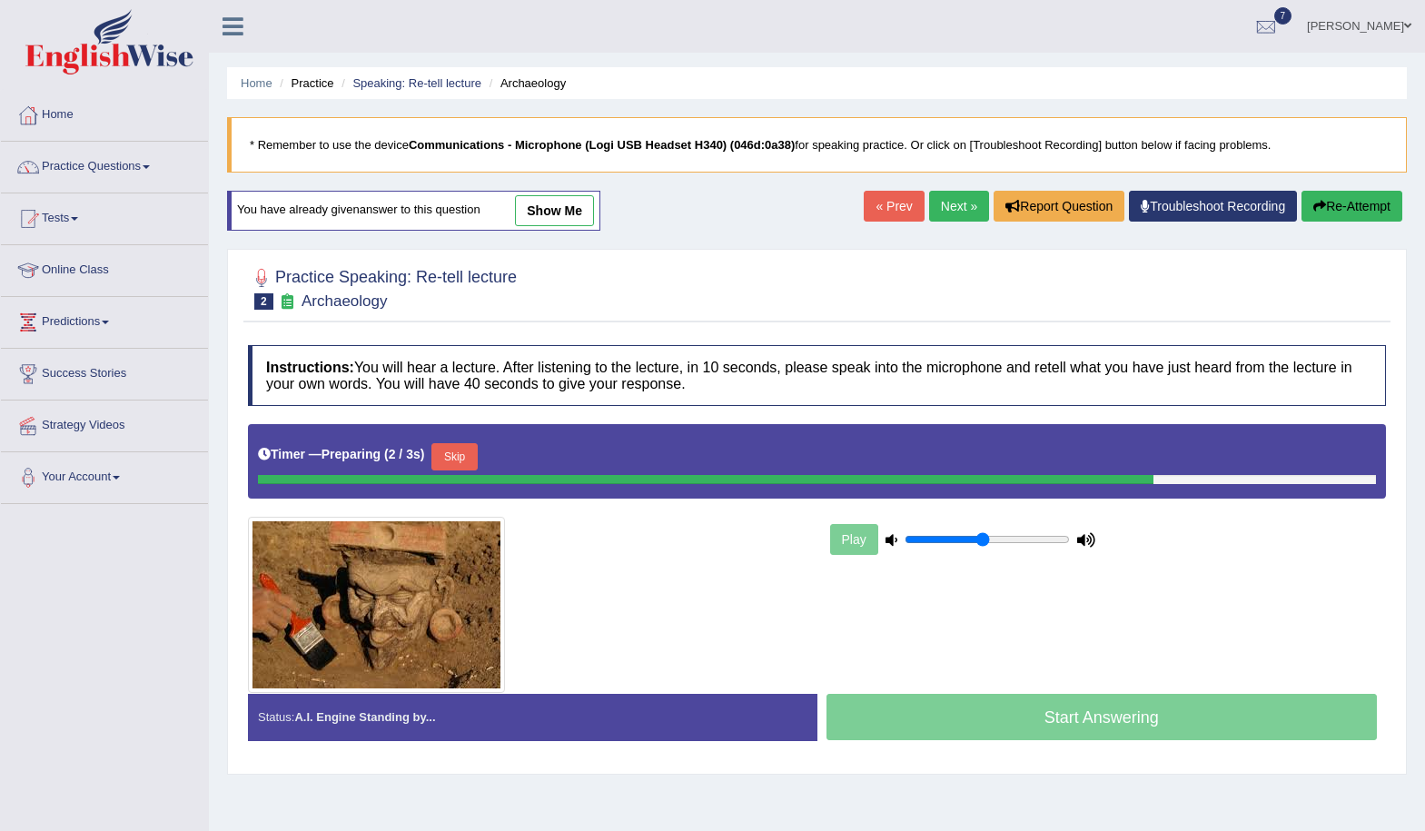
click at [550, 217] on link "show me" at bounding box center [554, 210] width 79 height 31
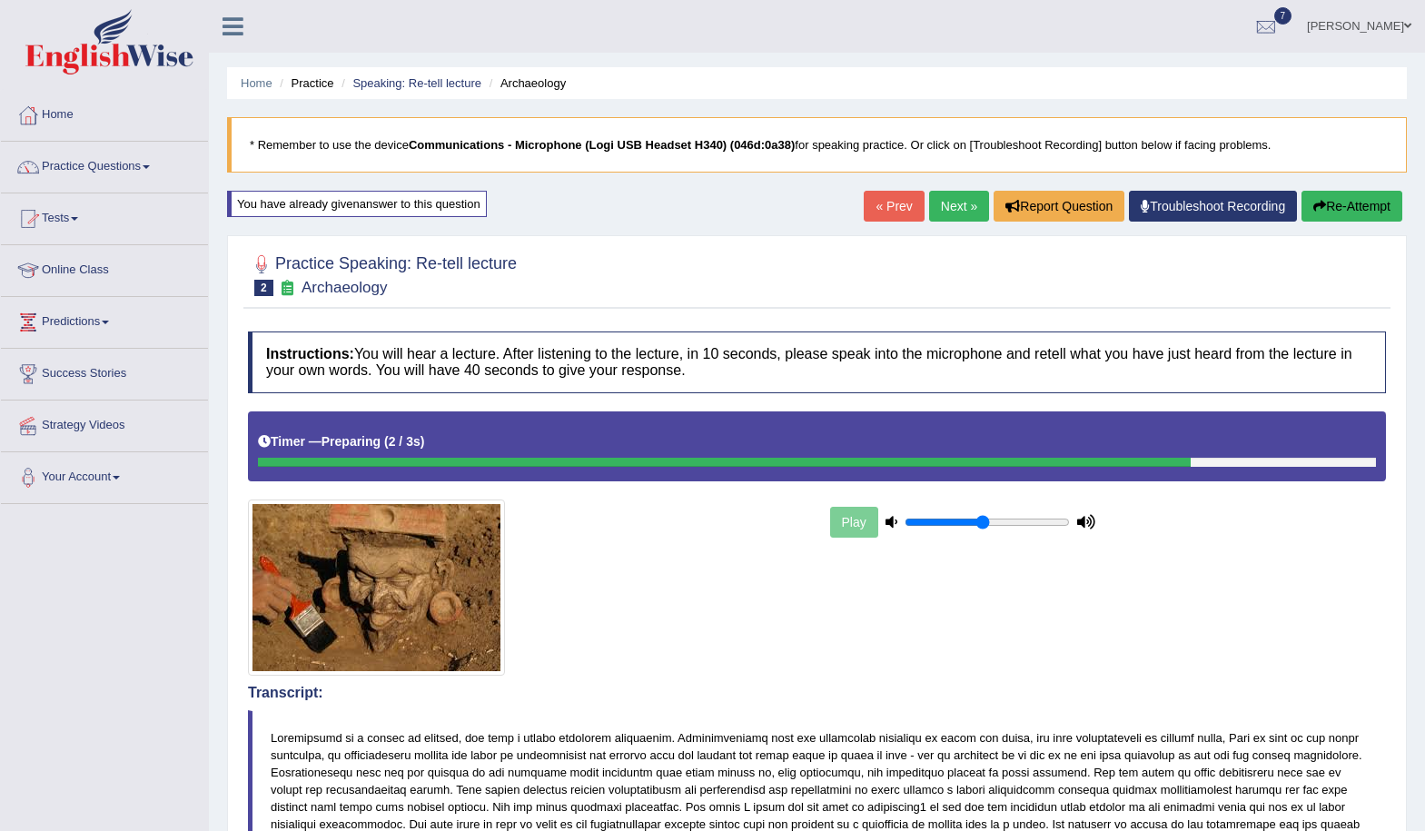
click at [146, 174] on link "Practice Questions" at bounding box center [104, 164] width 207 height 45
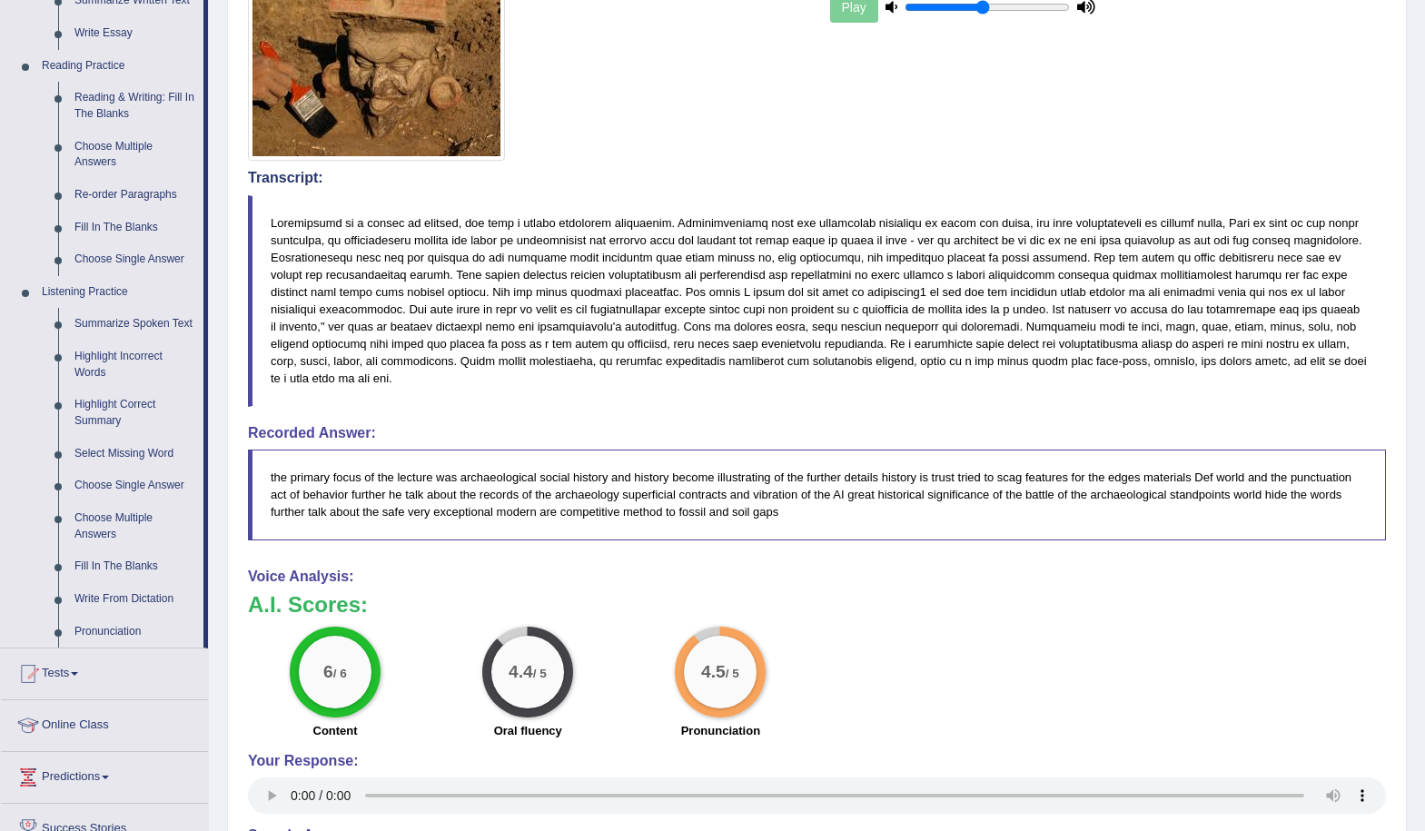
scroll to position [454, 0]
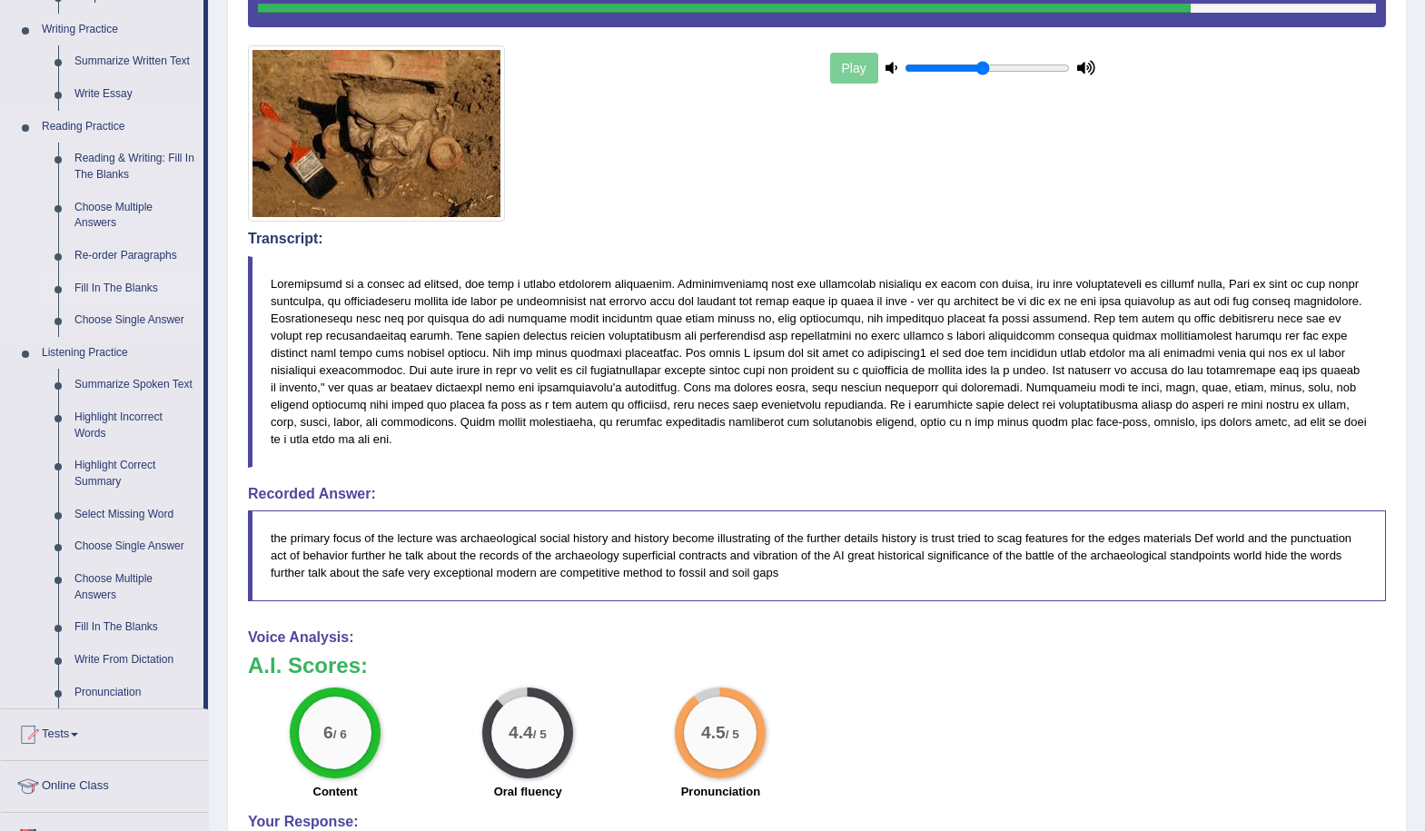
click at [132, 288] on link "Fill In The Blanks" at bounding box center [134, 289] width 137 height 33
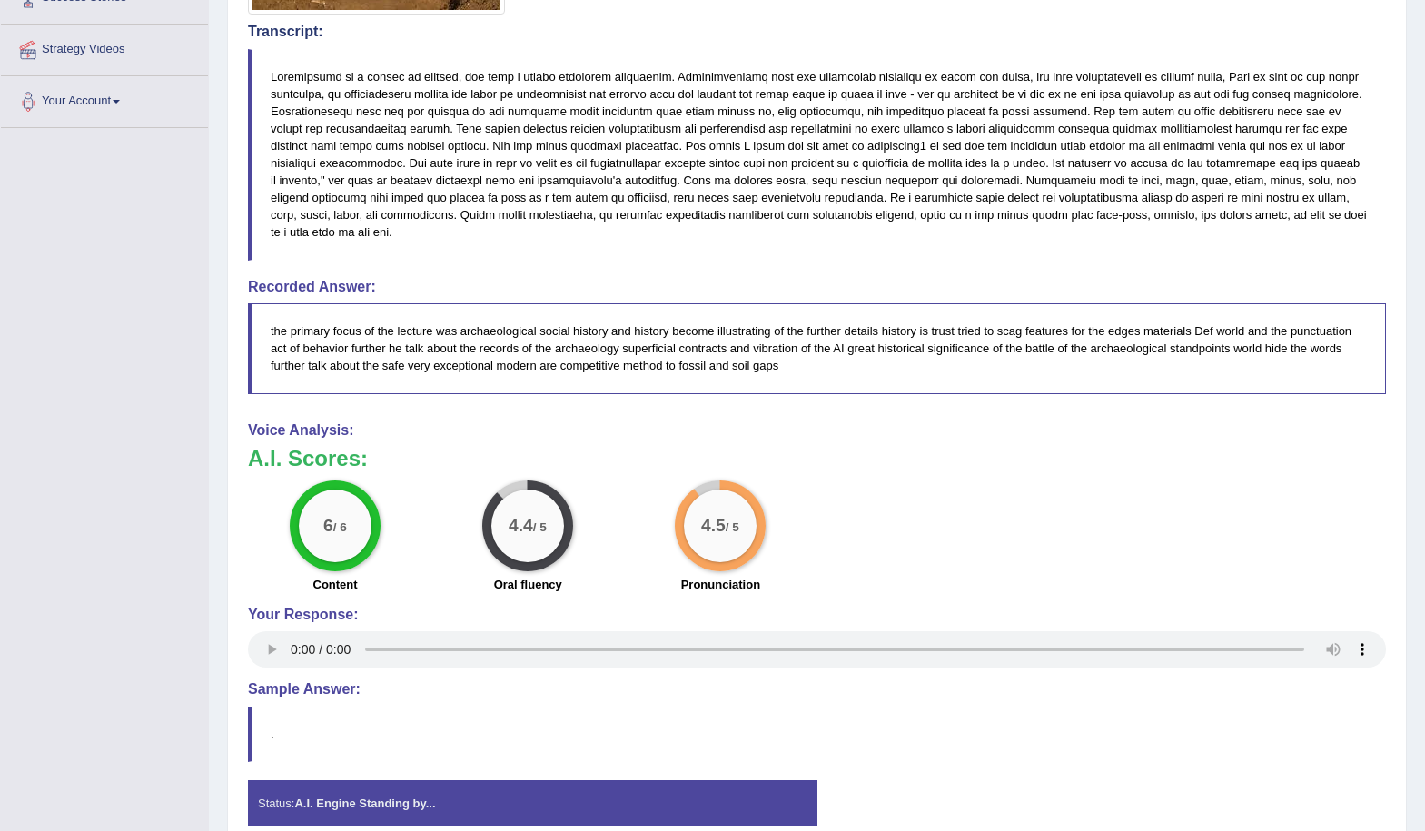
scroll to position [749, 0]
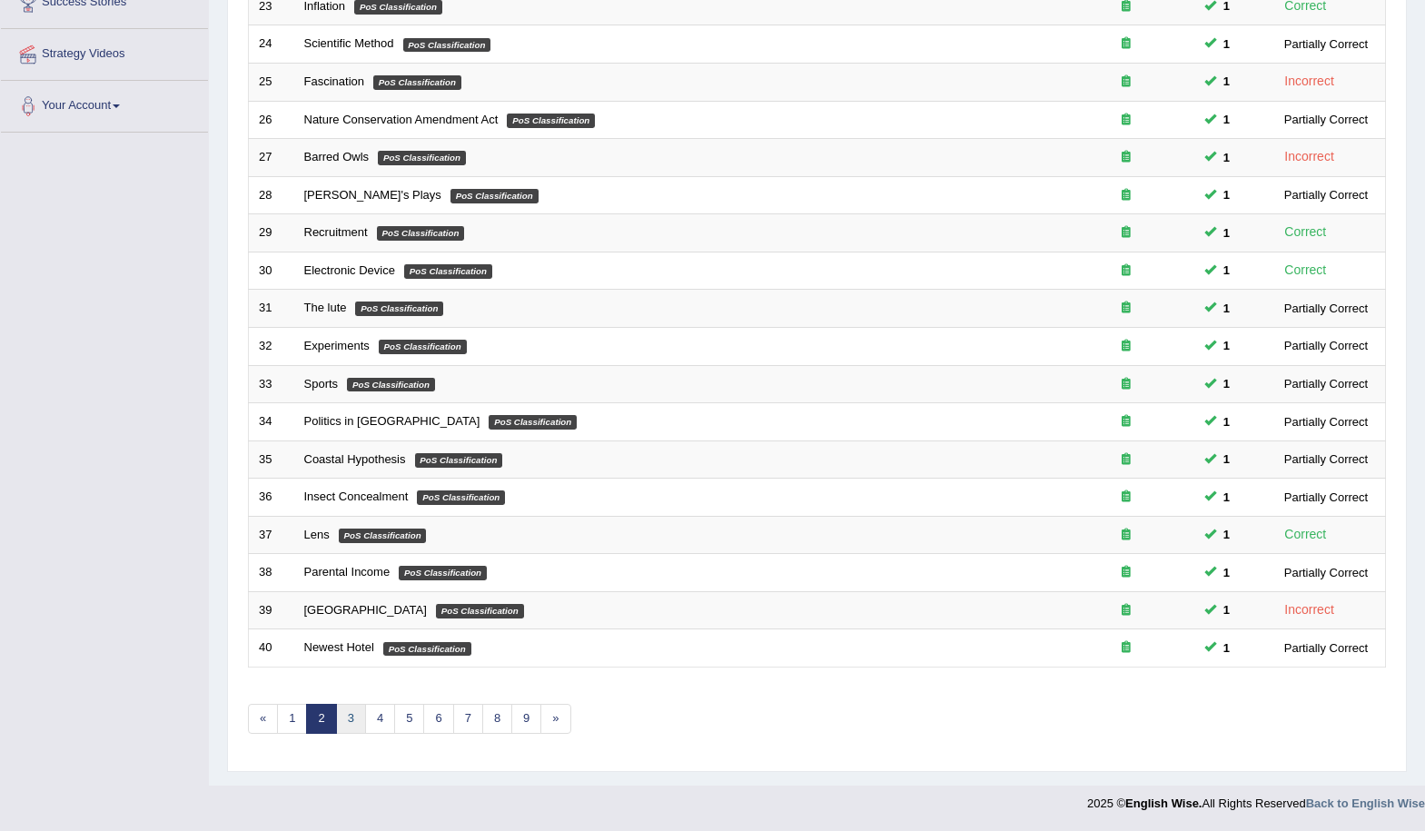
click at [345, 720] on link "3" at bounding box center [351, 719] width 30 height 30
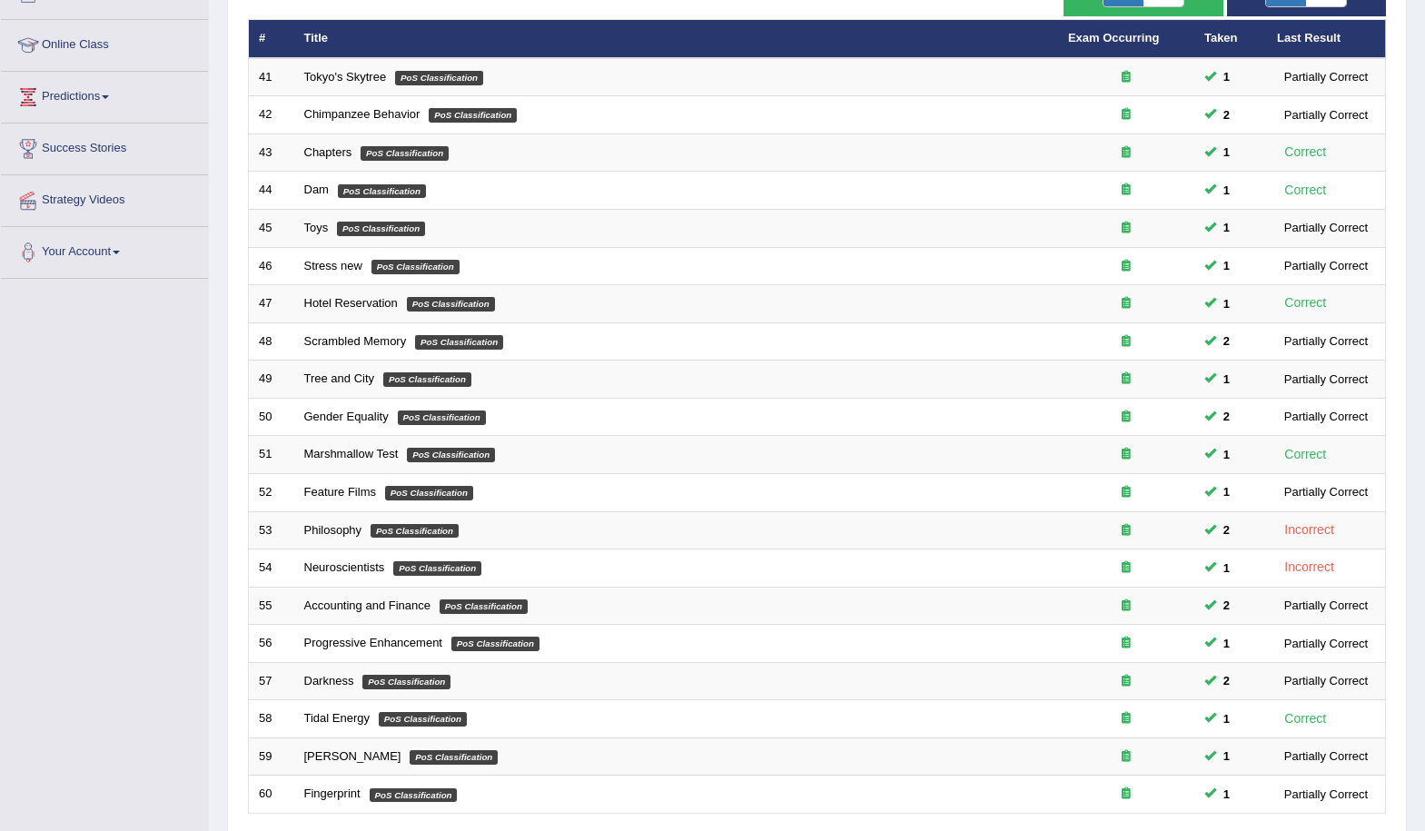
scroll to position [372, 0]
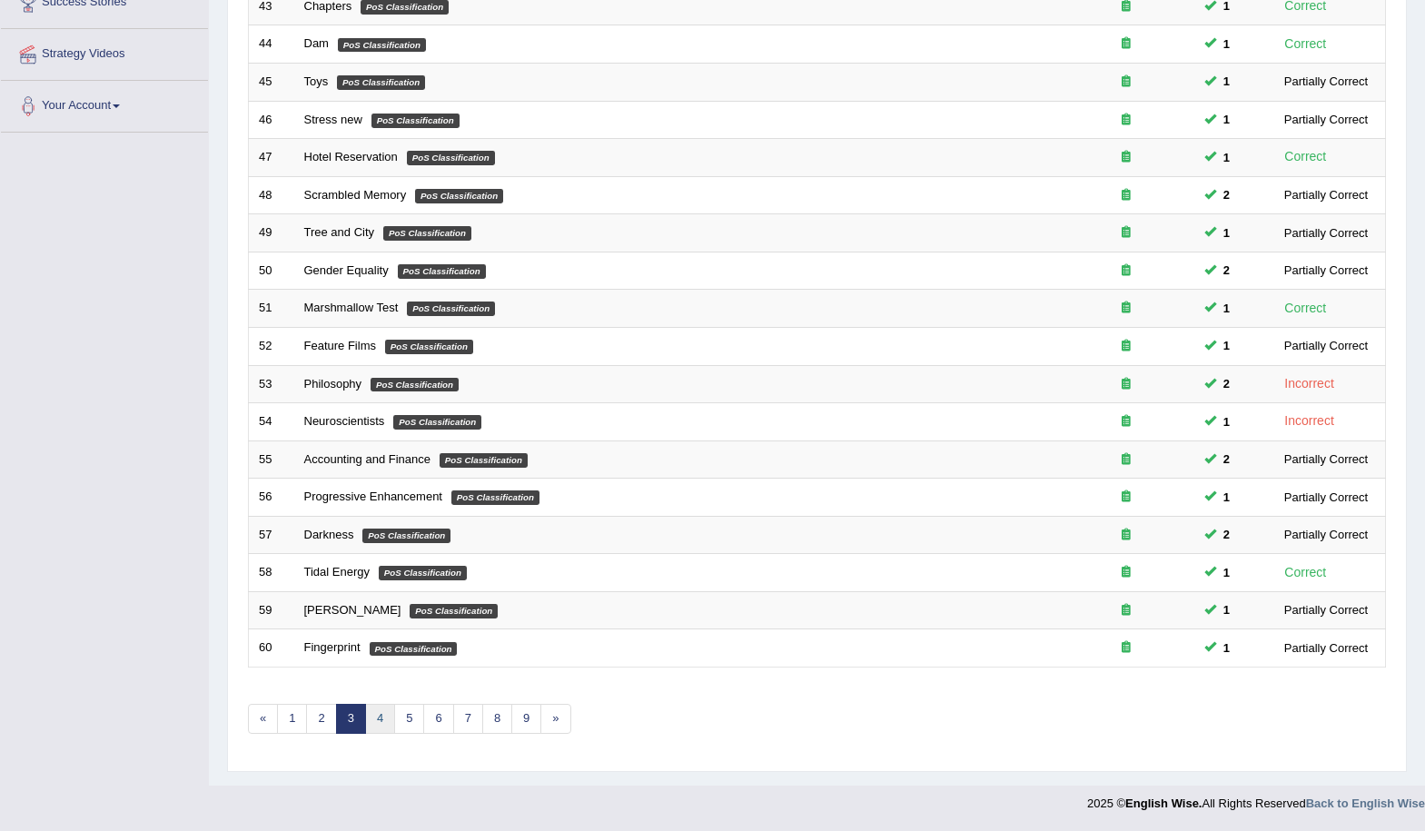
click at [384, 719] on link "4" at bounding box center [380, 719] width 30 height 30
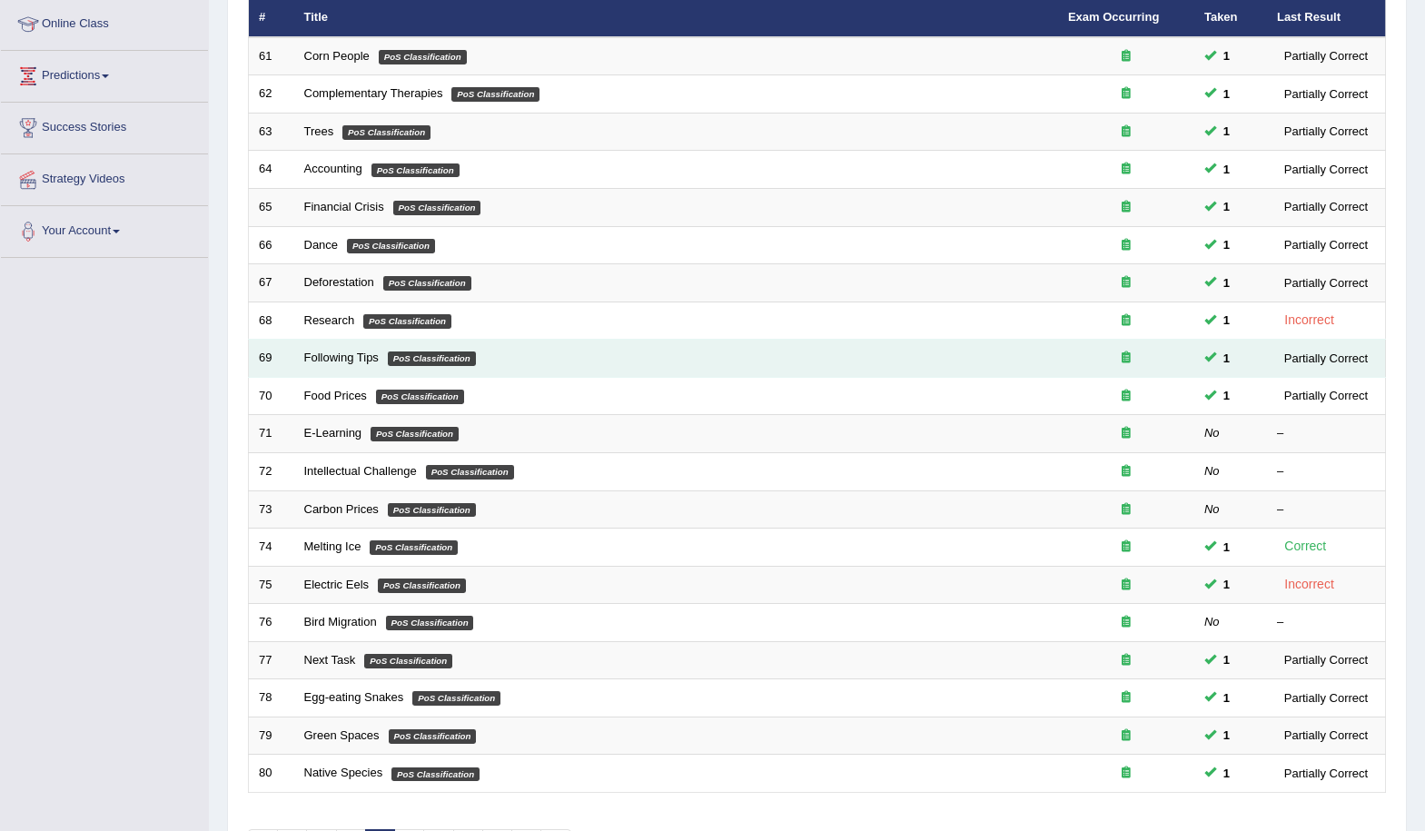
scroll to position [273, 0]
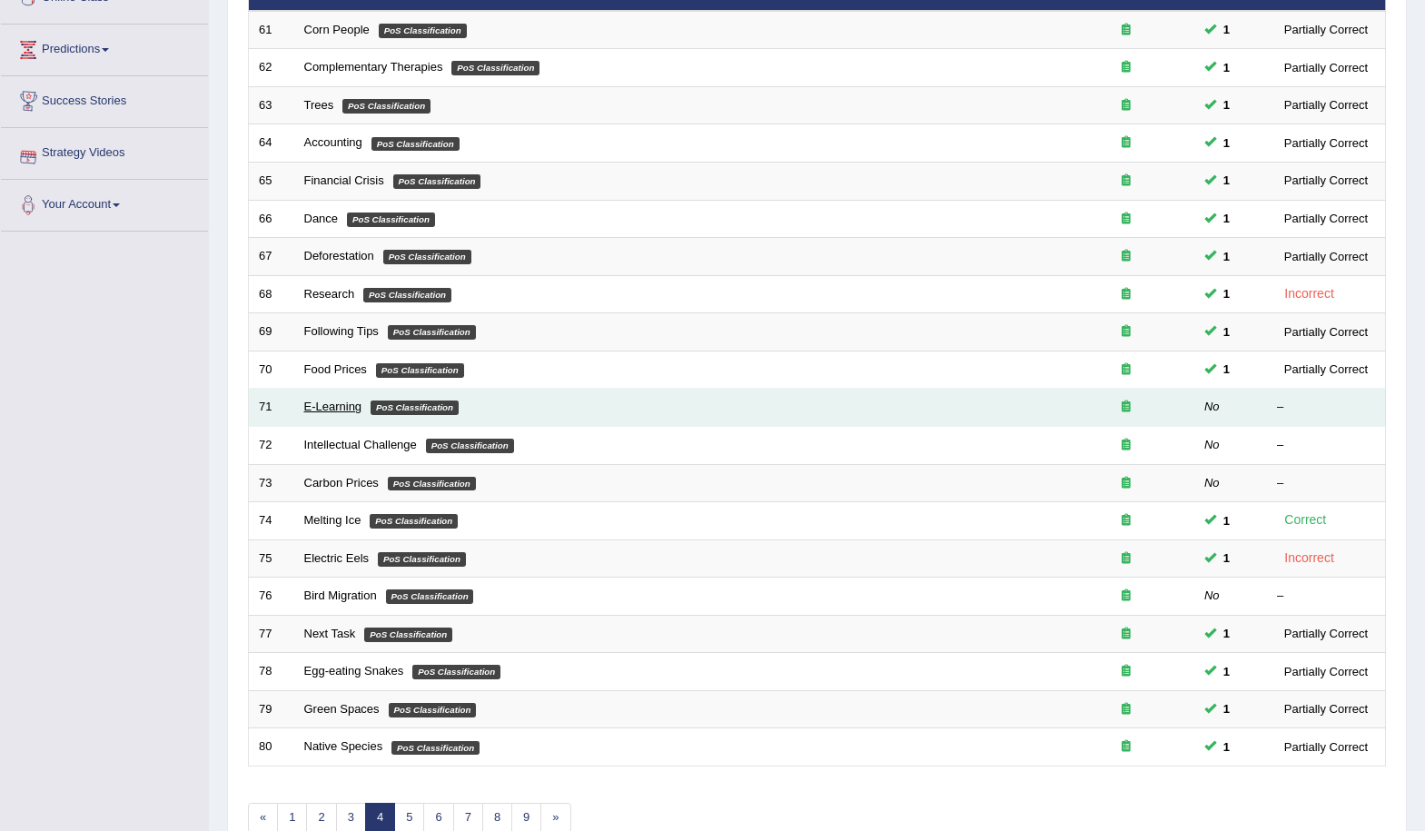
click at [340, 404] on link "E-Learning" at bounding box center [333, 407] width 58 height 14
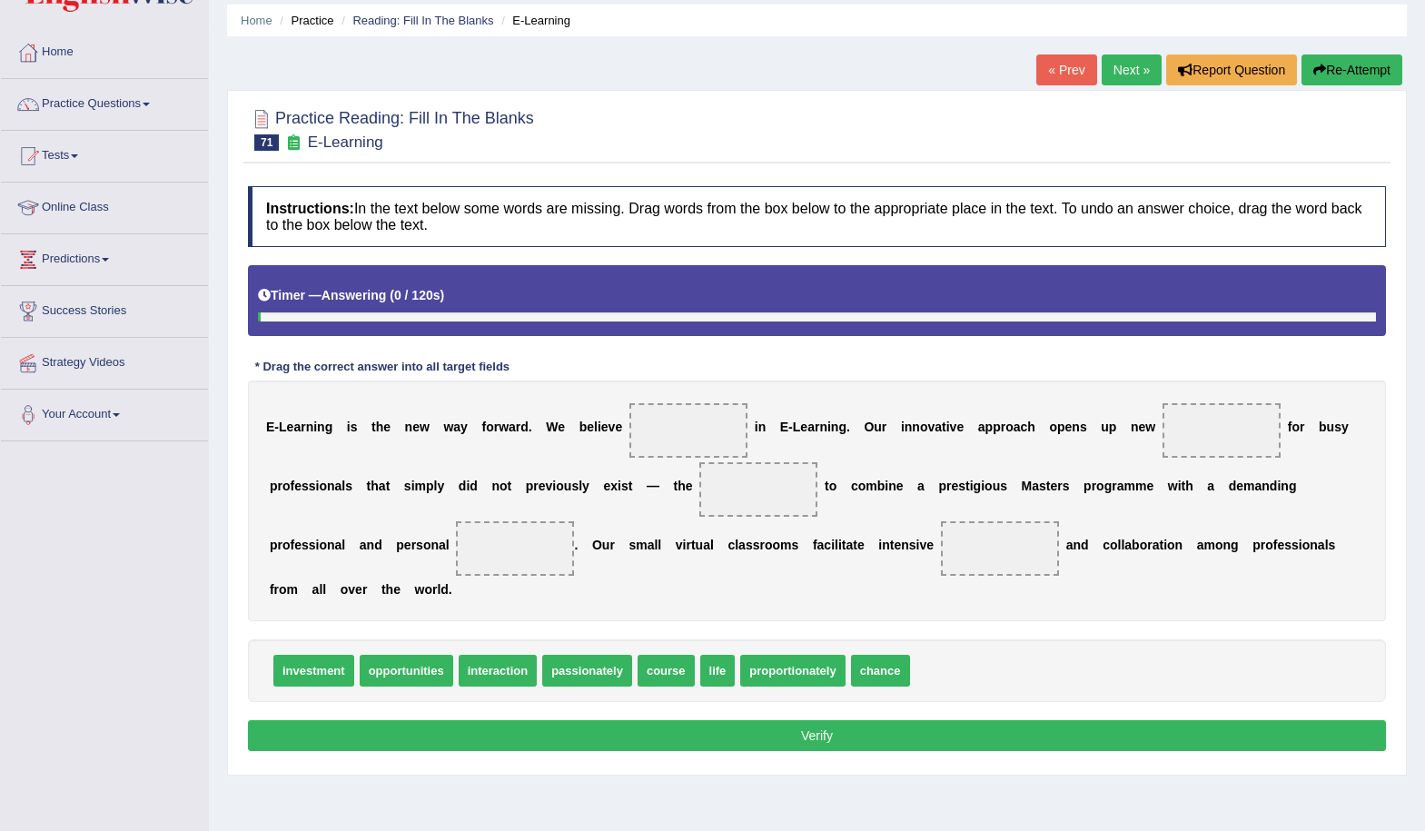
scroll to position [123, 0]
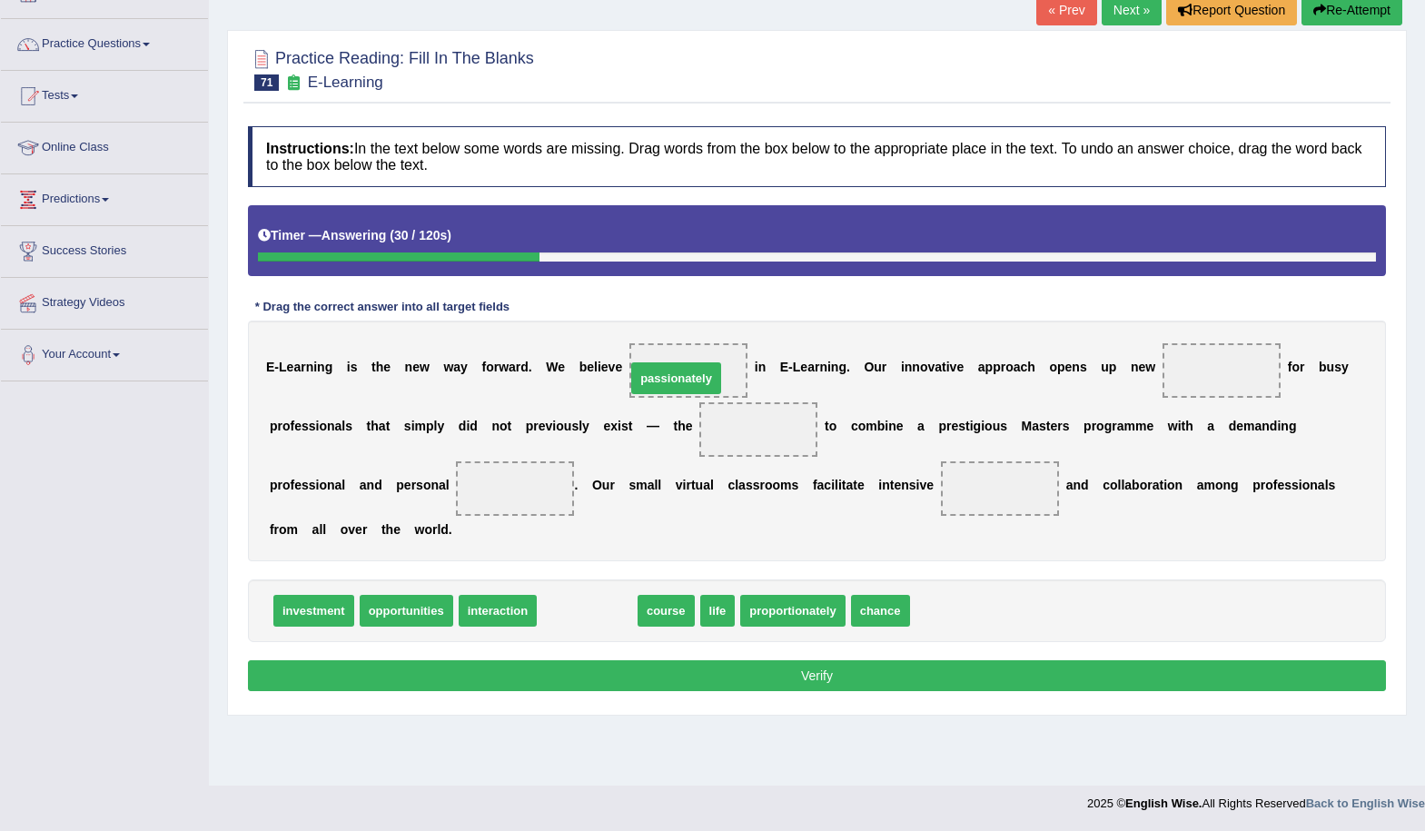
drag, startPoint x: 597, startPoint y: 612, endPoint x: 686, endPoint y: 380, distance: 249.0
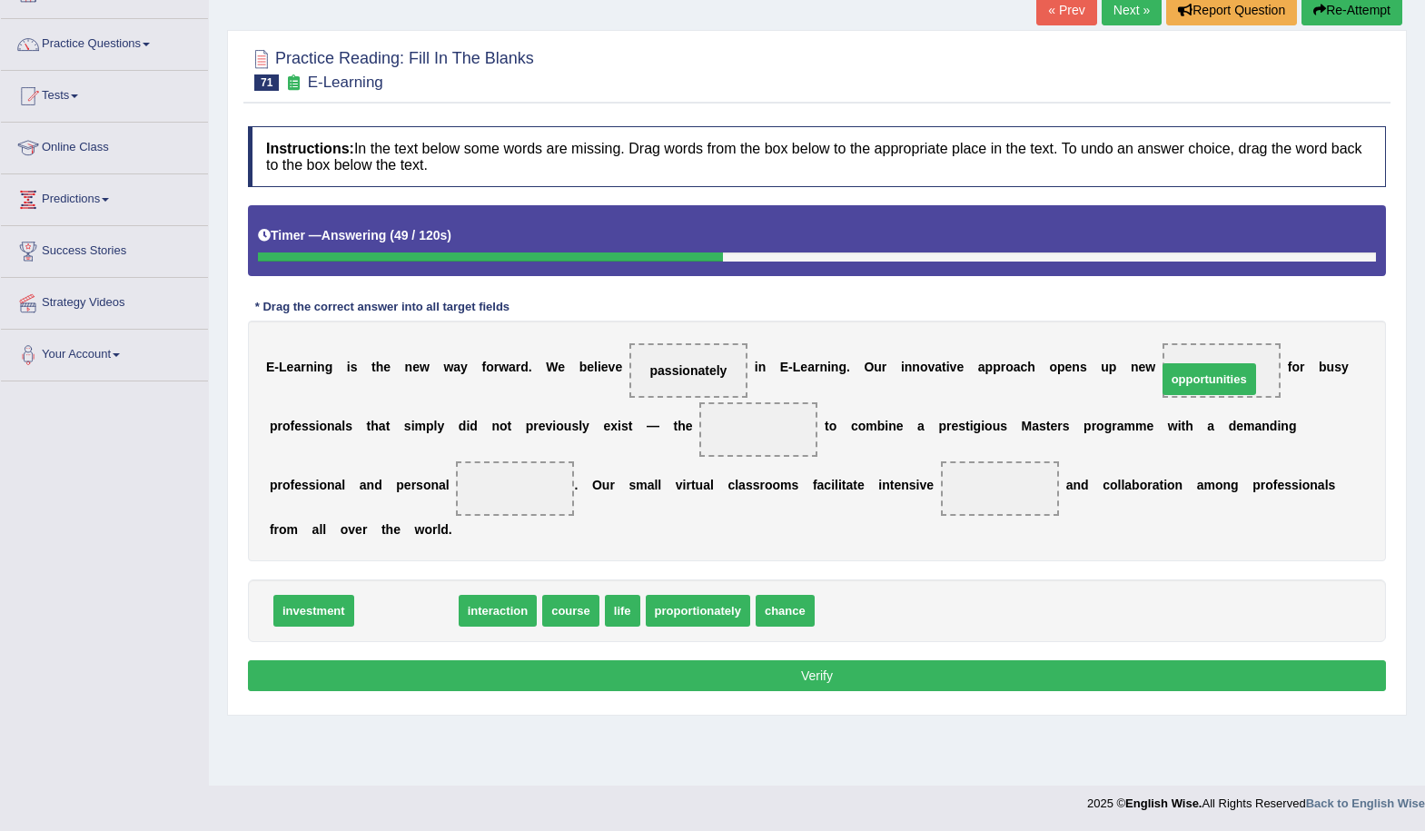
drag, startPoint x: 407, startPoint y: 611, endPoint x: 1210, endPoint y: 380, distance: 835.8
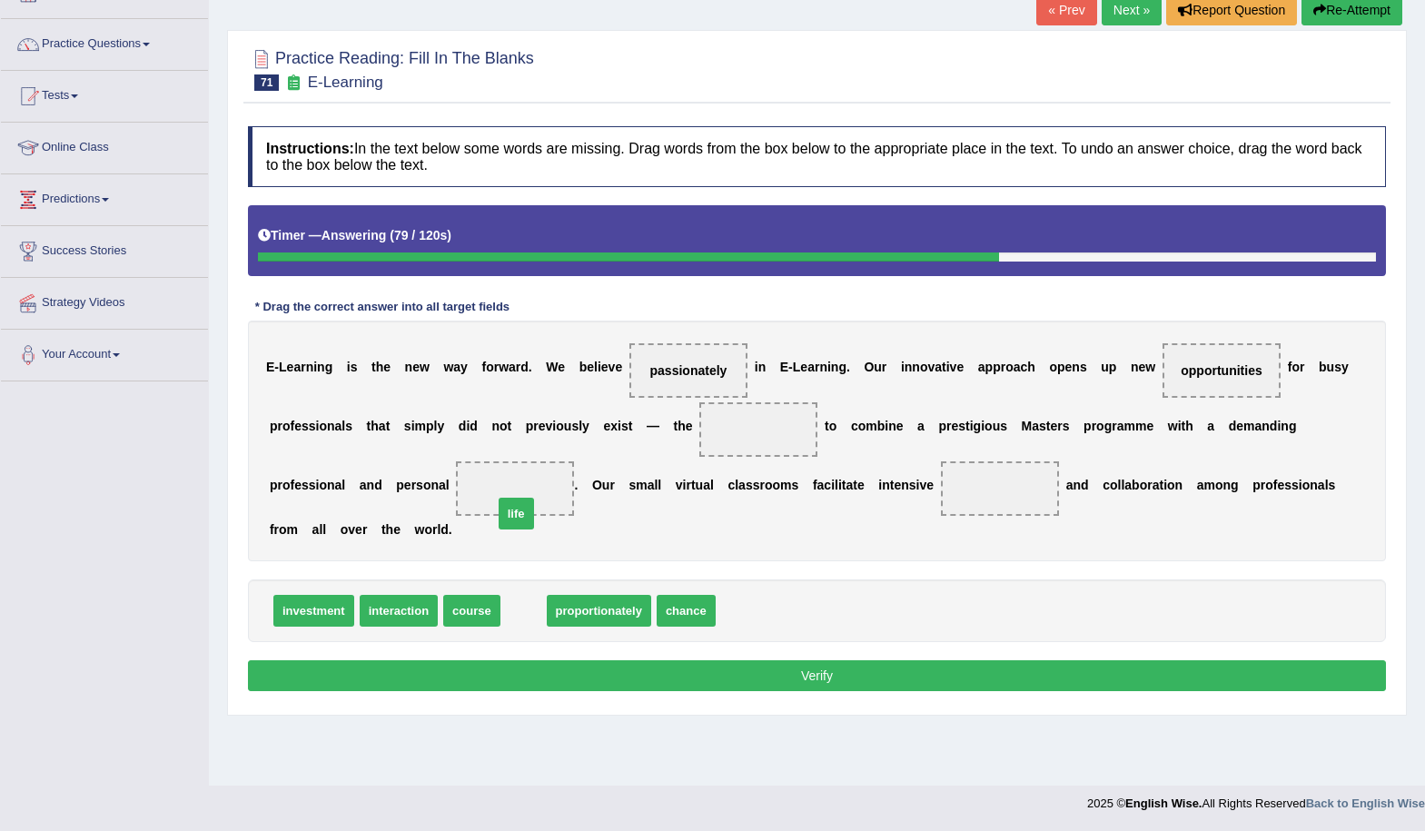
drag, startPoint x: 535, startPoint y: 617, endPoint x: 528, endPoint y: 511, distance: 106.5
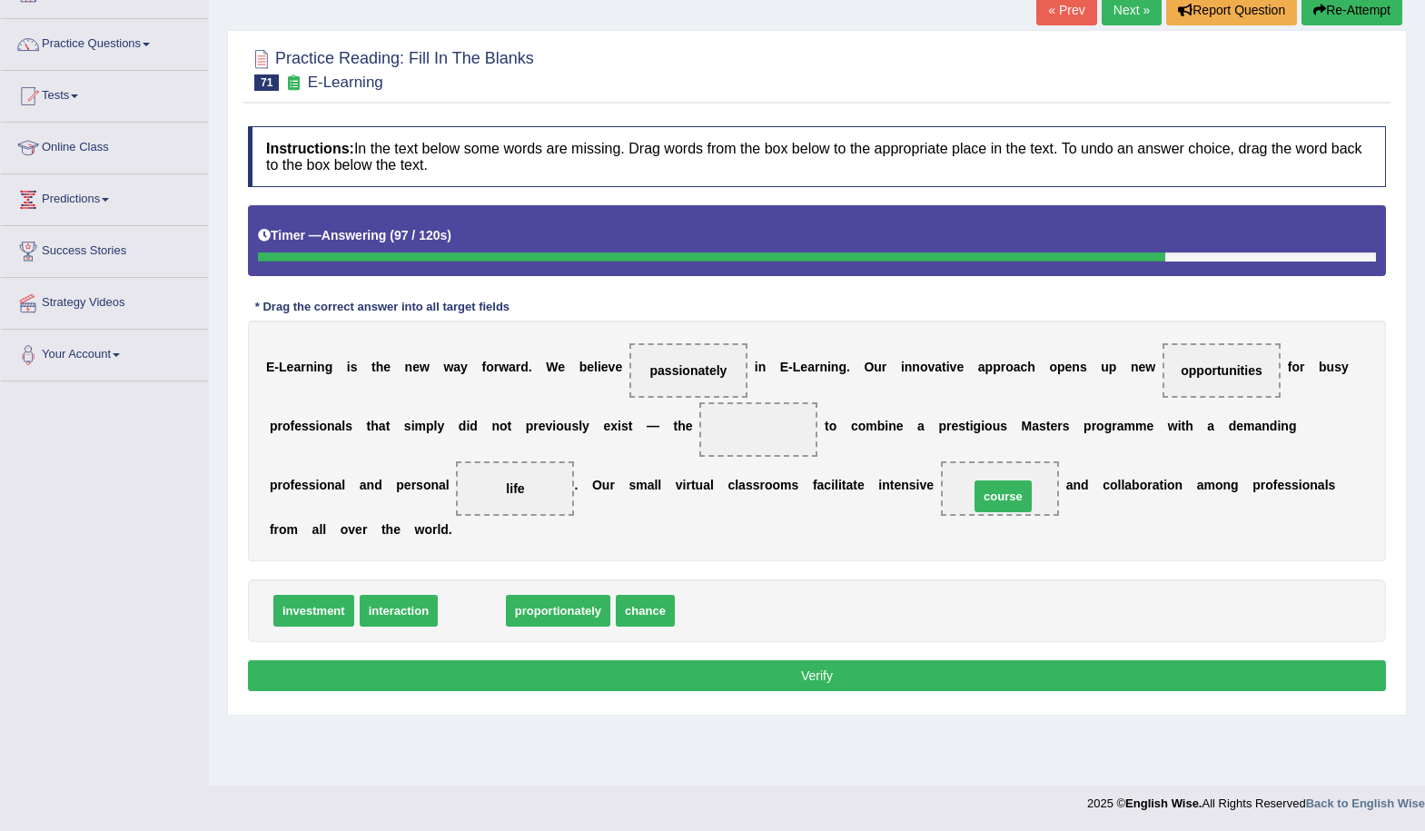
drag, startPoint x: 469, startPoint y: 609, endPoint x: 1000, endPoint y: 494, distance: 543.6
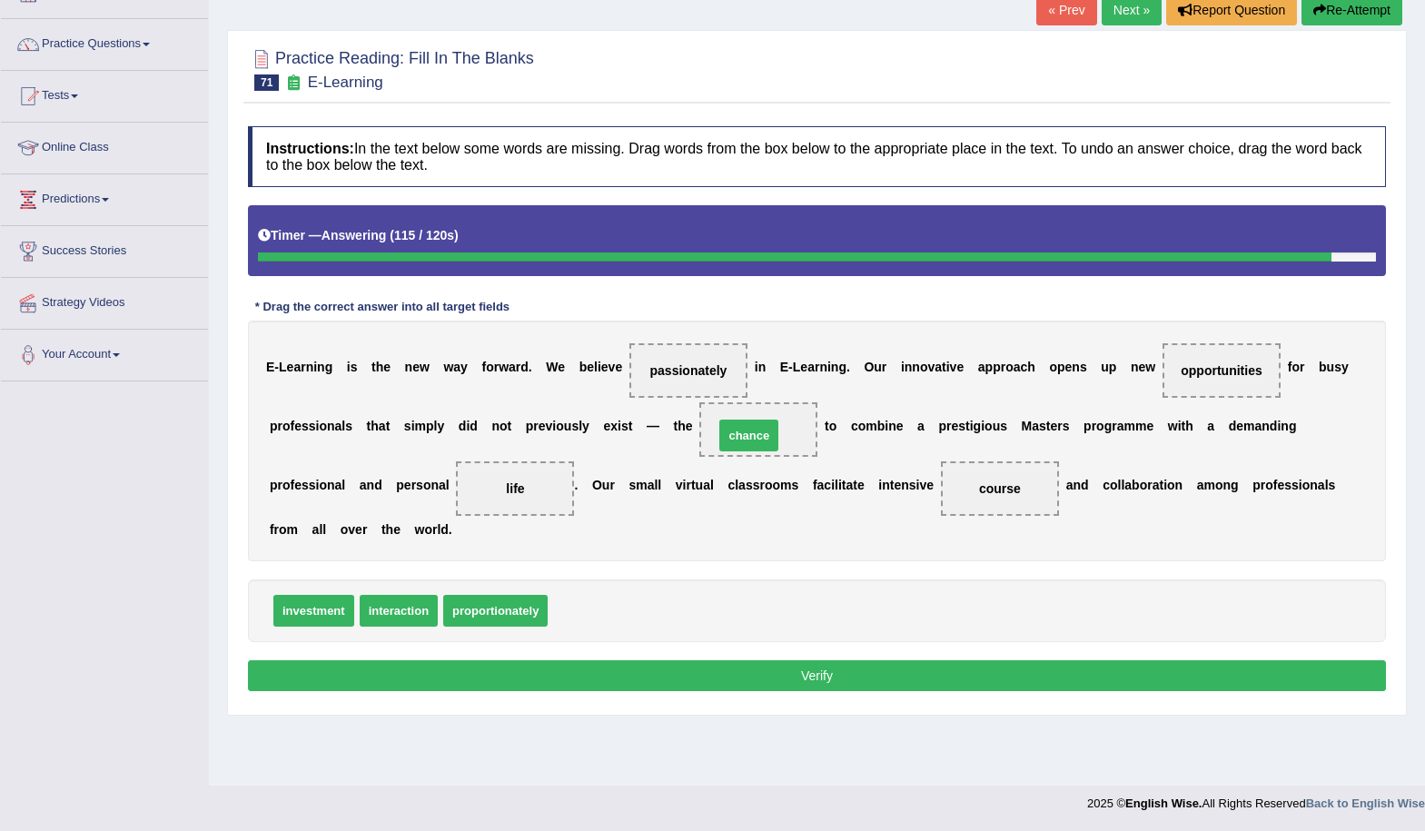
drag, startPoint x: 586, startPoint y: 610, endPoint x: 752, endPoint y: 435, distance: 241.6
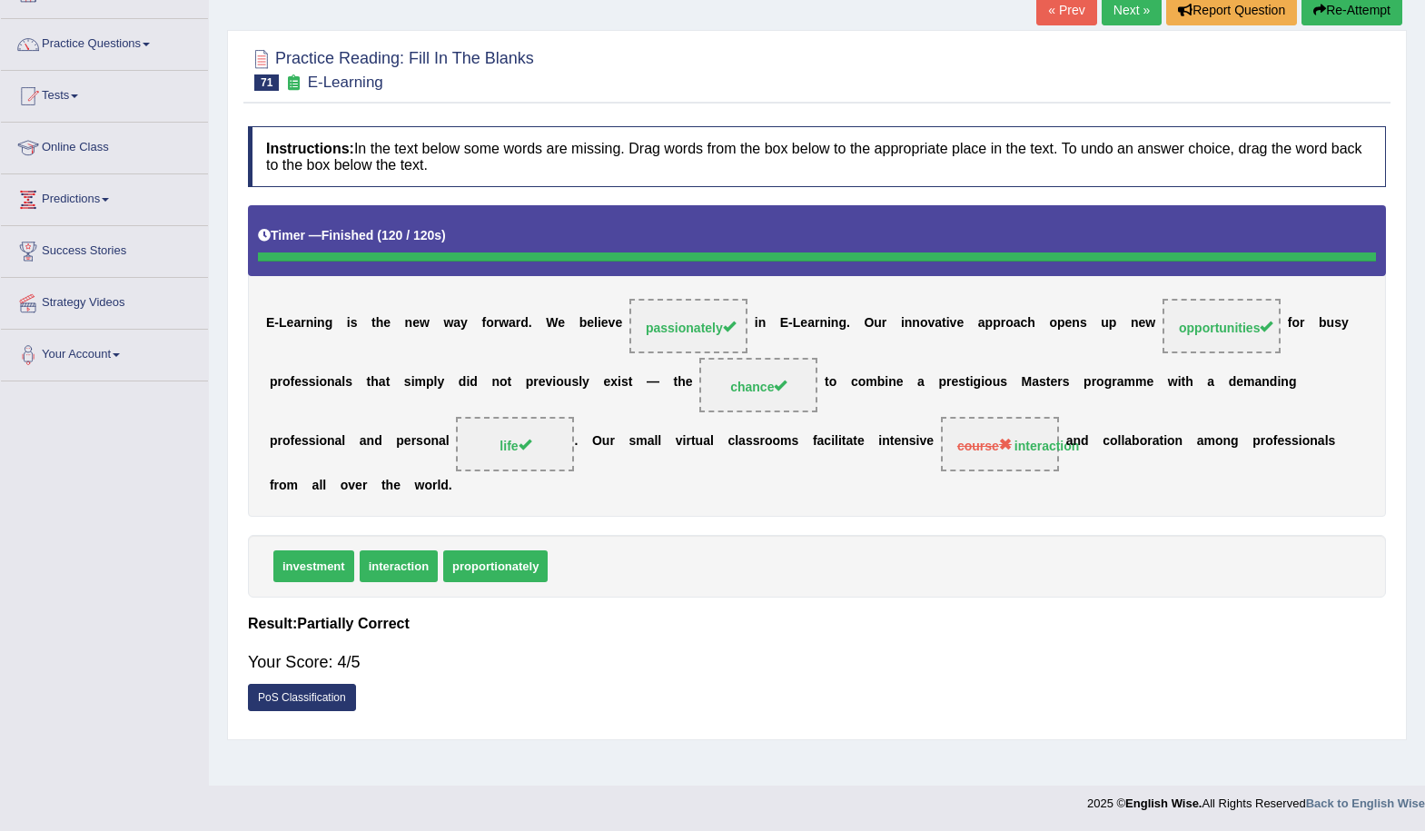
click at [1134, 21] on link "Next »" at bounding box center [1132, 10] width 60 height 31
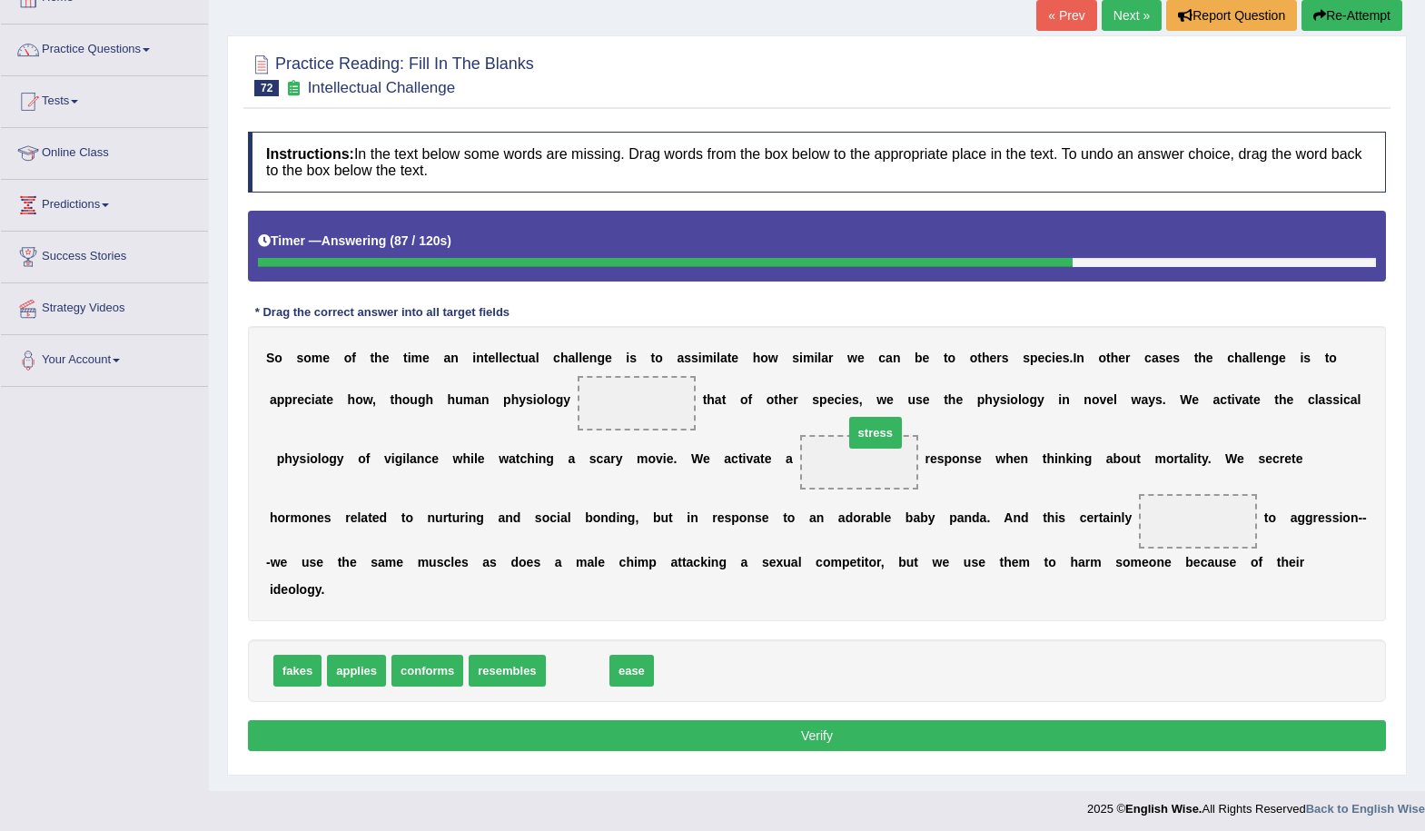
drag, startPoint x: 577, startPoint y: 679, endPoint x: 862, endPoint y: 464, distance: 356.8
drag, startPoint x: 871, startPoint y: 463, endPoint x: 710, endPoint y: 676, distance: 267.1
drag, startPoint x: 571, startPoint y: 679, endPoint x: 869, endPoint y: 488, distance: 354.6
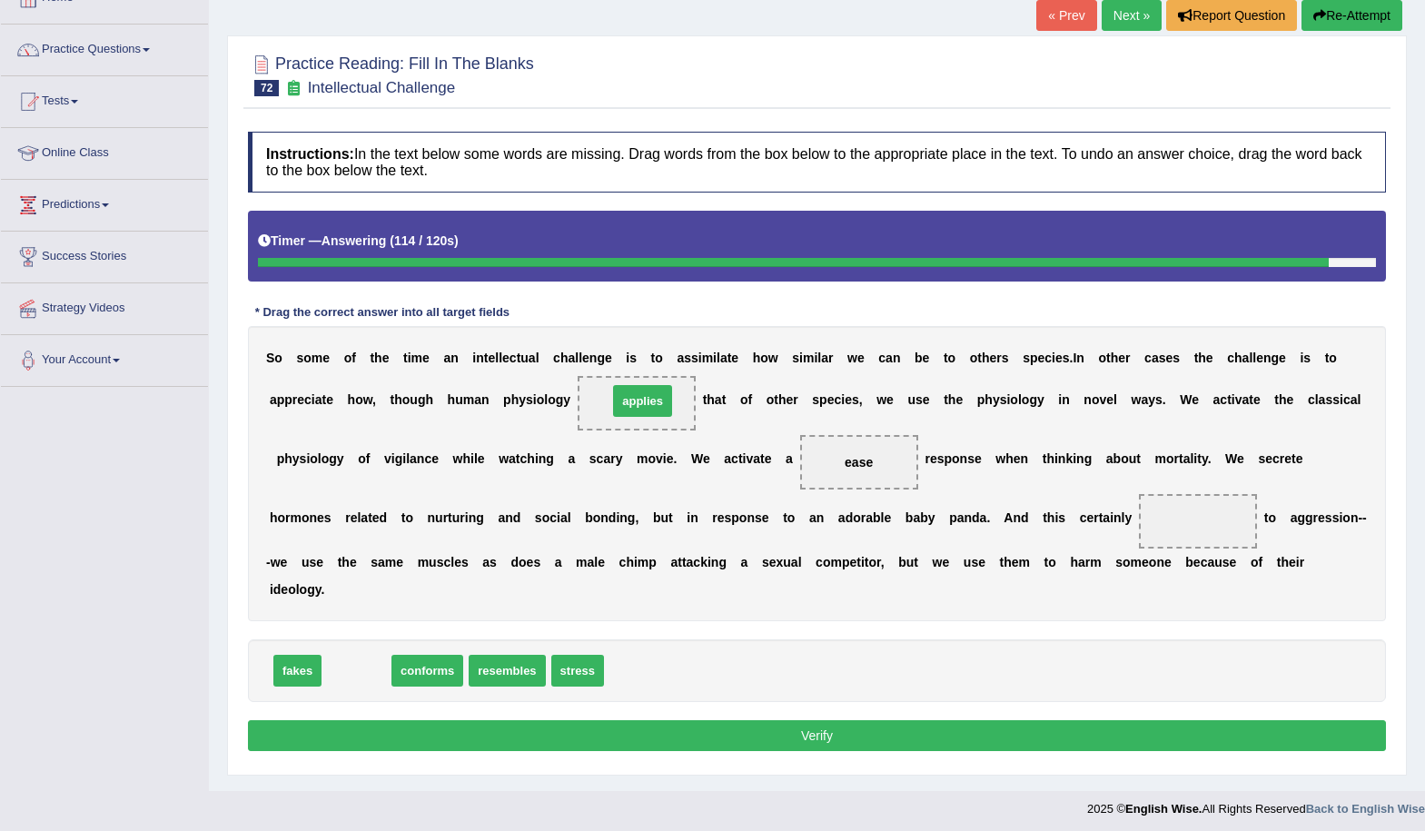
drag, startPoint x: 362, startPoint y: 670, endPoint x: 649, endPoint y: 401, distance: 393.3
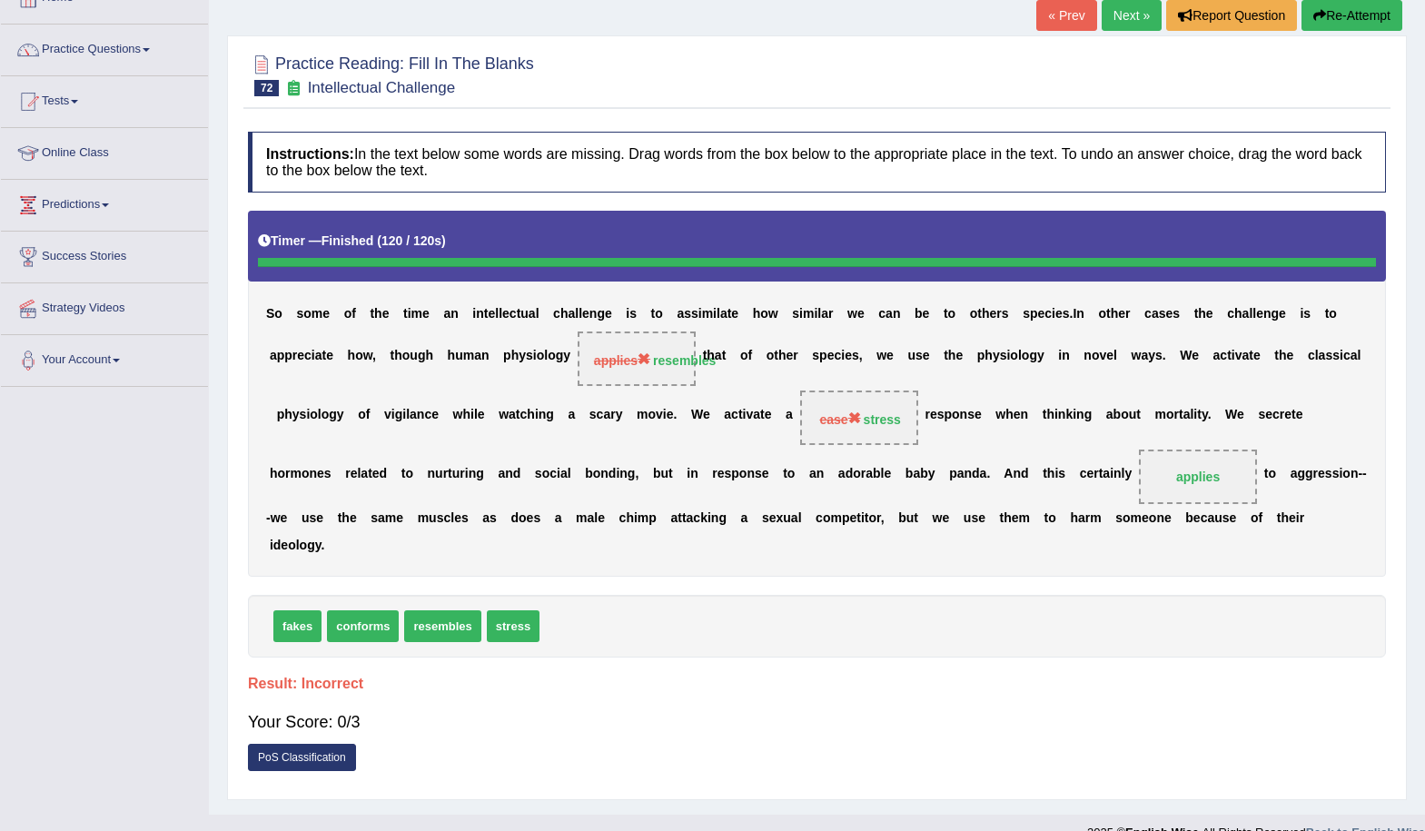
click at [1102, 8] on link "Next »" at bounding box center [1132, 15] width 60 height 31
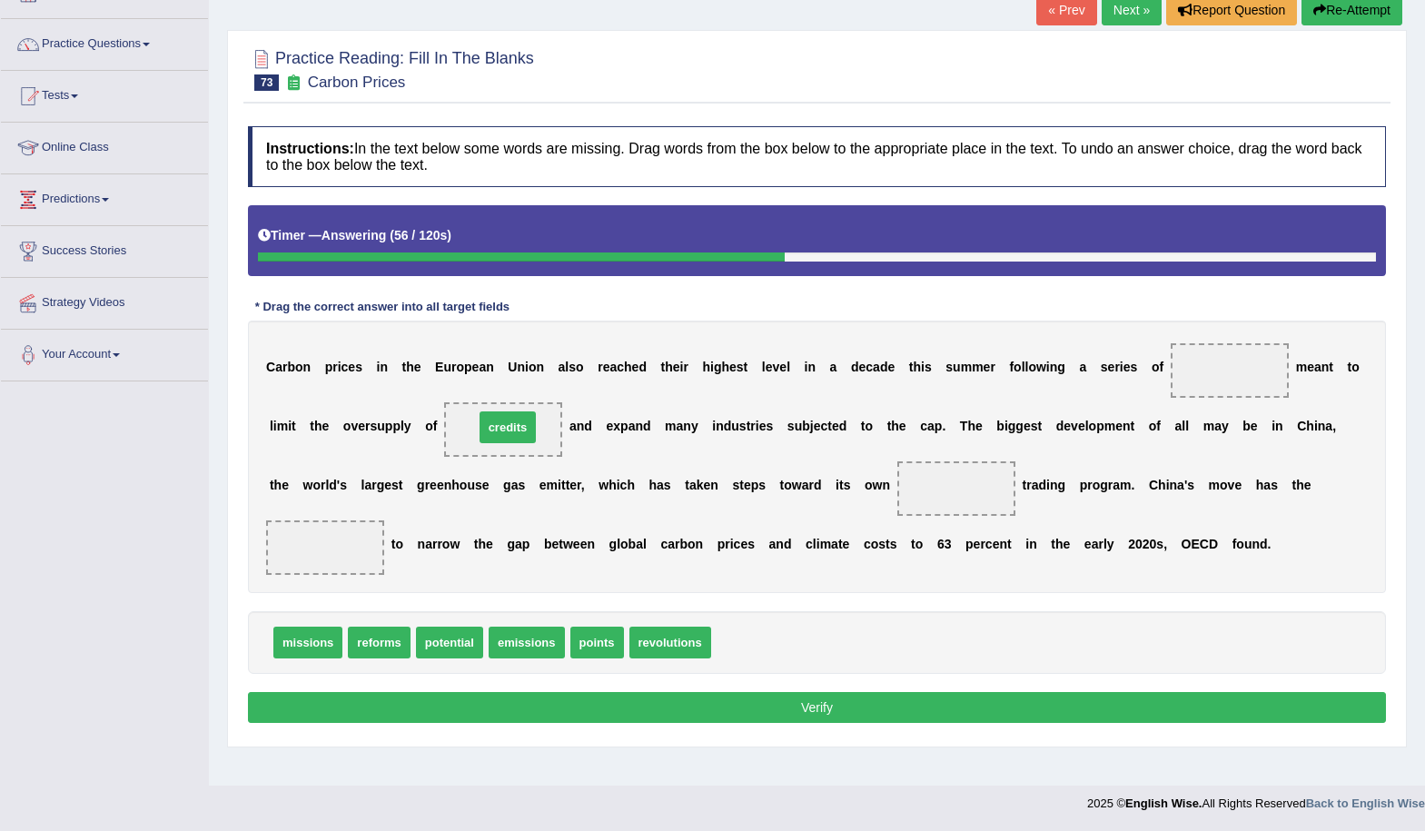
drag, startPoint x: 754, startPoint y: 650, endPoint x: 517, endPoint y: 435, distance: 320.3
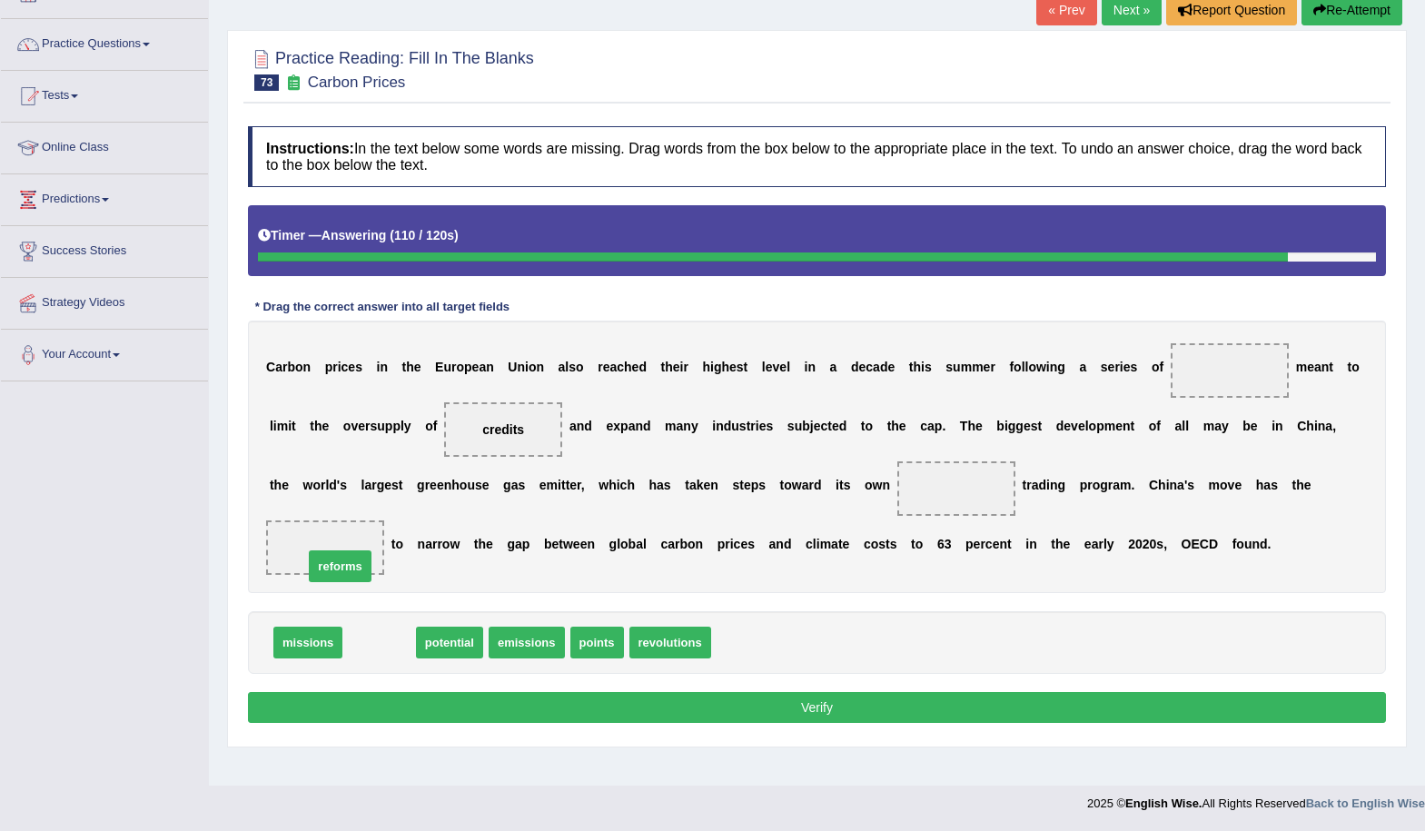
drag, startPoint x: 374, startPoint y: 655, endPoint x: 335, endPoint y: 579, distance: 85.7
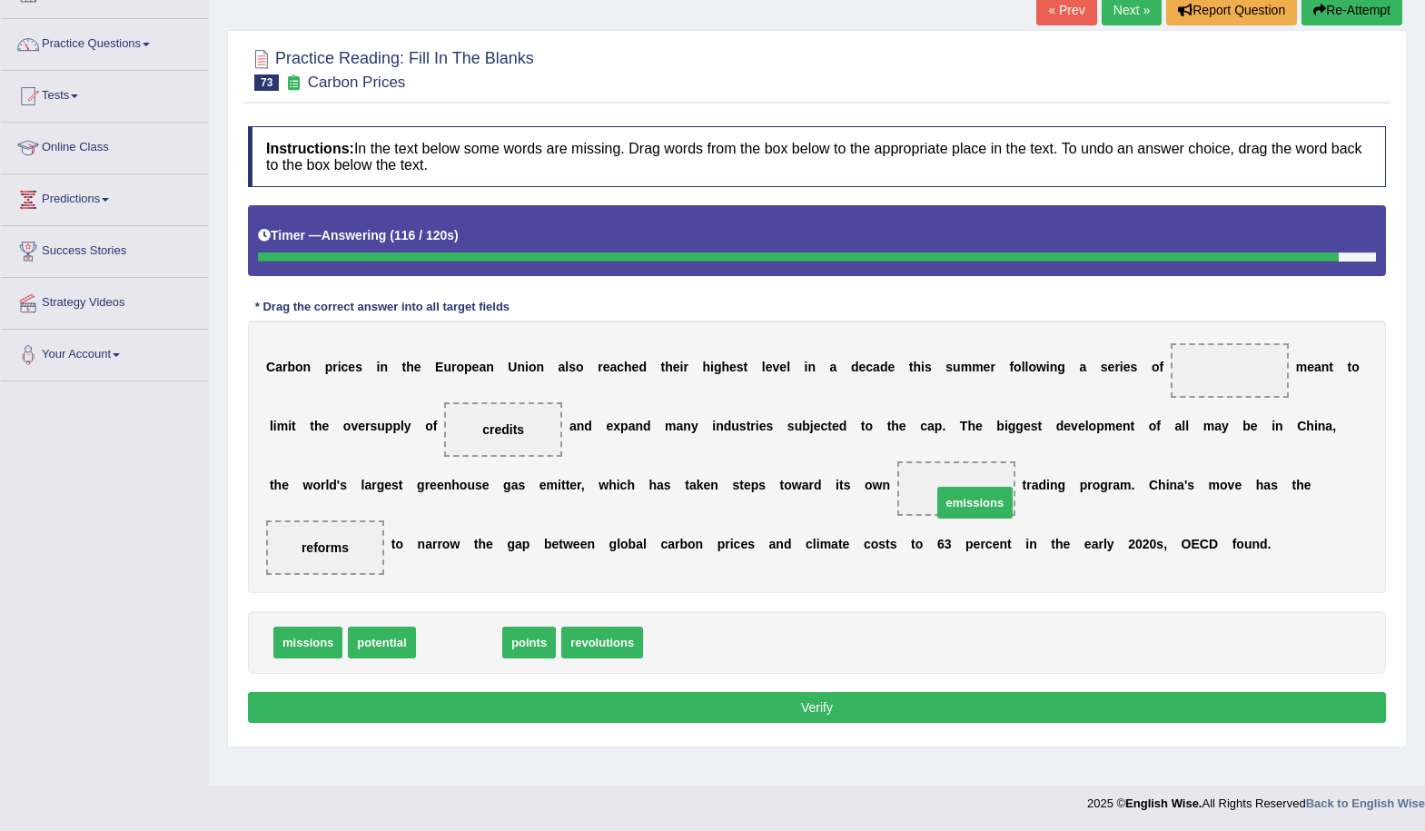
drag, startPoint x: 452, startPoint y: 647, endPoint x: 968, endPoint y: 501, distance: 535.2
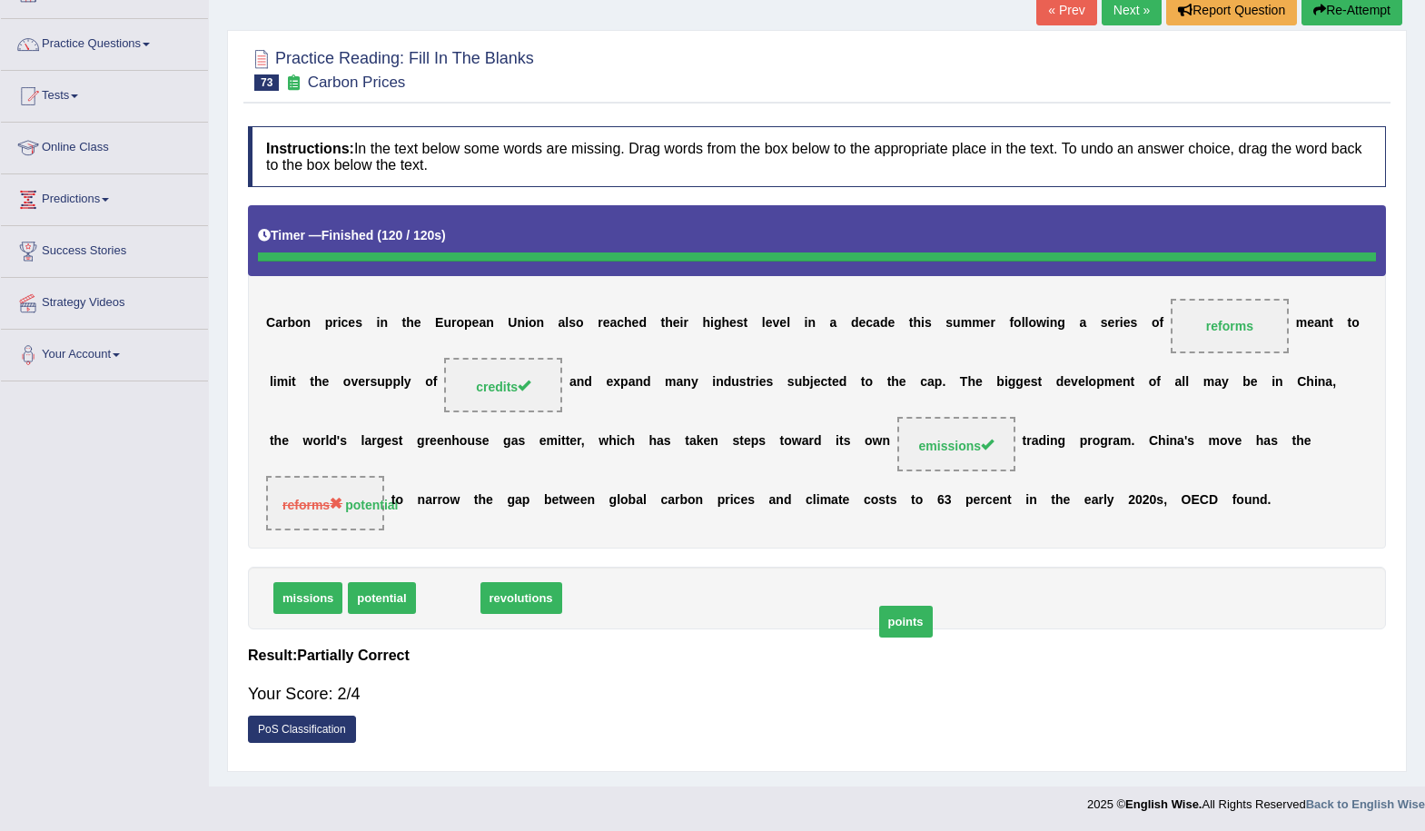
drag, startPoint x: 520, startPoint y: 633, endPoint x: 913, endPoint y: 670, distance: 395.1
click at [913, 670] on div "Instructions: In the text below some words are missing. Drag words from the box…" at bounding box center [816, 439] width 1147 height 645
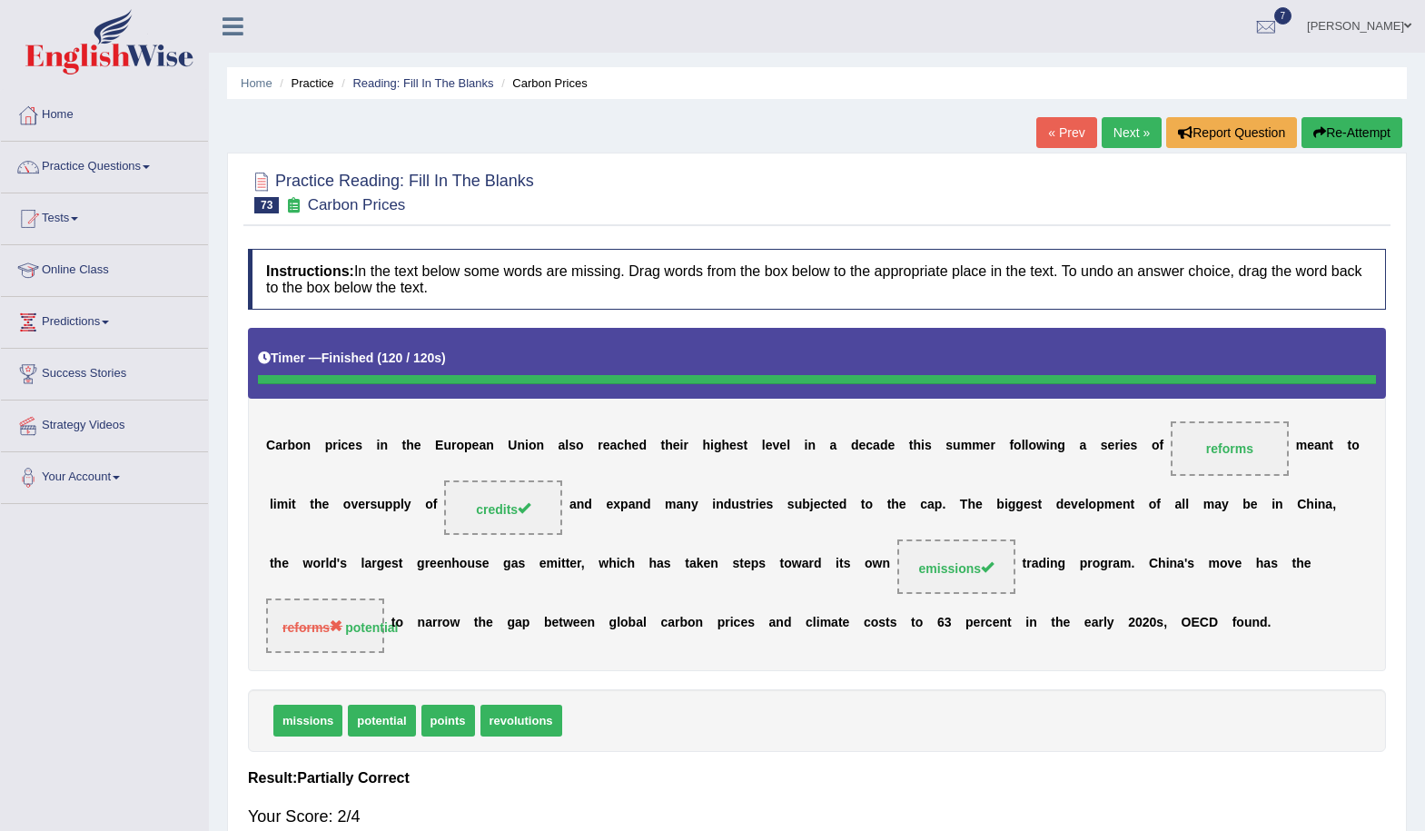
click at [1124, 139] on link "Next »" at bounding box center [1132, 132] width 60 height 31
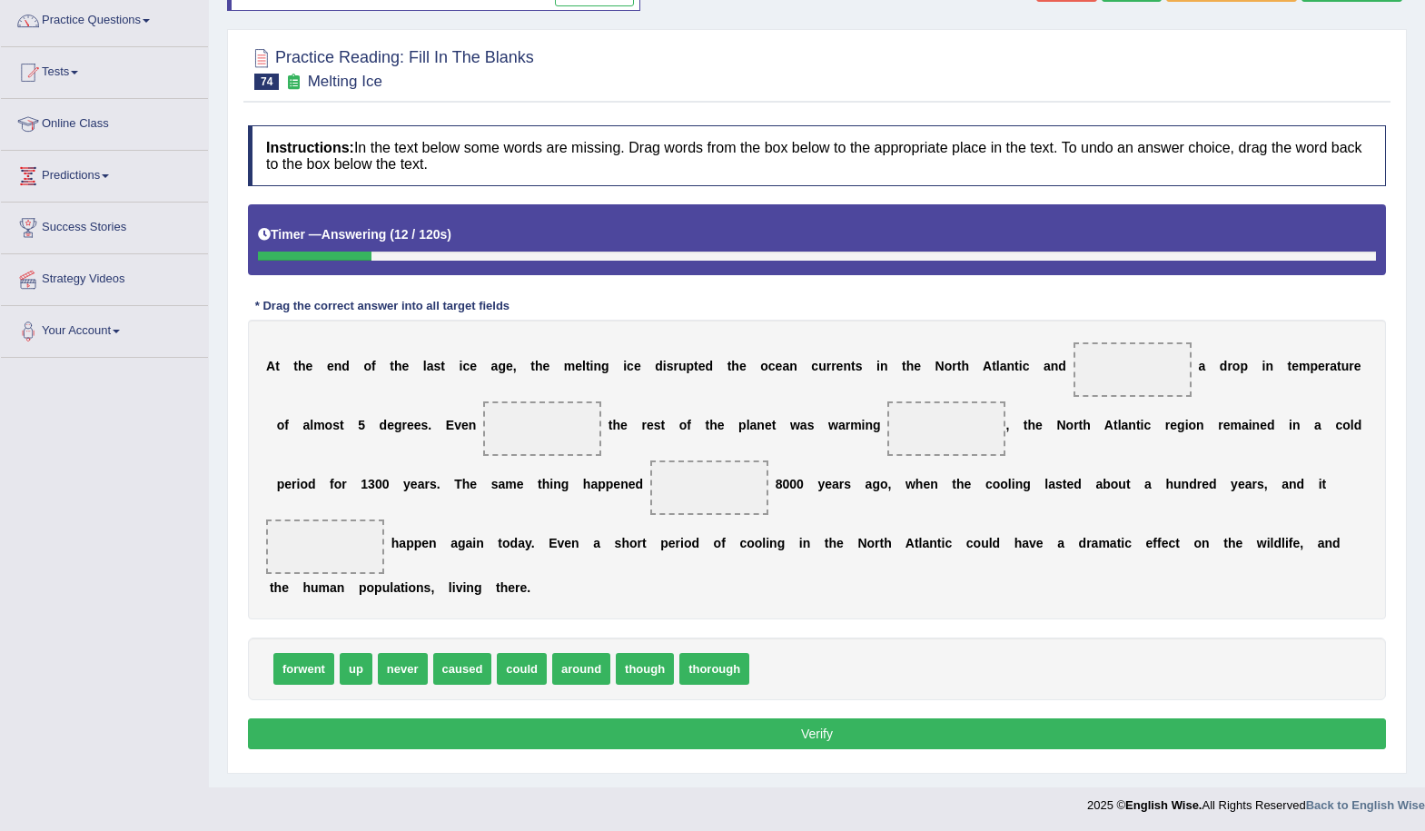
scroll to position [148, 0]
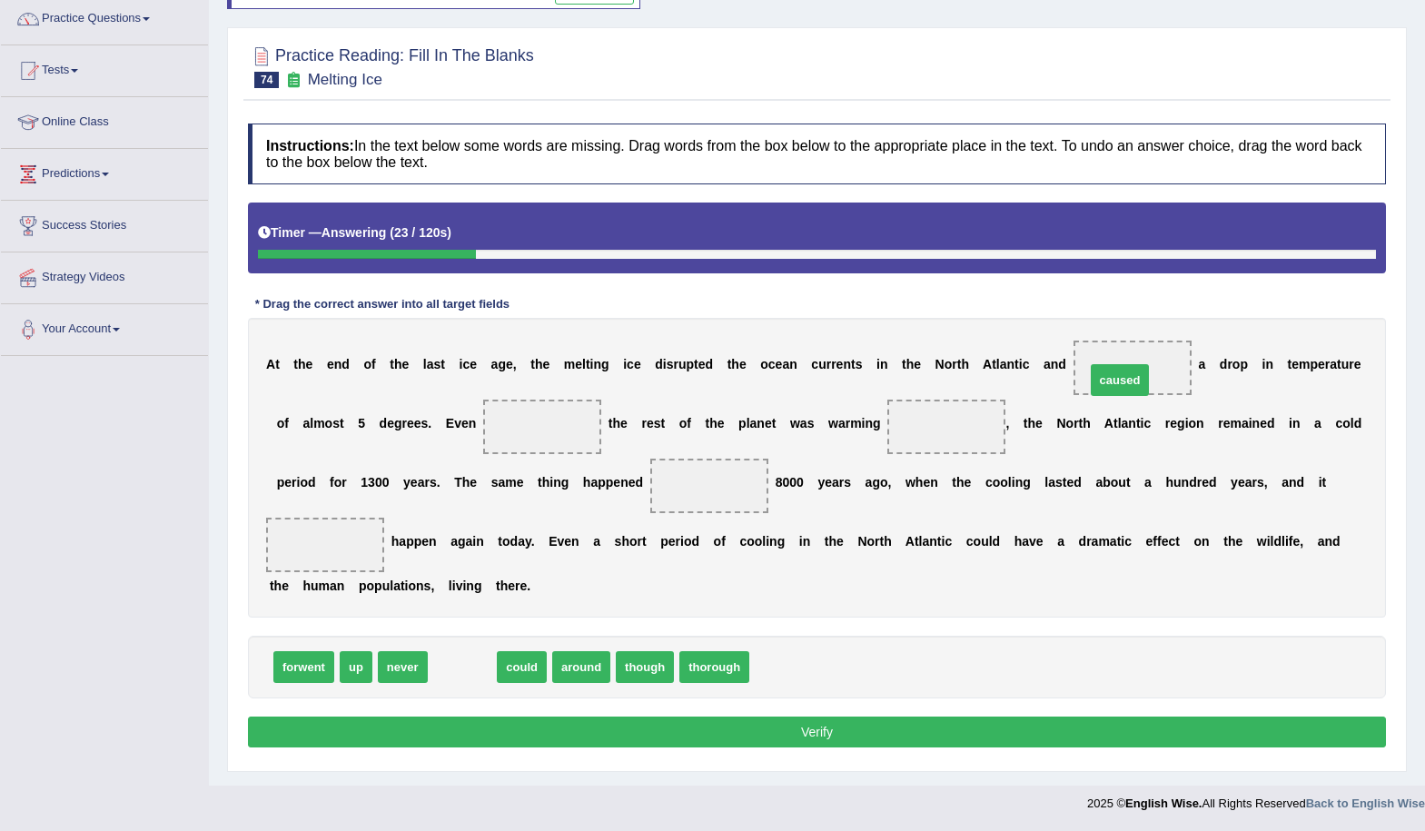
drag, startPoint x: 471, startPoint y: 669, endPoint x: 1129, endPoint y: 382, distance: 717.6
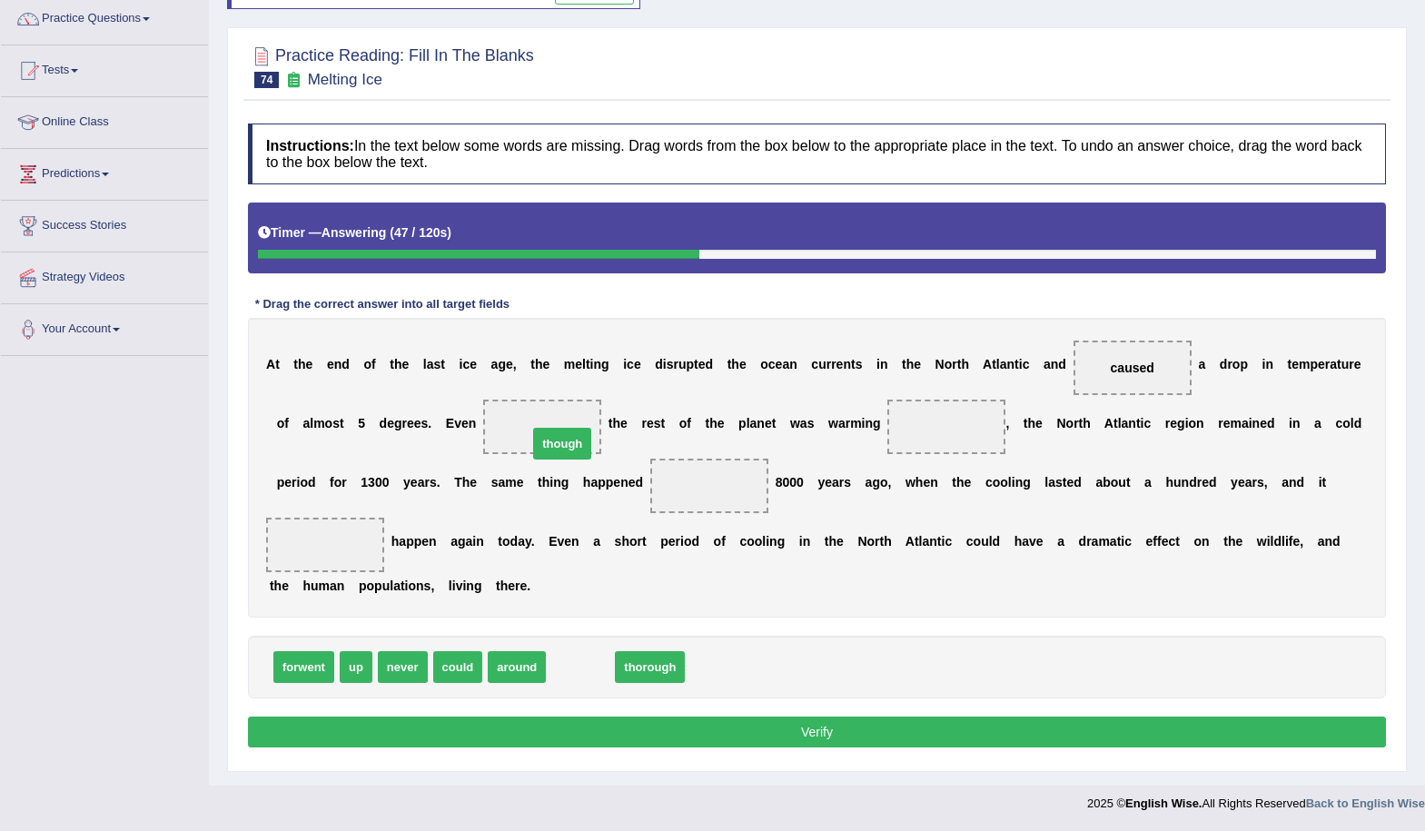
drag, startPoint x: 589, startPoint y: 667, endPoint x: 571, endPoint y: 447, distance: 220.6
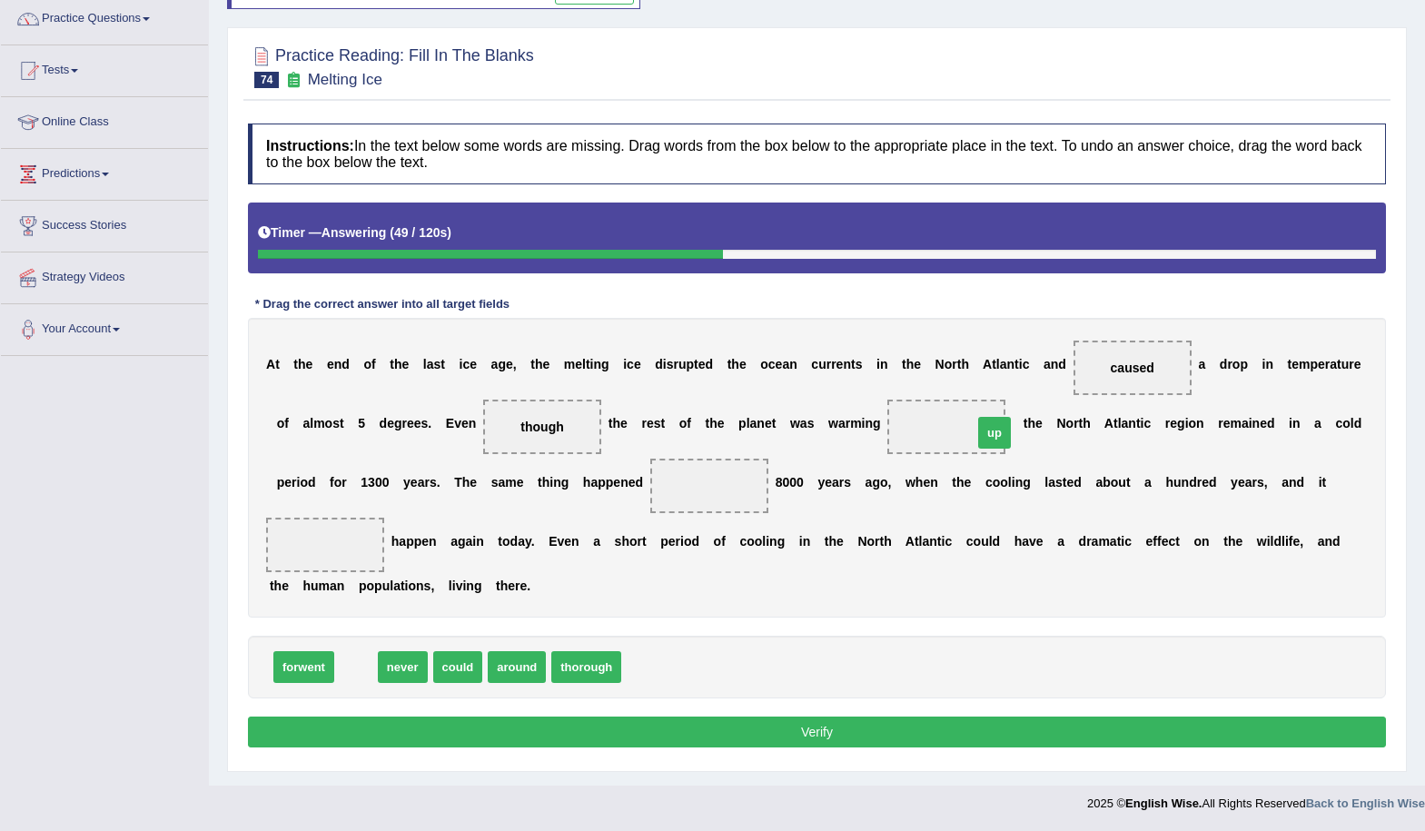
drag, startPoint x: 356, startPoint y: 673, endPoint x: 972, endPoint y: 445, distance: 656.8
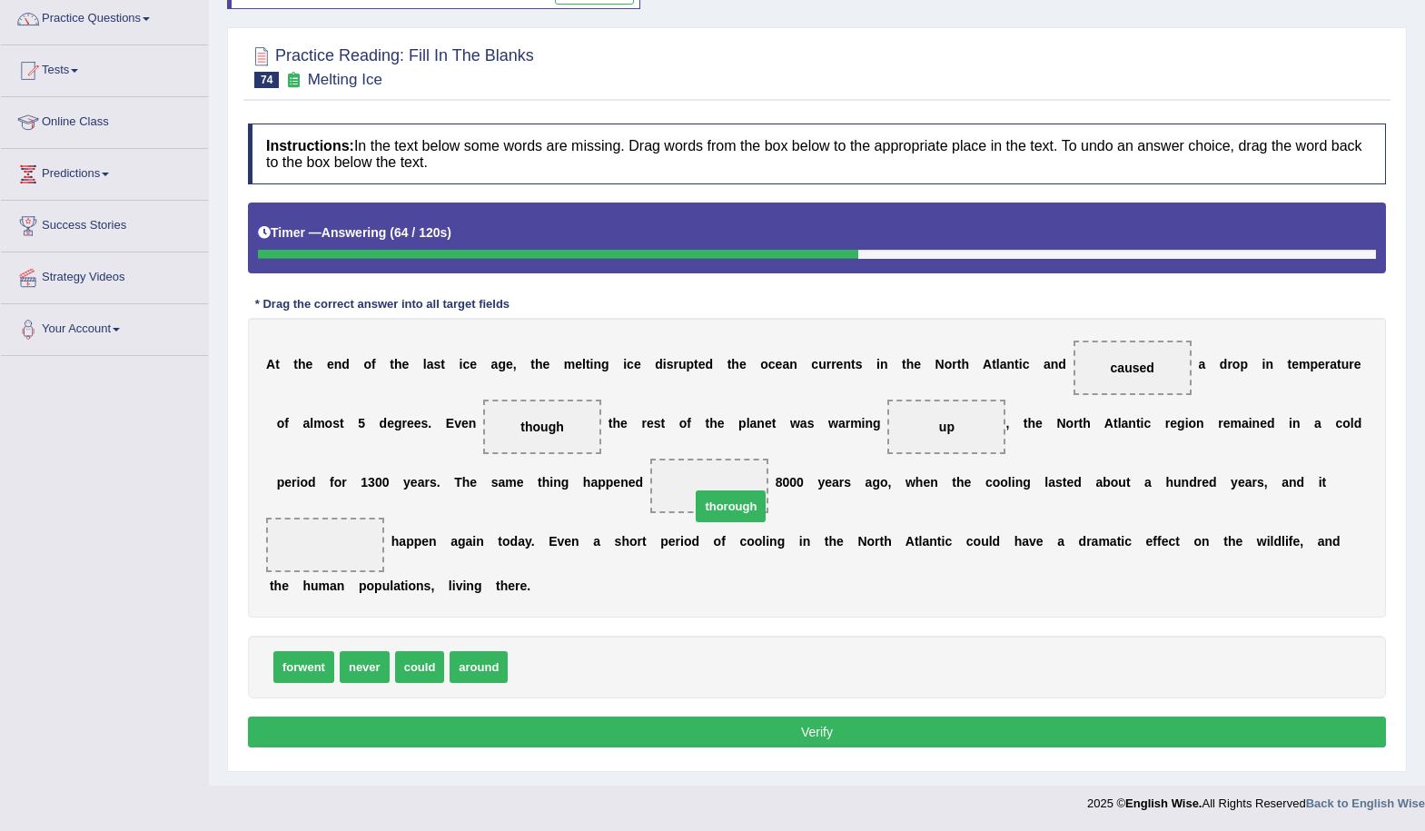
drag, startPoint x: 569, startPoint y: 673, endPoint x: 751, endPoint y: 512, distance: 243.3
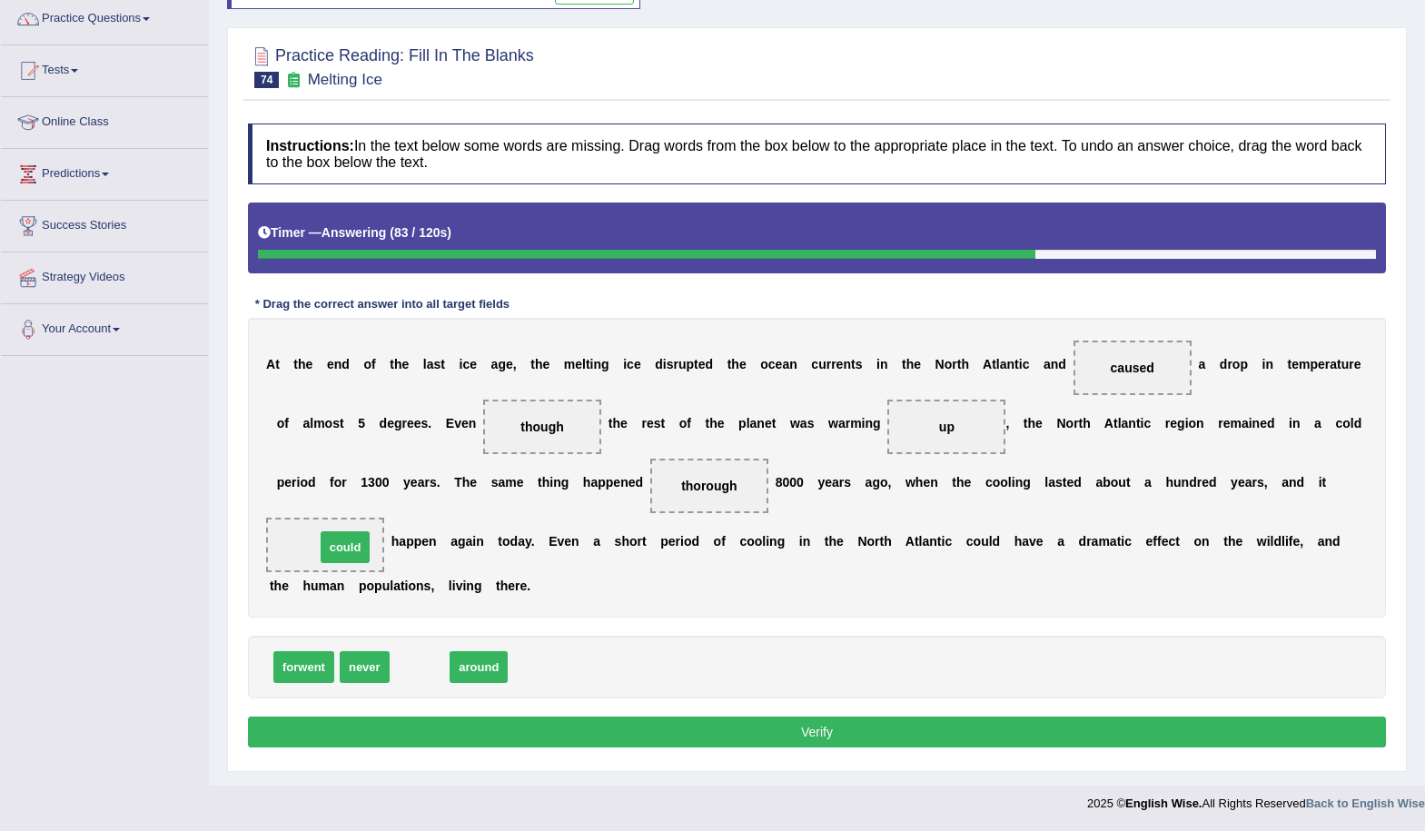
drag, startPoint x: 426, startPoint y: 675, endPoint x: 350, endPoint y: 555, distance: 142.1
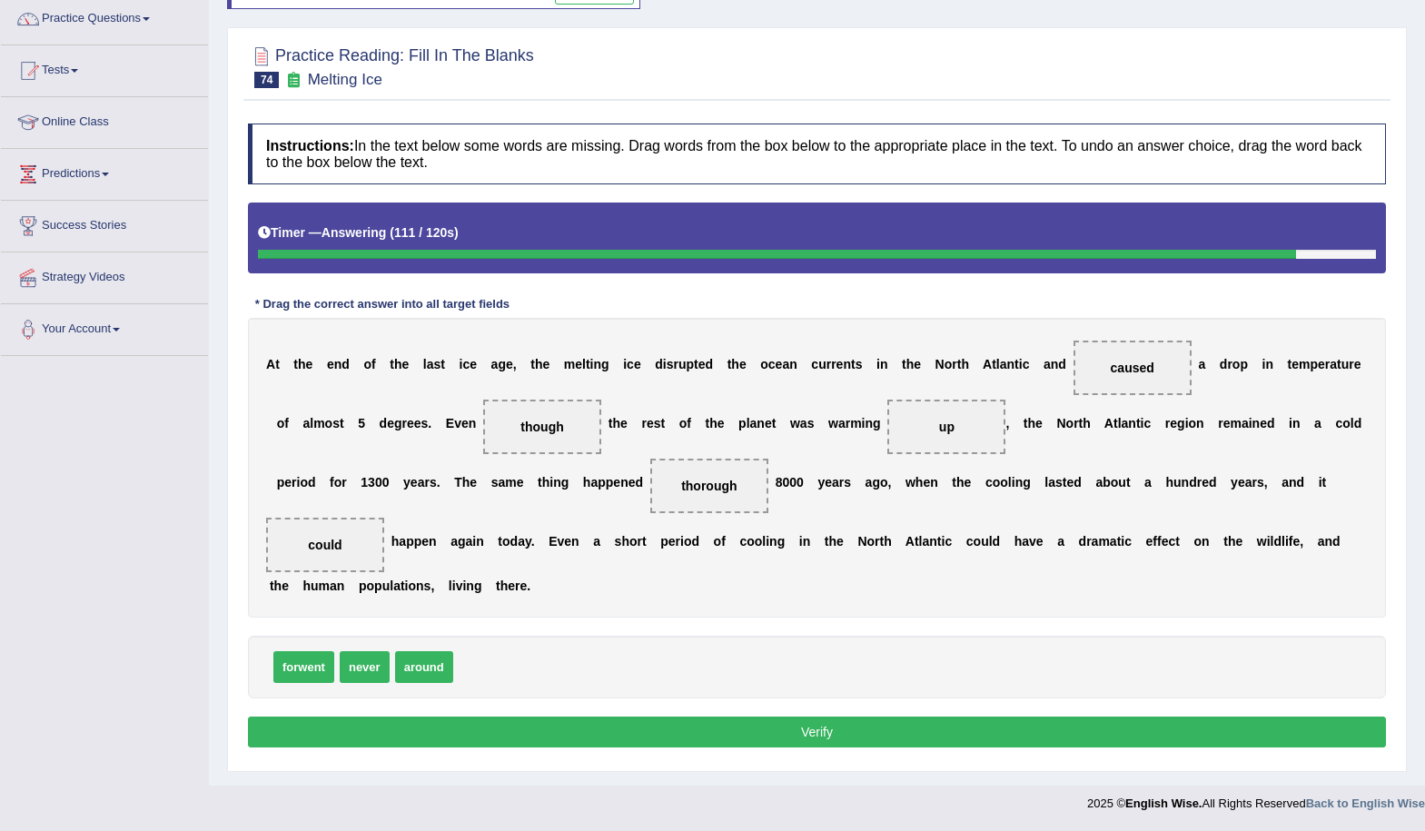
click at [819, 734] on button "Verify" at bounding box center [817, 732] width 1138 height 31
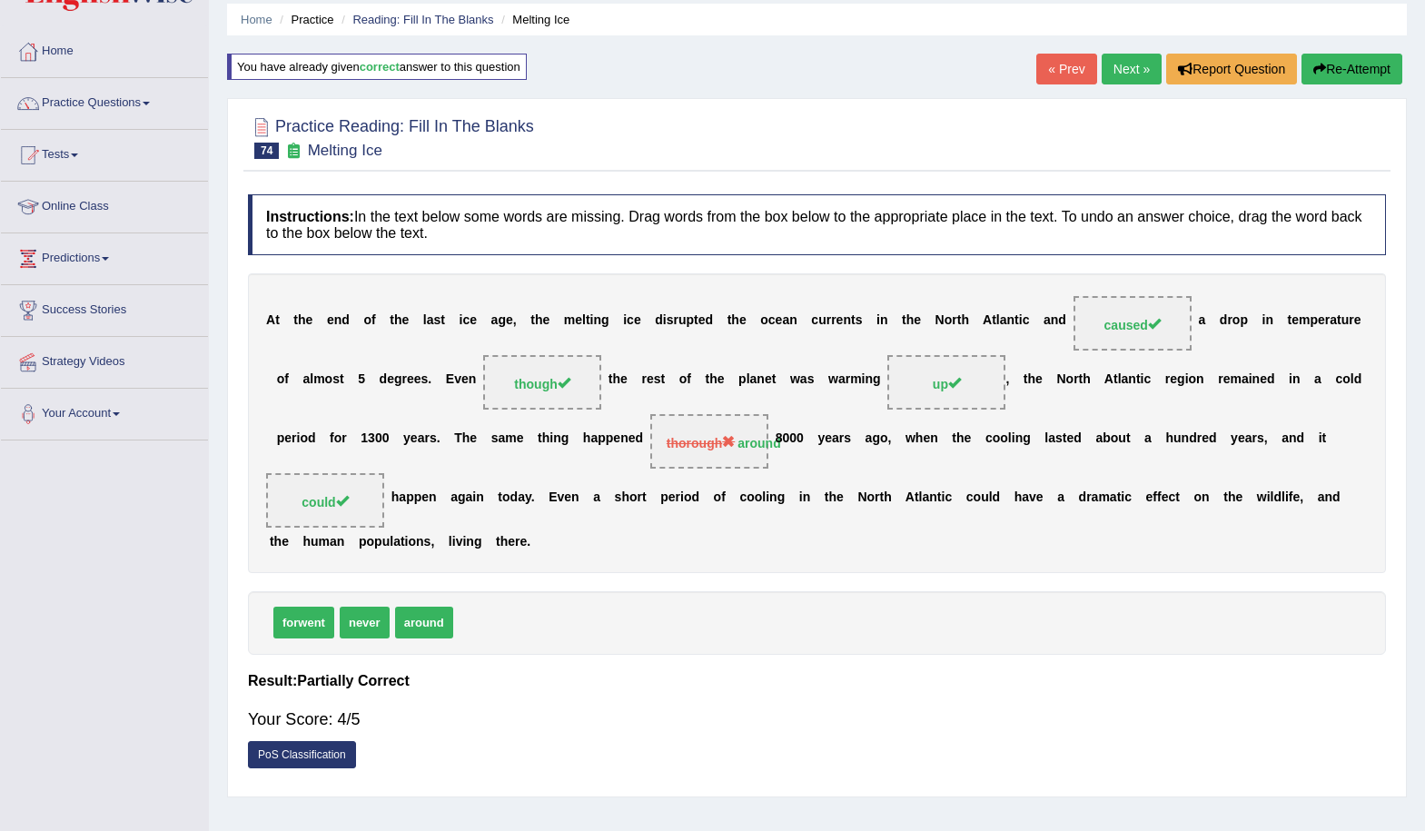
scroll to position [0, 0]
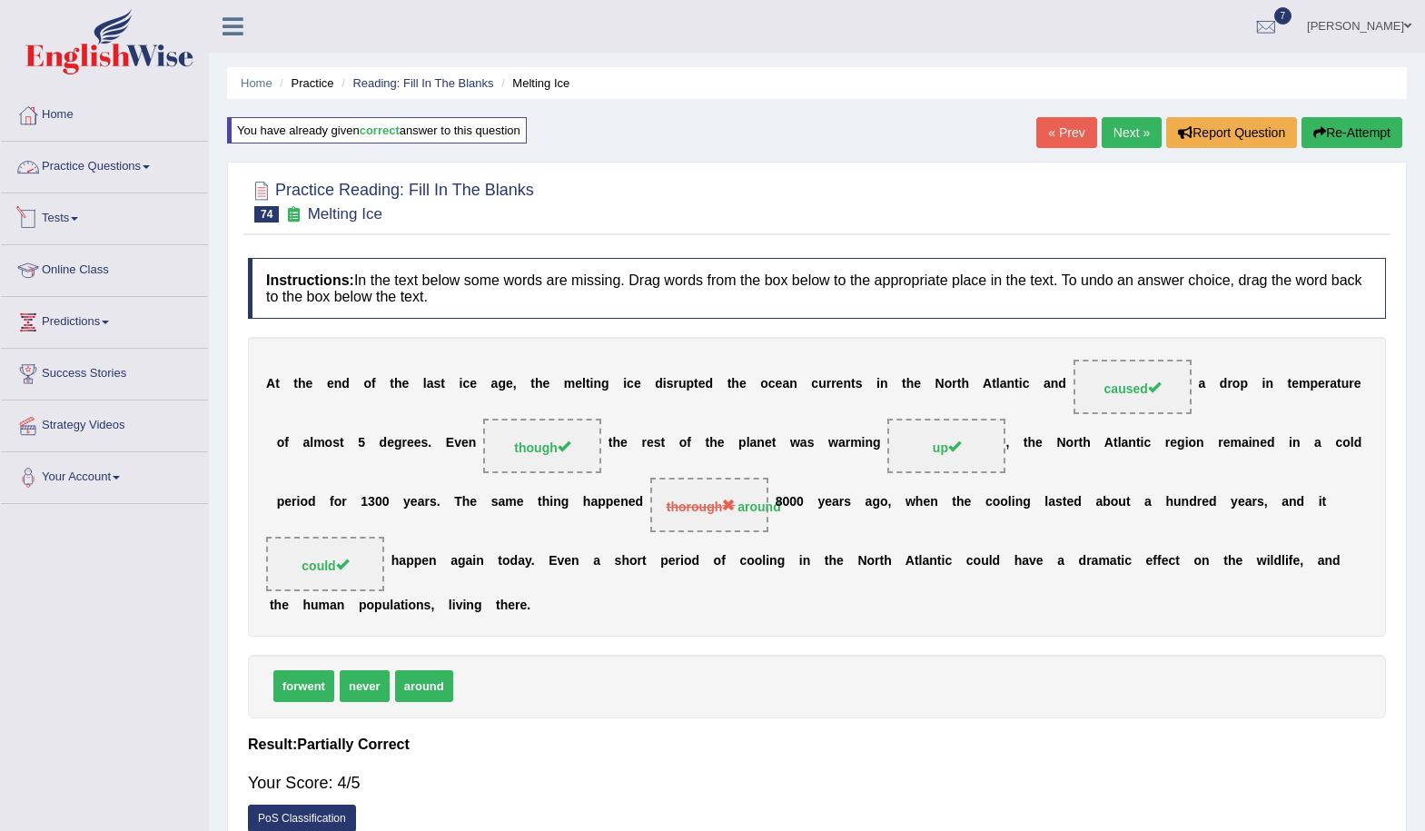
click at [108, 168] on link "Practice Questions" at bounding box center [104, 164] width 207 height 45
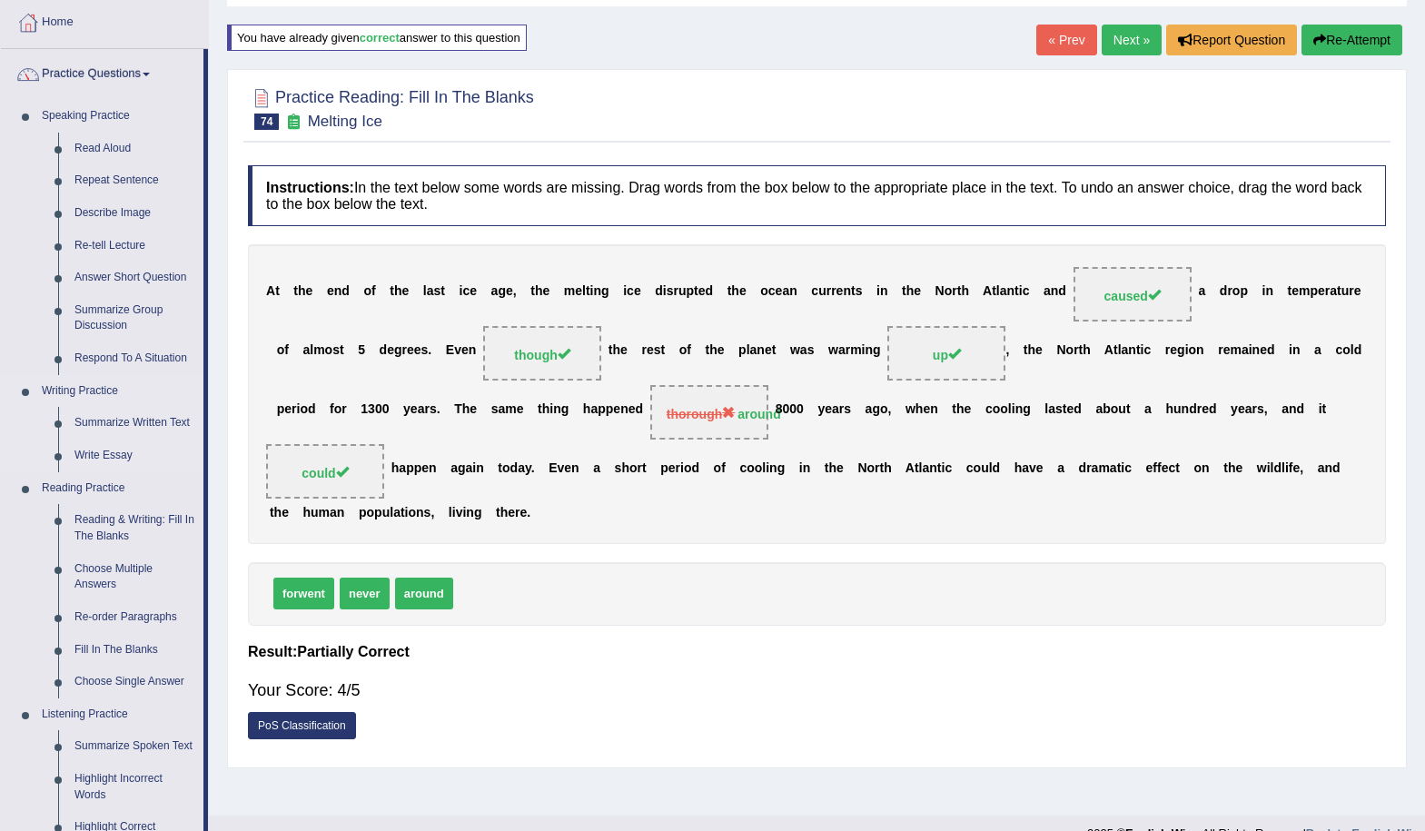
scroll to position [182, 0]
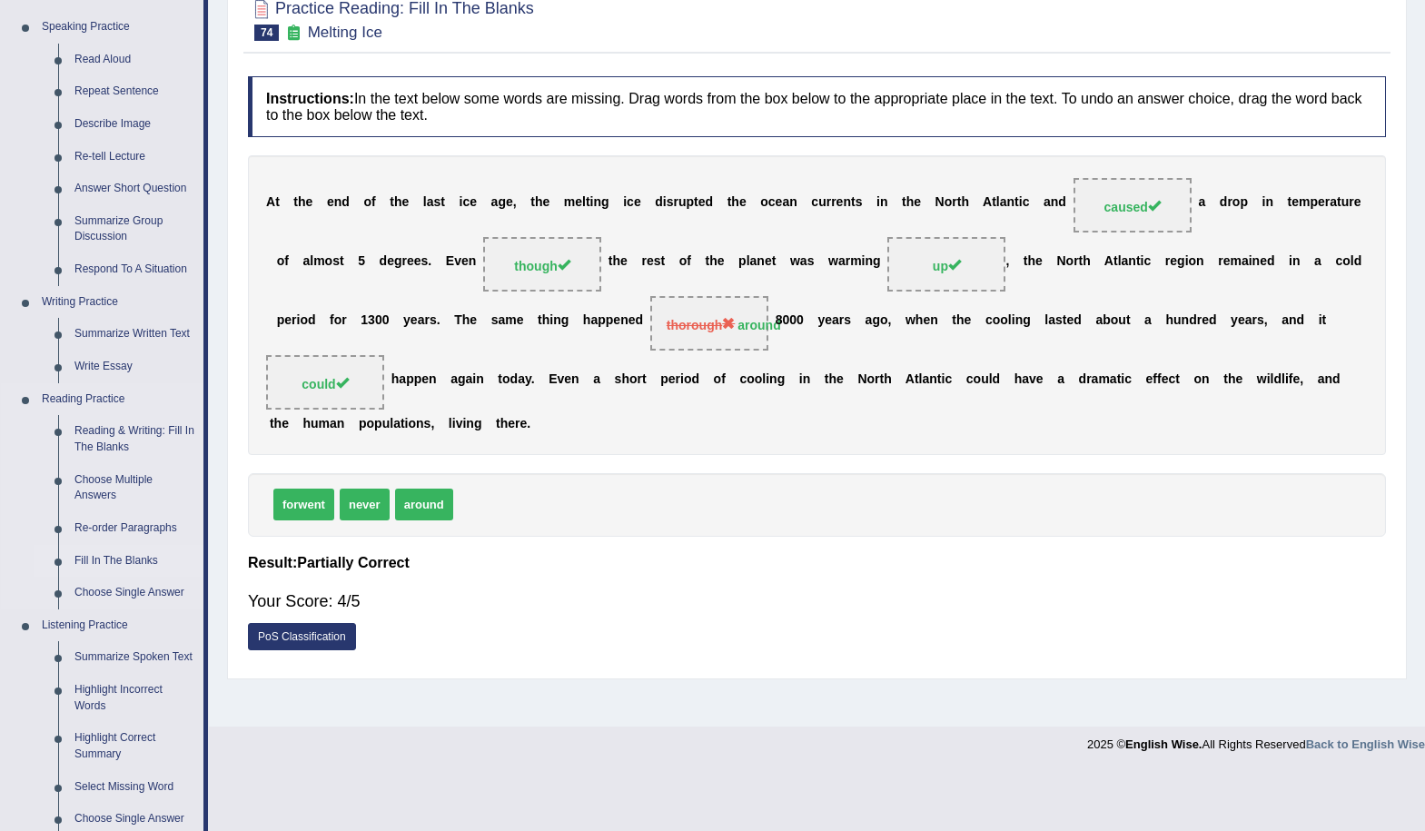
click at [98, 559] on link "Fill In The Blanks" at bounding box center [134, 561] width 137 height 33
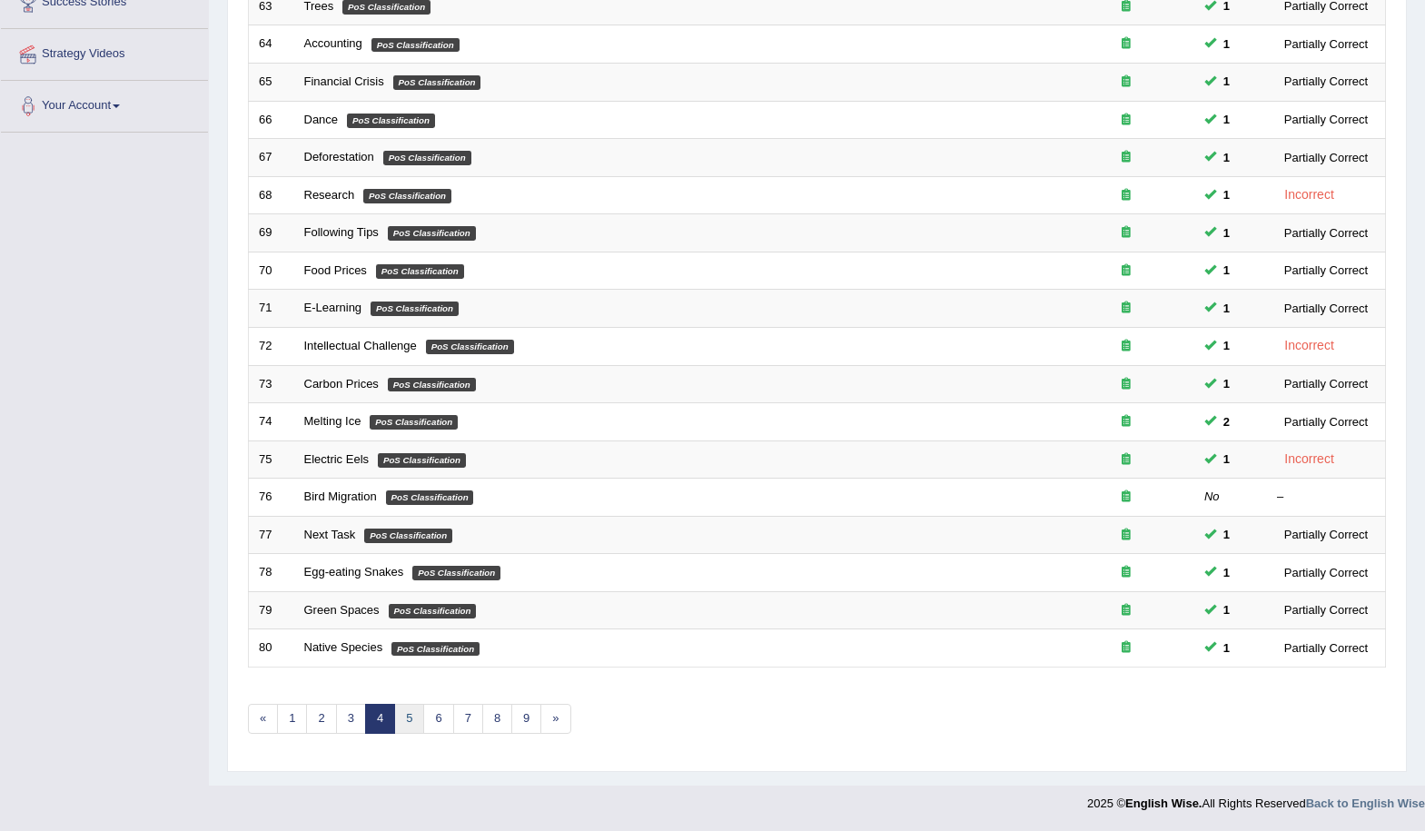
click at [412, 727] on link "5" at bounding box center [409, 719] width 30 height 30
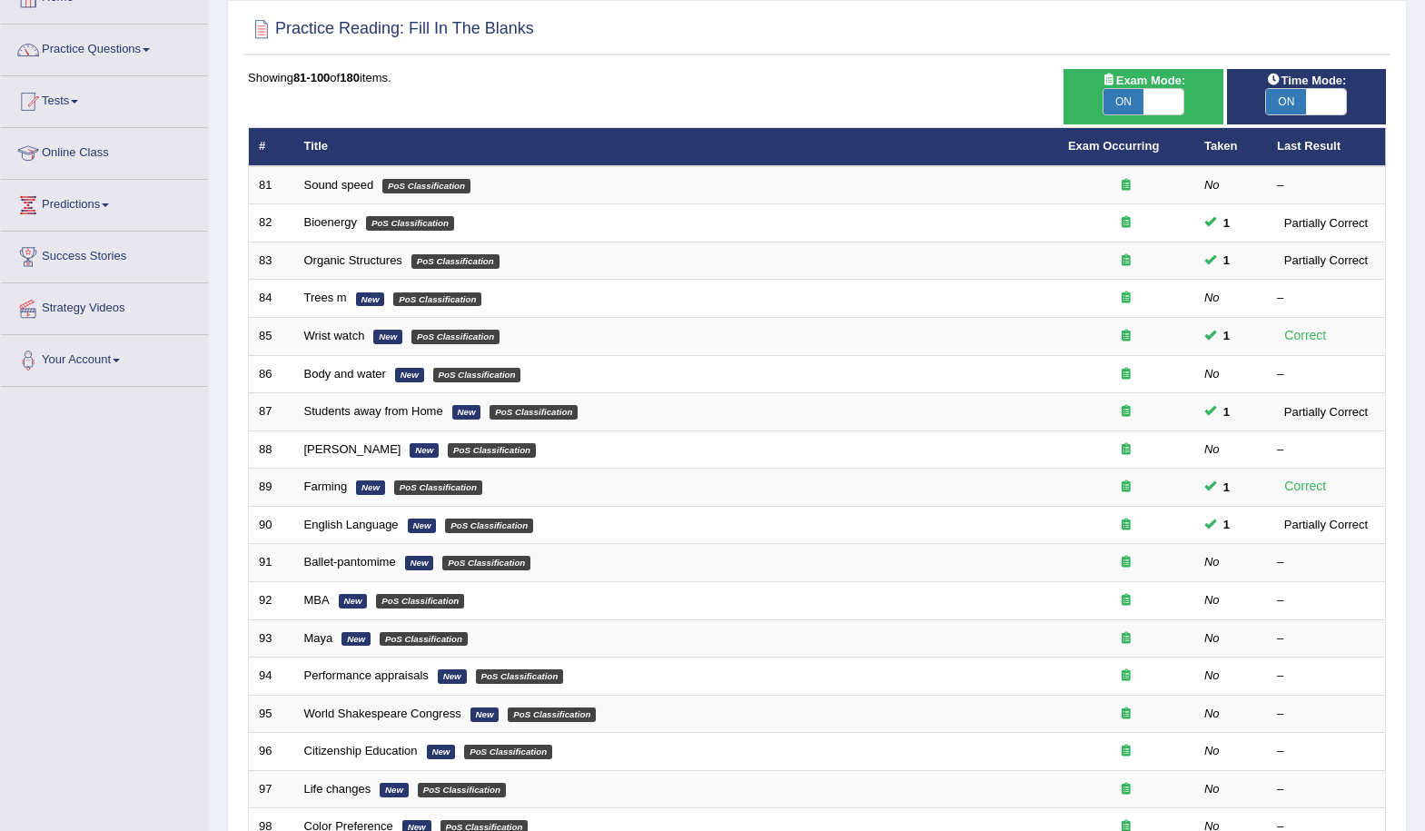
scroll to position [182, 0]
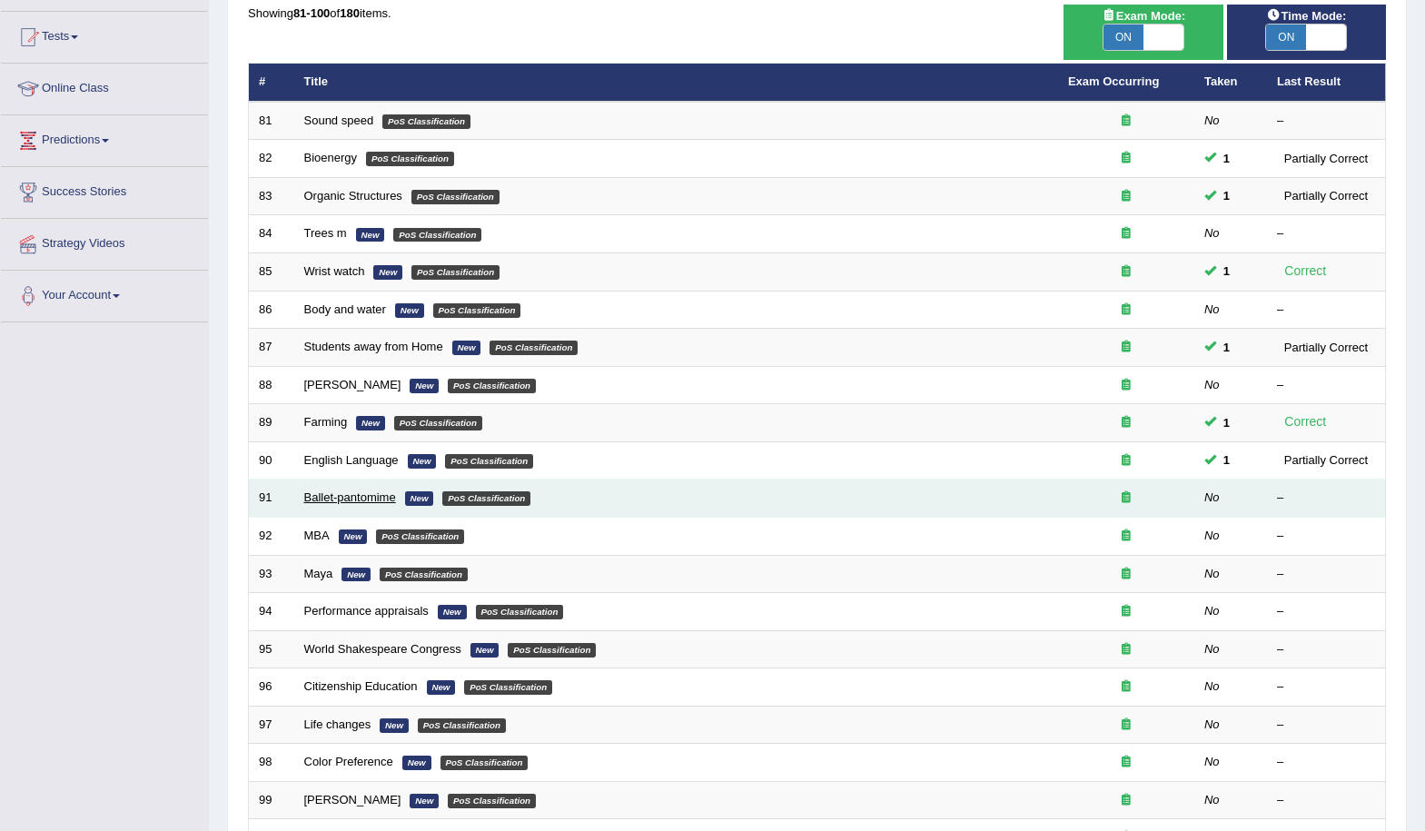
click at [354, 501] on link "Ballet-pantomime" at bounding box center [350, 498] width 92 height 14
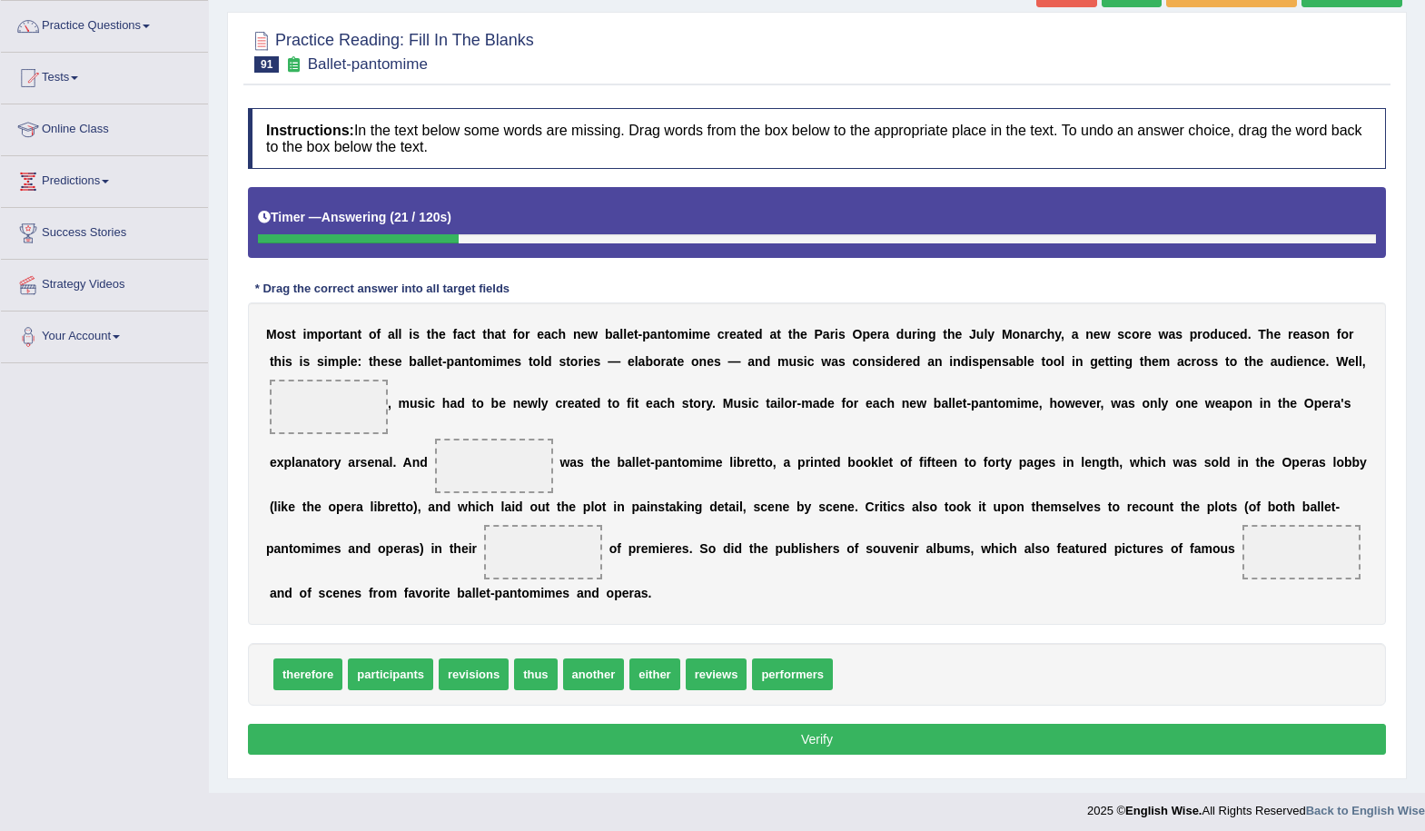
scroll to position [148, 0]
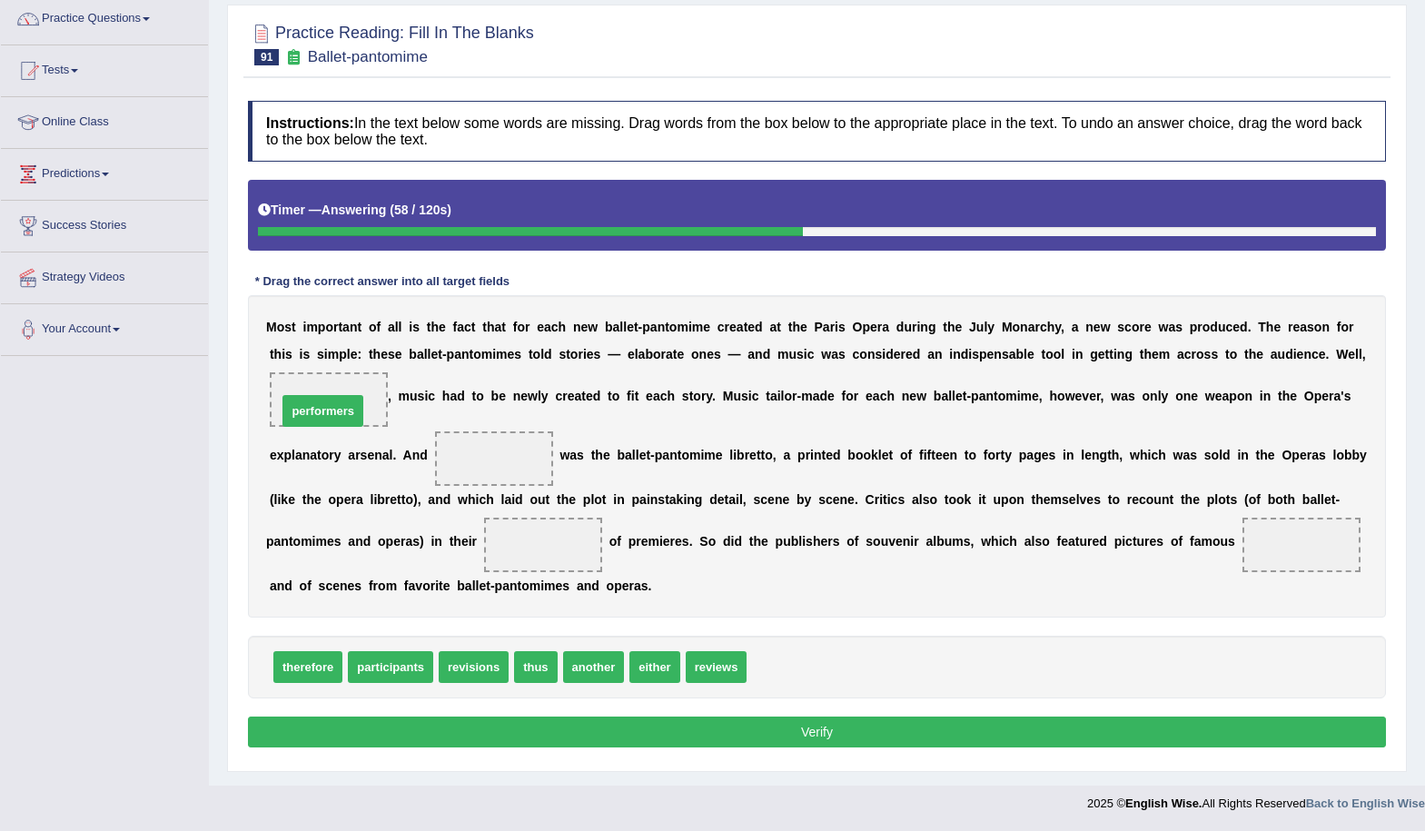
drag, startPoint x: 811, startPoint y: 667, endPoint x: 349, endPoint y: 408, distance: 530.0
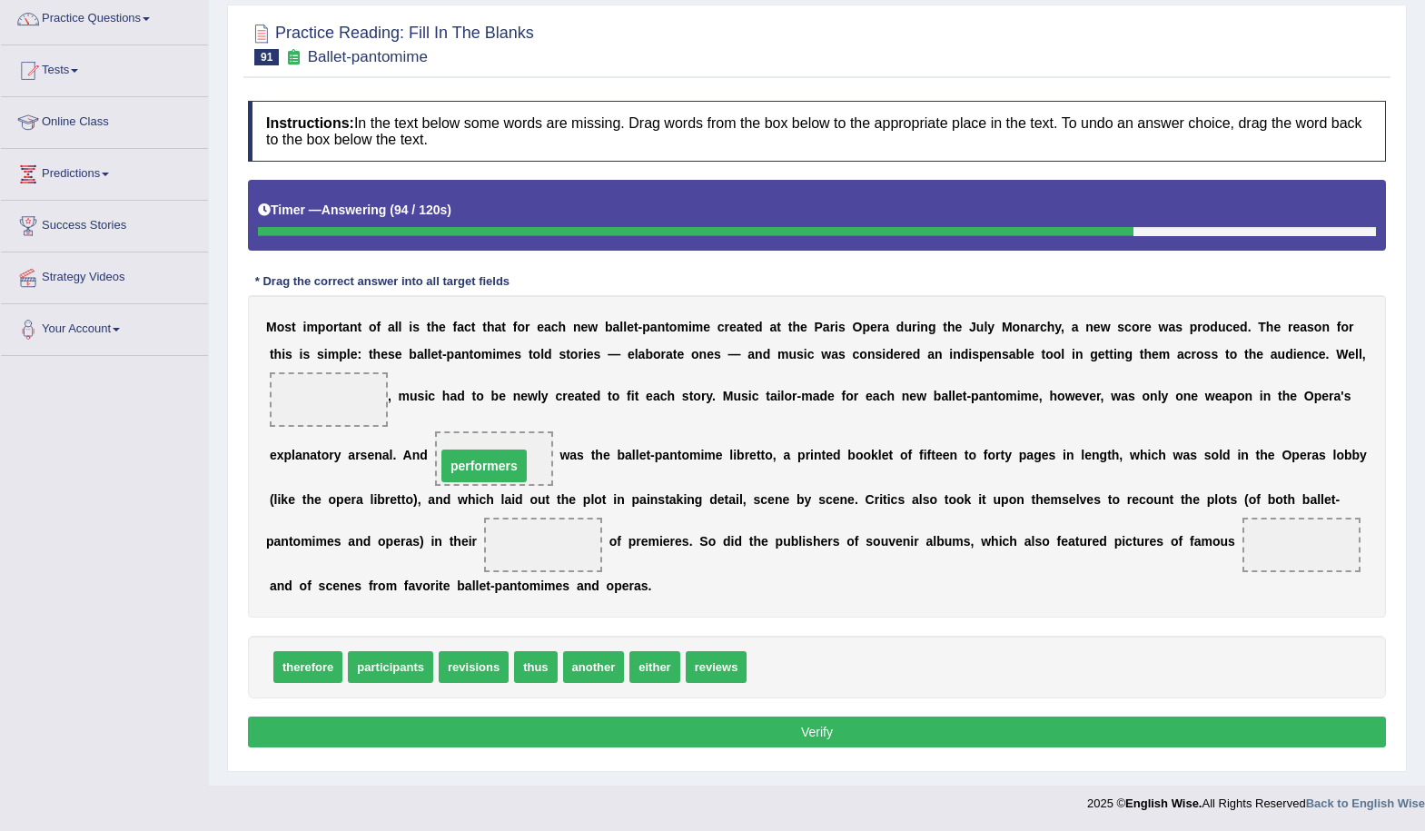
drag, startPoint x: 318, startPoint y: 398, endPoint x: 473, endPoint y: 464, distance: 168.9
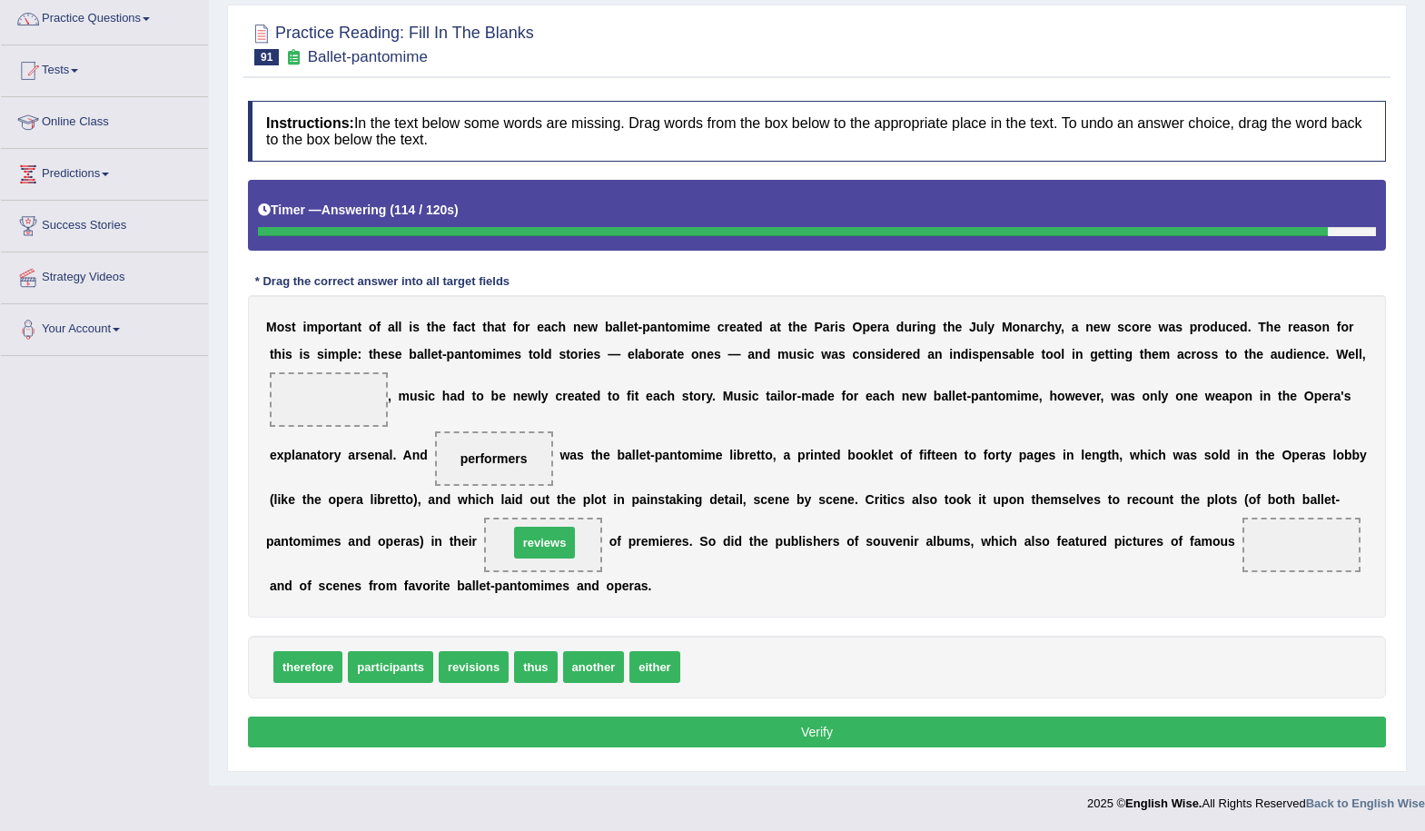
drag, startPoint x: 720, startPoint y: 669, endPoint x: 548, endPoint y: 544, distance: 212.1
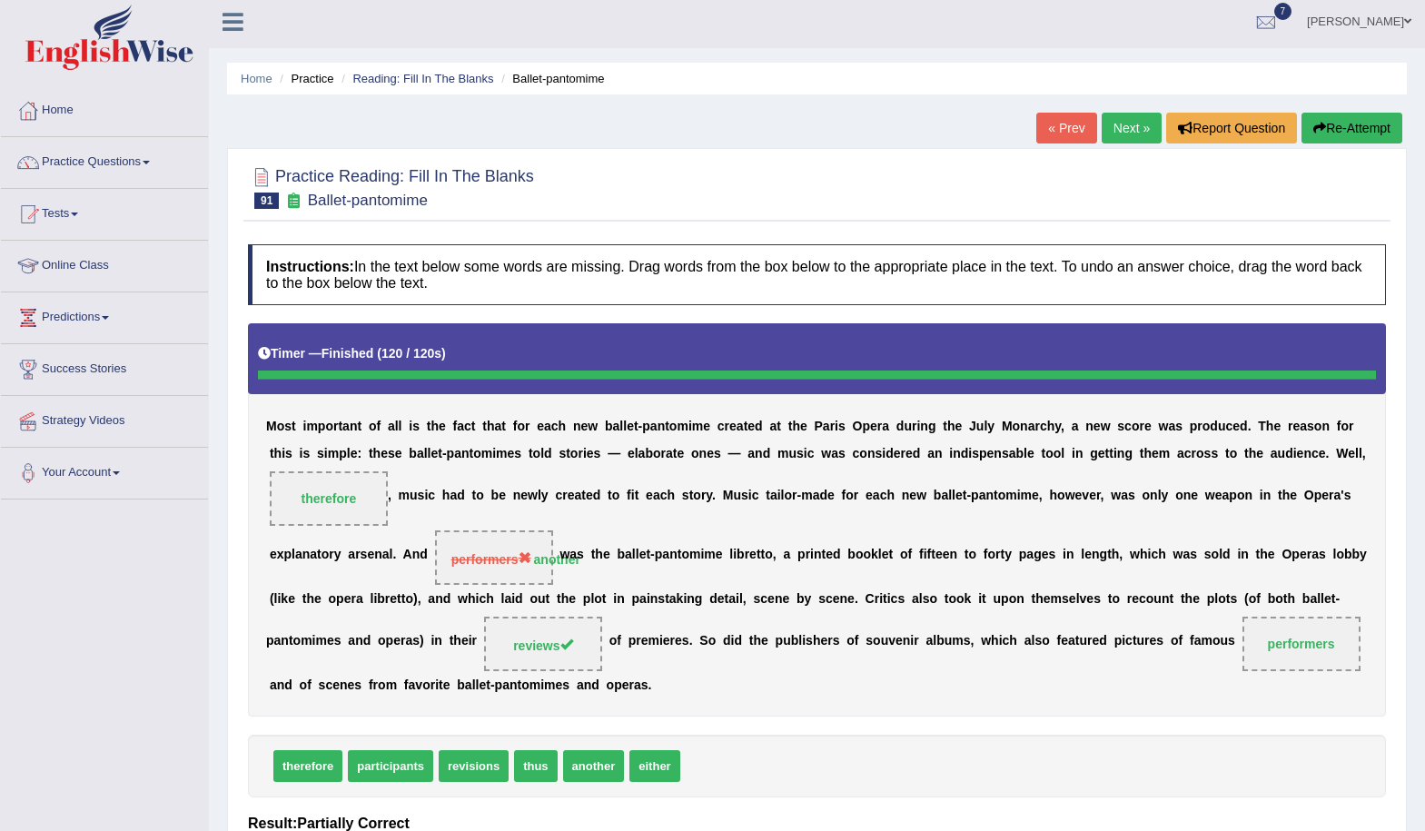
scroll to position [0, 0]
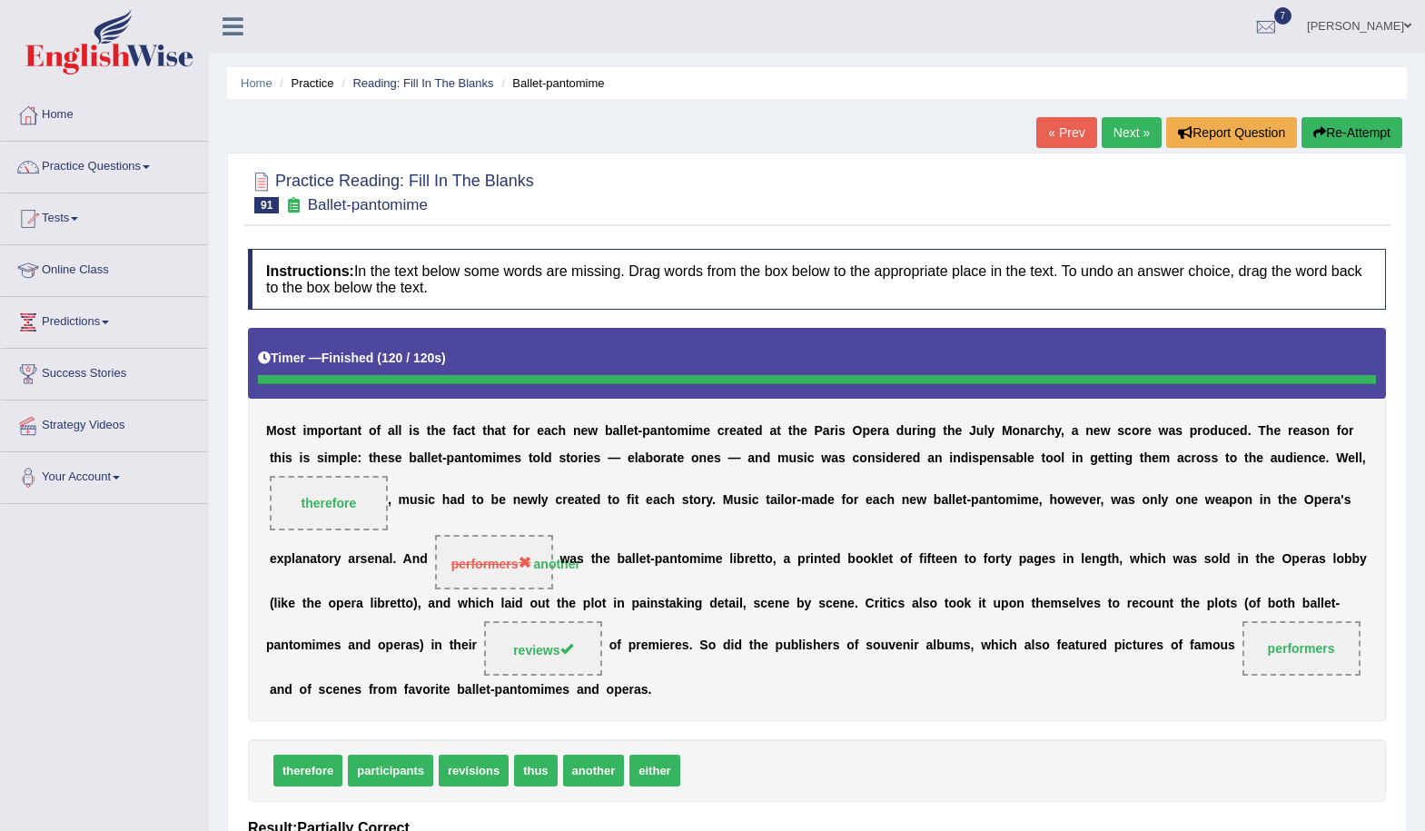
drag, startPoint x: 1142, startPoint y: 134, endPoint x: 1228, endPoint y: 282, distance: 170.6
click at [1141, 135] on link "Next »" at bounding box center [1132, 132] width 60 height 31
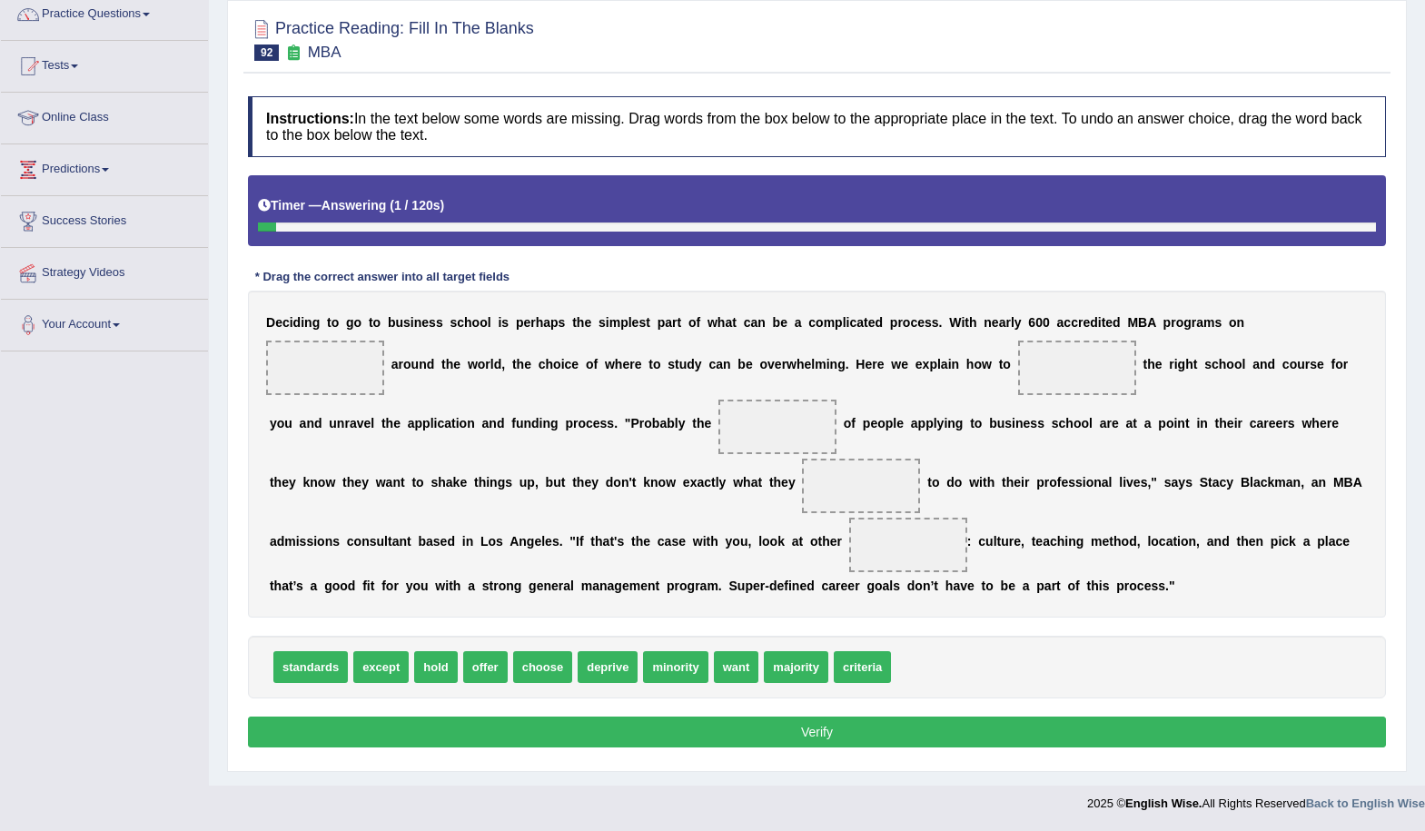
scroll to position [153, 0]
drag, startPoint x: 491, startPoint y: 676, endPoint x: 356, endPoint y: 381, distance: 324.8
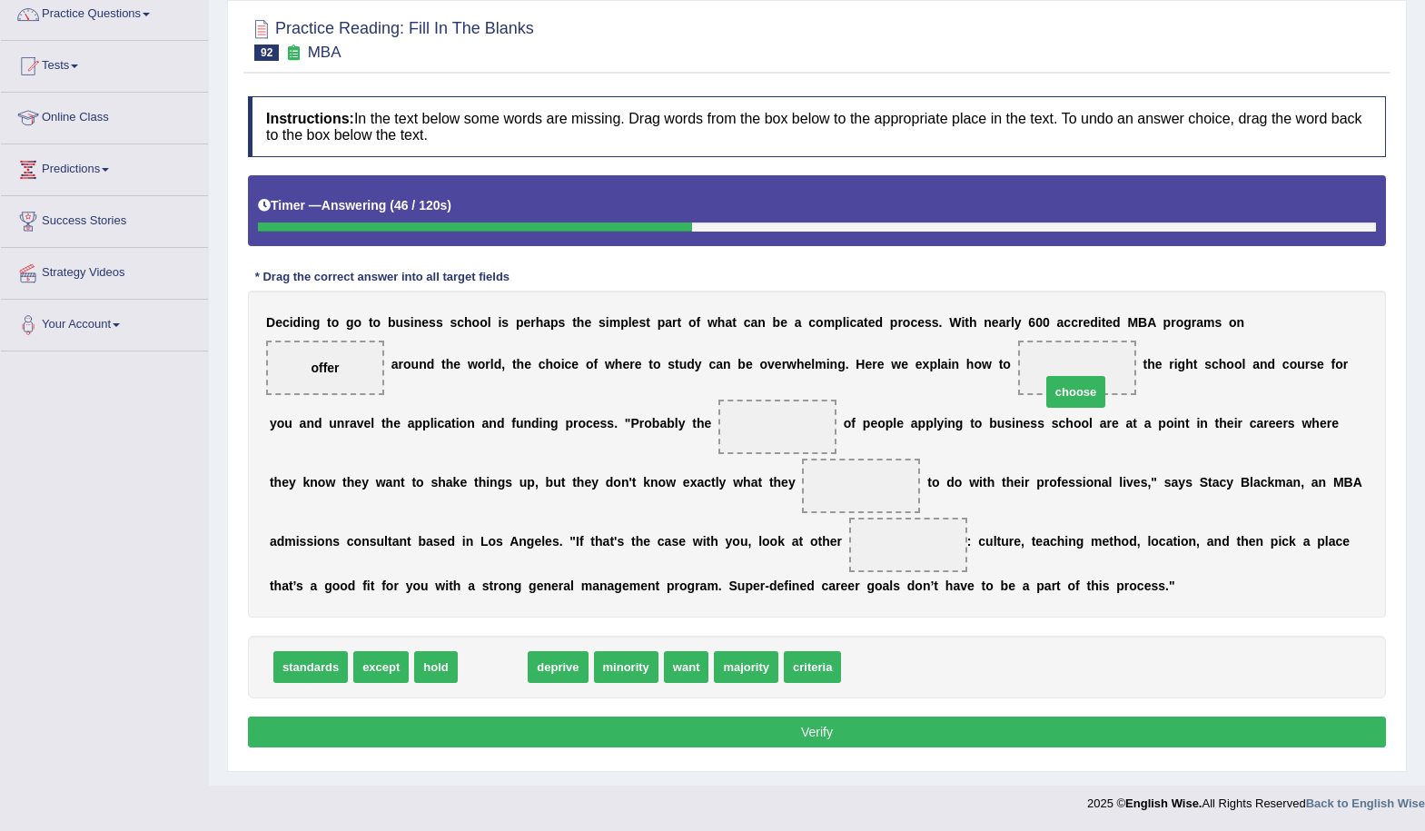
drag, startPoint x: 491, startPoint y: 670, endPoint x: 1075, endPoint y: 394, distance: 644.9
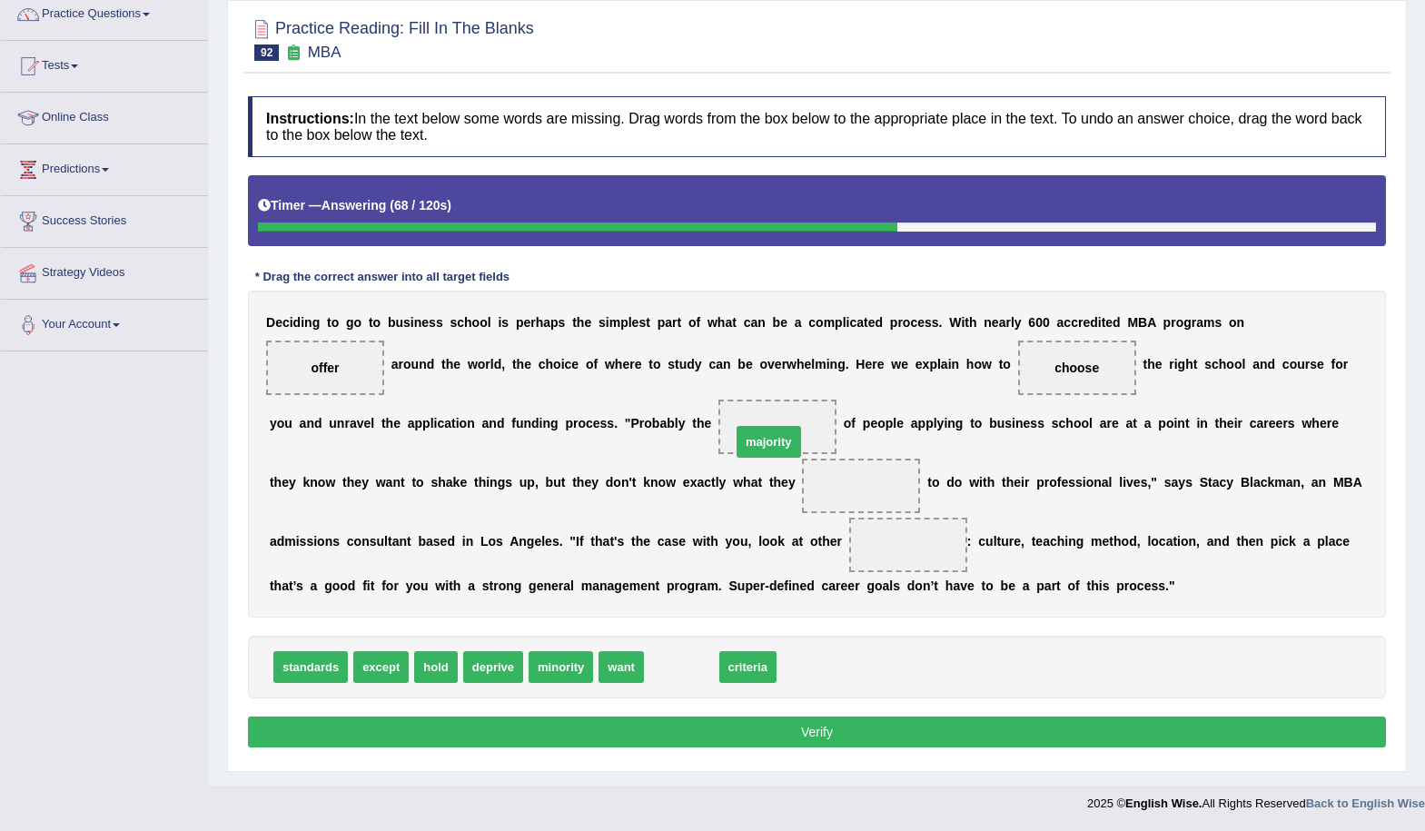
drag, startPoint x: 680, startPoint y: 669, endPoint x: 767, endPoint y: 443, distance: 241.6
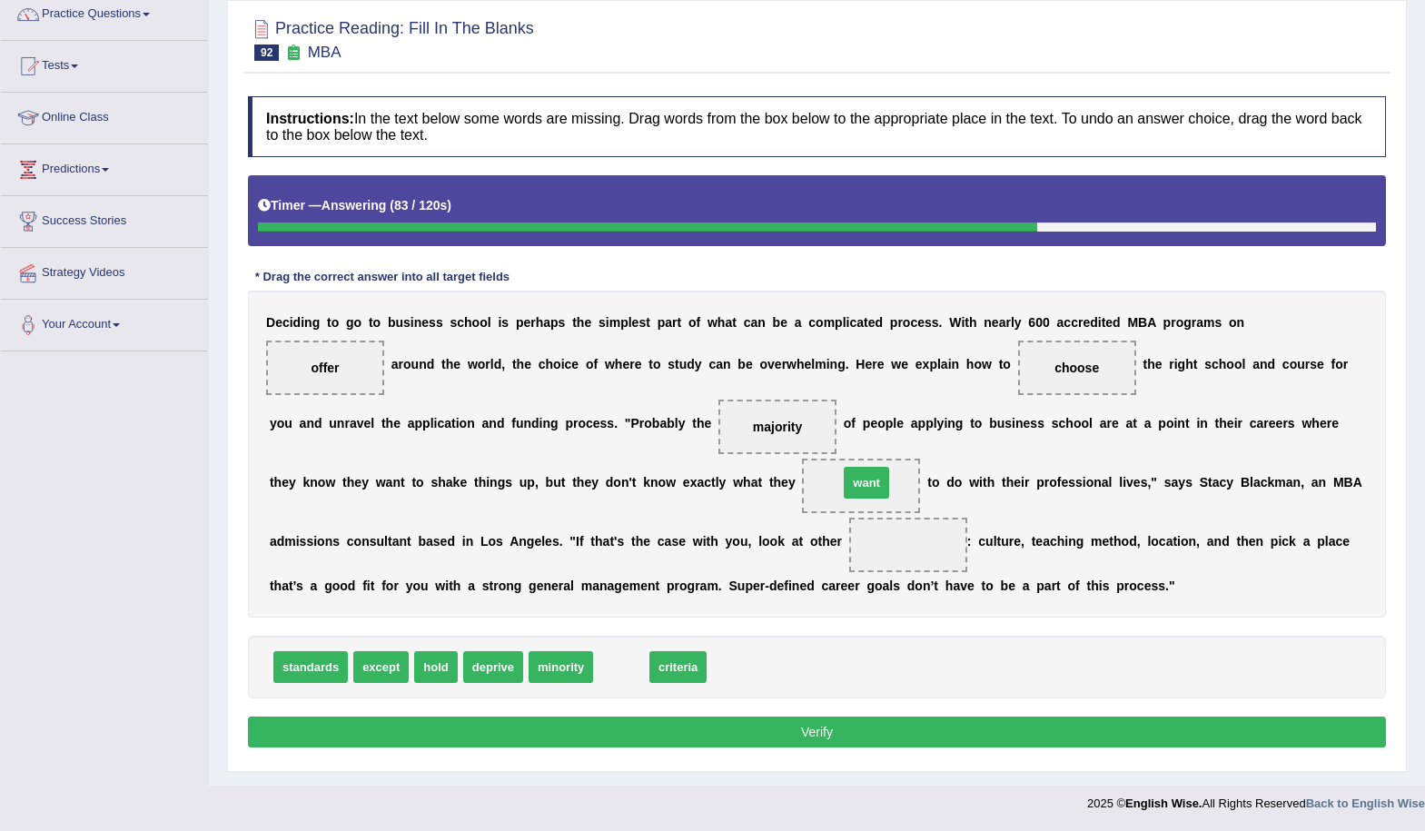
drag, startPoint x: 619, startPoint y: 664, endPoint x: 864, endPoint y: 480, distance: 306.9
drag, startPoint x: 630, startPoint y: 669, endPoint x: 898, endPoint y: 556, distance: 291.5
click at [844, 728] on button "Verify" at bounding box center [817, 732] width 1138 height 31
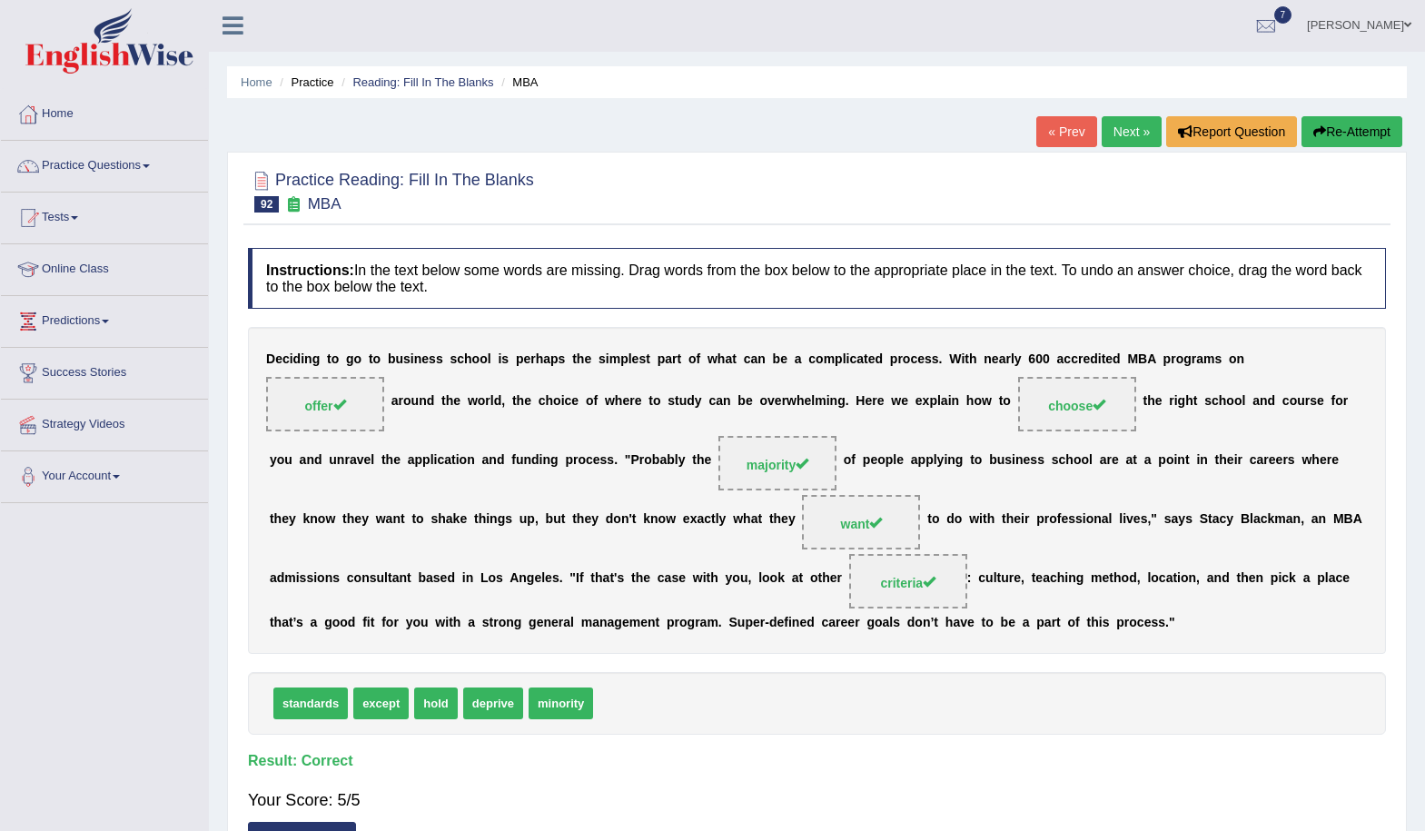
scroll to position [0, 0]
drag, startPoint x: 1134, startPoint y: 131, endPoint x: 1265, endPoint y: 255, distance: 180.6
click at [1135, 132] on link "Next »" at bounding box center [1132, 132] width 60 height 31
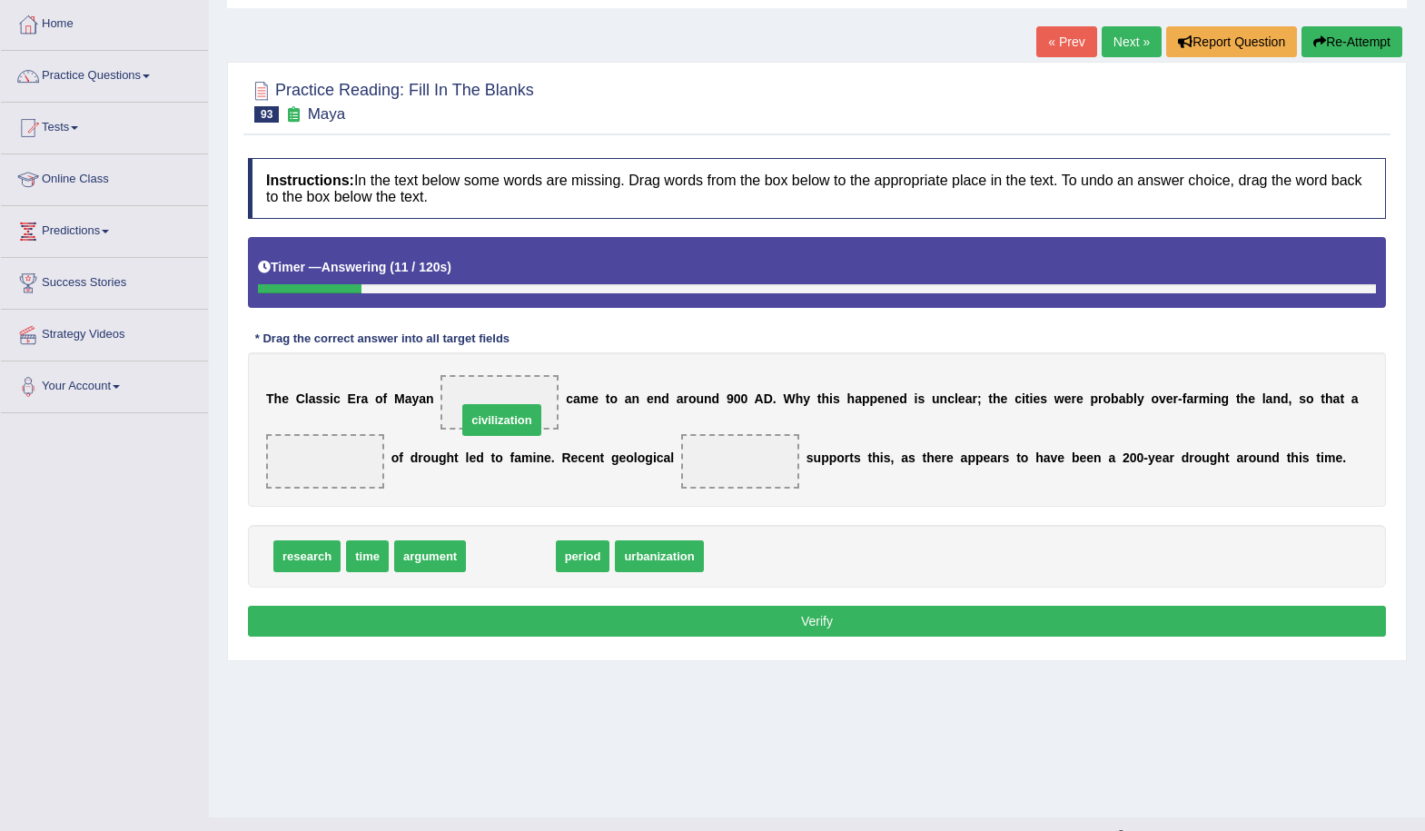
drag, startPoint x: 511, startPoint y: 557, endPoint x: 503, endPoint y: 420, distance: 137.4
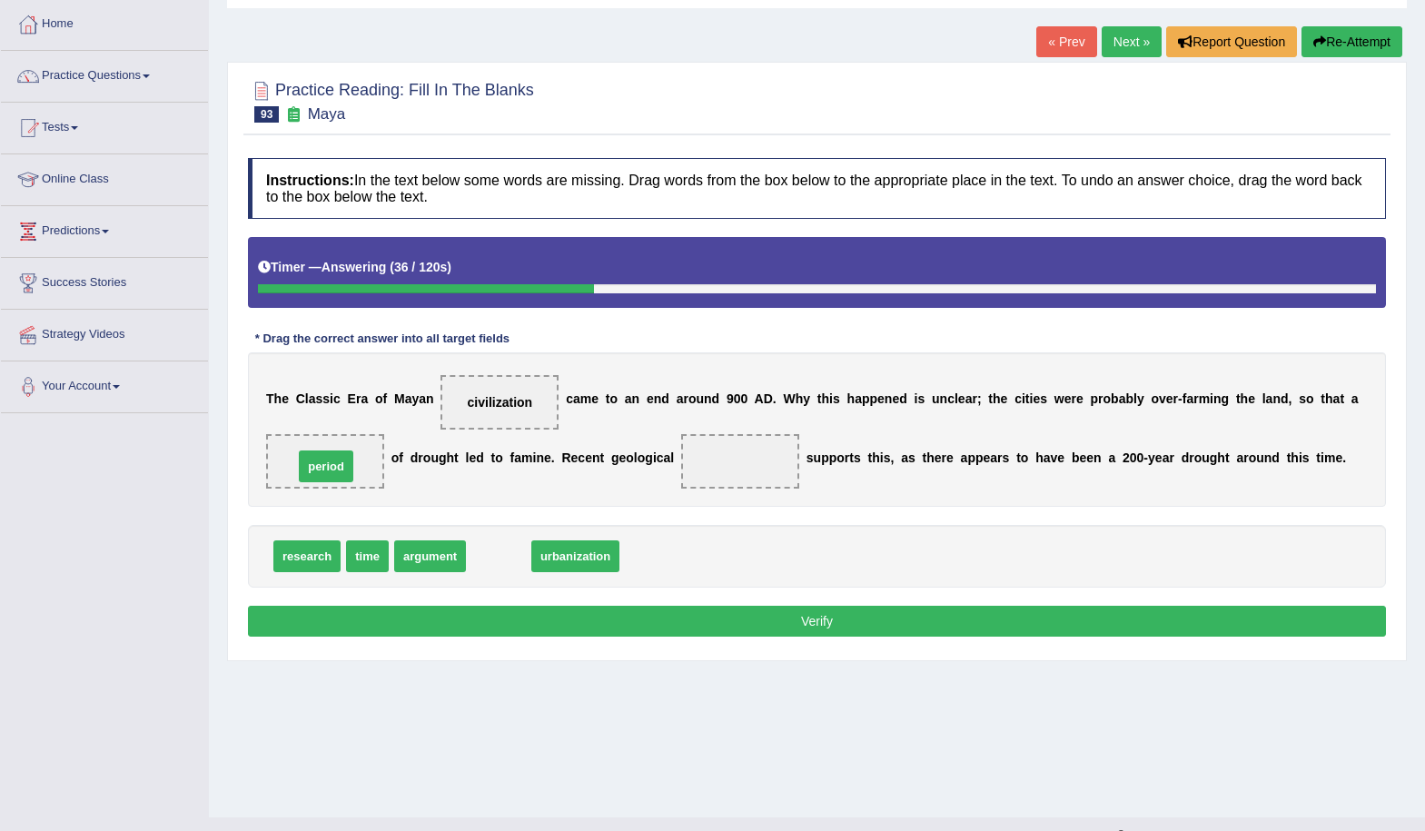
drag, startPoint x: 496, startPoint y: 557, endPoint x: 323, endPoint y: 467, distance: 194.6
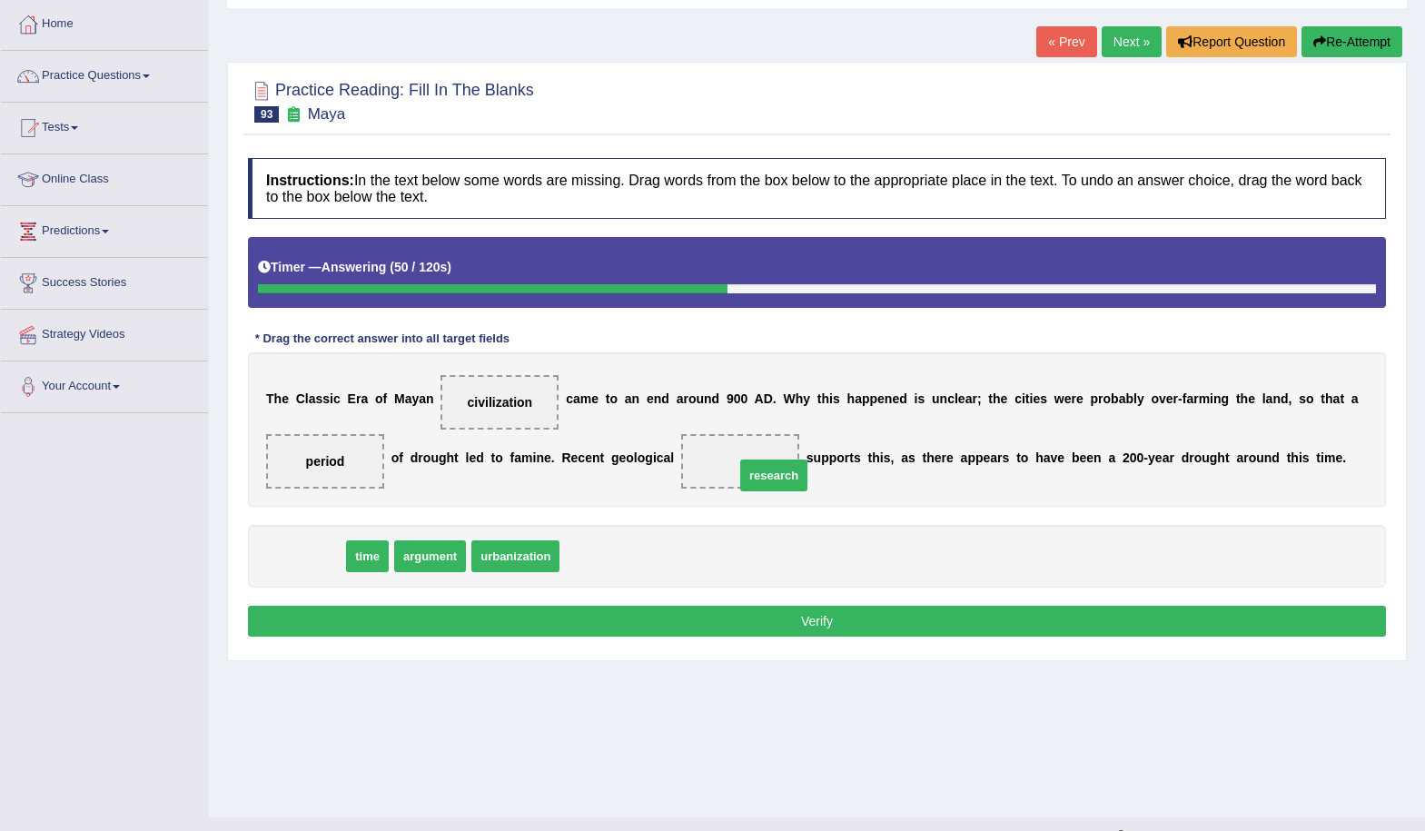
drag, startPoint x: 293, startPoint y: 555, endPoint x: 758, endPoint y: 467, distance: 472.5
click at [842, 617] on button "Verify" at bounding box center [817, 621] width 1138 height 31
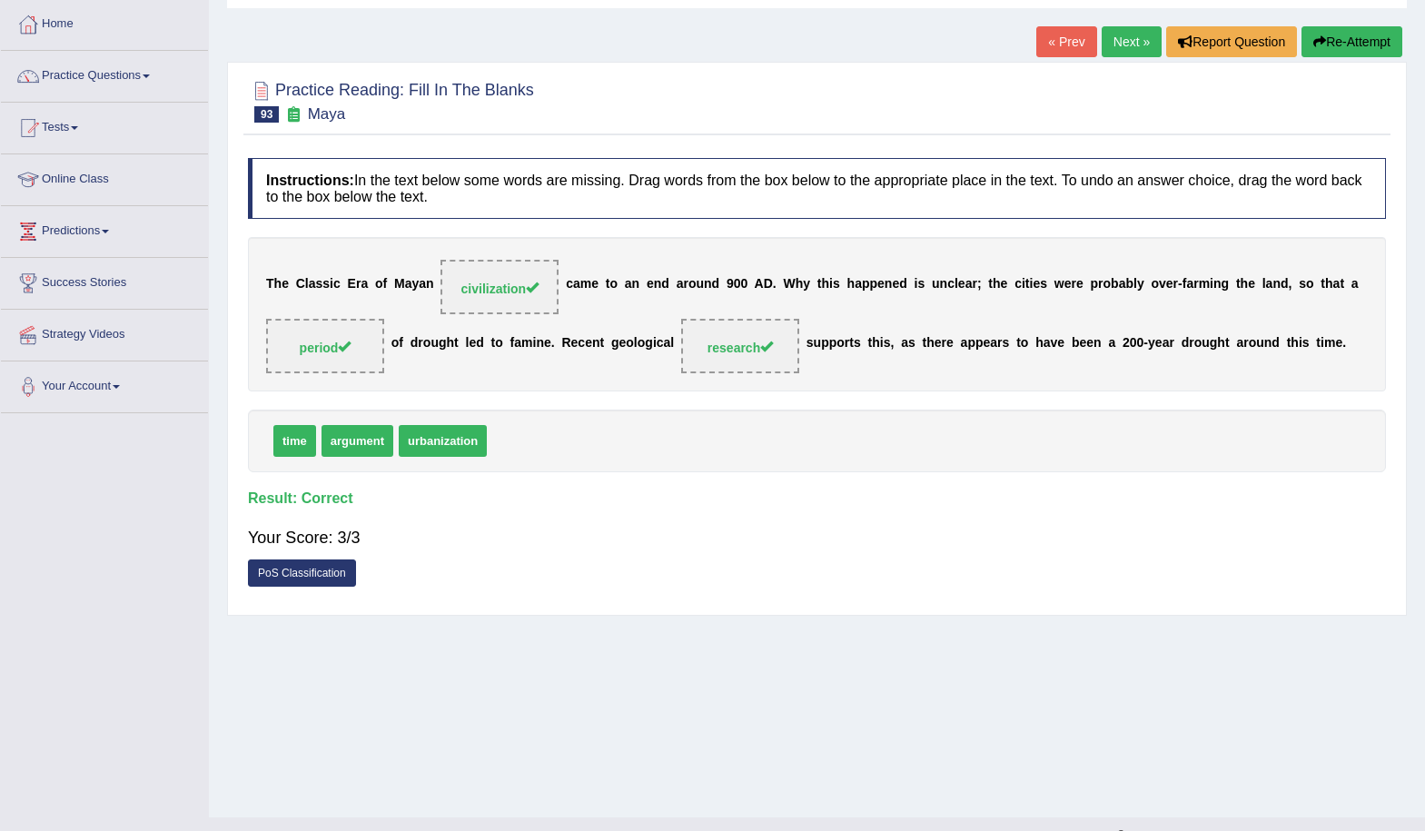
click at [1135, 46] on link "Next »" at bounding box center [1132, 41] width 60 height 31
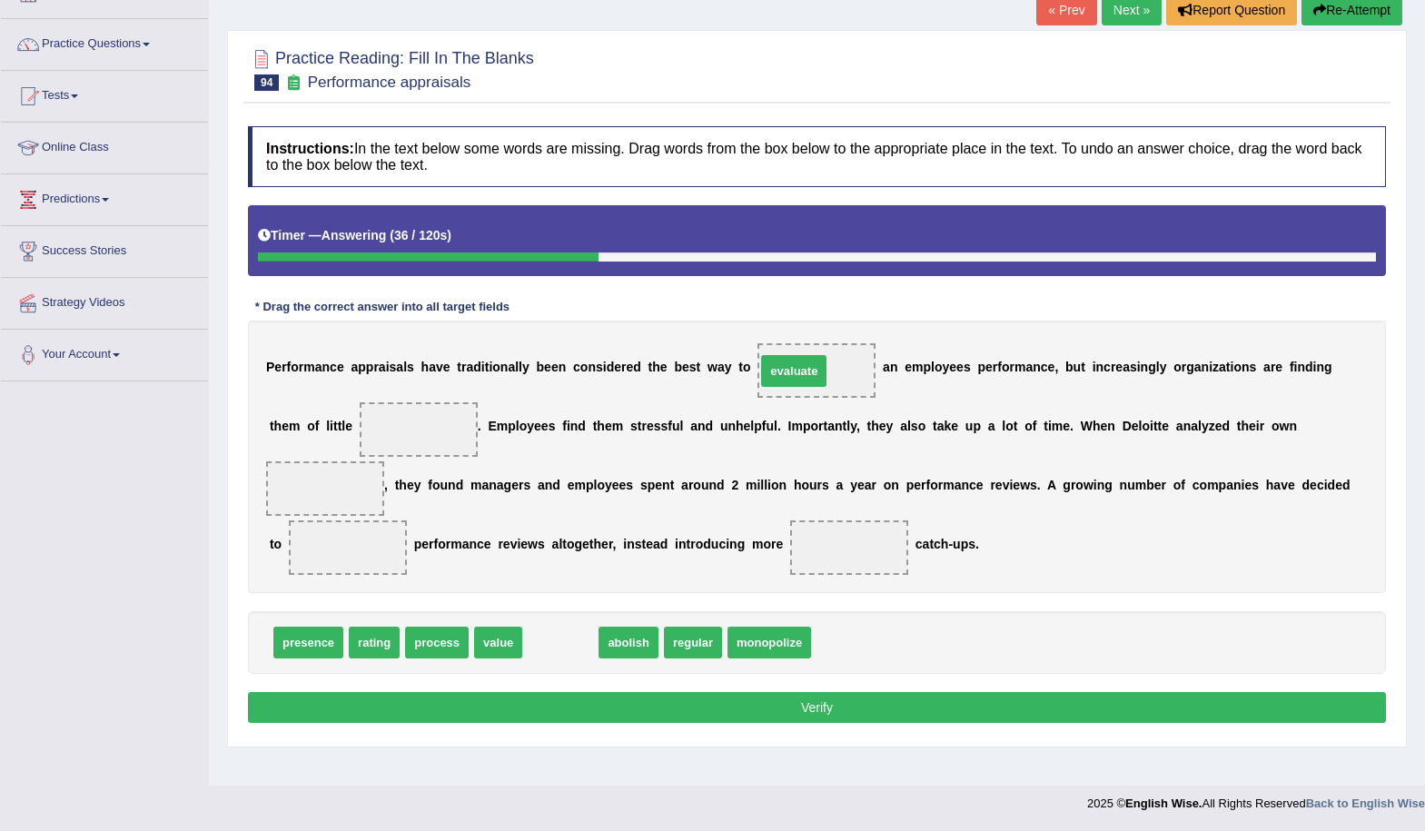
drag, startPoint x: 558, startPoint y: 645, endPoint x: 791, endPoint y: 374, distance: 357.5
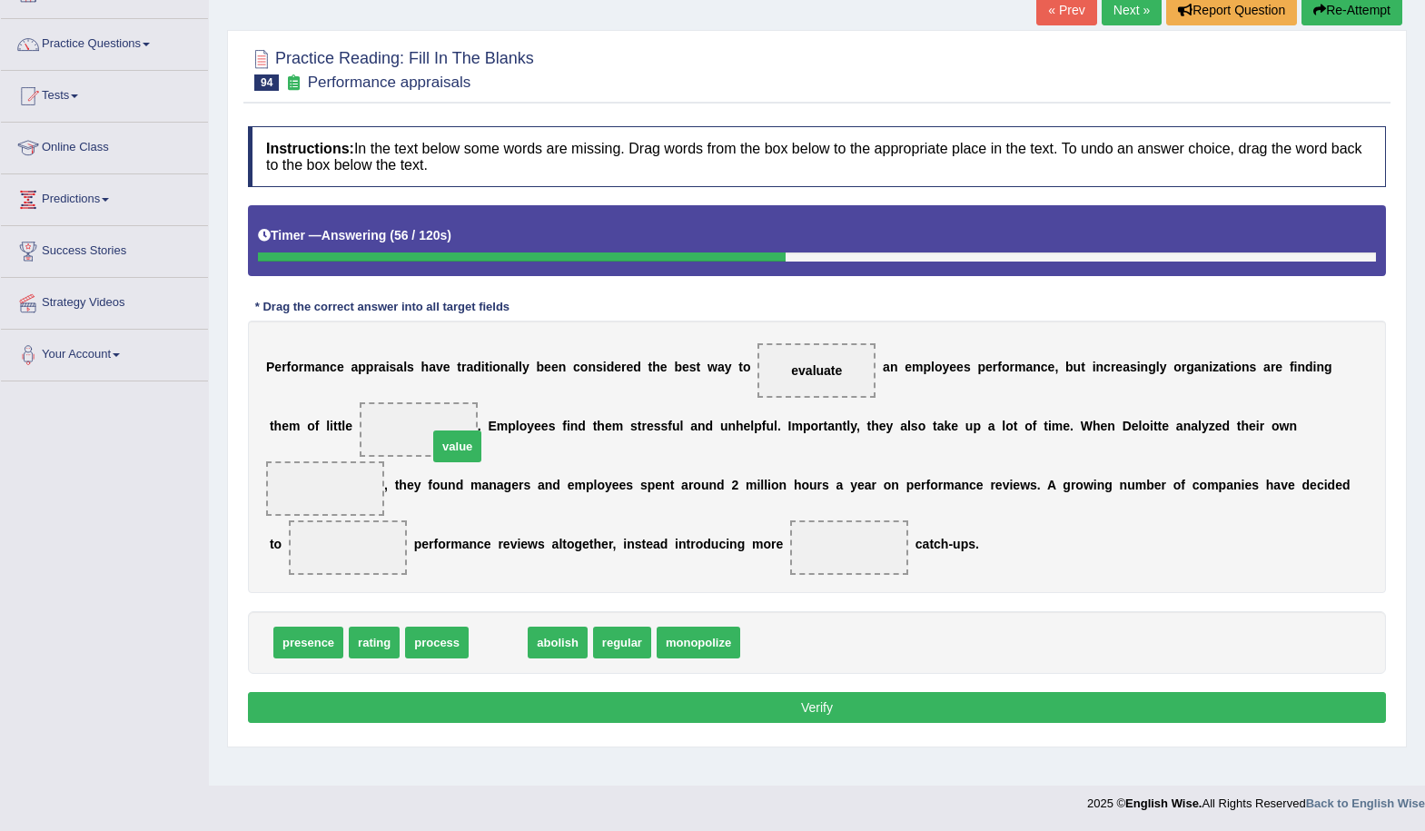
drag, startPoint x: 498, startPoint y: 642, endPoint x: 456, endPoint y: 445, distance: 201.5
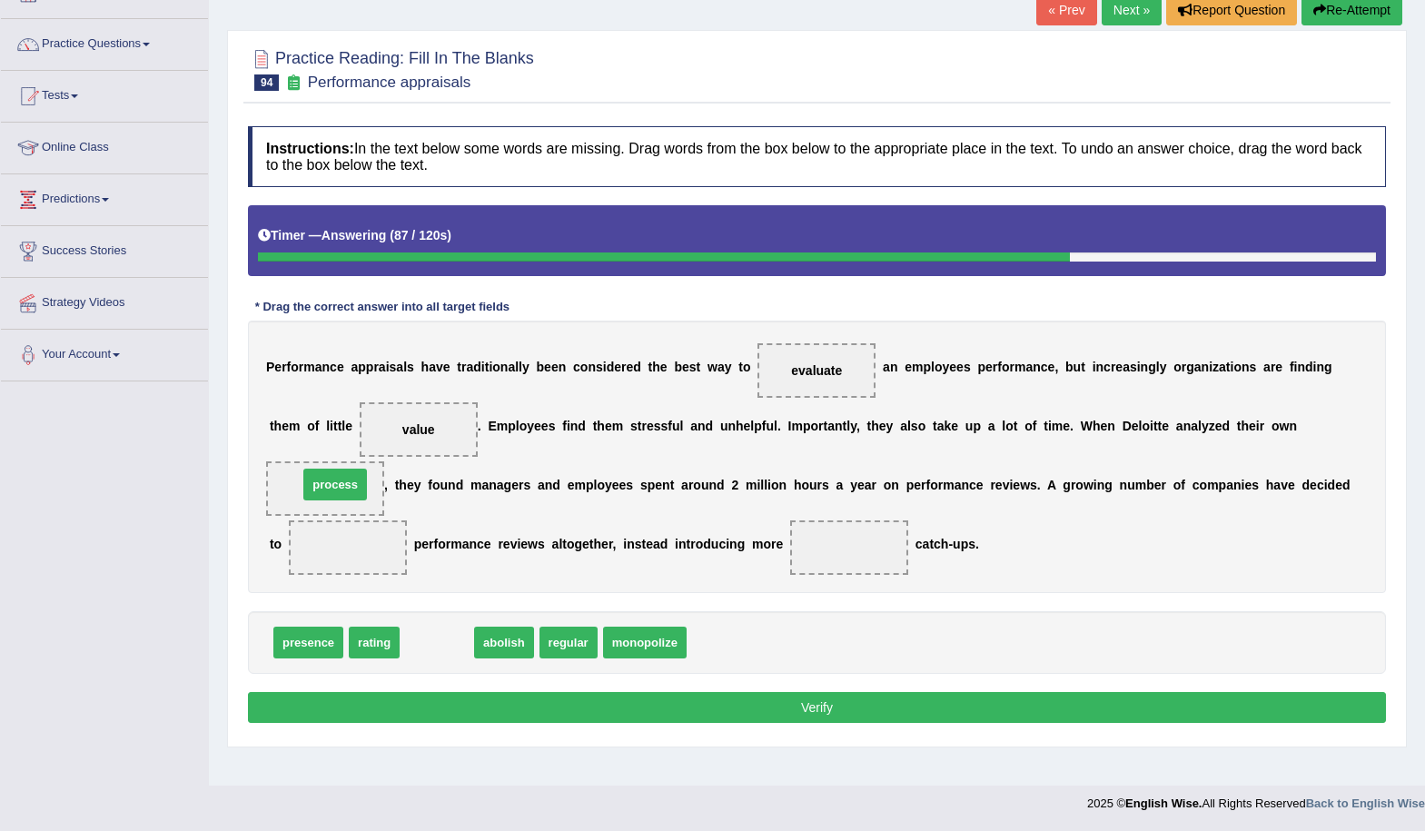
drag, startPoint x: 439, startPoint y: 632, endPoint x: 336, endPoint y: 478, distance: 185.4
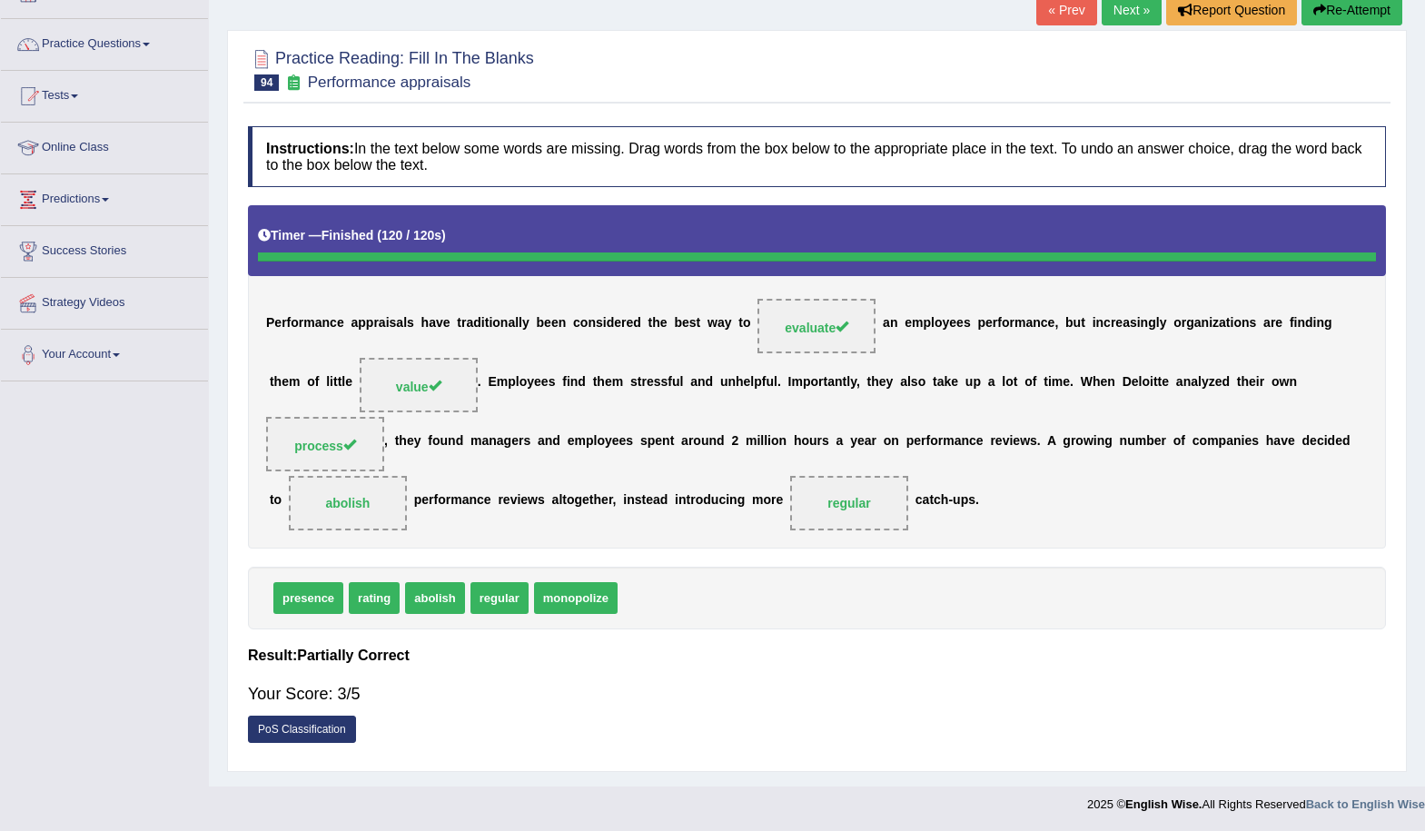
click at [1117, 14] on link "Next »" at bounding box center [1132, 10] width 60 height 31
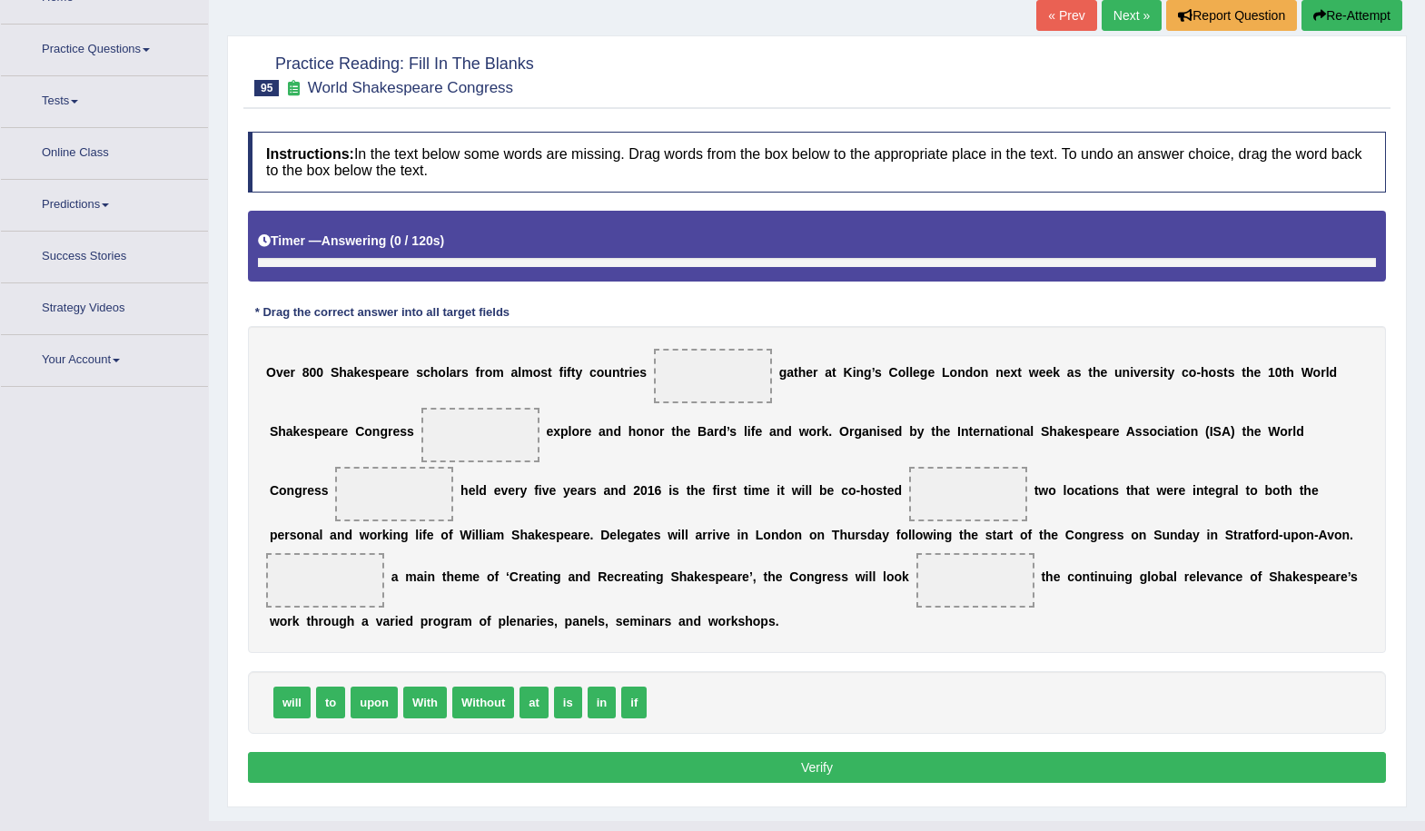
scroll to position [117, 0]
drag, startPoint x: 294, startPoint y: 705, endPoint x: 690, endPoint y: 389, distance: 506.1
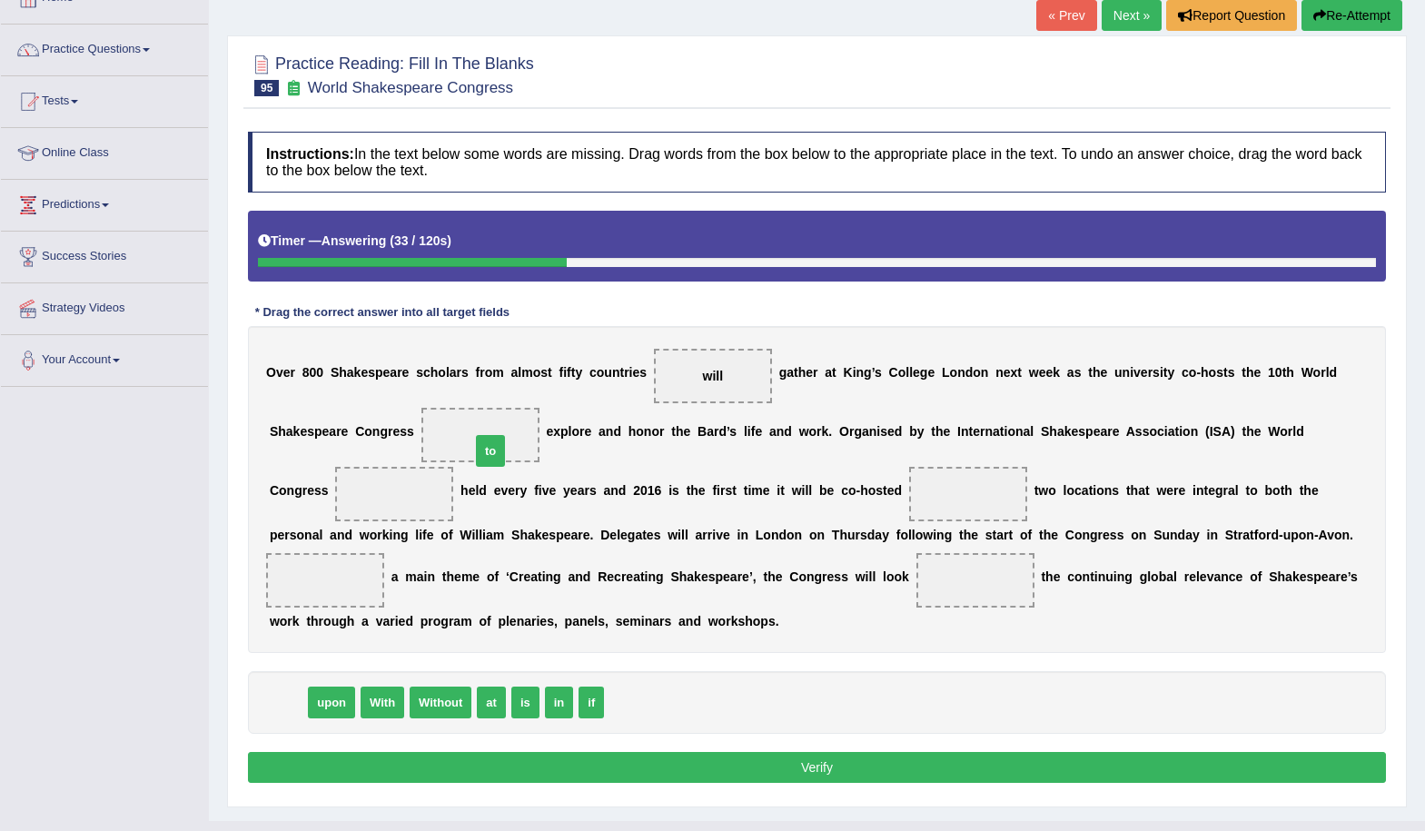
drag, startPoint x: 290, startPoint y: 701, endPoint x: 491, endPoint y: 454, distance: 319.0
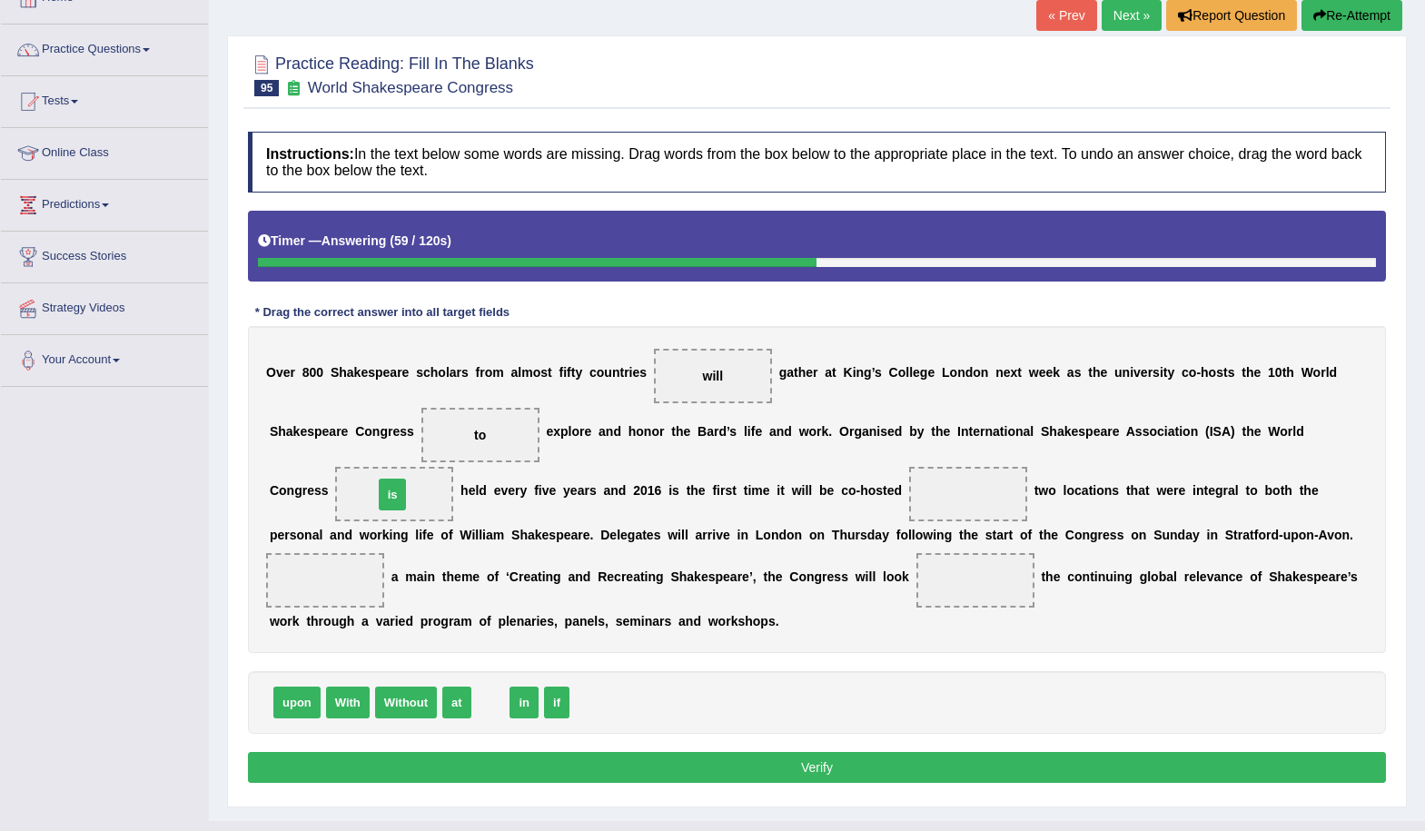
drag, startPoint x: 489, startPoint y: 707, endPoint x: 392, endPoint y: 498, distance: 230.5
drag, startPoint x: 455, startPoint y: 705, endPoint x: 996, endPoint y: 492, distance: 580.8
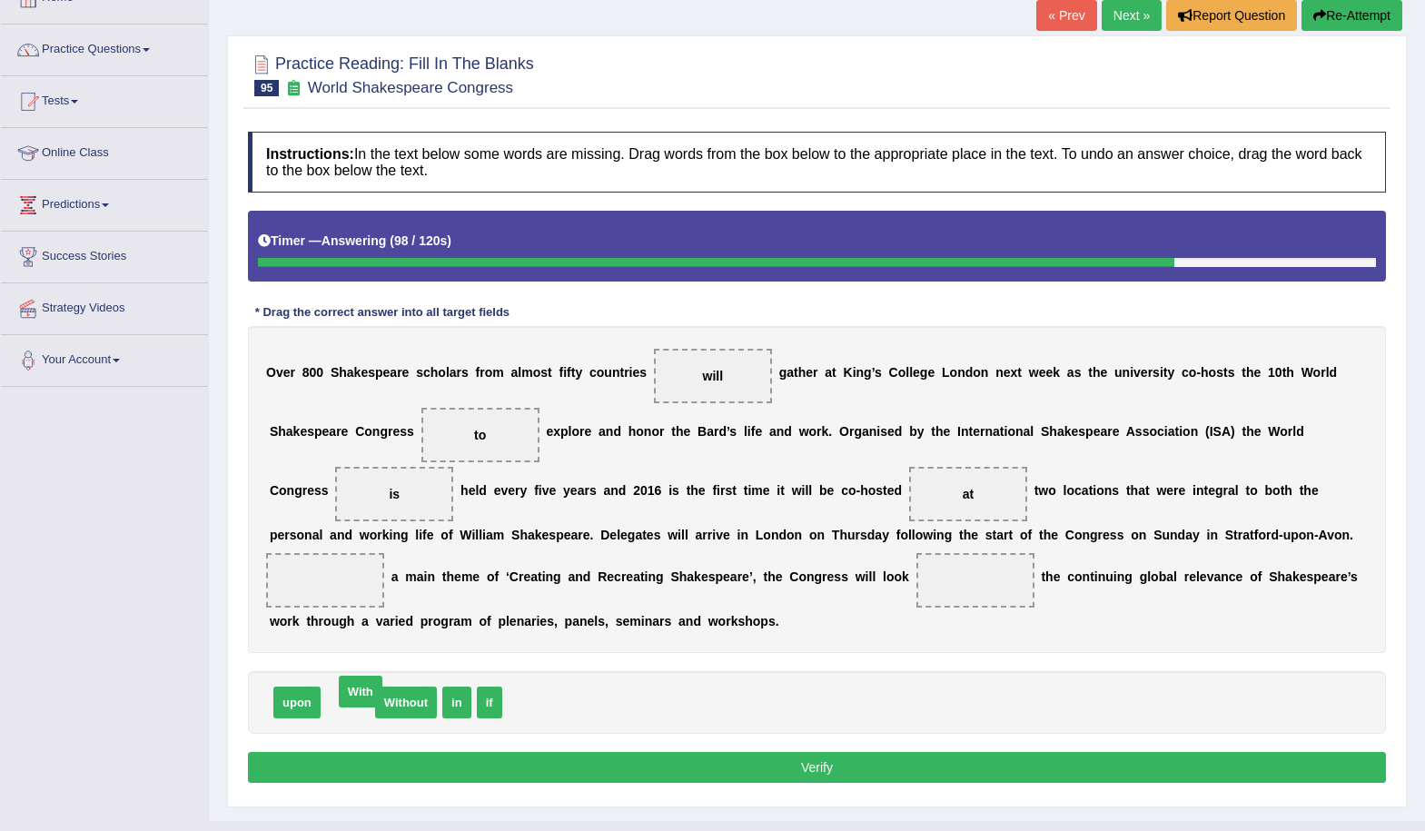
drag, startPoint x: 347, startPoint y: 703, endPoint x: 361, endPoint y: 710, distance: 15.0
drag, startPoint x: 294, startPoint y: 706, endPoint x: 984, endPoint y: 596, distance: 698.2
drag, startPoint x: 428, startPoint y: 709, endPoint x: 323, endPoint y: 594, distance: 155.6
click at [870, 758] on button "Verify" at bounding box center [817, 767] width 1138 height 31
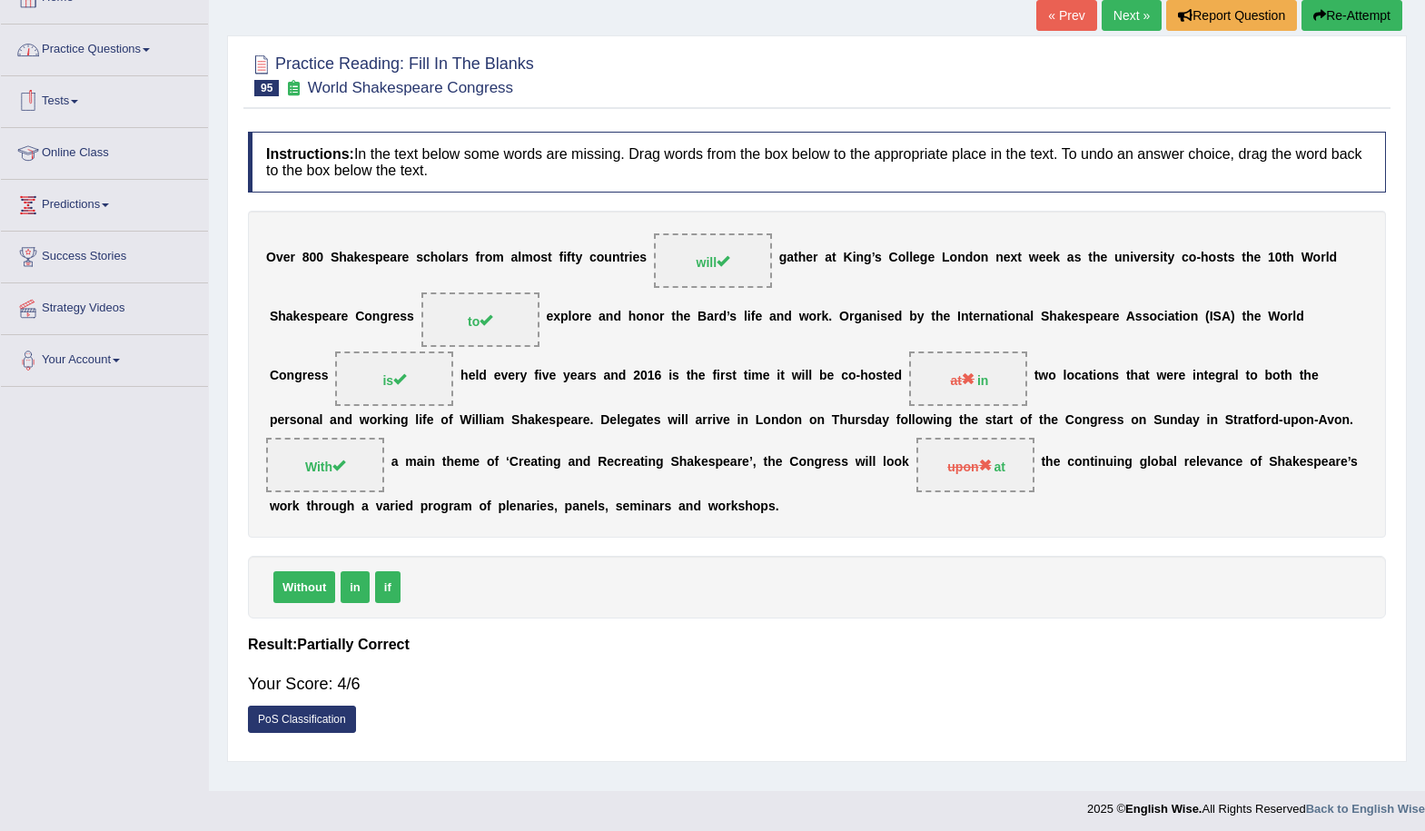
scroll to position [0, 0]
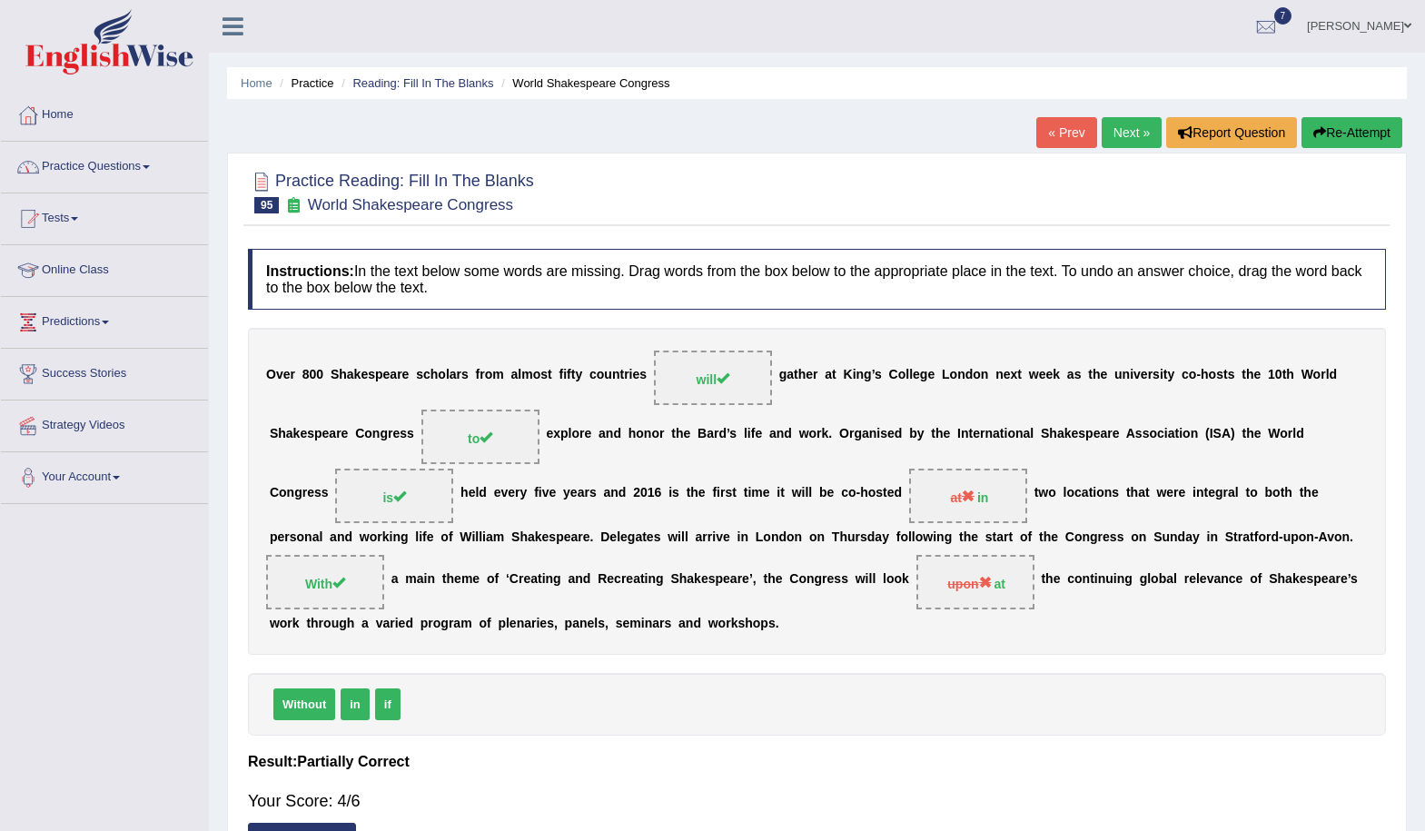
click at [151, 164] on link "Practice Questions" at bounding box center [104, 164] width 207 height 45
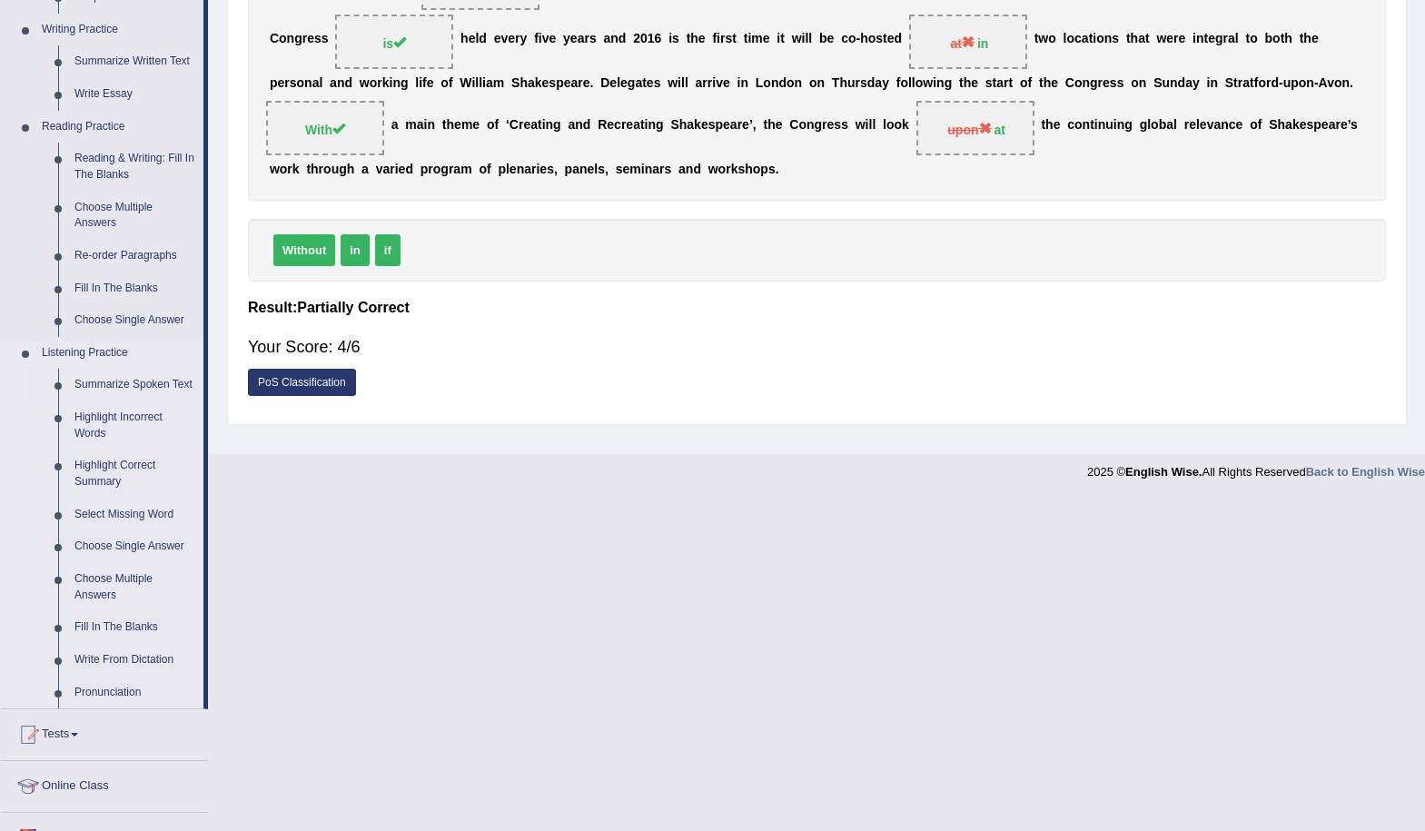
scroll to position [636, 0]
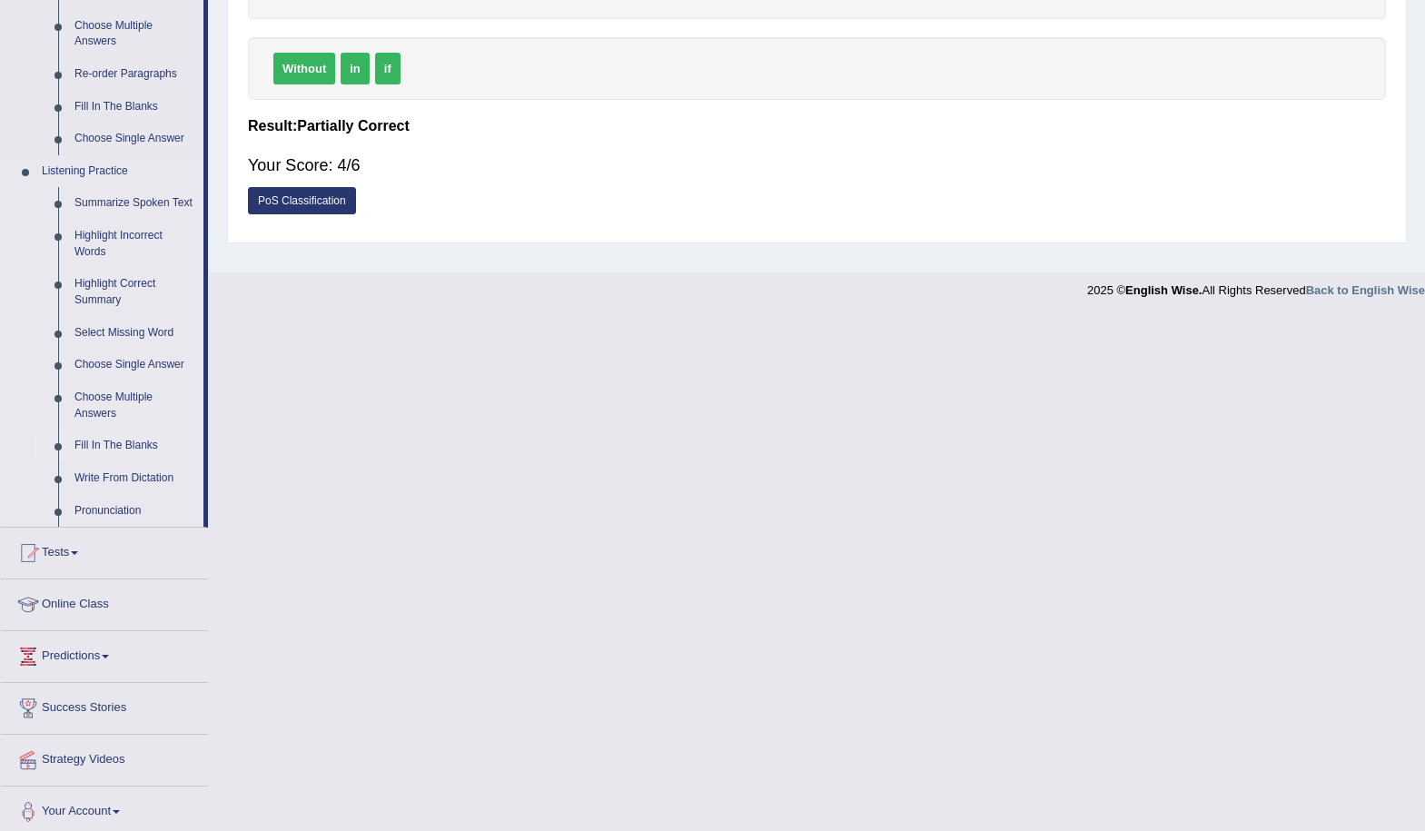
click at [127, 442] on link "Fill In The Blanks" at bounding box center [134, 446] width 137 height 33
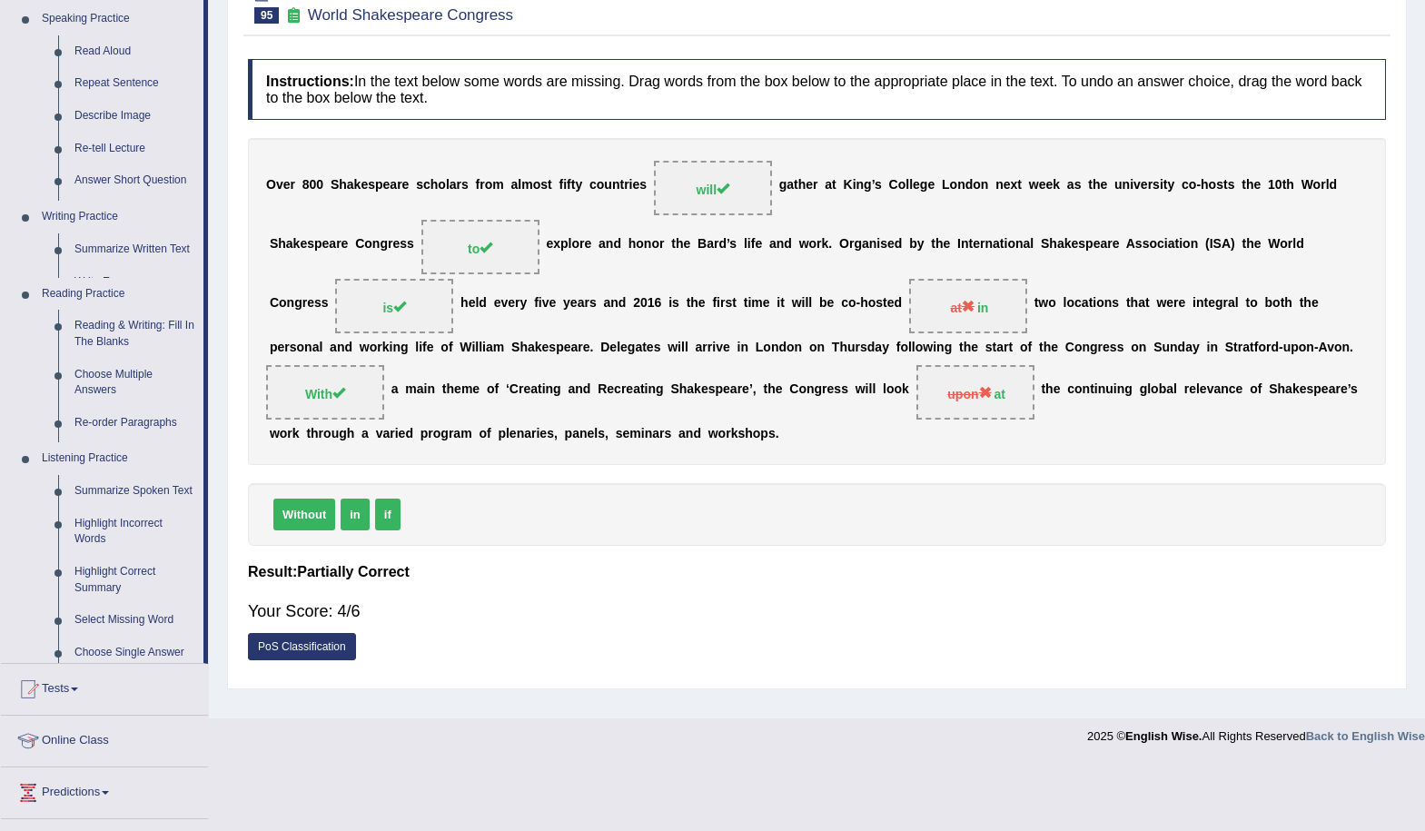
scroll to position [123, 0]
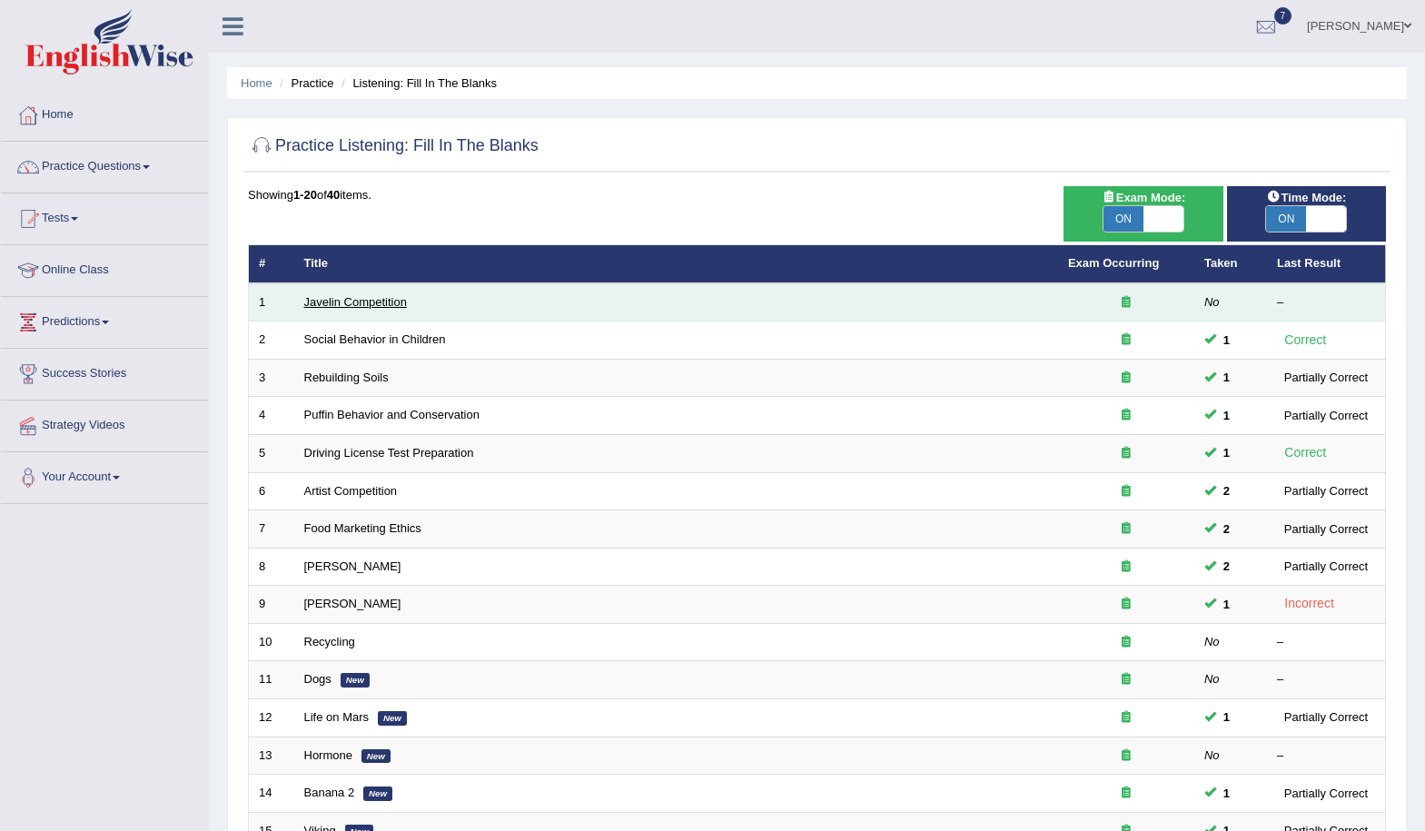
click at [331, 301] on link "Javelin Competition" at bounding box center [355, 302] width 103 height 14
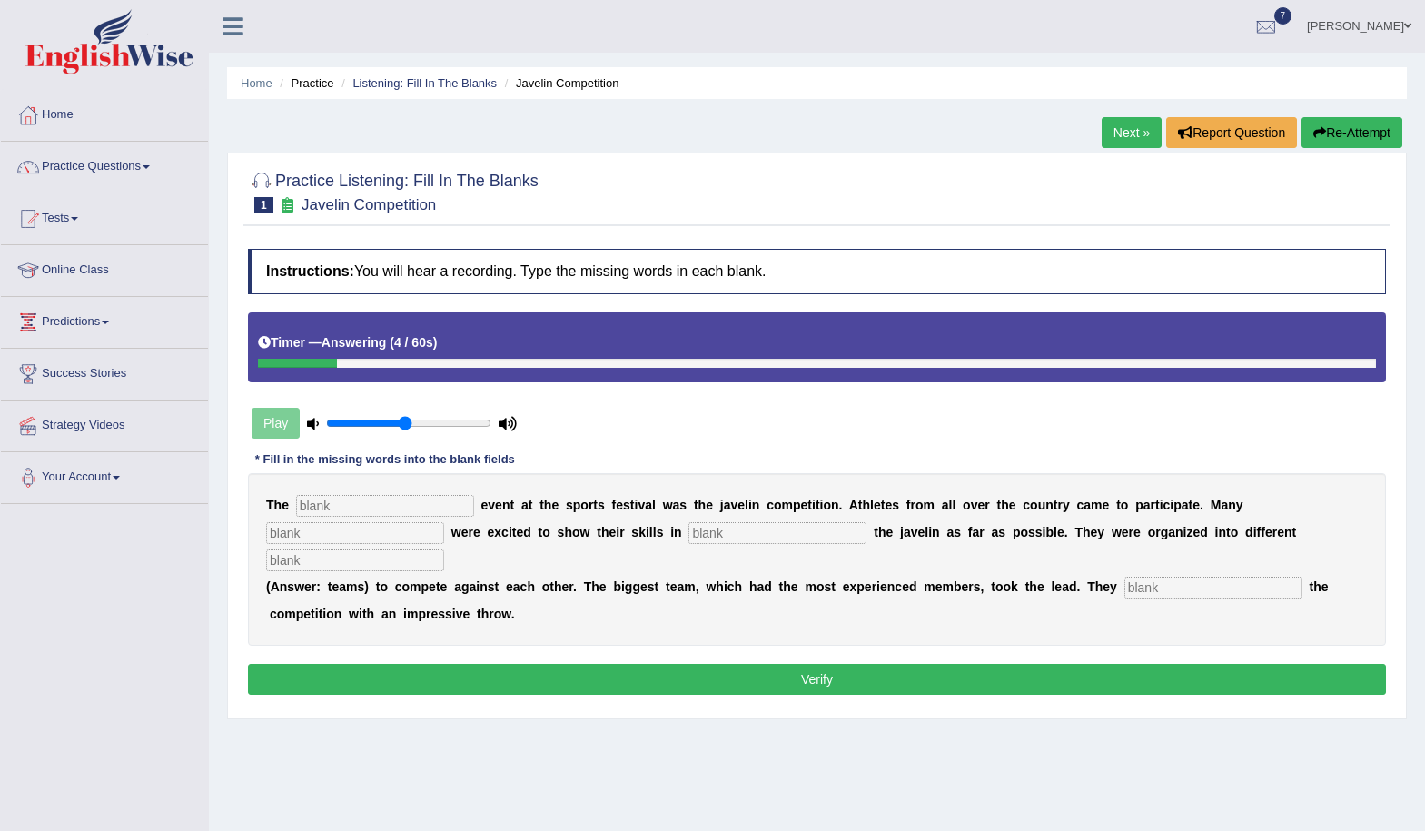
click at [392, 511] on input "text" at bounding box center [385, 506] width 178 height 22
type input "biggest"
click at [413, 532] on input "text" at bounding box center [355, 533] width 178 height 22
type input "people"
click at [738, 533] on input "text" at bounding box center [778, 533] width 178 height 22
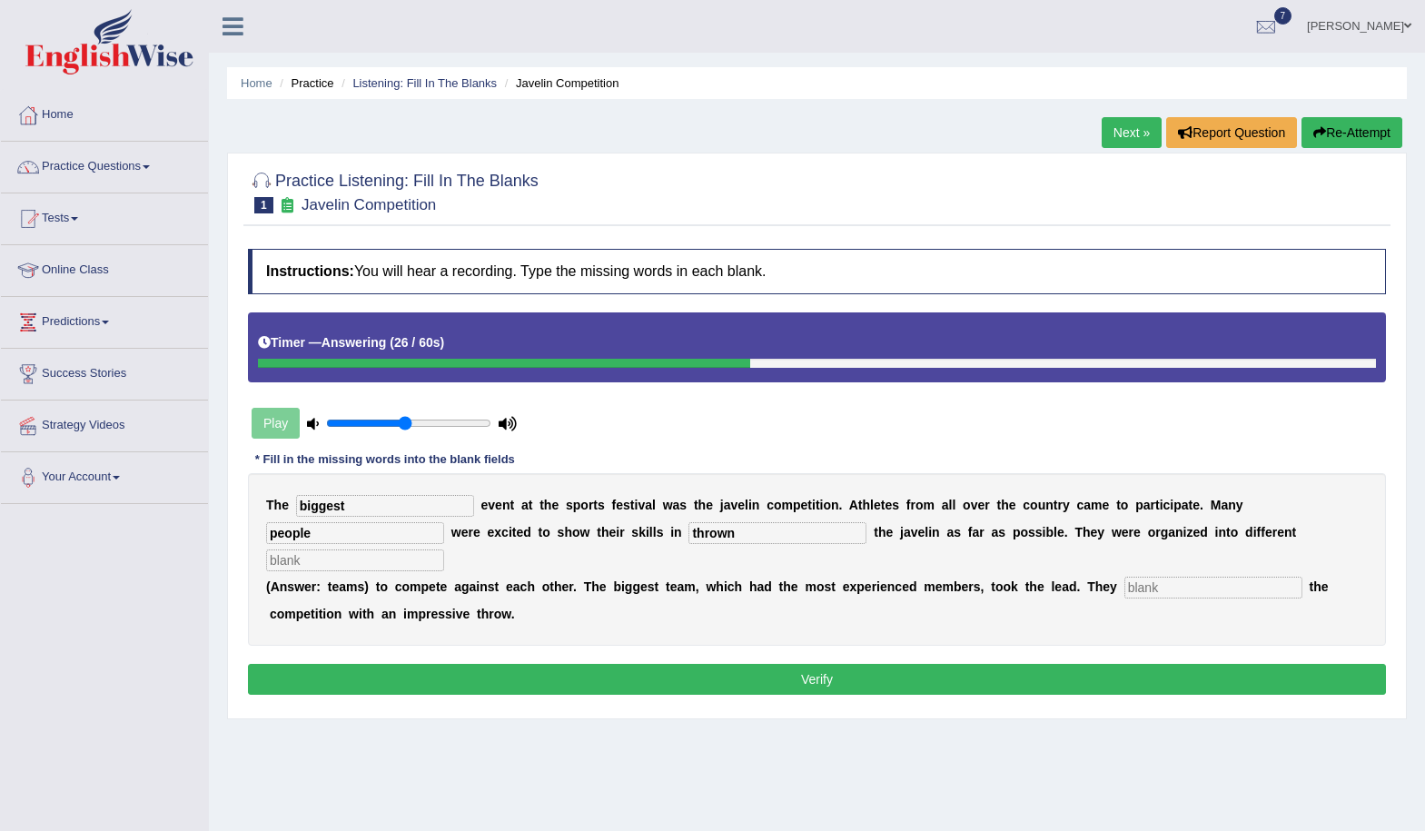
type input "thrown"
click at [421, 566] on input "text" at bounding box center [355, 561] width 178 height 22
type input "teams"
click at [1140, 588] on input "text" at bounding box center [1214, 588] width 178 height 22
type input "started"
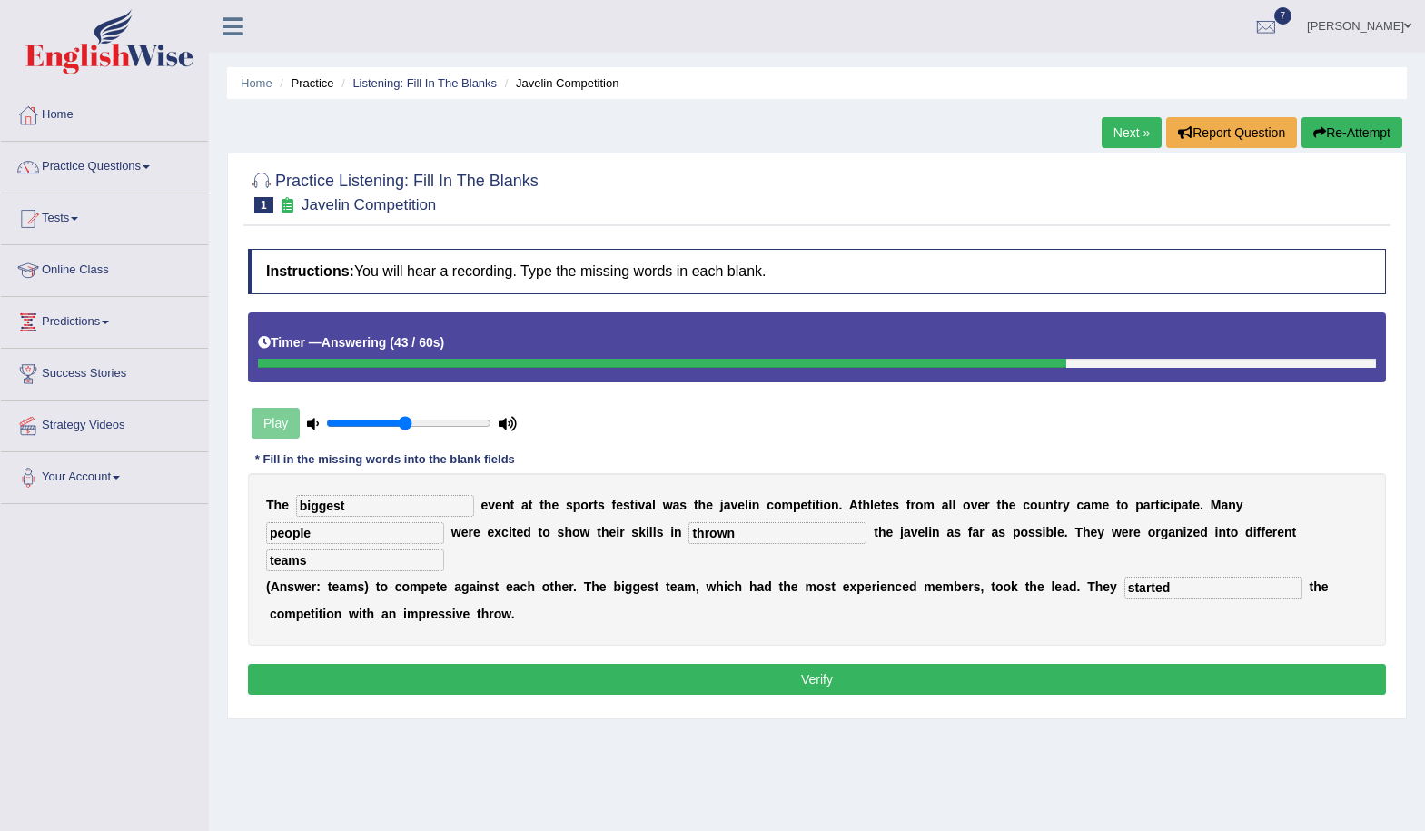
click at [1000, 687] on button "Verify" at bounding box center [817, 679] width 1138 height 31
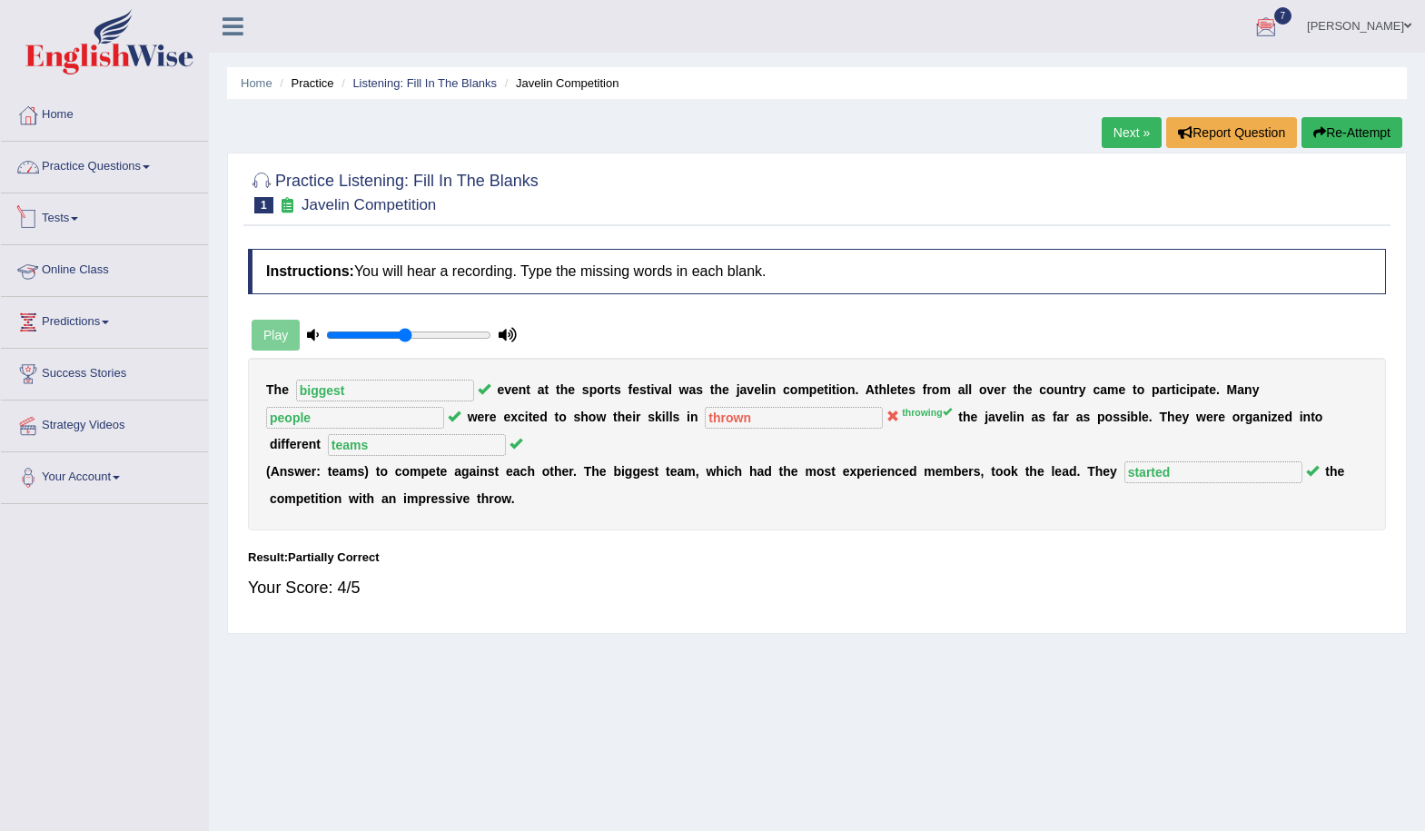
click at [108, 167] on link "Practice Questions" at bounding box center [104, 164] width 207 height 45
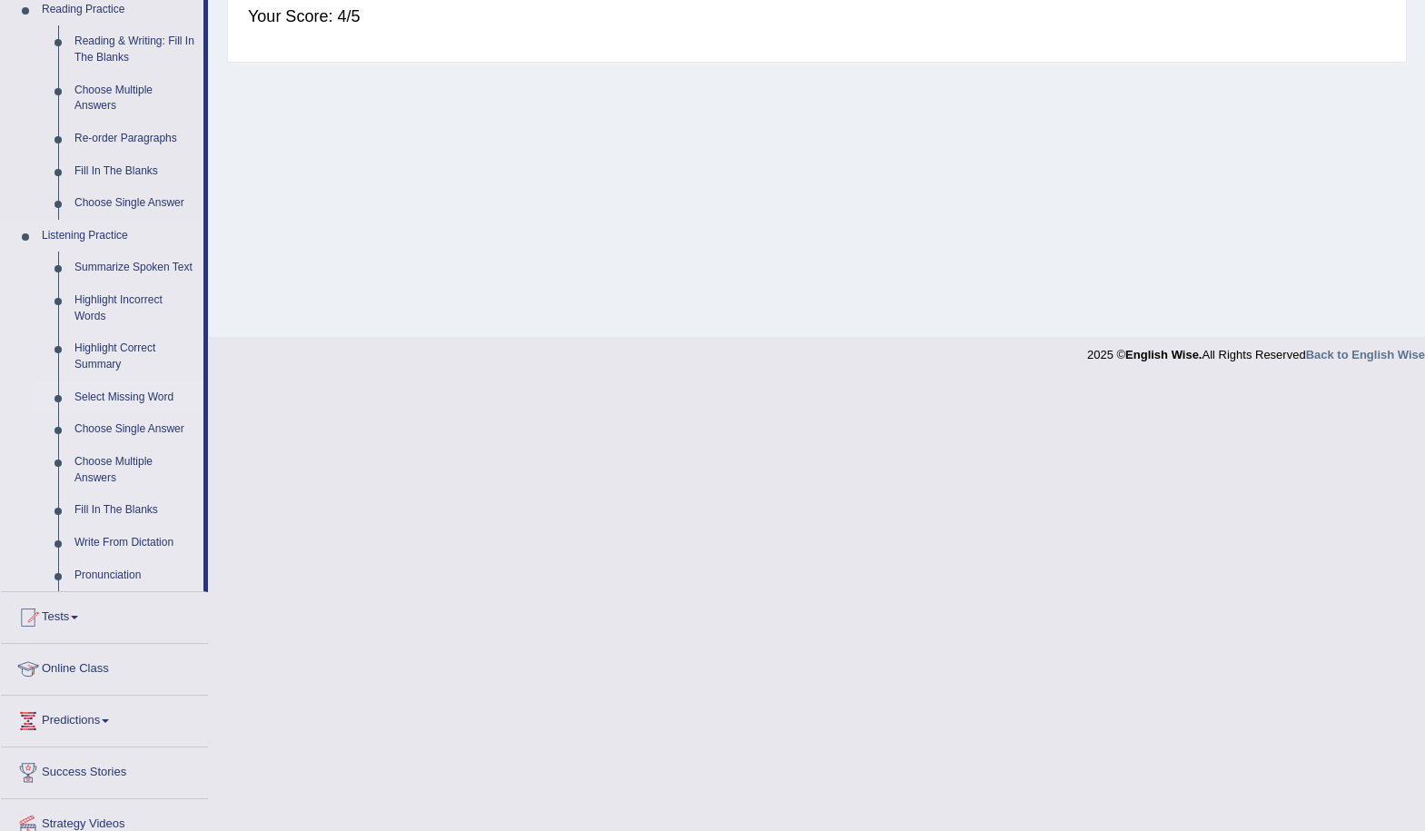
scroll to position [644, 0]
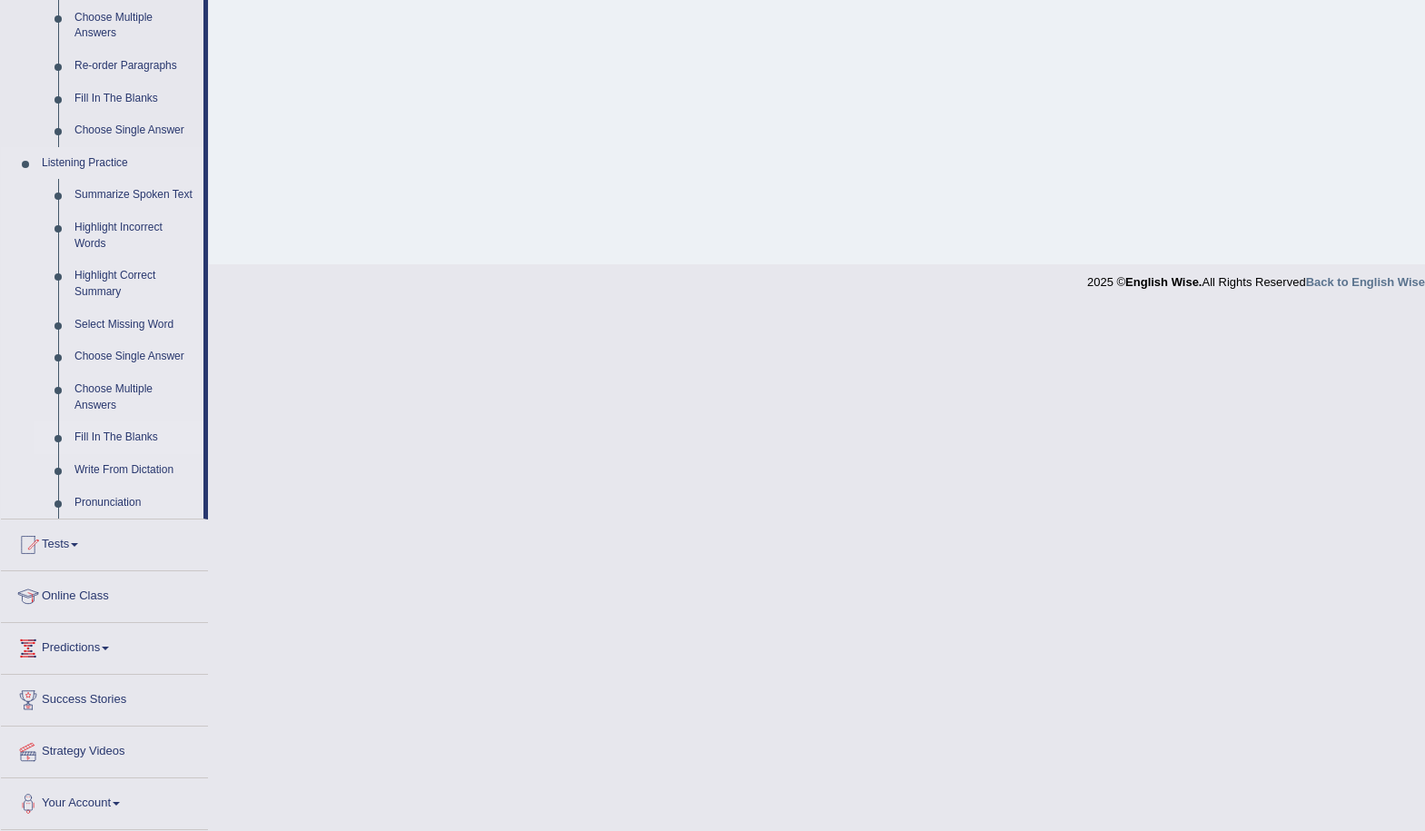
click at [123, 432] on link "Fill In The Blanks" at bounding box center [134, 438] width 137 height 33
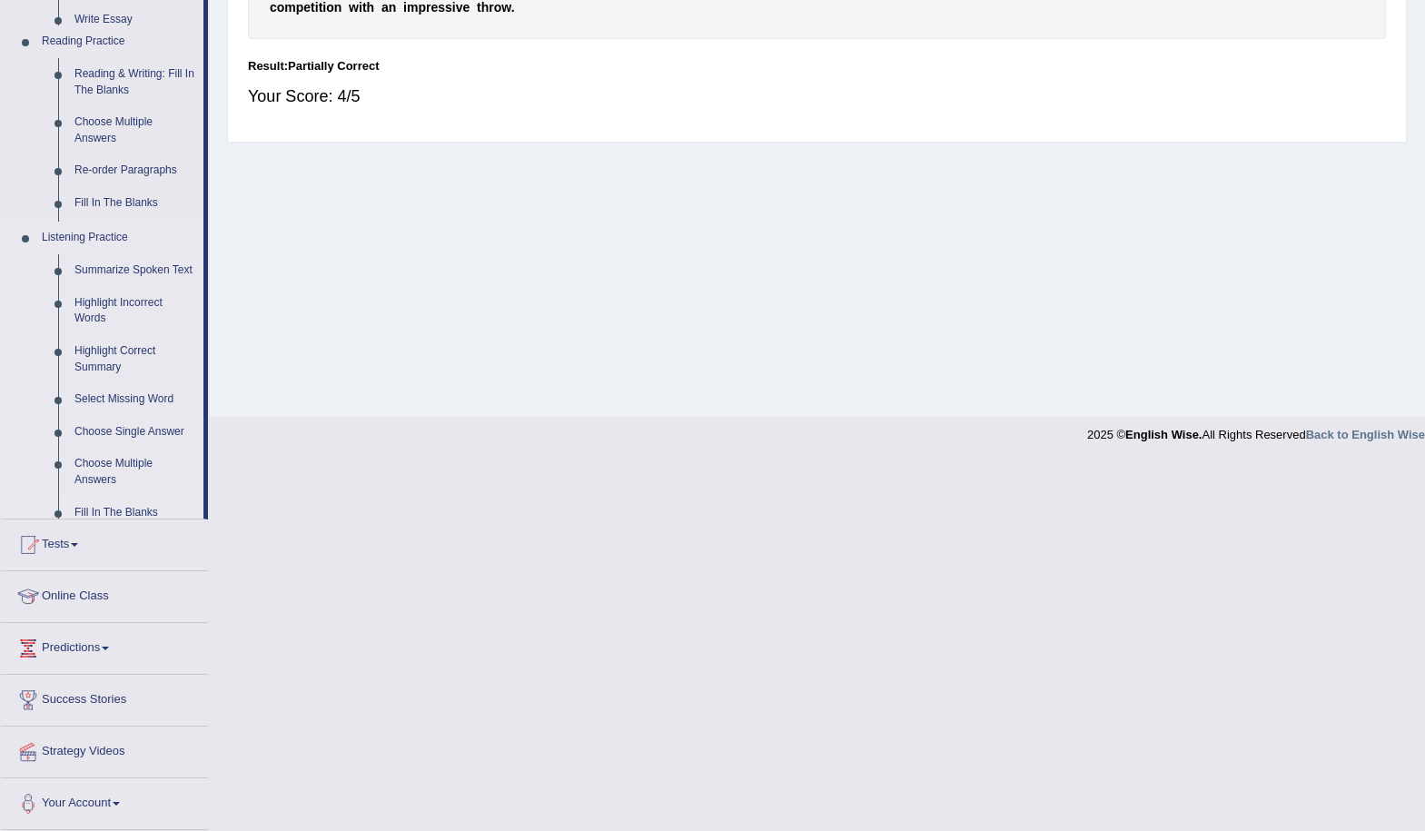
scroll to position [123, 0]
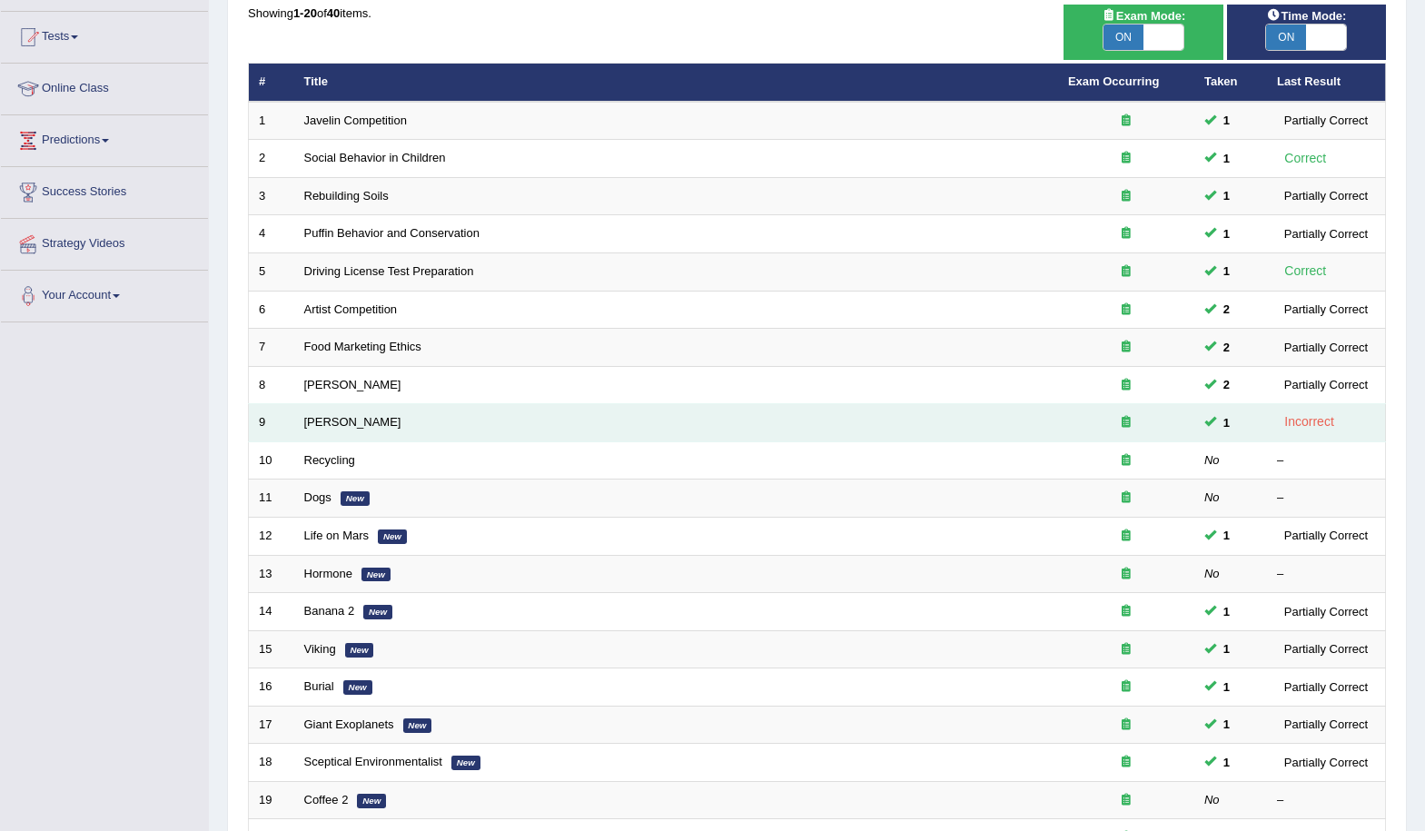
scroll to position [182, 0]
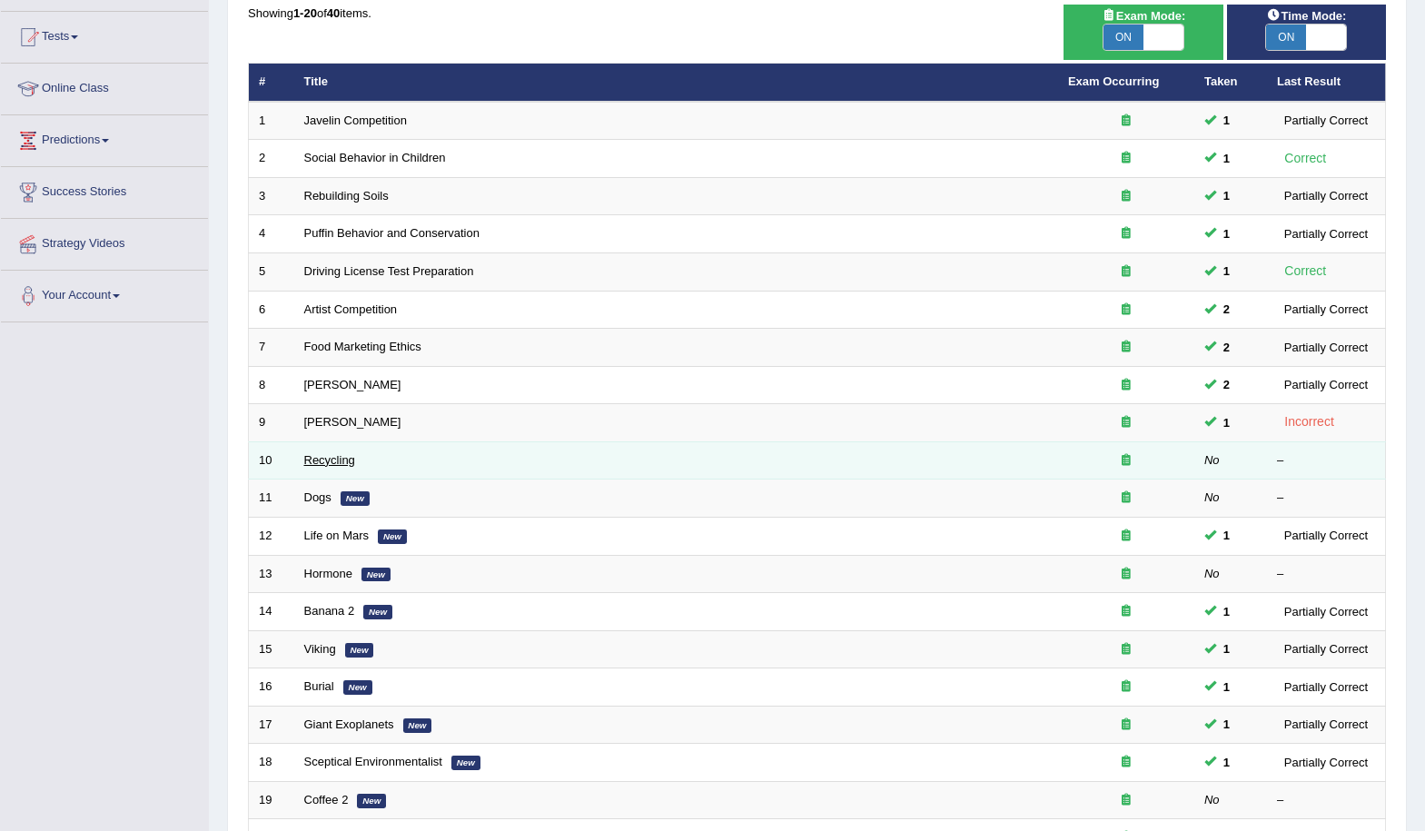
click at [342, 458] on link "Recycling" at bounding box center [329, 460] width 51 height 14
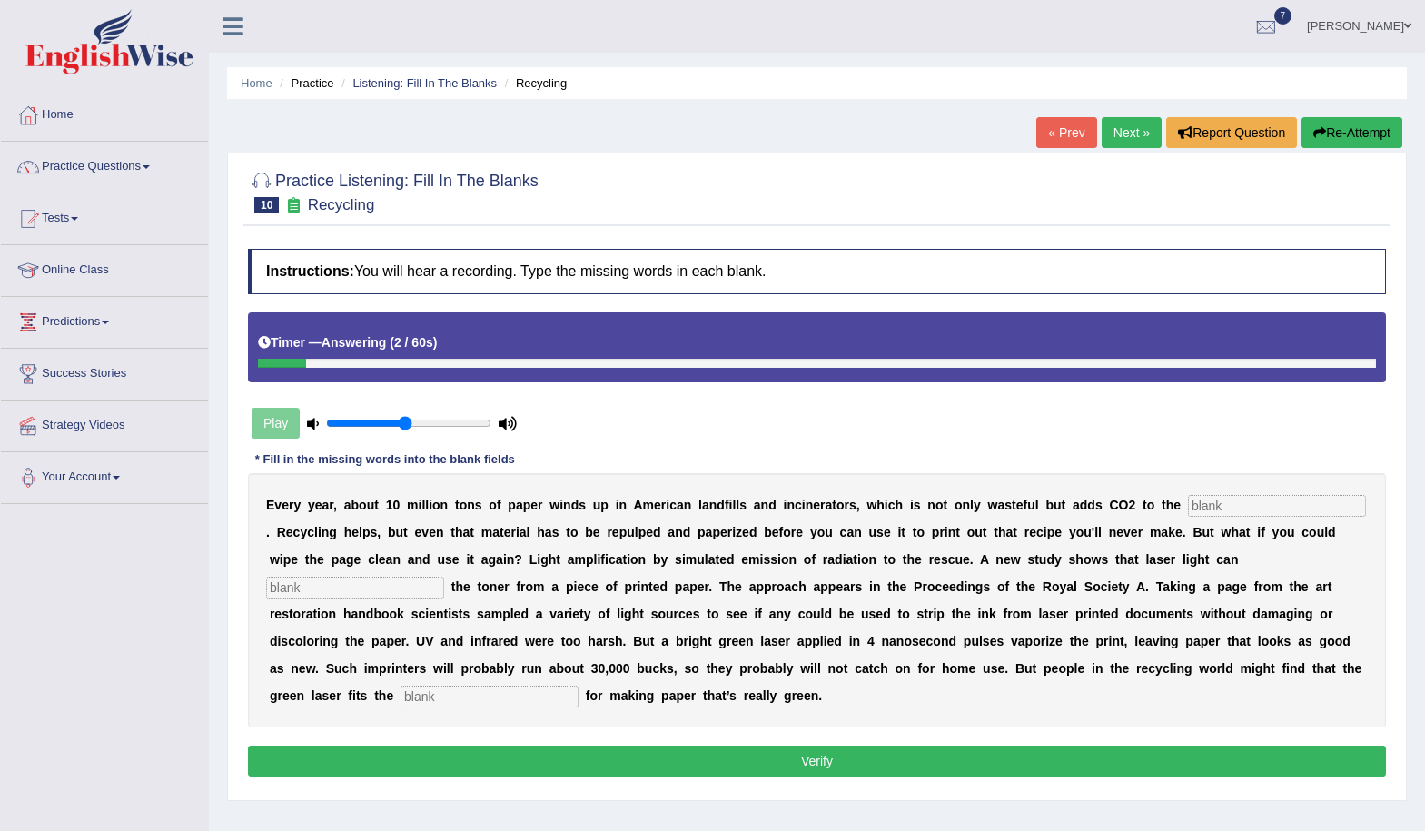
click at [1223, 504] on input "text" at bounding box center [1277, 506] width 178 height 22
type input "atmosphere"
click at [396, 591] on input "text" at bounding box center [355, 588] width 178 height 22
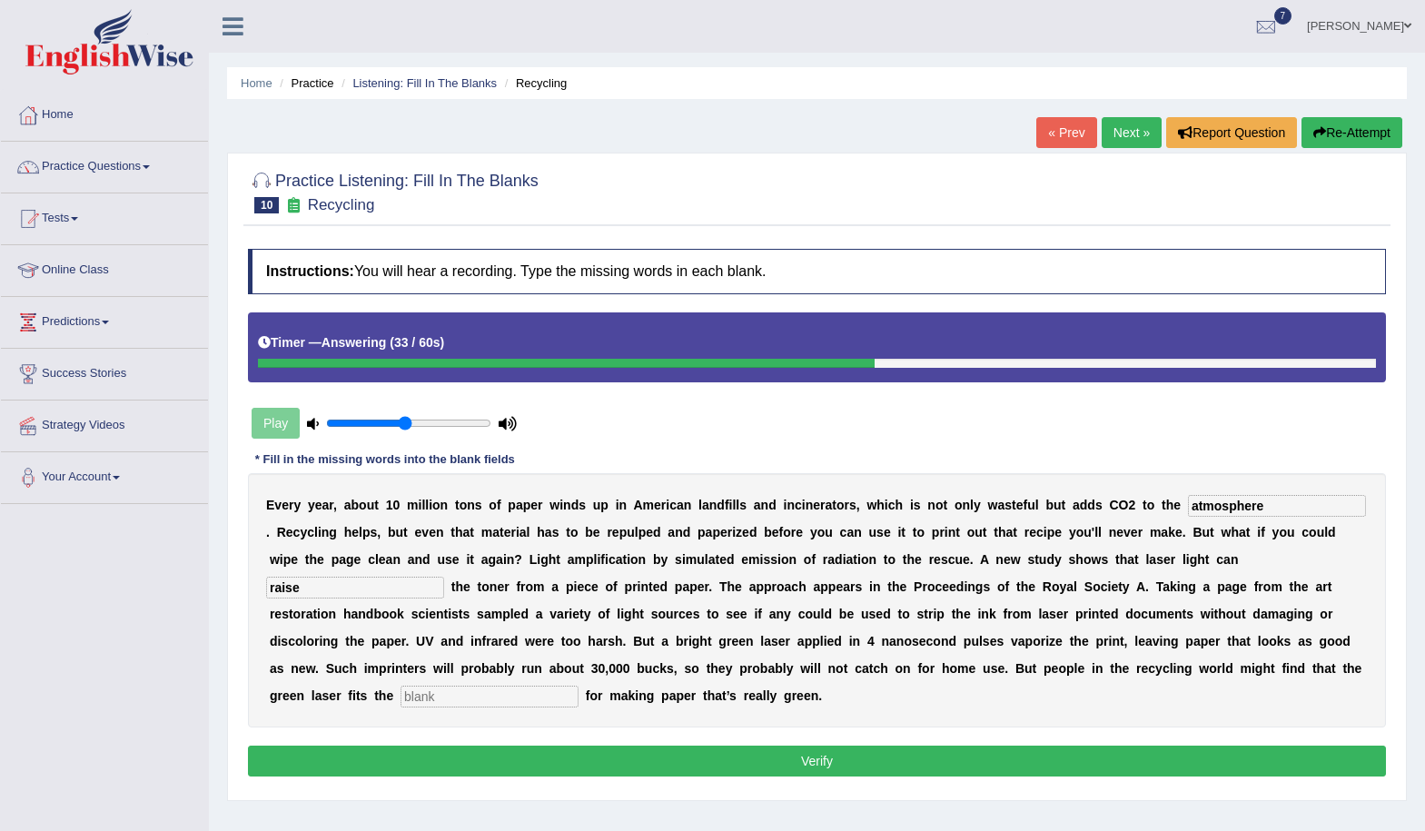
type input "raise"
click at [561, 696] on input "text" at bounding box center [490, 697] width 178 height 22
type input "build"
click at [863, 757] on button "Verify" at bounding box center [817, 761] width 1138 height 31
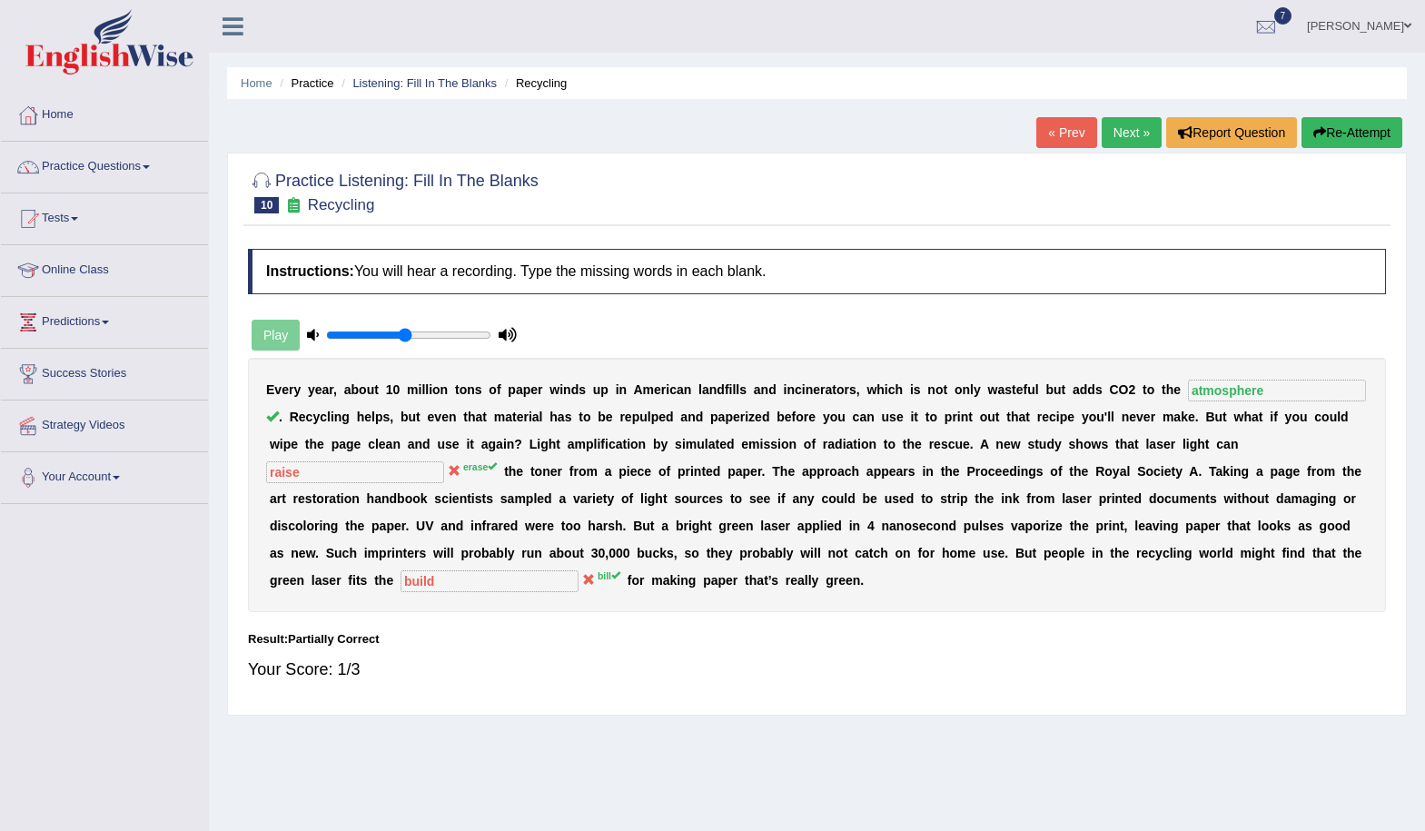
click at [1122, 134] on link "Next »" at bounding box center [1132, 132] width 60 height 31
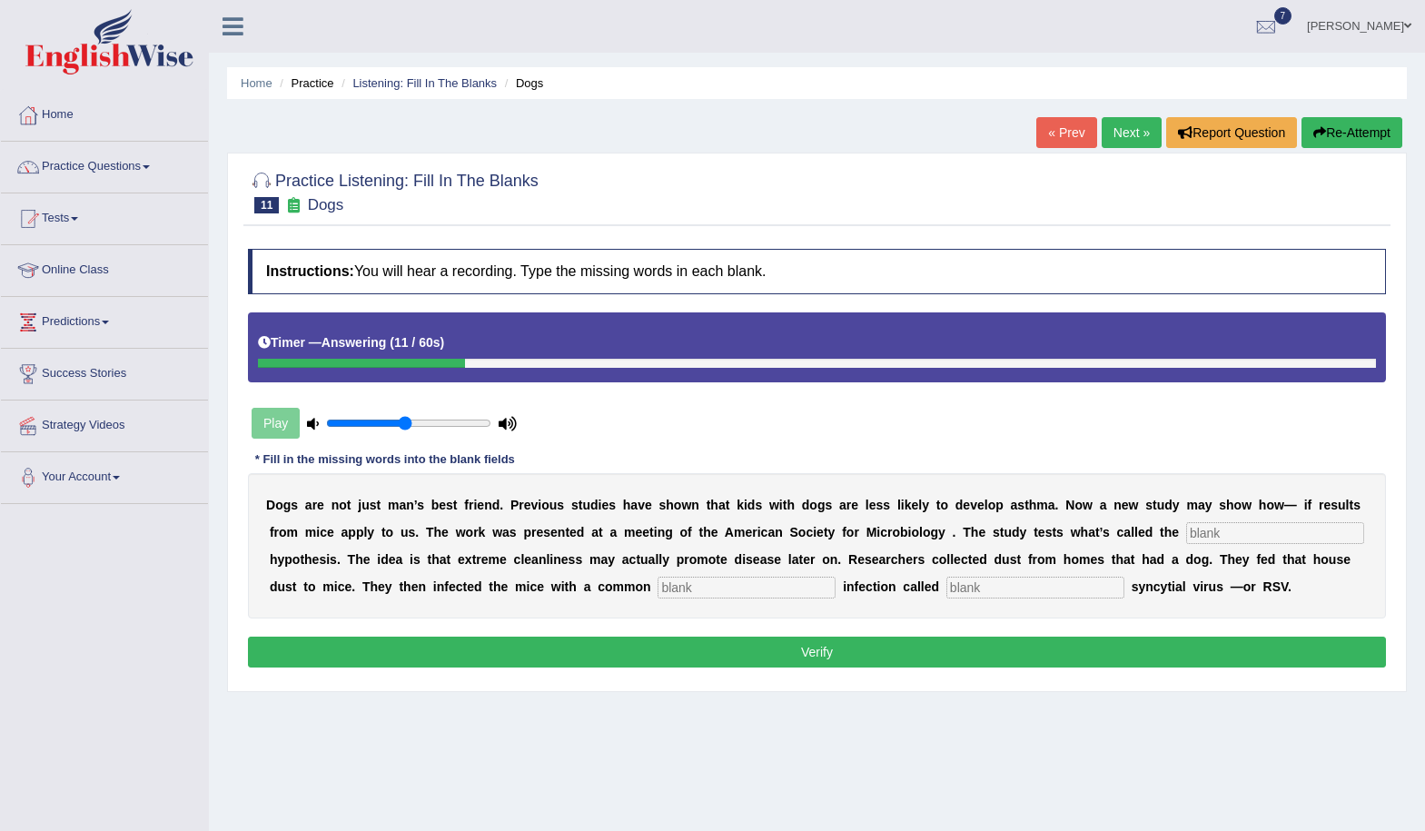
click at [1276, 524] on input "text" at bounding box center [1275, 533] width 178 height 22
type input "hygeine"
click at [765, 585] on input "text" at bounding box center [747, 588] width 178 height 22
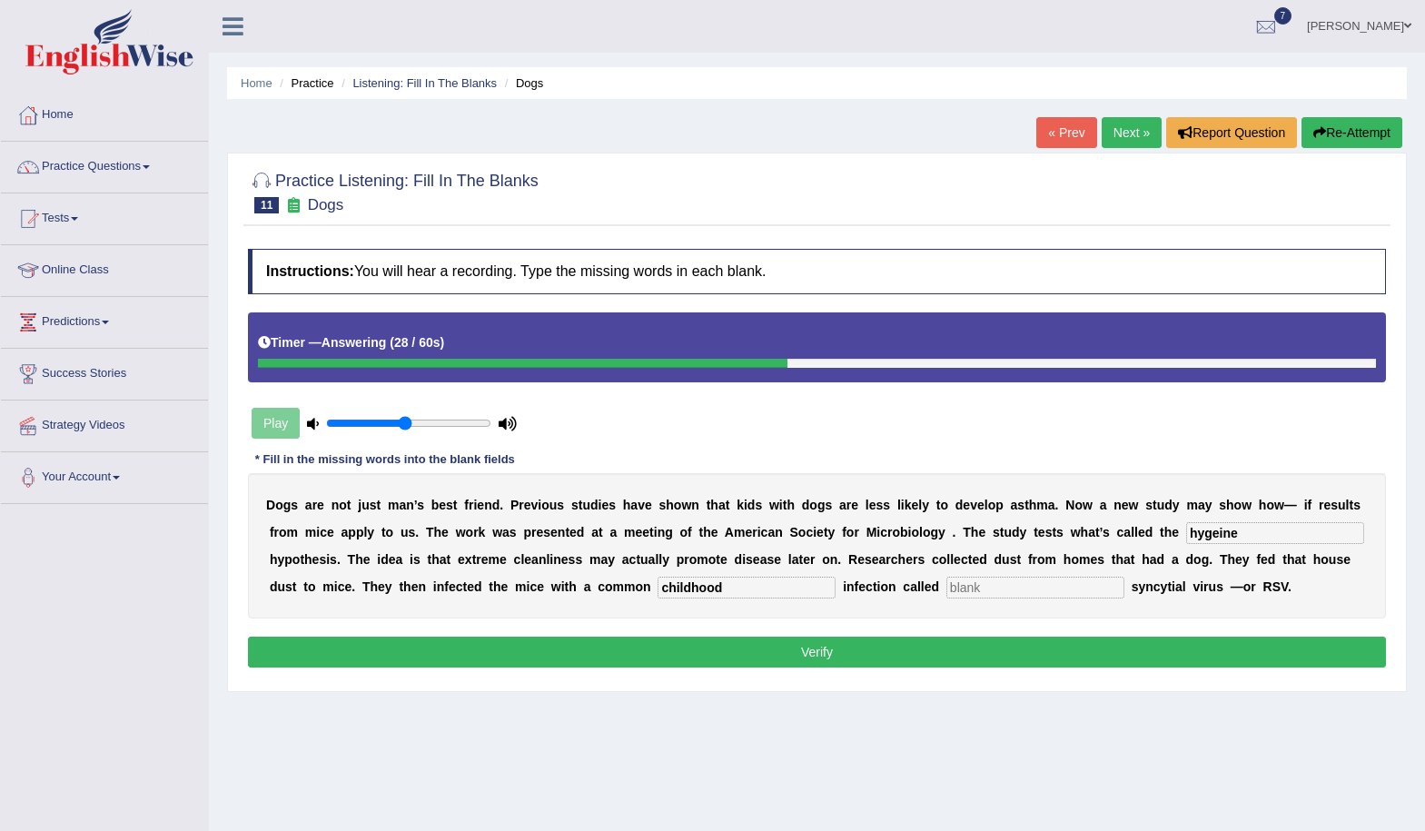
type input "childhood"
click at [1057, 595] on input "text" at bounding box center [1036, 588] width 178 height 22
type input "respiratory"
click at [858, 651] on button "Verify" at bounding box center [817, 652] width 1138 height 31
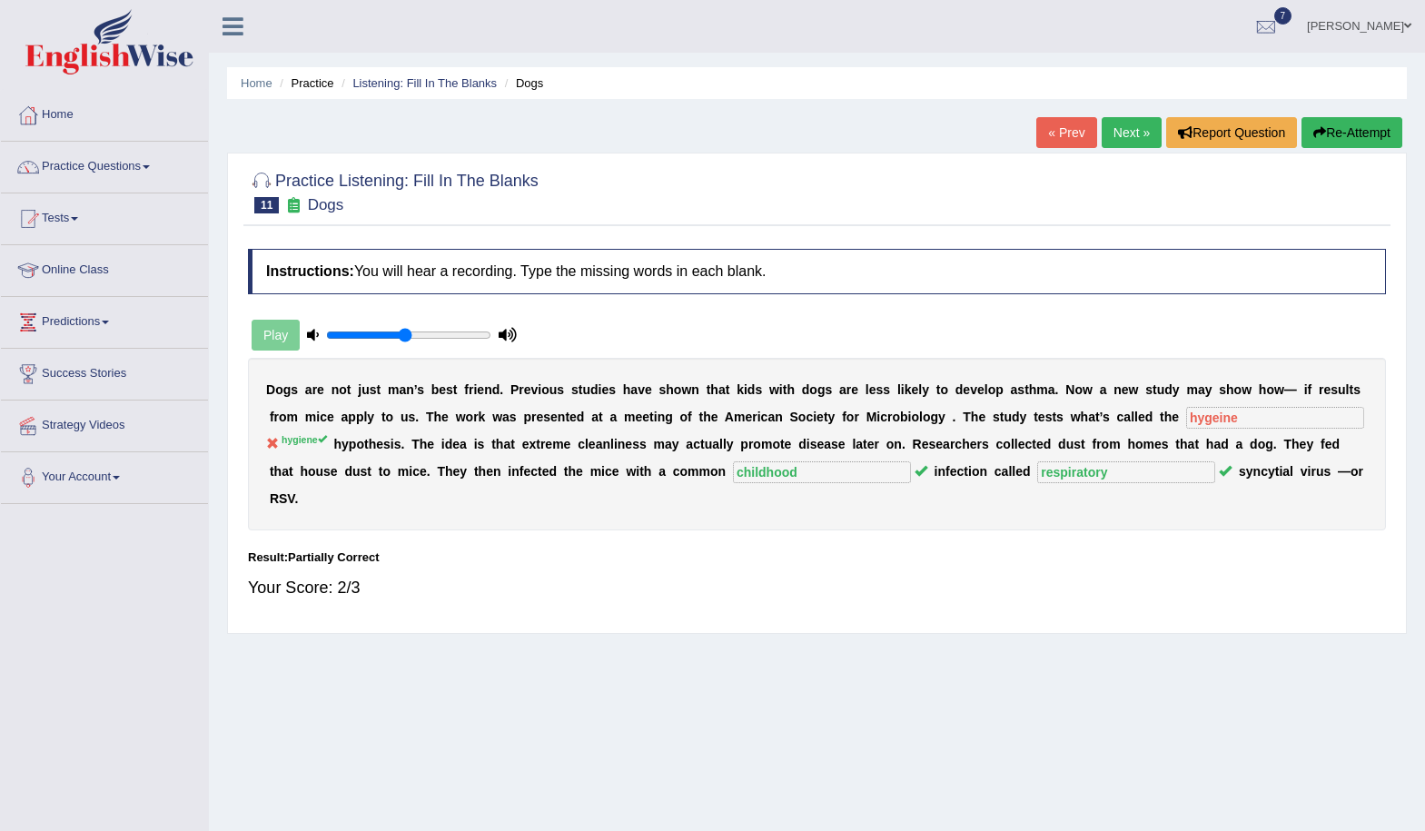
click at [1130, 129] on link "Next »" at bounding box center [1132, 132] width 60 height 31
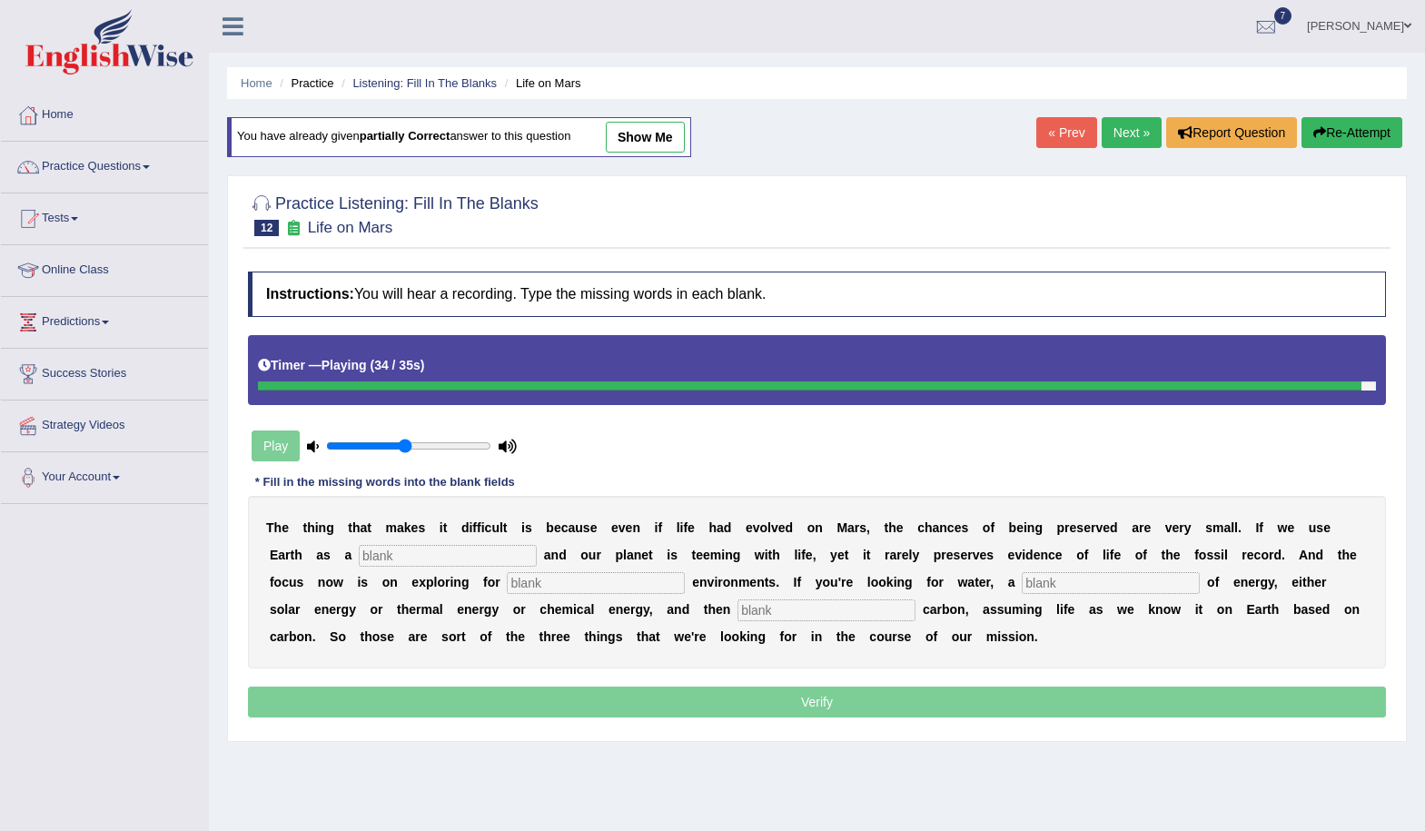
click at [461, 555] on input "text" at bounding box center [448, 556] width 178 height 22
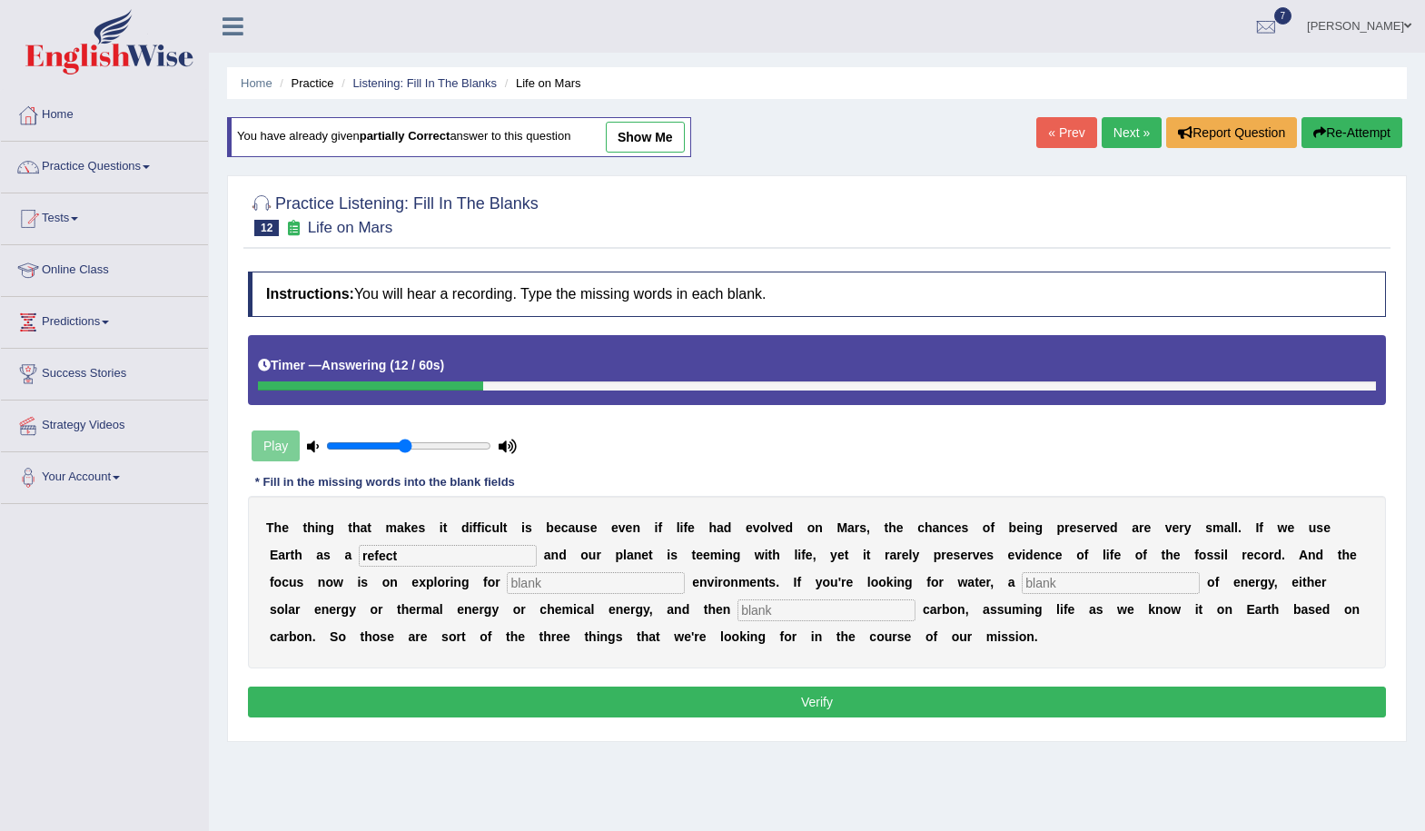
type input "refect"
click at [554, 581] on input "text" at bounding box center [596, 583] width 178 height 22
type input "habitable"
click at [1116, 581] on input "text" at bounding box center [1111, 583] width 178 height 22
type input "source"
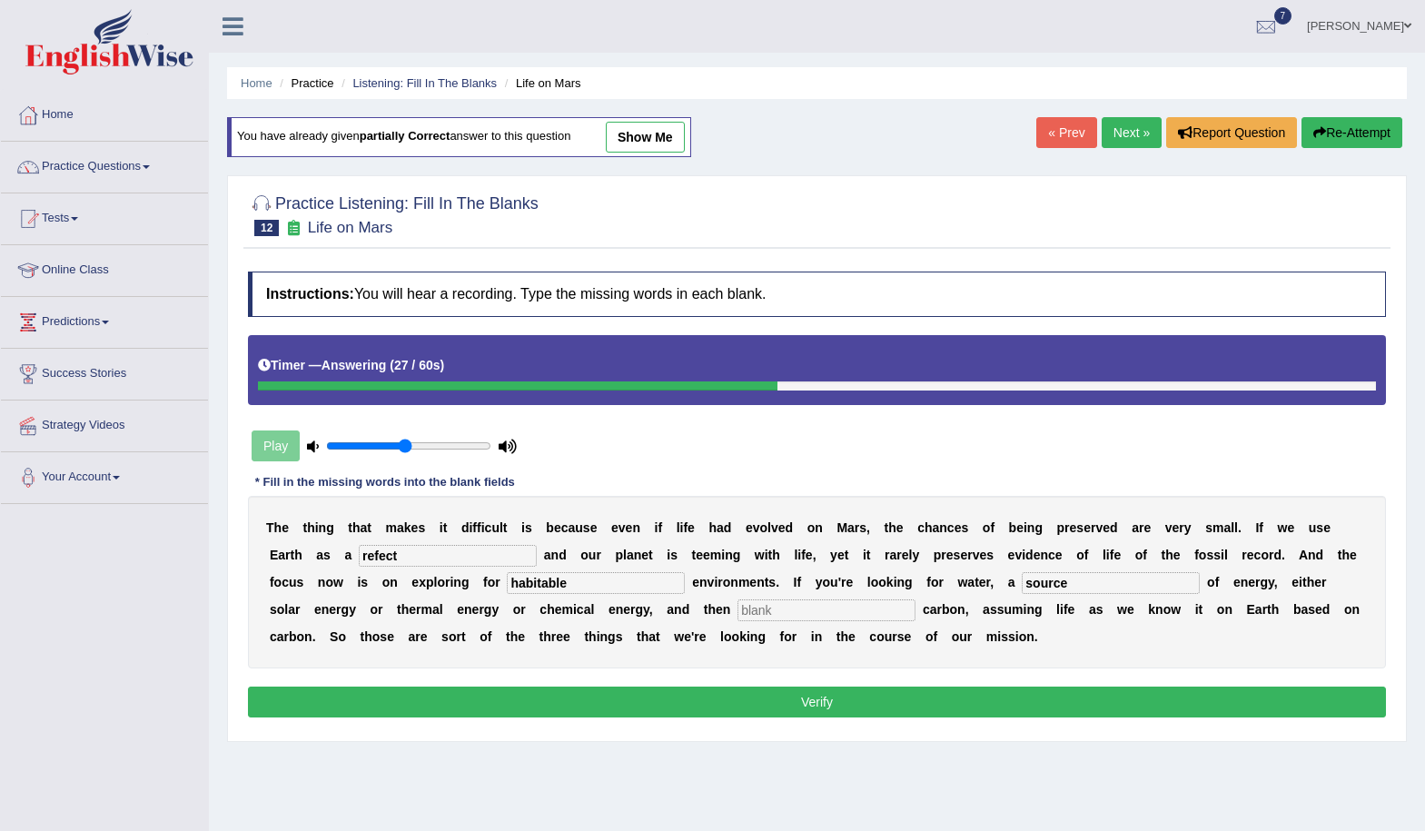
click at [854, 608] on input "text" at bounding box center [827, 611] width 178 height 22
type input "organic"
click at [378, 555] on input "refect" at bounding box center [448, 556] width 178 height 22
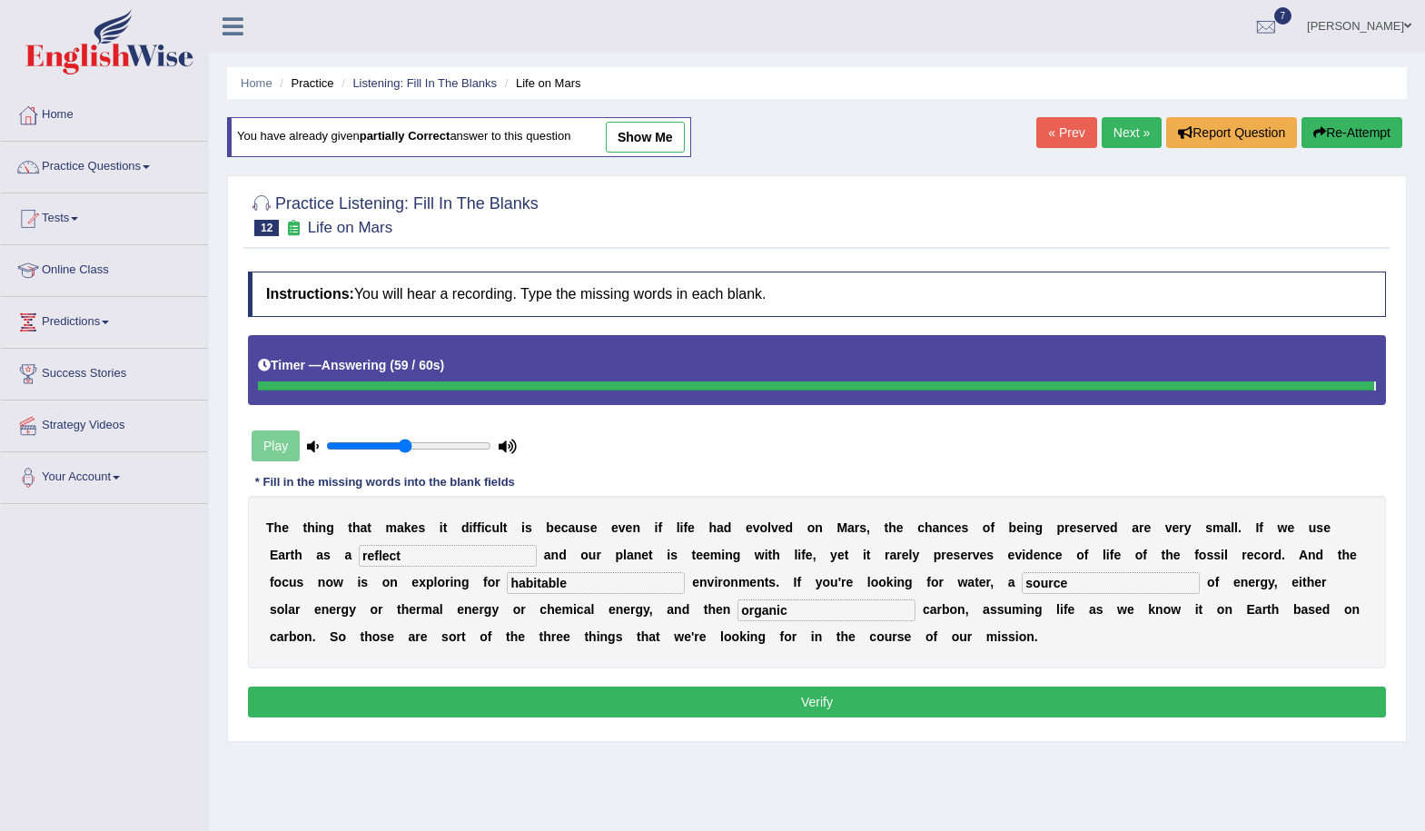
type input "reflect"
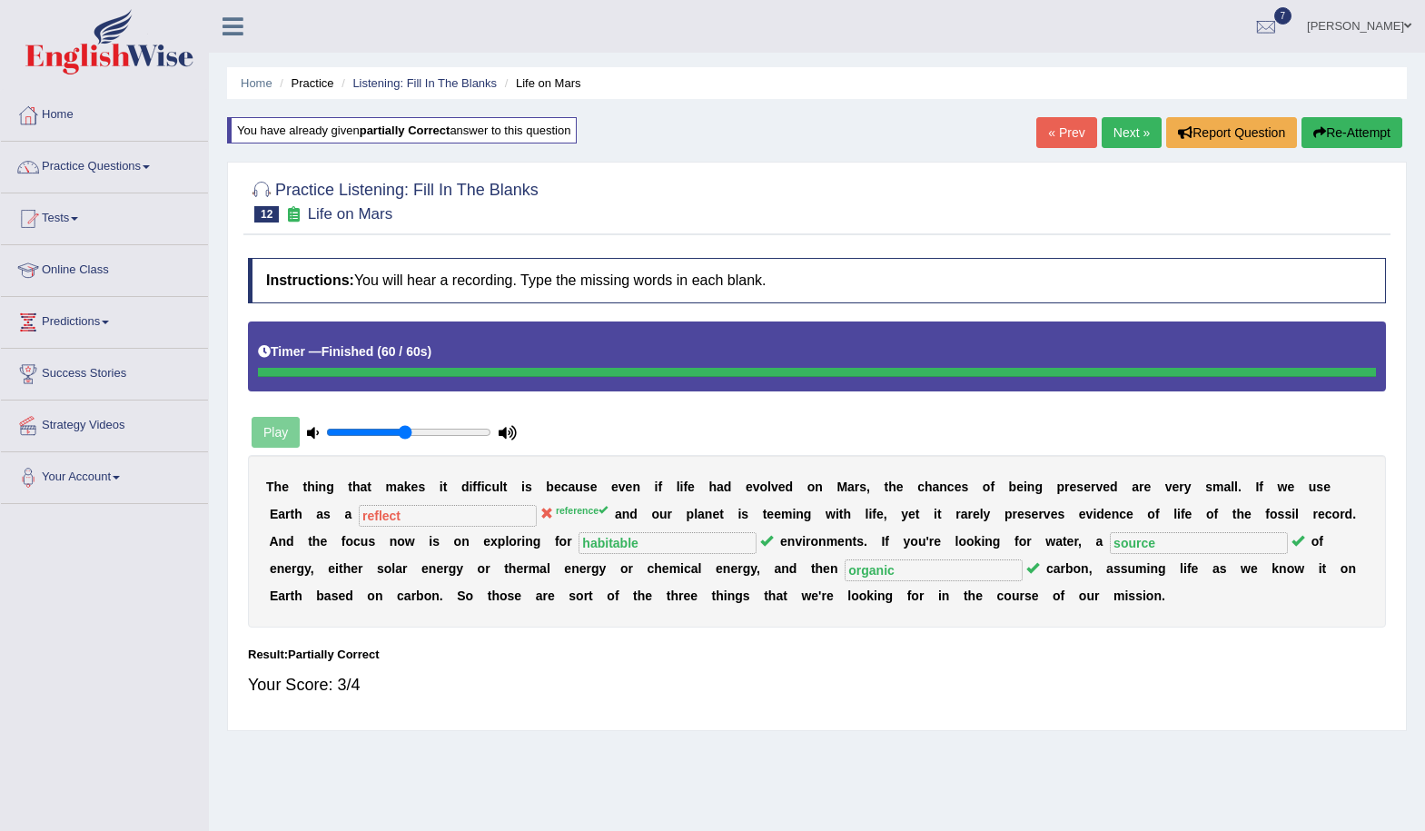
click at [114, 170] on link "Practice Questions" at bounding box center [104, 164] width 207 height 45
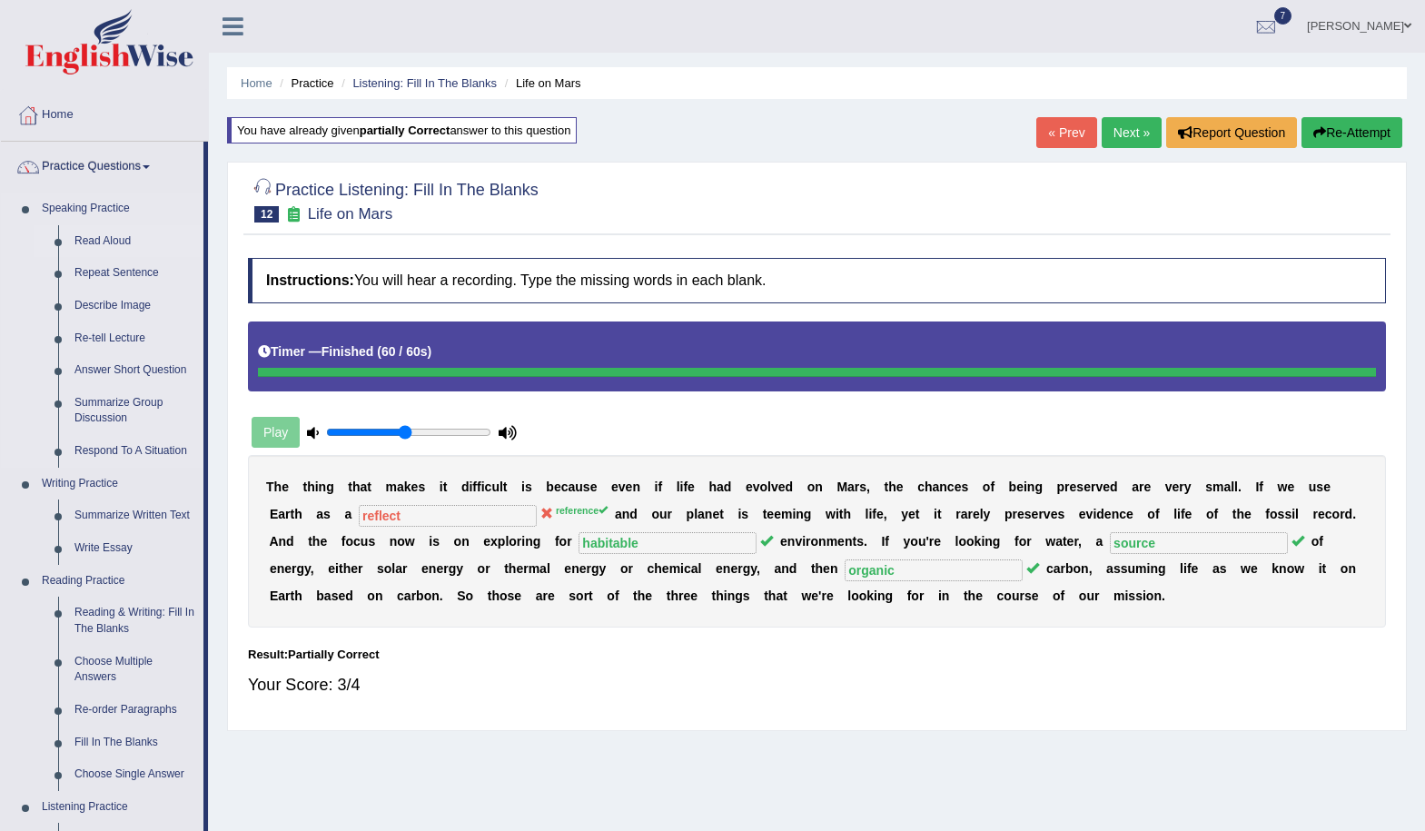
scroll to position [545, 0]
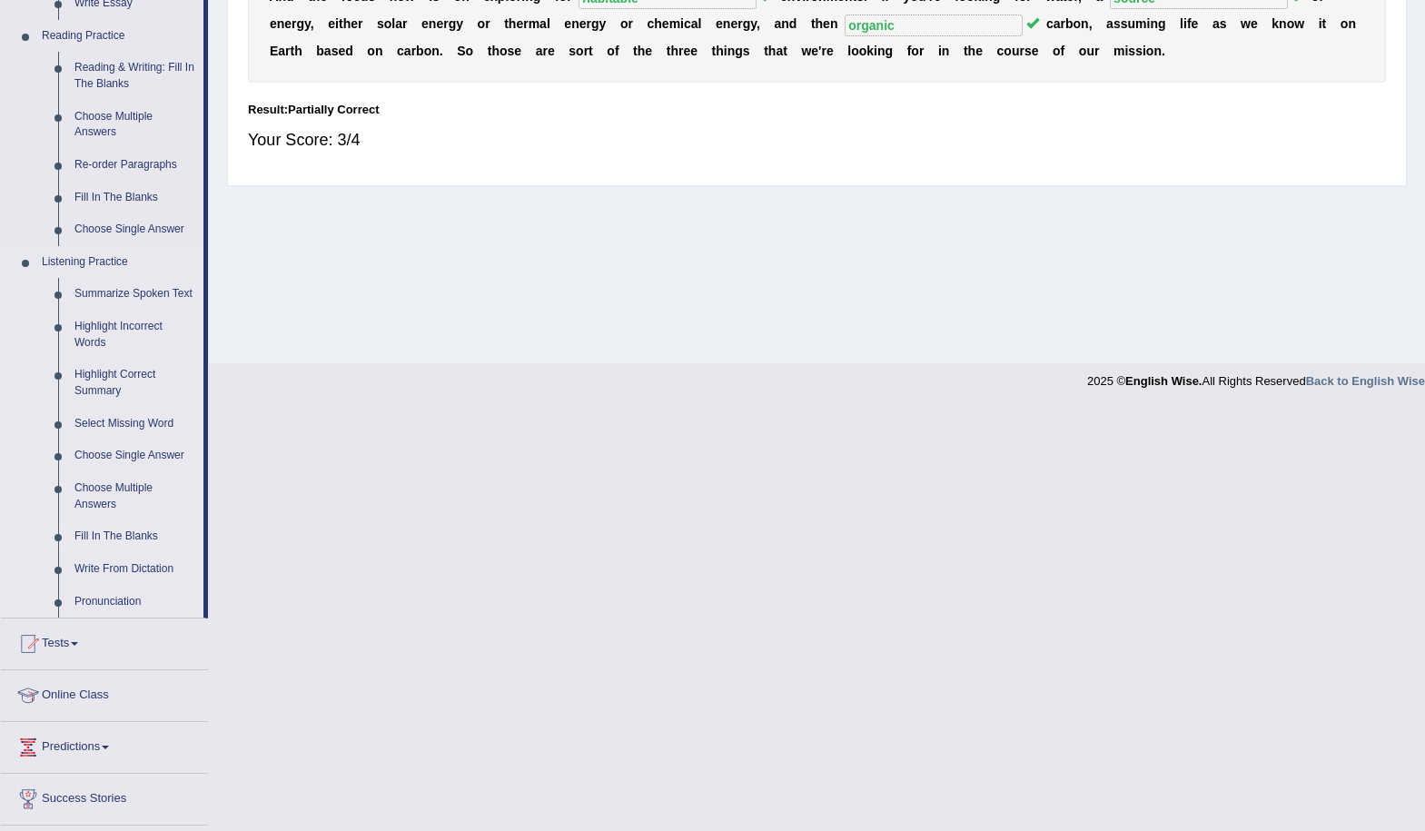
click at [143, 537] on link "Fill In The Blanks" at bounding box center [134, 537] width 137 height 33
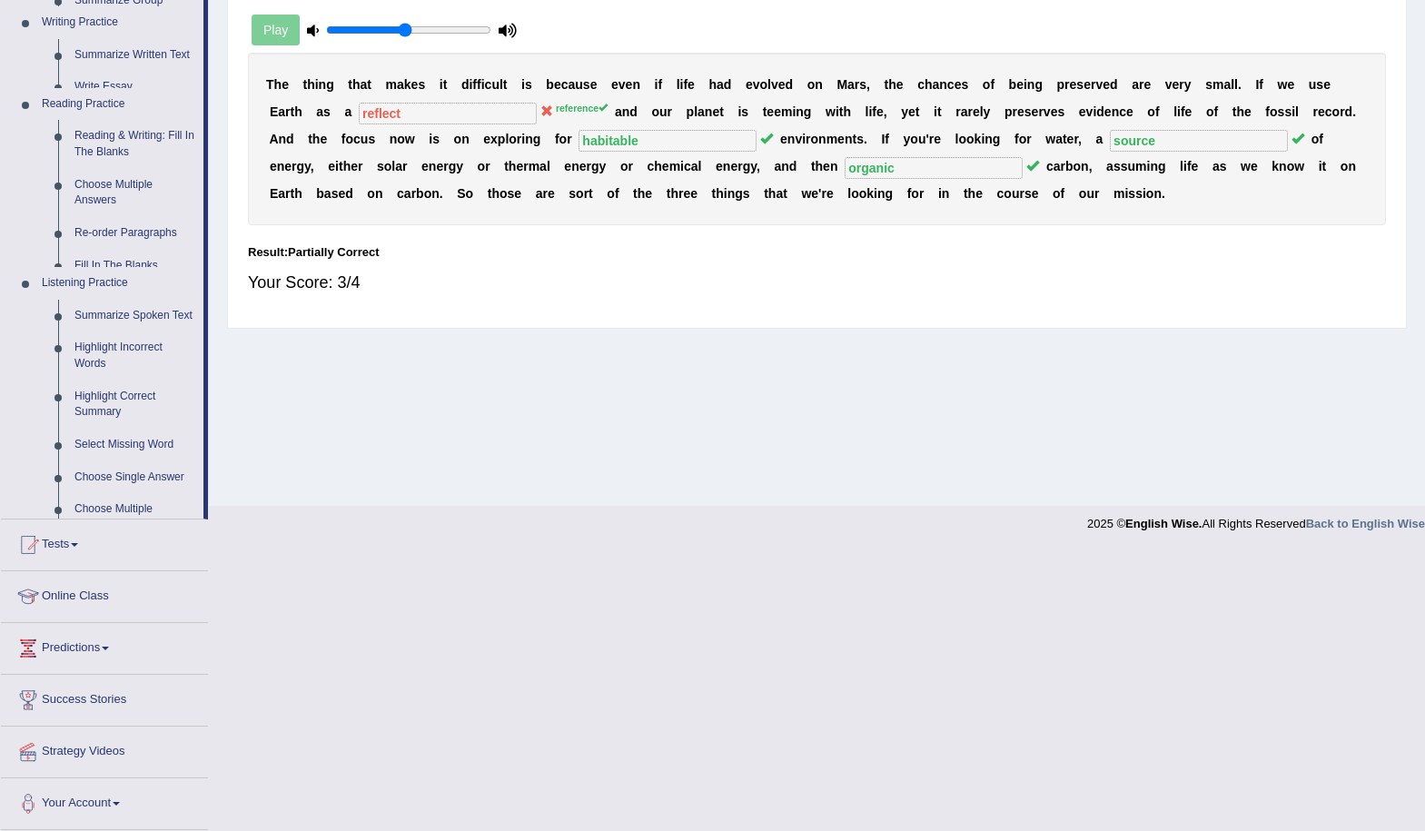
scroll to position [123, 0]
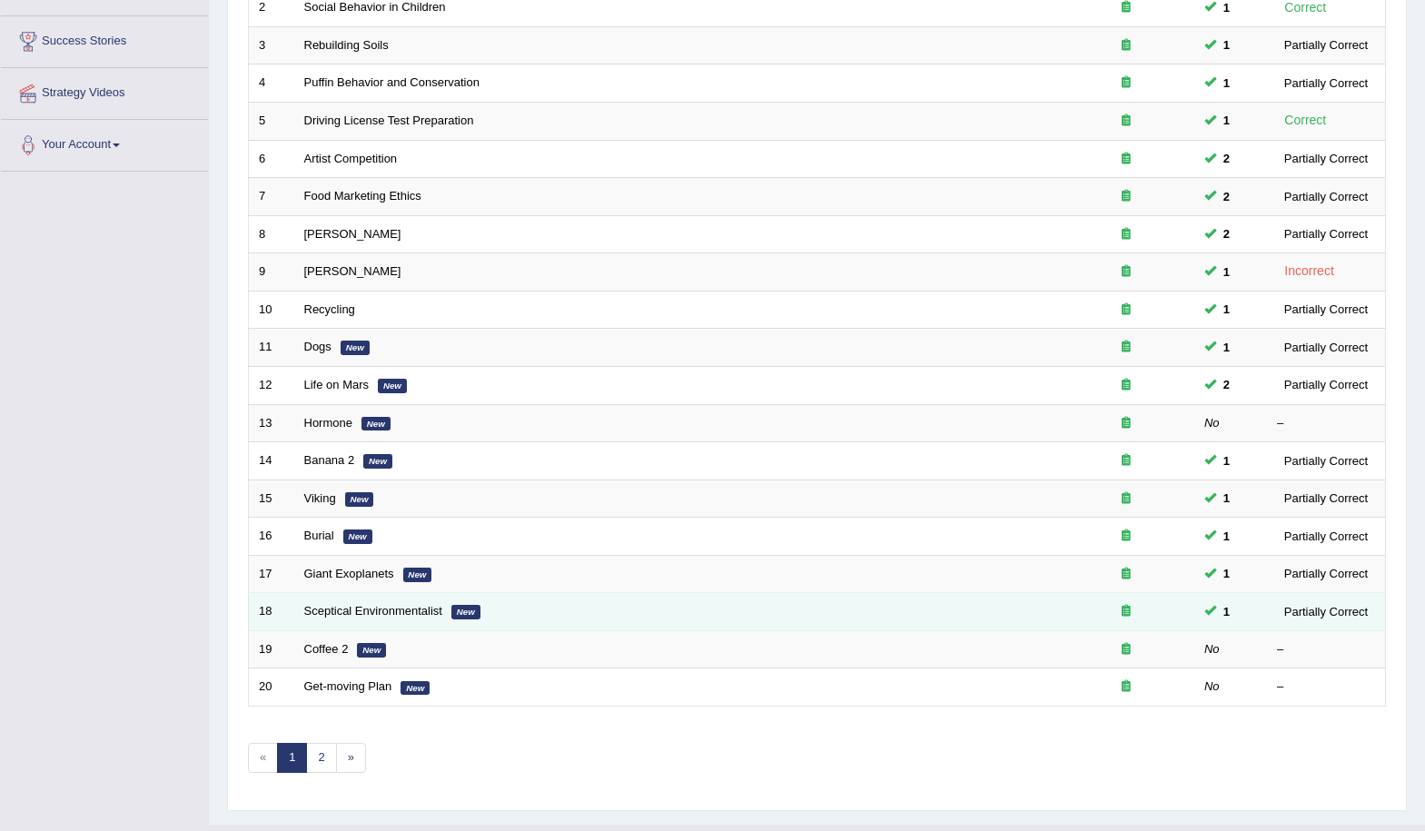
scroll to position [363, 0]
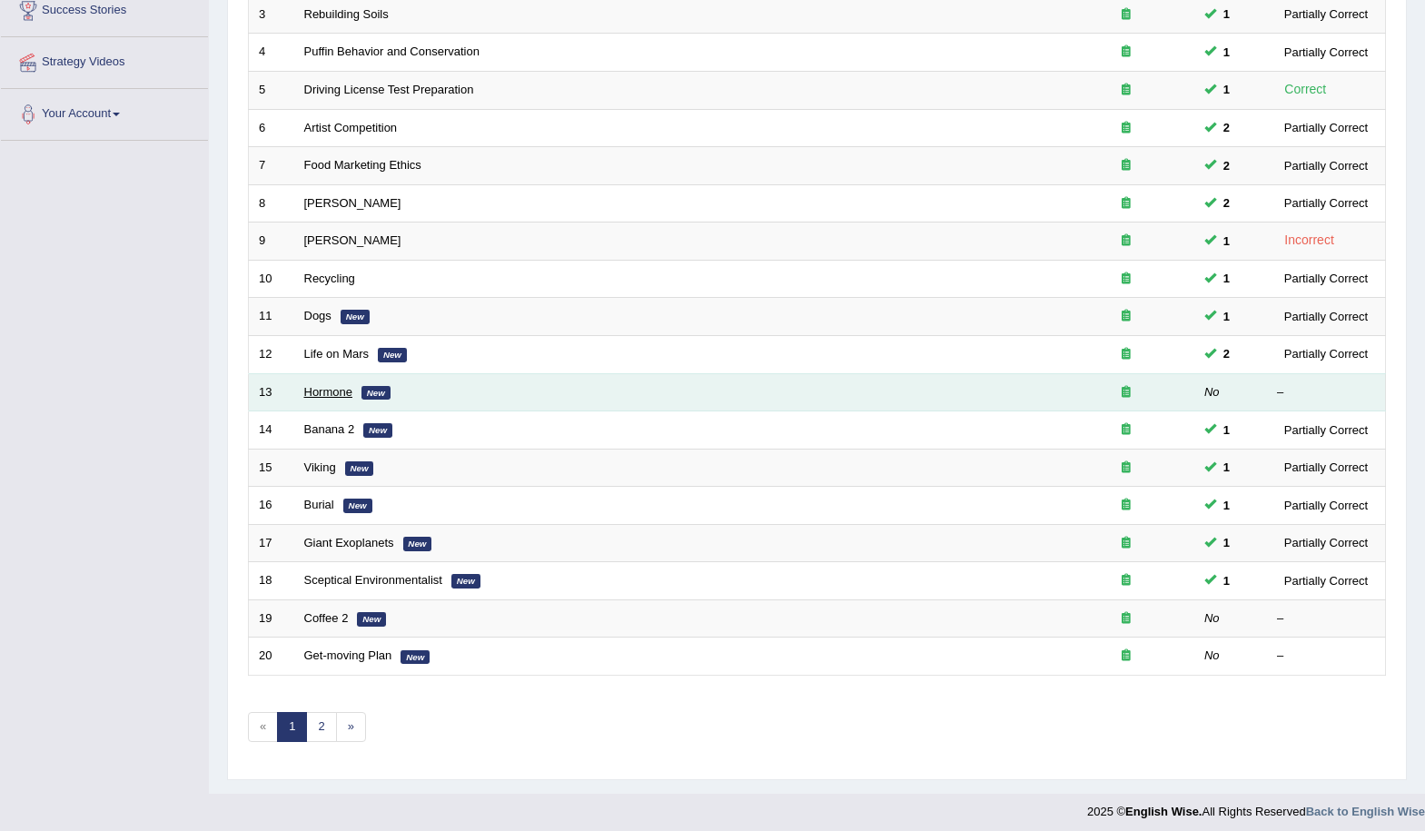
click at [333, 389] on link "Hormone" at bounding box center [328, 392] width 48 height 14
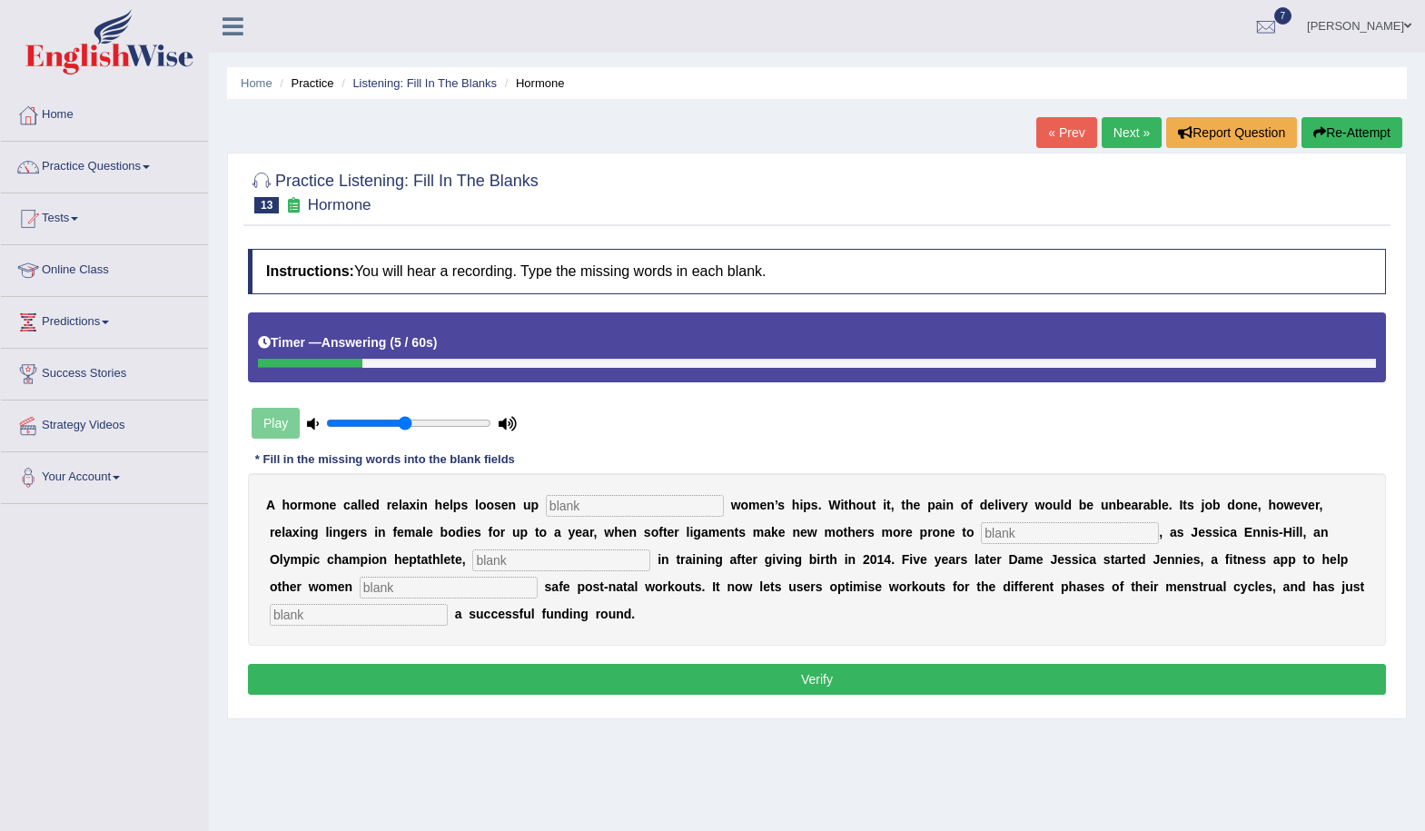
click at [668, 511] on input "text" at bounding box center [635, 506] width 178 height 22
type input "pregnent"
drag, startPoint x: 1057, startPoint y: 531, endPoint x: 1103, endPoint y: 551, distance: 50.1
click at [1056, 531] on input "text" at bounding box center [1070, 533] width 178 height 22
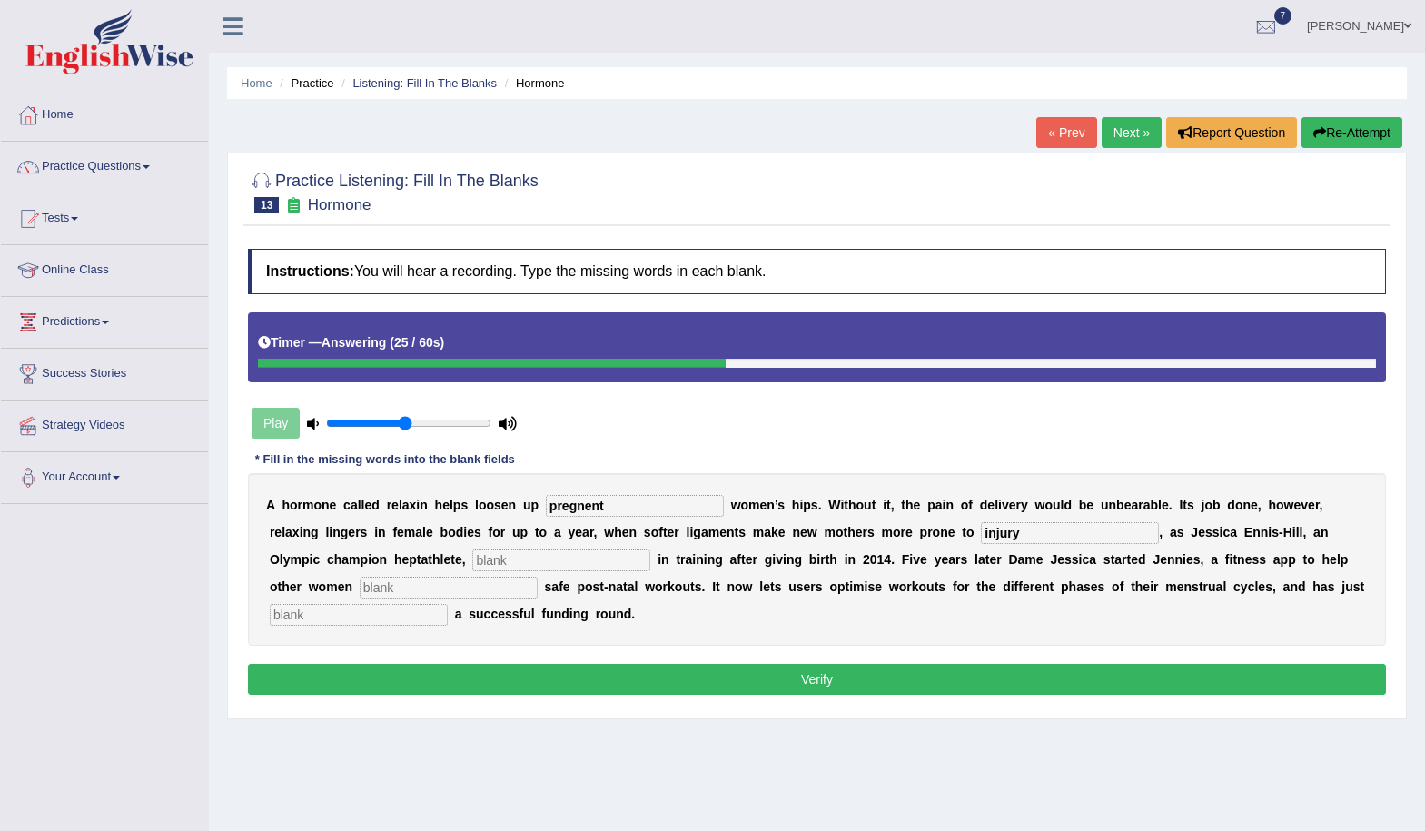
type input "injury"
click at [587, 559] on input "text" at bounding box center [561, 561] width 178 height 22
type input "discovered"
click at [509, 585] on input "text" at bounding box center [449, 588] width 178 height 22
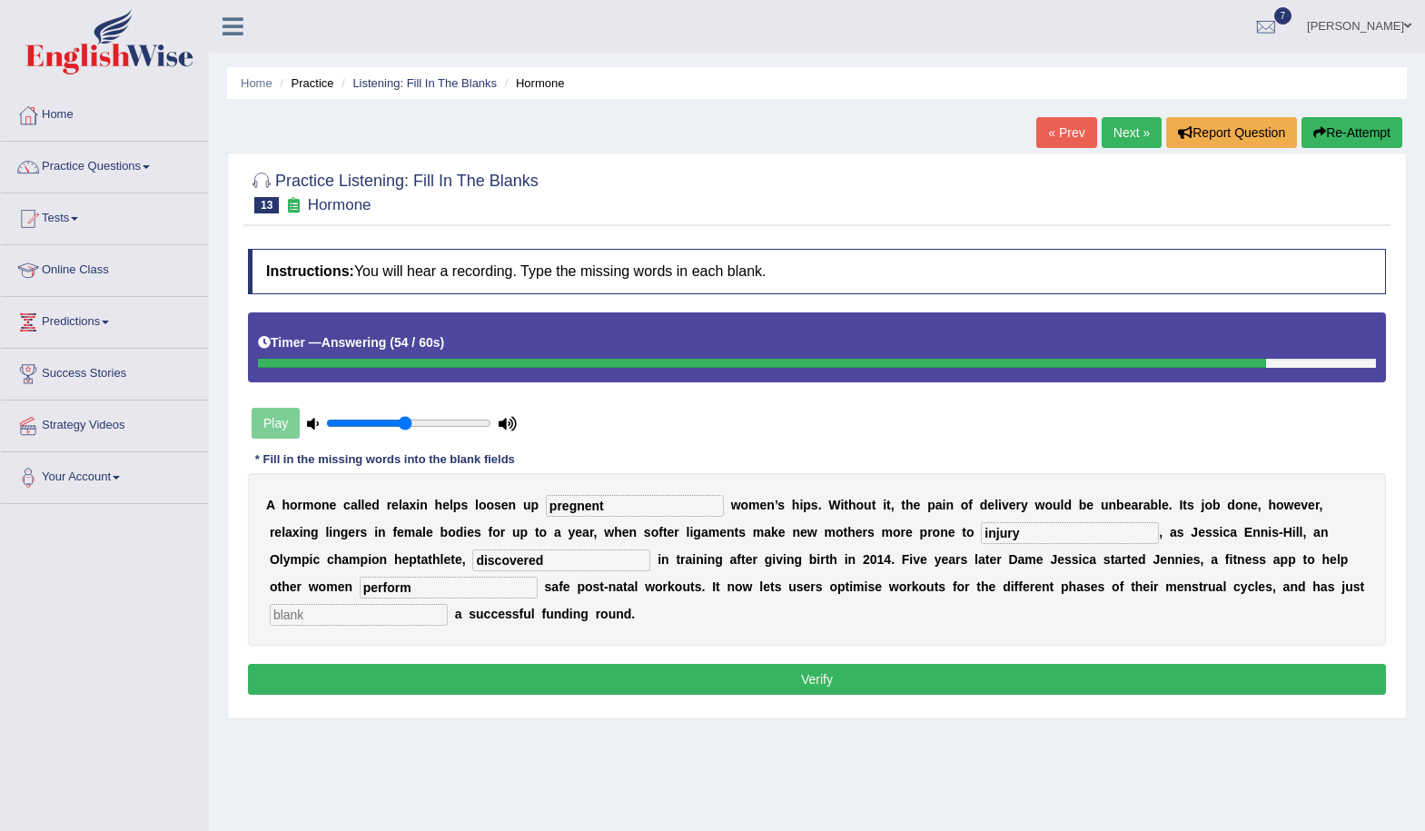
type input "perform"
click at [411, 612] on input "text" at bounding box center [359, 615] width 178 height 22
type input "concluded"
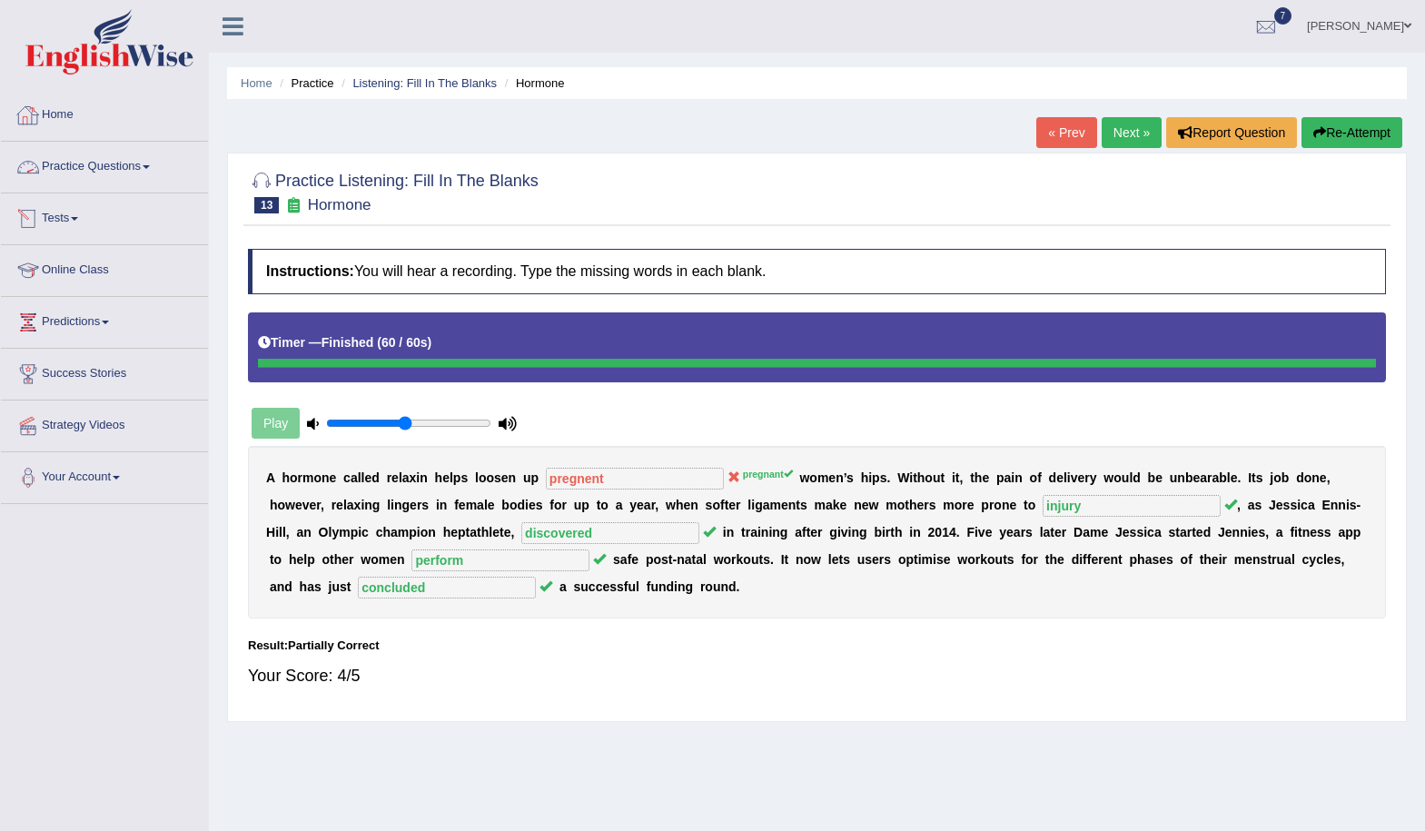
click at [110, 171] on link "Practice Questions" at bounding box center [104, 164] width 207 height 45
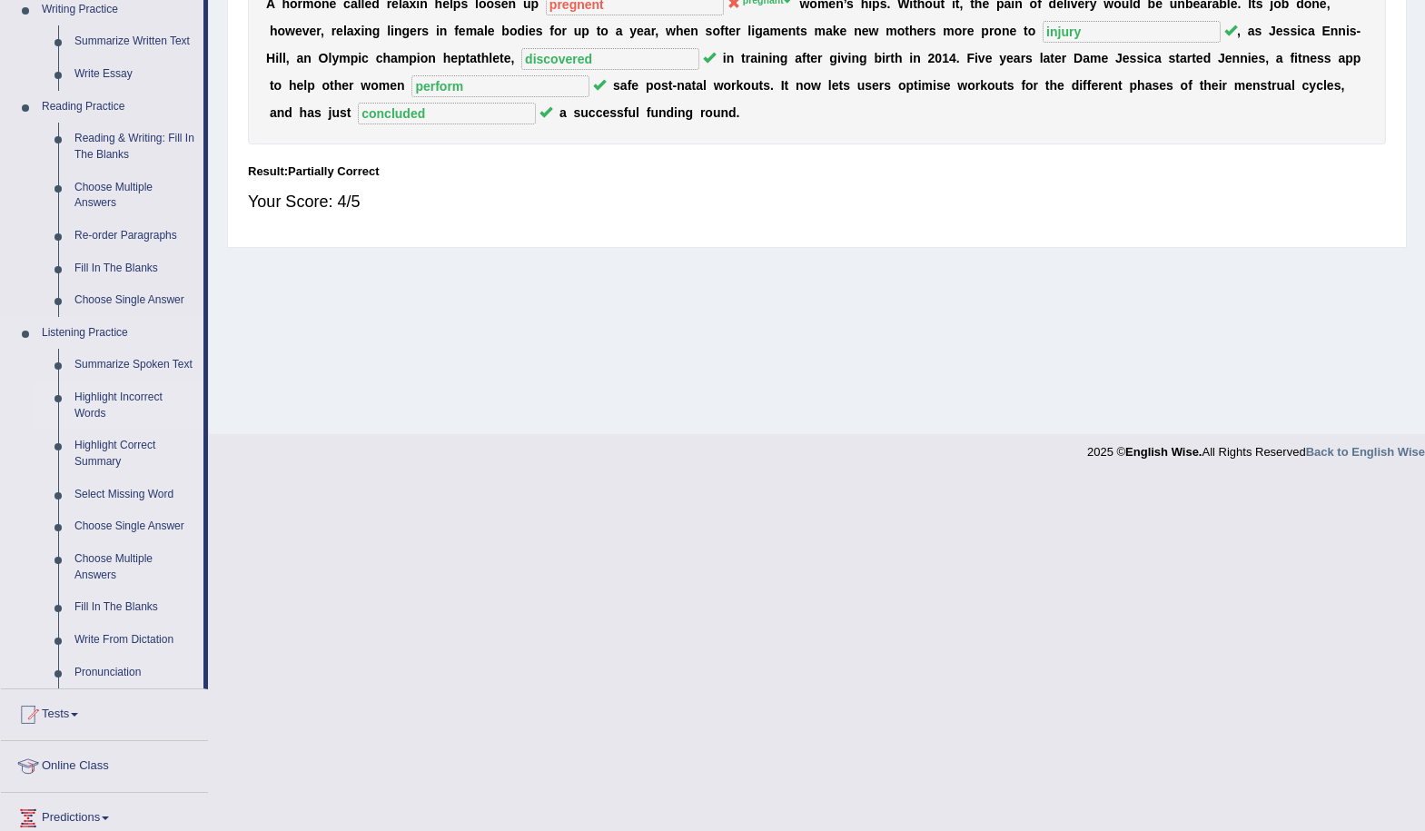
scroll to position [644, 0]
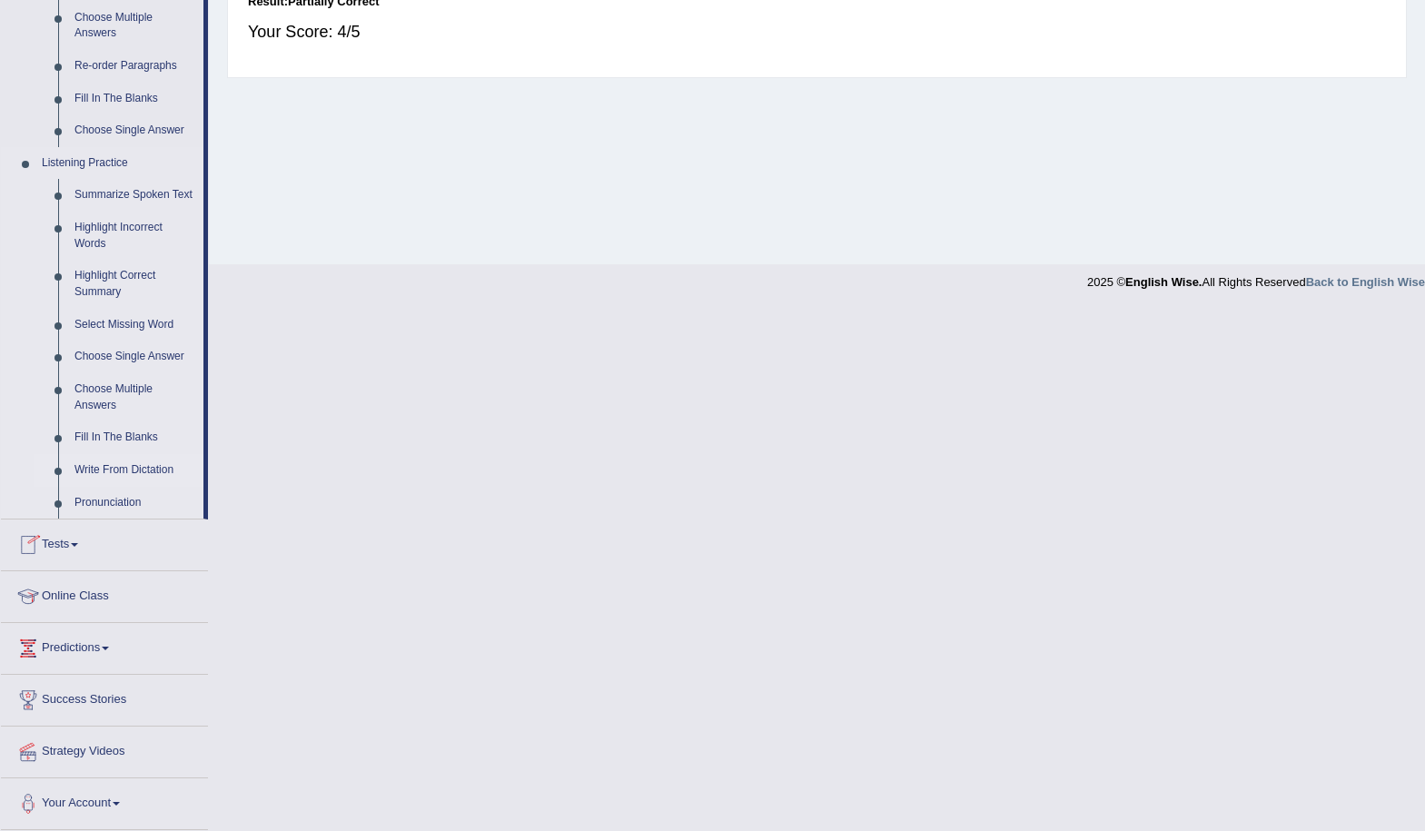
click at [130, 471] on link "Write From Dictation" at bounding box center [134, 470] width 137 height 33
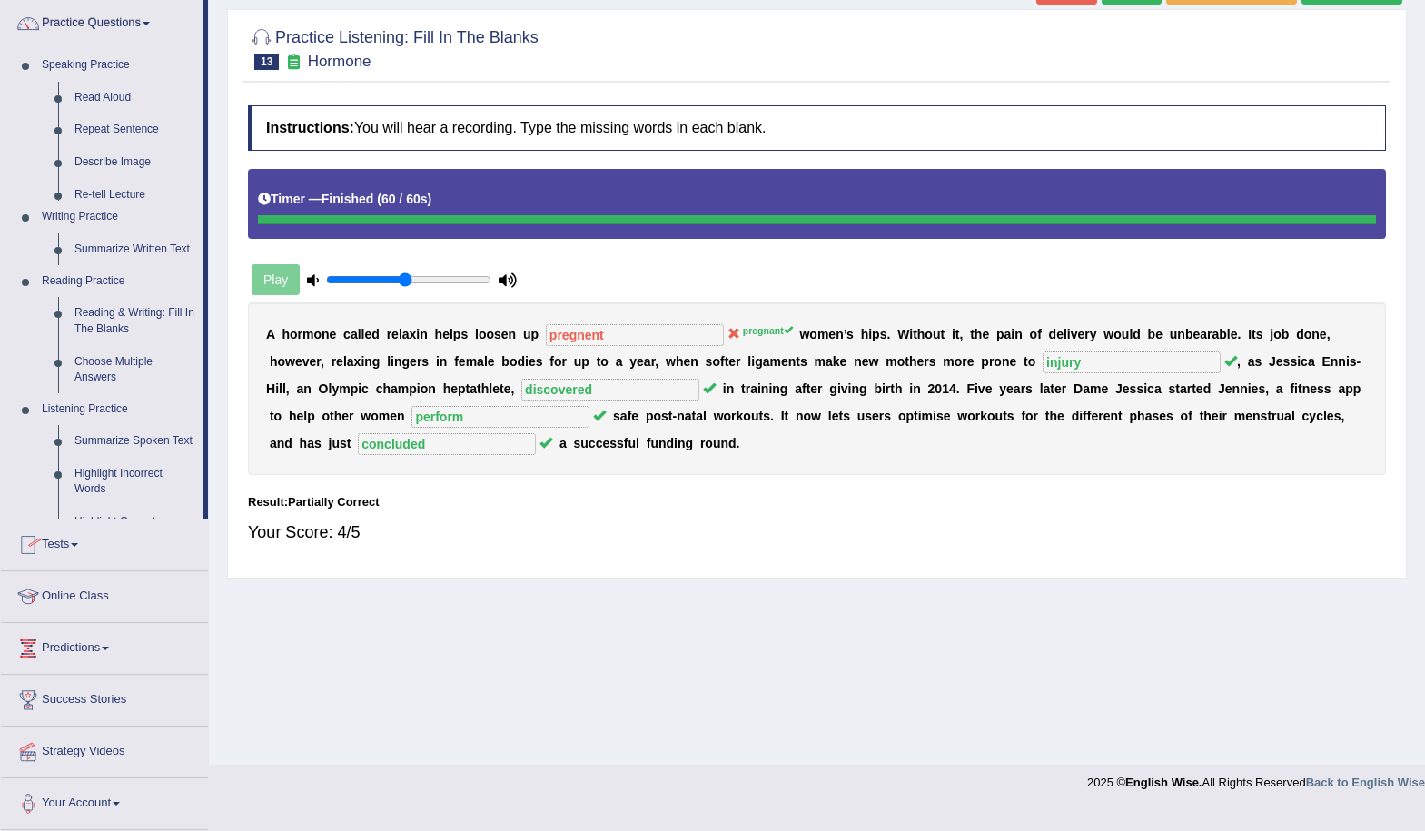
scroll to position [123, 0]
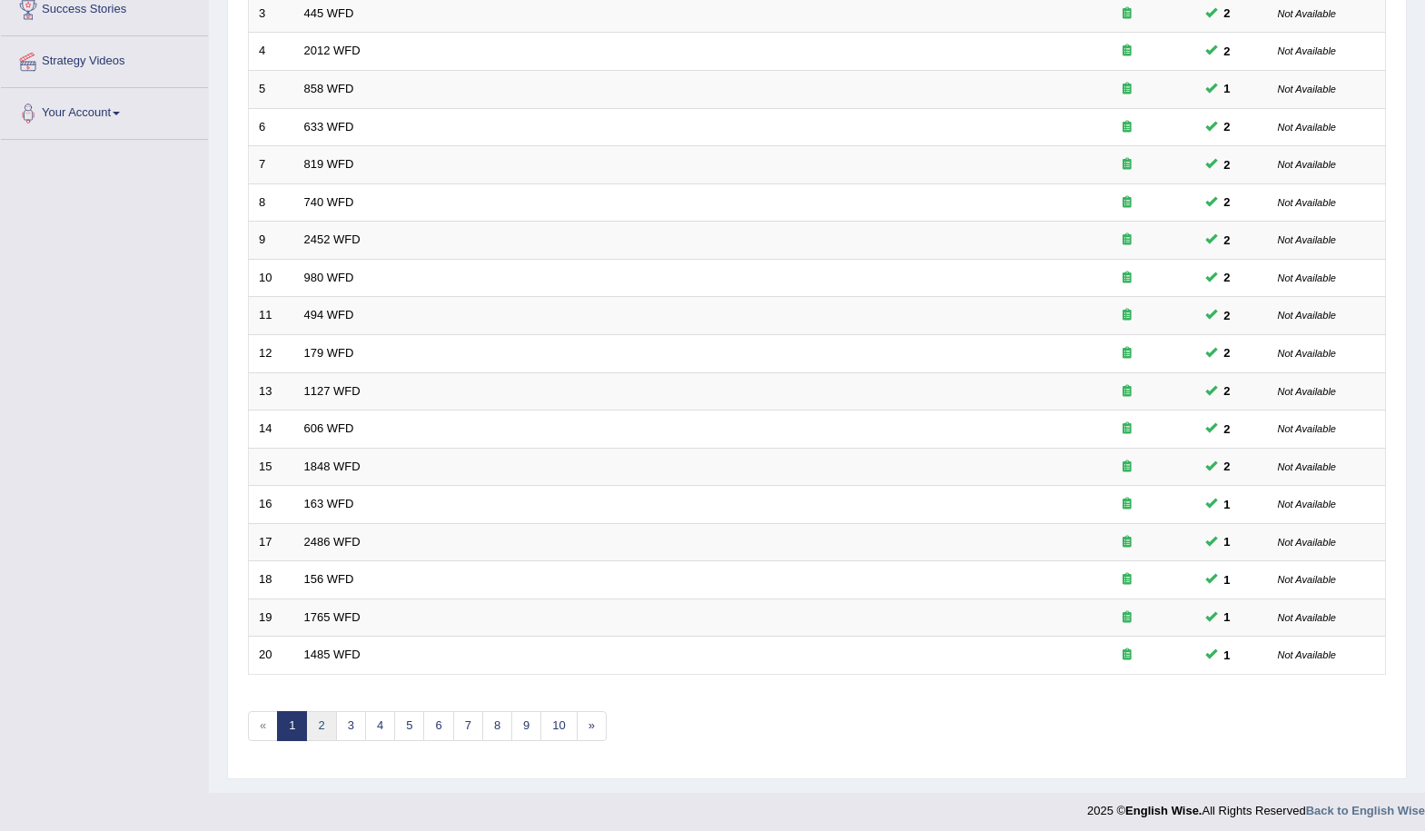
scroll to position [364, 0]
click at [321, 721] on link "2" at bounding box center [321, 726] width 30 height 30
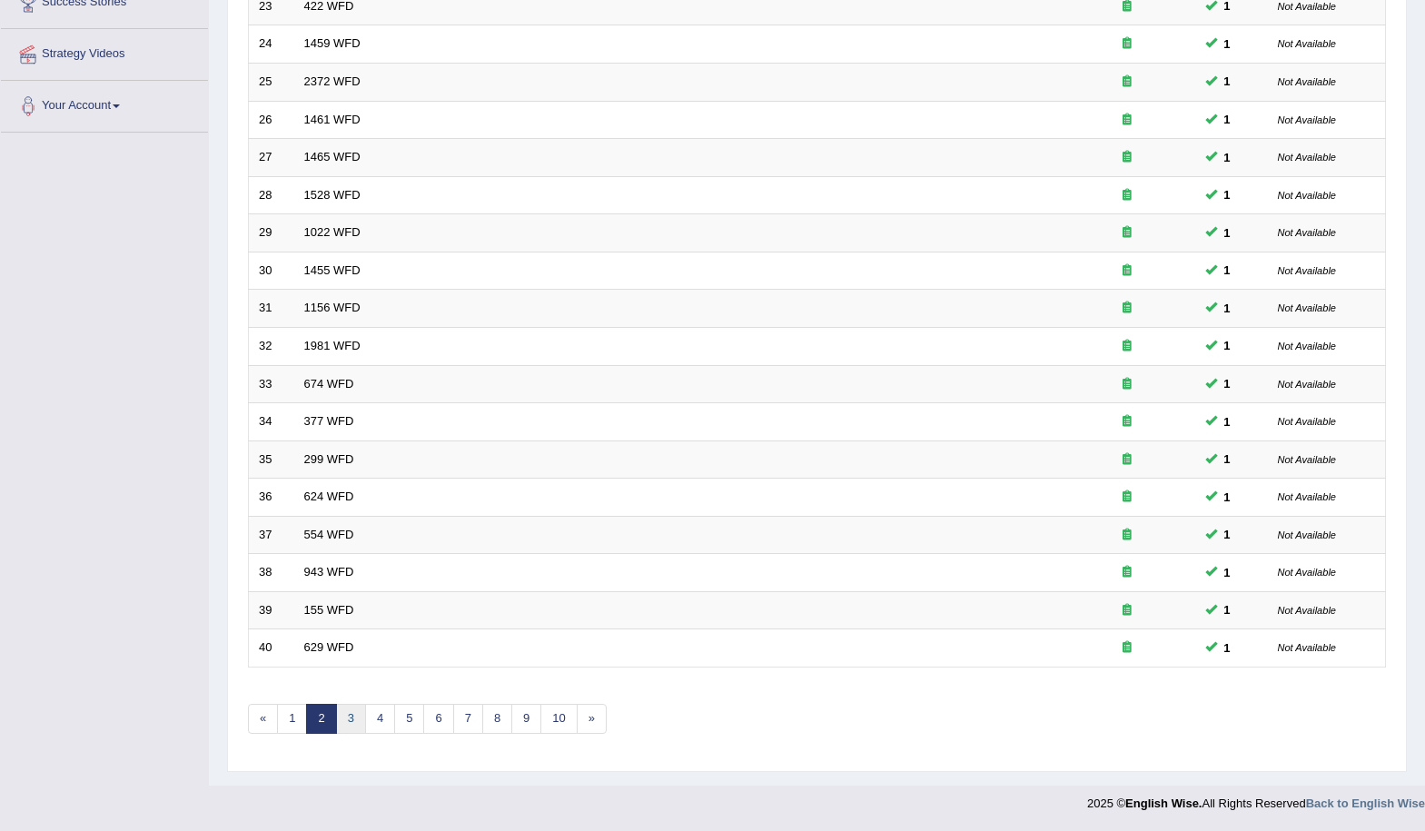
click at [341, 714] on link "3" at bounding box center [351, 719] width 30 height 30
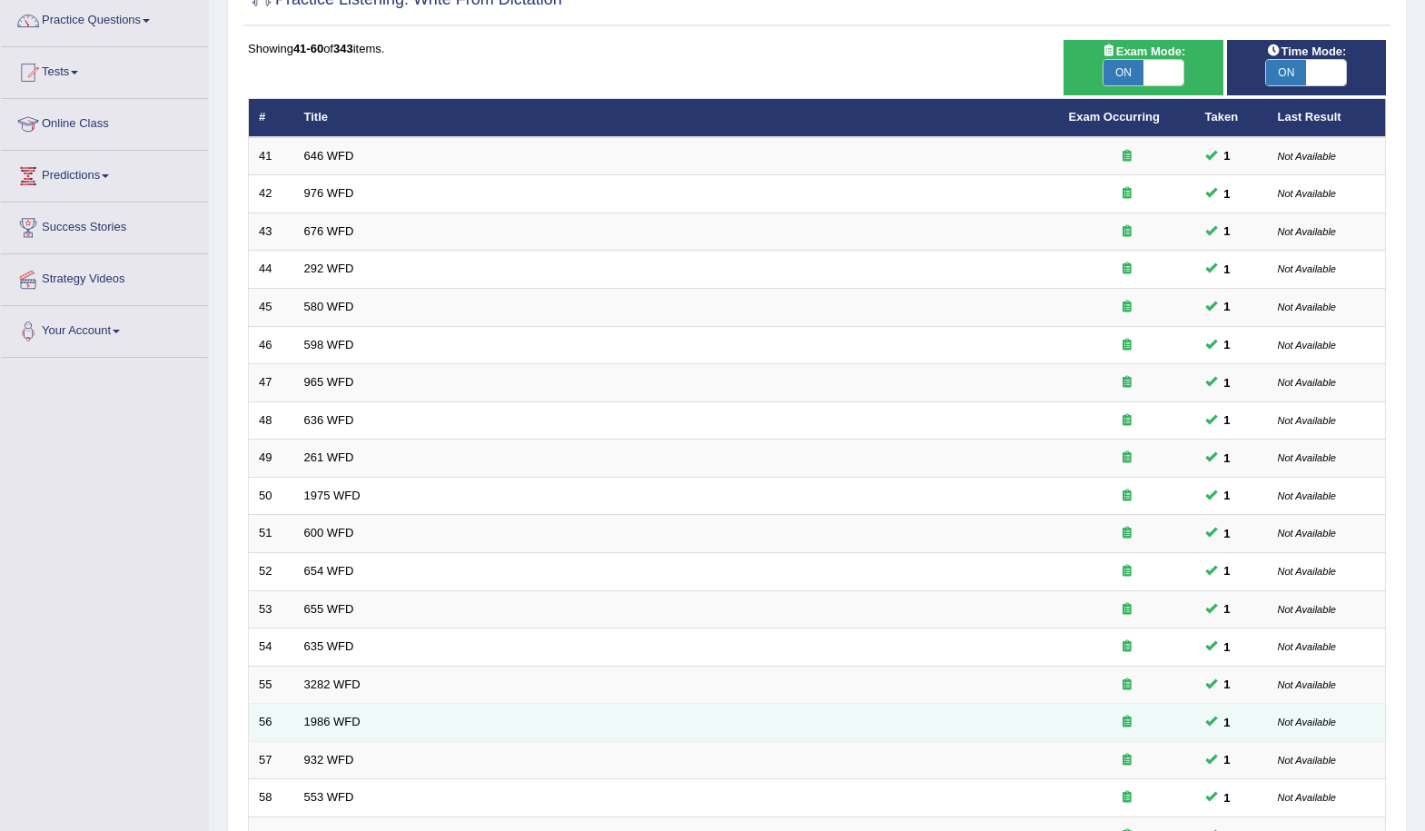
scroll to position [372, 0]
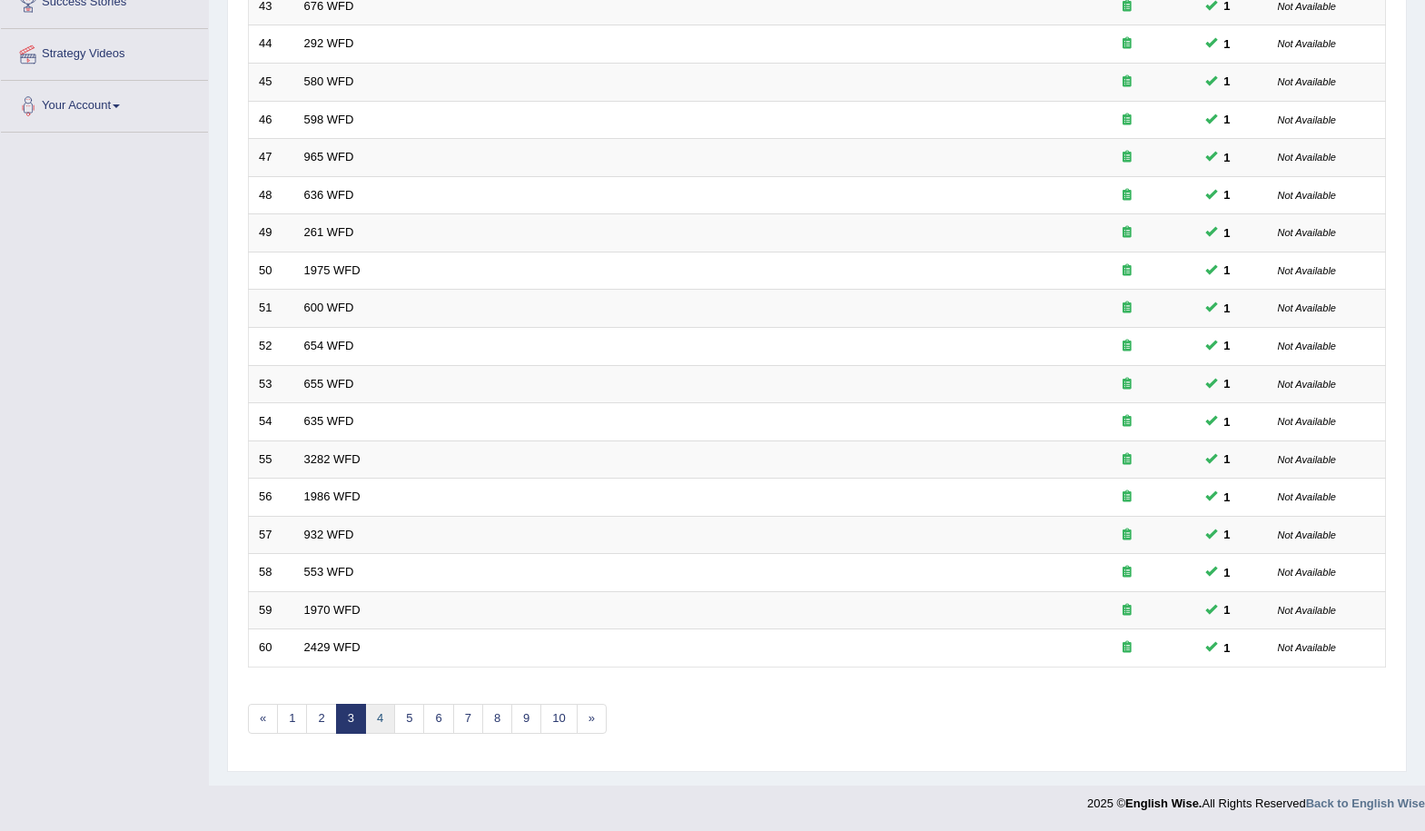
click at [387, 720] on link "4" at bounding box center [380, 719] width 30 height 30
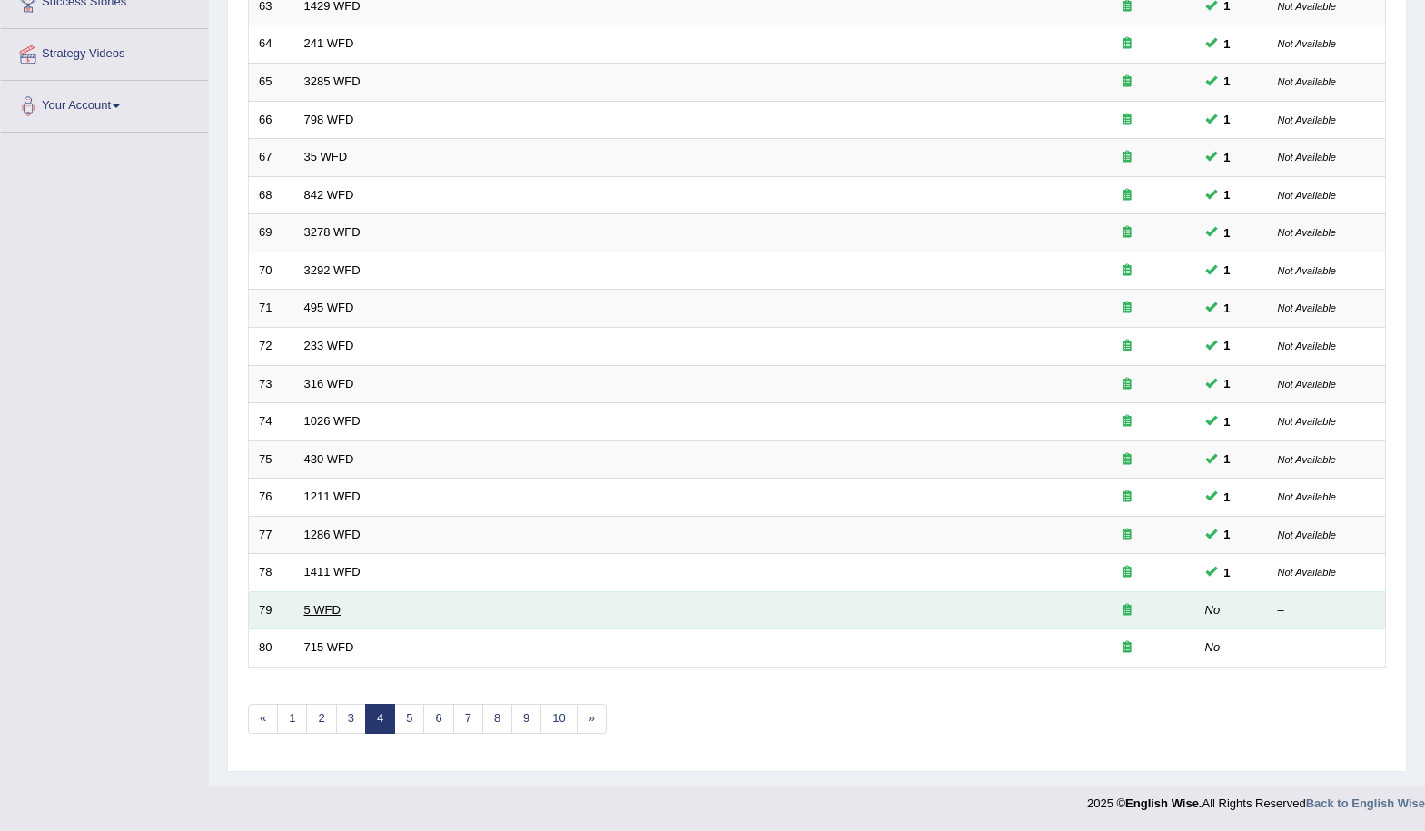
click at [324, 614] on link "5 WFD" at bounding box center [322, 610] width 36 height 14
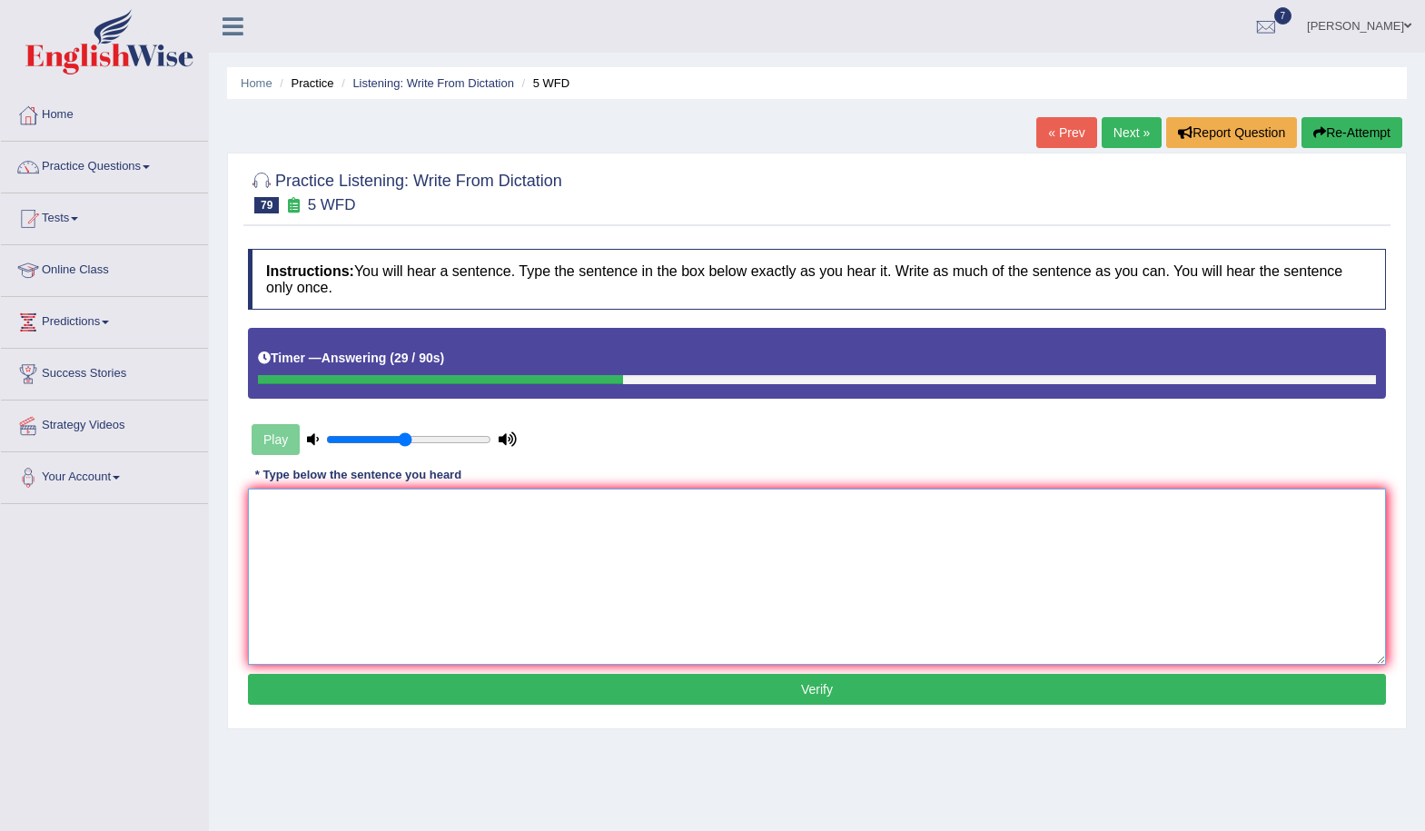
click at [565, 508] on textarea at bounding box center [817, 577] width 1138 height 176
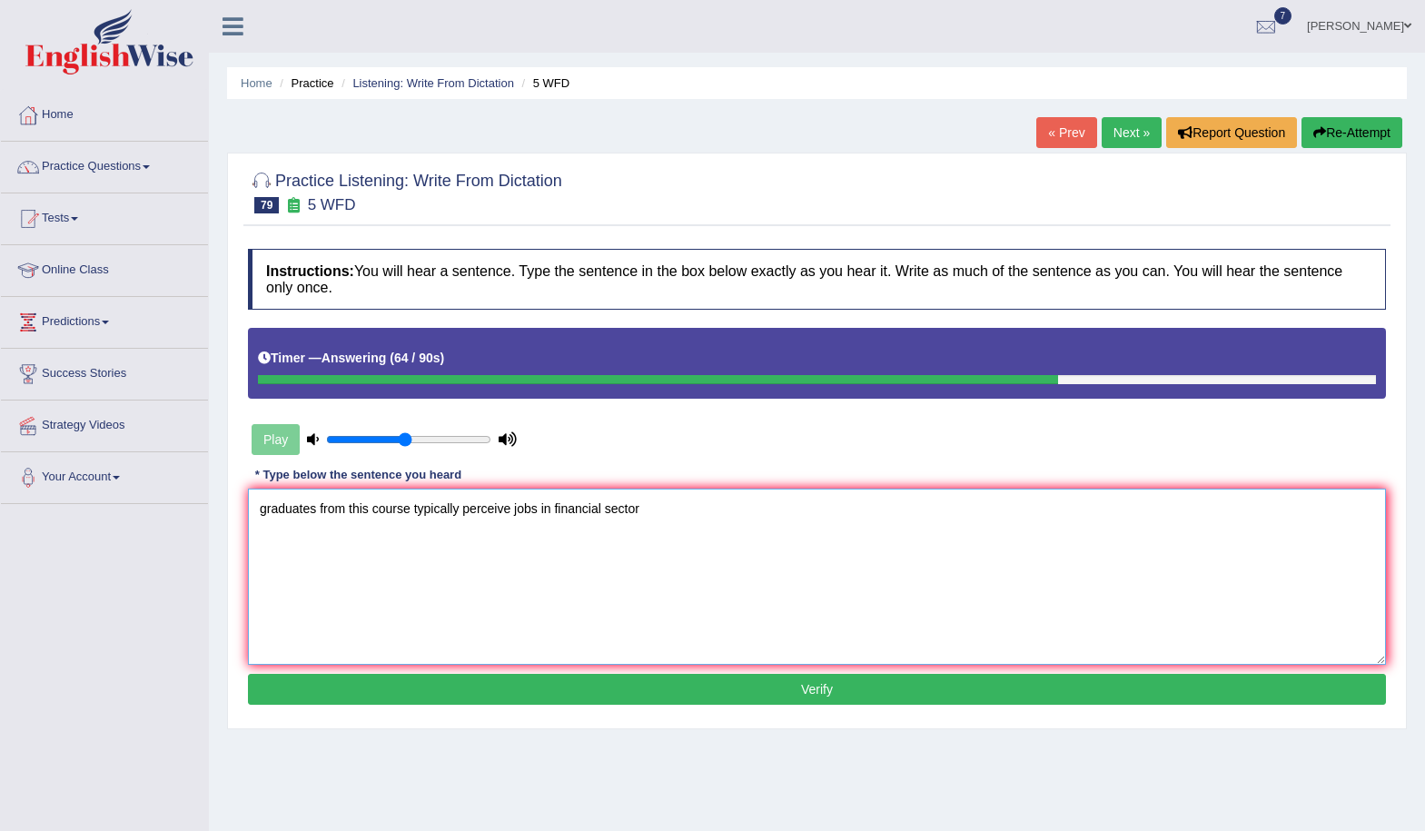
click at [266, 509] on textarea "graduates from this course typically perceive jobs in financial sector" at bounding box center [817, 577] width 1138 height 176
click at [643, 505] on textarea "Graduates from this course typically perceive jobs in financial sector" at bounding box center [817, 577] width 1138 height 176
click at [514, 511] on textarea "Graduates from this course typically perceive jobs in financial sector." at bounding box center [817, 577] width 1138 height 176
type textarea "Graduates from this course typically perceive a job jobs in financial sector."
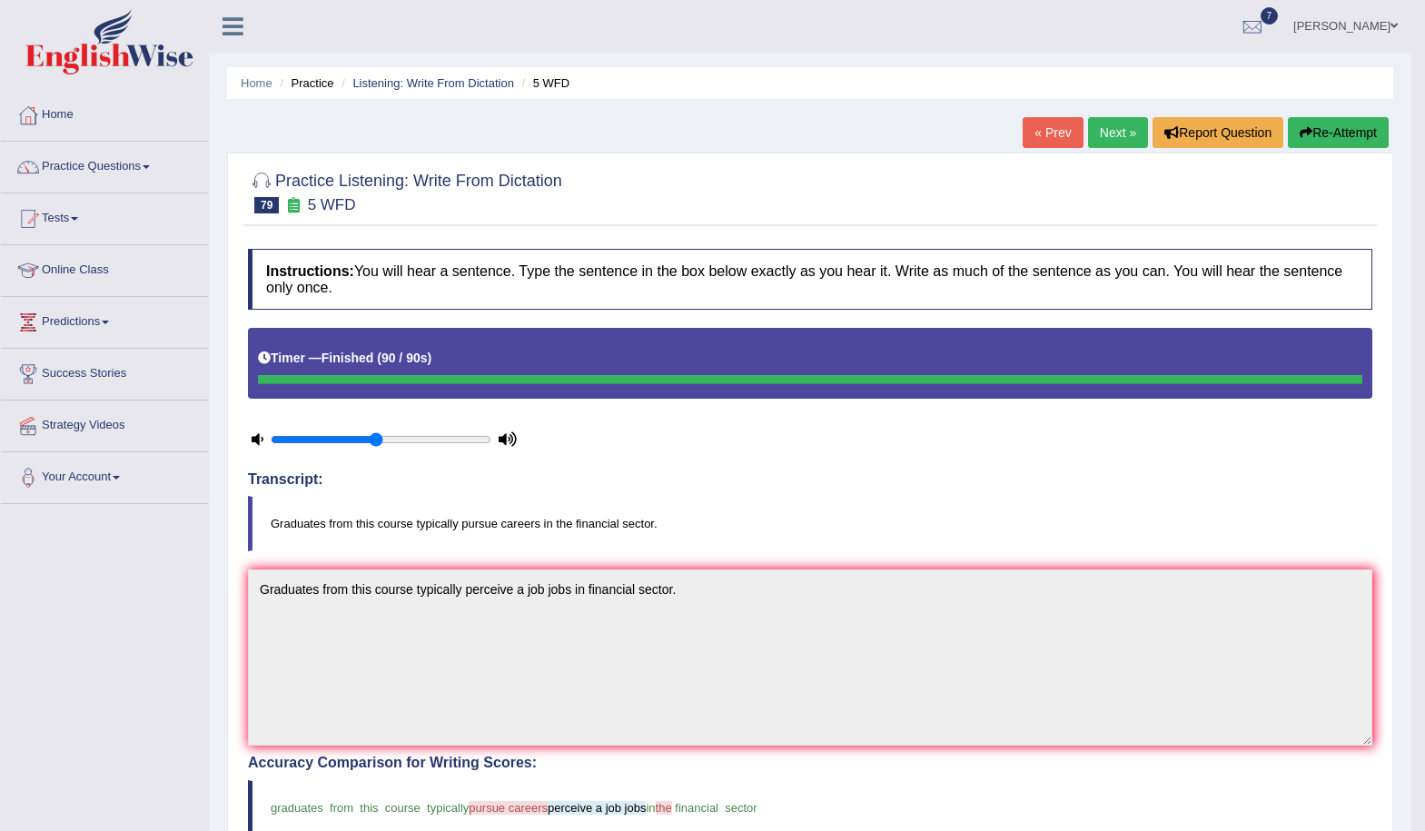
click at [1107, 135] on link "Next »" at bounding box center [1118, 132] width 60 height 31
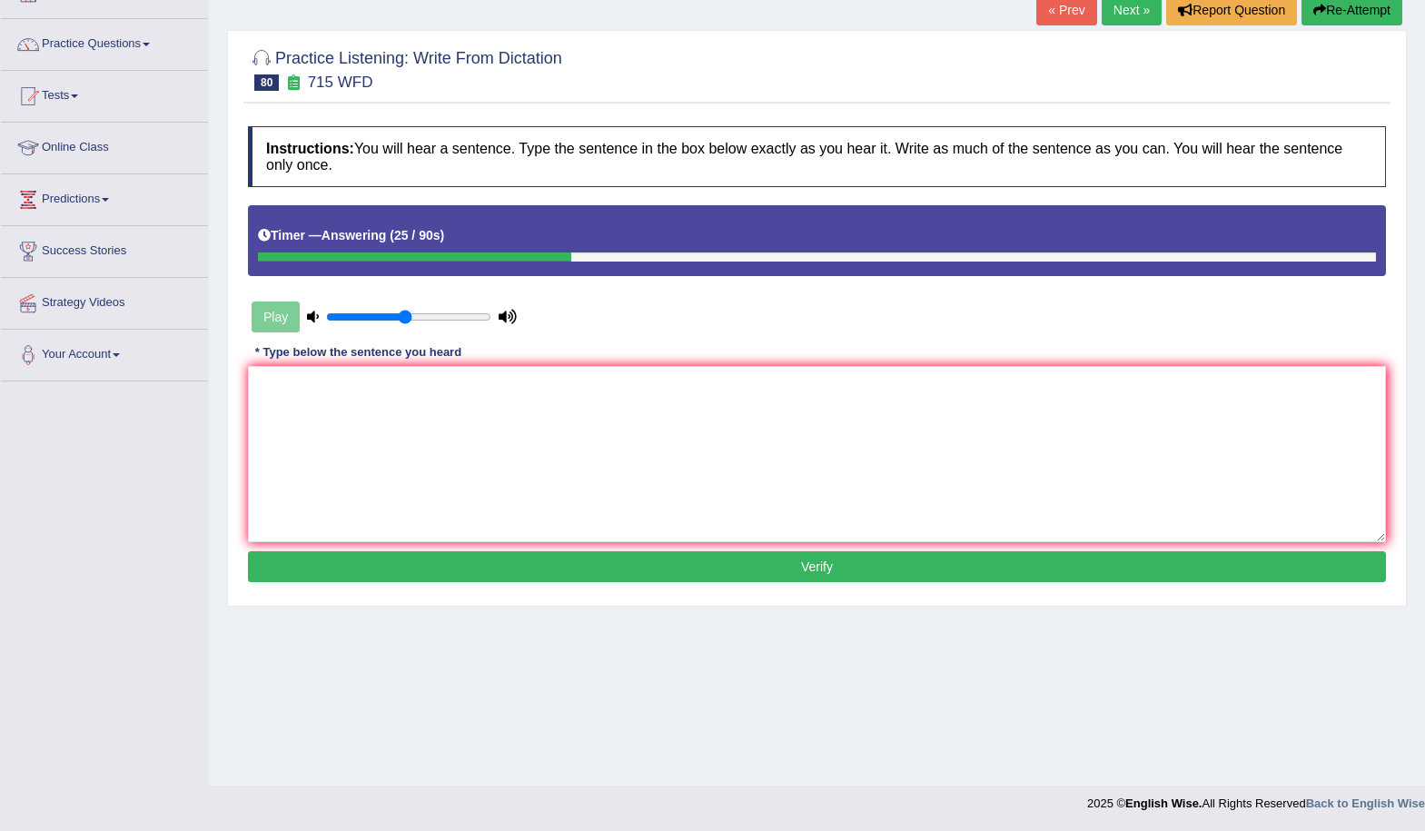
drag, startPoint x: 1385, startPoint y: 7, endPoint x: 1389, endPoint y: 61, distance: 53.7
click at [1384, 7] on button "Re-Attempt" at bounding box center [1352, 10] width 101 height 31
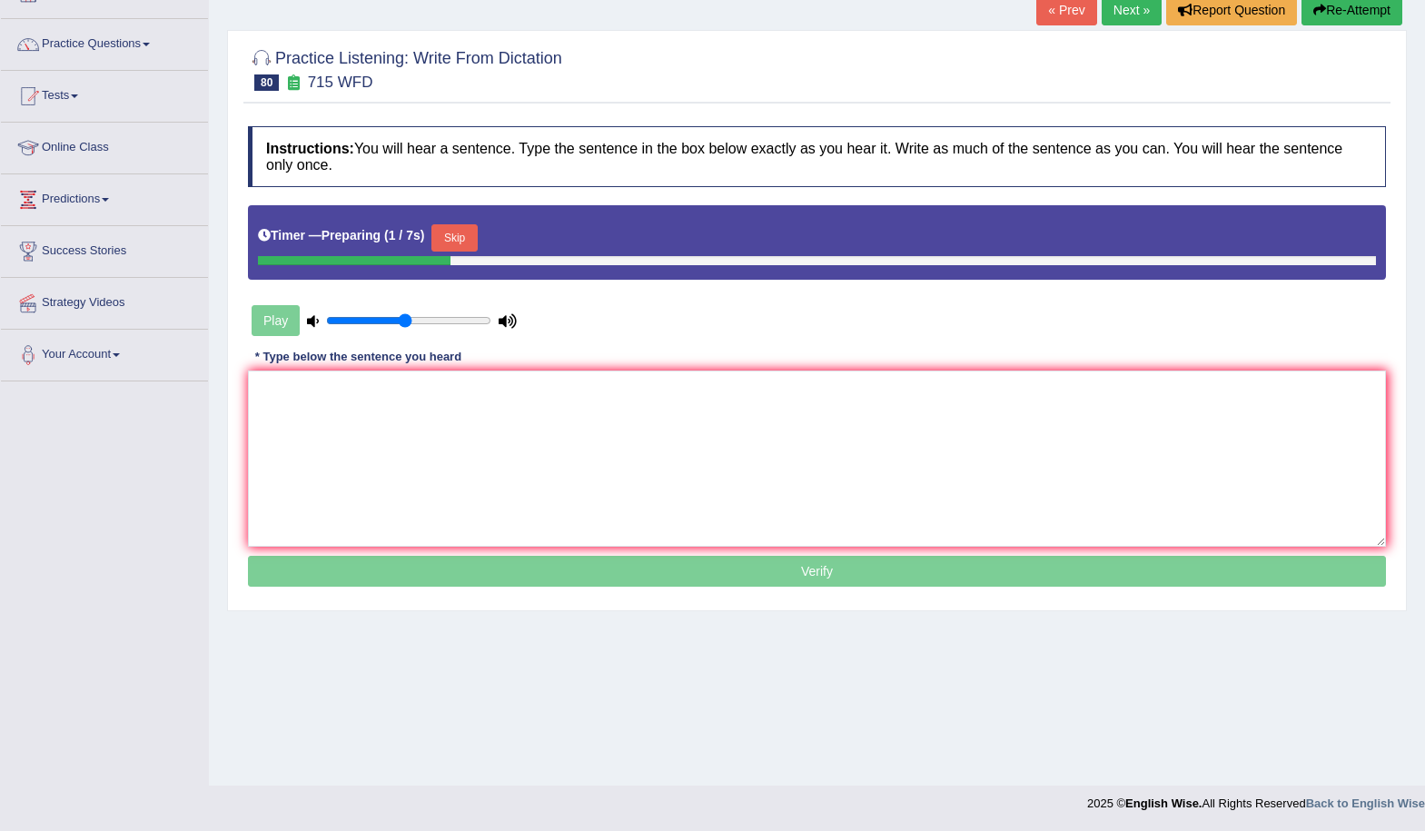
click at [471, 240] on button "Skip" at bounding box center [454, 237] width 45 height 27
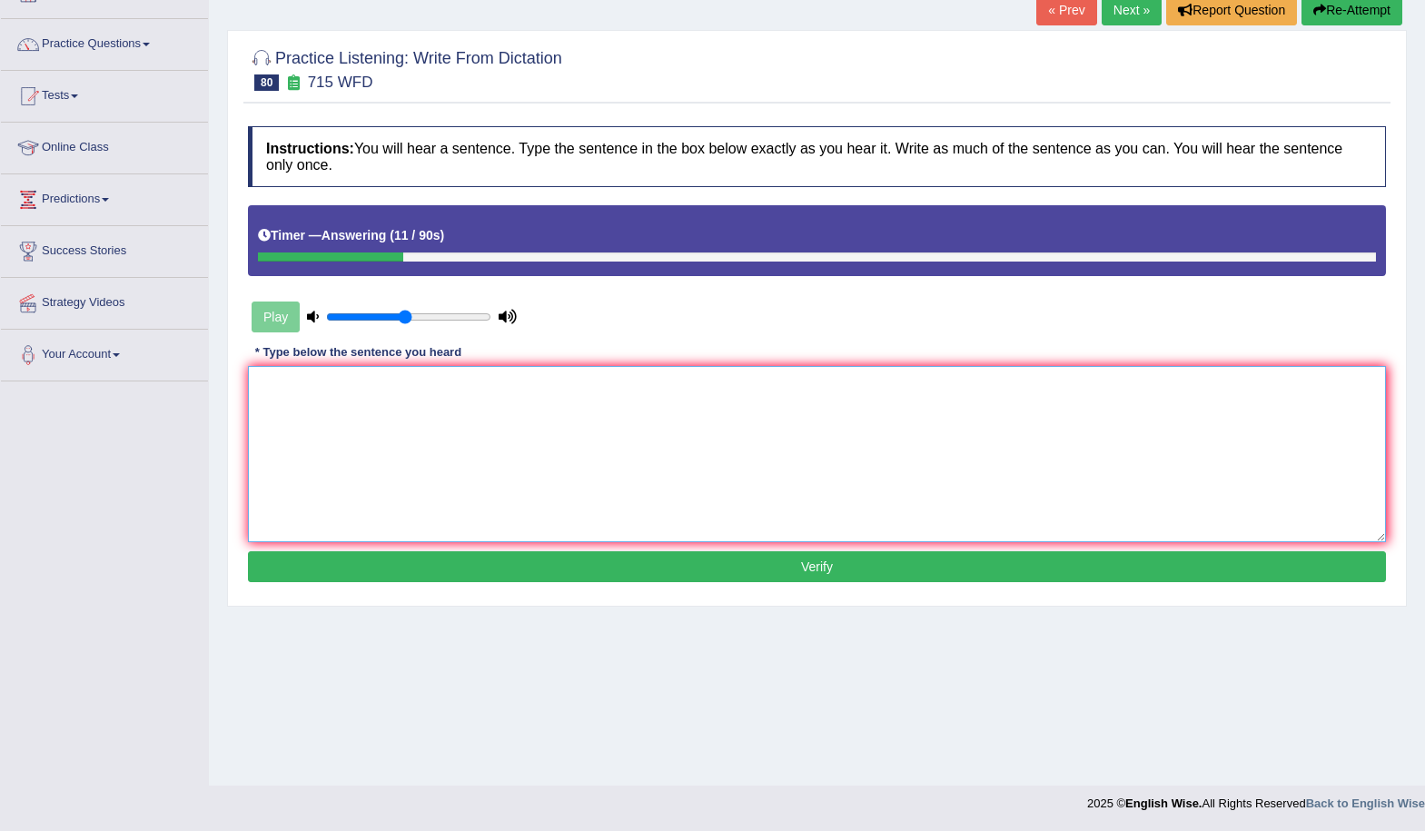
click at [429, 382] on textarea at bounding box center [817, 454] width 1138 height 176
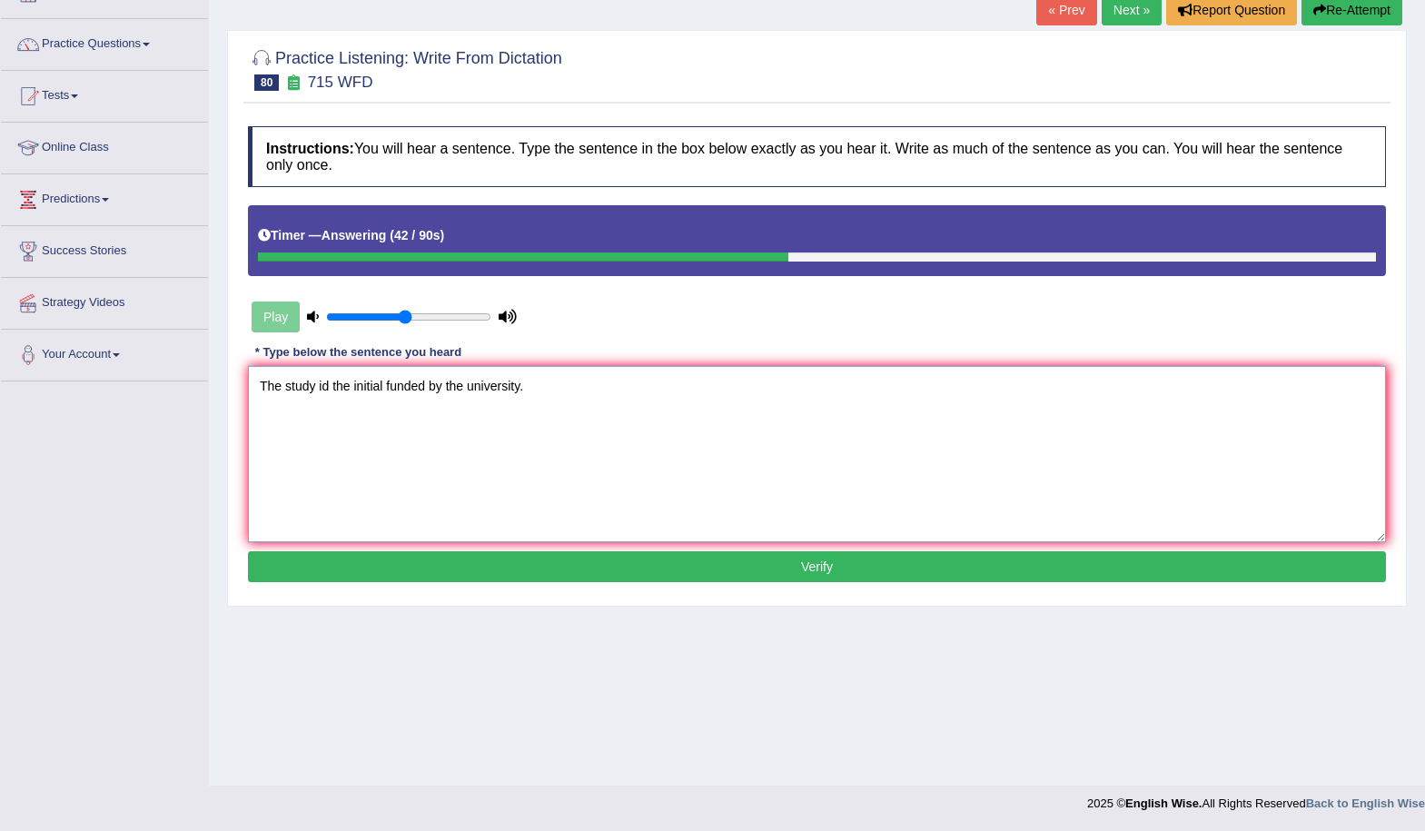
click at [328, 388] on textarea "The study id the initial funded by the university." at bounding box center [817, 454] width 1138 height 176
type textarea "The study is the initial funded by the university."
click at [757, 563] on button "Verify" at bounding box center [817, 566] width 1138 height 31
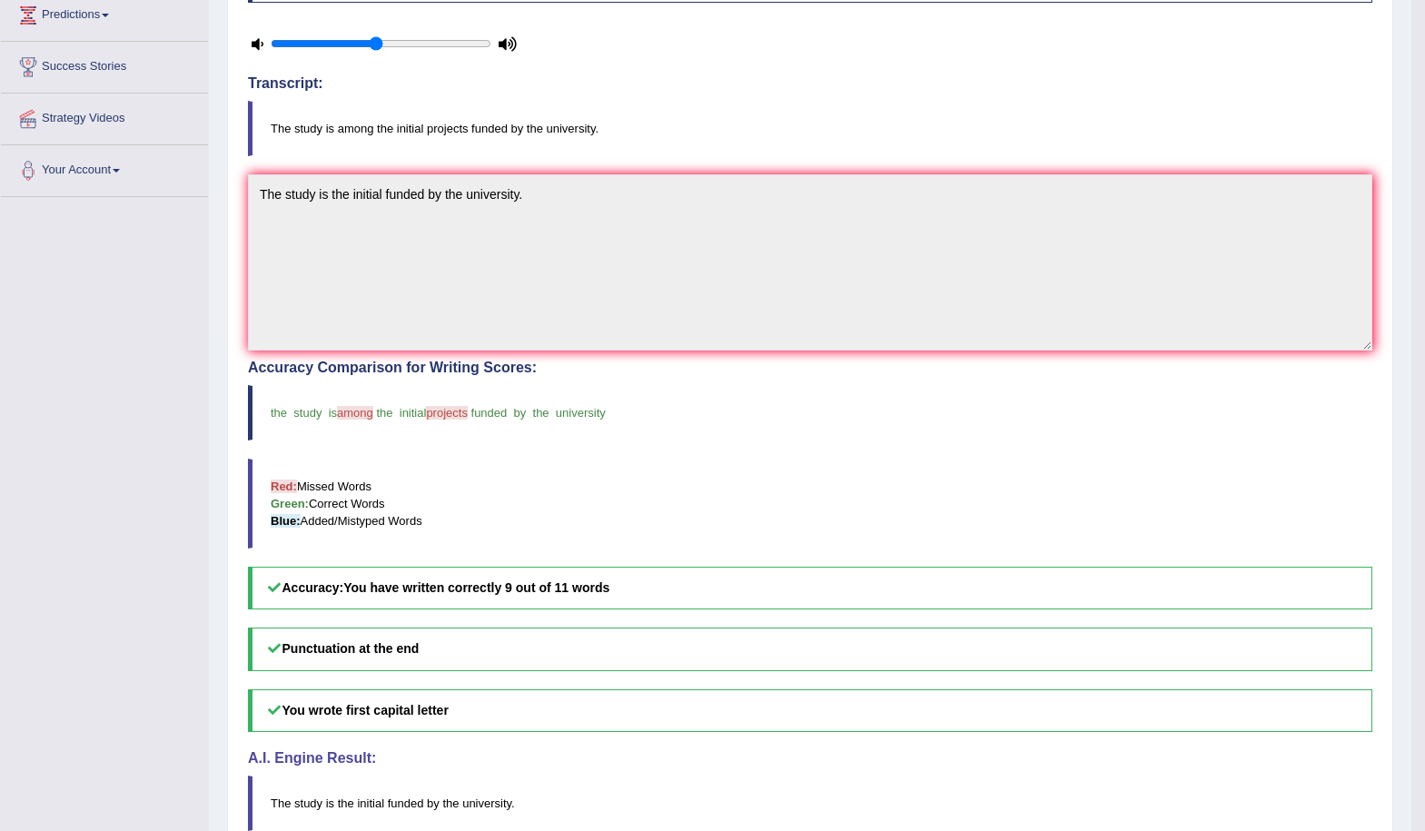
scroll to position [32, 0]
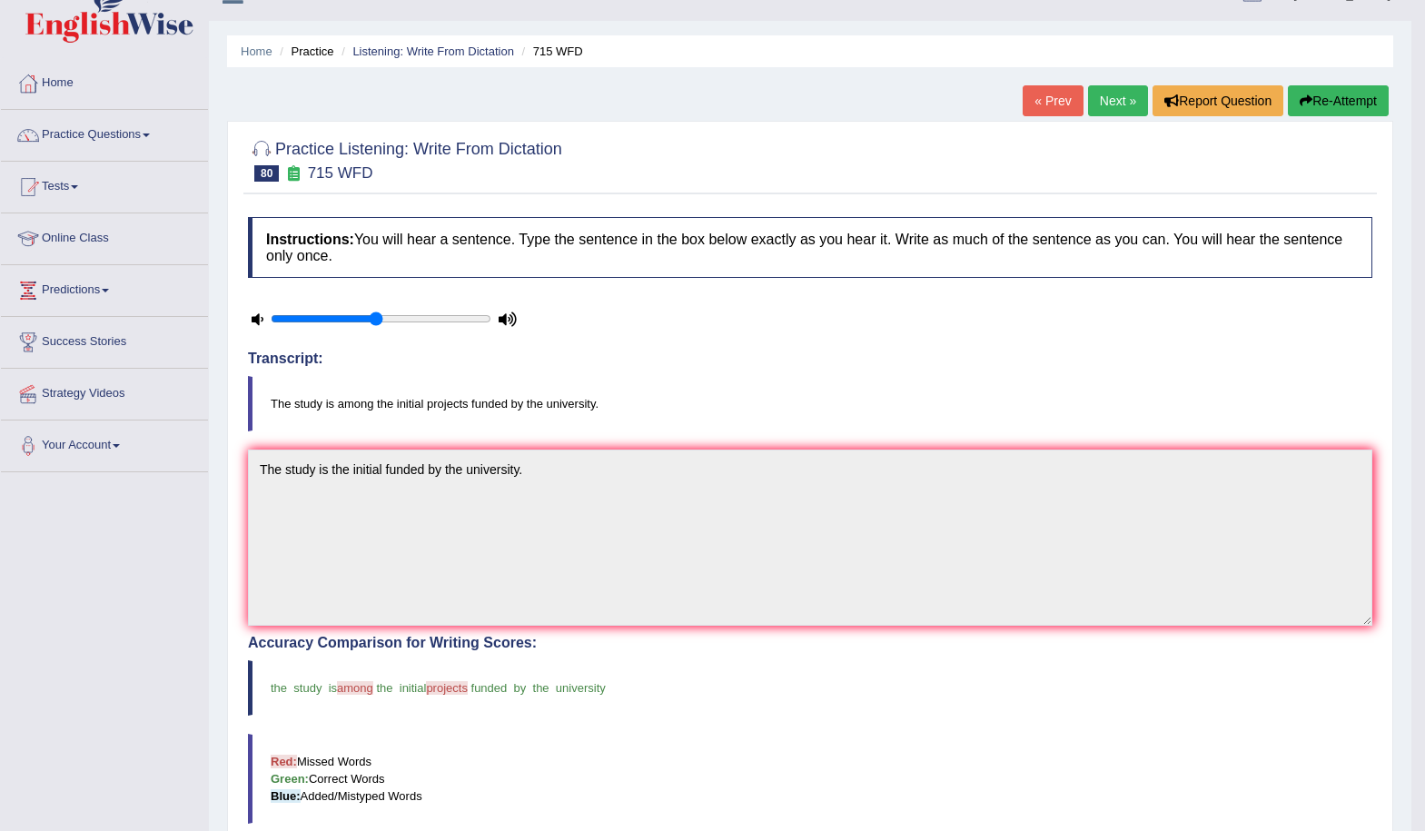
click at [1103, 108] on link "Next »" at bounding box center [1118, 100] width 60 height 31
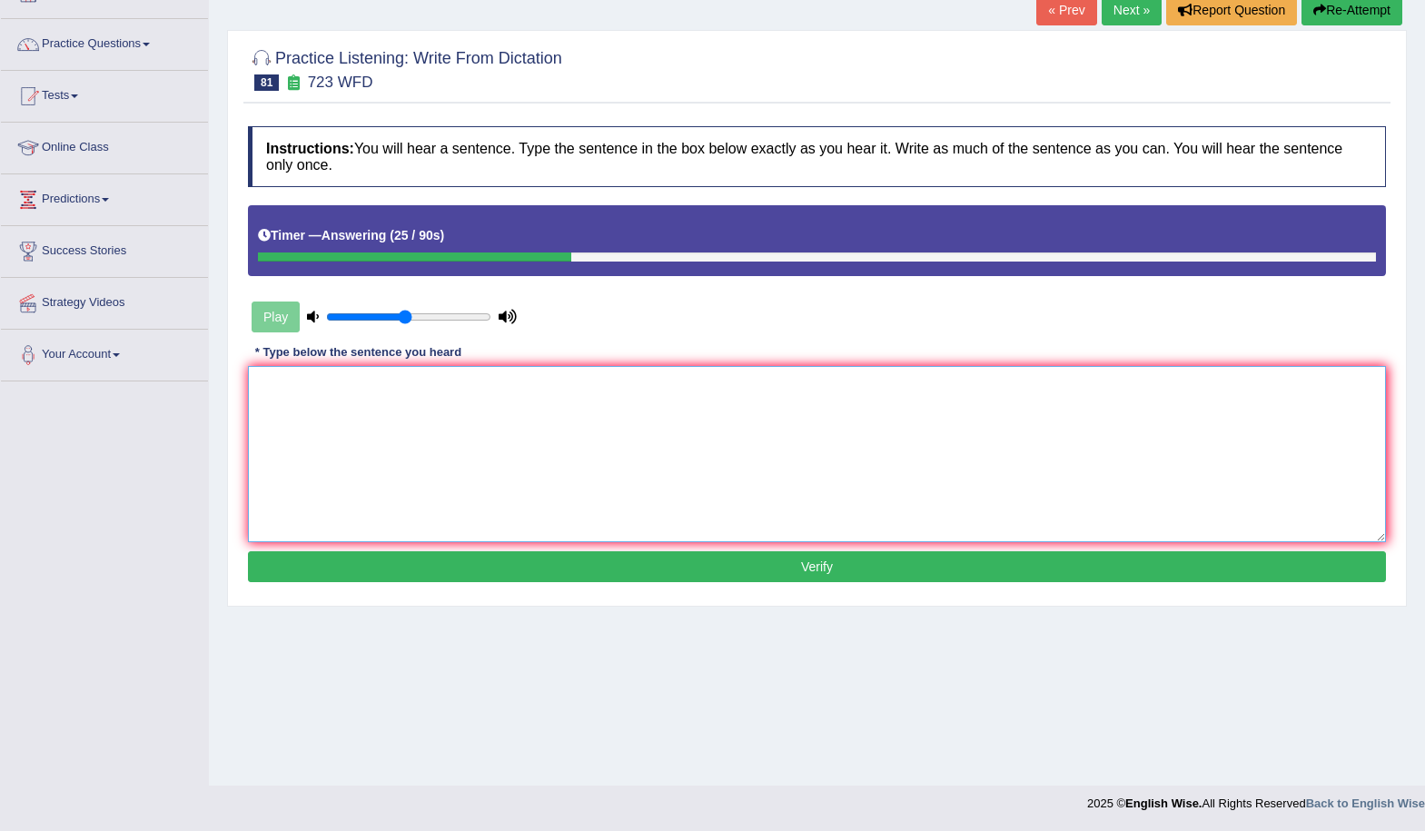
click at [477, 449] on textarea at bounding box center [817, 454] width 1138 height 176
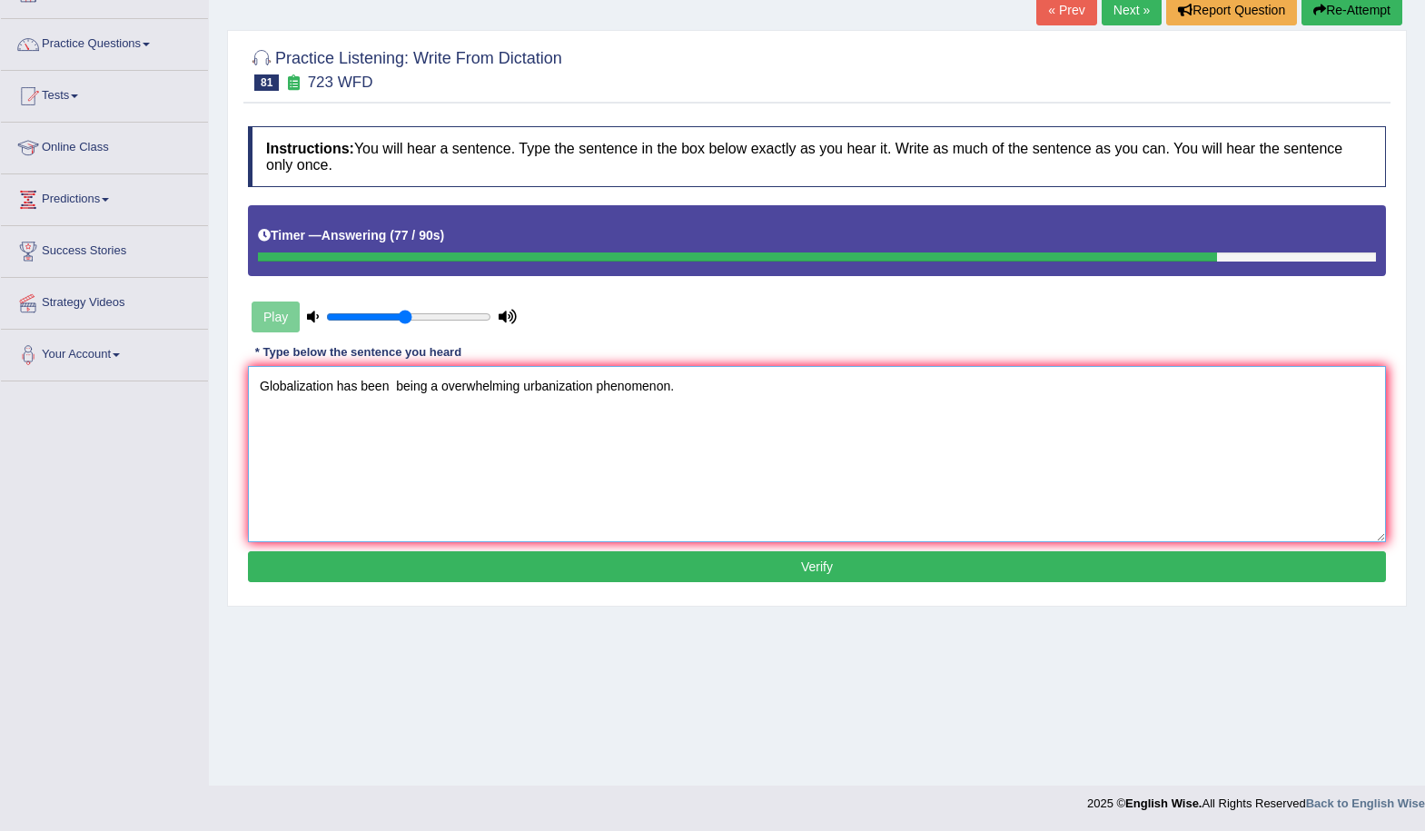
type textarea "Globalization has been being a overwhelming urbanization phenomenon."
drag, startPoint x: 803, startPoint y: 567, endPoint x: 831, endPoint y: 571, distance: 28.4
click at [804, 567] on button "Verify" at bounding box center [817, 566] width 1138 height 31
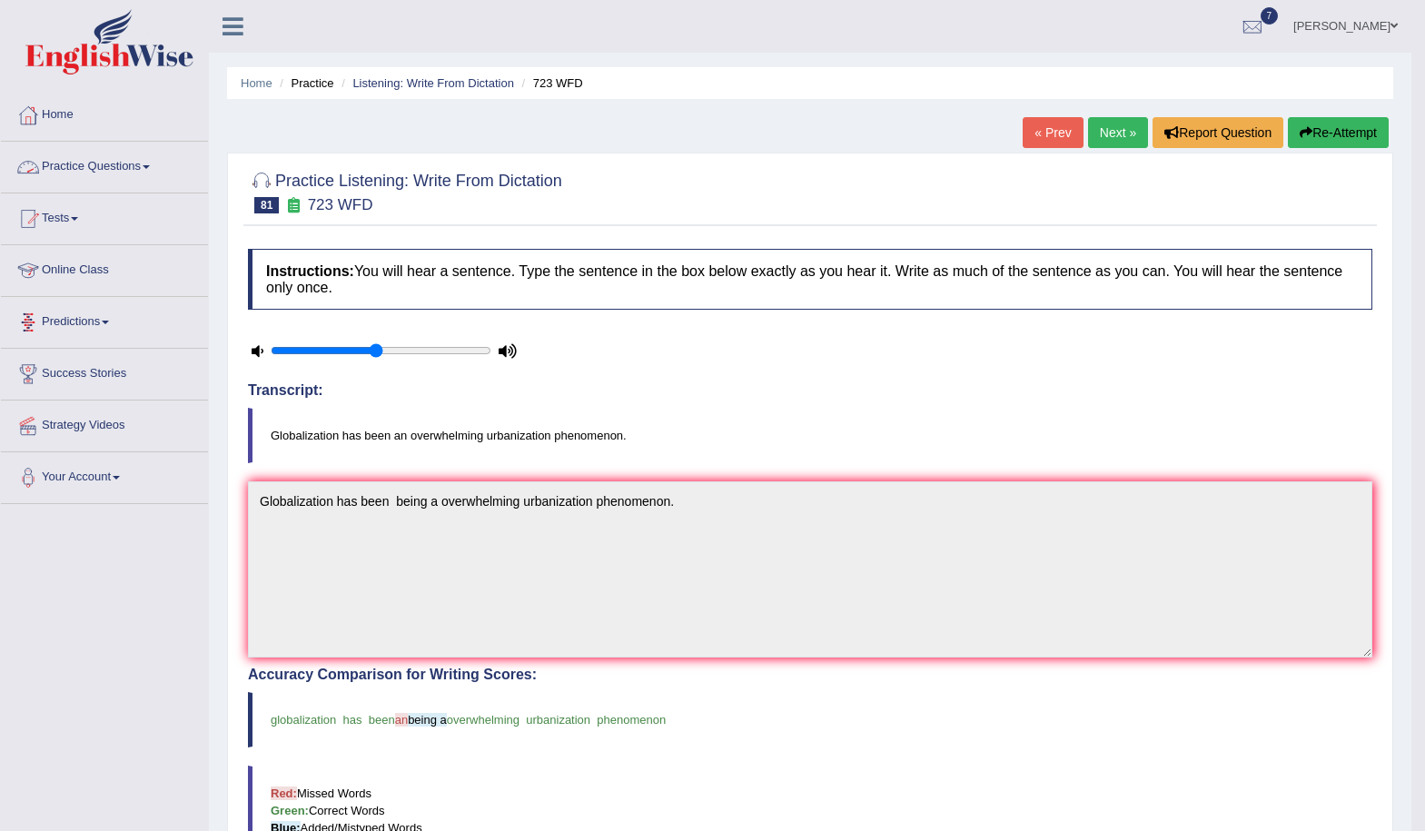
drag, startPoint x: 1101, startPoint y: 144, endPoint x: 1144, endPoint y: 163, distance: 46.8
click at [1103, 143] on link "Next »" at bounding box center [1118, 132] width 60 height 31
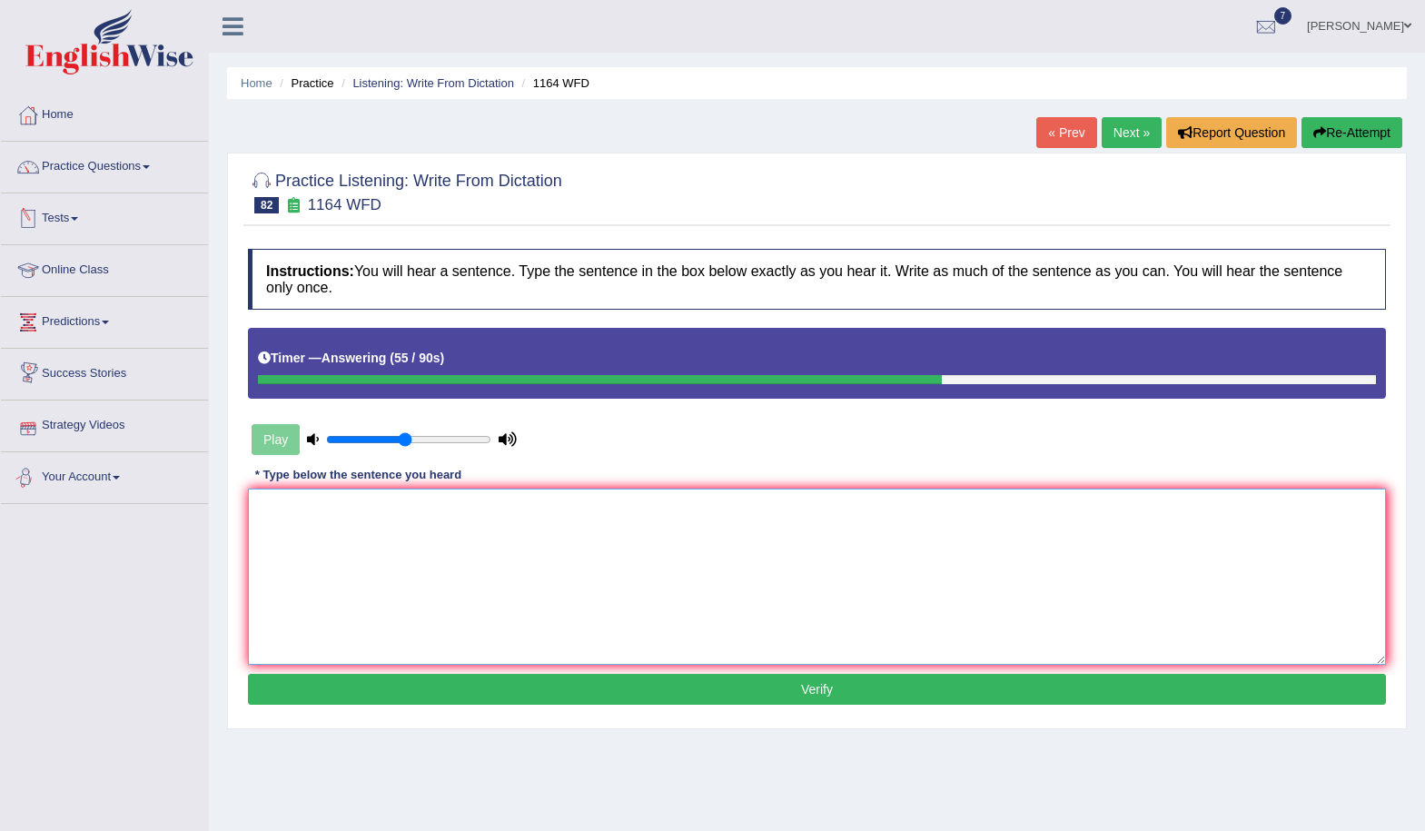
click at [291, 551] on textarea at bounding box center [817, 577] width 1138 height 176
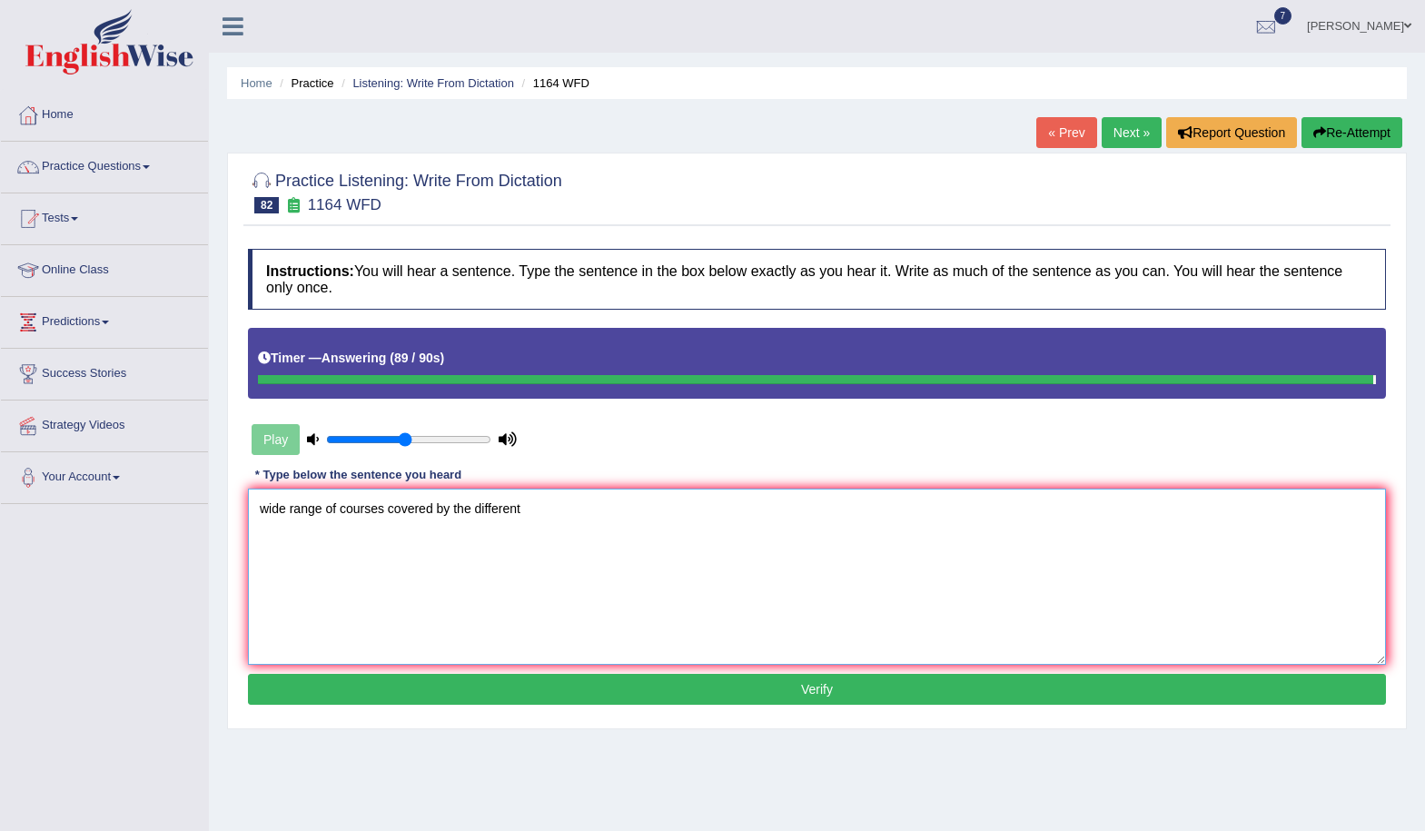
type textarea "wide range of courses covered by the different"
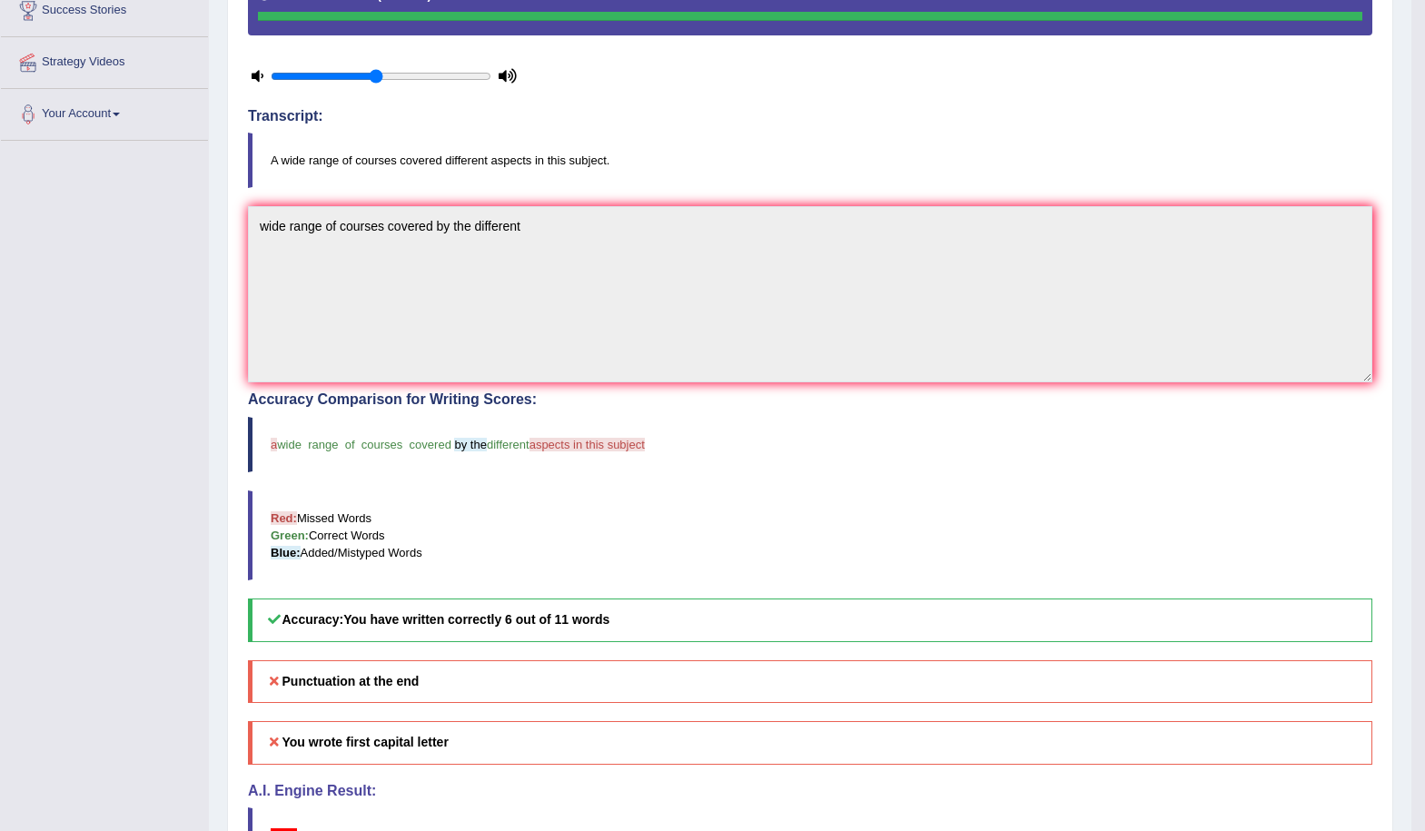
scroll to position [91, 0]
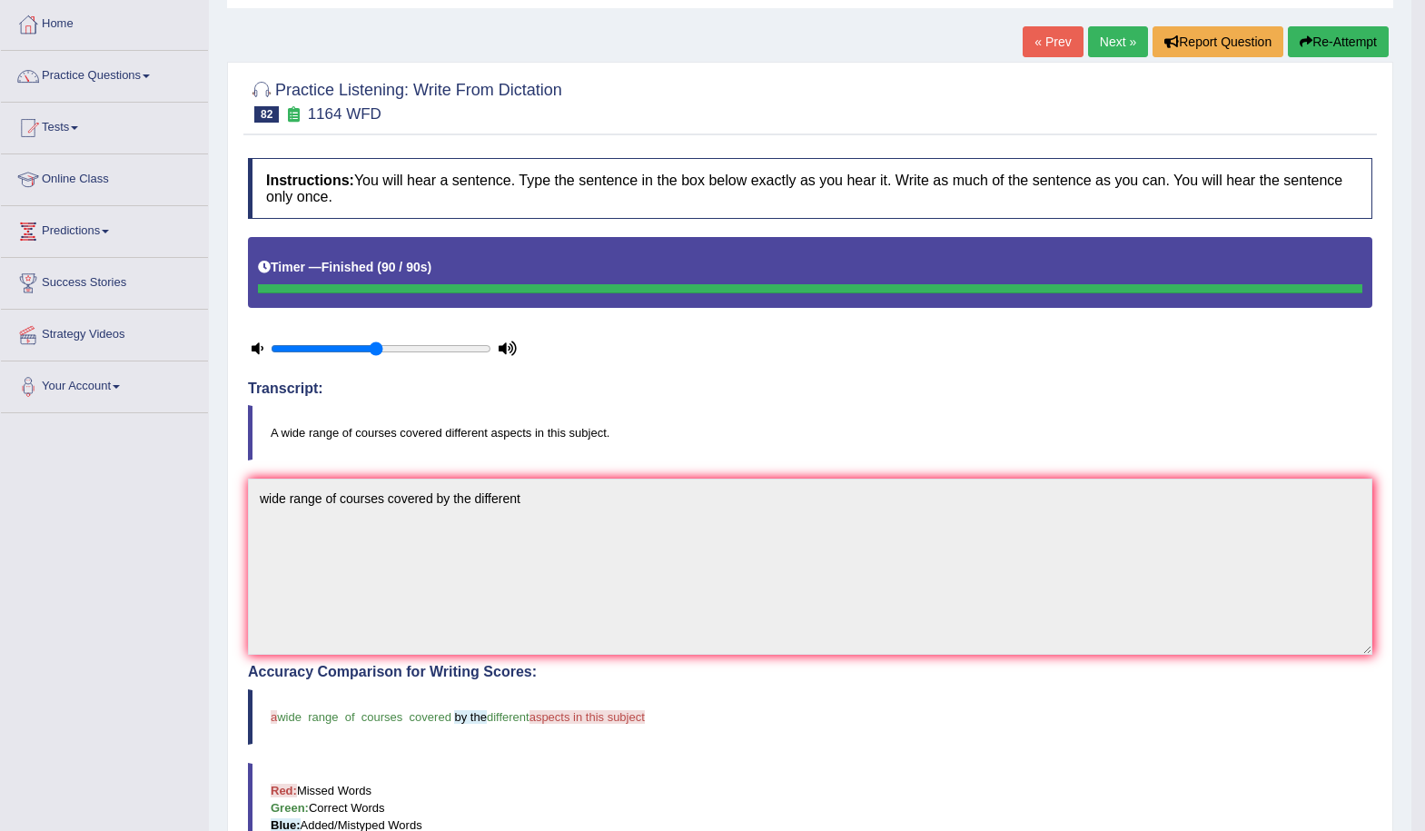
click at [1110, 53] on link "Next »" at bounding box center [1118, 41] width 60 height 31
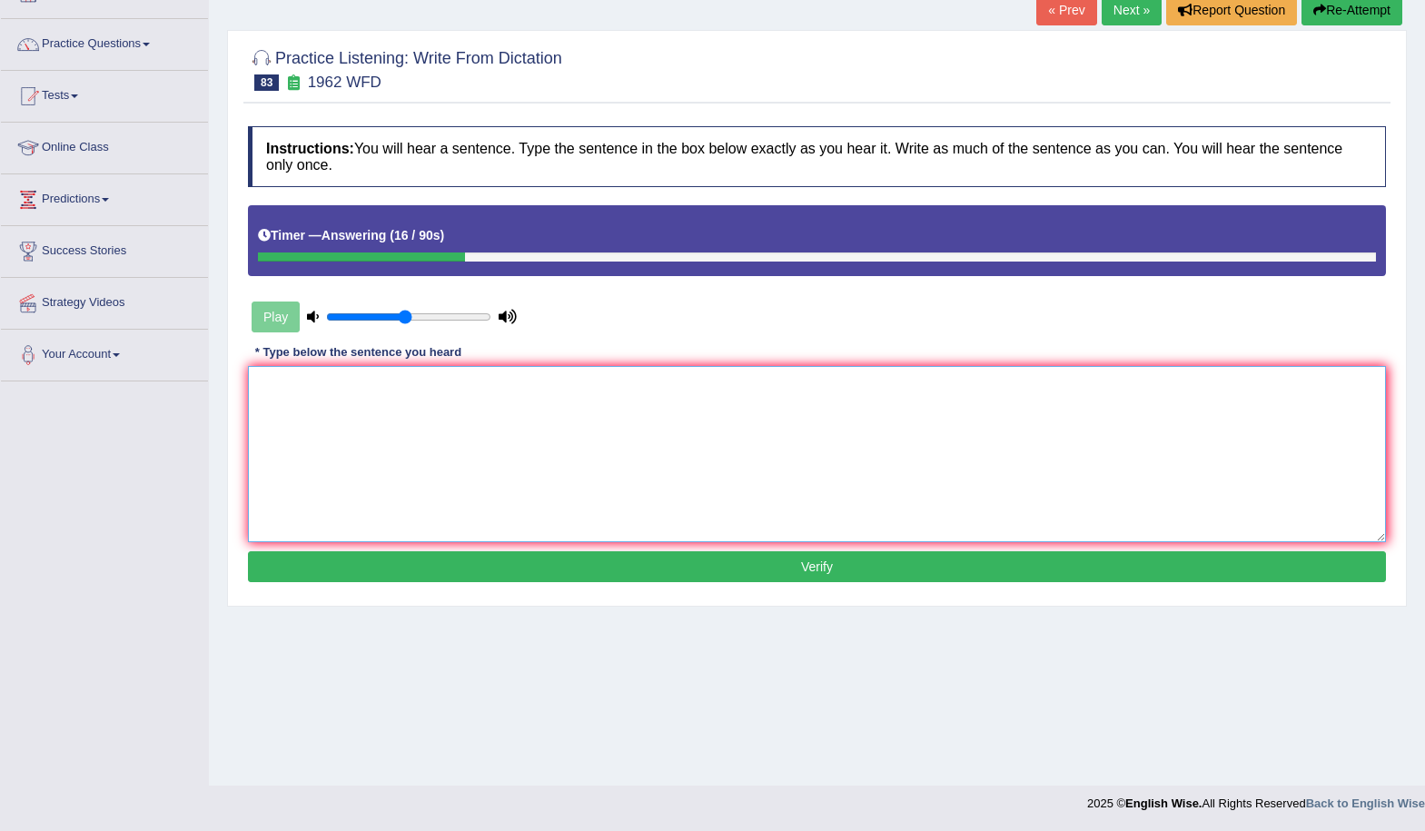
click at [490, 389] on textarea at bounding box center [817, 454] width 1138 height 176
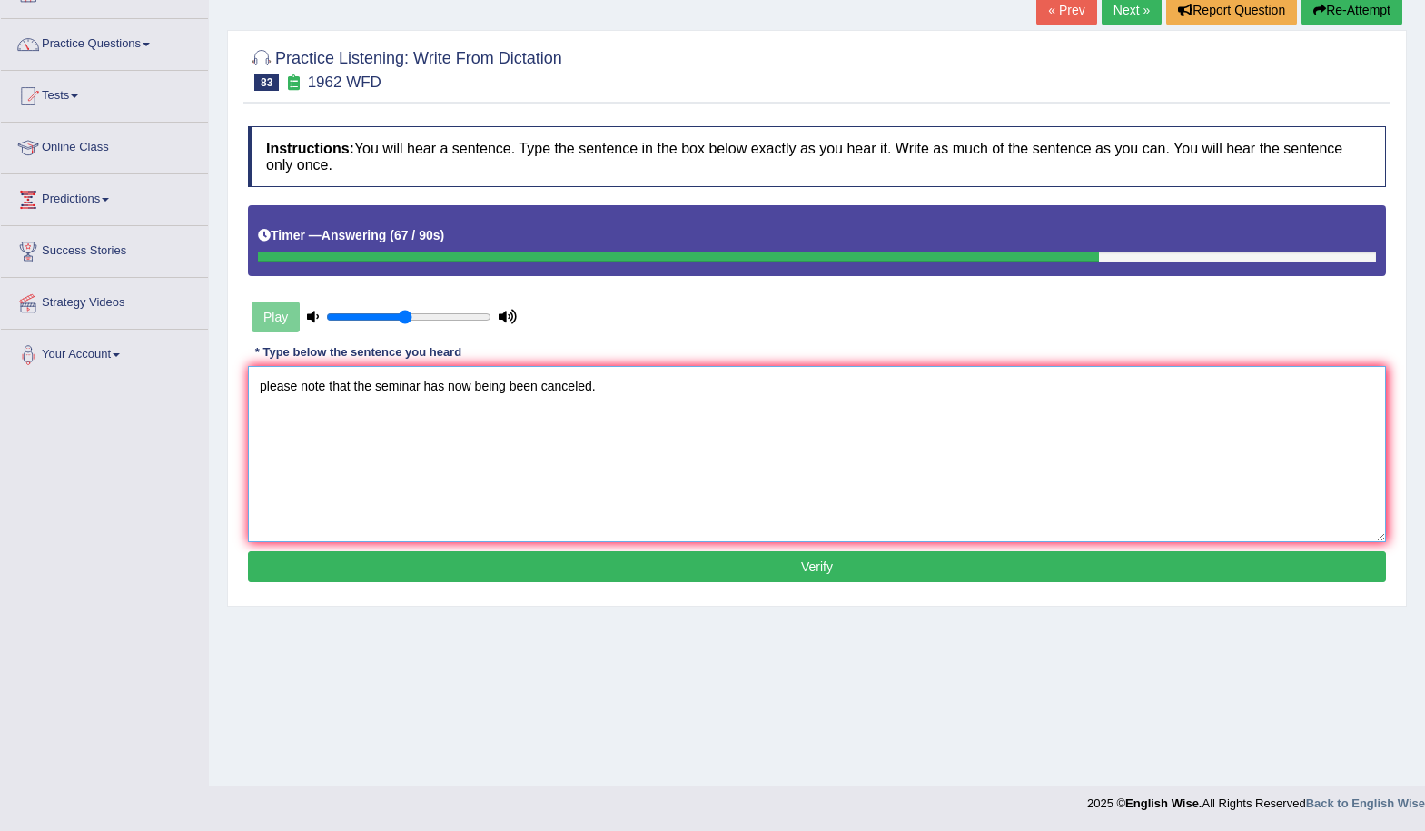
type textarea "please note that the seminar has now being been canceled."
click at [907, 572] on button "Verify" at bounding box center [817, 566] width 1138 height 31
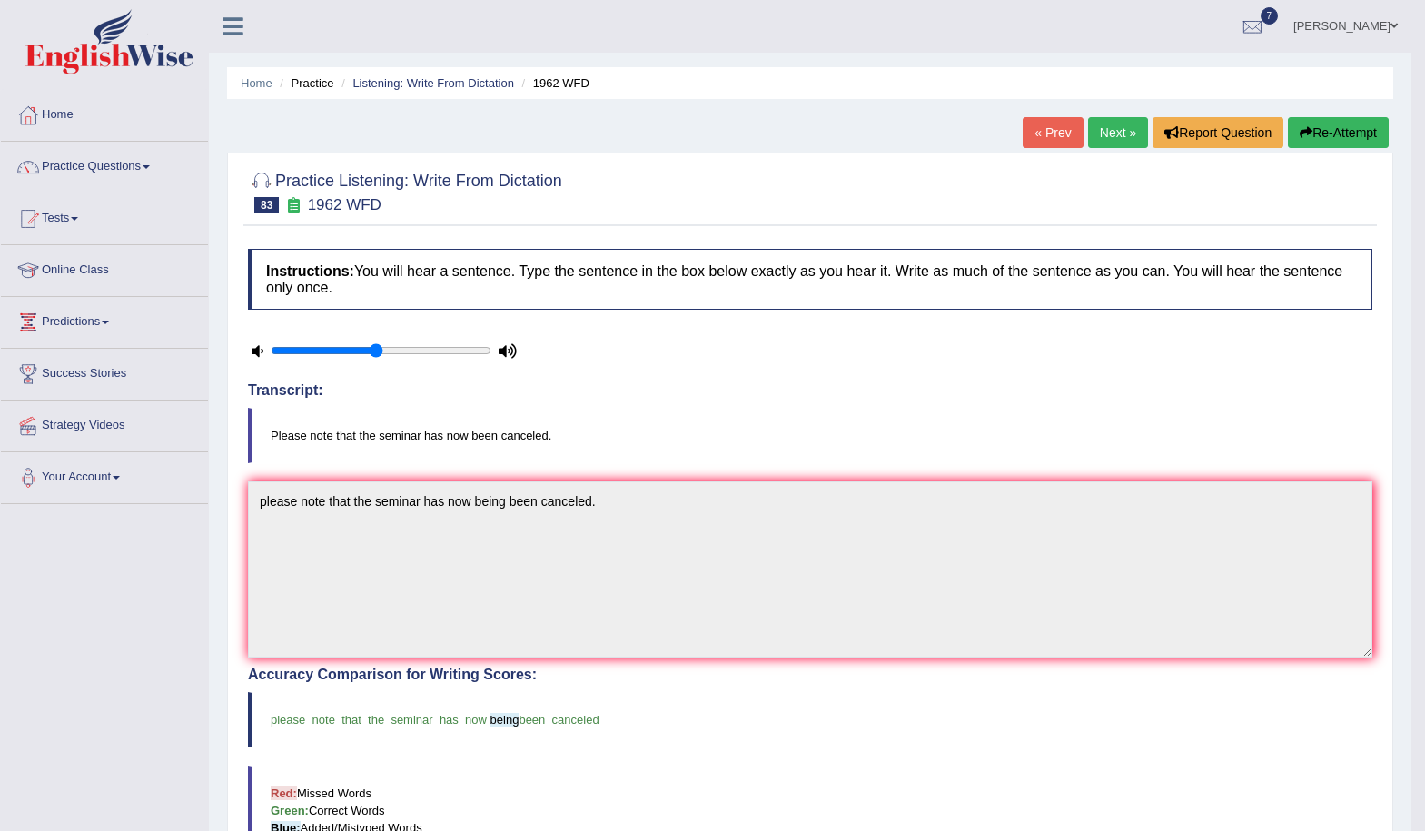
click at [1116, 141] on link "Next »" at bounding box center [1118, 132] width 60 height 31
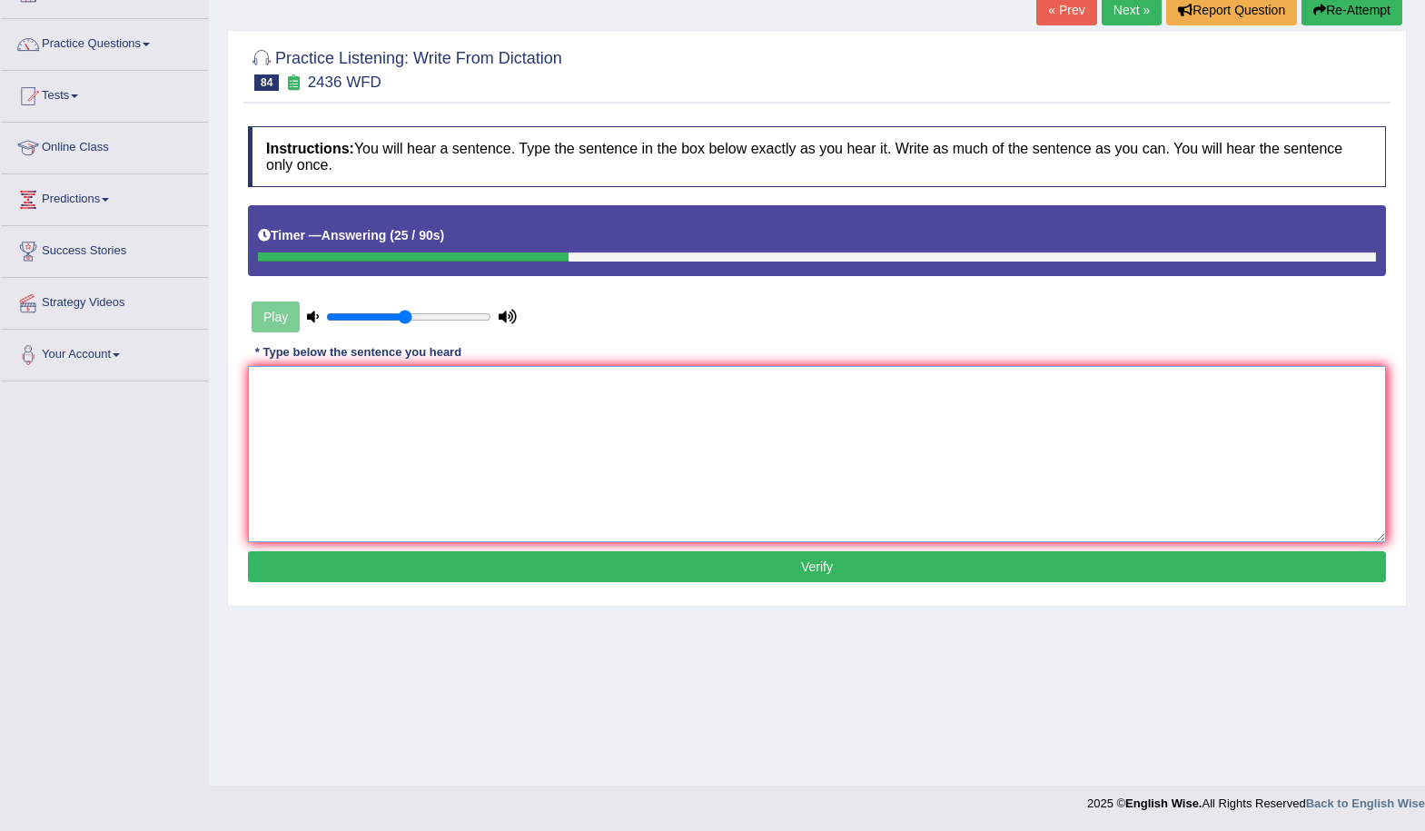
click at [579, 410] on textarea at bounding box center [817, 454] width 1138 height 176
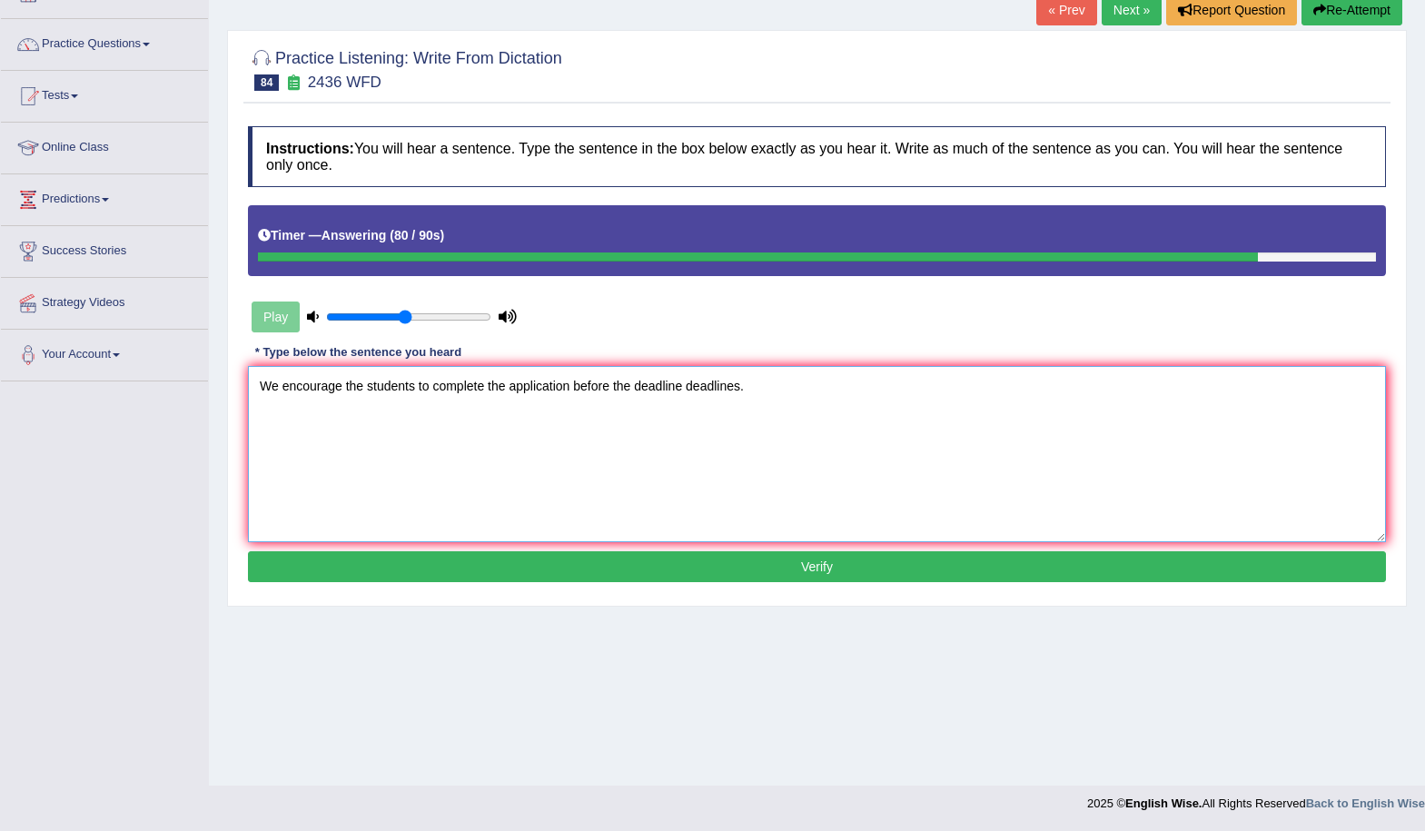
click at [571, 389] on textarea "We encourage the students to complete the application before the deadline deadl…" at bounding box center [817, 454] width 1138 height 176
type textarea "We encourage the students to complete the application applications before the d…"
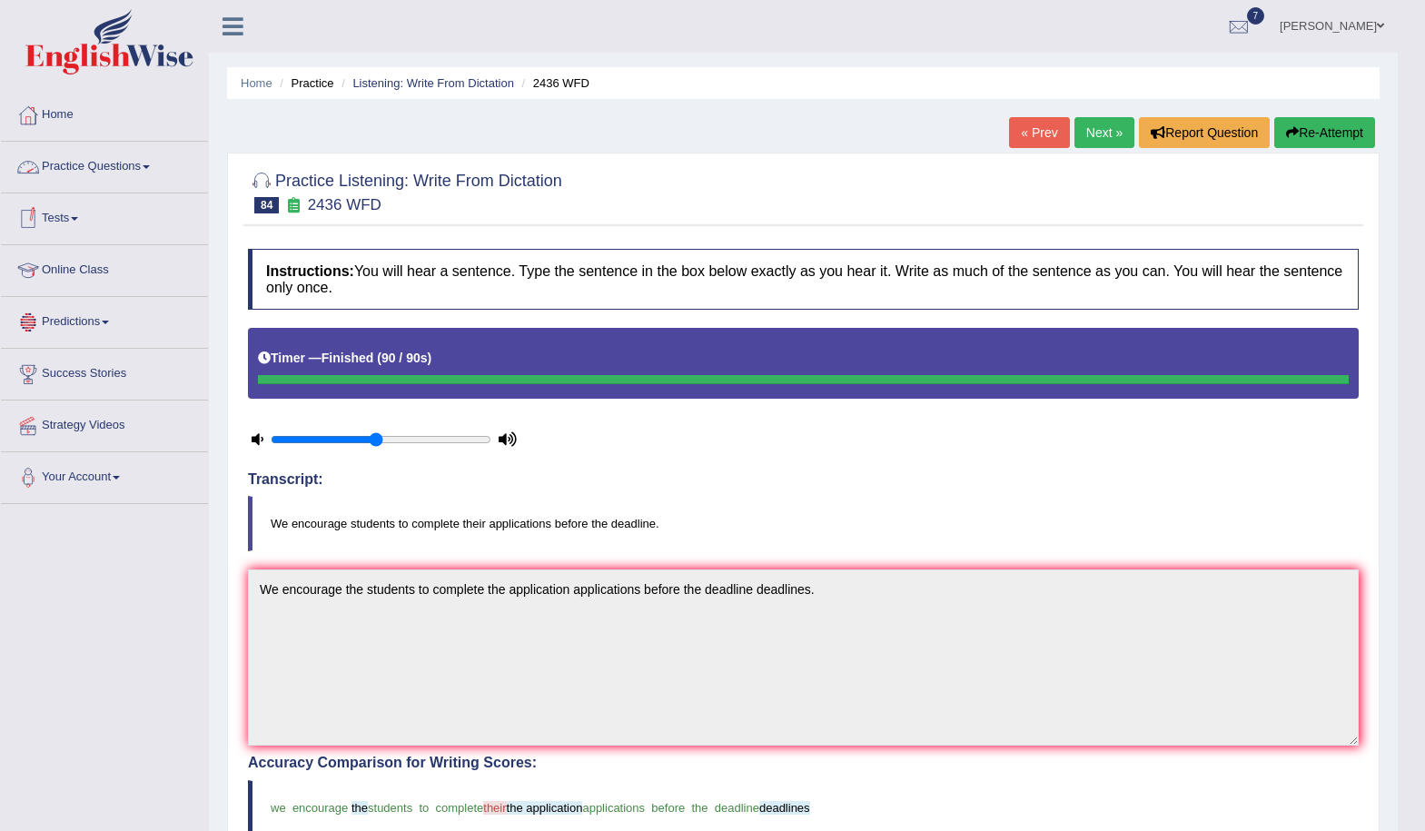
drag, startPoint x: 121, startPoint y: 168, endPoint x: 231, endPoint y: 260, distance: 143.2
click at [122, 167] on link "Practice Questions" at bounding box center [104, 164] width 207 height 45
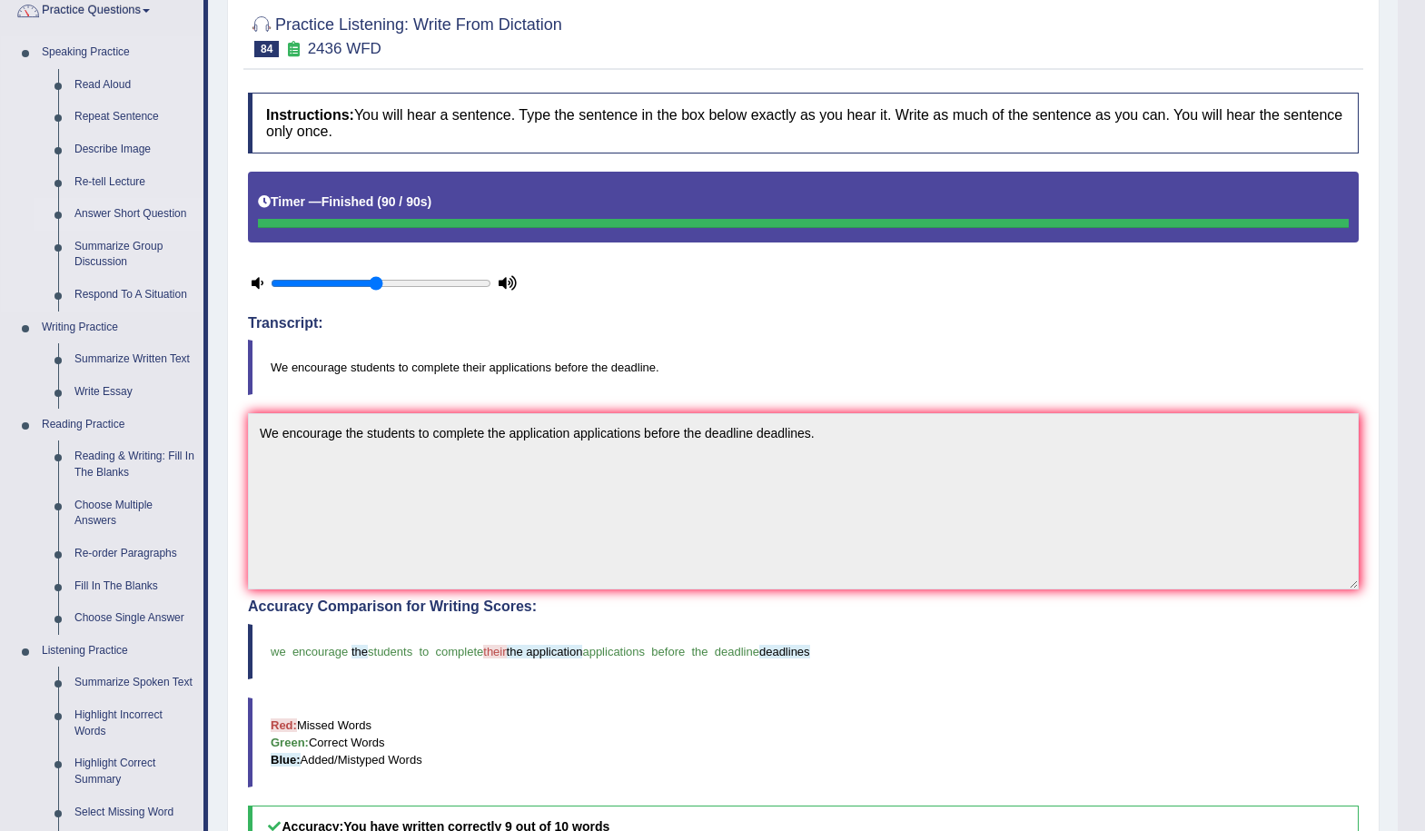
scroll to position [363, 0]
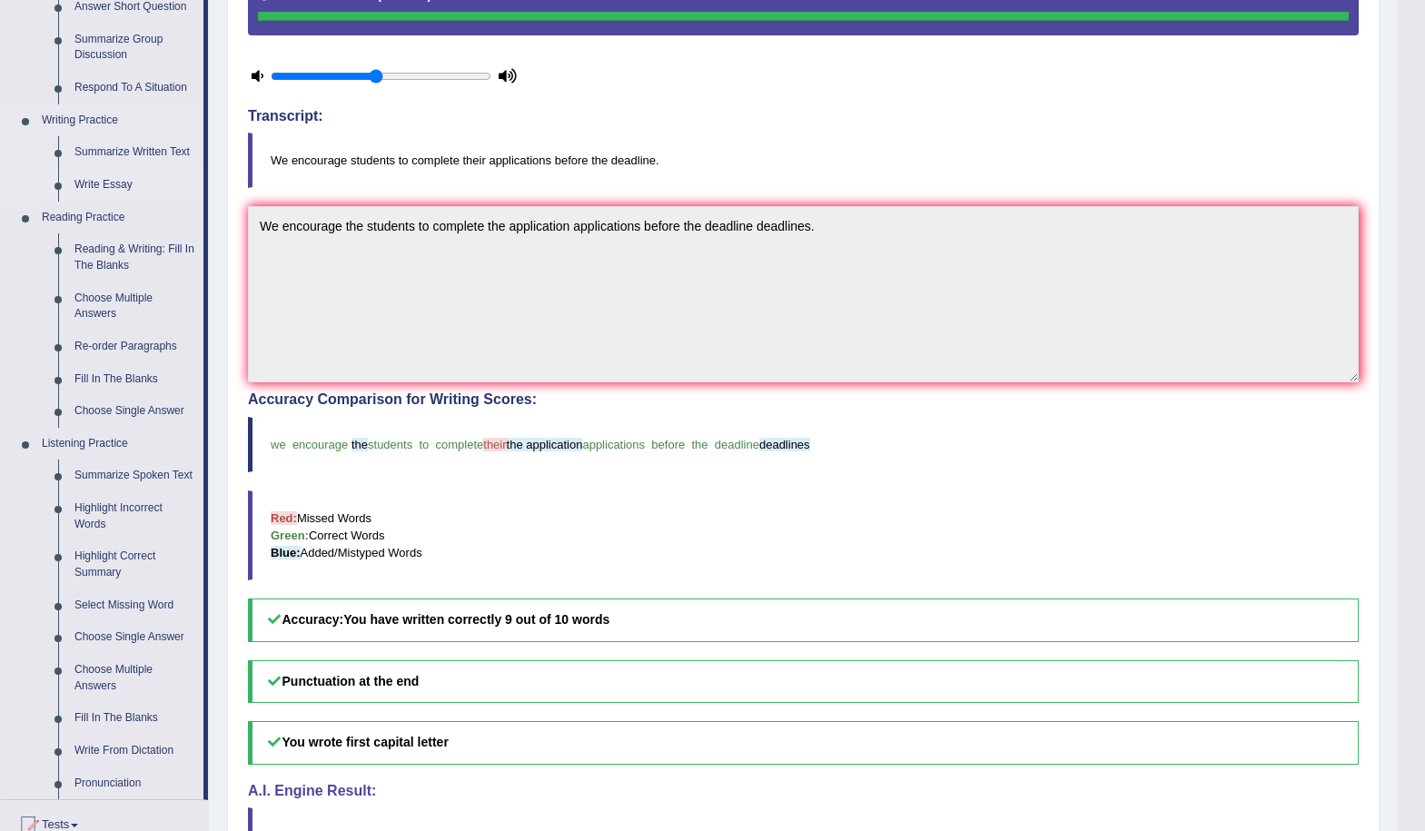
click at [97, 184] on link "Write Essay" at bounding box center [134, 185] width 137 height 33
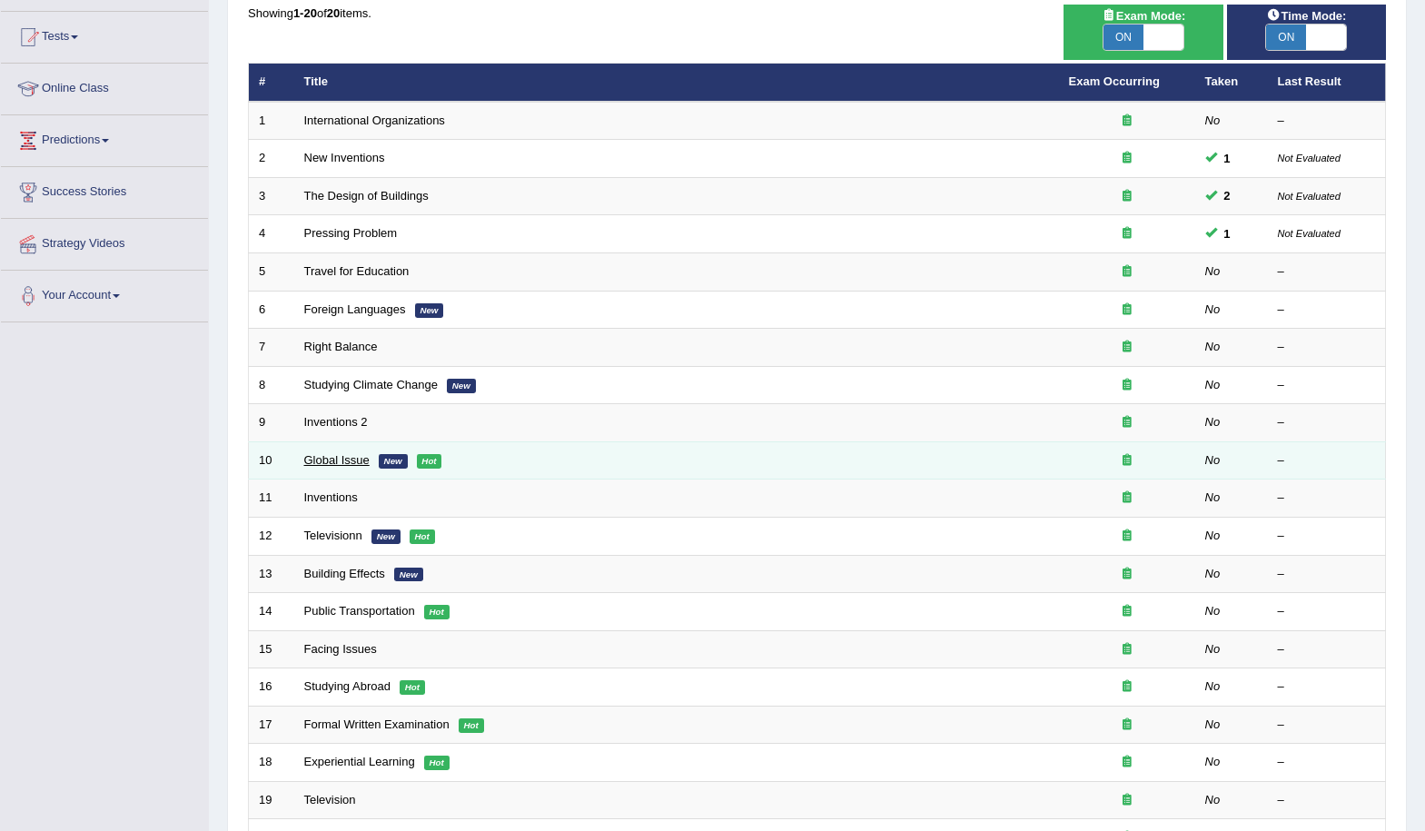
click at [357, 461] on link "Global Issue" at bounding box center [336, 460] width 65 height 14
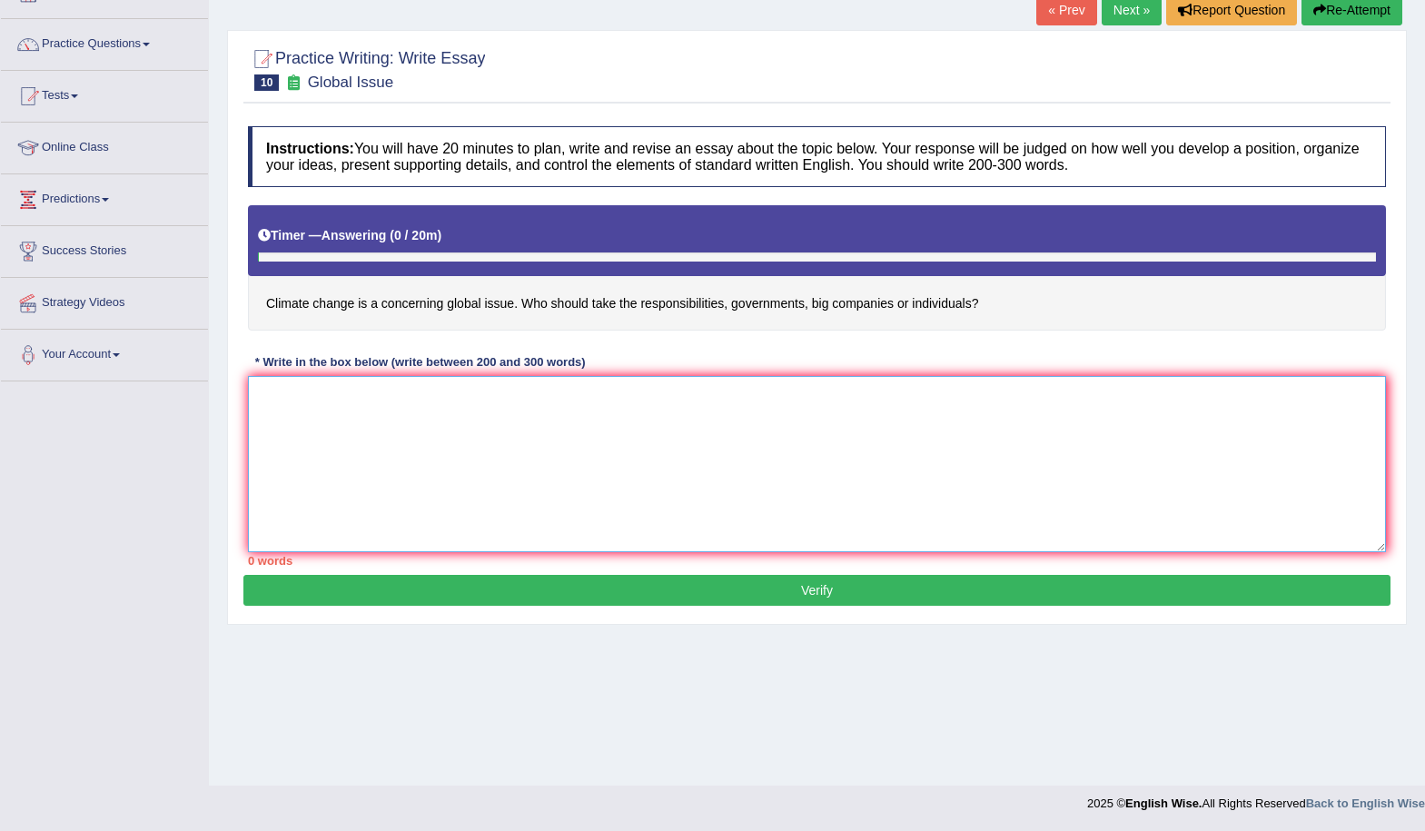
click at [669, 428] on textarea at bounding box center [817, 464] width 1138 height 176
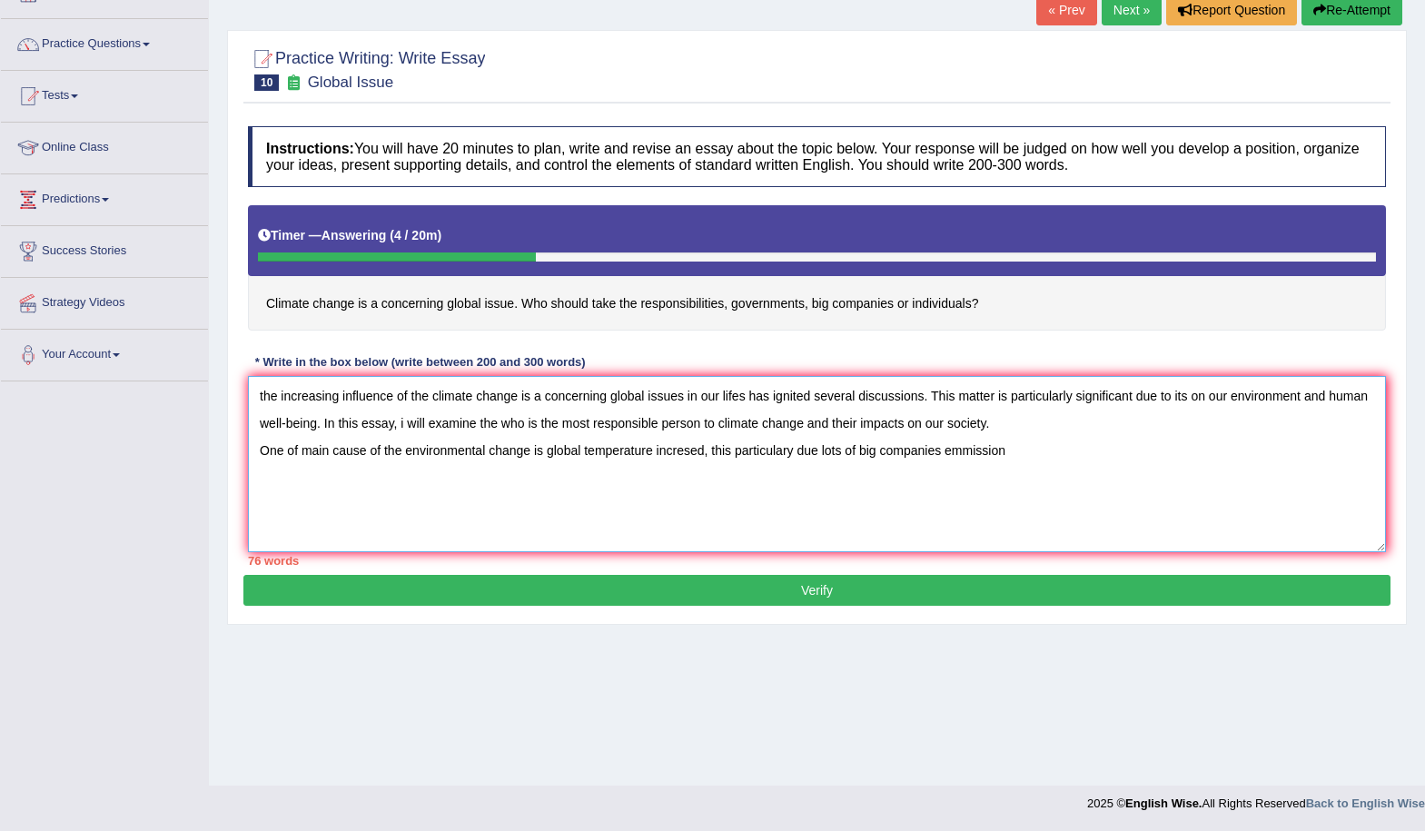
click at [962, 449] on textarea "the increasing influence of the climate change is a concerning global issues in…" at bounding box center [817, 464] width 1138 height 176
click at [1001, 460] on textarea "the increasing influence of the climate change is a concerning global issues in…" at bounding box center [817, 464] width 1138 height 176
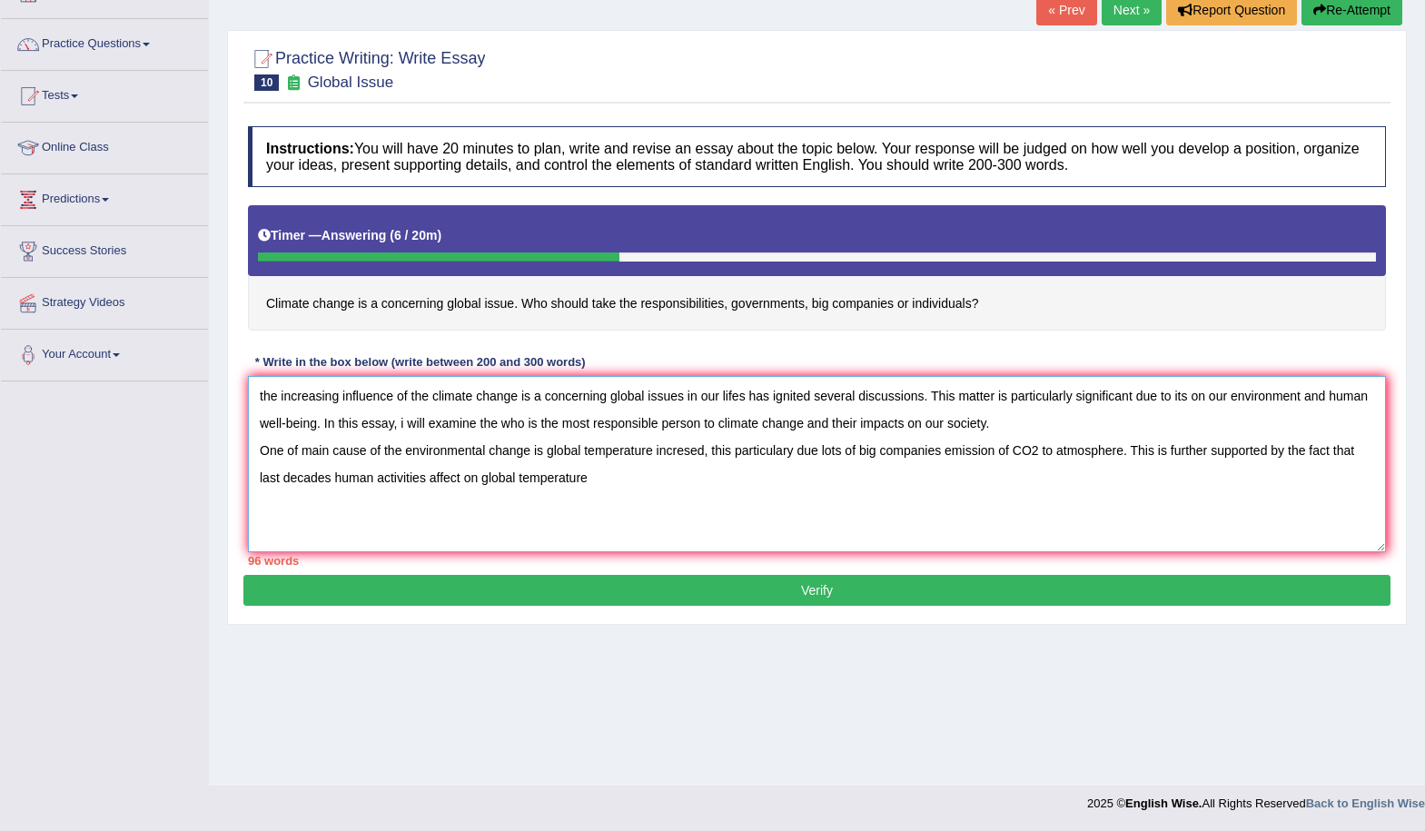
click at [480, 479] on textarea "the increasing influence of the climate change is a concerning global issues in…" at bounding box center [817, 464] width 1138 height 176
click at [624, 476] on textarea "the increasing influence of the climate change is a concerning global issues in…" at bounding box center [817, 464] width 1138 height 176
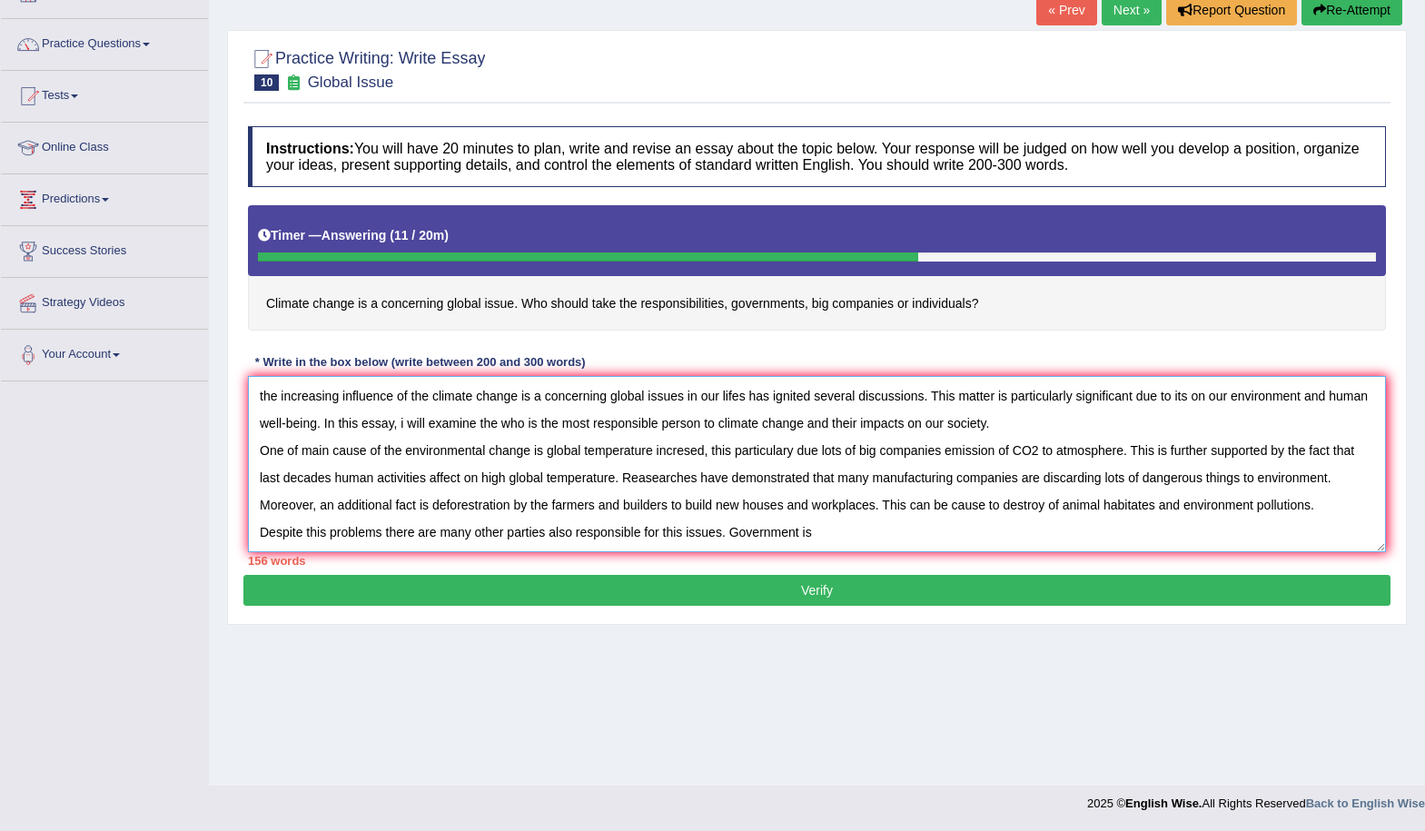
drag, startPoint x: 253, startPoint y: 528, endPoint x: 273, endPoint y: 533, distance: 19.8
click at [270, 533] on textarea "the increasing influence of the climate change is a concerning global issues in…" at bounding box center [817, 464] width 1138 height 176
click at [285, 525] on textarea "the increasing influence of the climate change is a concerning global issues in…" at bounding box center [817, 464] width 1138 height 176
drag, startPoint x: 258, startPoint y: 533, endPoint x: 311, endPoint y: 513, distance: 56.4
click at [263, 533] on textarea "the increasing influence of the climate change is a concerning global issues in…" at bounding box center [817, 464] width 1138 height 176
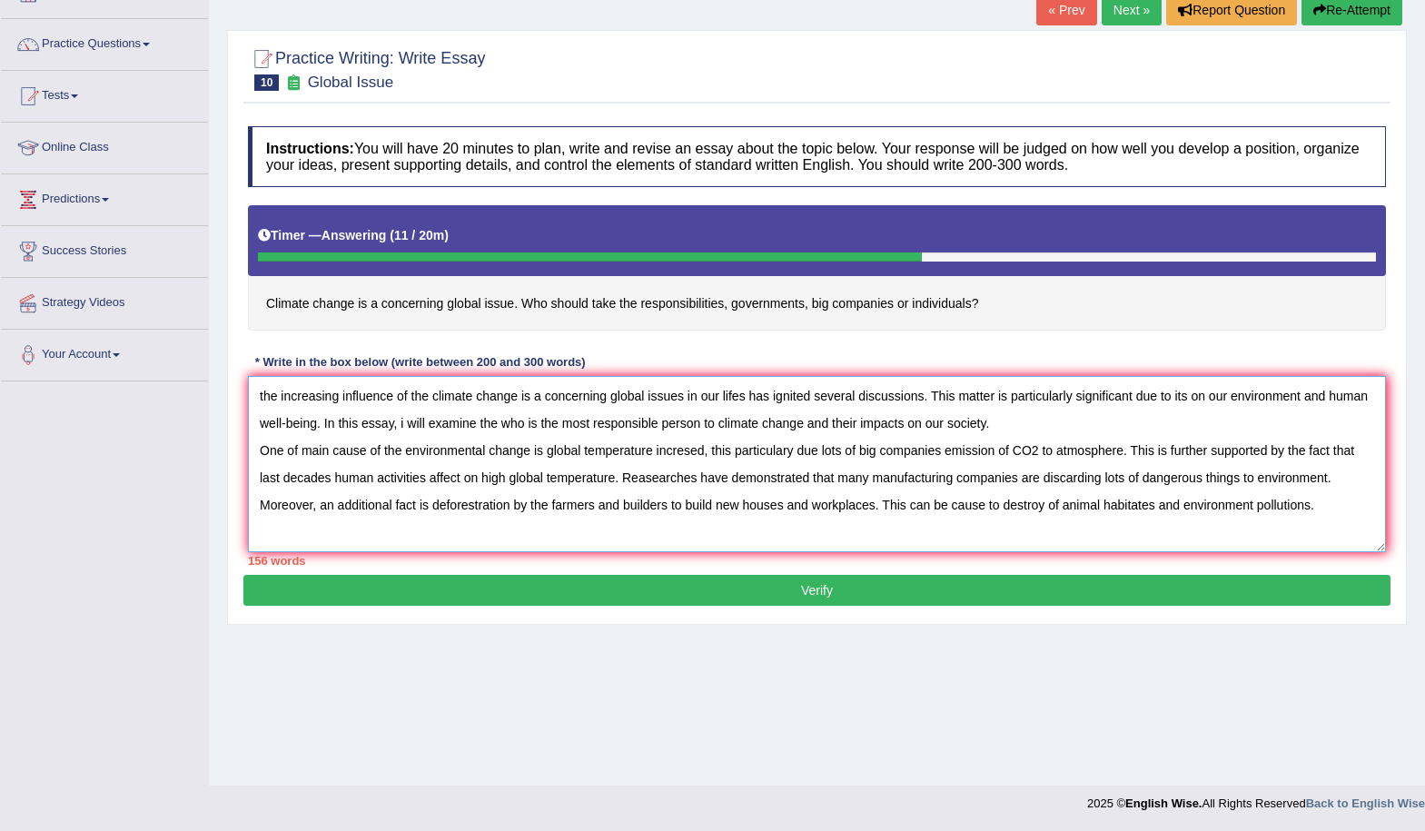
scroll to position [15, 0]
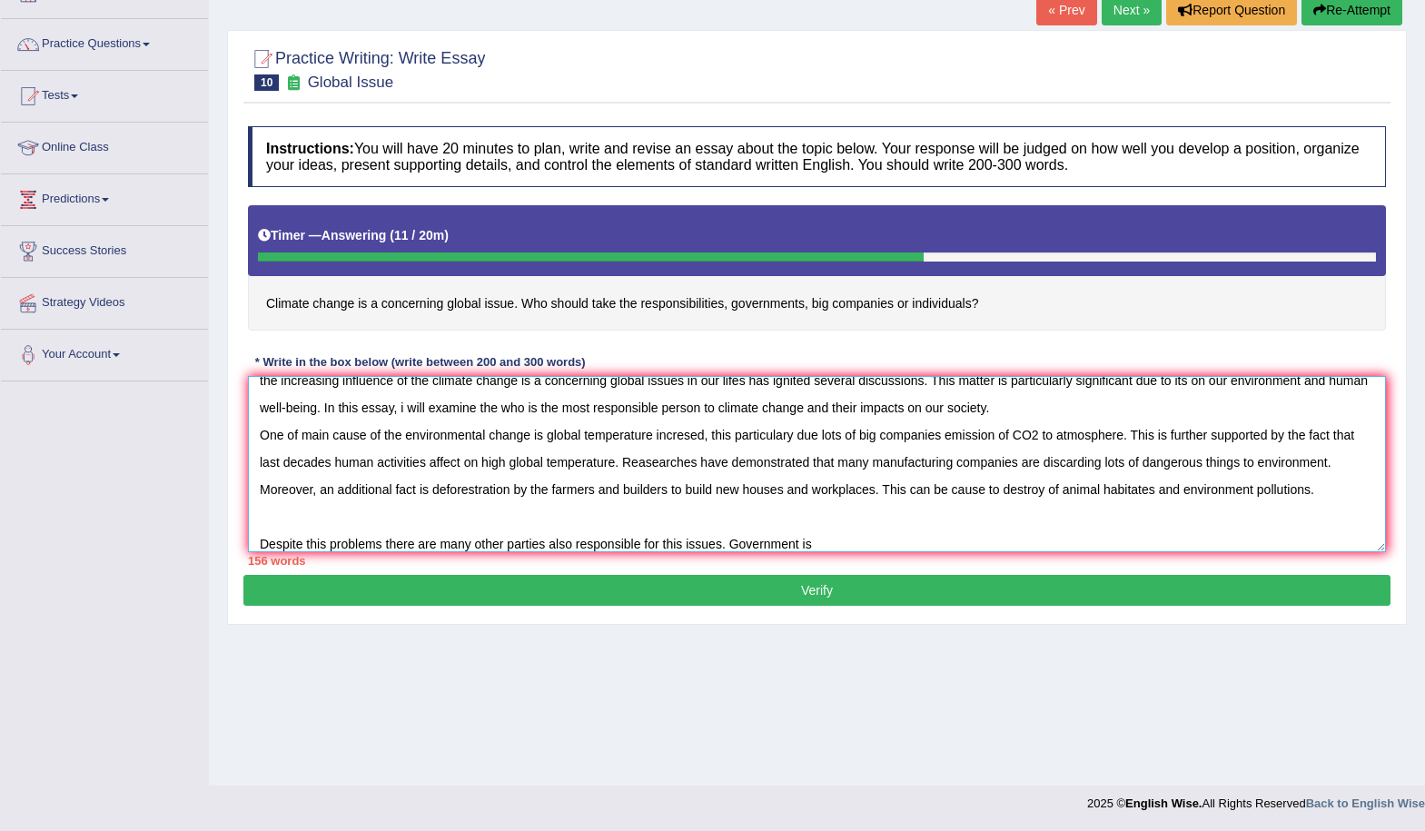
drag, startPoint x: 819, startPoint y: 543, endPoint x: 864, endPoint y: 534, distance: 45.4
click at [829, 543] on textarea "the increasing influence of the climate change is a concerning global issues in…" at bounding box center [817, 464] width 1138 height 176
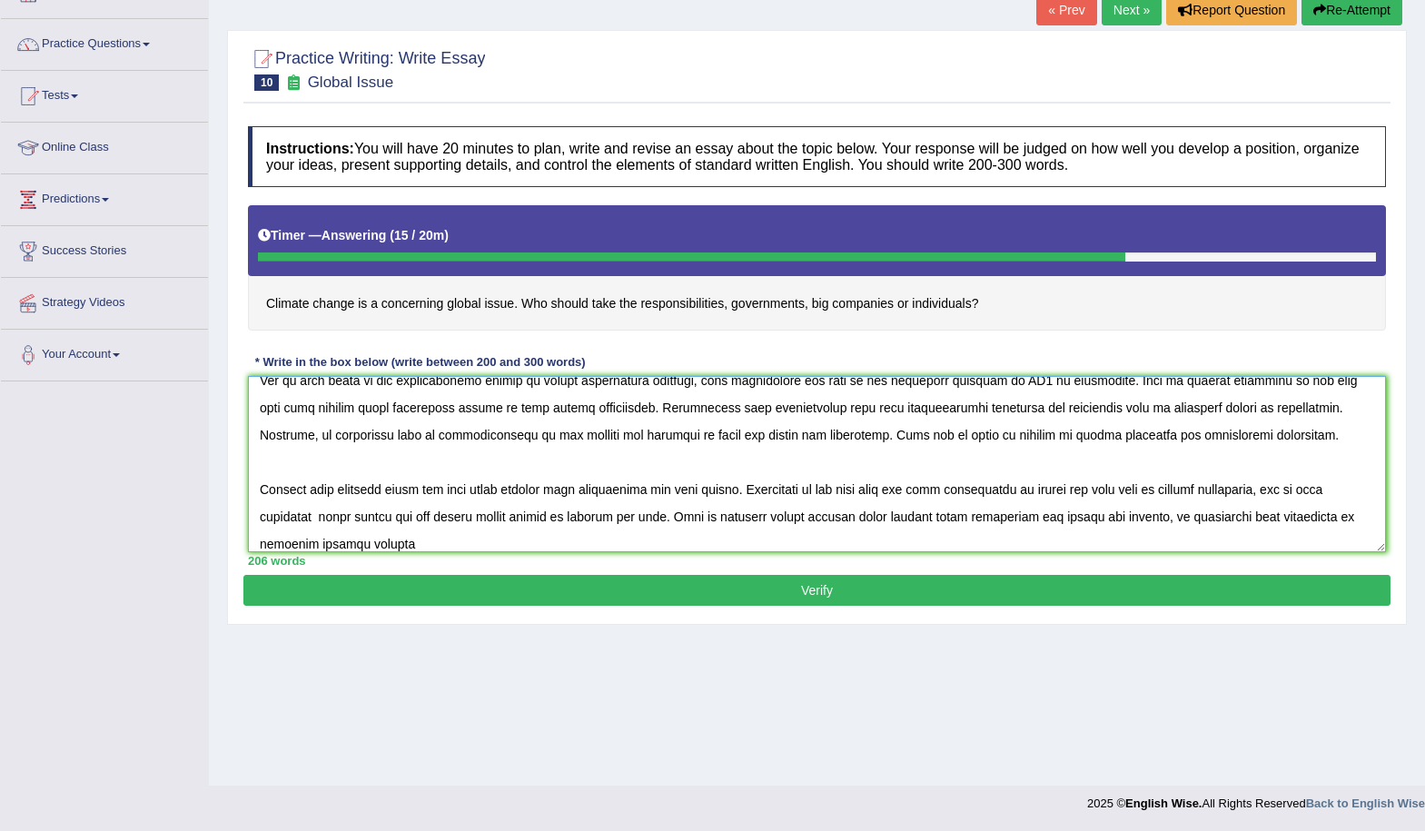
scroll to position [97, 0]
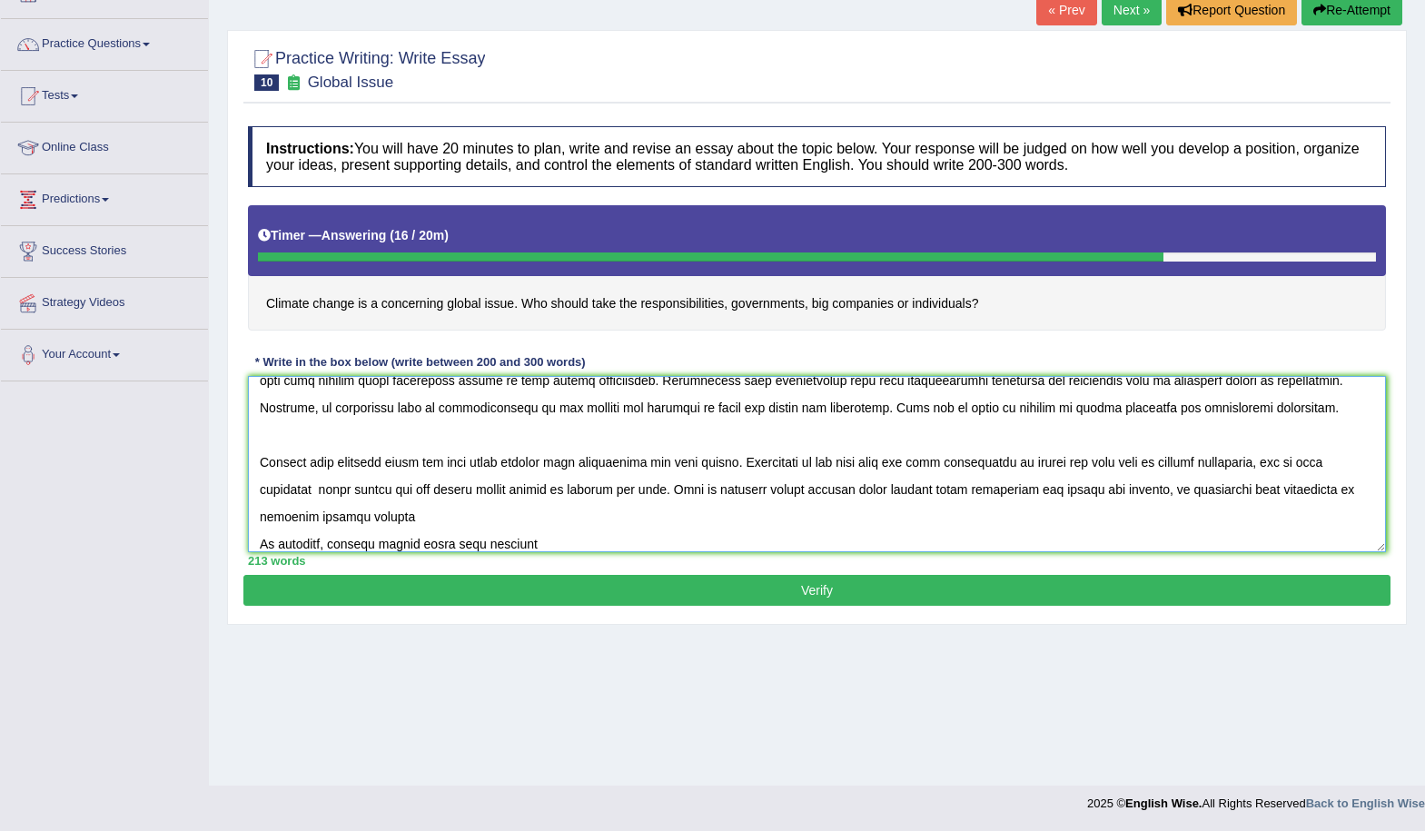
click at [456, 543] on textarea at bounding box center [817, 464] width 1138 height 176
click at [557, 540] on textarea at bounding box center [817, 464] width 1138 height 176
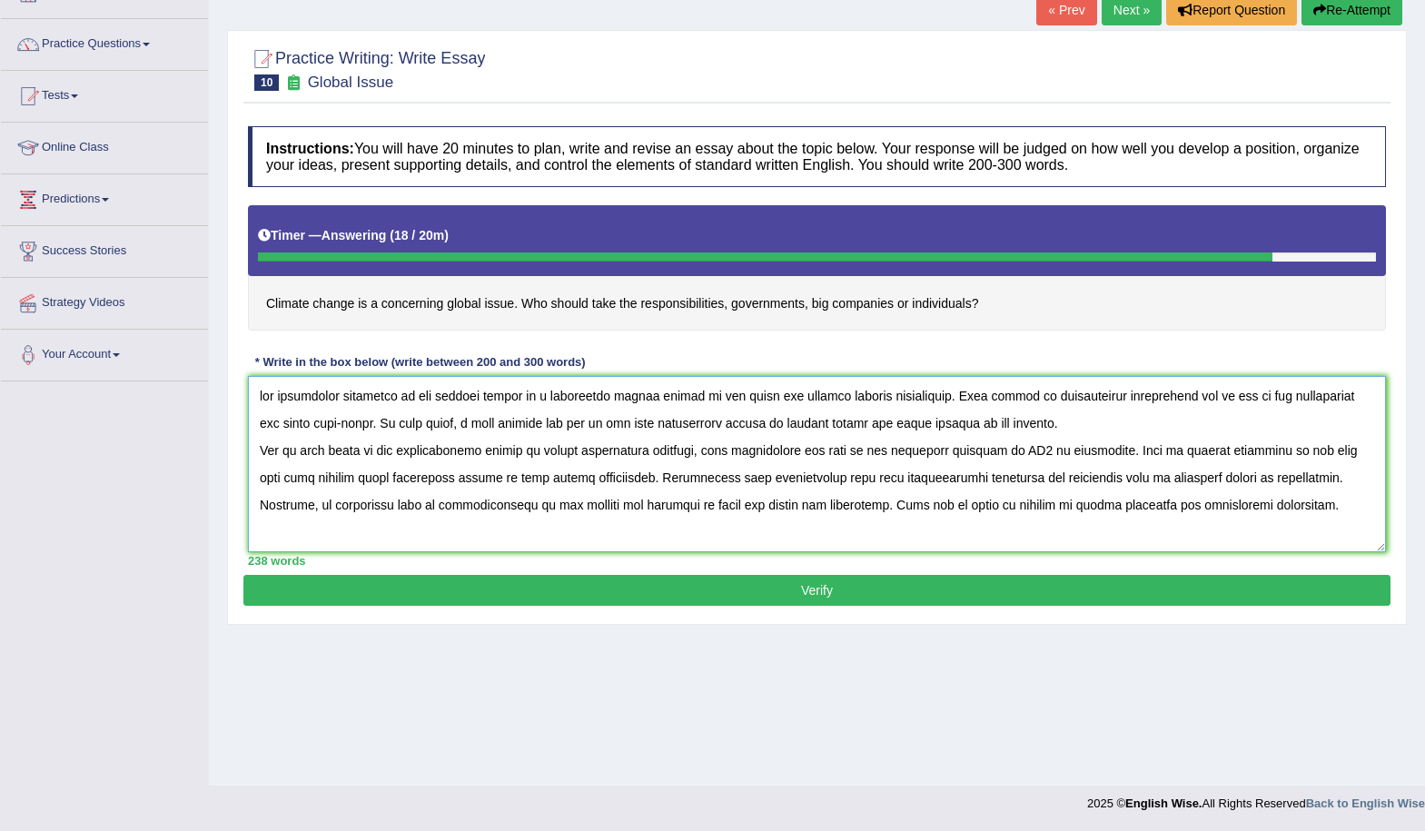
scroll to position [0, 0]
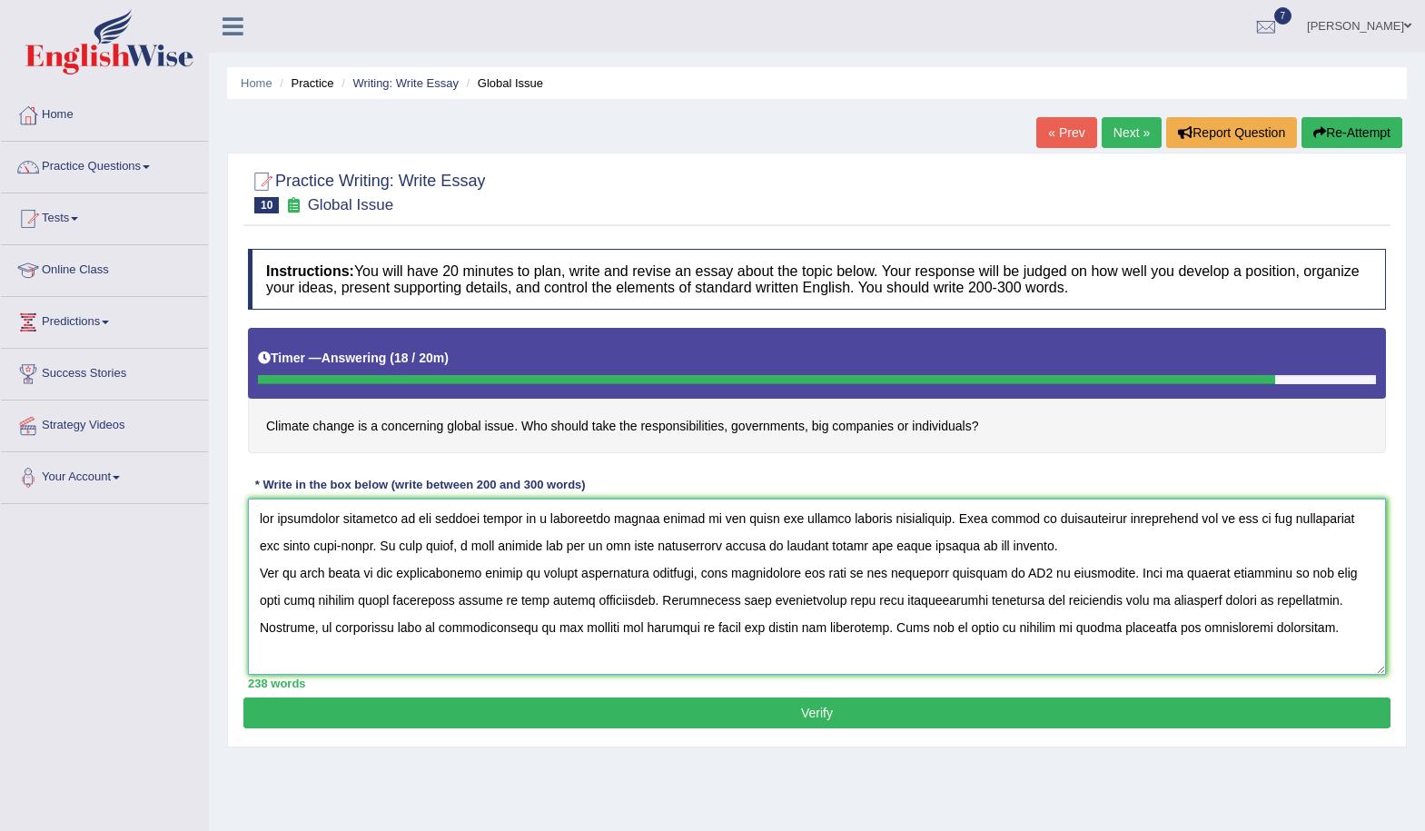
click at [265, 518] on textarea at bounding box center [817, 587] width 1138 height 176
click at [688, 524] on textarea at bounding box center [817, 587] width 1138 height 176
click at [1188, 523] on textarea at bounding box center [817, 587] width 1138 height 176
click at [471, 545] on textarea at bounding box center [817, 587] width 1138 height 176
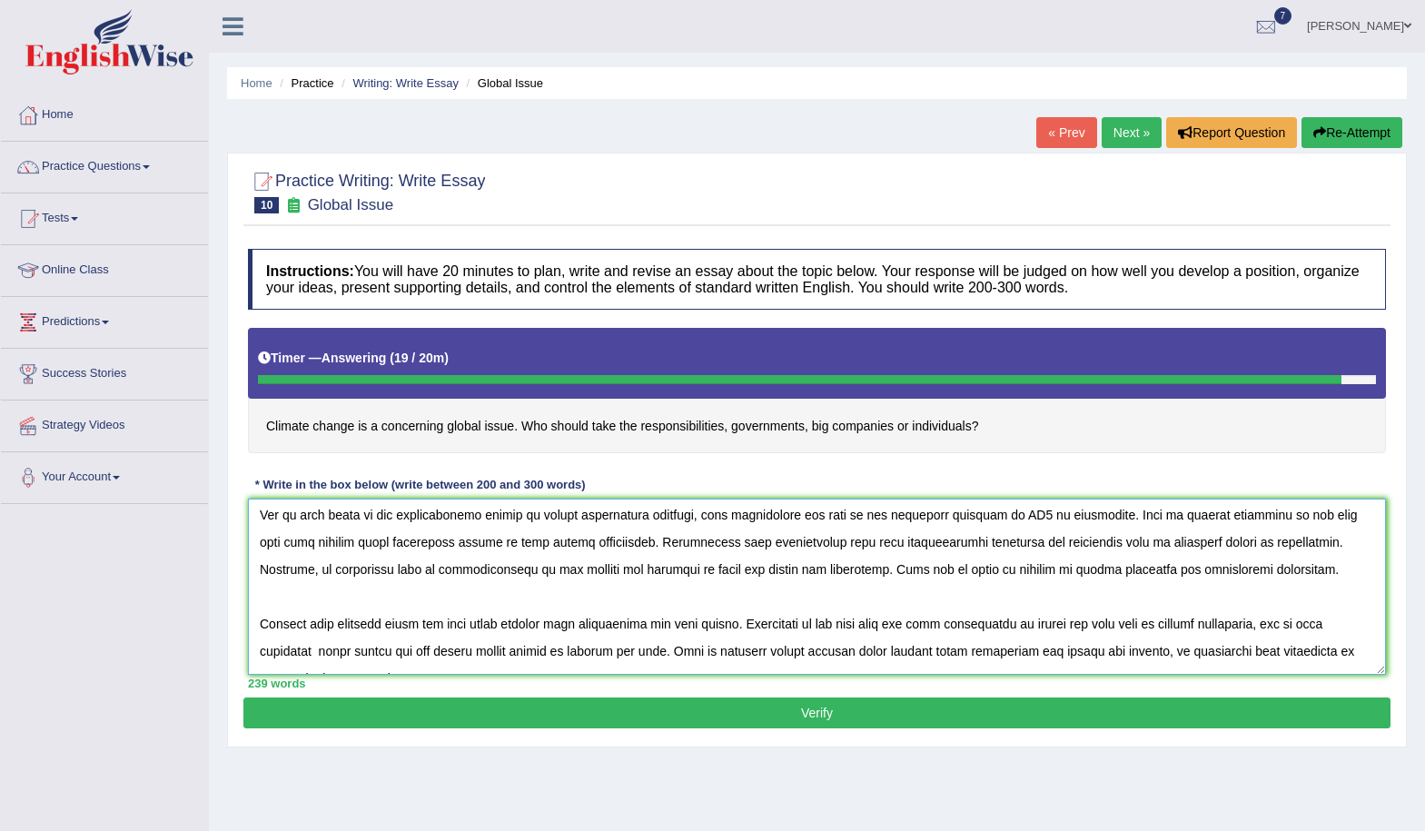
scroll to position [91, 0]
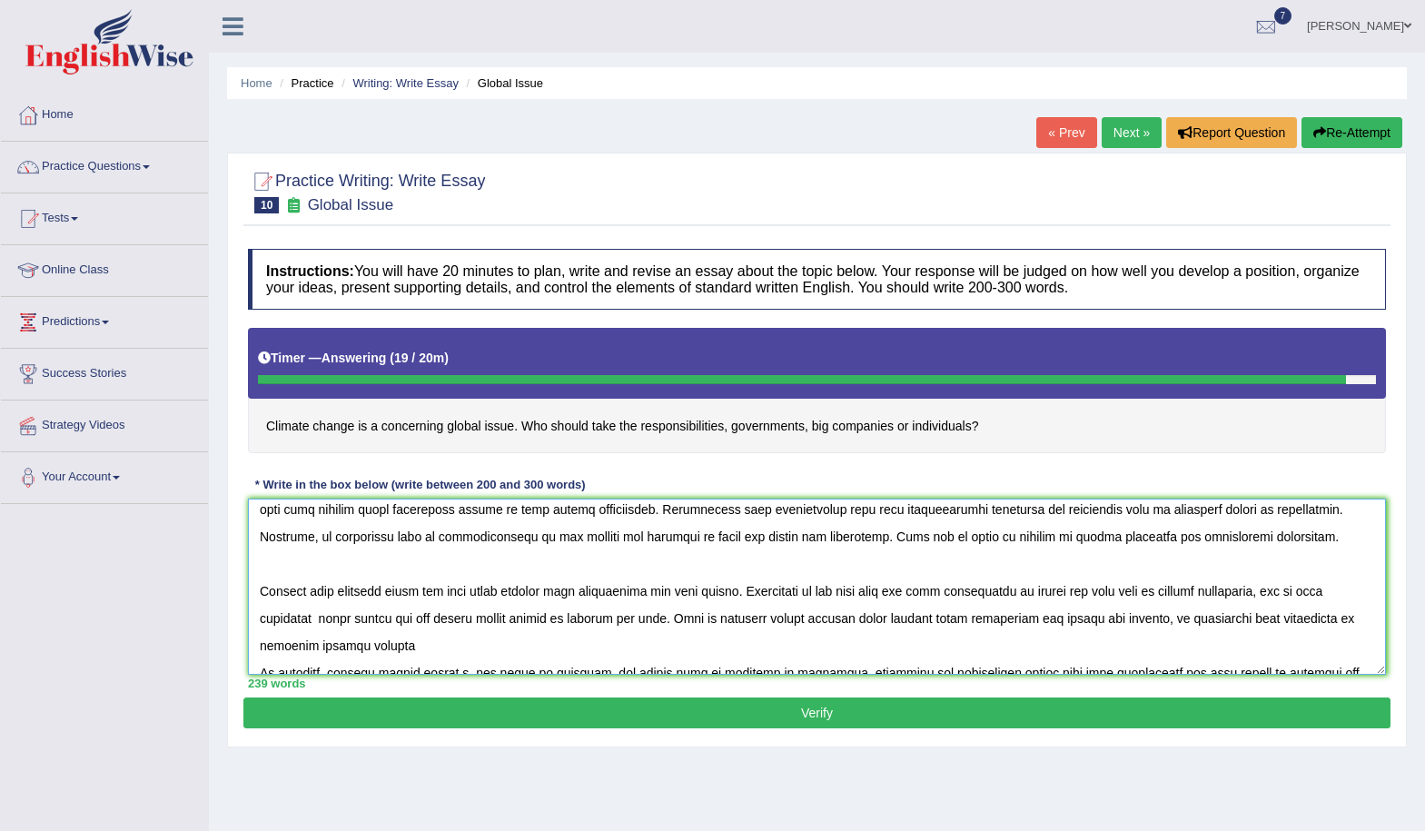
click at [485, 535] on textarea at bounding box center [817, 587] width 1138 height 176
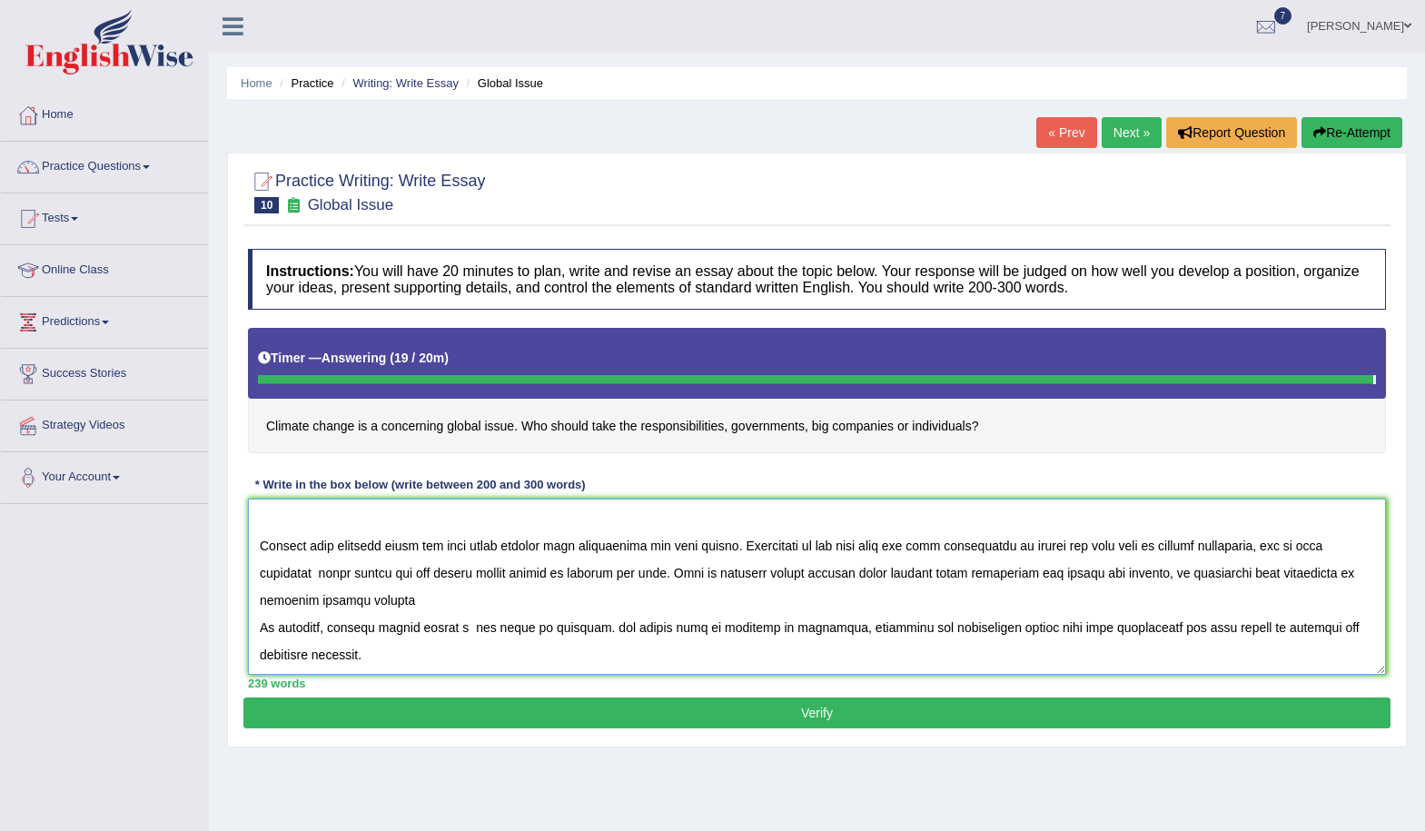
click at [316, 571] on textarea at bounding box center [817, 587] width 1138 height 176
click at [482, 672] on textarea at bounding box center [817, 587] width 1138 height 176
type textarea "The increasing influence of the climate change is a concerning global issue in …"
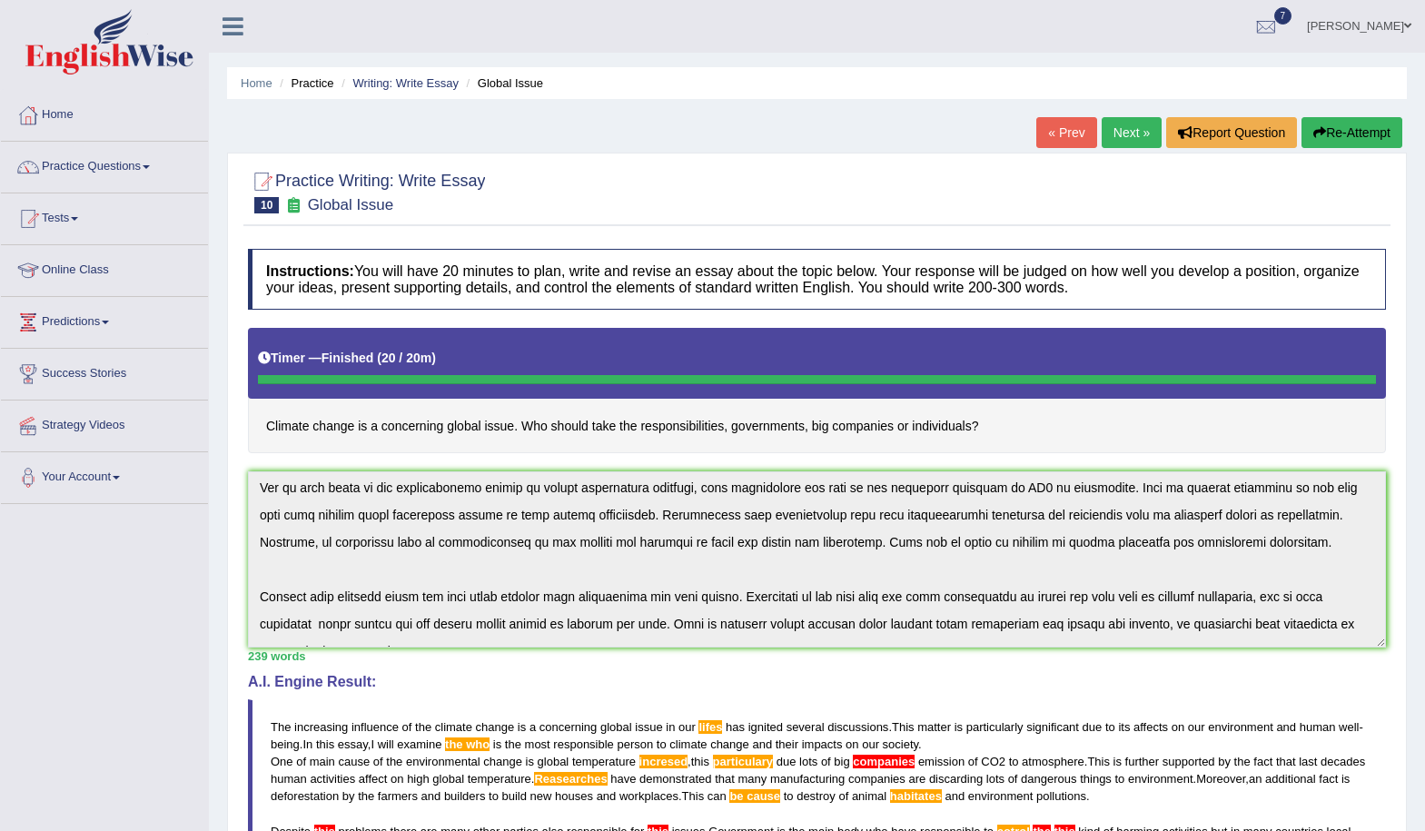
scroll to position [0, 0]
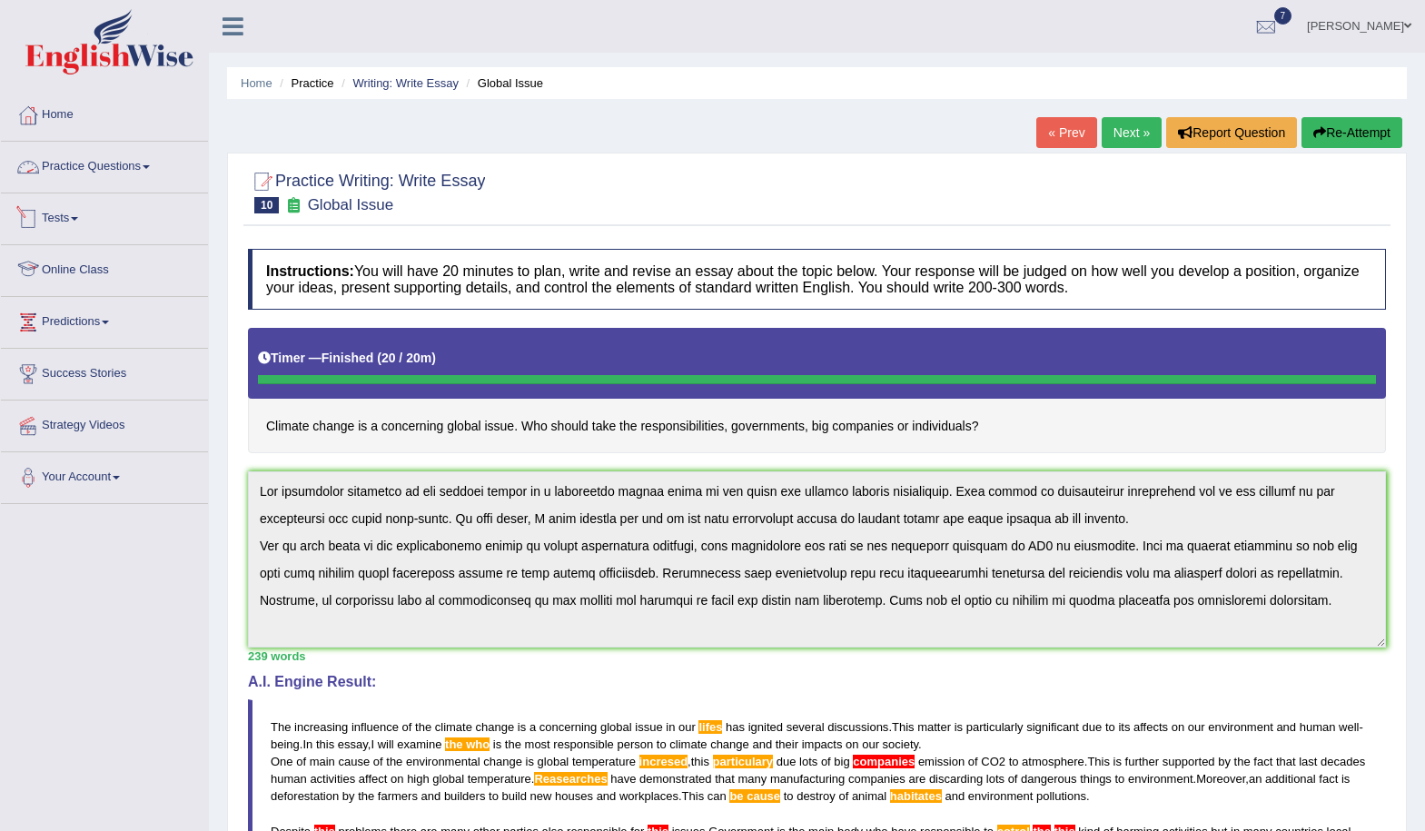
click at [132, 165] on link "Practice Questions" at bounding box center [104, 164] width 207 height 45
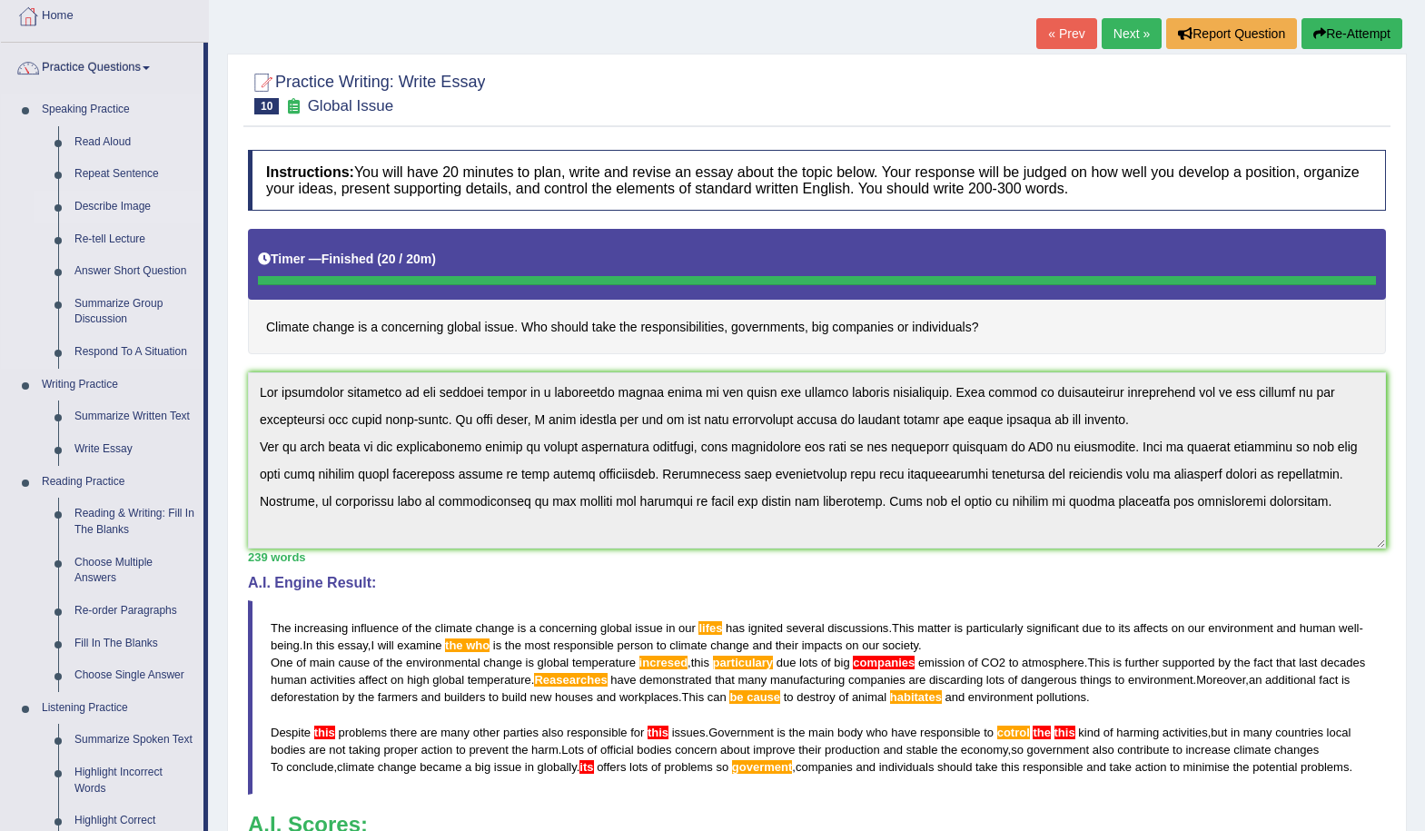
scroll to position [91, 0]
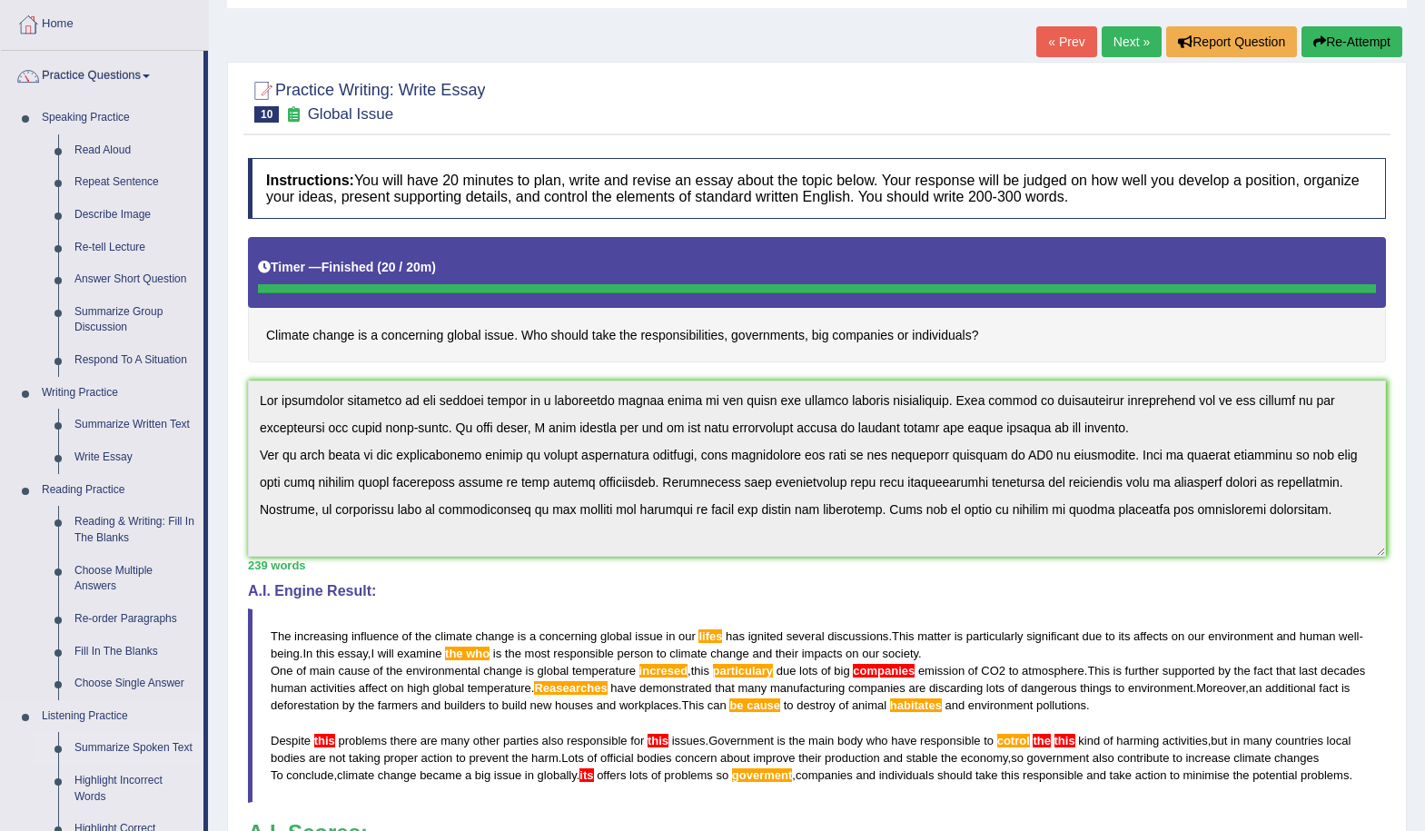
click at [113, 751] on link "Summarize Spoken Text" at bounding box center [134, 748] width 137 height 33
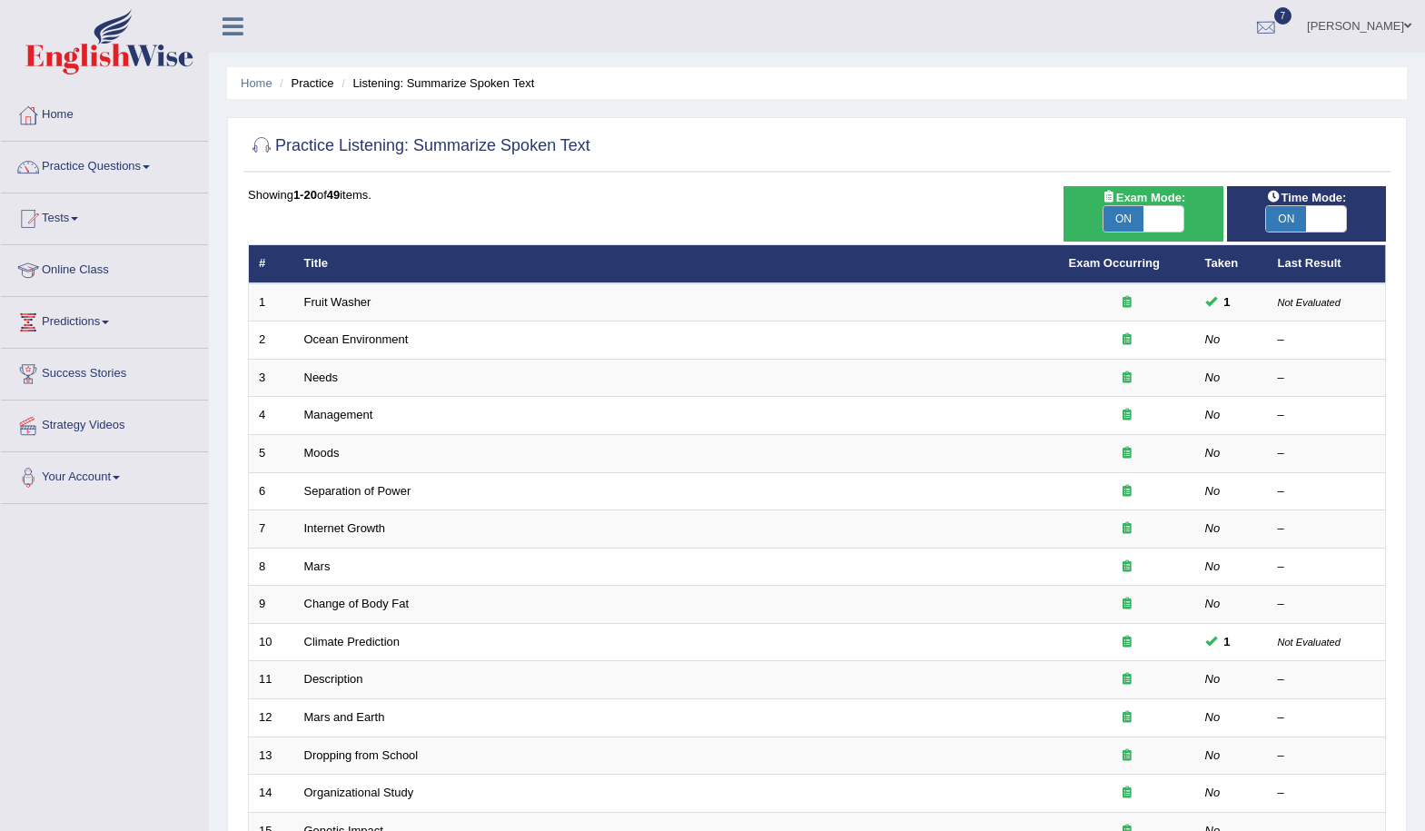
click at [1271, 26] on div at bounding box center [1266, 27] width 27 height 27
